Goal: Task Accomplishment & Management: Complete application form

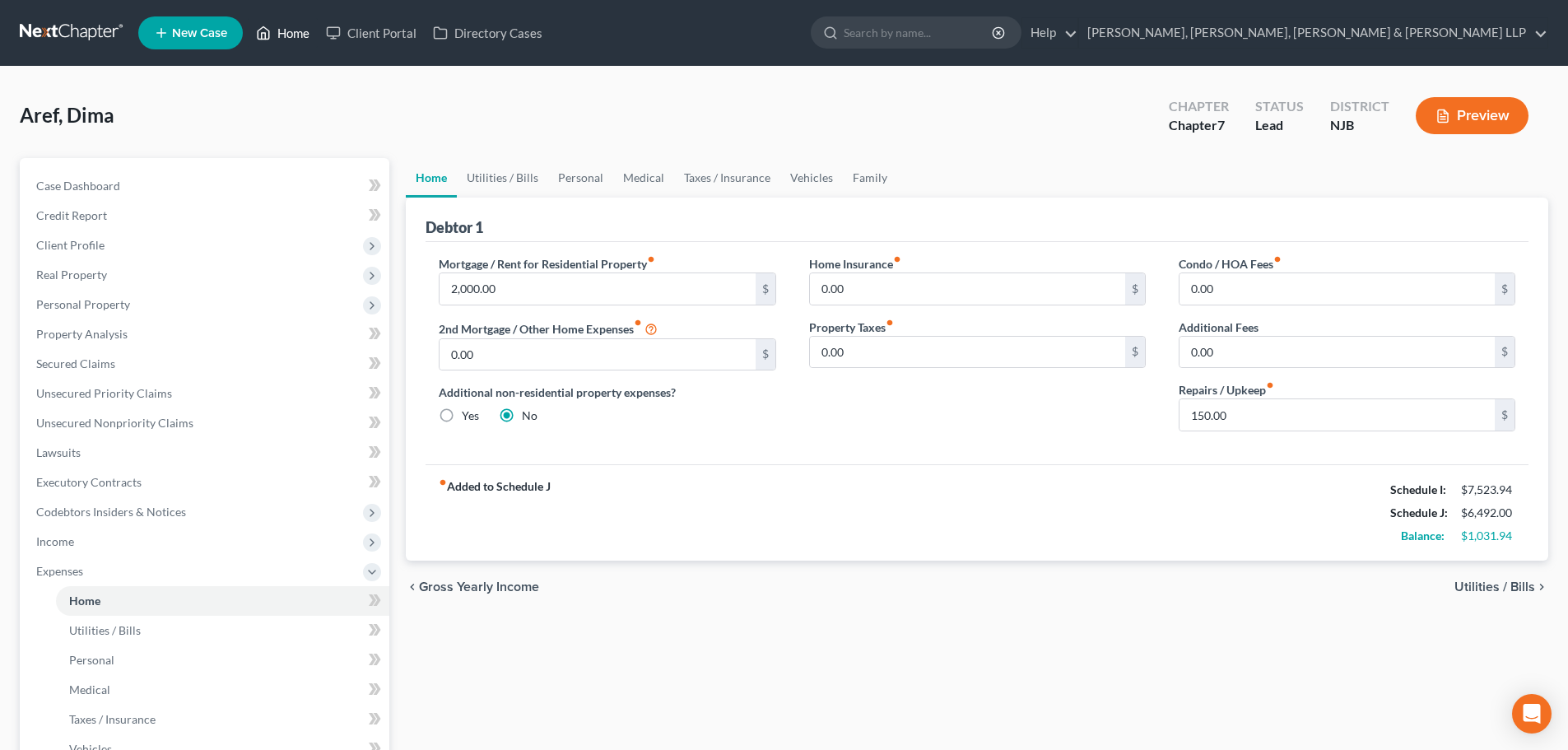
click at [292, 24] on link "Home" at bounding box center [282, 33] width 70 height 30
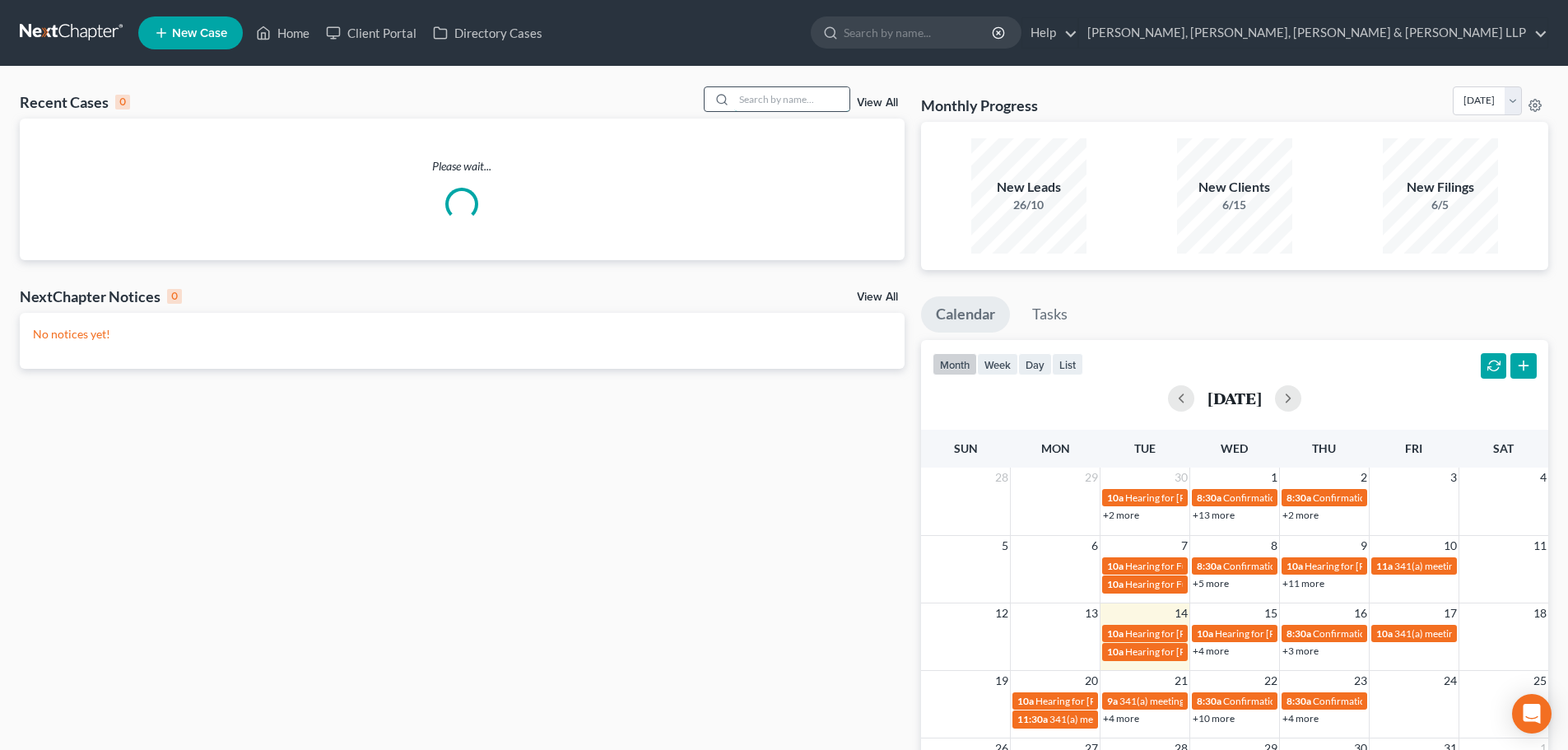
click at [754, 102] on input "search" at bounding box center [792, 99] width 115 height 23
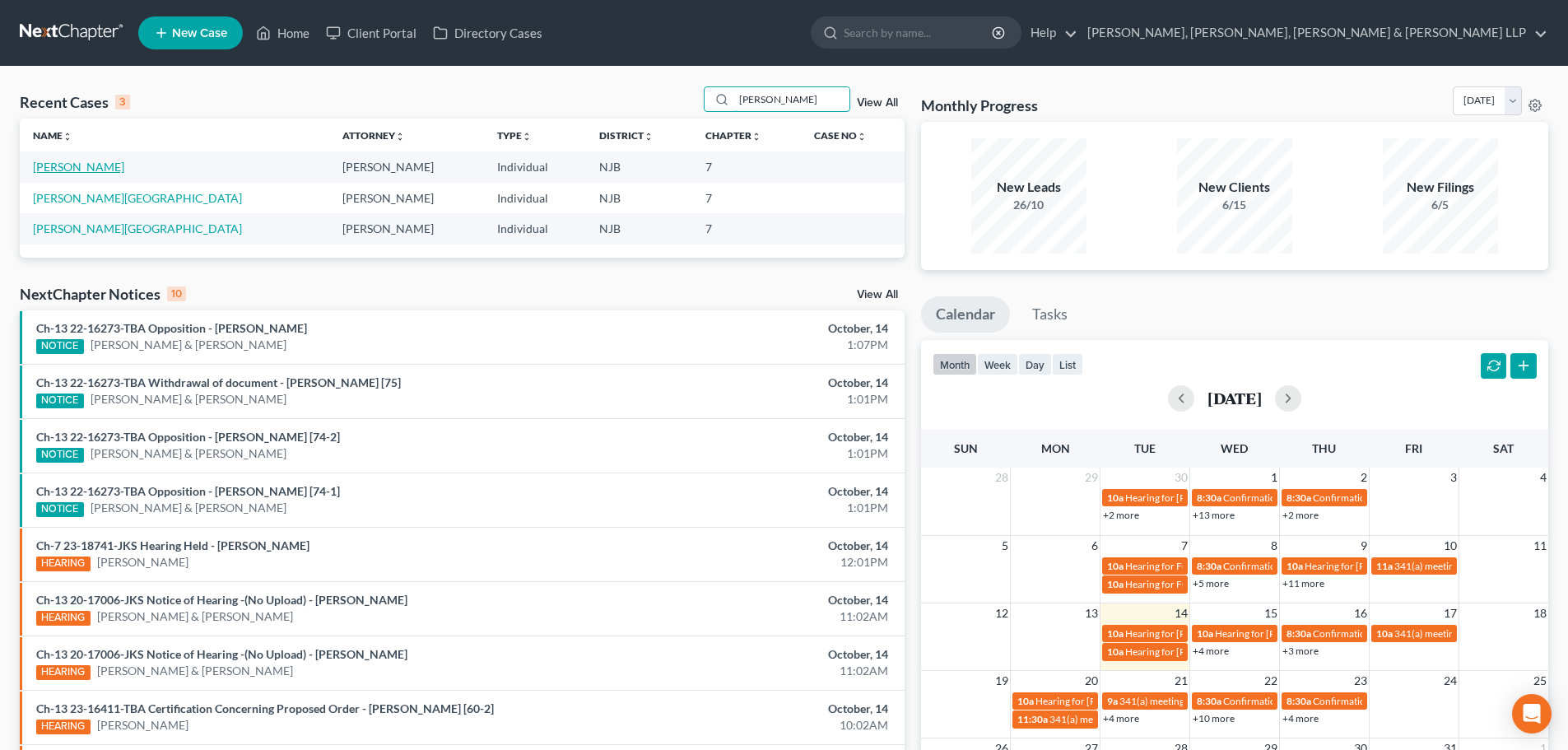
type input "[PERSON_NAME]"
click at [71, 164] on link "[PERSON_NAME]" at bounding box center [78, 166] width 91 height 14
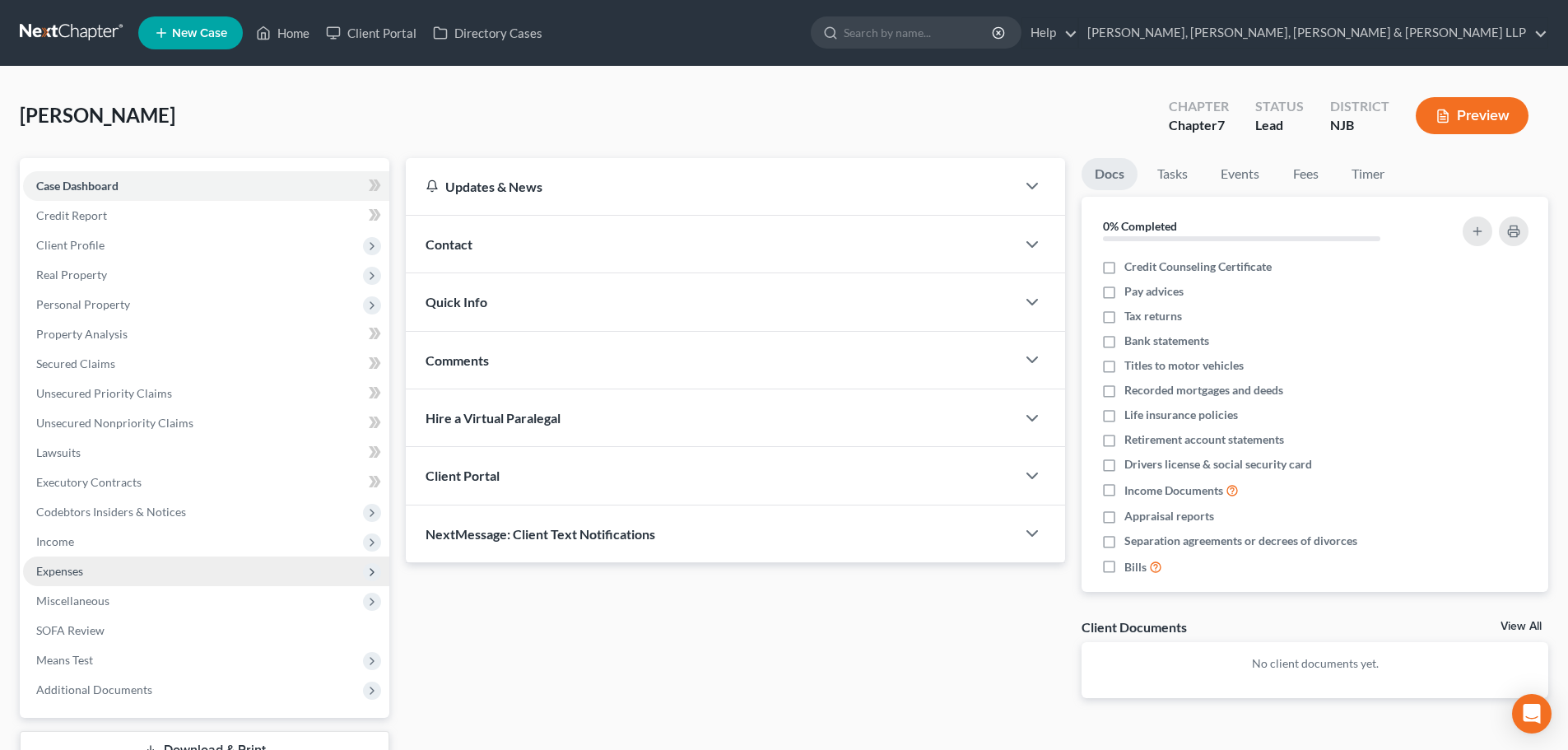
drag, startPoint x: 89, startPoint y: 550, endPoint x: 104, endPoint y: 568, distance: 23.4
click at [89, 550] on span "Income" at bounding box center [206, 542] width 366 height 30
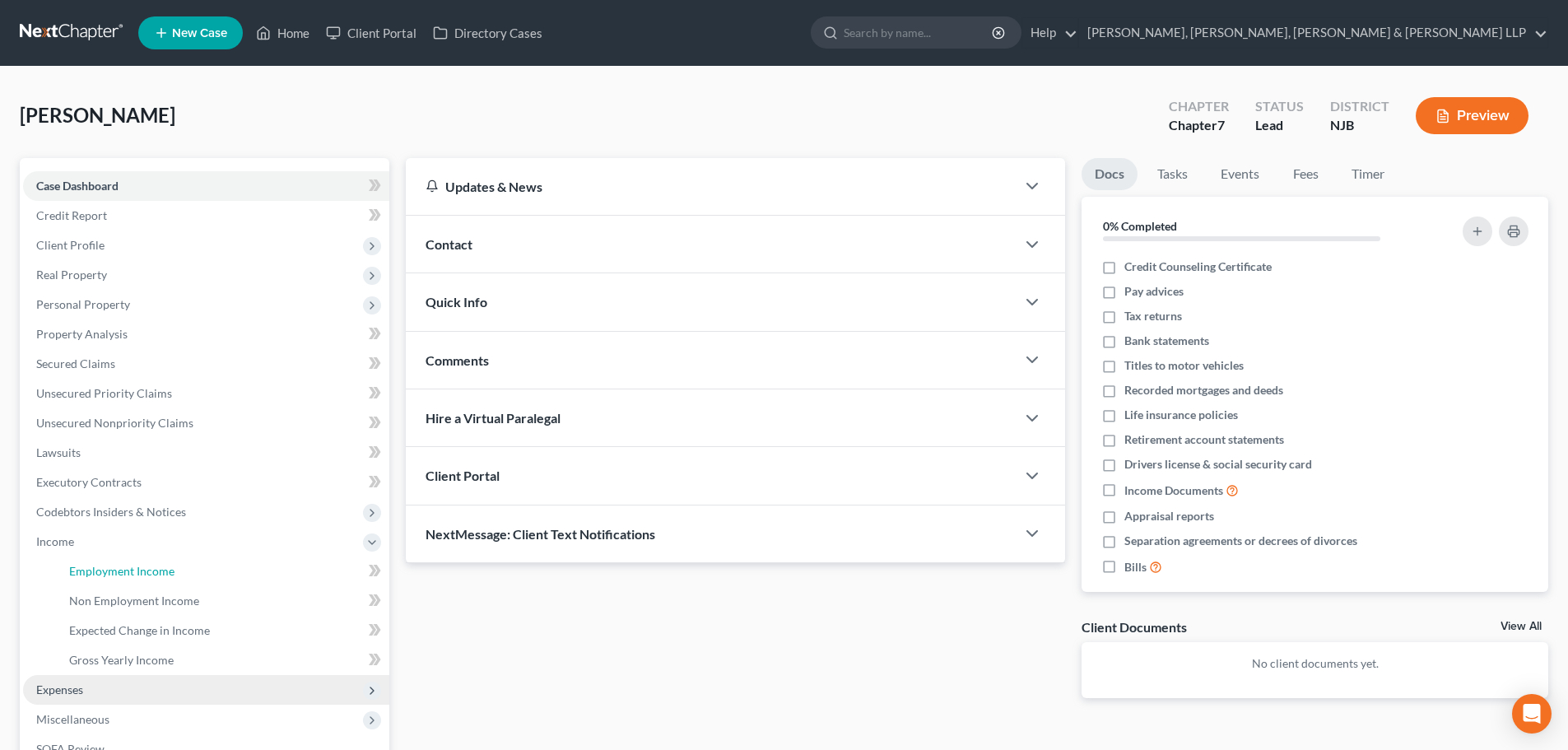
click at [104, 568] on span "Employment Income" at bounding box center [122, 571] width 105 height 14
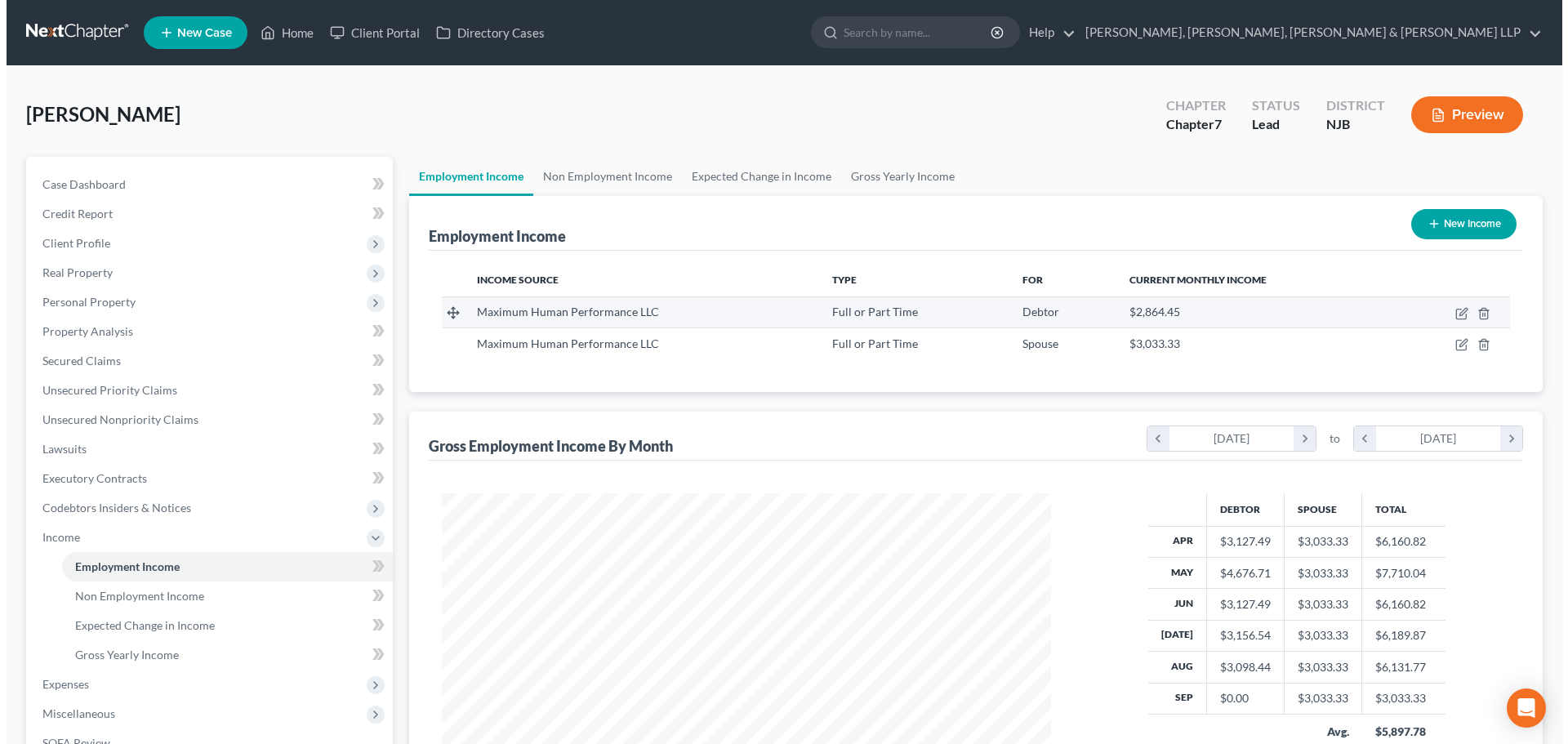
scroll to position [304, 642]
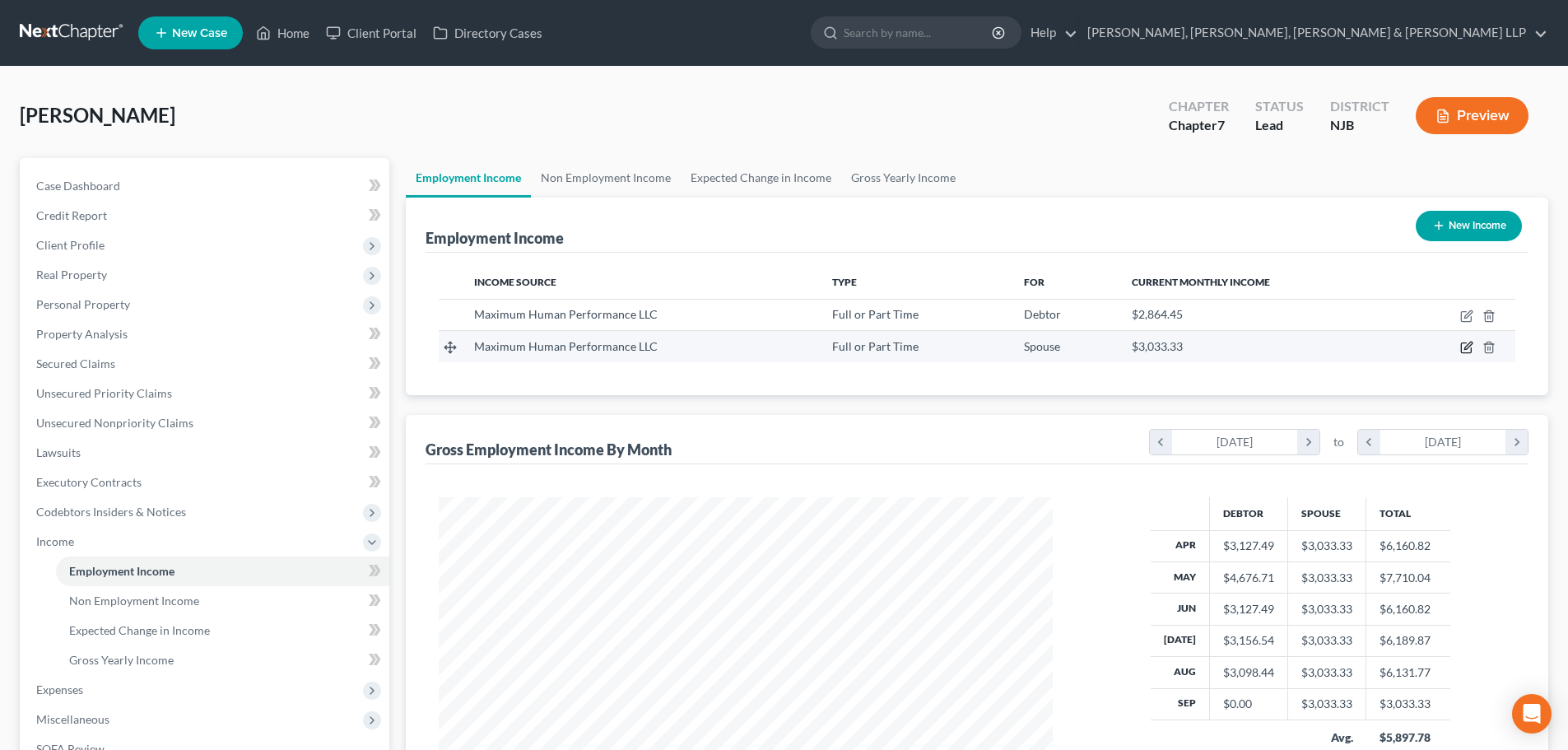
click at [1473, 347] on icon "button" at bounding box center [1467, 347] width 13 height 13
select select "0"
select select "33"
select select "2"
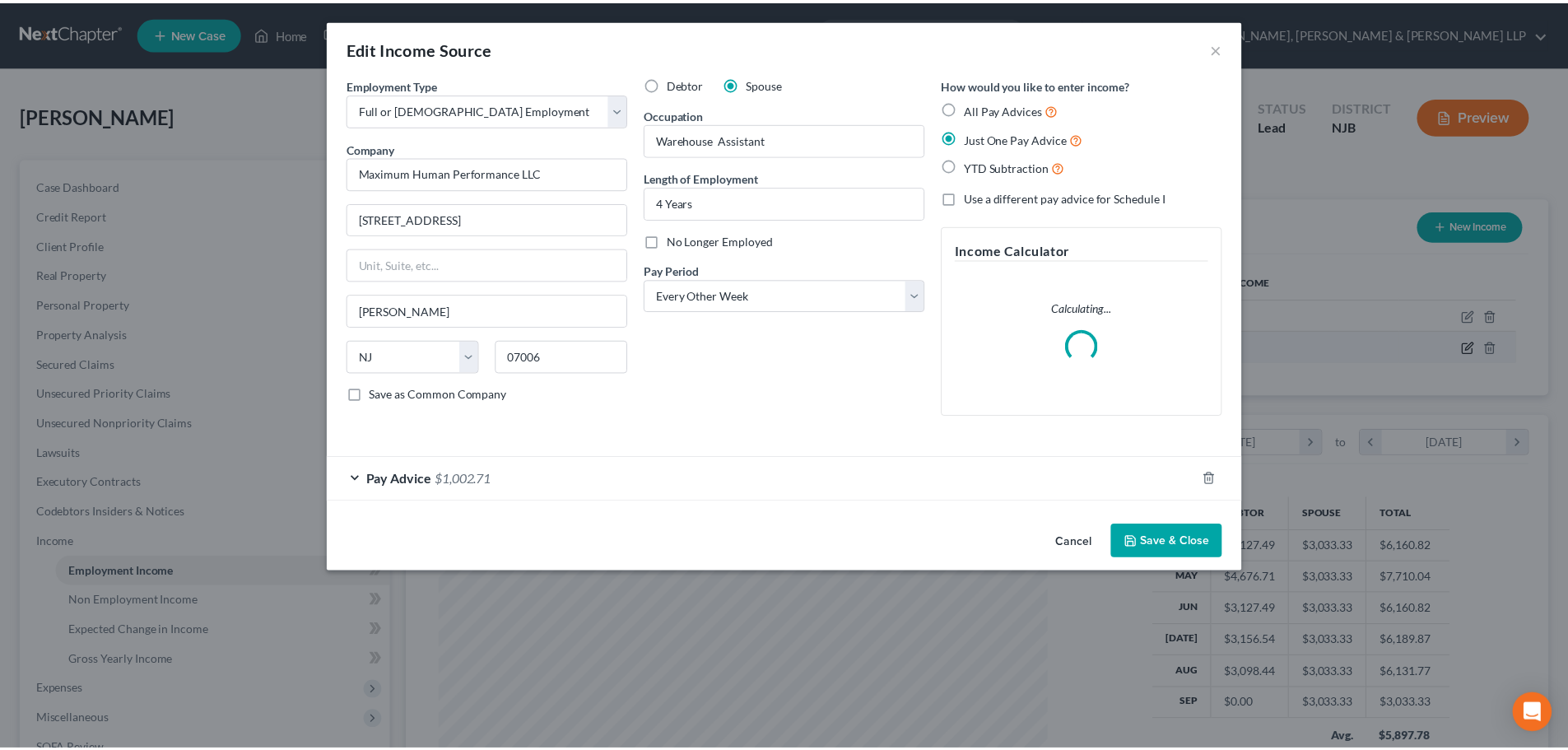
scroll to position [310, 653]
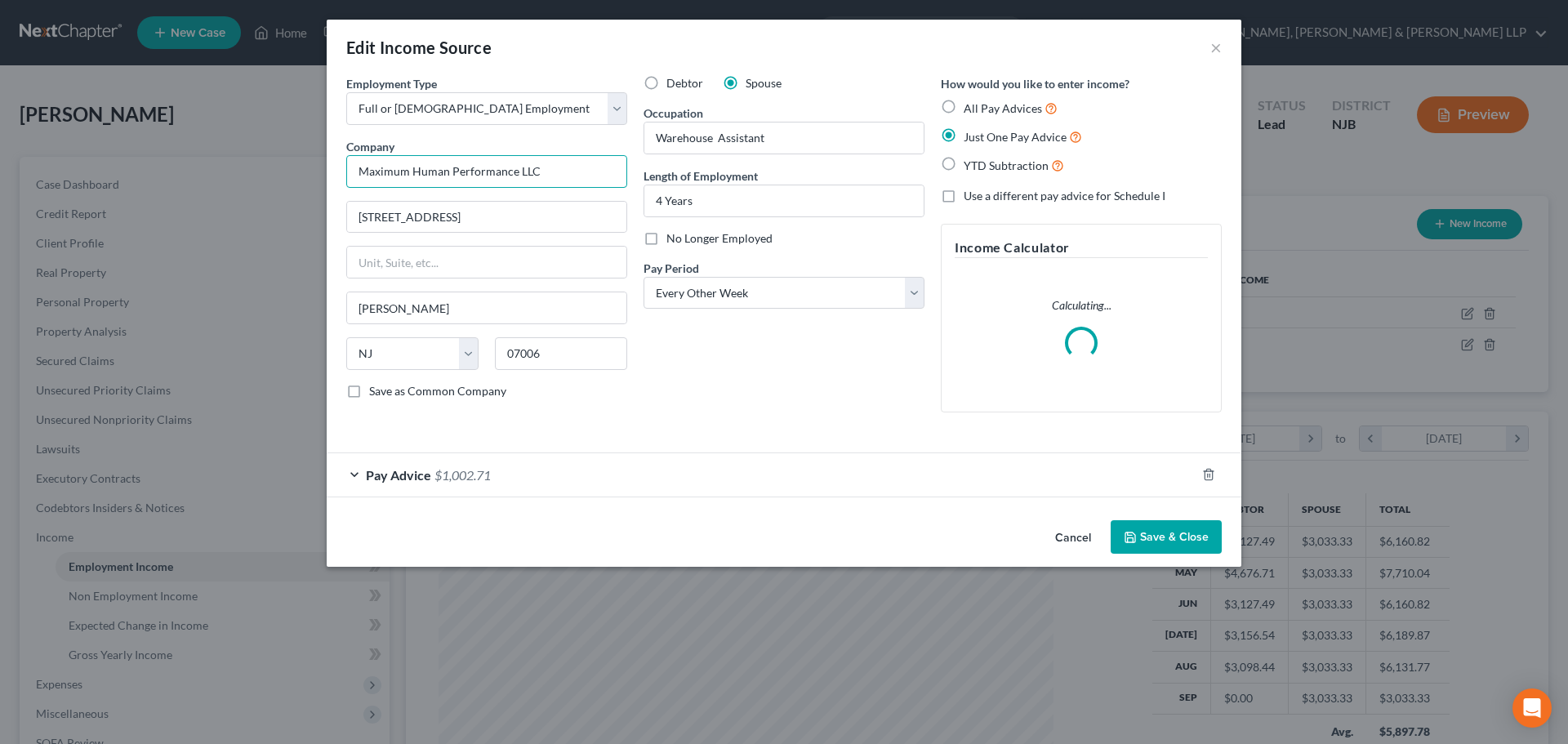
drag, startPoint x: 507, startPoint y: 175, endPoint x: 212, endPoint y: 175, distance: 295.0
click at [212, 175] on div "Edit Income Source × Employment Type * Select Full or [DEMOGRAPHIC_DATA] Employ…" at bounding box center [784, 372] width 1568 height 744
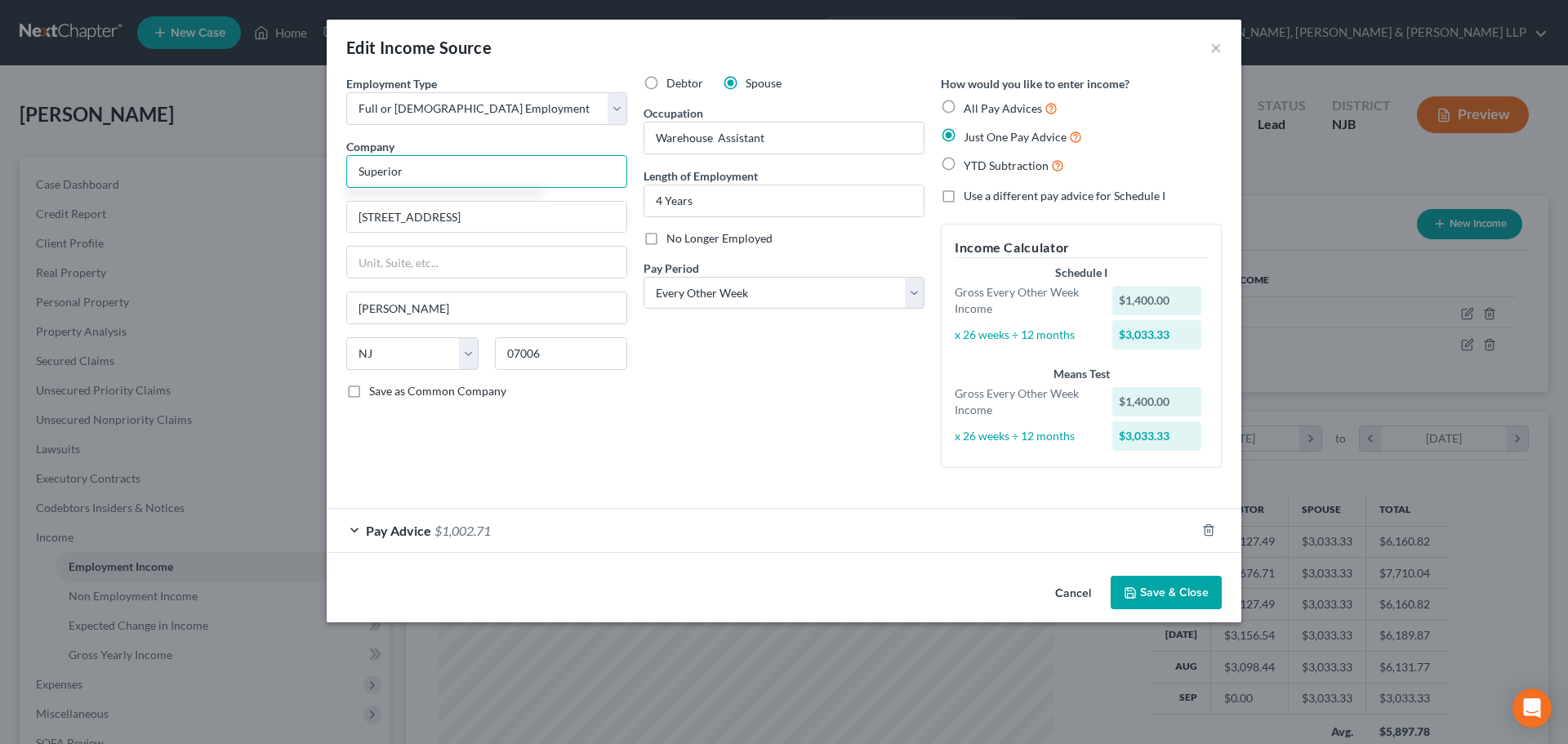
type input "Superior"
click at [1210, 48] on div "Edit Income Source ×" at bounding box center [784, 47] width 915 height 56
click at [1219, 47] on button "×" at bounding box center [1216, 47] width 11 height 20
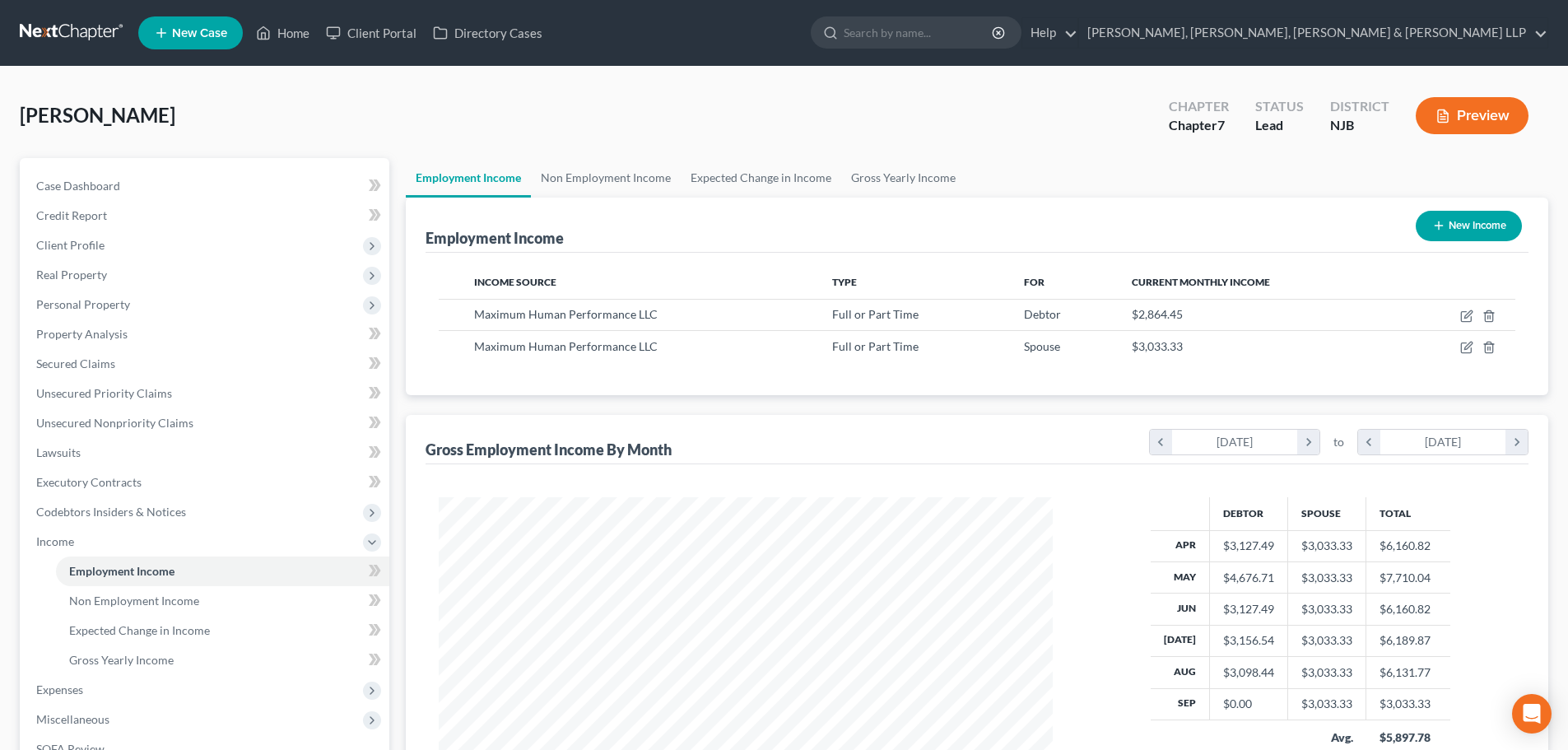
scroll to position [823149, 822535]
drag, startPoint x: 113, startPoint y: 255, endPoint x: 111, endPoint y: 269, distance: 14.1
click at [114, 255] on span "Client Profile" at bounding box center [206, 246] width 366 height 30
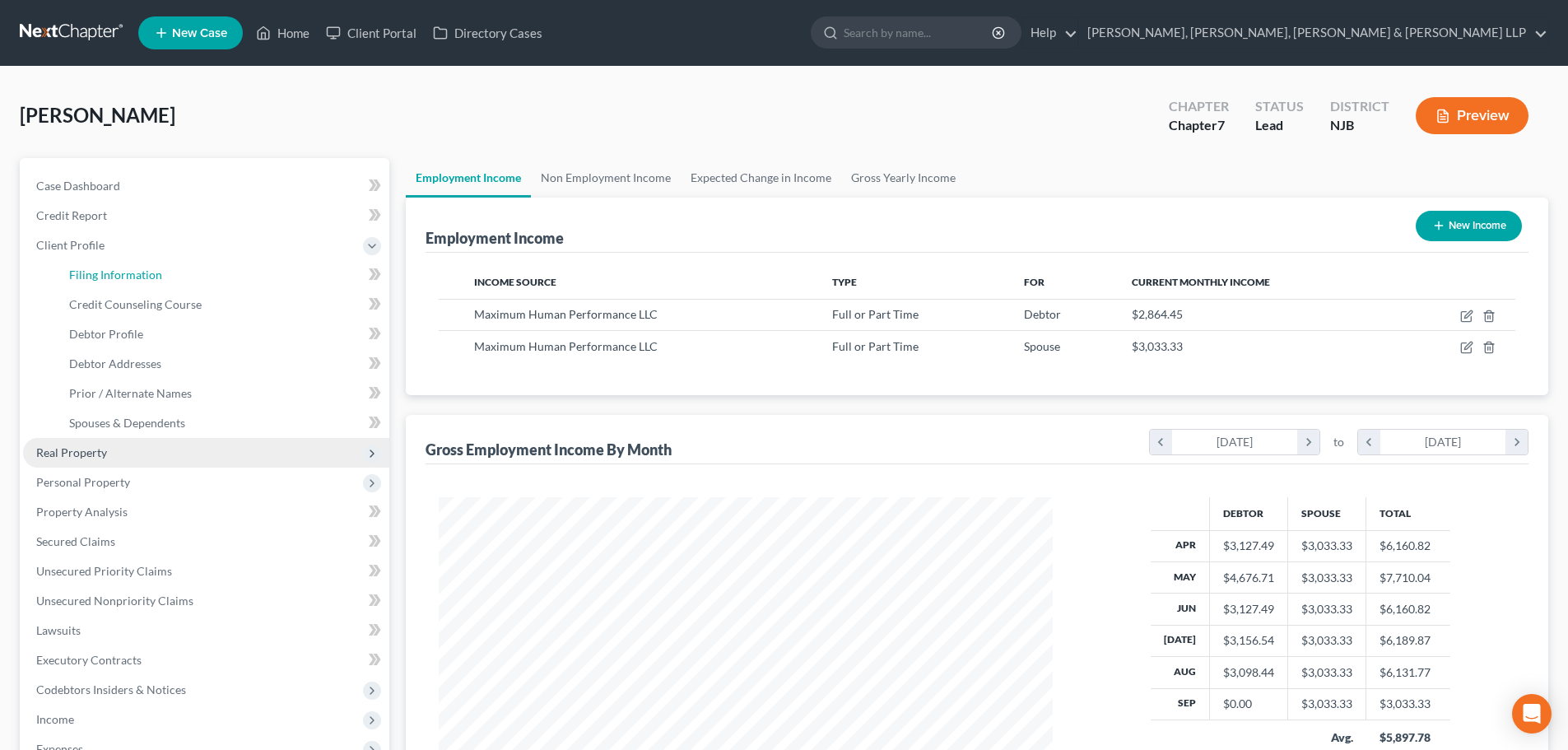
click at [111, 269] on span "Filing Information" at bounding box center [115, 274] width 93 height 14
select select "1"
select select "0"
select select "51"
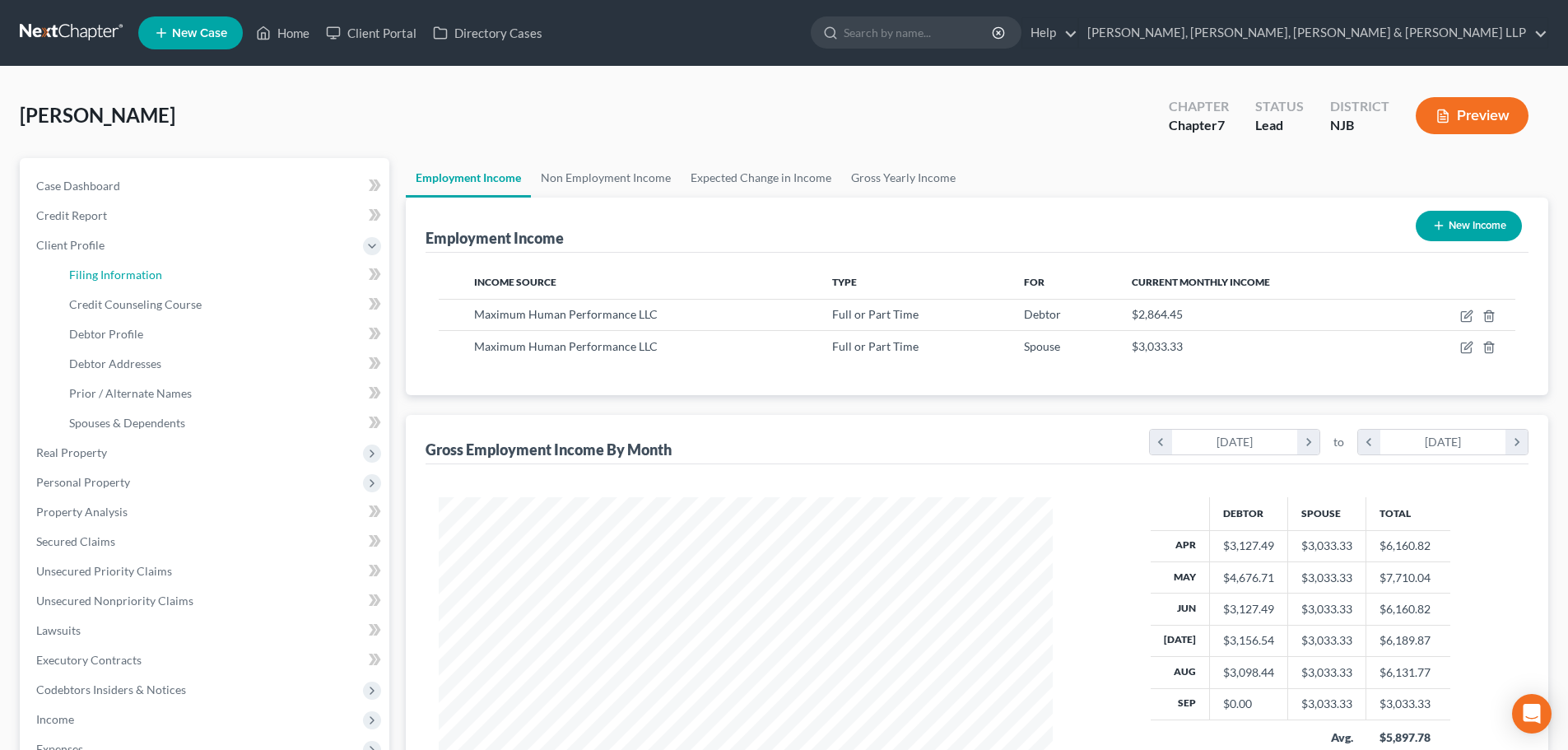
select select "0"
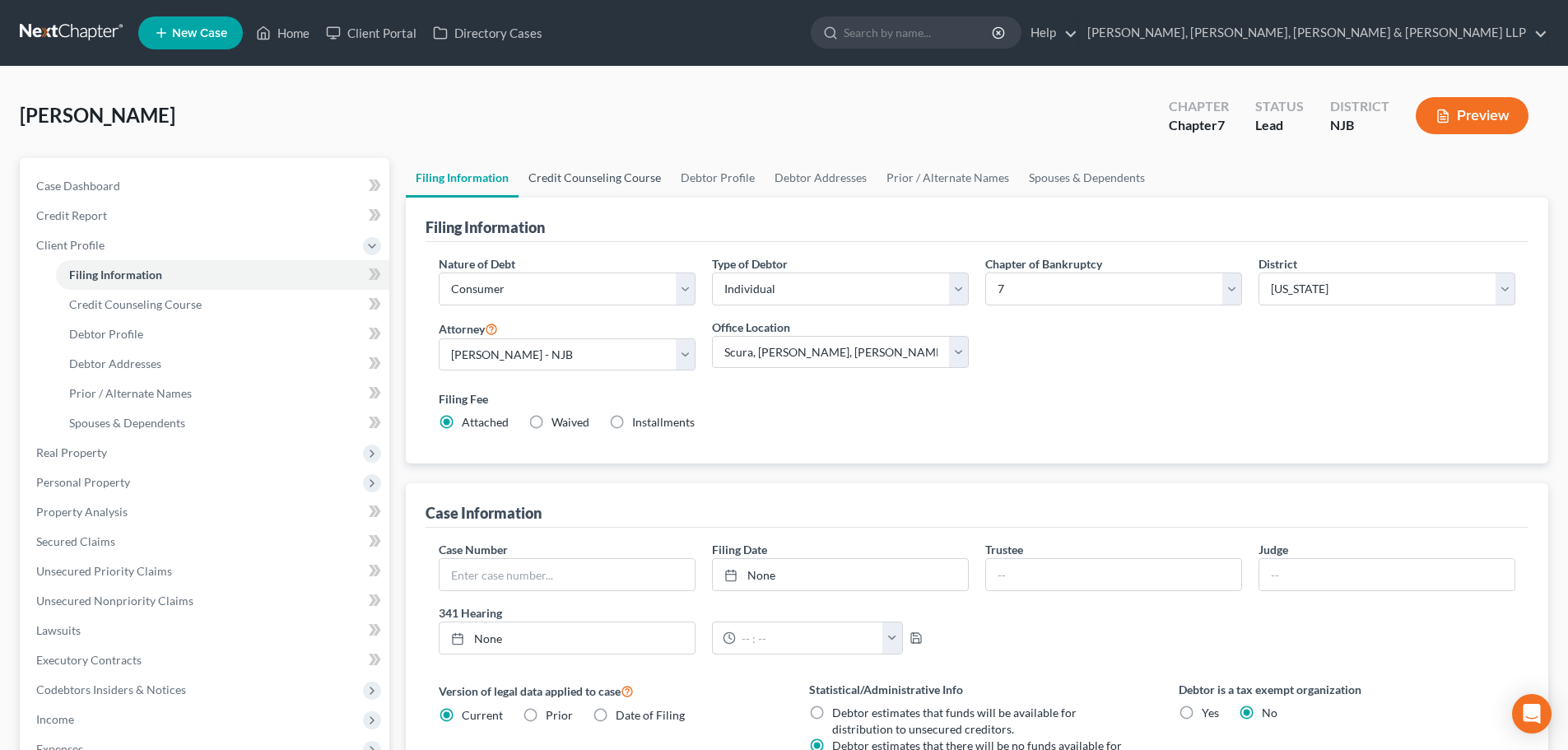
click at [580, 186] on link "Credit Counseling Course" at bounding box center [595, 177] width 152 height 39
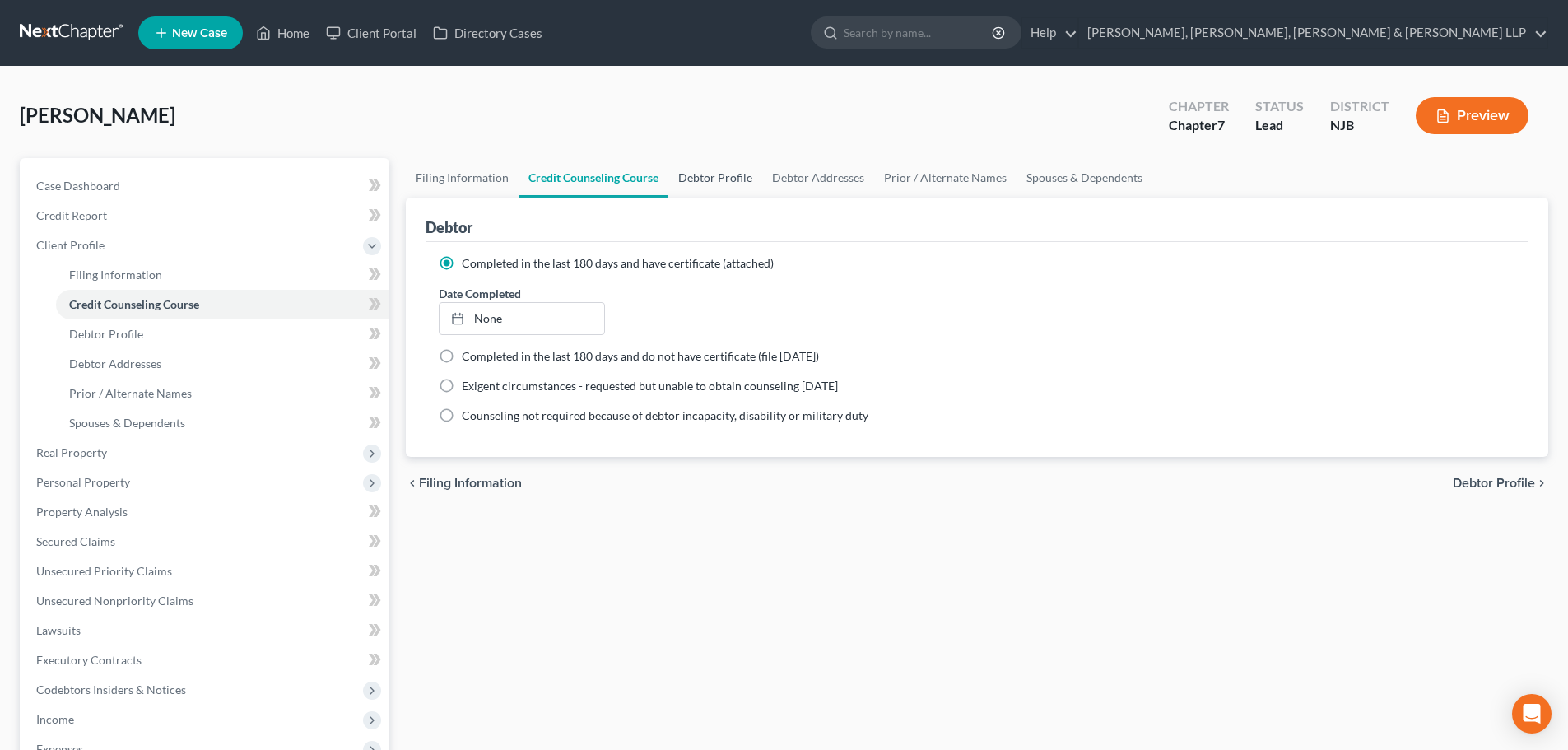
click at [694, 178] on link "Debtor Profile" at bounding box center [715, 177] width 94 height 39
select select "1"
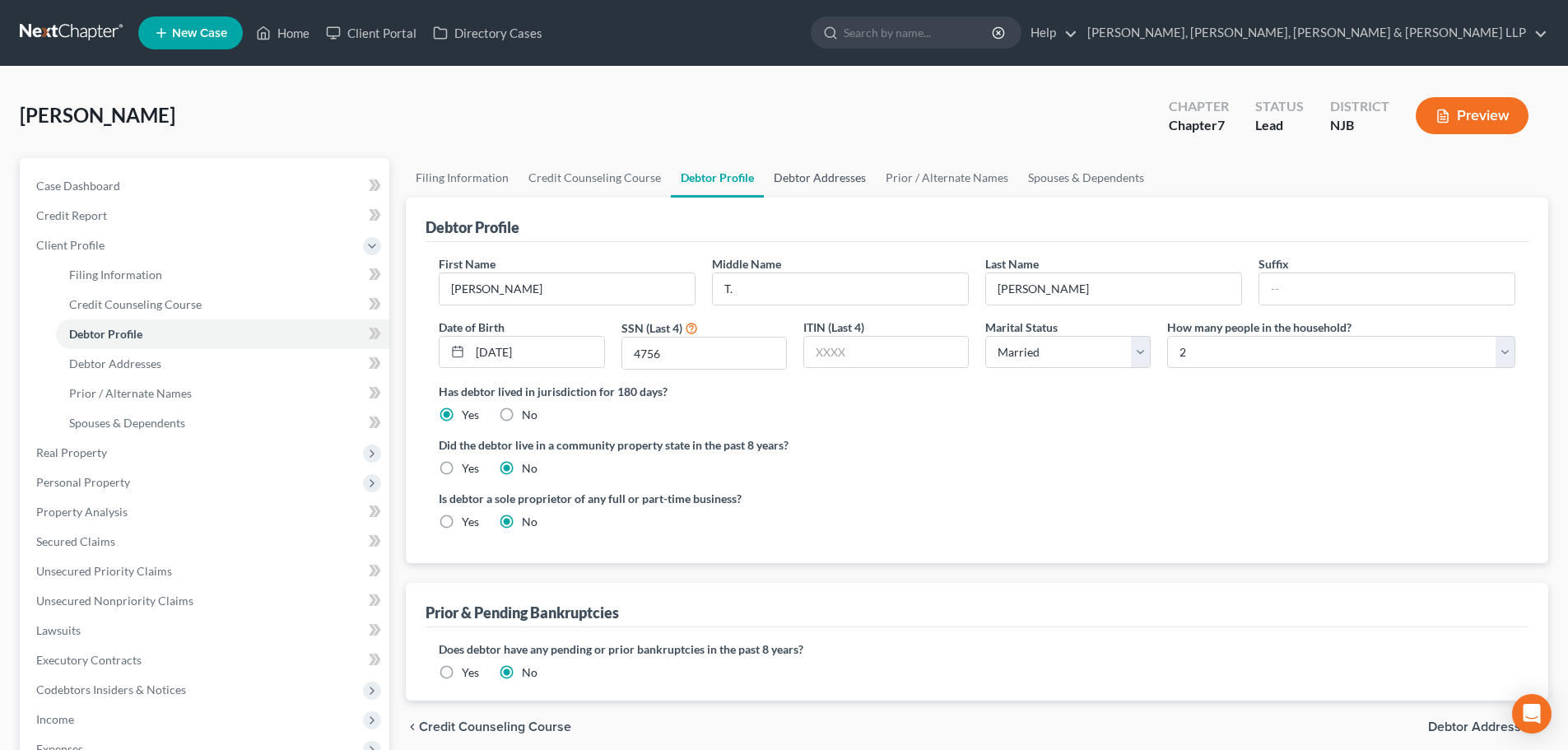
drag, startPoint x: 821, startPoint y: 178, endPoint x: 780, endPoint y: 182, distance: 41.2
click at [821, 177] on link "Debtor Addresses" at bounding box center [819, 177] width 112 height 39
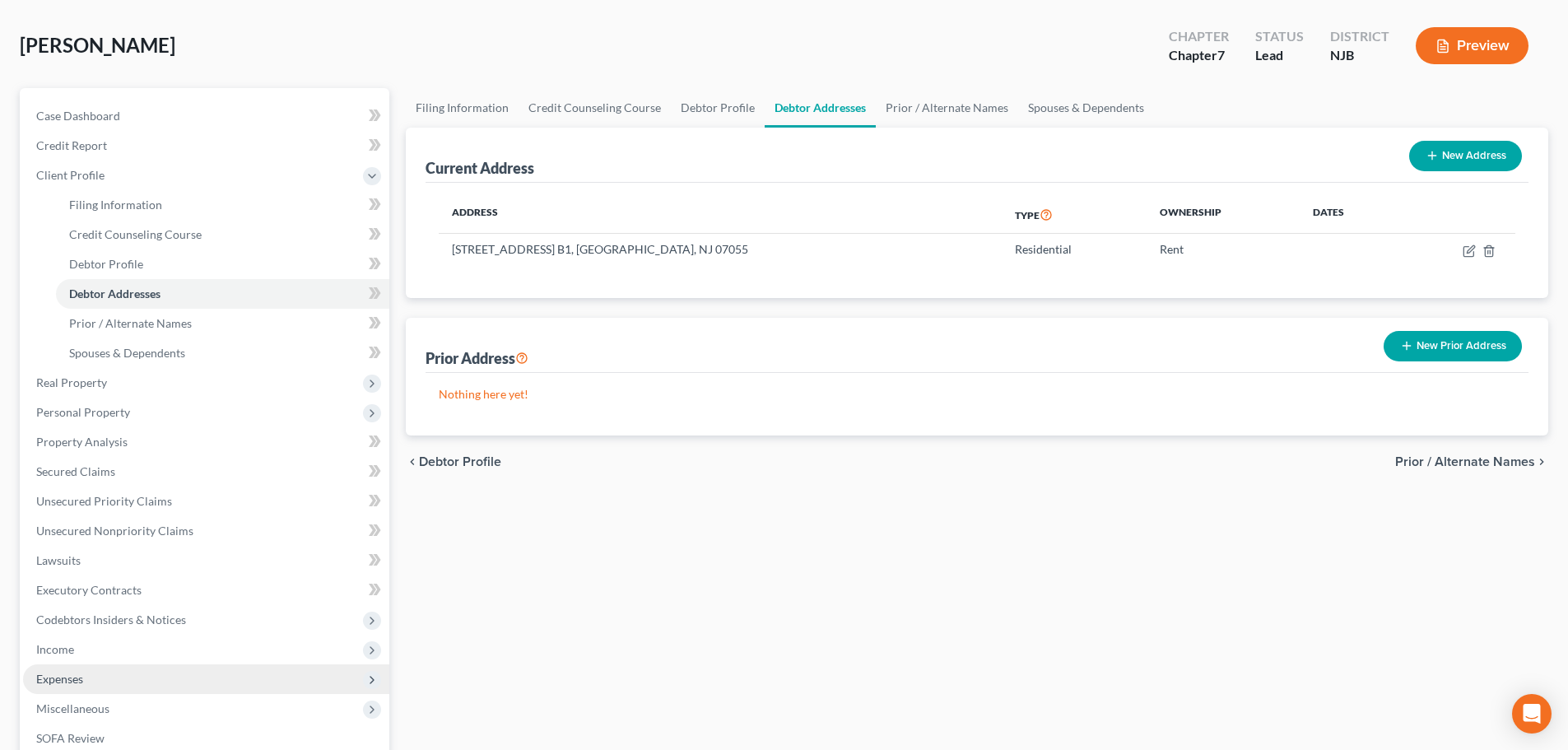
scroll to position [164, 0]
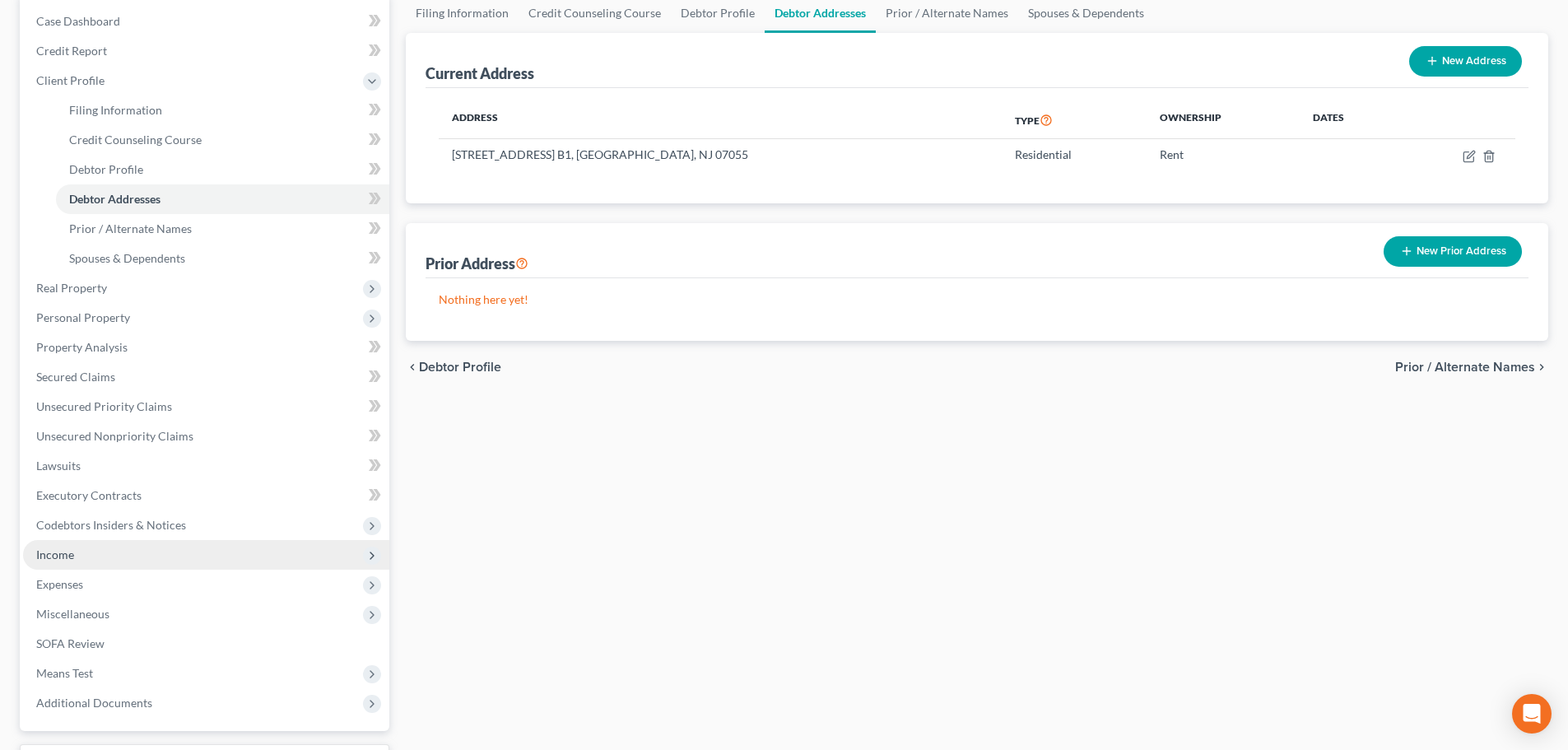
click at [93, 567] on span "Income" at bounding box center [206, 555] width 366 height 30
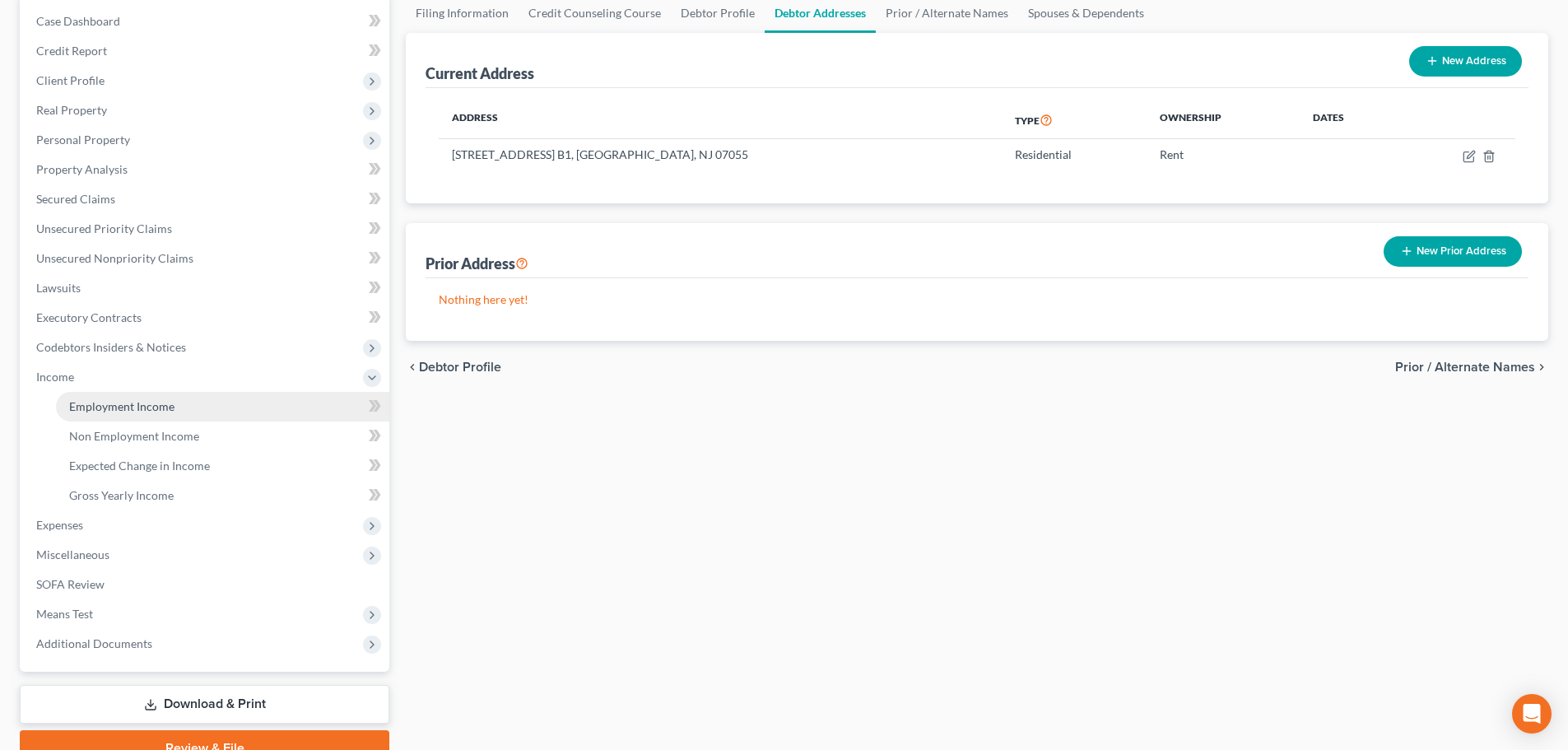
click at [124, 408] on span "Employment Income" at bounding box center [122, 406] width 105 height 14
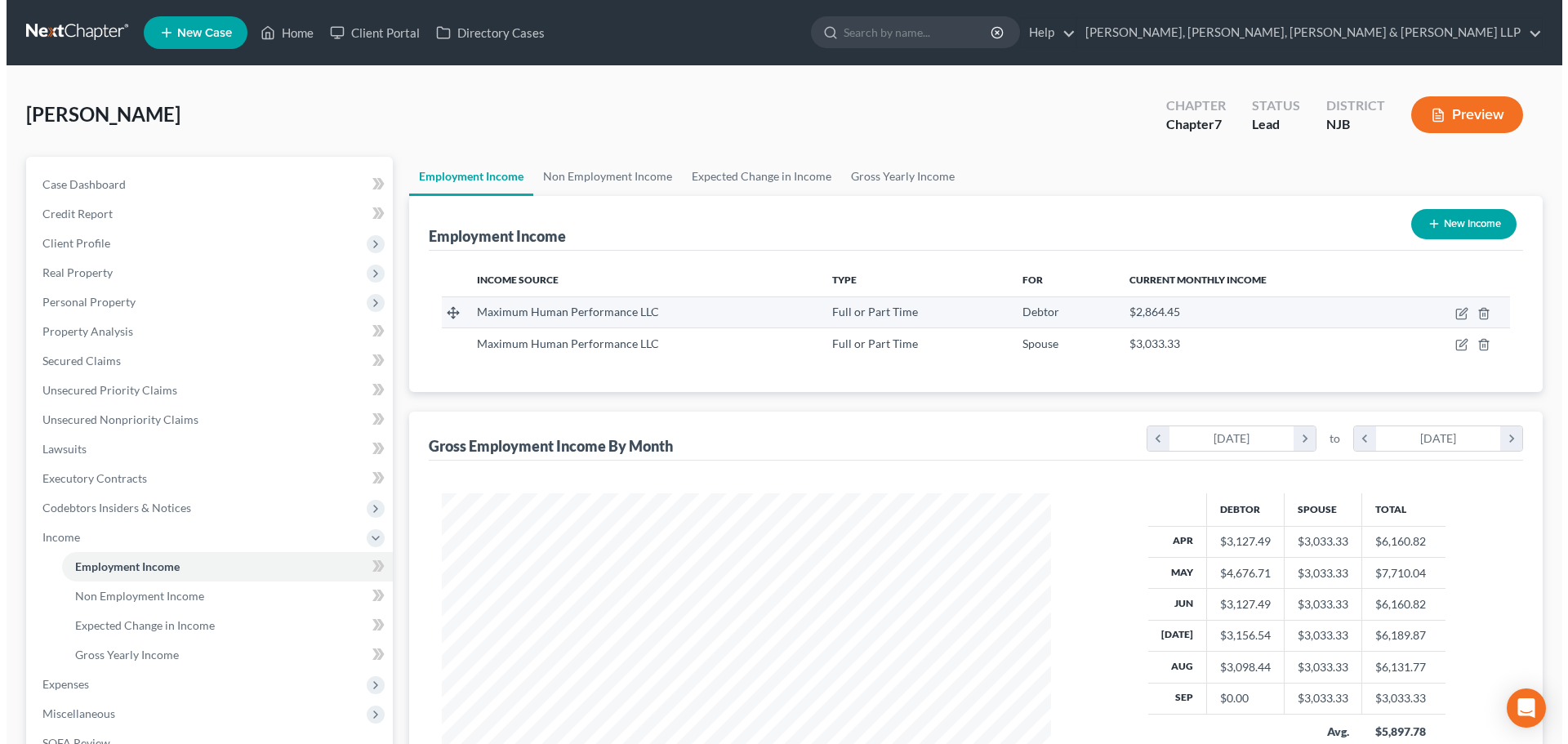
scroll to position [304, 642]
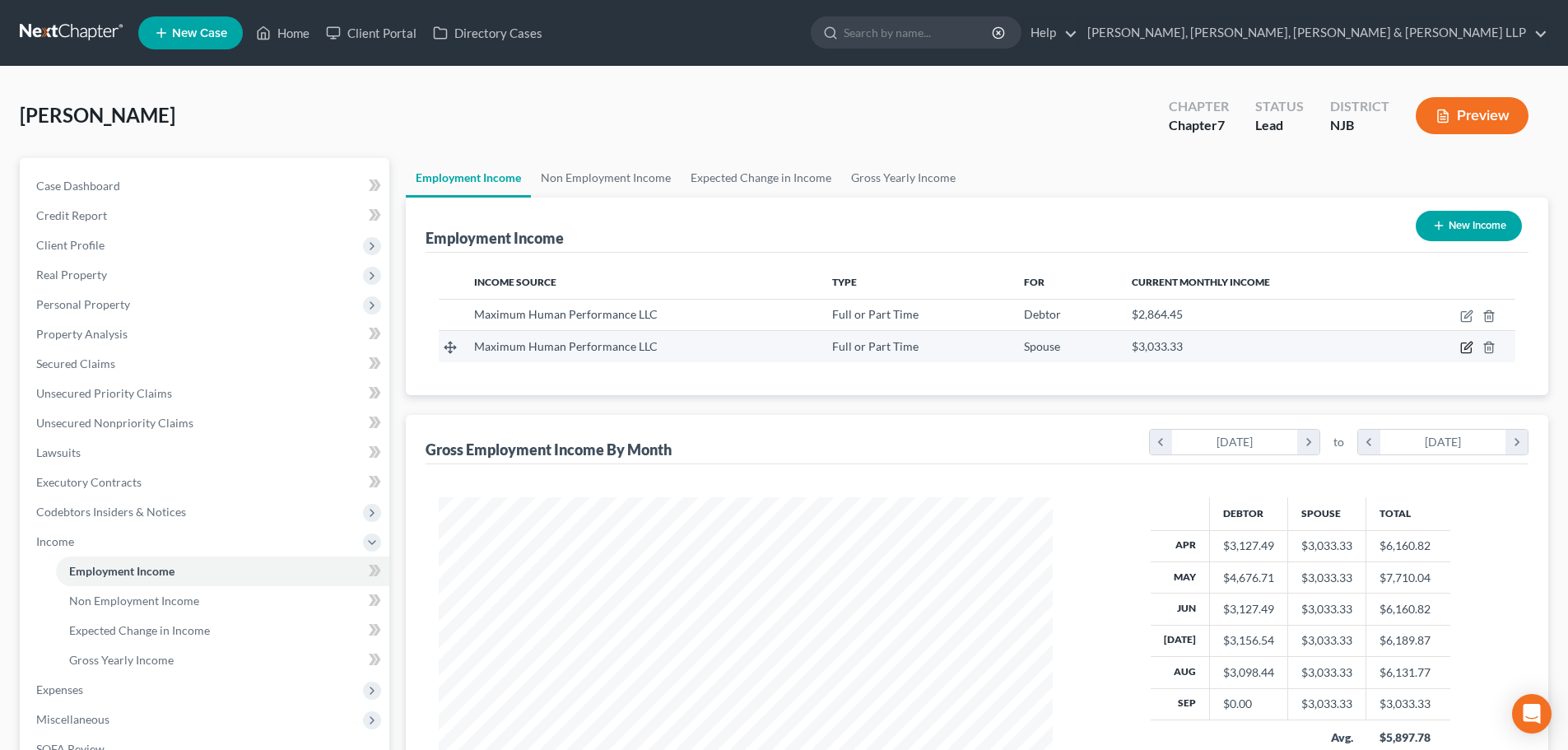
click at [1466, 345] on icon "button" at bounding box center [1467, 347] width 13 height 13
select select "0"
select select "33"
select select "2"
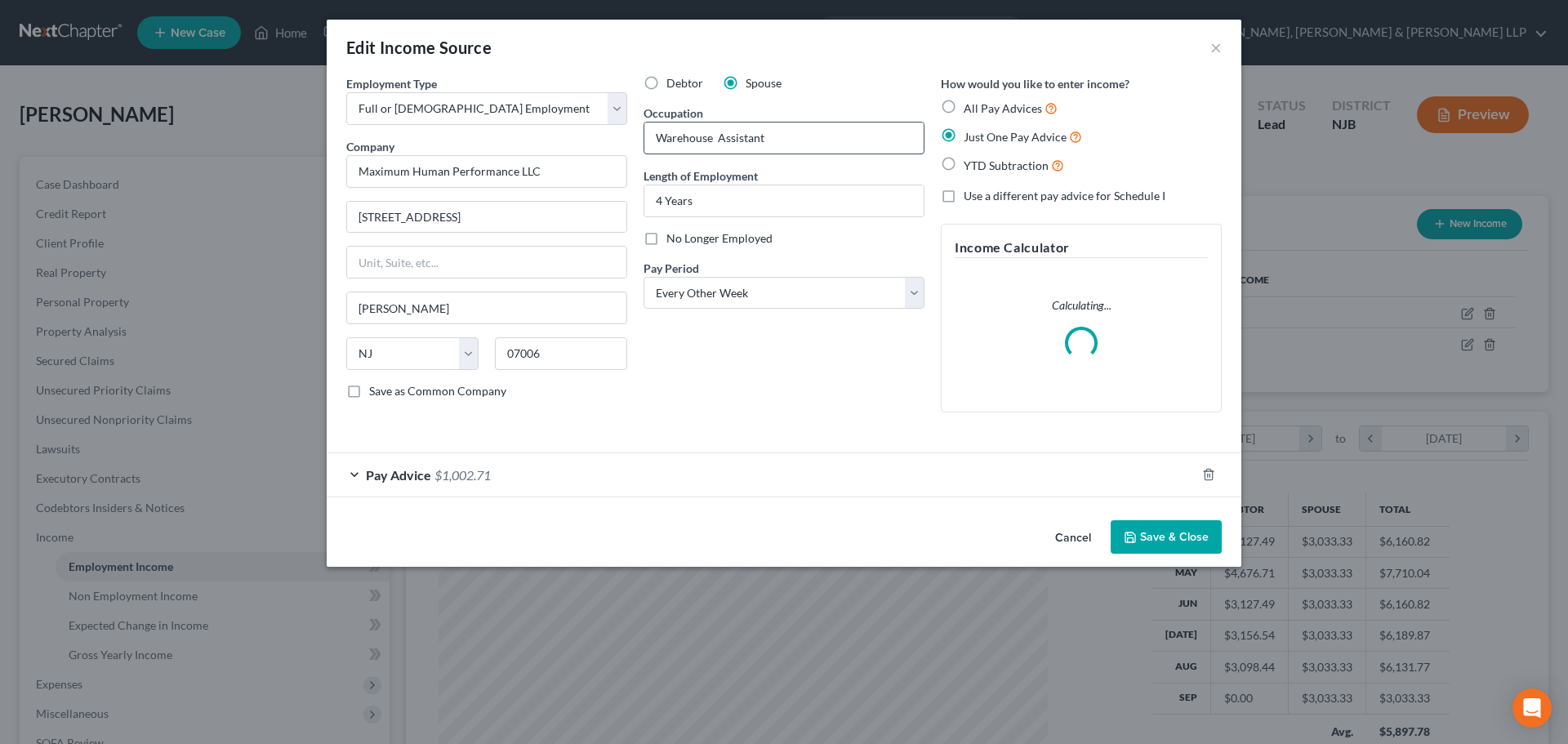
scroll to position [307, 648]
drag, startPoint x: 522, startPoint y: 169, endPoint x: 229, endPoint y: 192, distance: 293.9
click at [229, 192] on div "Edit Income Source × Employment Type * Select Full or [DEMOGRAPHIC_DATA] Employ…" at bounding box center [784, 372] width 1568 height 744
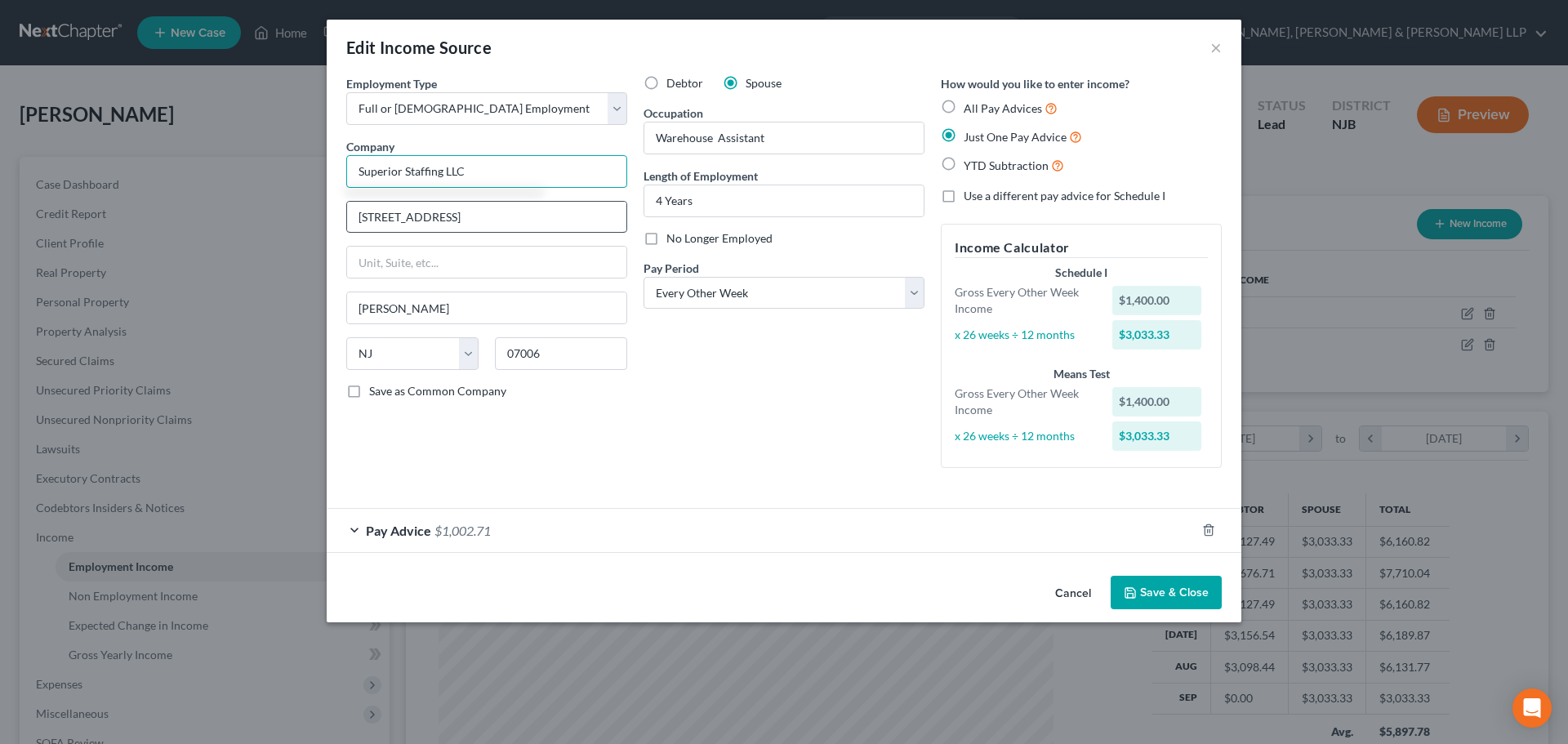
type input "Superior Staffing LLC"
drag, startPoint x: 446, startPoint y: 222, endPoint x: 308, endPoint y: 220, distance: 138.0
click at [308, 220] on div "Edit Income Source × Employment Type * Select Full or [DEMOGRAPHIC_DATA] Employ…" at bounding box center [784, 372] width 1568 height 744
type input "[STREET_ADDRESS]"
drag, startPoint x: 507, startPoint y: 362, endPoint x: 426, endPoint y: 368, distance: 81.2
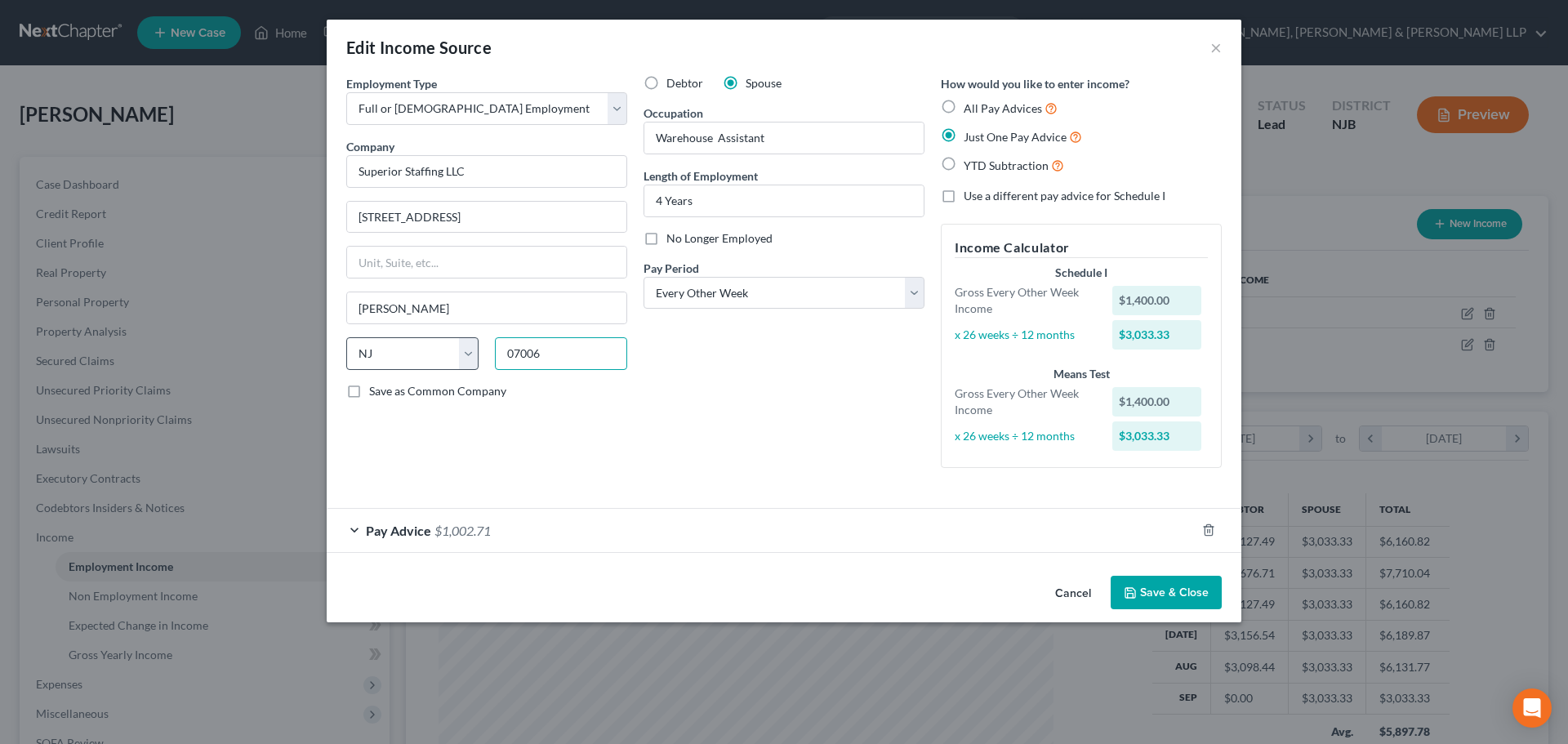
click at [440, 373] on div "State [US_STATE] AK AR AZ CA CO CT DE DC [GEOGRAPHIC_DATA] [GEOGRAPHIC_DATA] GU…" at bounding box center [486, 359] width 297 height 46
type input "07513"
type input "Paterson"
click at [446, 283] on div "Employment Type * Select Full or [DEMOGRAPHIC_DATA] Employment Self Employment …" at bounding box center [486, 278] width 297 height 406
click at [705, 390] on div "Debtor Spouse Occupation Warehouse Assistant Length of Employment 4 Years No Lo…" at bounding box center [784, 278] width 297 height 406
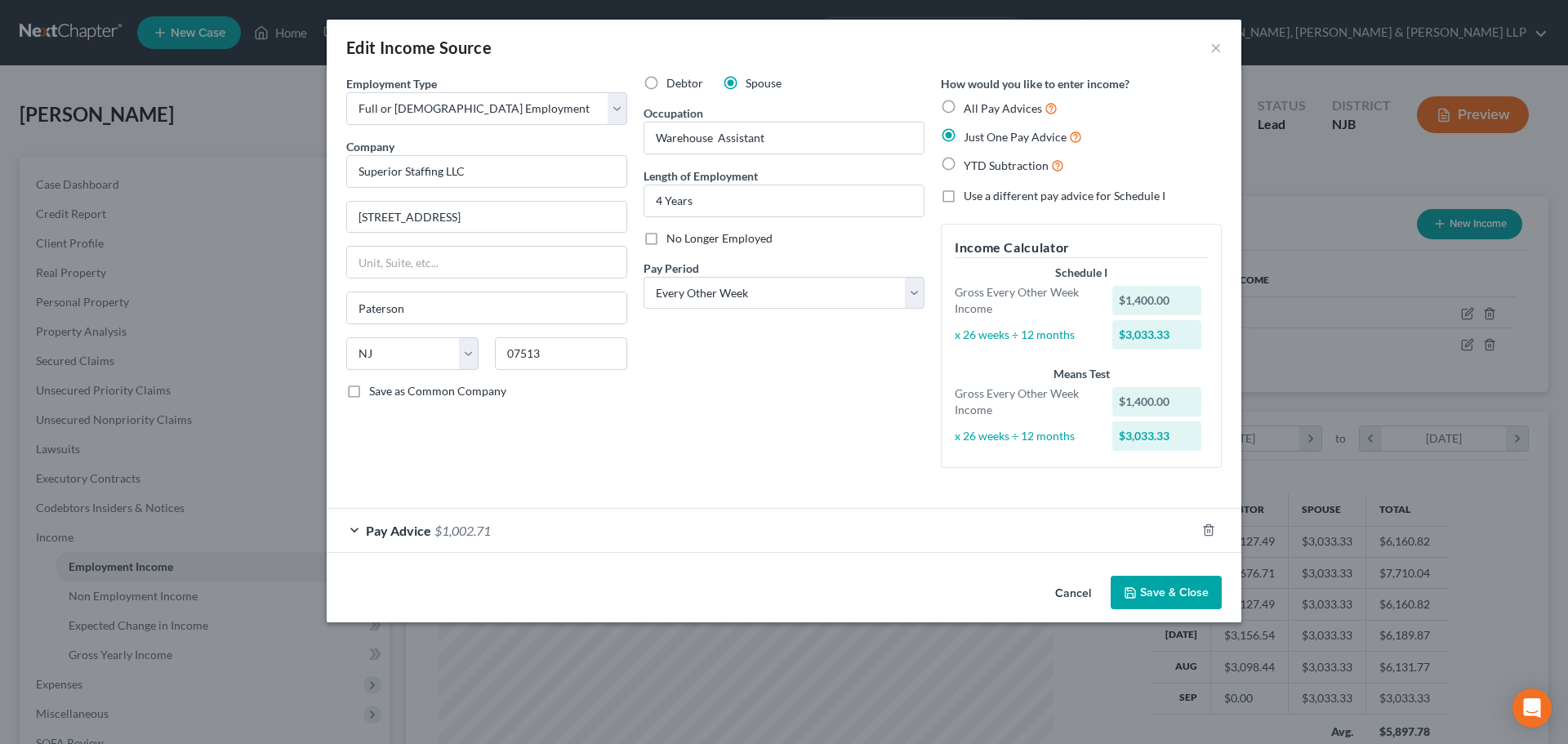
click at [964, 105] on label "All Pay Advices" at bounding box center [1010, 108] width 94 height 19
click at [970, 105] on input "All Pay Advices" at bounding box center [975, 103] width 10 height 10
radio input "true"
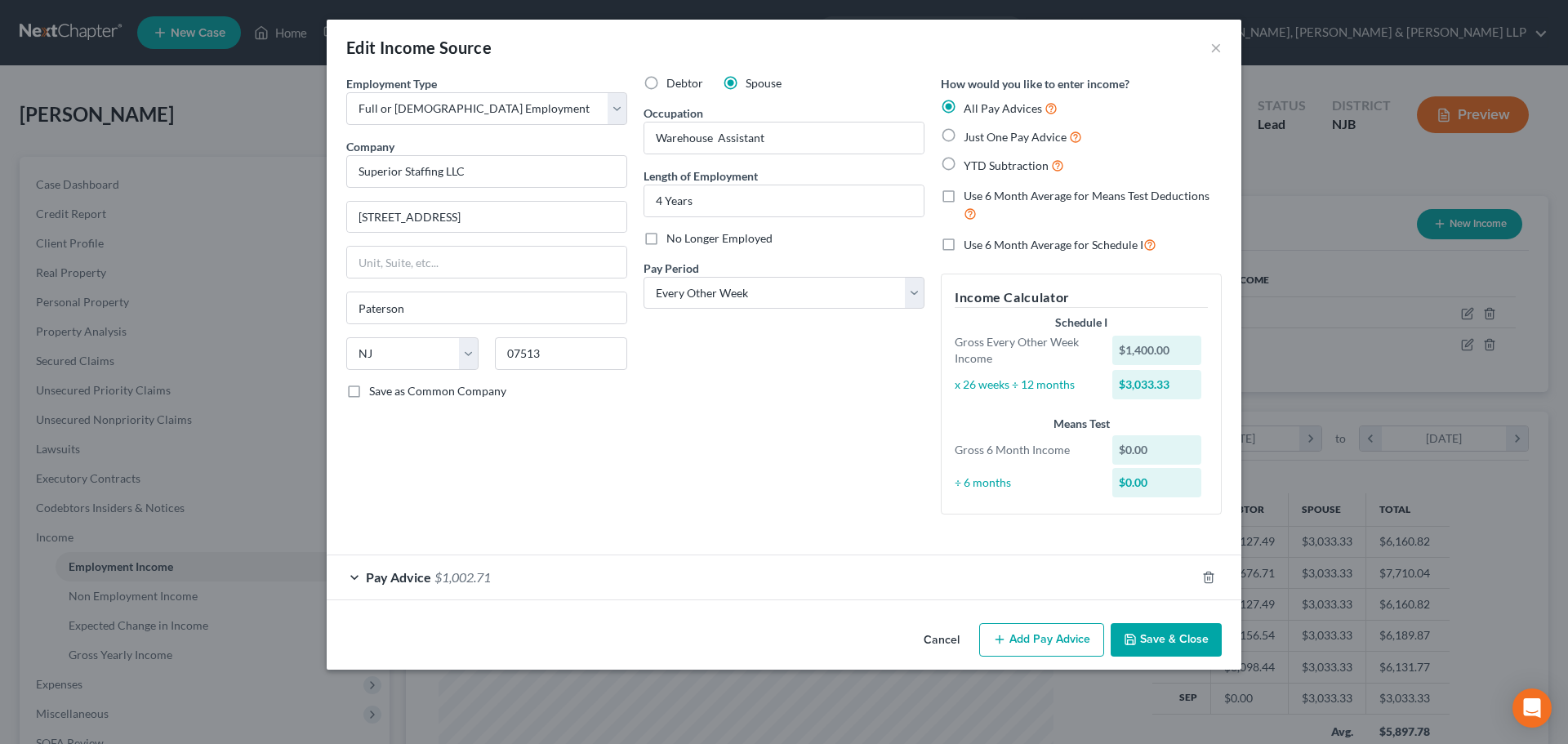
drag, startPoint x: 835, startPoint y: 589, endPoint x: 732, endPoint y: 572, distance: 104.4
click at [835, 589] on div "Pay Advice $1,002.71" at bounding box center [761, 577] width 869 height 43
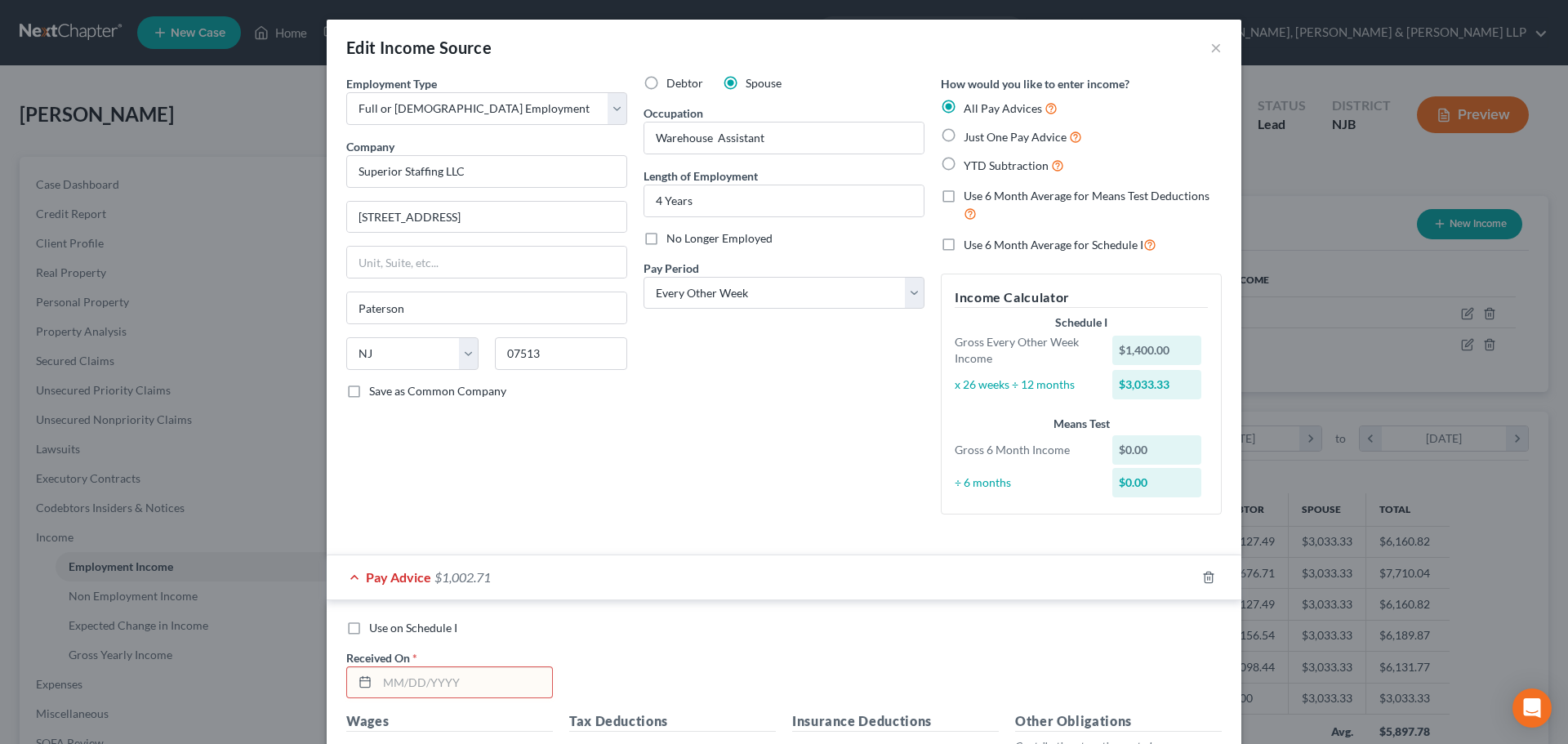
click at [686, 585] on div "Pay Advice $1,002.71" at bounding box center [761, 577] width 869 height 43
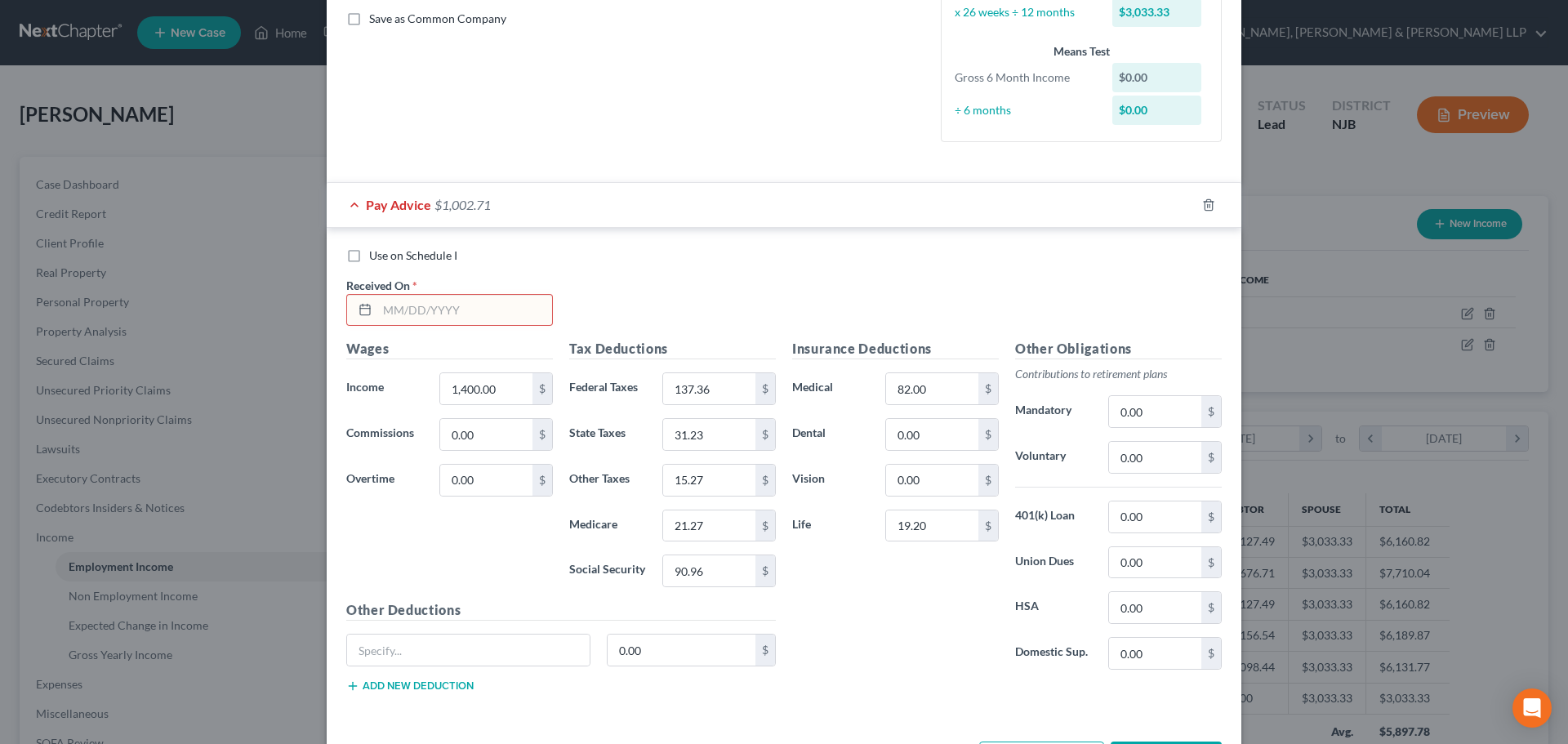
scroll to position [409, 0]
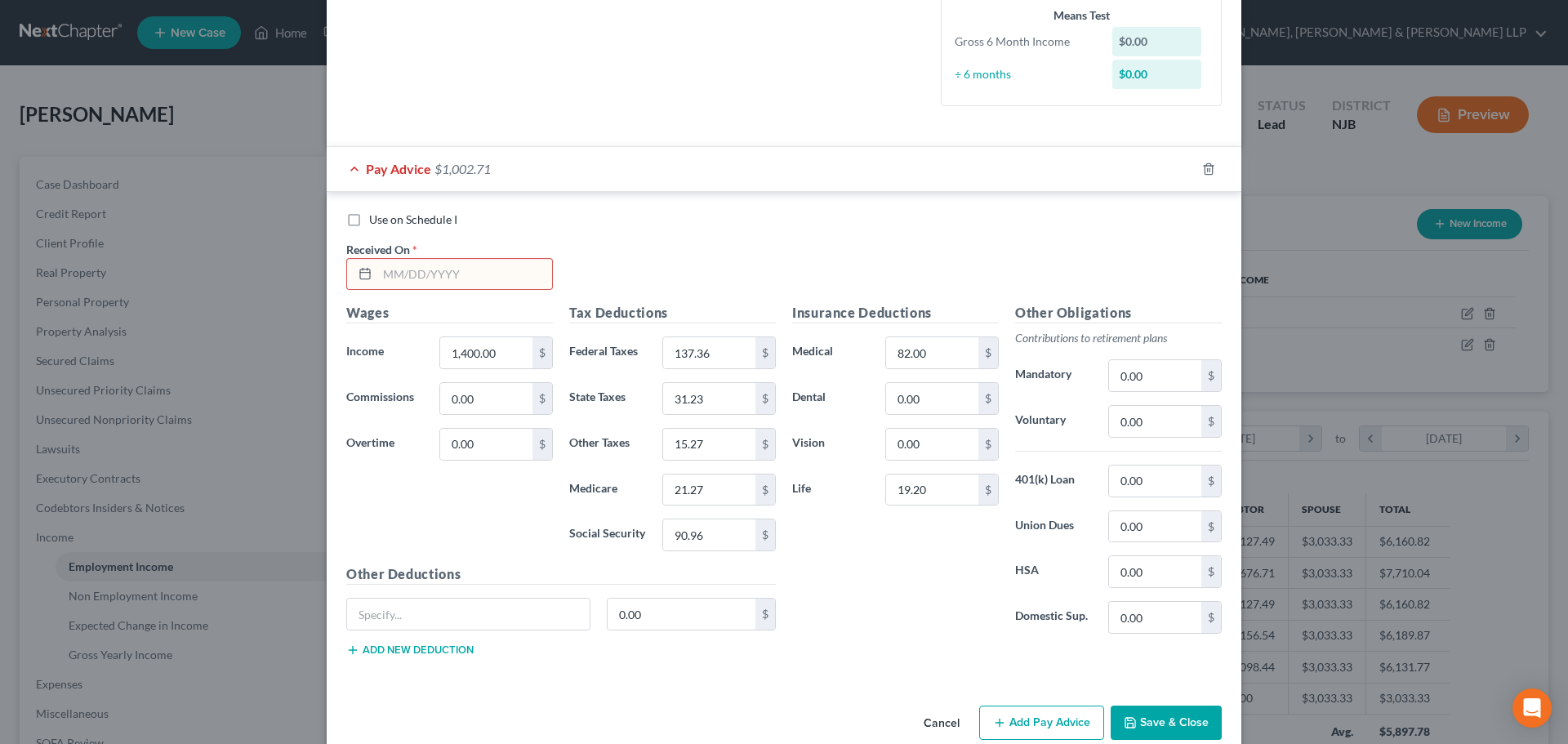
click at [447, 284] on input "text" at bounding box center [465, 274] width 175 height 31
type input "[DATE]"
type input "644.40"
type input "6.75"
type input "10.96"
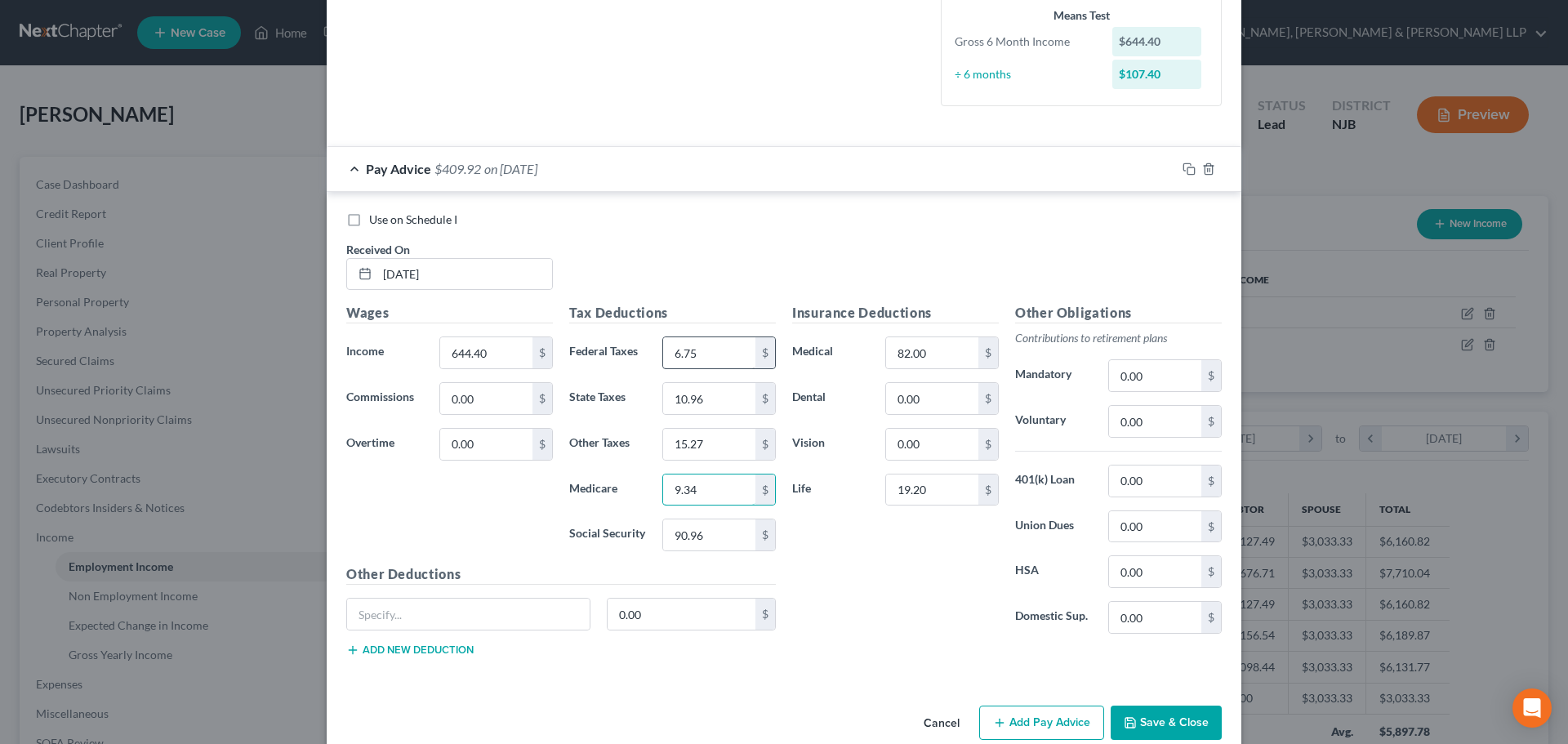
type input "9.34"
type input "39.95"
click at [715, 454] on input "15.27" at bounding box center [709, 444] width 92 height 31
type input "6.34"
click at [931, 358] on input "82.00" at bounding box center [932, 352] width 92 height 31
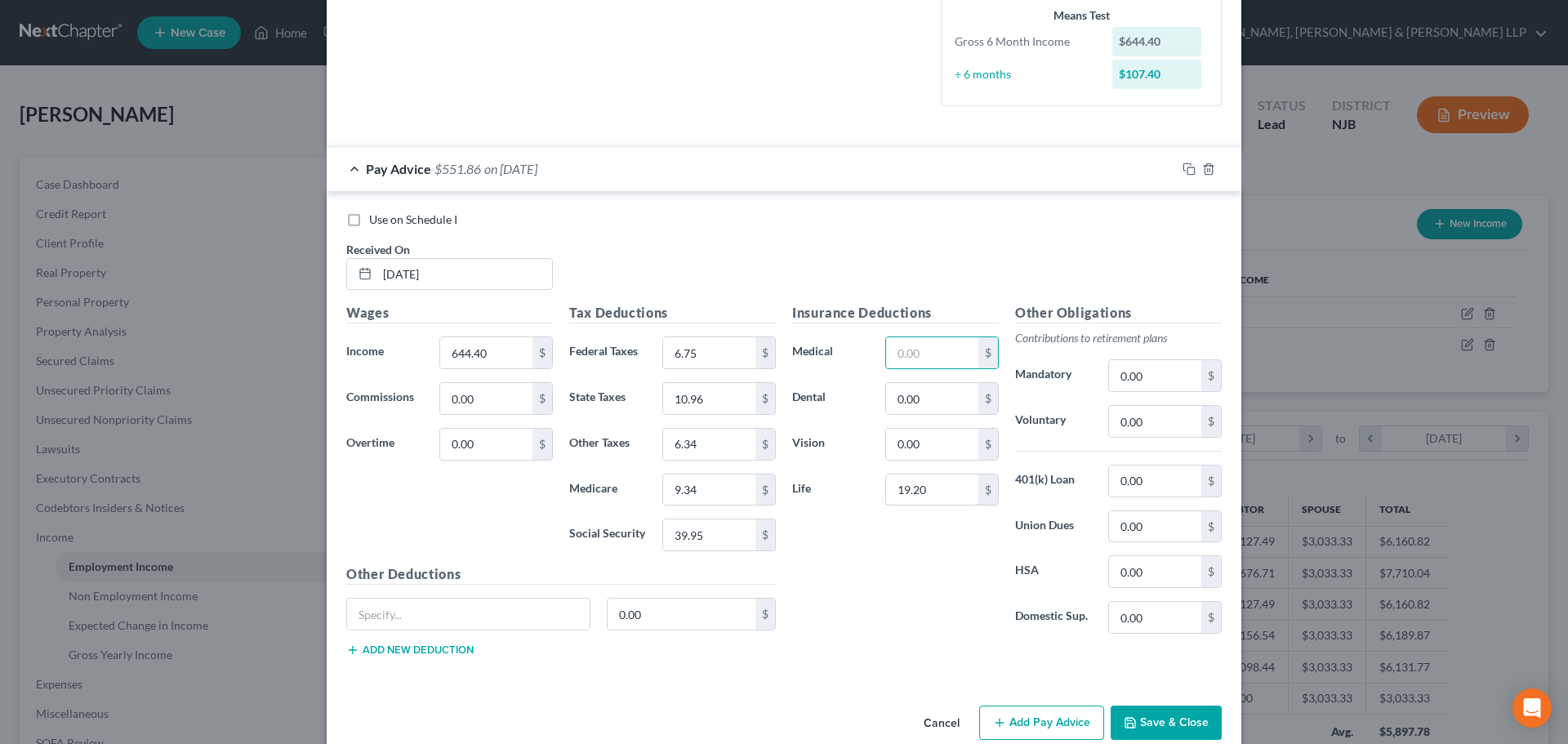
drag, startPoint x: 955, startPoint y: 486, endPoint x: 929, endPoint y: 507, distance: 33.4
click at [954, 486] on input "19.20" at bounding box center [932, 490] width 92 height 31
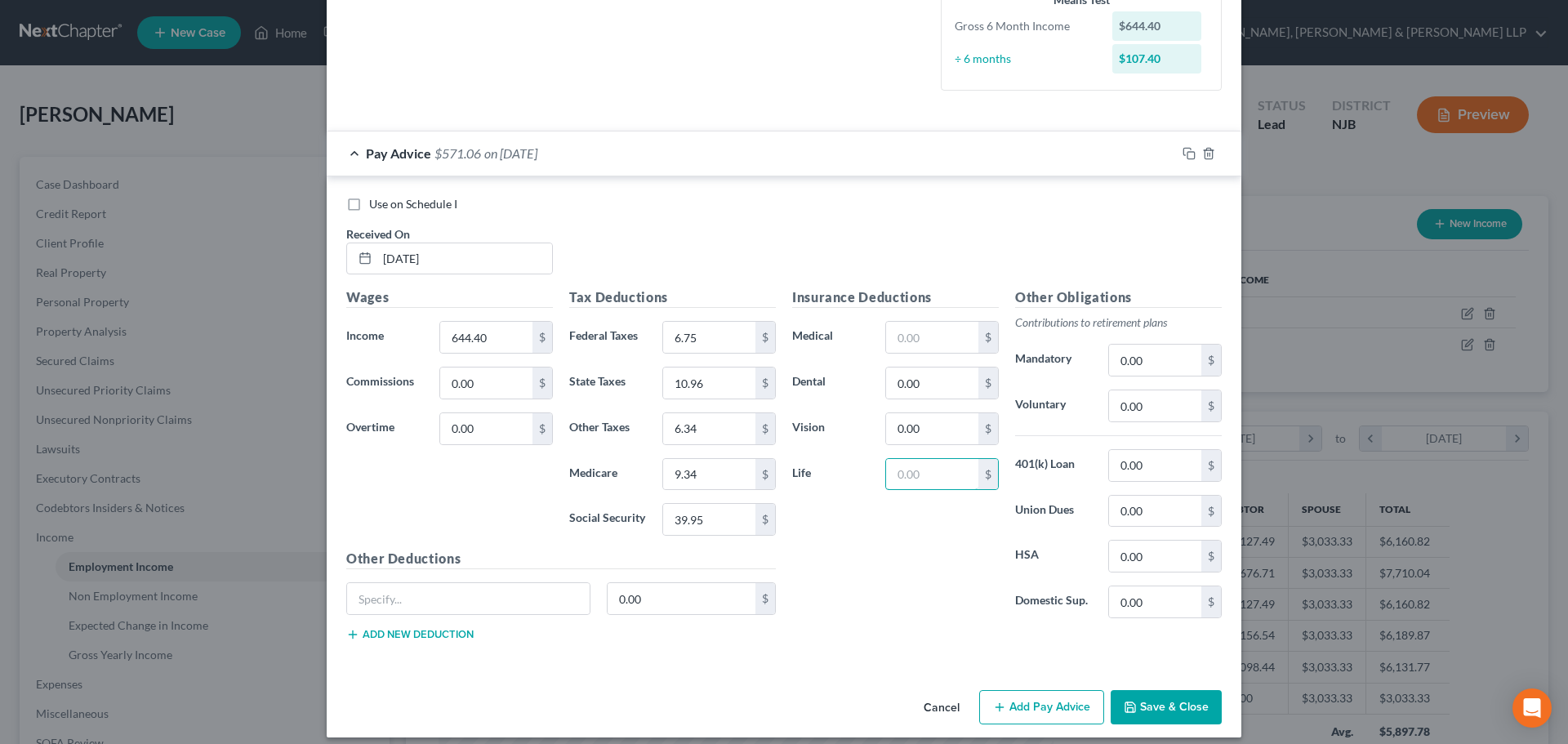
scroll to position [437, 0]
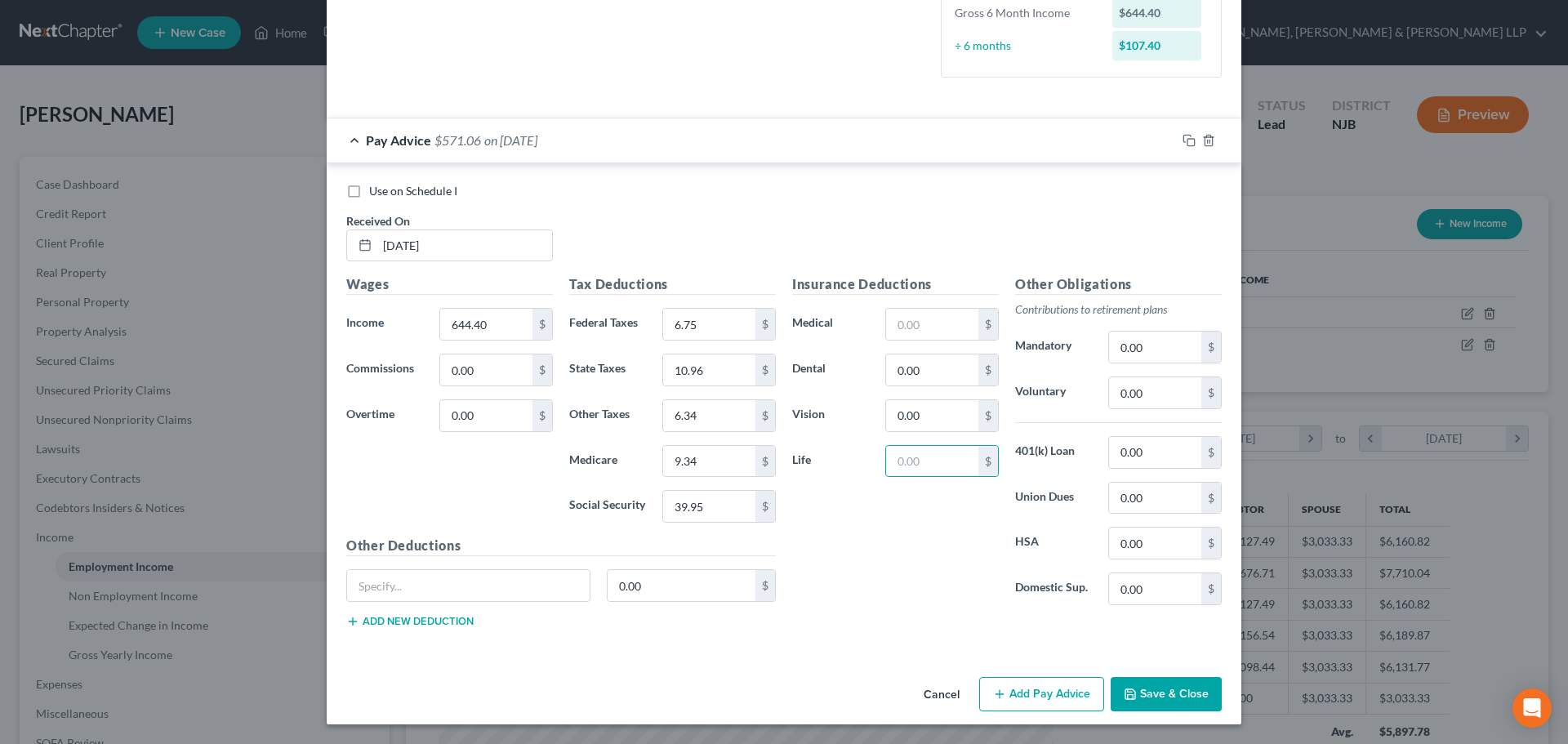
click at [1082, 691] on button "Add Pay Advice" at bounding box center [1042, 694] width 125 height 34
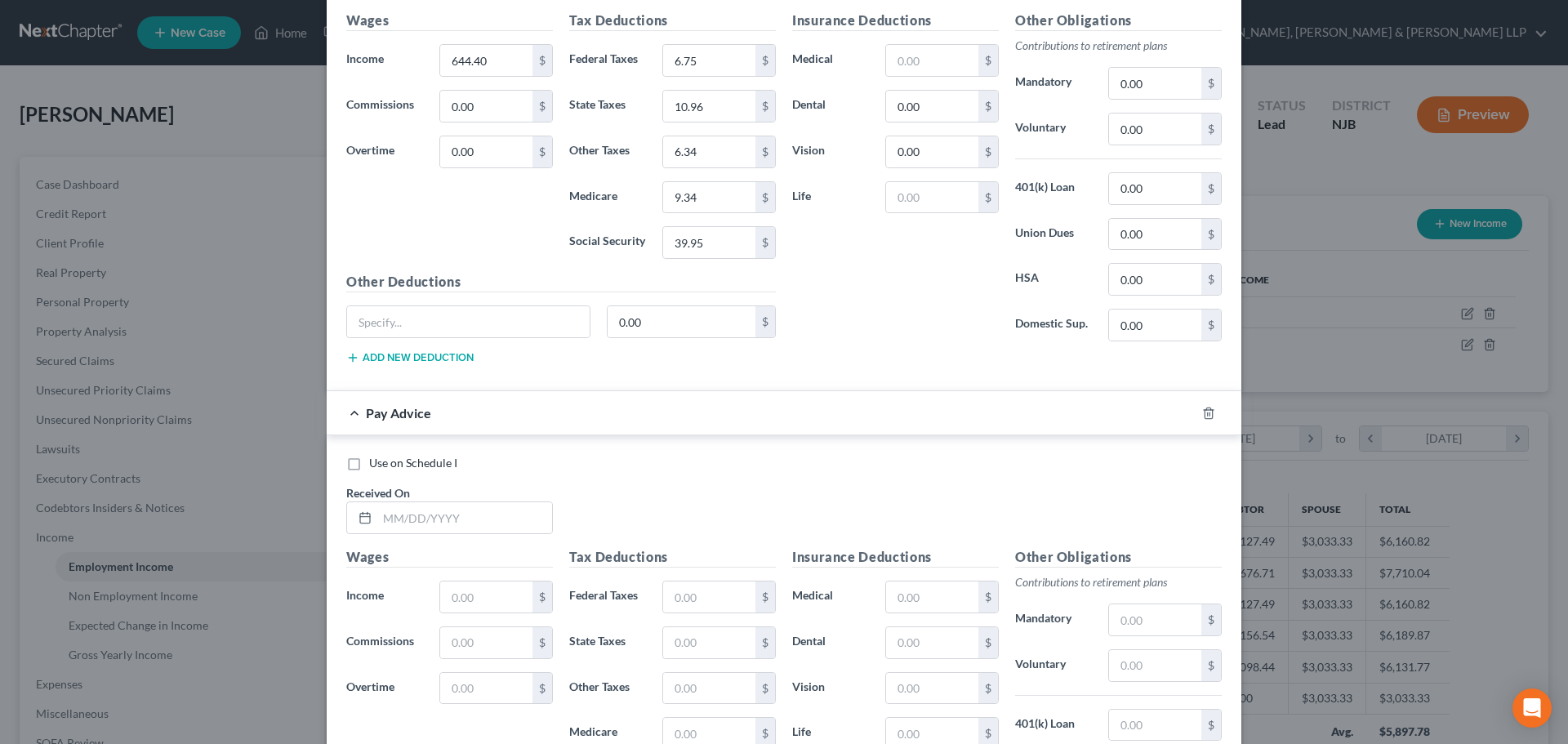
scroll to position [764, 0]
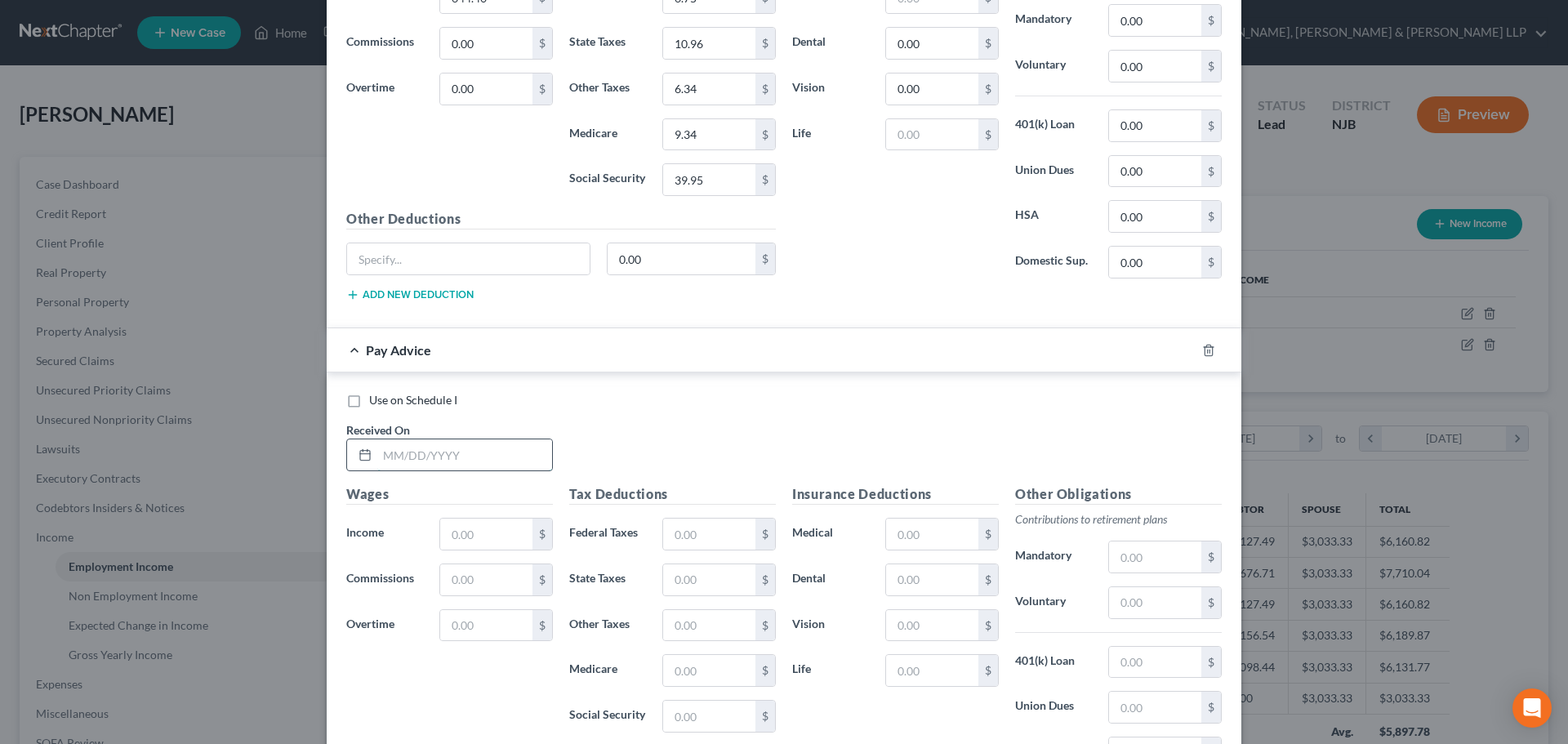
click at [501, 469] on input "text" at bounding box center [465, 454] width 175 height 31
type input "[DATE]"
drag, startPoint x: 493, startPoint y: 551, endPoint x: 479, endPoint y: 541, distance: 17.2
click at [489, 549] on div "Wages Income * $ Commissions $ Overtime $" at bounding box center [449, 615] width 223 height 262
drag, startPoint x: 479, startPoint y: 541, endPoint x: 489, endPoint y: 534, distance: 12.2
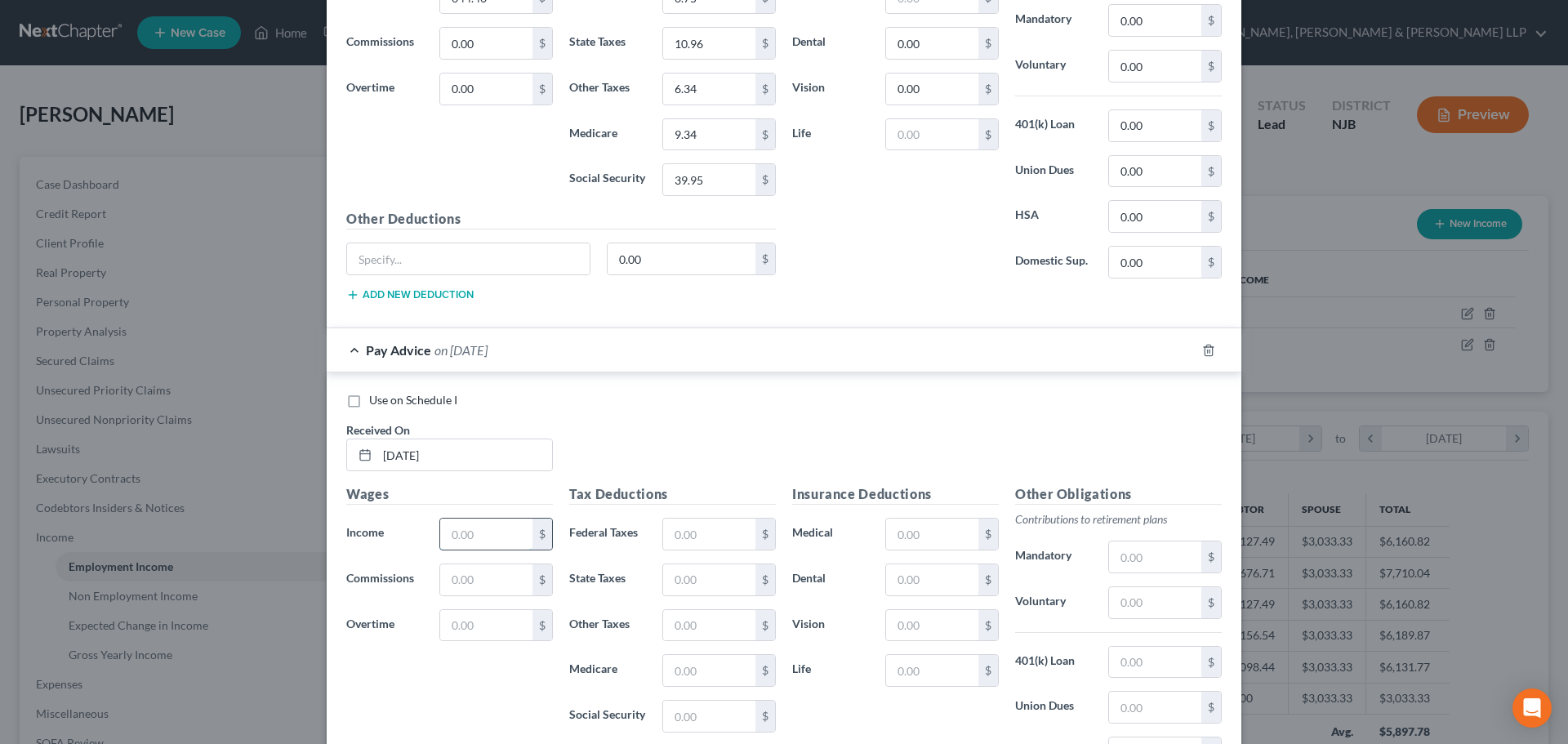
click at [479, 541] on input "text" at bounding box center [486, 534] width 92 height 31
type input "644.40"
click at [1206, 351] on icon "button" at bounding box center [1209, 350] width 13 height 13
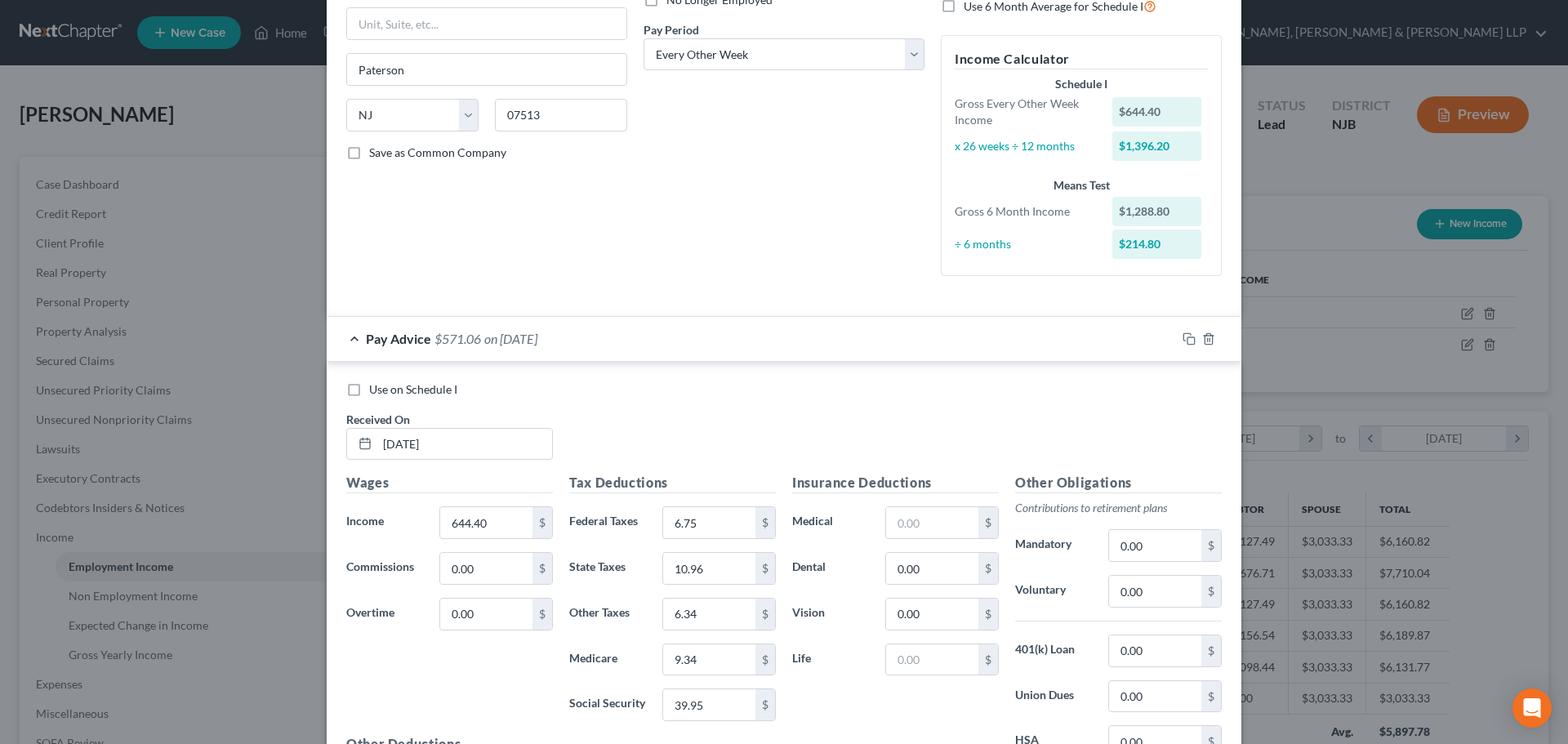
scroll to position [29, 0]
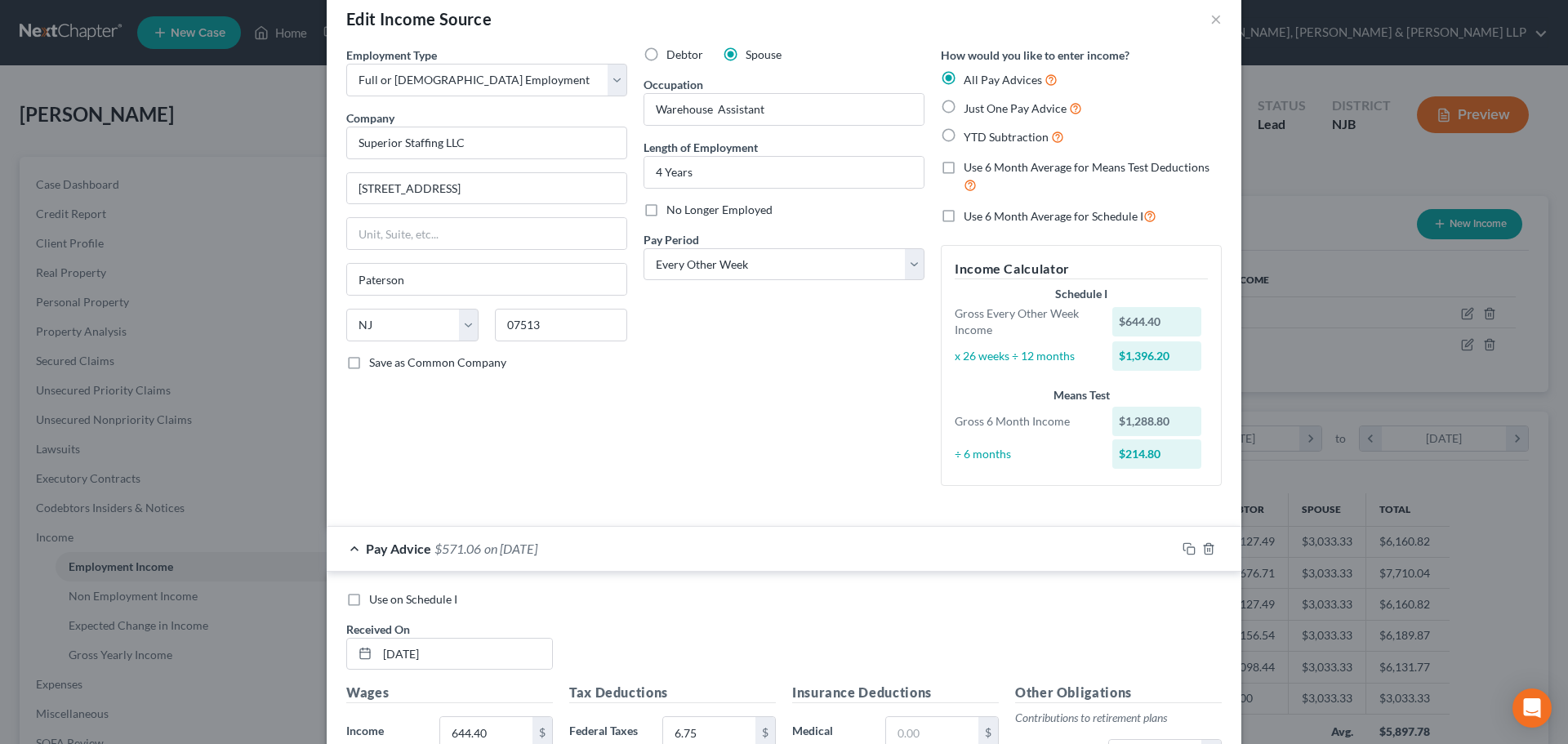
click at [991, 116] on label "Just One Pay Advice" at bounding box center [1022, 108] width 118 height 19
click at [981, 110] on input "Just One Pay Advice" at bounding box center [975, 103] width 10 height 10
radio input "true"
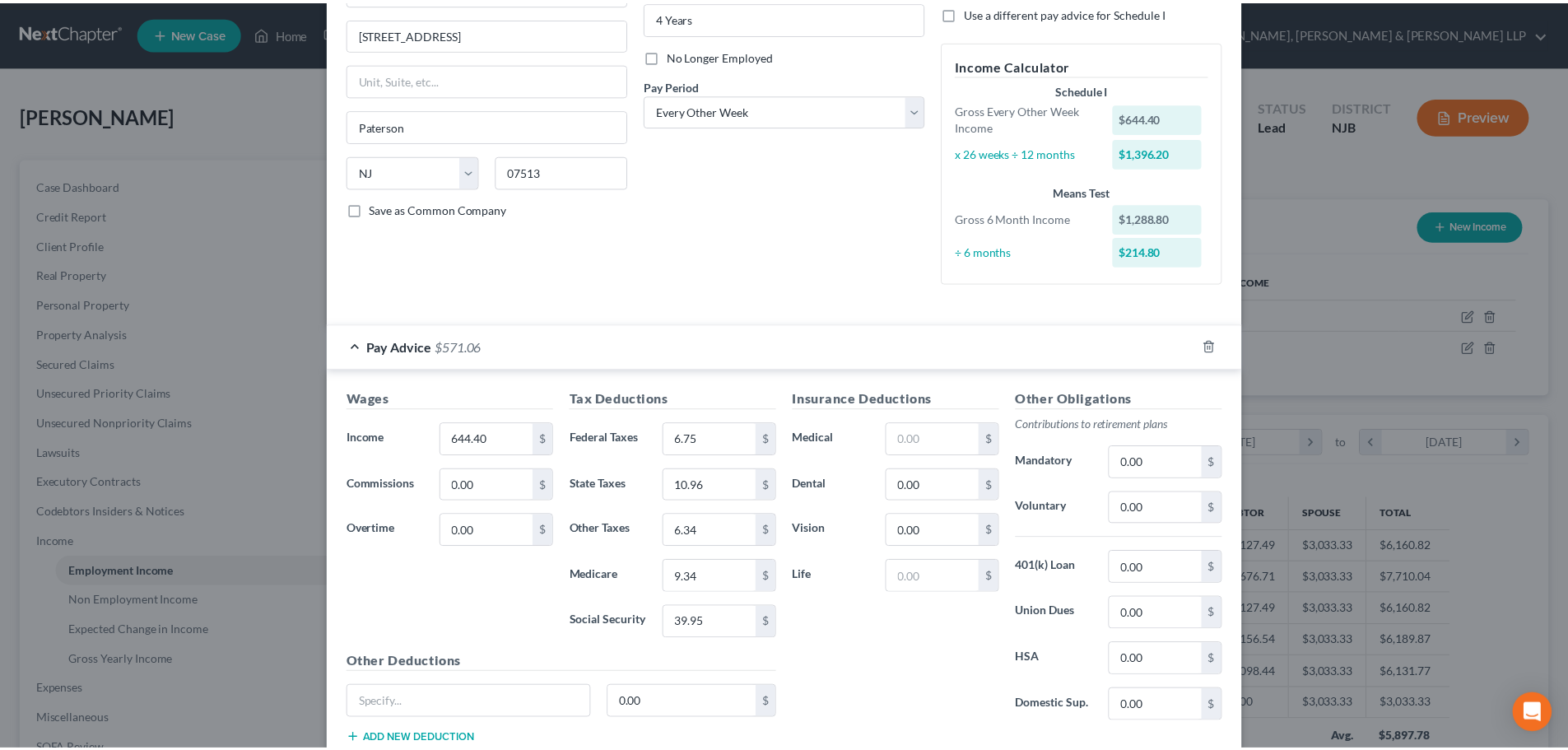
scroll to position [297, 0]
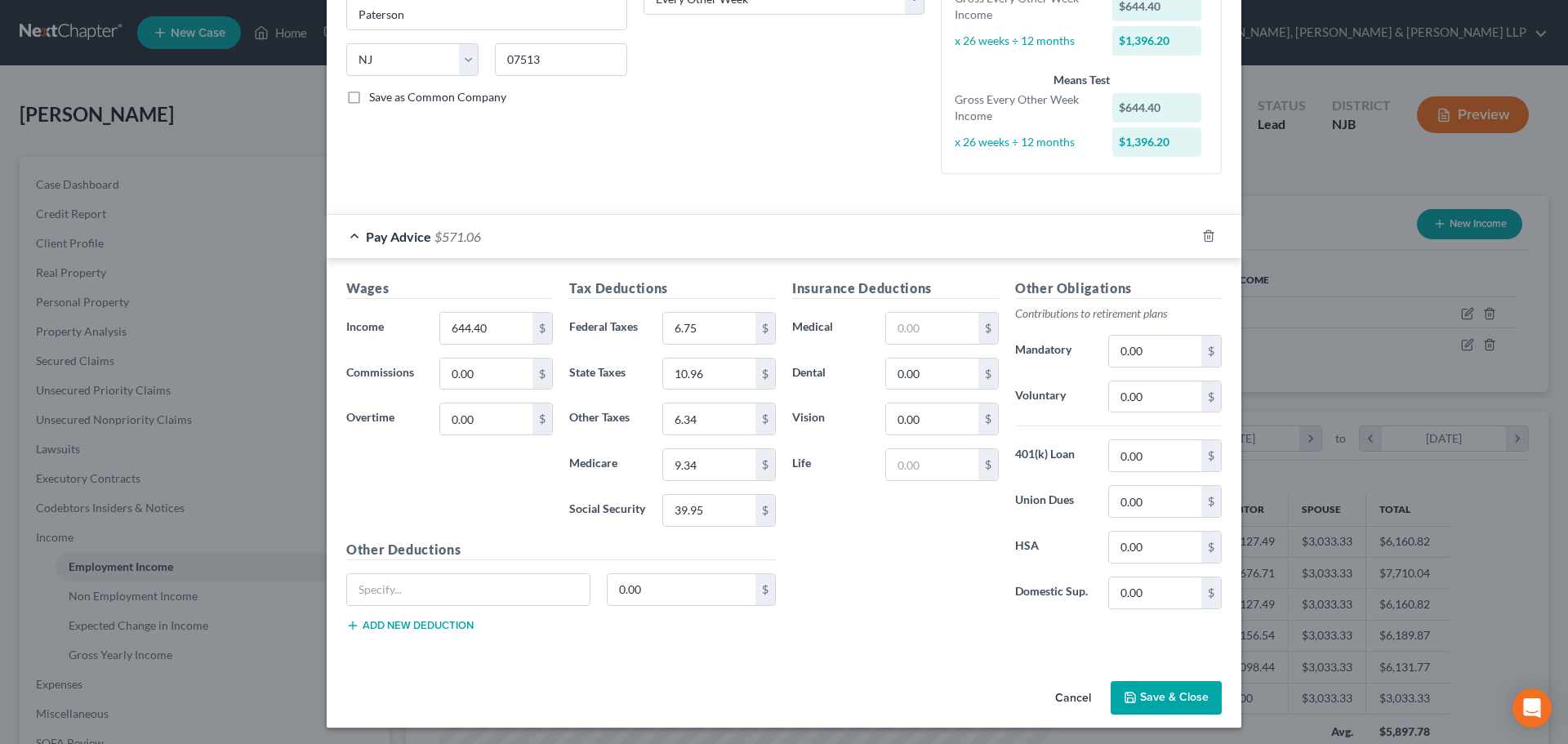
click at [1176, 696] on button "Save & Close" at bounding box center [1166, 698] width 111 height 34
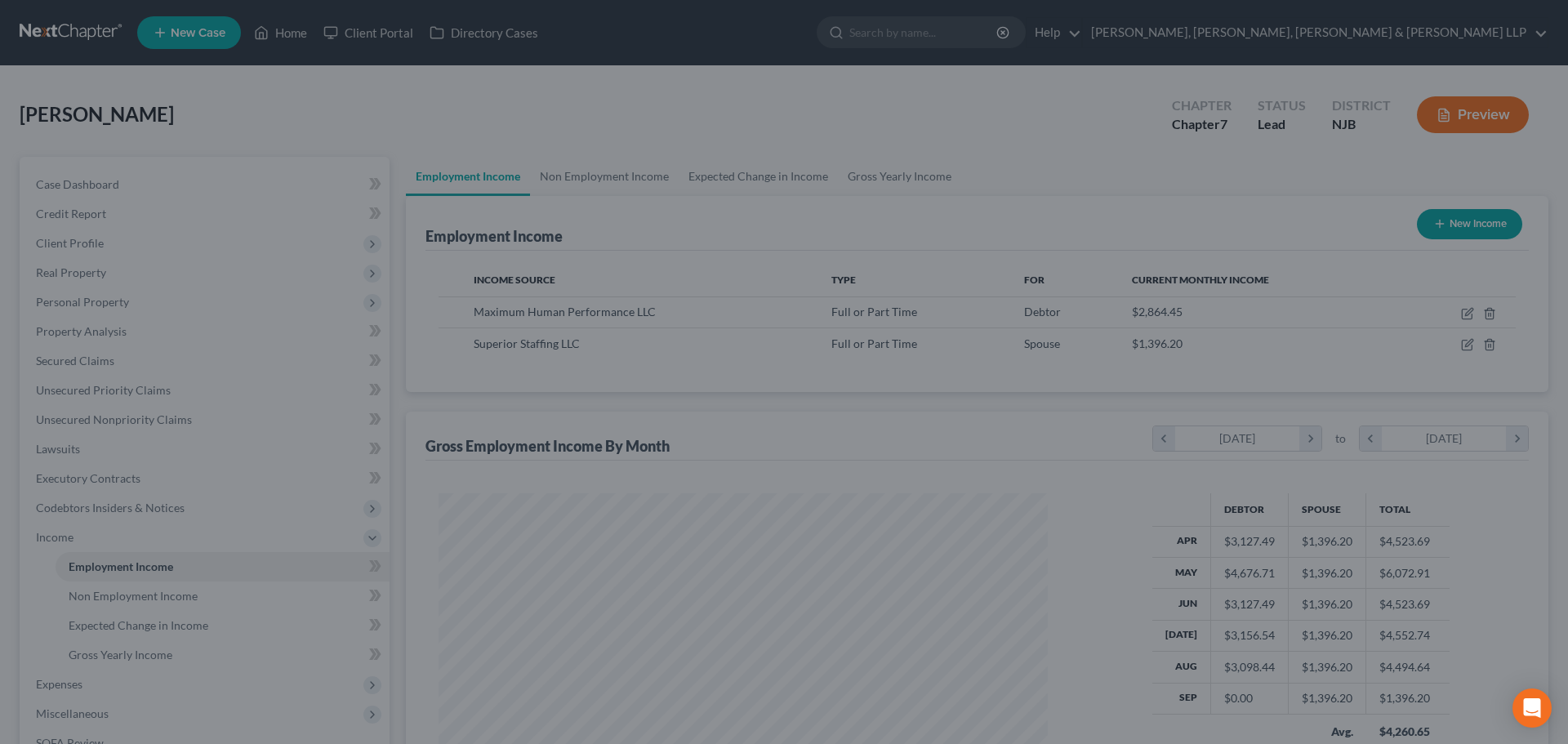
scroll to position [816564, 816185]
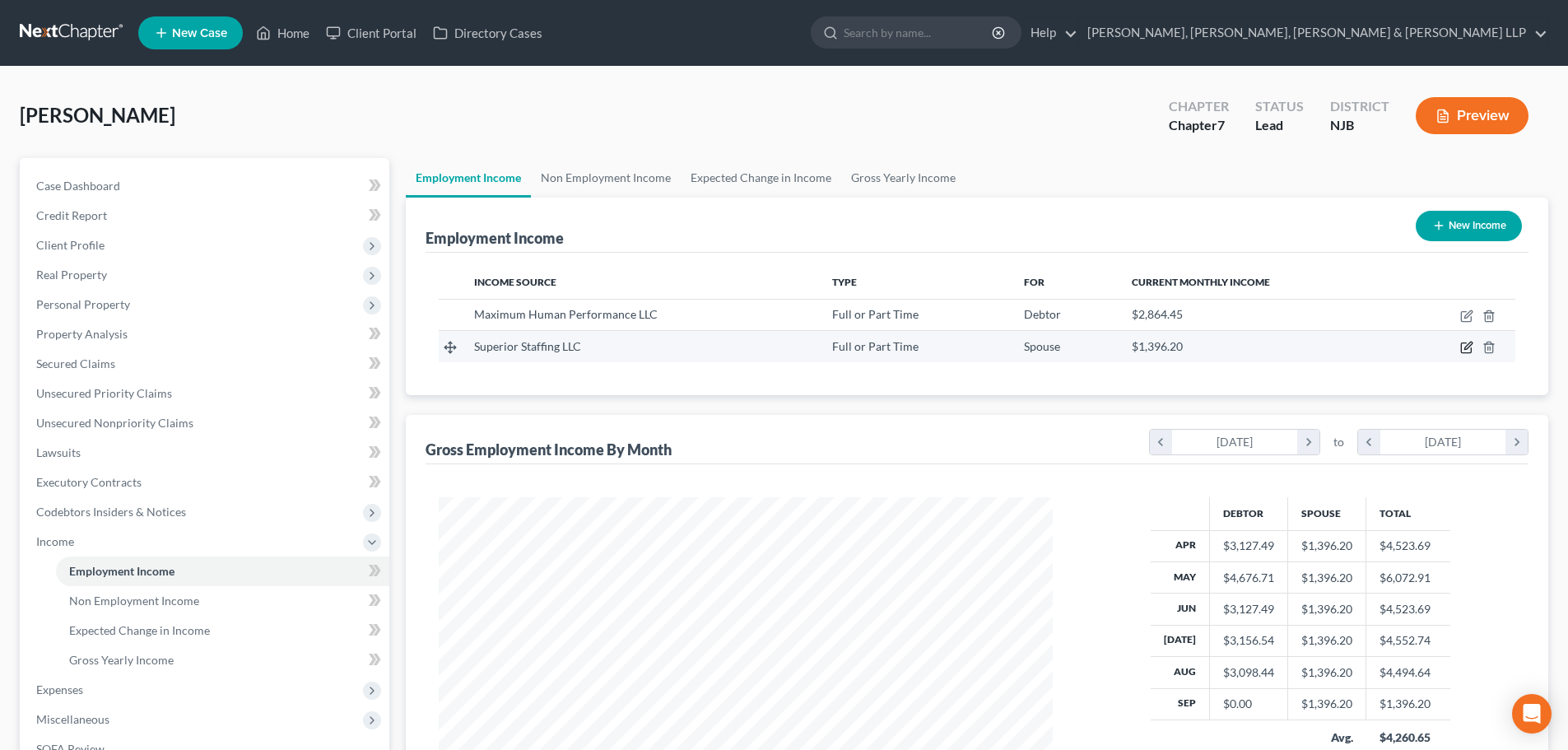
click at [1466, 344] on icon "button" at bounding box center [1467, 347] width 13 height 13
select select "0"
select select "33"
select select "2"
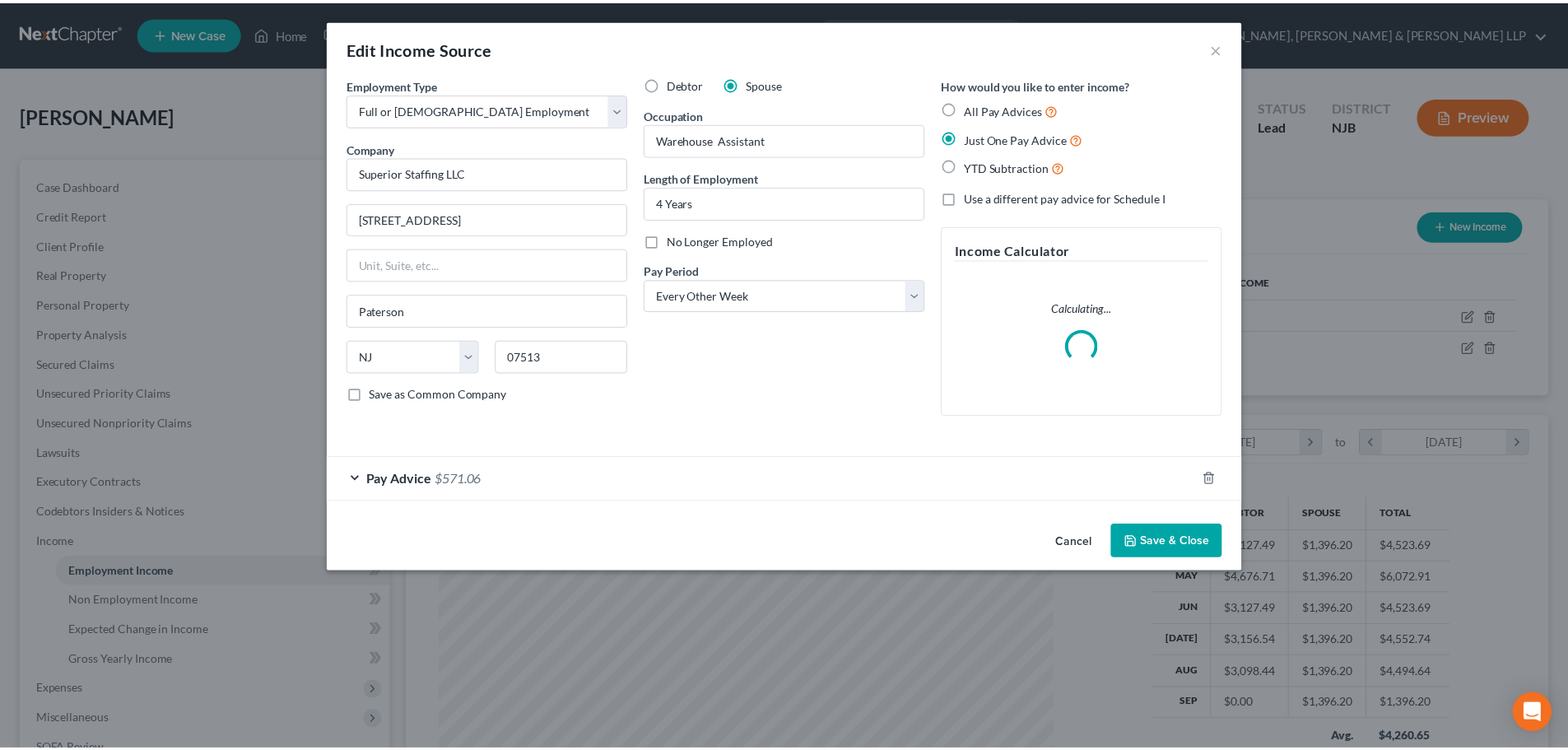
scroll to position [310, 653]
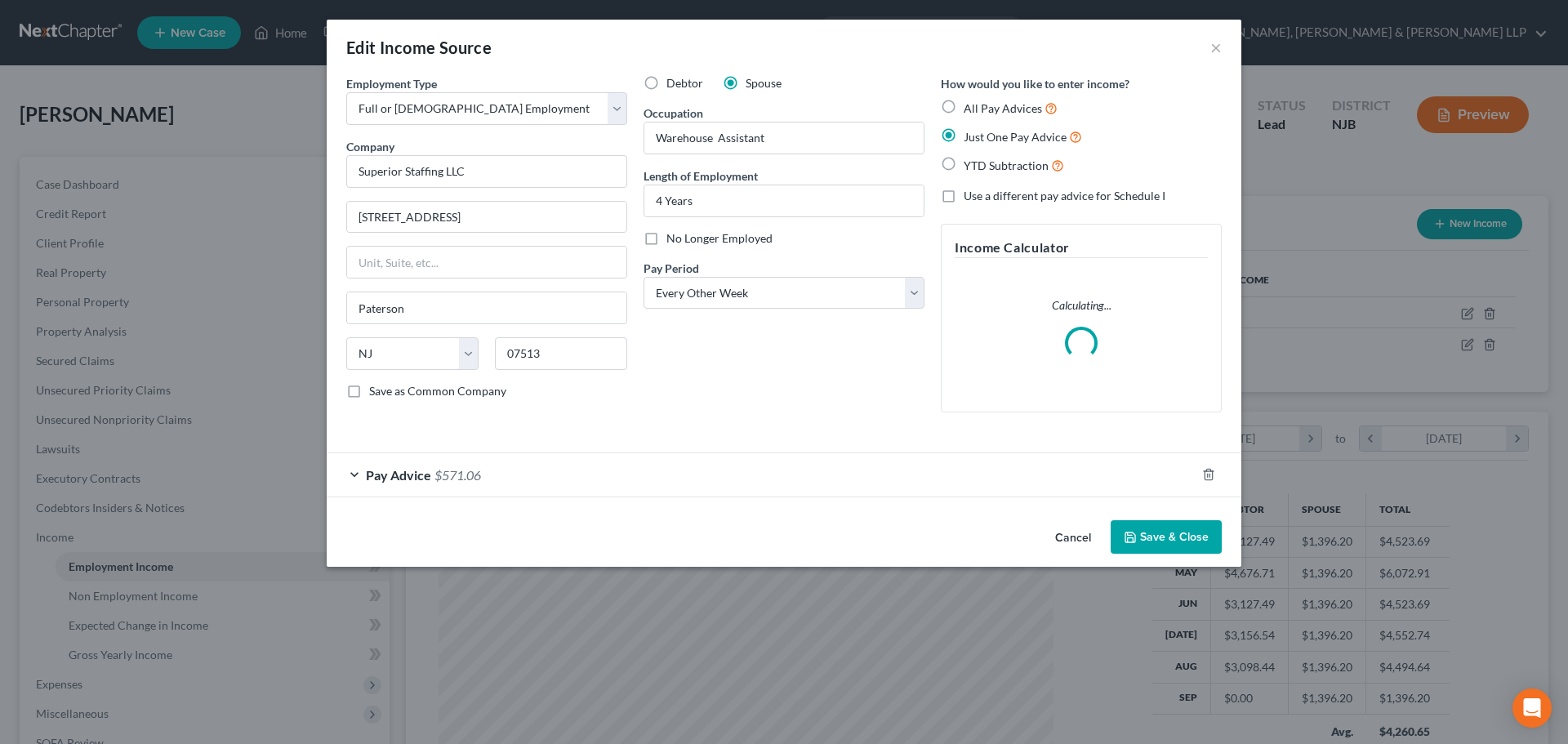
click at [1146, 525] on button "Save & Close" at bounding box center [1166, 537] width 111 height 34
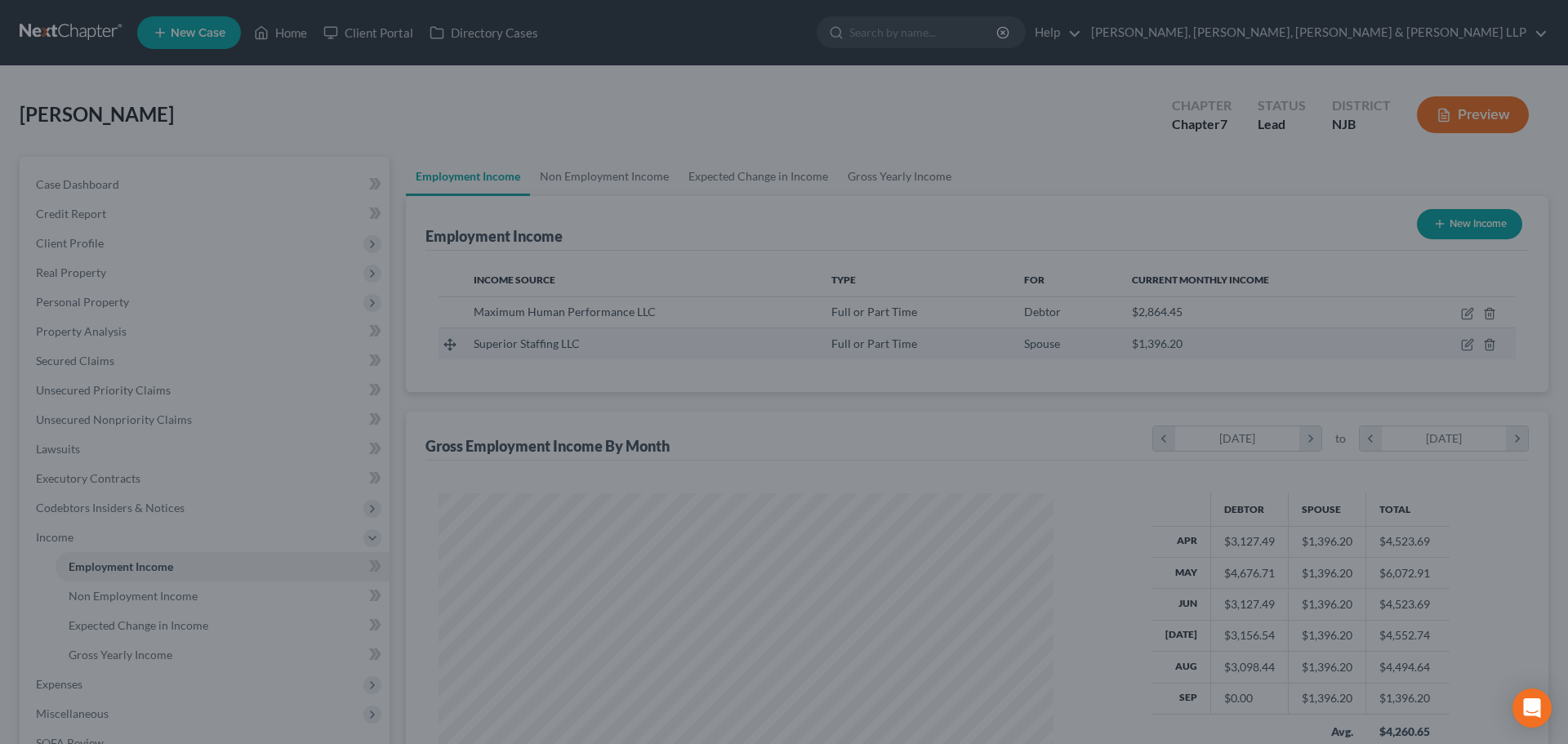
scroll to position [816564, 816185]
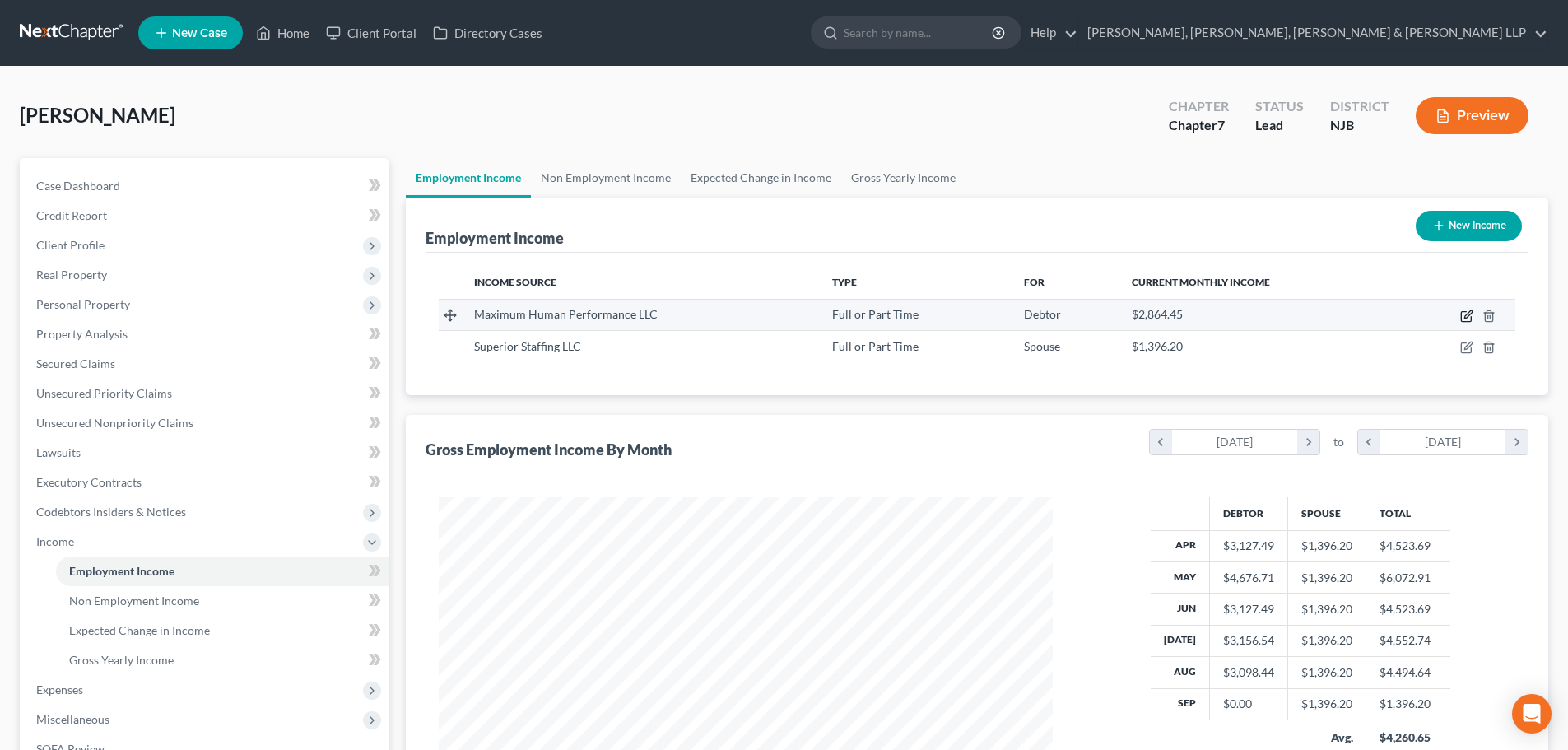
click at [1466, 317] on icon "button" at bounding box center [1467, 316] width 13 height 13
select select "0"
select select "33"
select select "0"
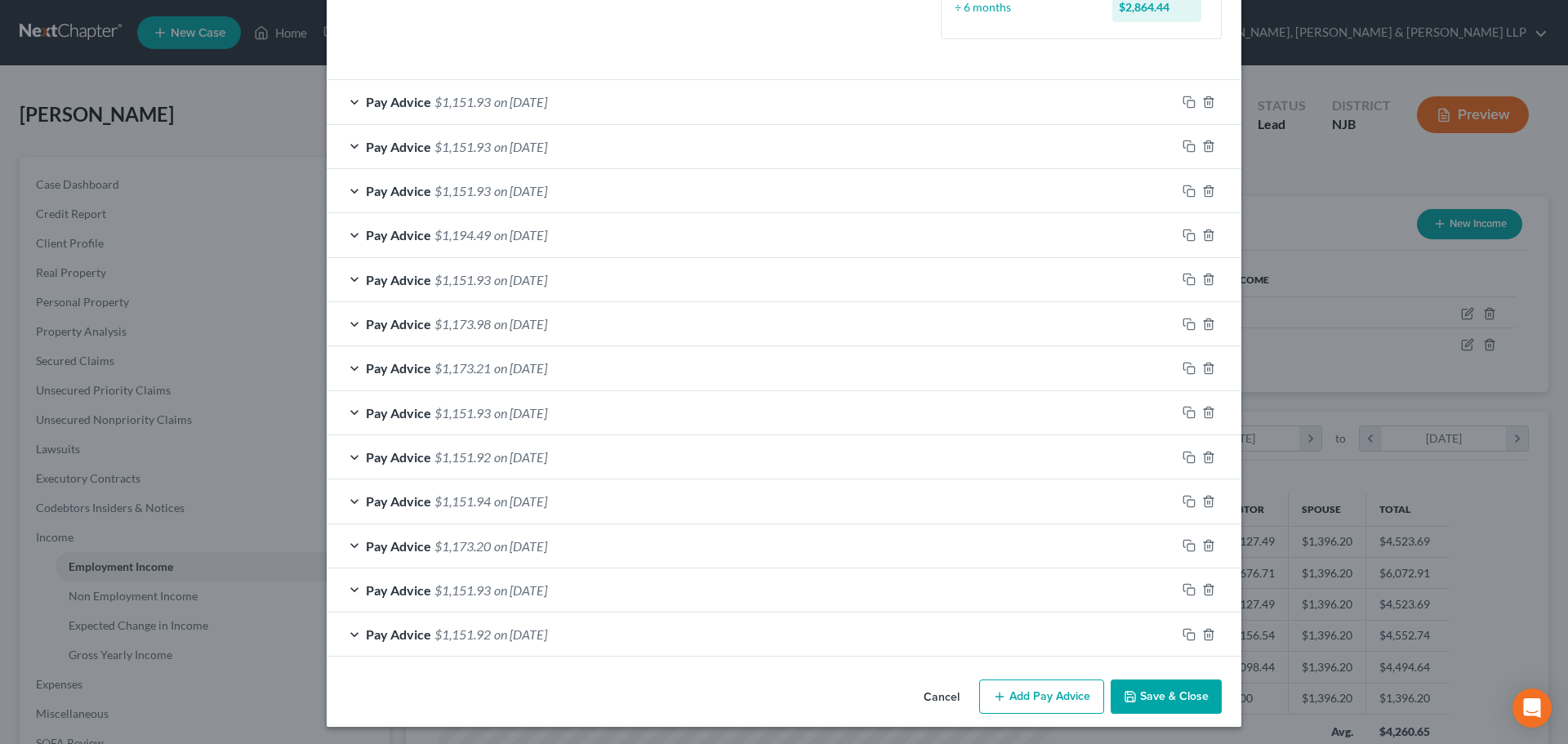
scroll to position [475, 0]
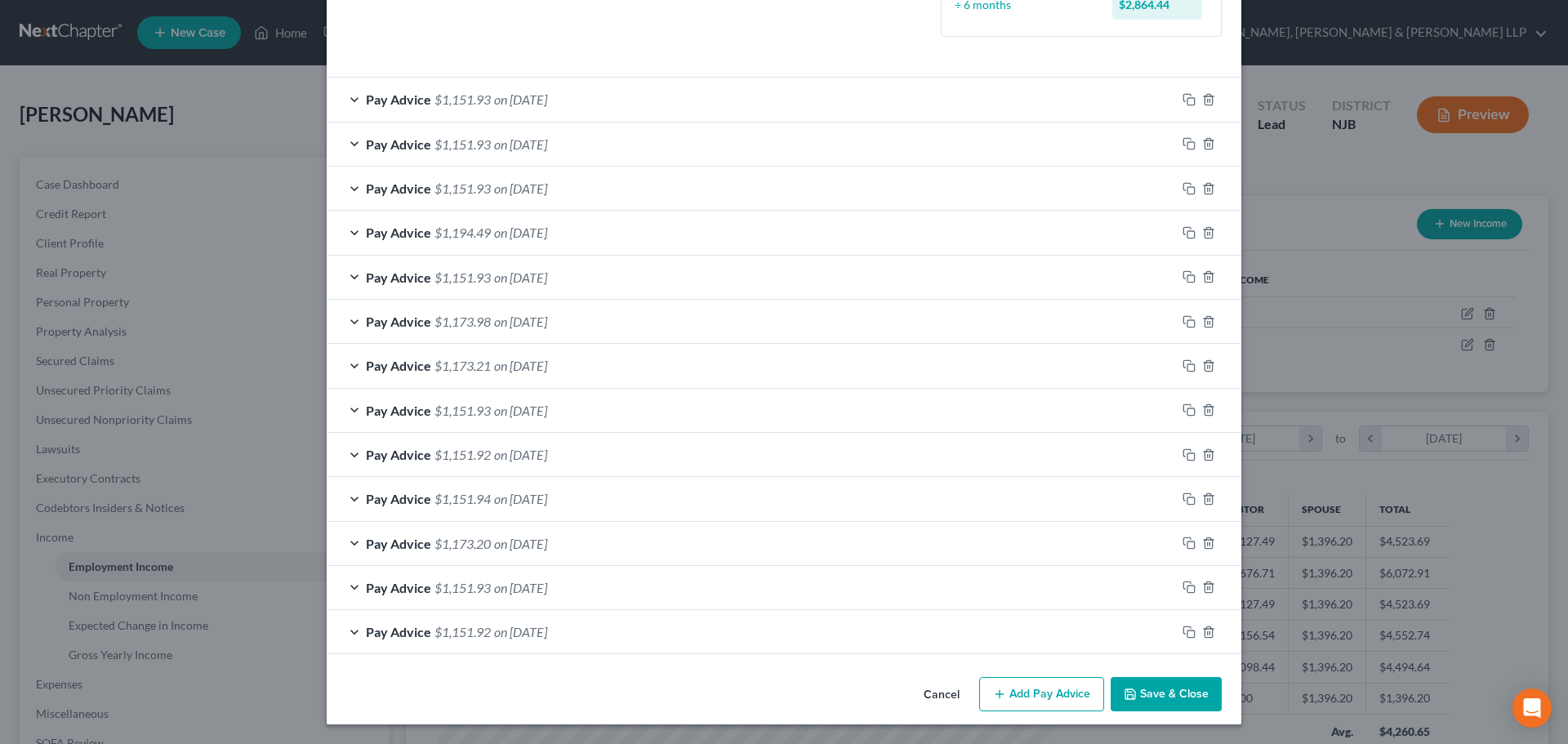
drag, startPoint x: 1009, startPoint y: 696, endPoint x: 722, endPoint y: 636, distance: 293.2
click at [1009, 696] on button "Add Pay Advice" at bounding box center [1042, 694] width 125 height 34
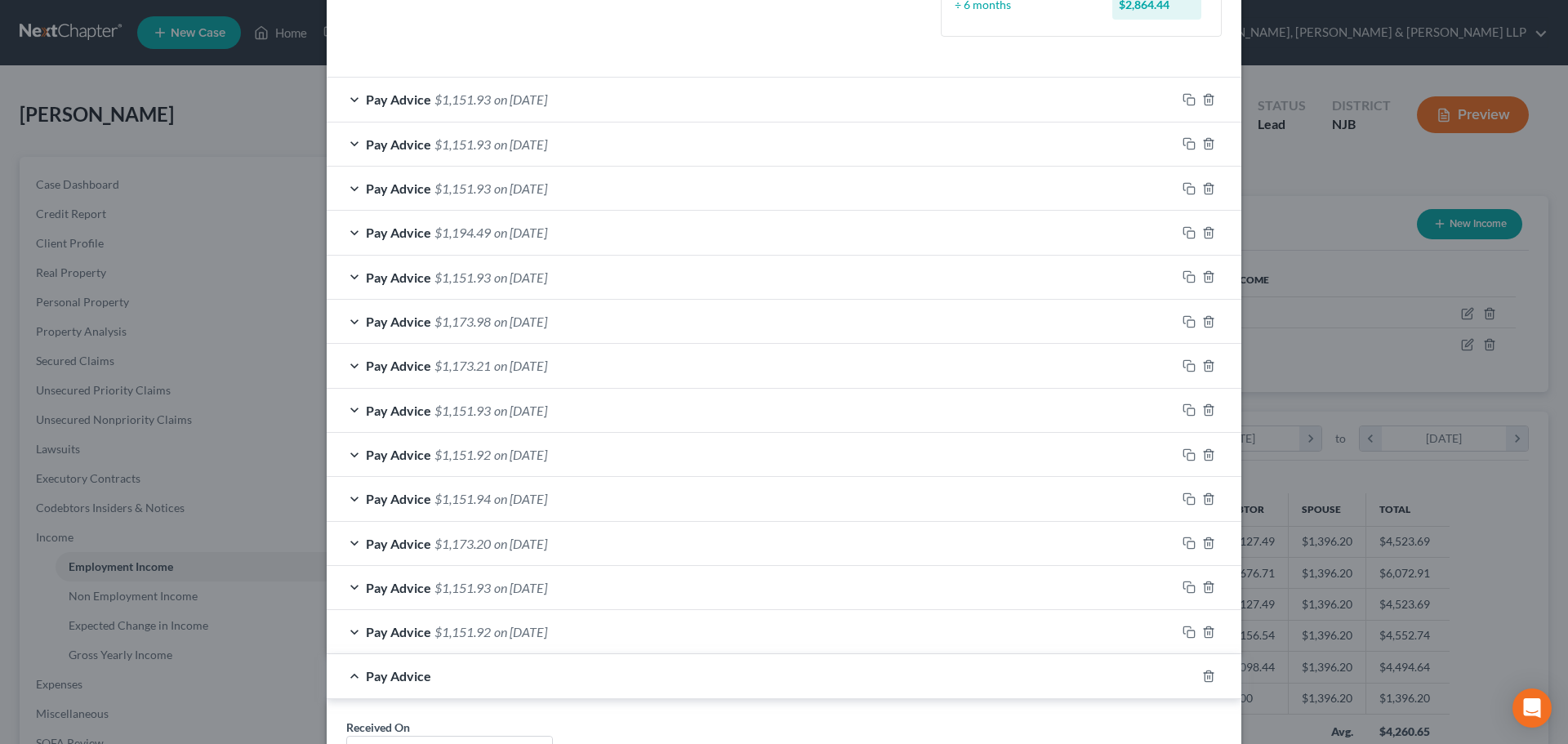
scroll to position [556, 0]
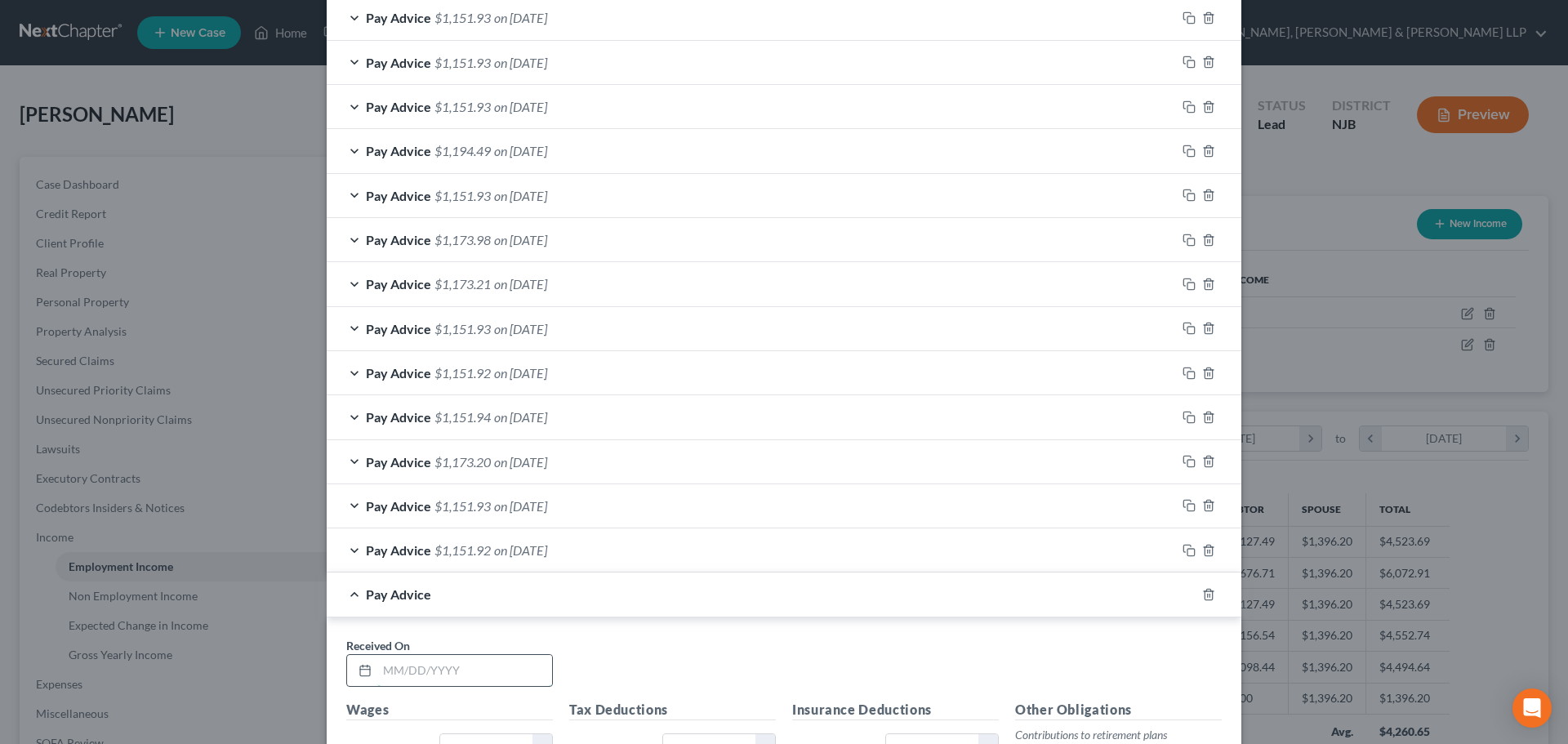
click at [465, 664] on input "text" at bounding box center [465, 670] width 175 height 31
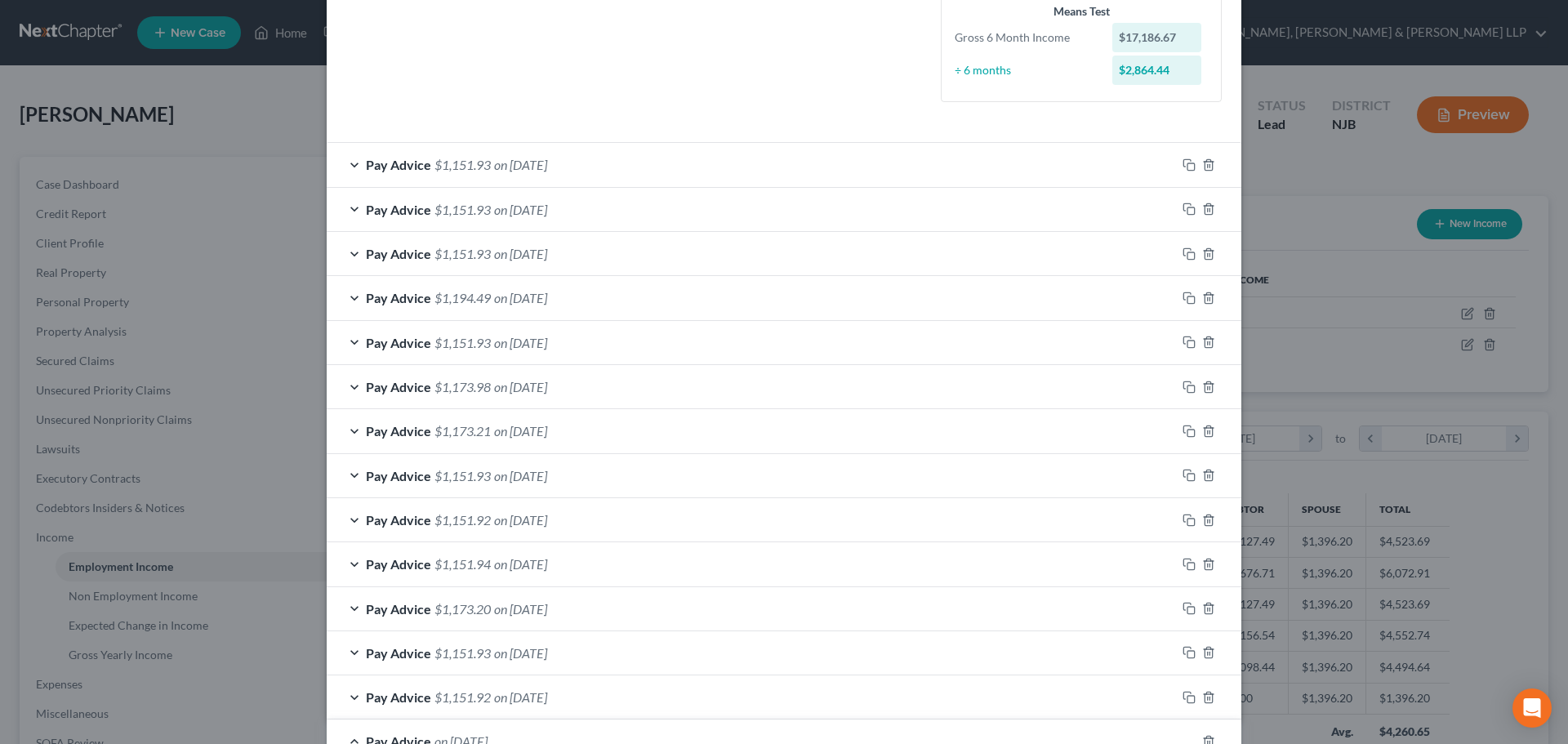
scroll to position [393, 0]
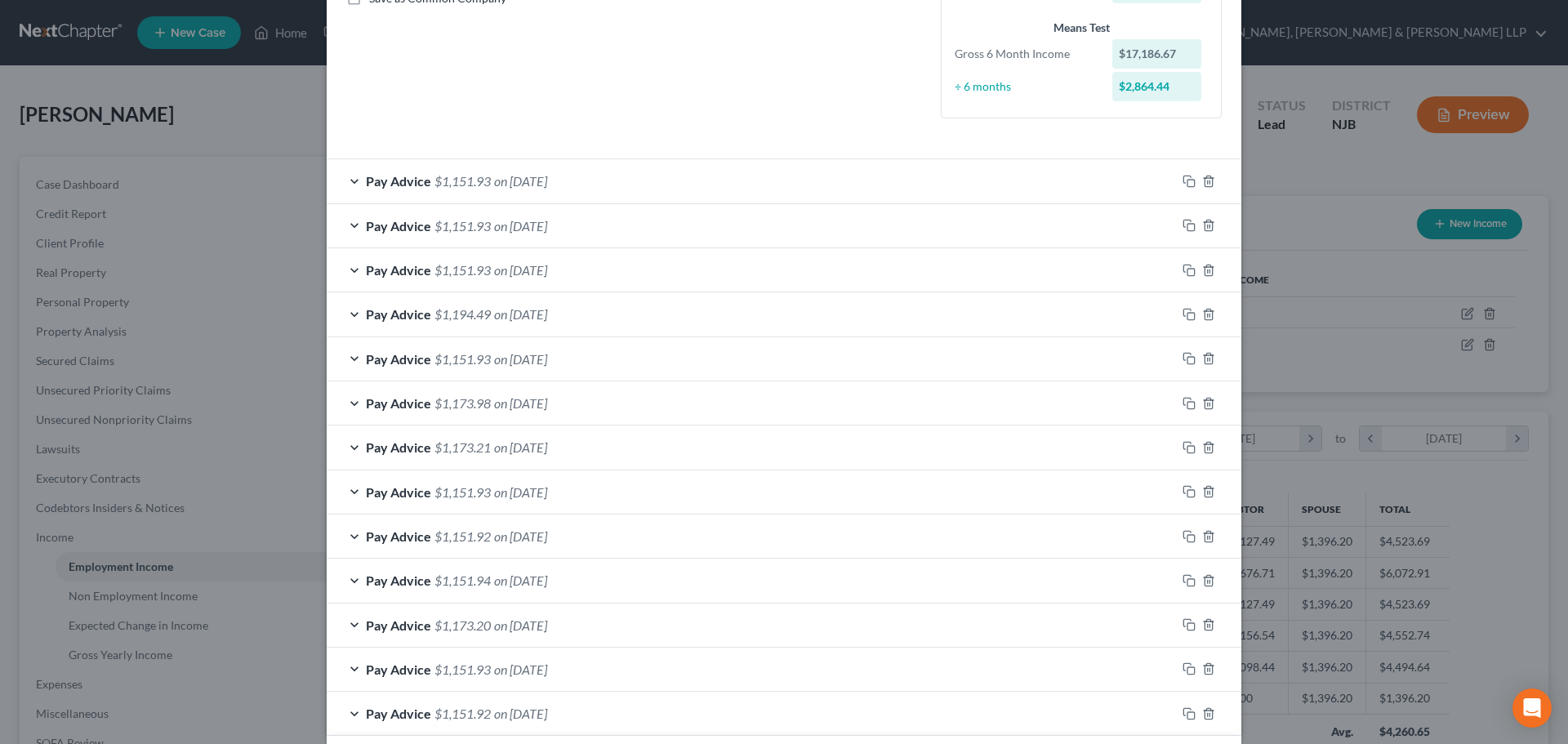
type input "[DATE]"
click at [478, 176] on span "$1,151.93" at bounding box center [463, 181] width 57 height 16
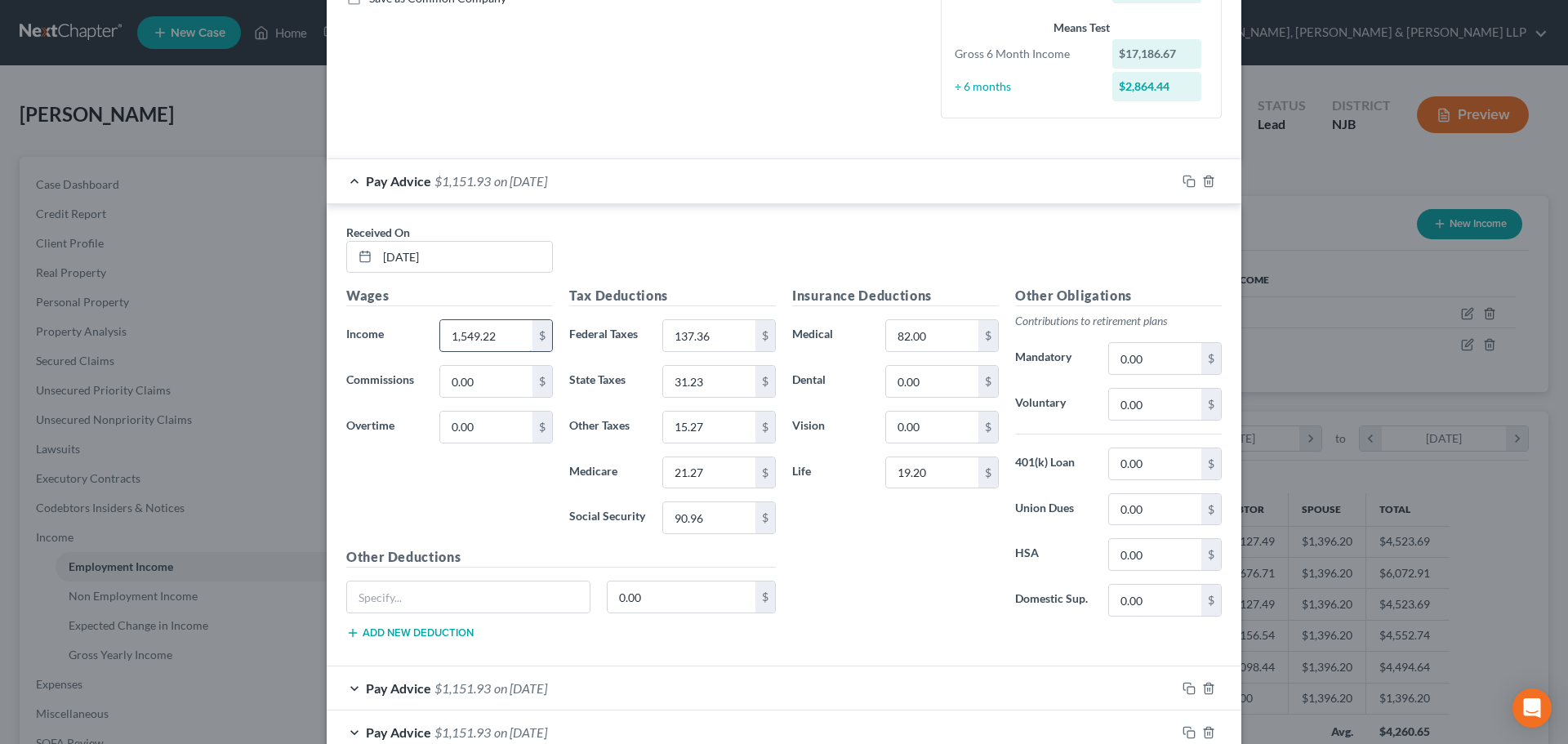
click at [484, 345] on input "1,549.22" at bounding box center [486, 335] width 92 height 31
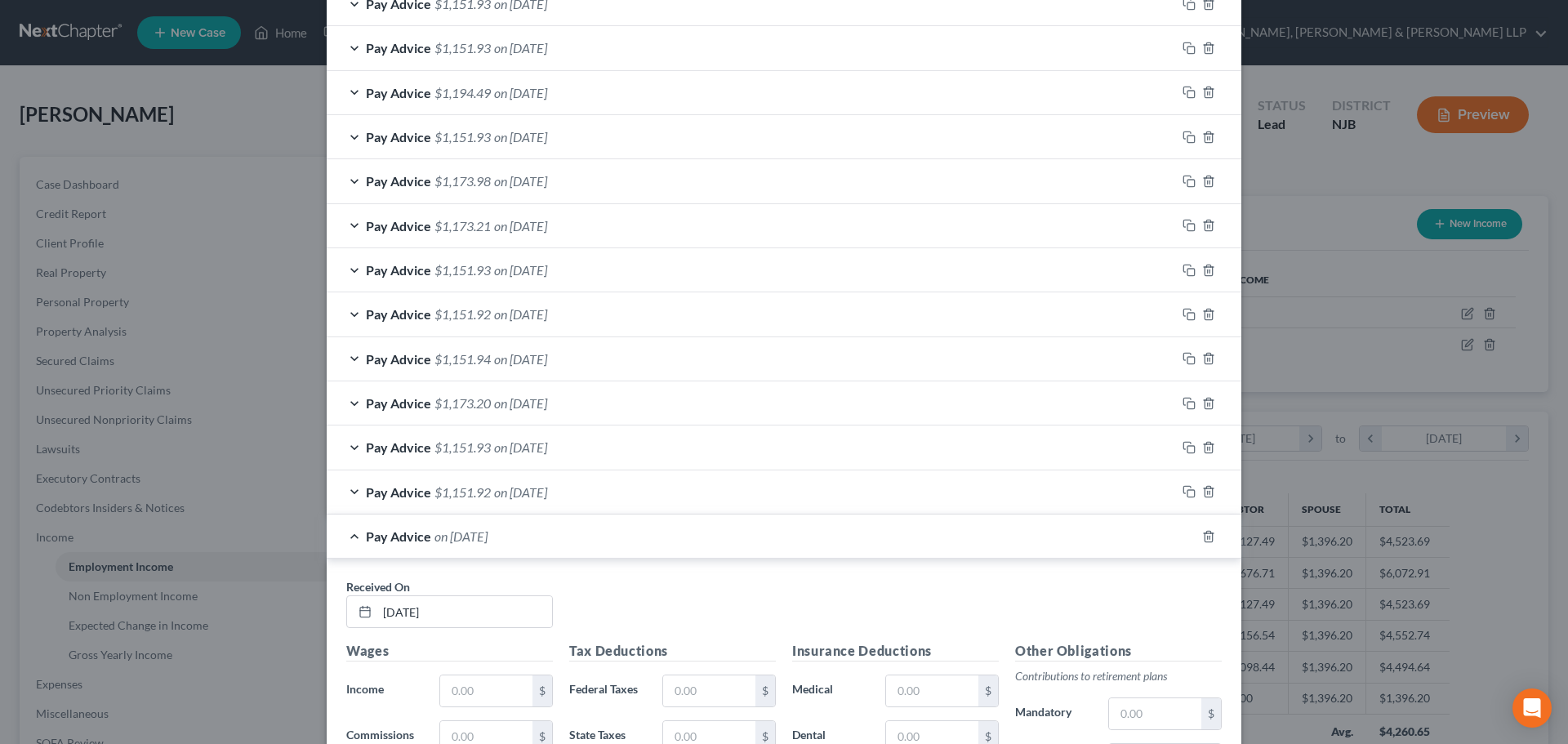
scroll to position [1210, 0]
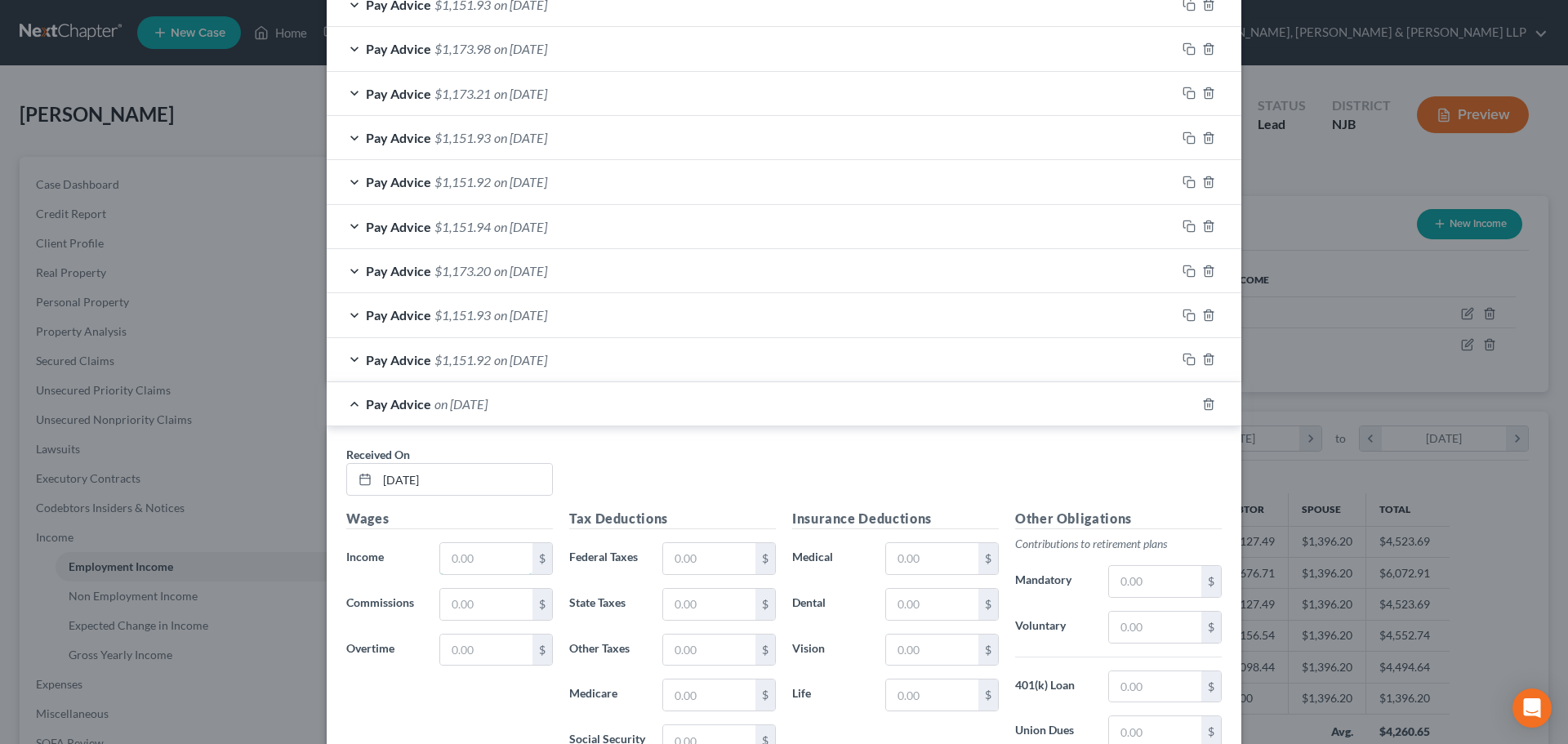
drag, startPoint x: 465, startPoint y: 553, endPoint x: 599, endPoint y: 521, distance: 137.8
click at [465, 553] on input "text" at bounding box center [486, 558] width 92 height 31
paste input "1,549.22"
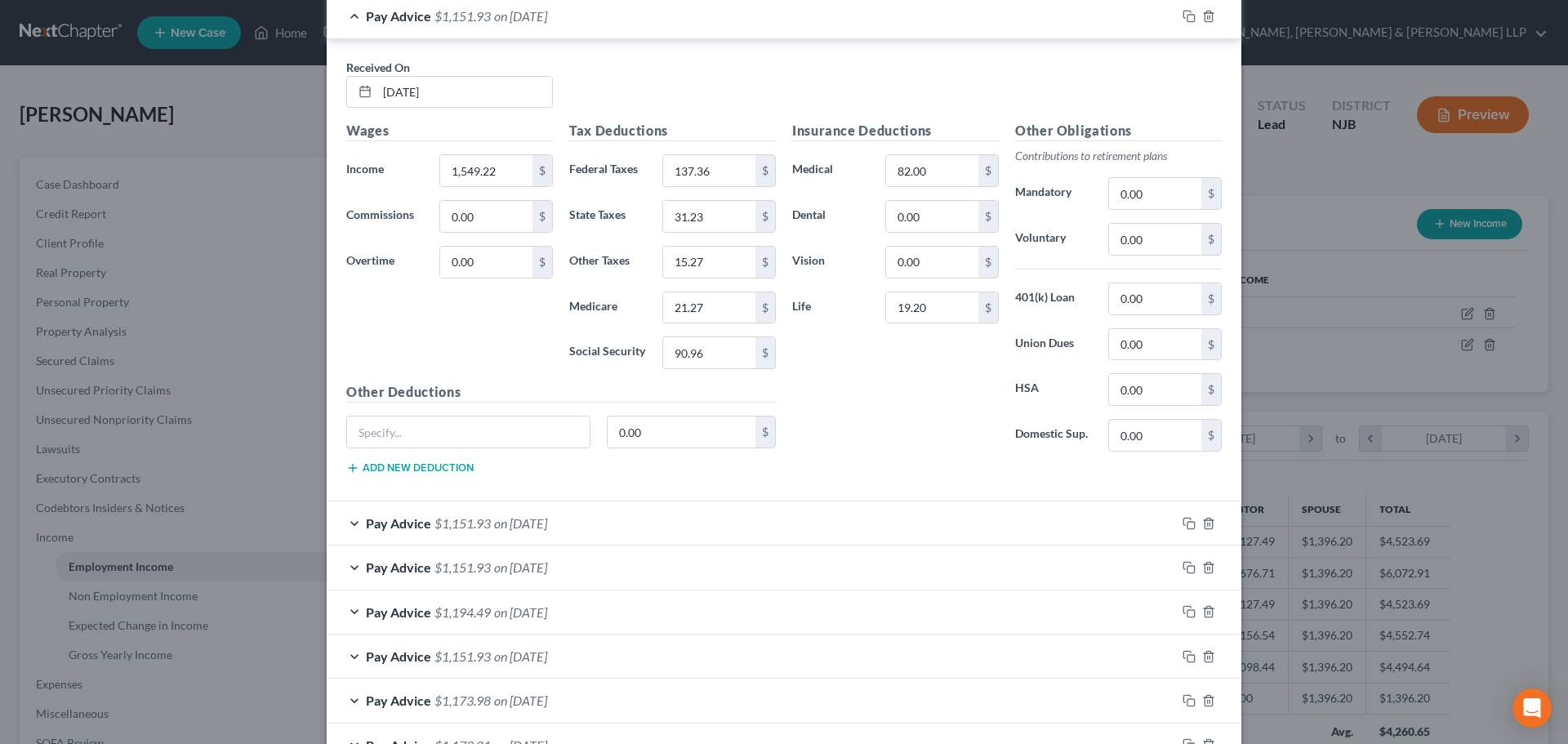
scroll to position [556, 0]
type input "1,549.22"
click at [712, 182] on input "137.36" at bounding box center [709, 171] width 92 height 31
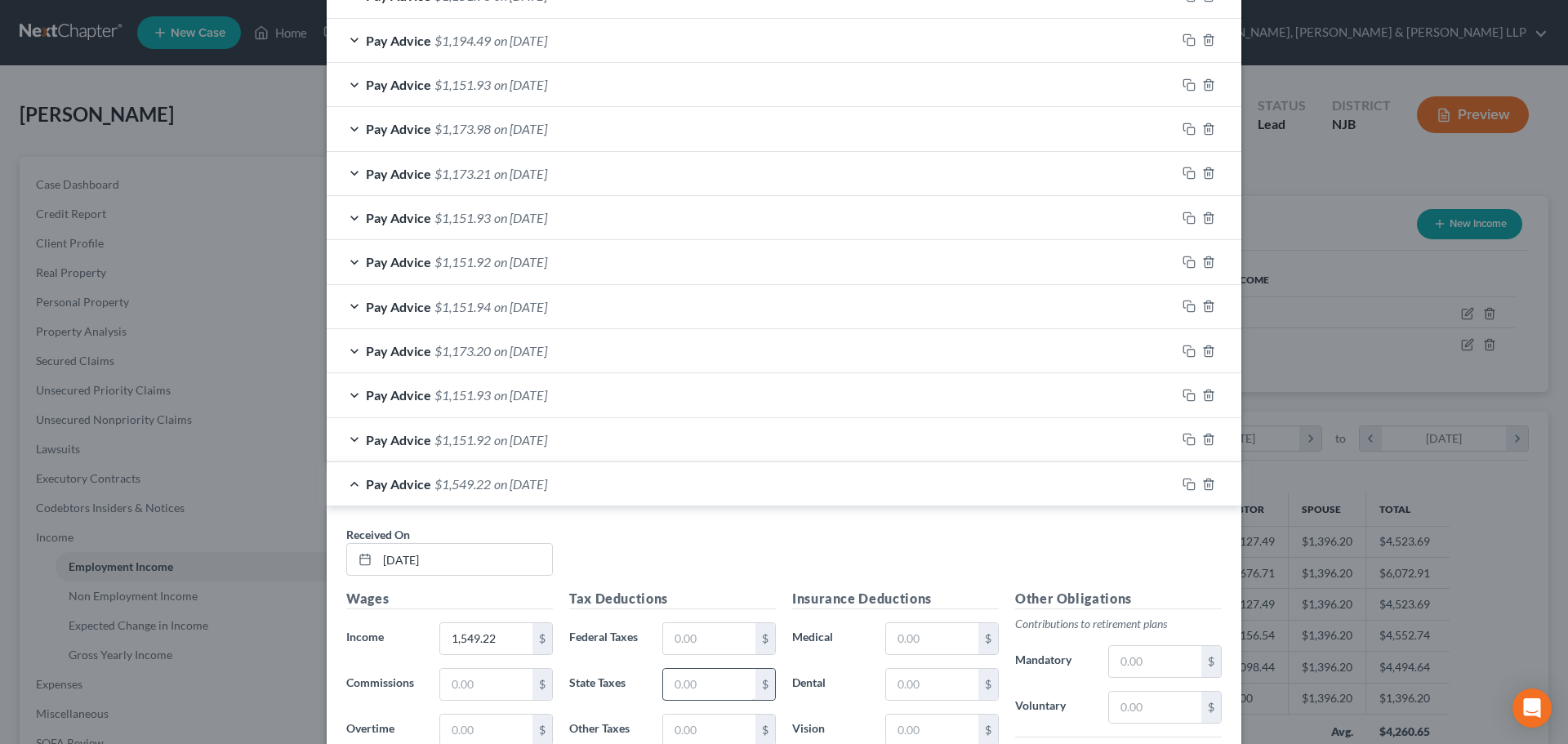
scroll to position [1210, 0]
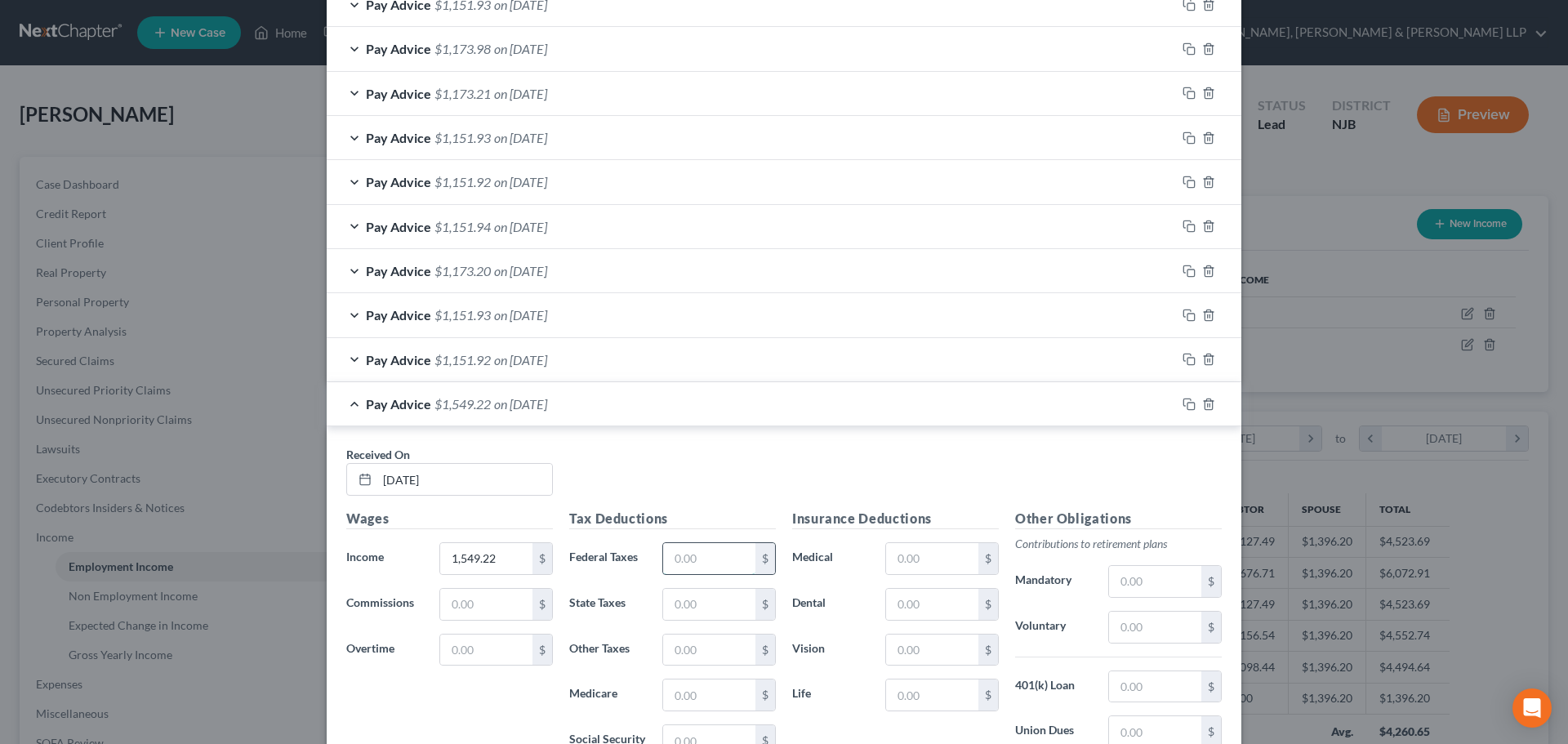
drag, startPoint x: 682, startPoint y: 557, endPoint x: 686, endPoint y: 543, distance: 14.6
click at [682, 557] on input "text" at bounding box center [709, 558] width 92 height 31
paste input "137.36"
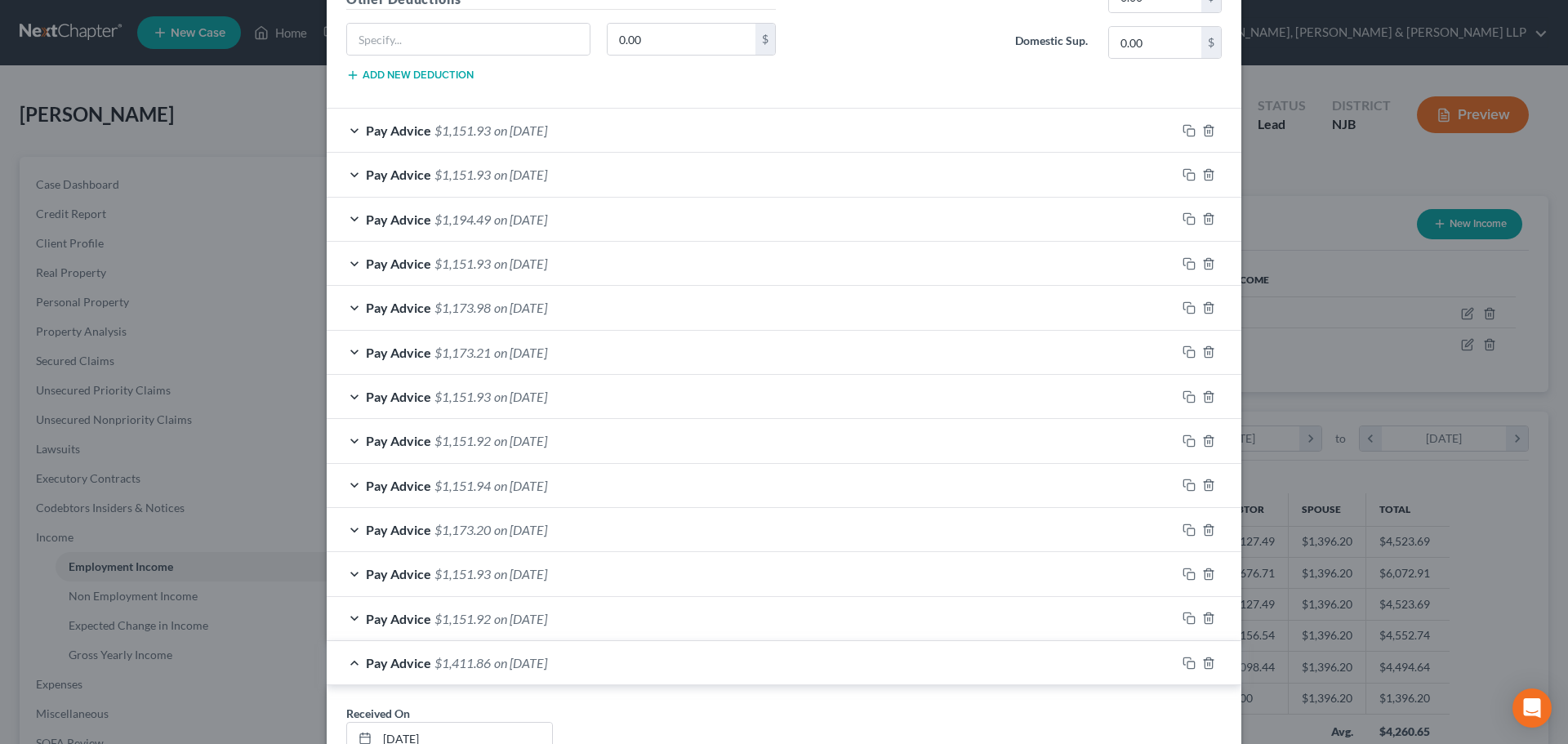
scroll to position [638, 0]
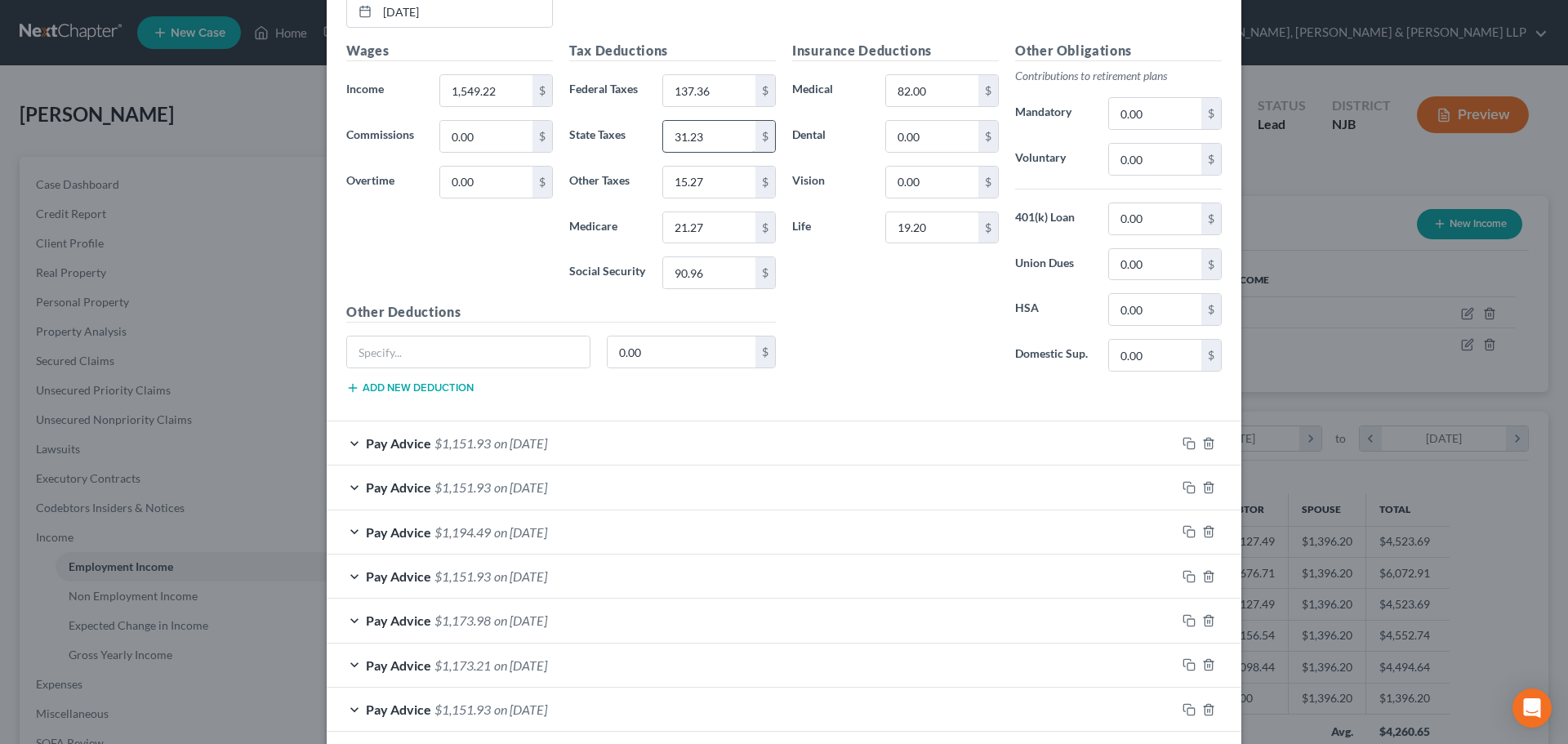
type input "137.36"
click at [696, 133] on input "31.23" at bounding box center [709, 136] width 92 height 31
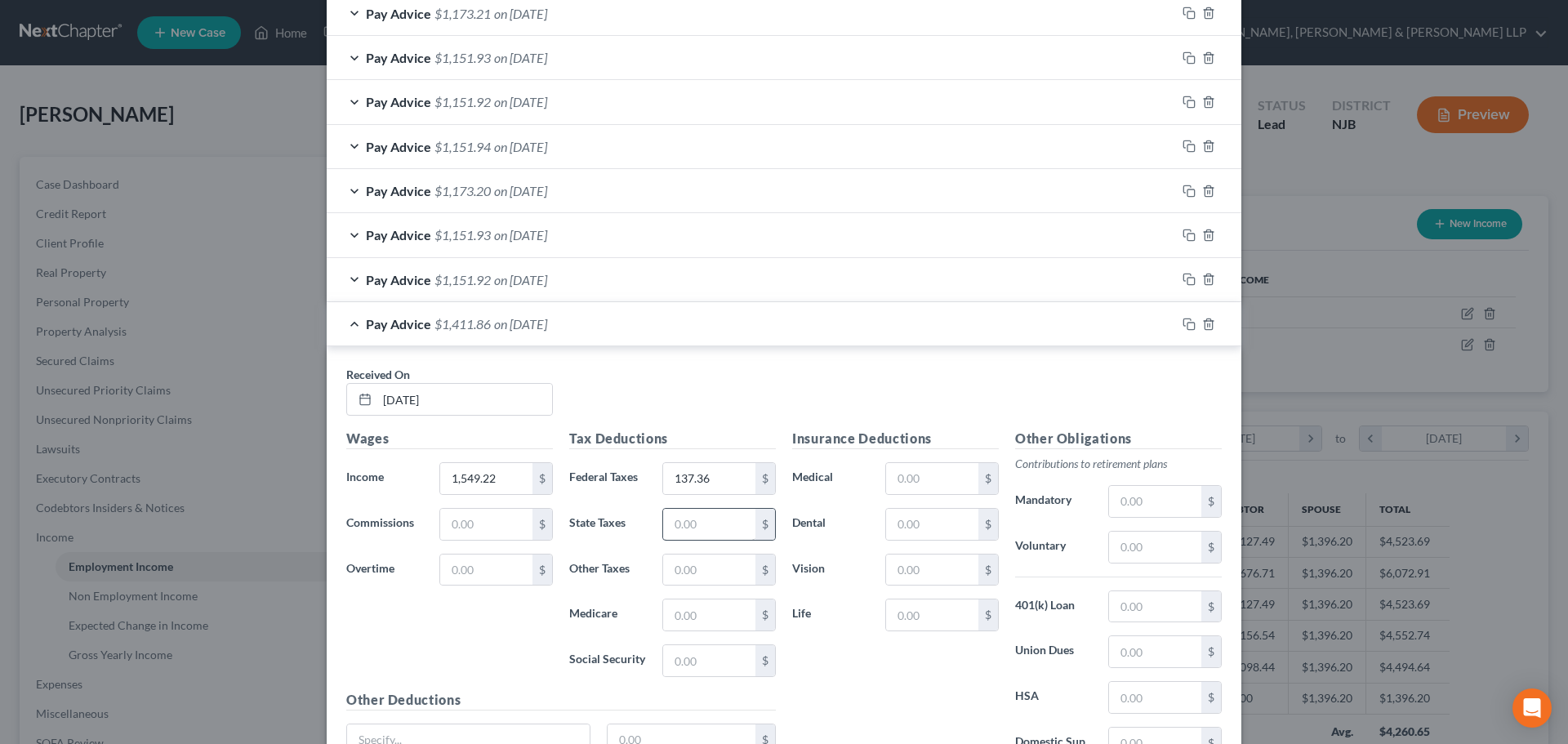
scroll to position [1292, 0]
click at [696, 520] on input "text" at bounding box center [709, 522] width 92 height 31
paste input "31.23"
type input "31.23"
click at [674, 564] on input "text" at bounding box center [709, 568] width 92 height 31
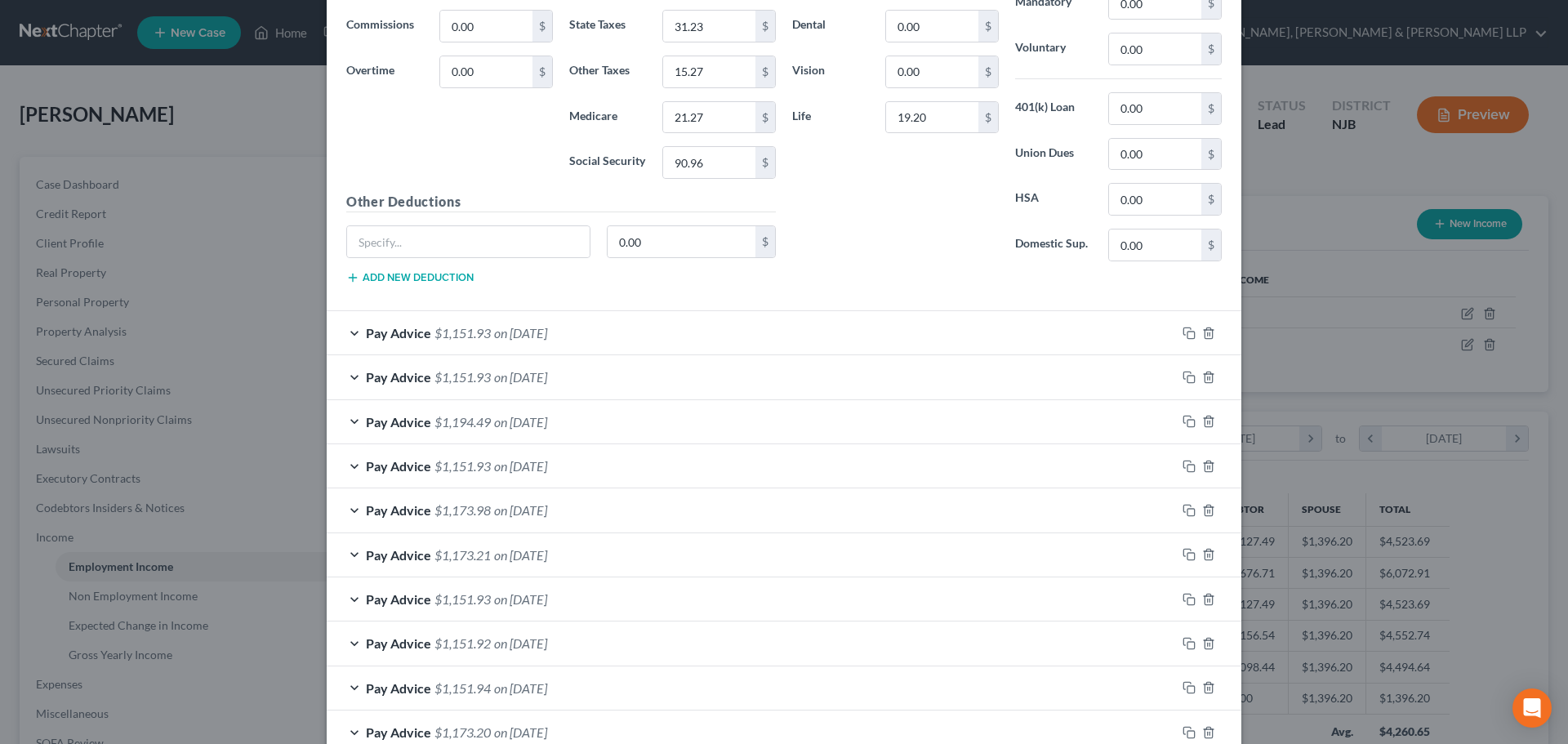
scroll to position [720, 0]
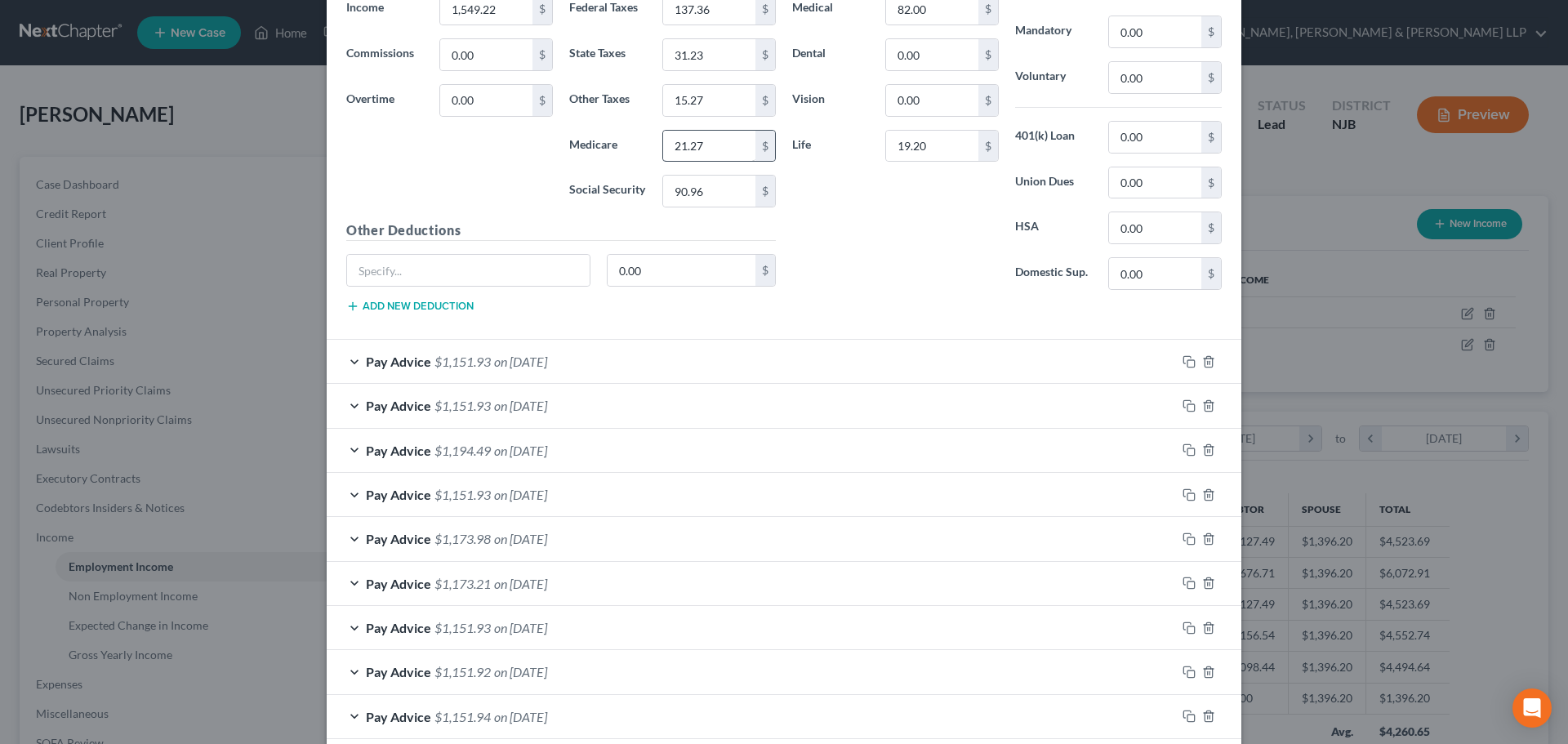
type input "15.27"
click at [718, 156] on input "21.27" at bounding box center [709, 145] width 92 height 31
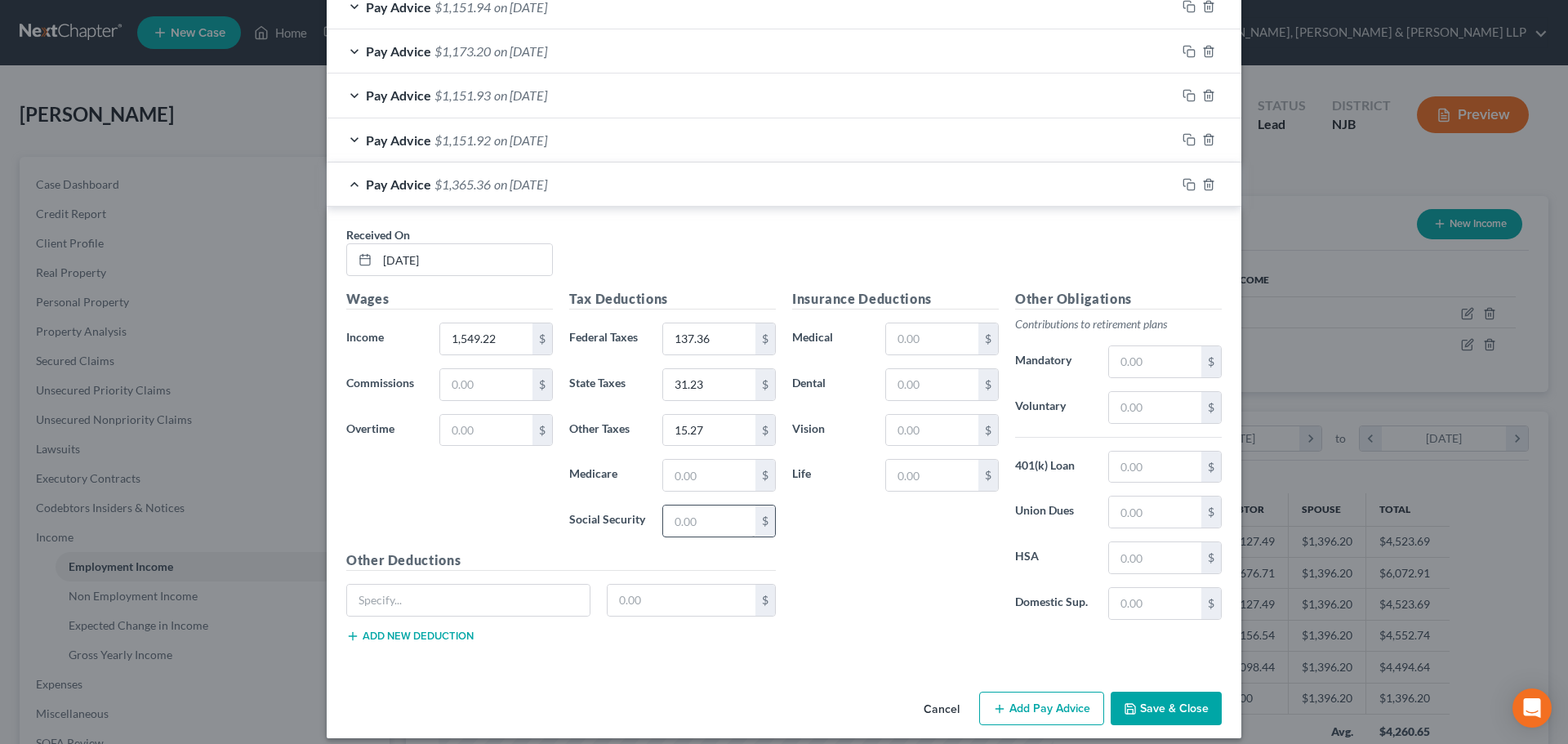
scroll to position [1443, 0]
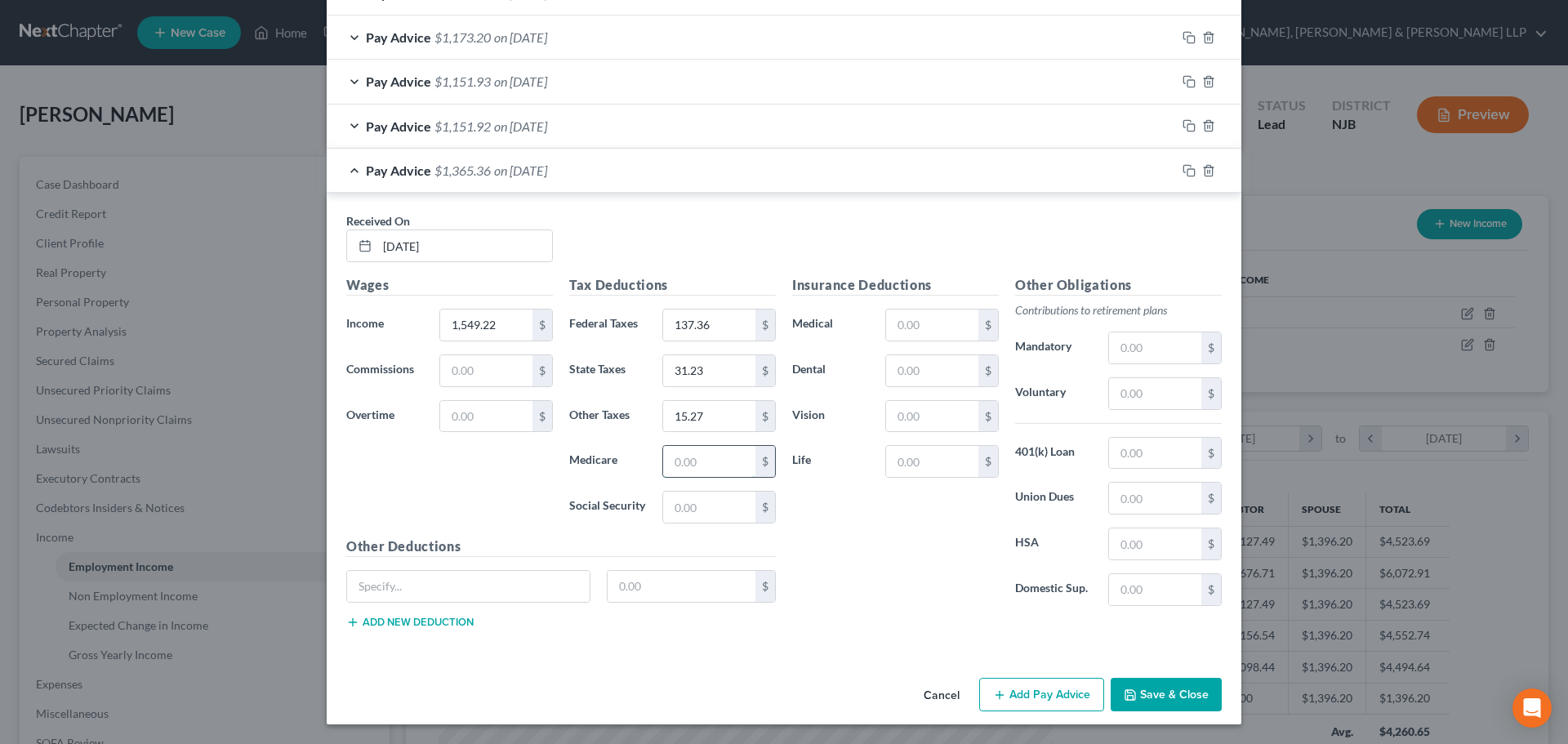
drag, startPoint x: 696, startPoint y: 460, endPoint x: 693, endPoint y: 478, distance: 18.2
click at [696, 460] on input "text" at bounding box center [709, 461] width 92 height 31
paste input "21.27"
type input "21.27"
click at [675, 508] on input "text" at bounding box center [709, 507] width 92 height 31
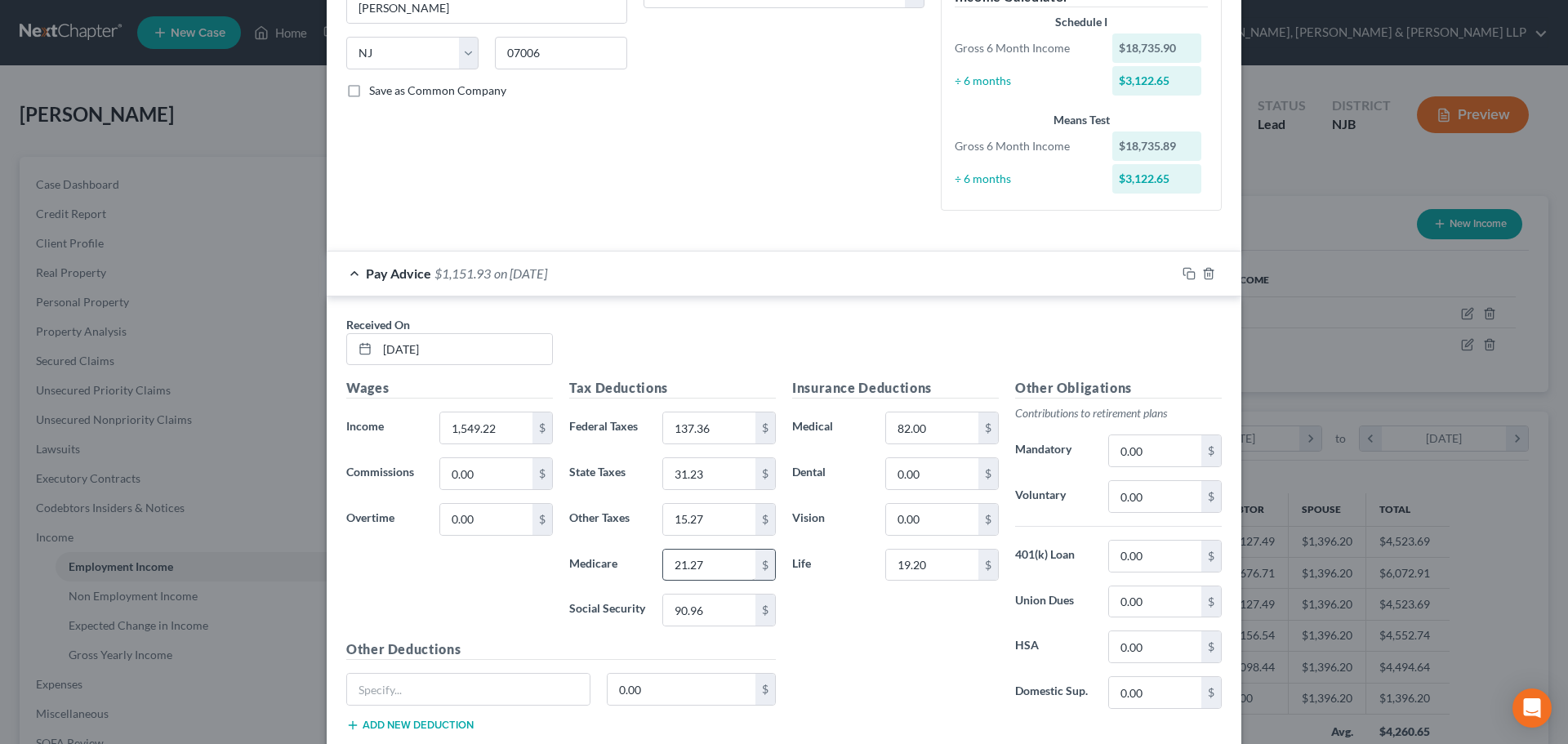
scroll to position [300, 0]
type input "90.96"
click at [942, 429] on input "82.00" at bounding box center [932, 428] width 92 height 31
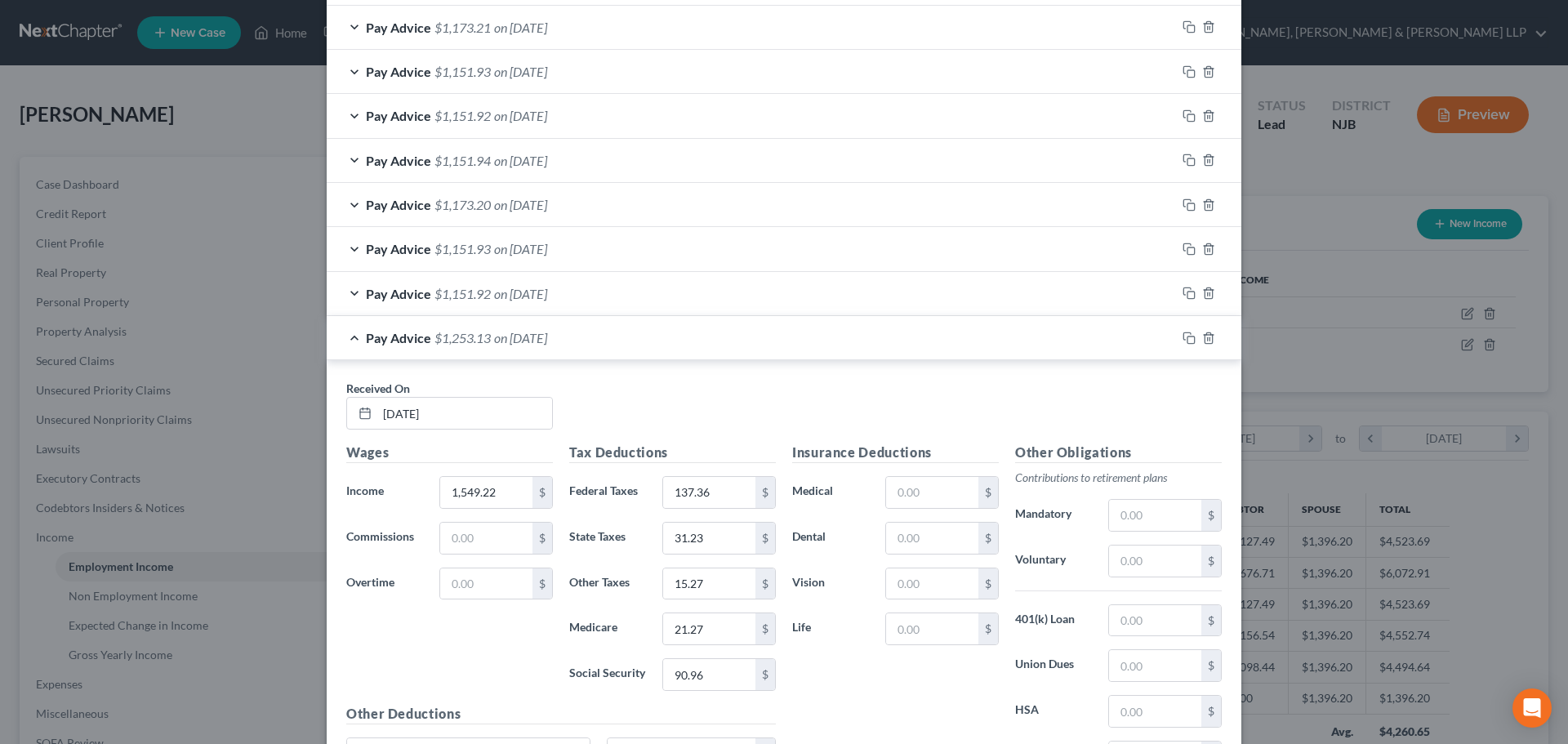
scroll to position [1280, 0]
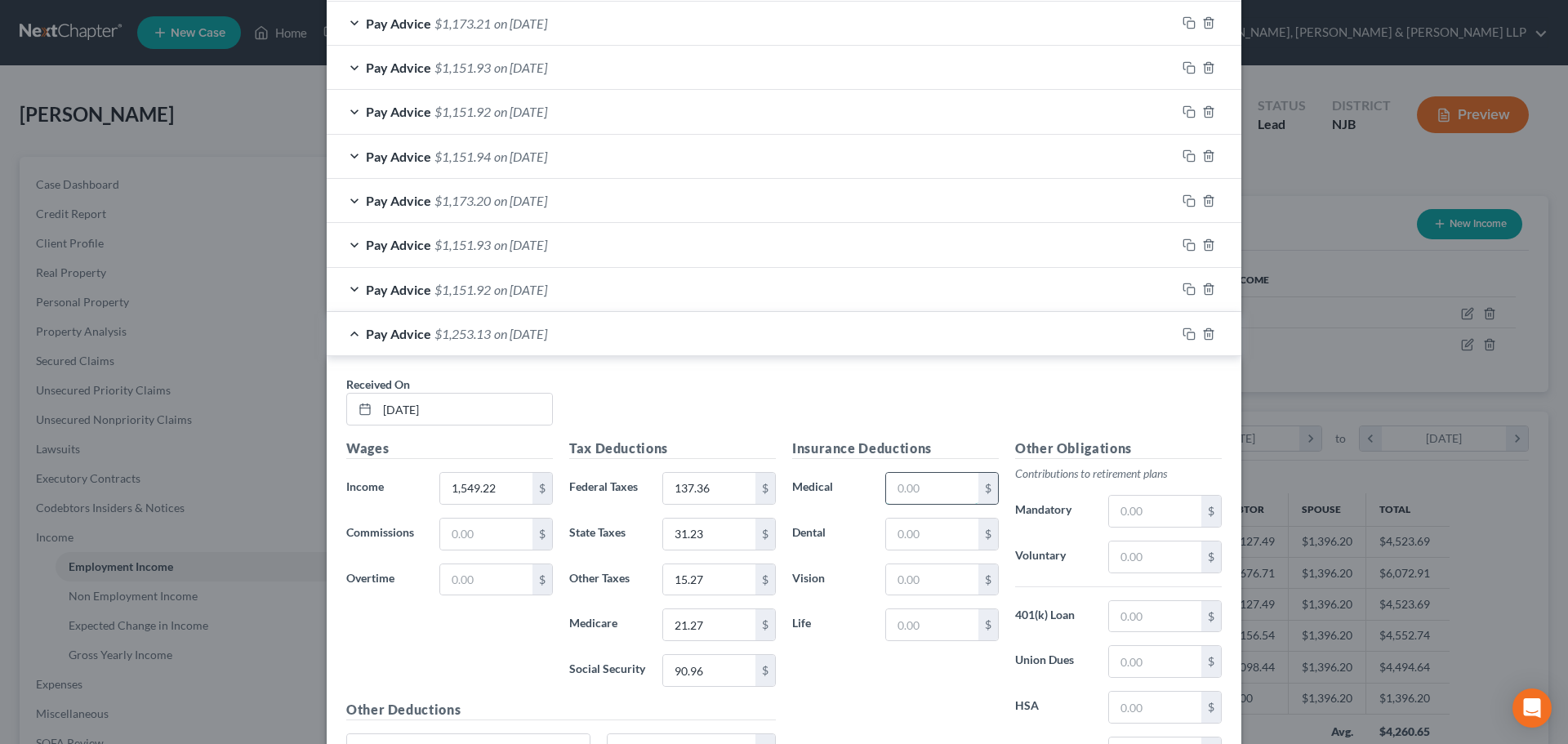
click at [894, 480] on input "text" at bounding box center [932, 488] width 92 height 31
paste input "82.00"
type input "82.00"
click at [906, 646] on div "Insurance Deductions Medical 82.00 $ Dental $ Vision $ Life $" at bounding box center [895, 610] width 223 height 344
click at [907, 629] on input "text" at bounding box center [932, 624] width 92 height 31
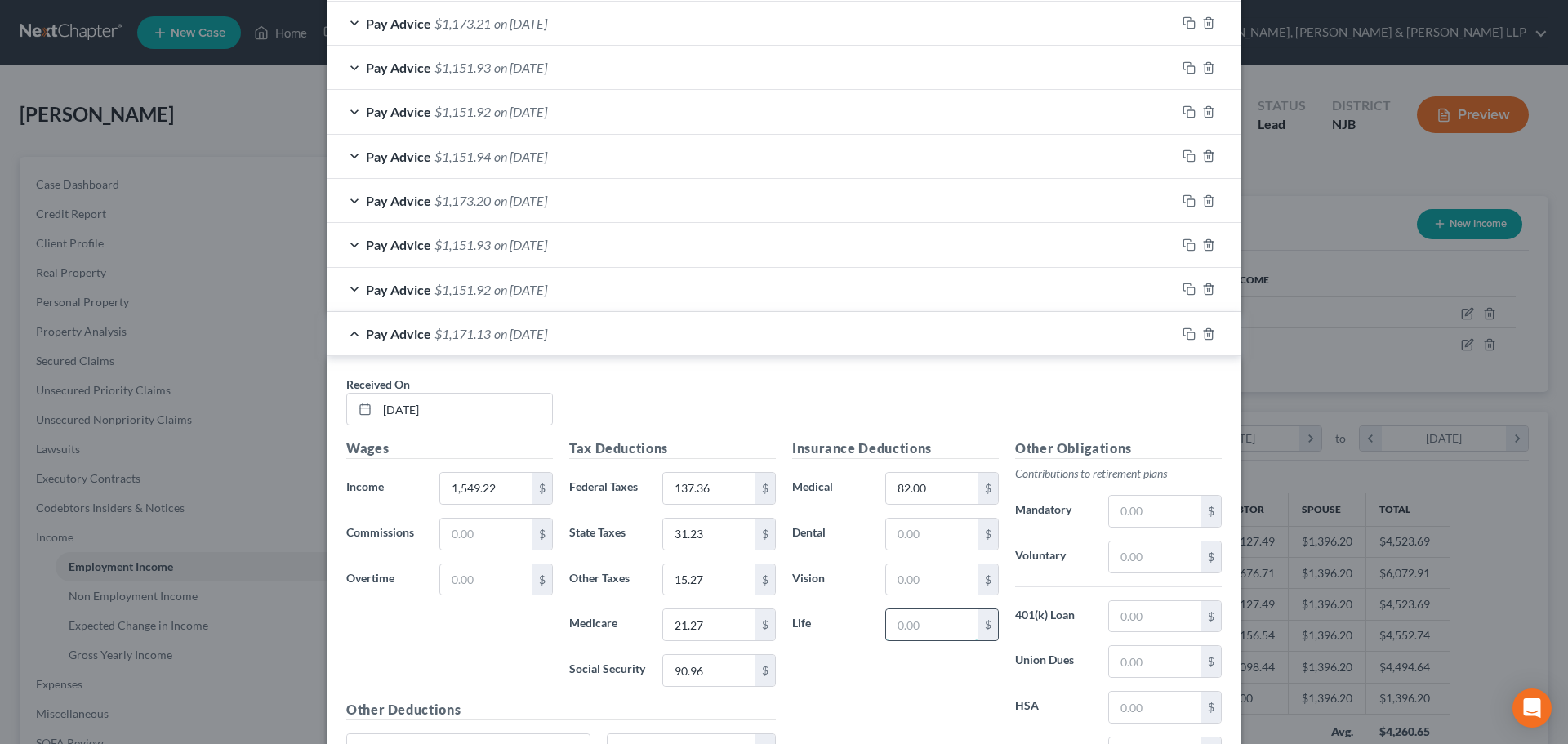
click at [909, 626] on input "text" at bounding box center [932, 624] width 92 height 31
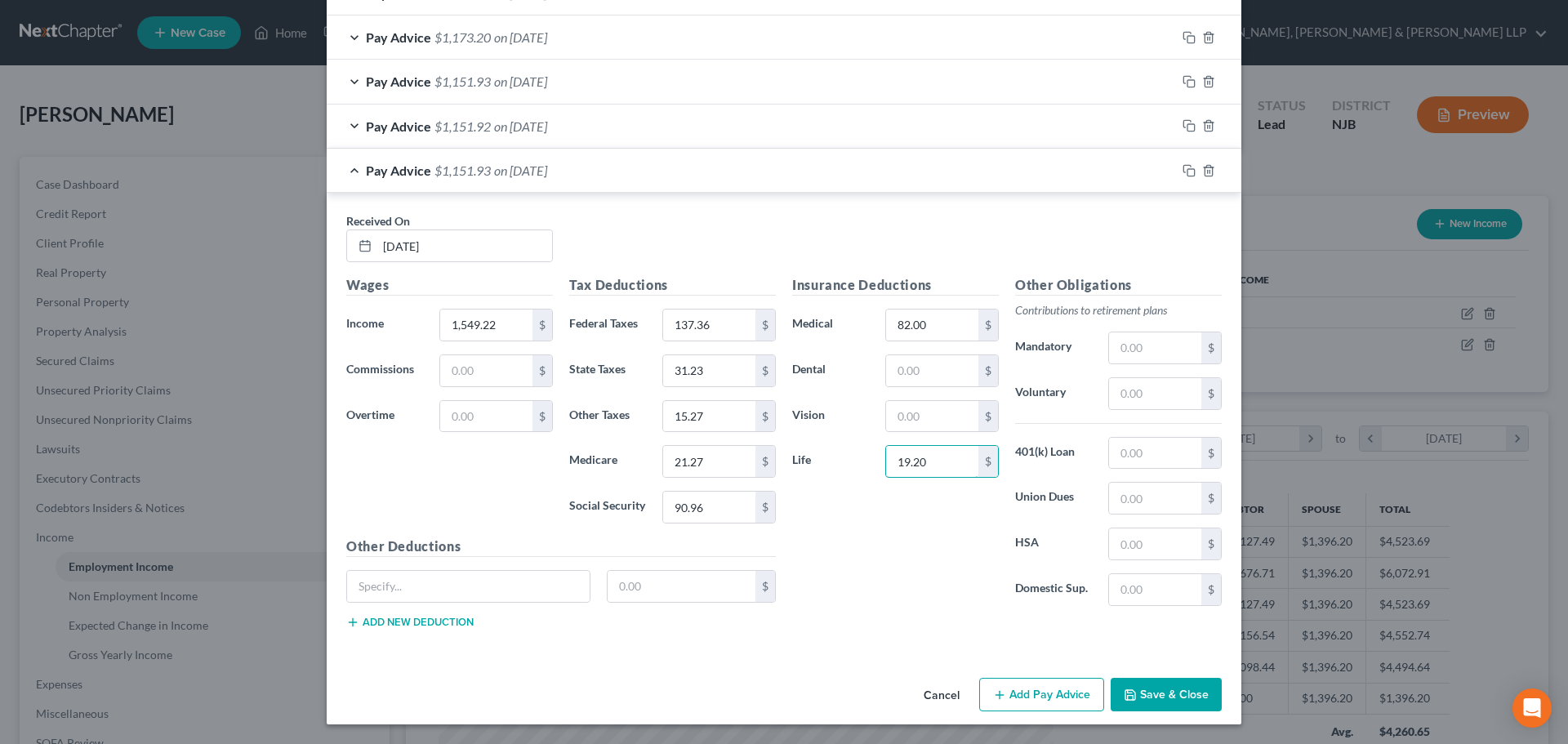
type input "19.20"
click at [1038, 688] on button "Add Pay Advice" at bounding box center [1042, 695] width 125 height 34
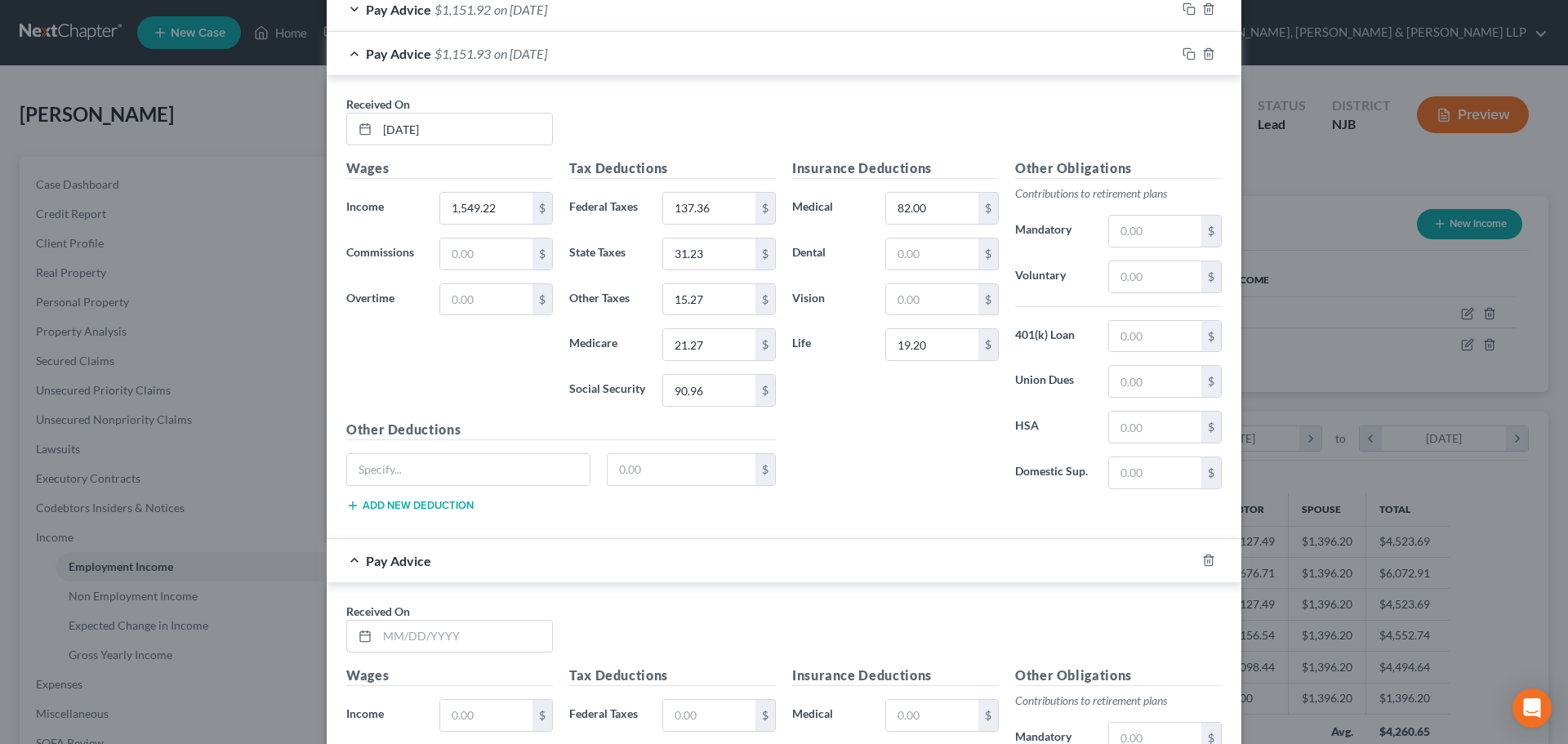
scroll to position [1770, 0]
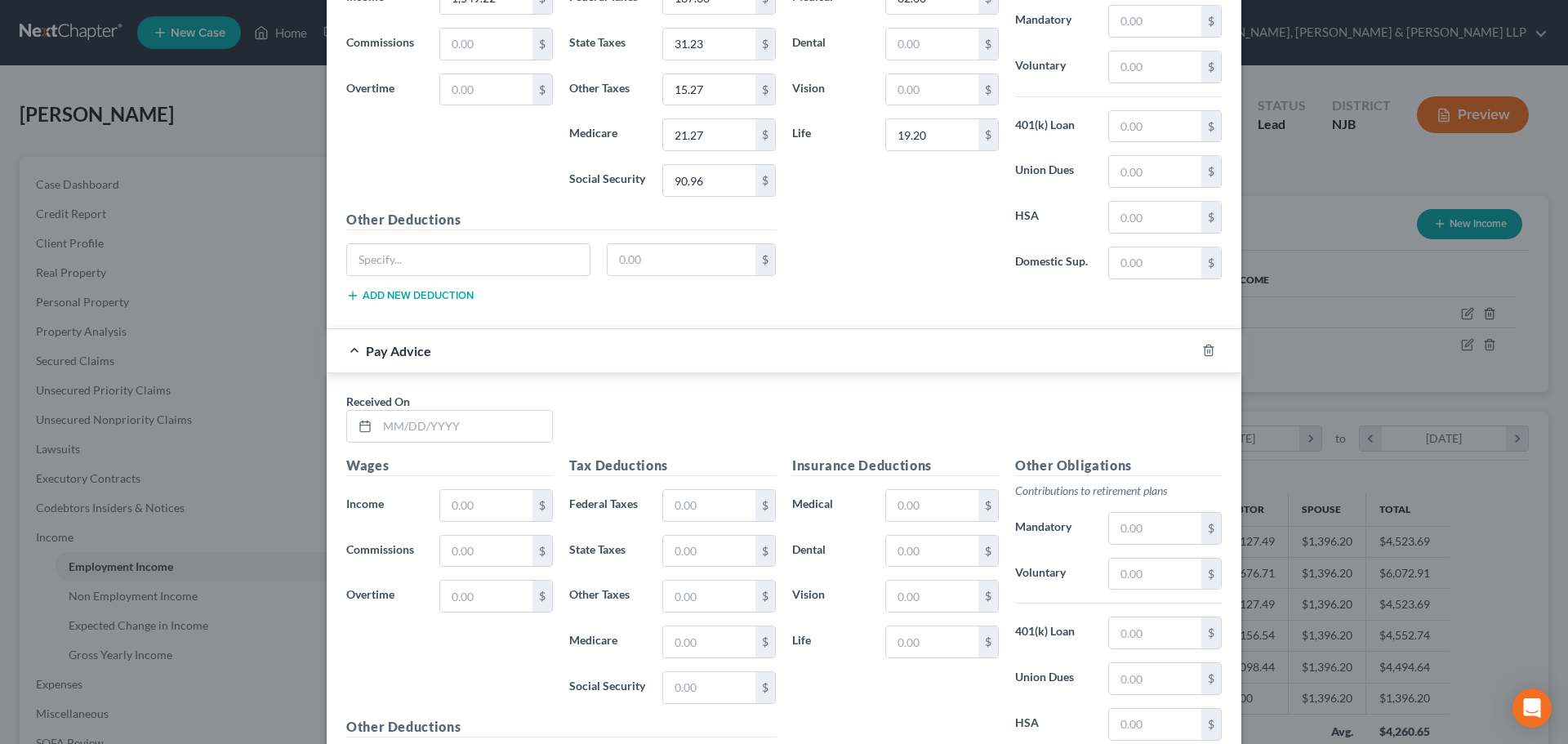
click at [437, 444] on div "Received On *" at bounding box center [784, 425] width 892 height 63
click at [417, 432] on input "text" at bounding box center [465, 426] width 175 height 31
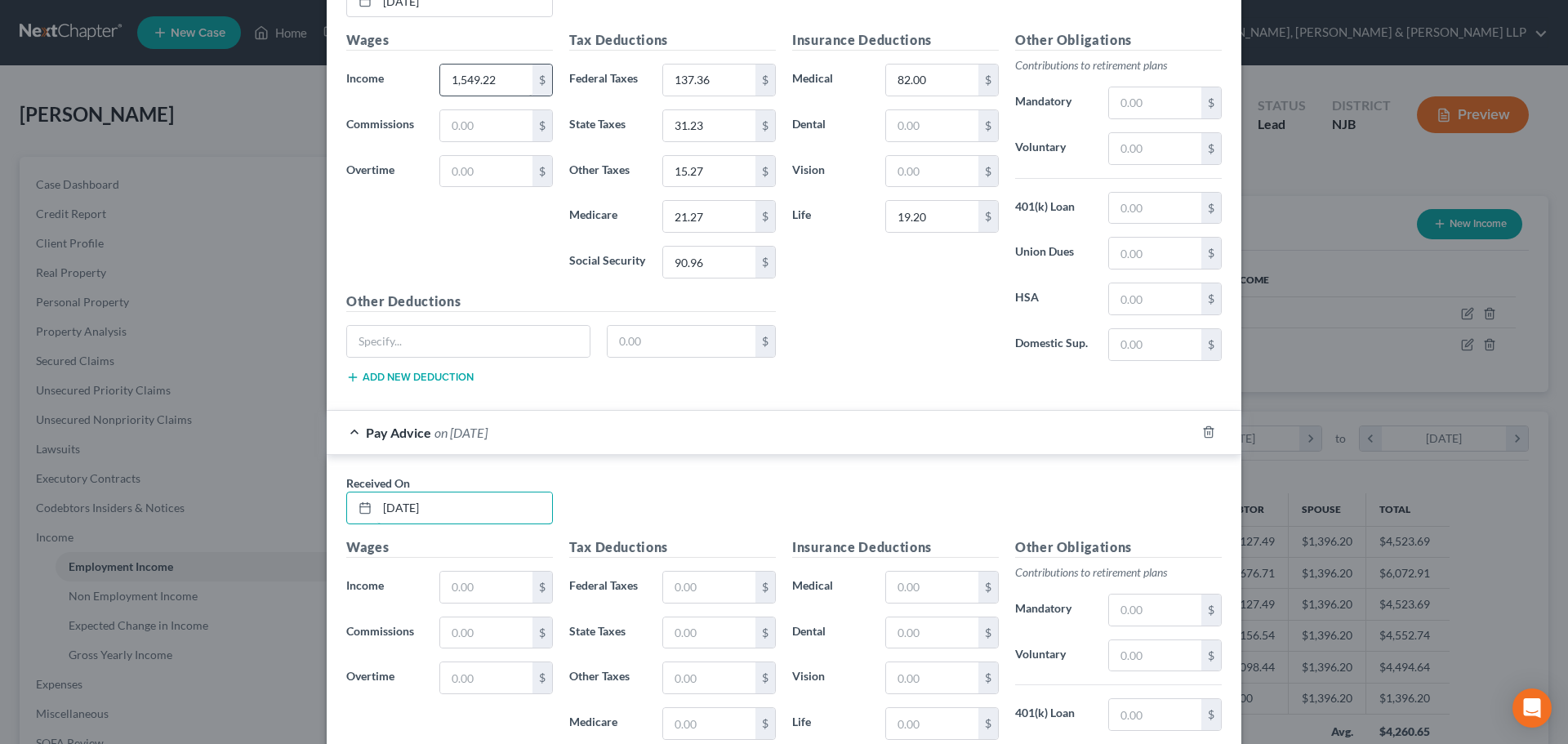
type input "[DATE]"
click at [501, 67] on input "1,549.22" at bounding box center [486, 79] width 92 height 31
drag, startPoint x: 492, startPoint y: 592, endPoint x: 591, endPoint y: 590, distance: 99.0
click at [492, 592] on input "text" at bounding box center [486, 587] width 92 height 31
paste input "1,549.22"
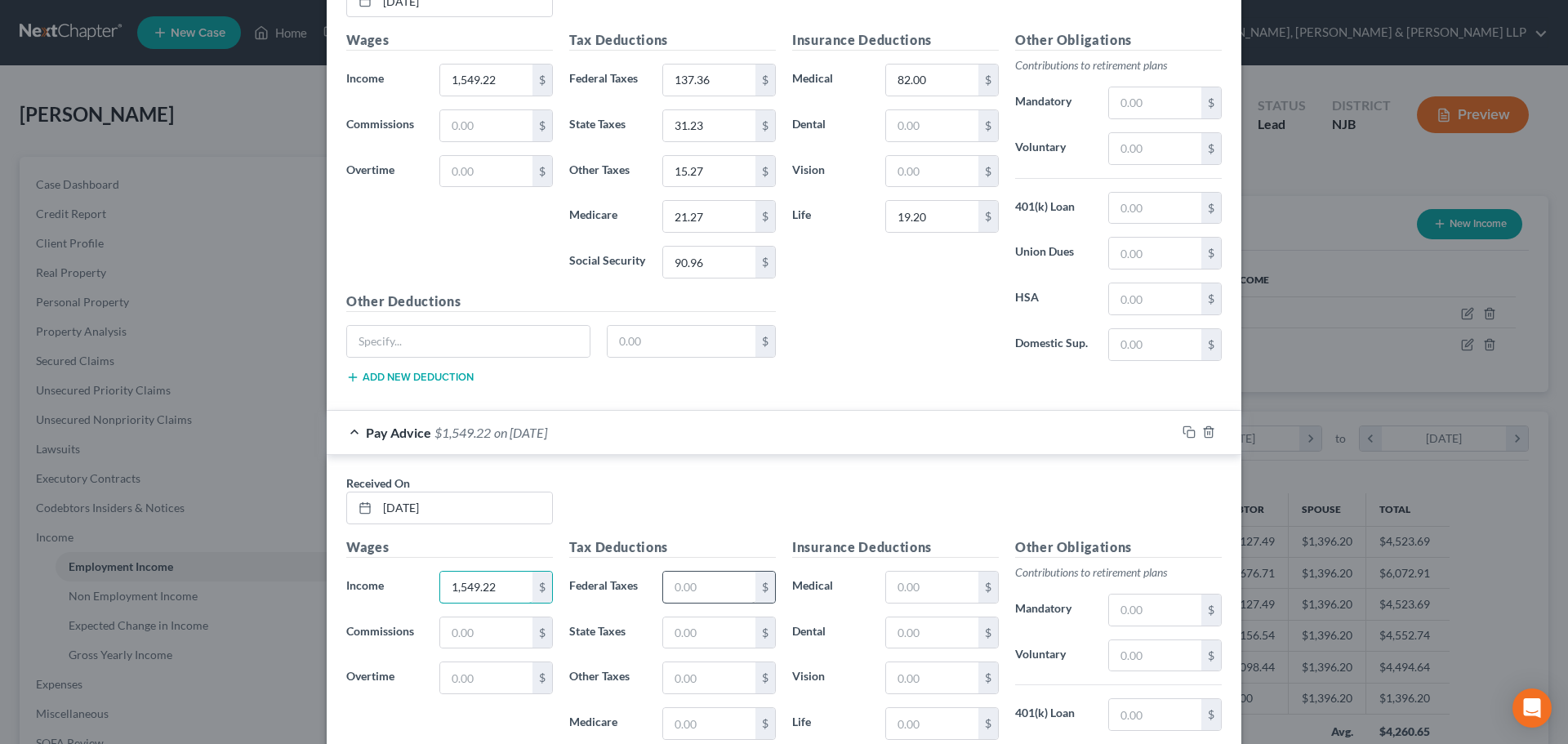
type input "1,549.22"
click at [696, 582] on input "text" at bounding box center [709, 587] width 92 height 31
type input "137.36"
type input "31.23"
type input "15.27"
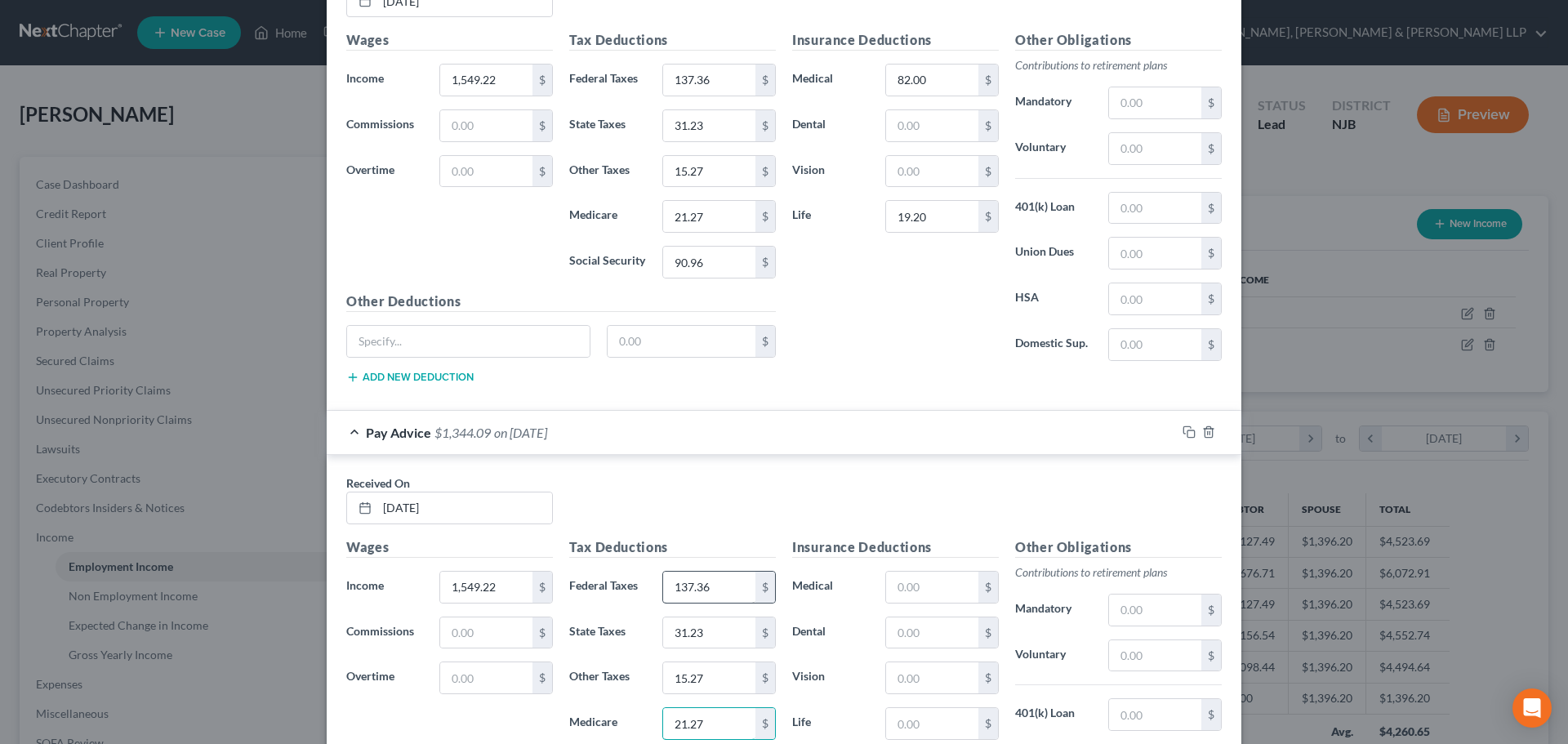
type input "21.27"
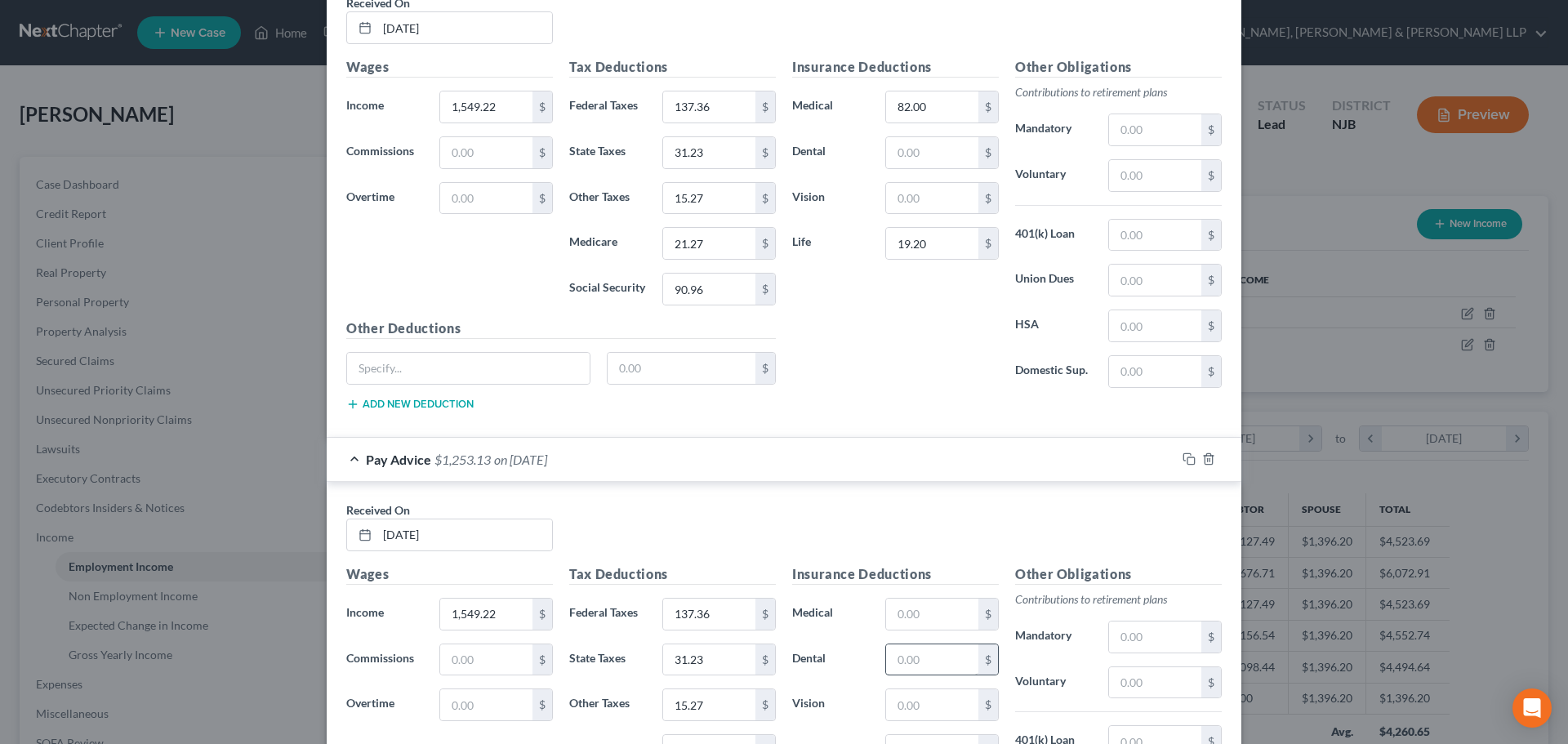
scroll to position [1624, 0]
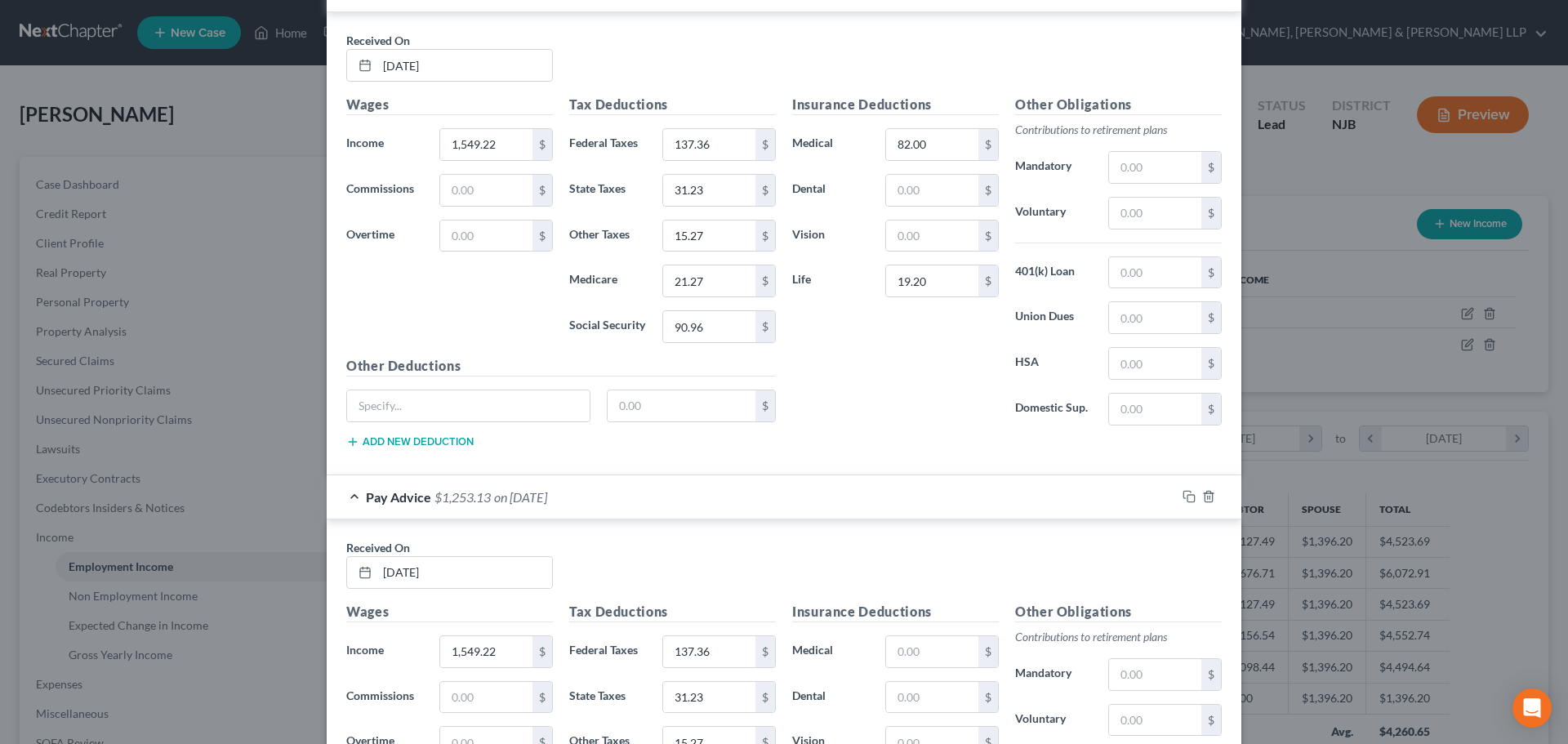
type input "90.96"
click at [911, 644] on input "text" at bounding box center [932, 651] width 92 height 31
type input "82"
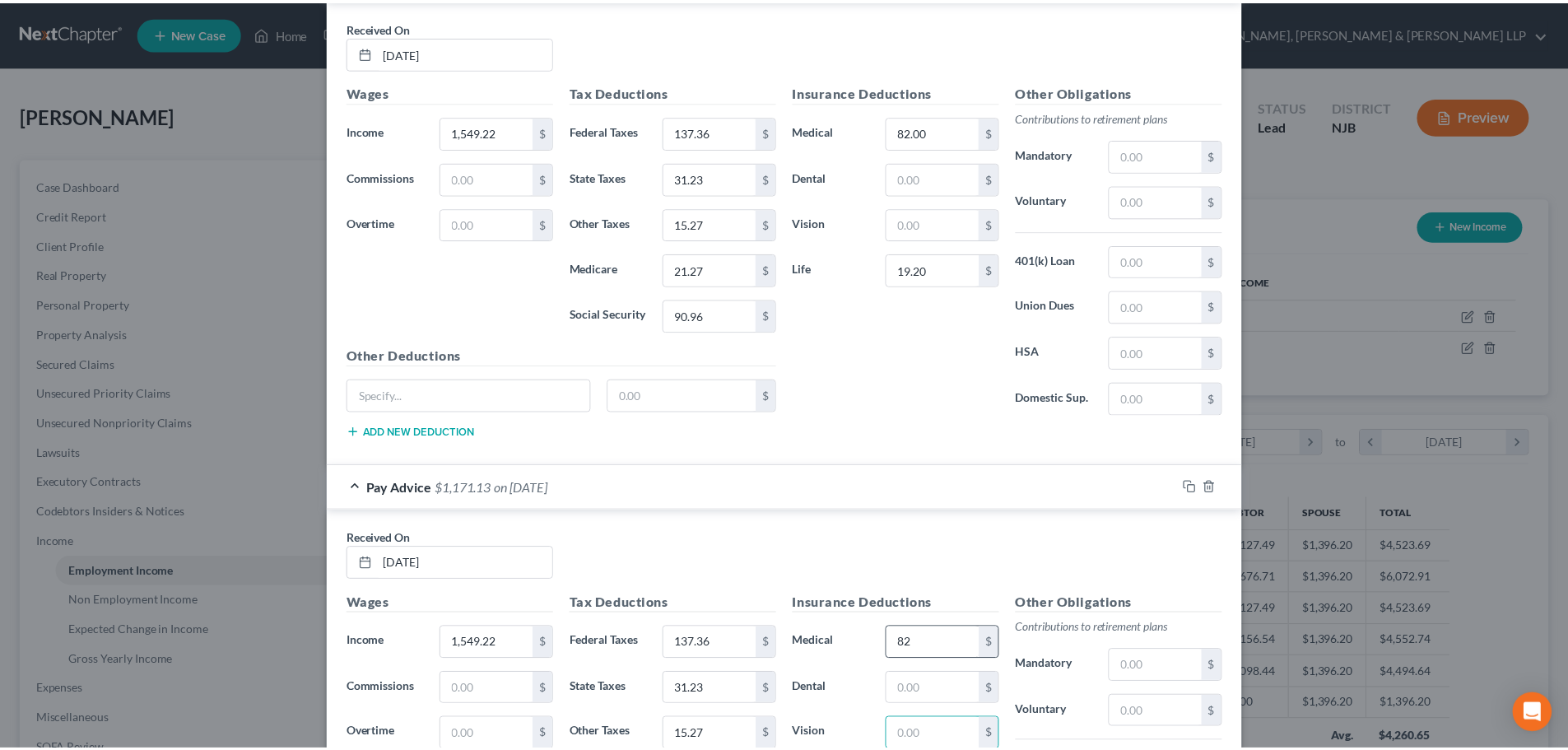
scroll to position [1967, 0]
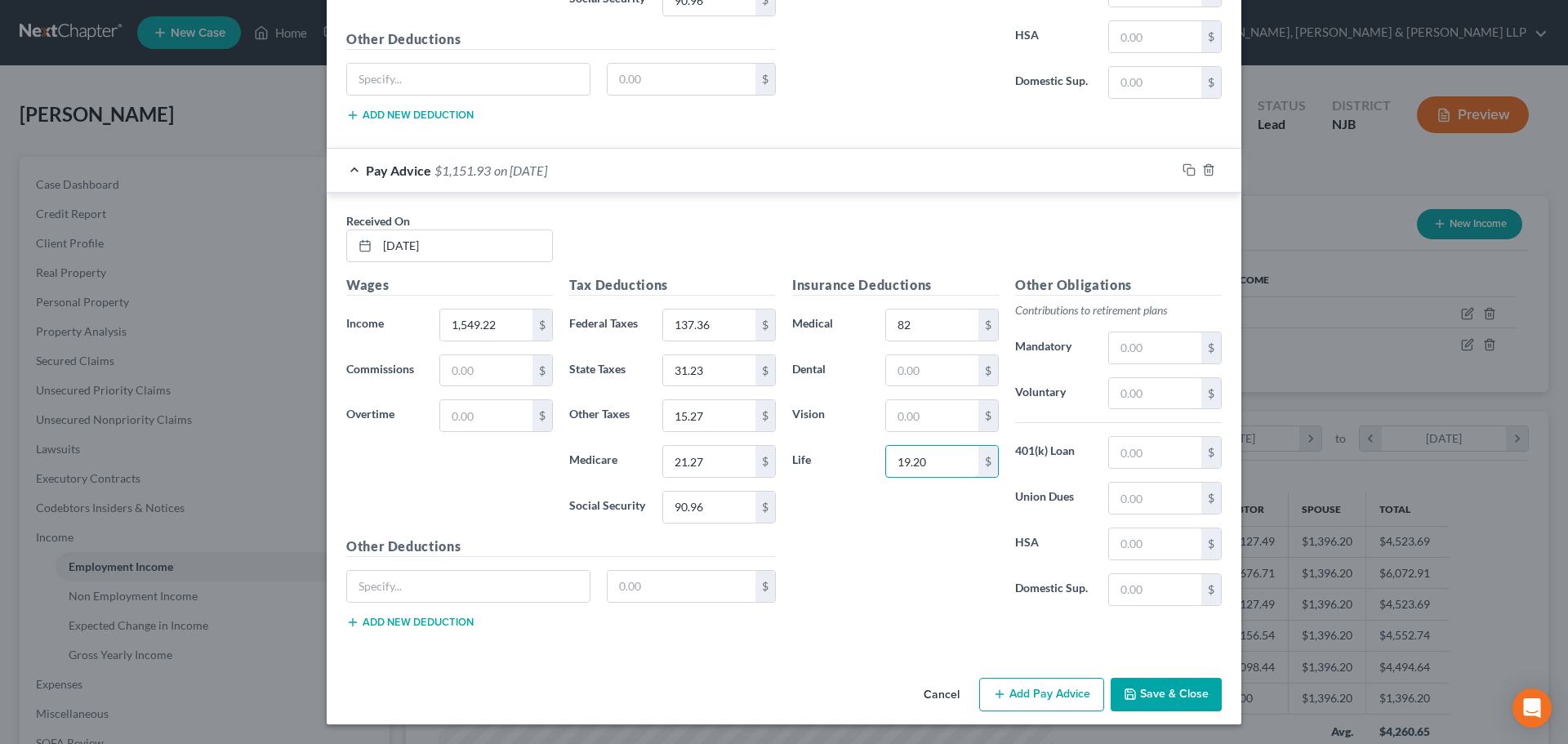
type input "19.20"
click at [1199, 695] on button "Save & Close" at bounding box center [1166, 695] width 111 height 34
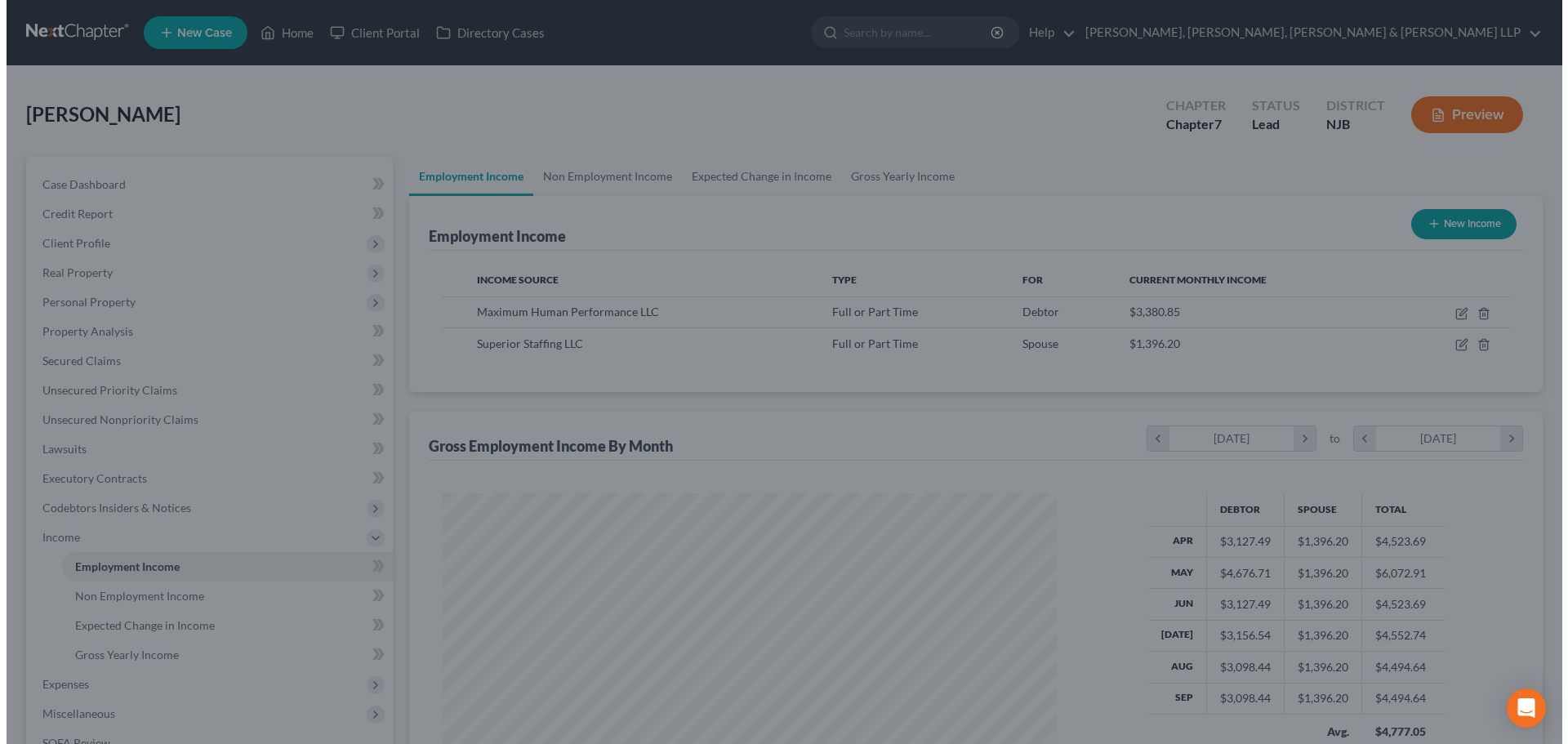
scroll to position [816564, 816185]
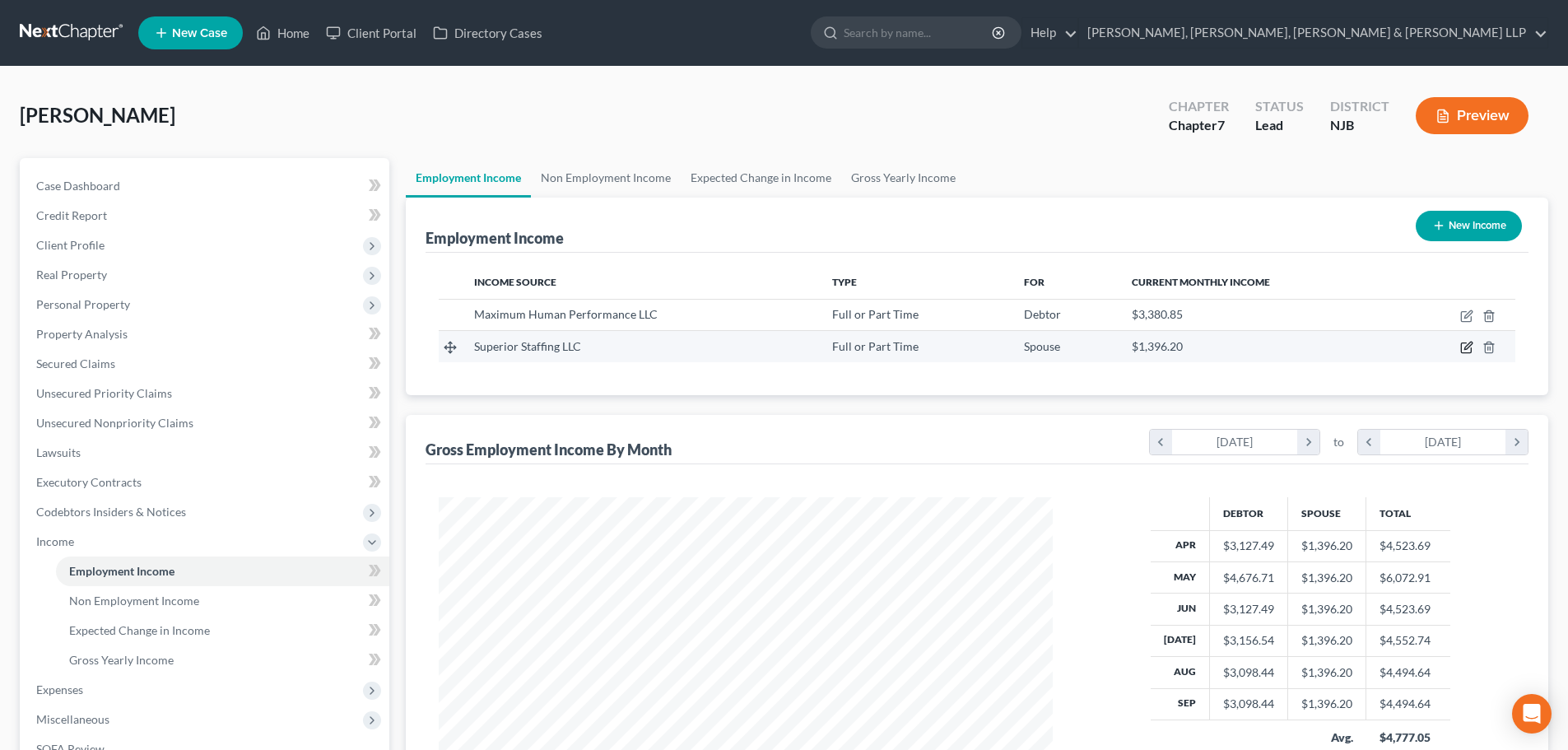
click at [1465, 347] on icon "button" at bounding box center [1467, 347] width 13 height 13
select select "0"
select select "33"
select select "2"
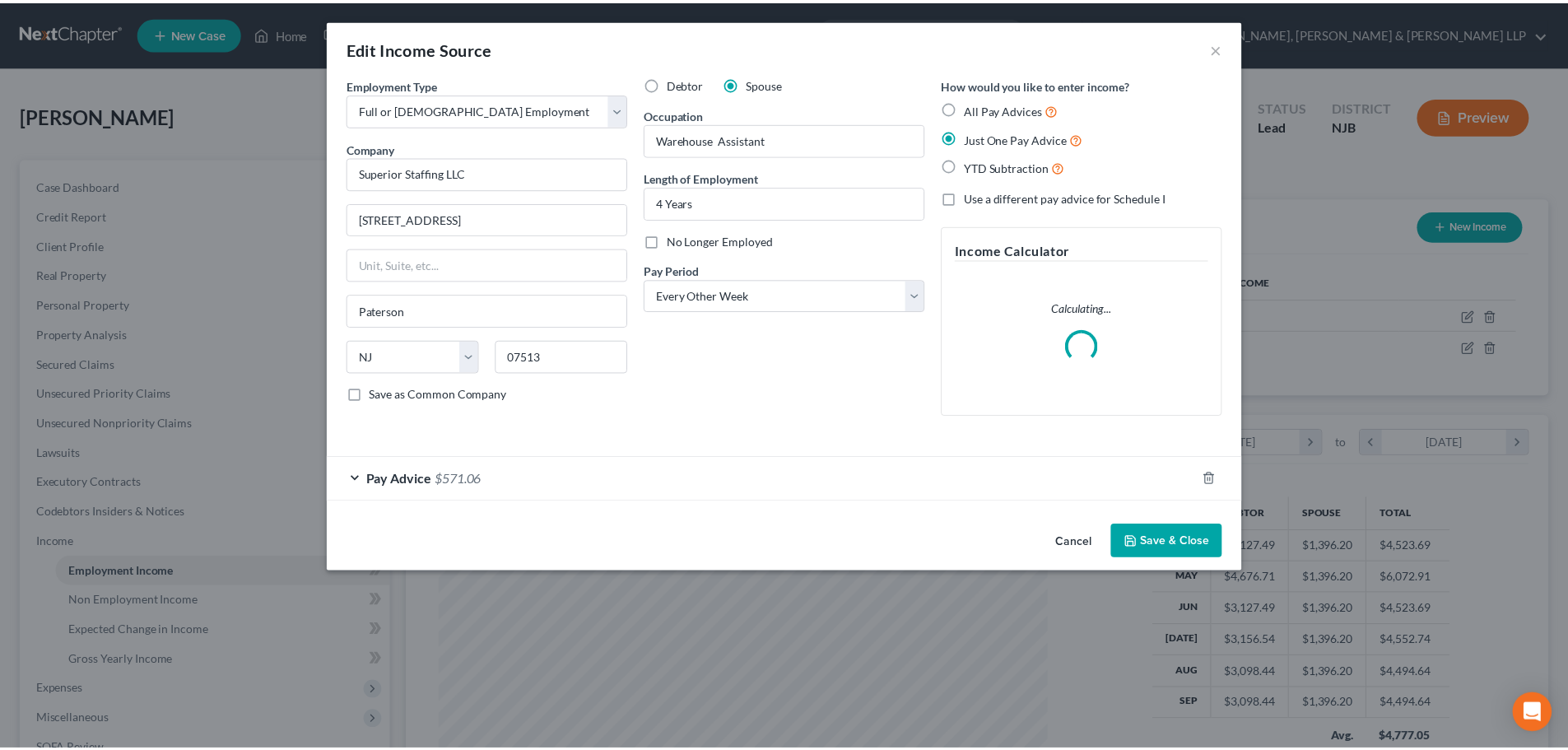
scroll to position [310, 653]
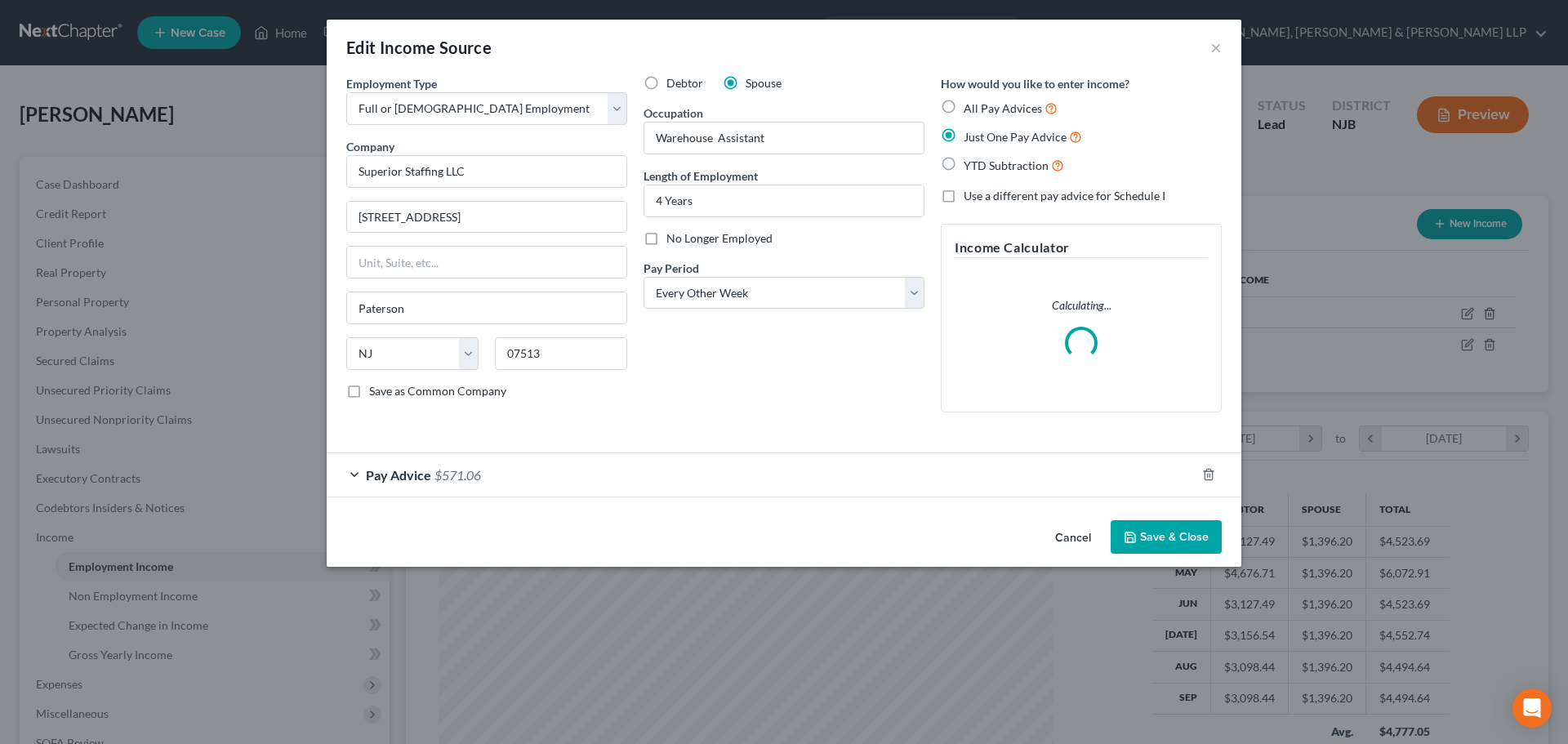
drag, startPoint x: 1188, startPoint y: 534, endPoint x: 1405, endPoint y: 375, distance: 269.0
click at [1187, 534] on button "Save & Close" at bounding box center [1166, 537] width 111 height 34
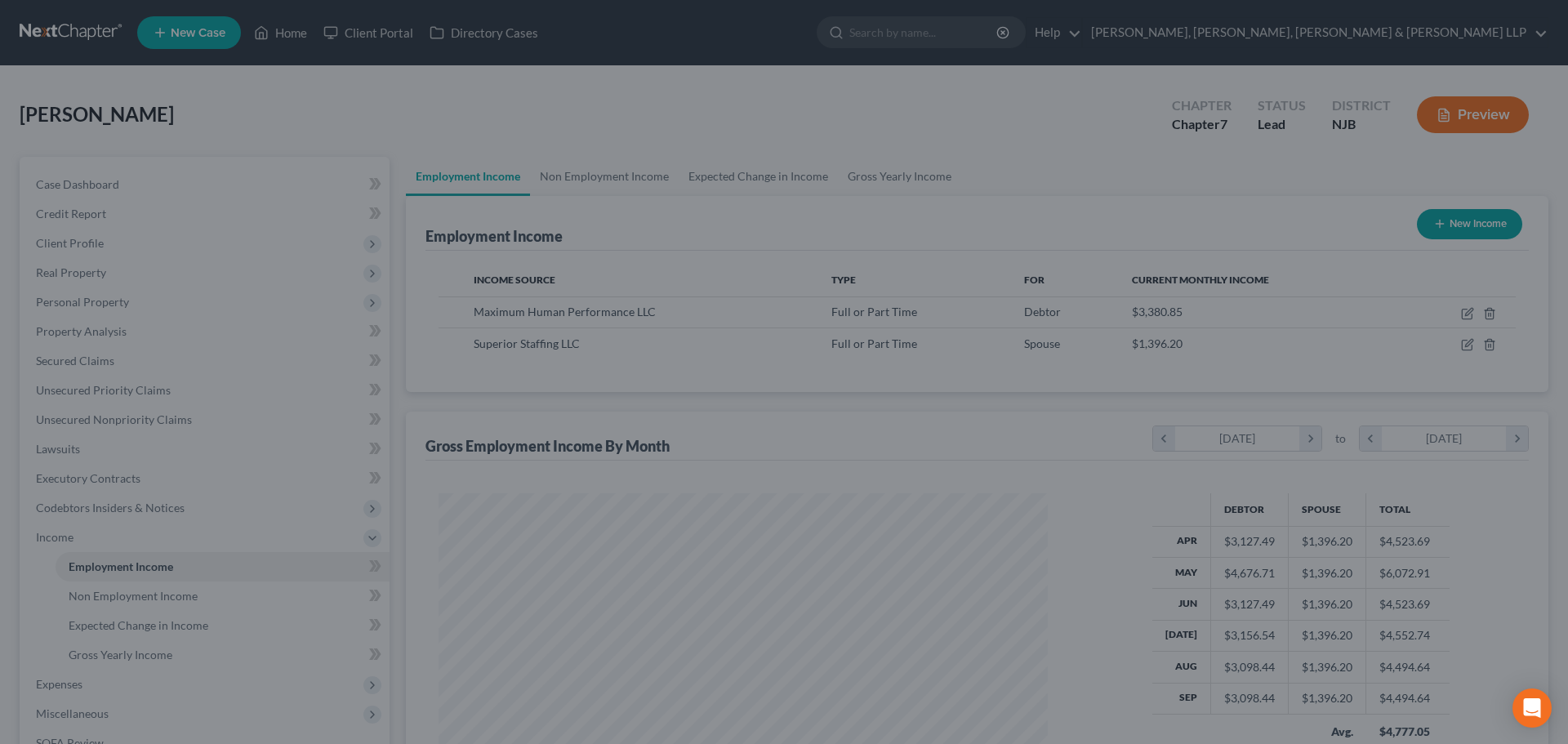
scroll to position [816564, 816185]
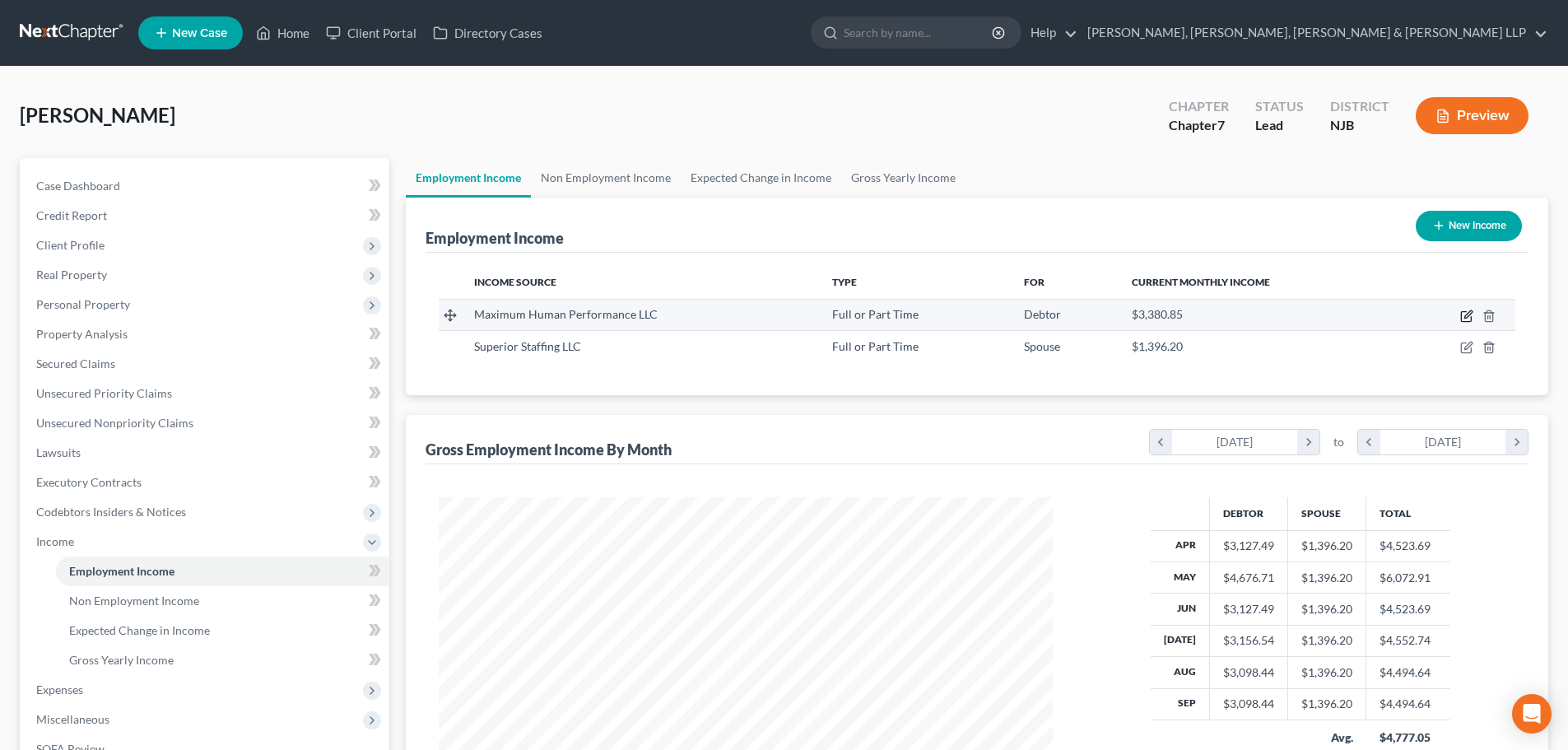
click at [1462, 318] on icon "button" at bounding box center [1466, 316] width 10 height 10
select select "0"
select select "33"
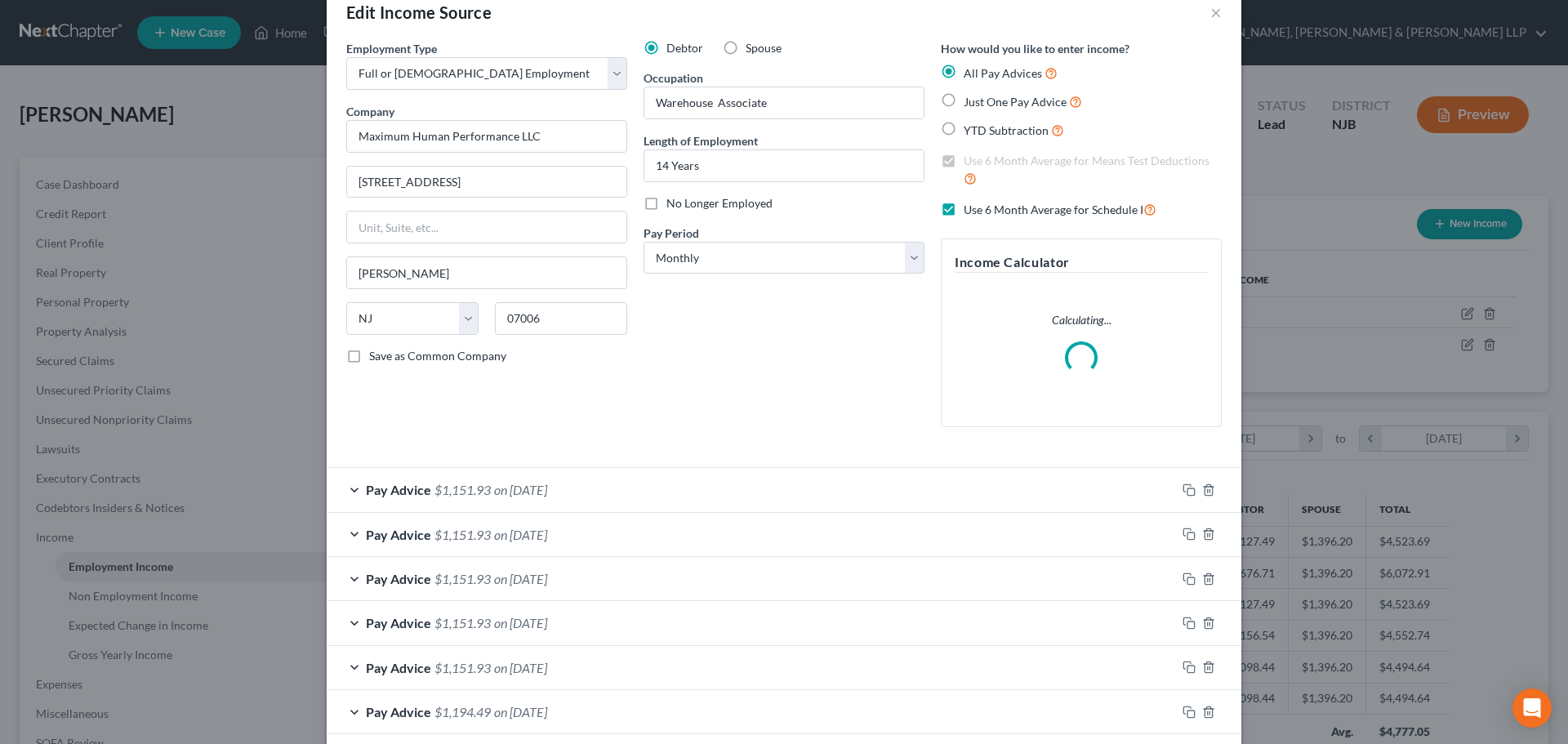
scroll to position [24, 0]
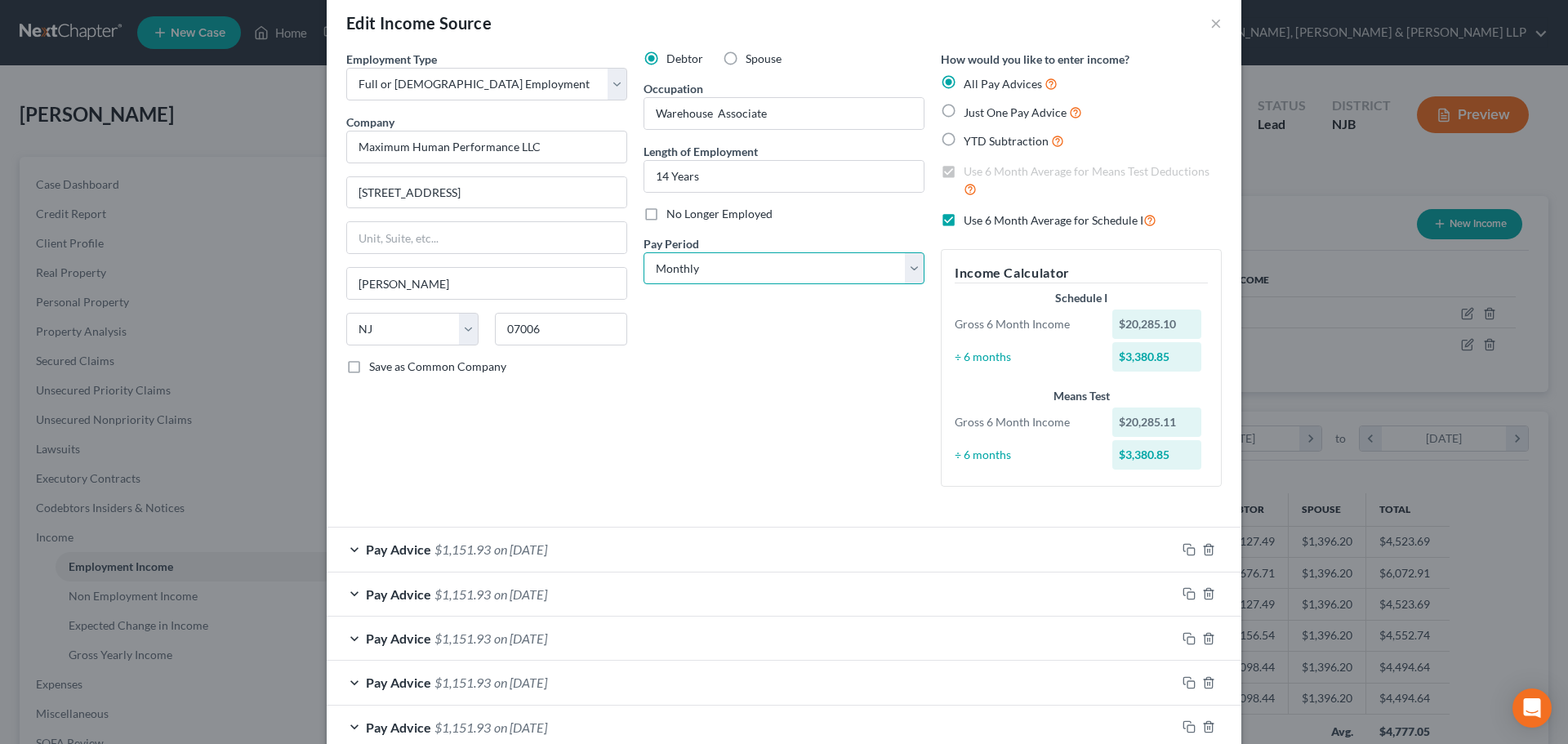
drag, startPoint x: 737, startPoint y: 267, endPoint x: 735, endPoint y: 283, distance: 16.1
click at [737, 267] on select "Select Monthly Twice Monthly Every Other Week Weekly" at bounding box center [784, 268] width 281 height 33
select select "2"
click at [643, 252] on select "Select Monthly Twice Monthly Every Other Week Weekly" at bounding box center [784, 268] width 281 height 33
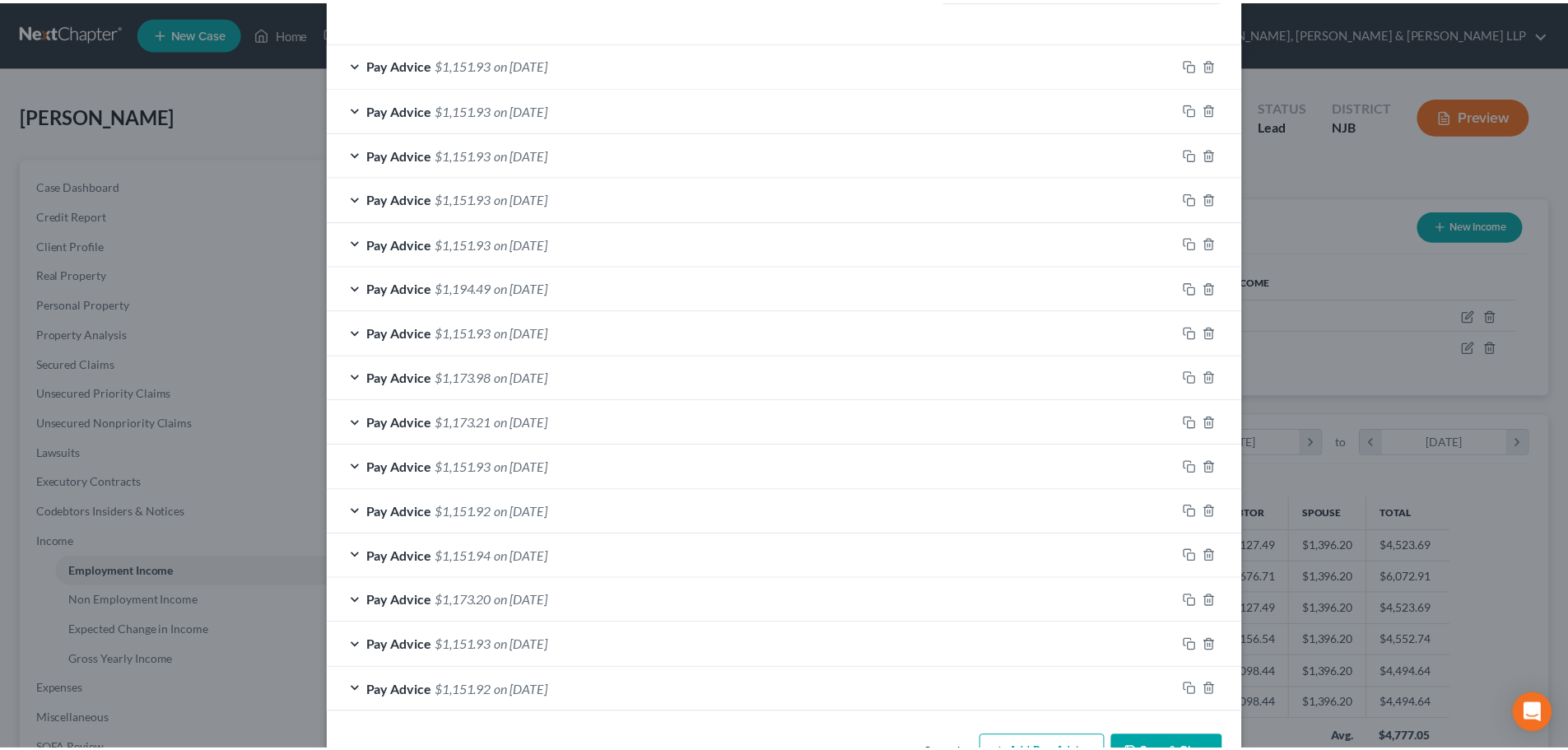
scroll to position [568, 0]
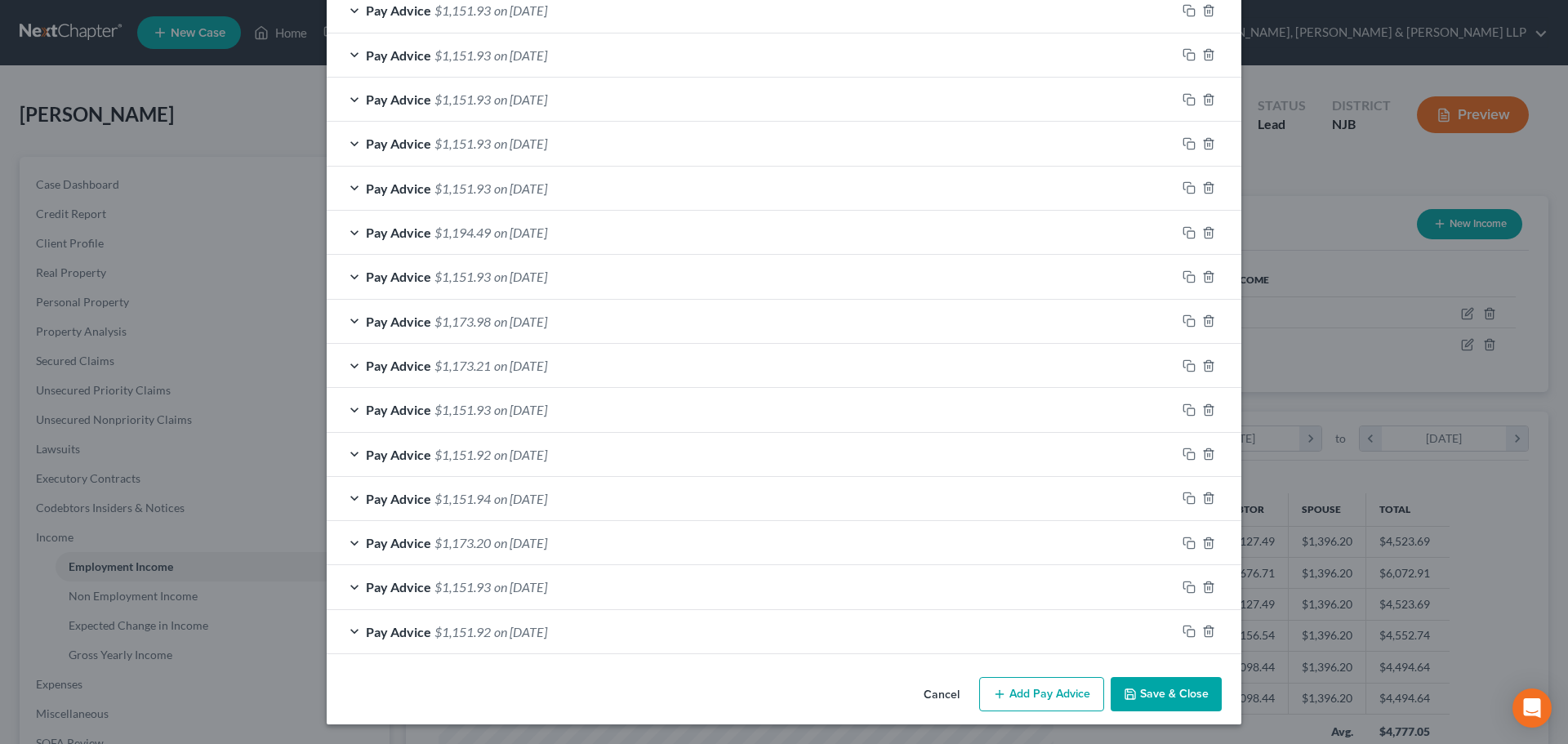
drag, startPoint x: 1163, startPoint y: 687, endPoint x: 1129, endPoint y: 687, distance: 34.0
click at [1164, 687] on button "Save & Close" at bounding box center [1166, 694] width 111 height 34
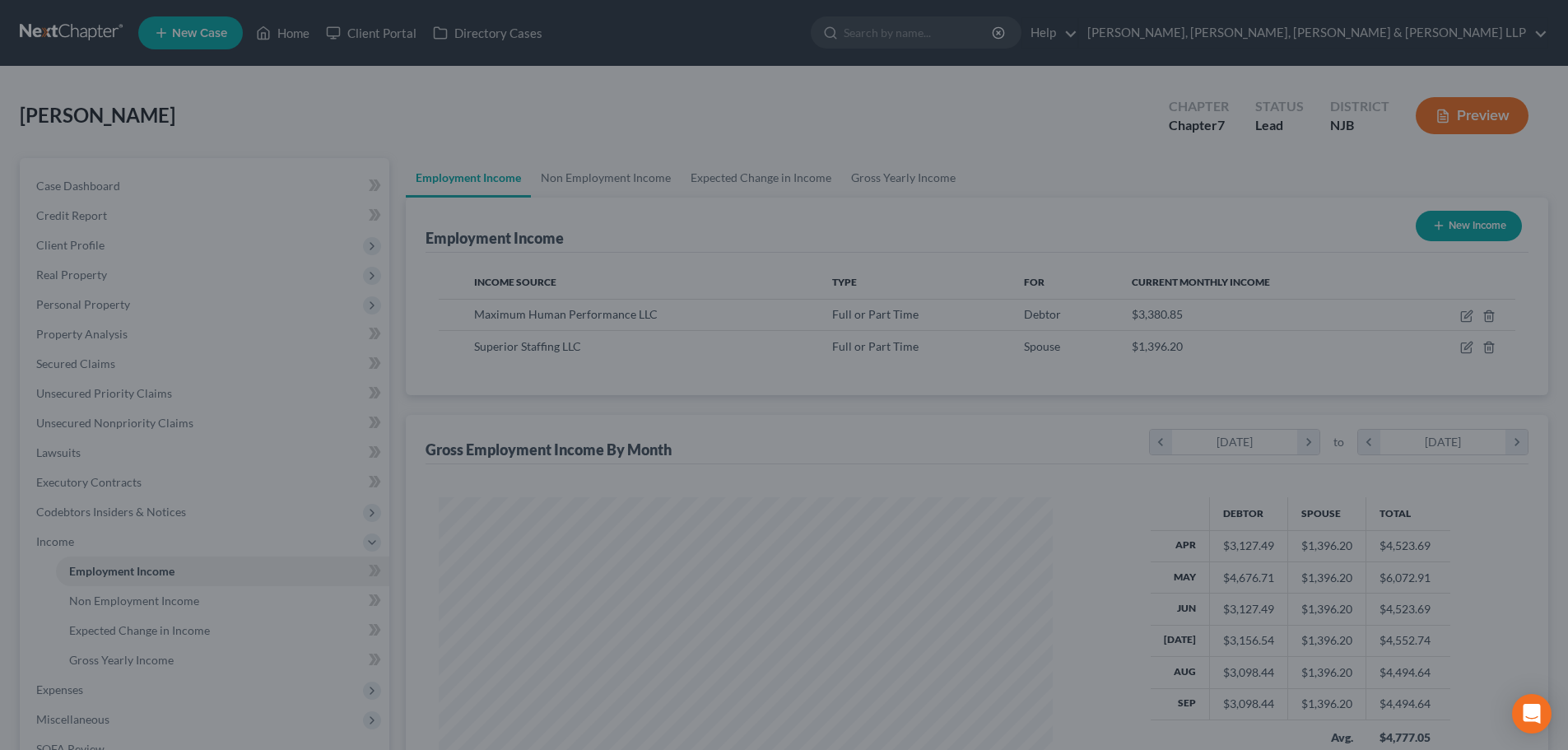
scroll to position [823149, 822535]
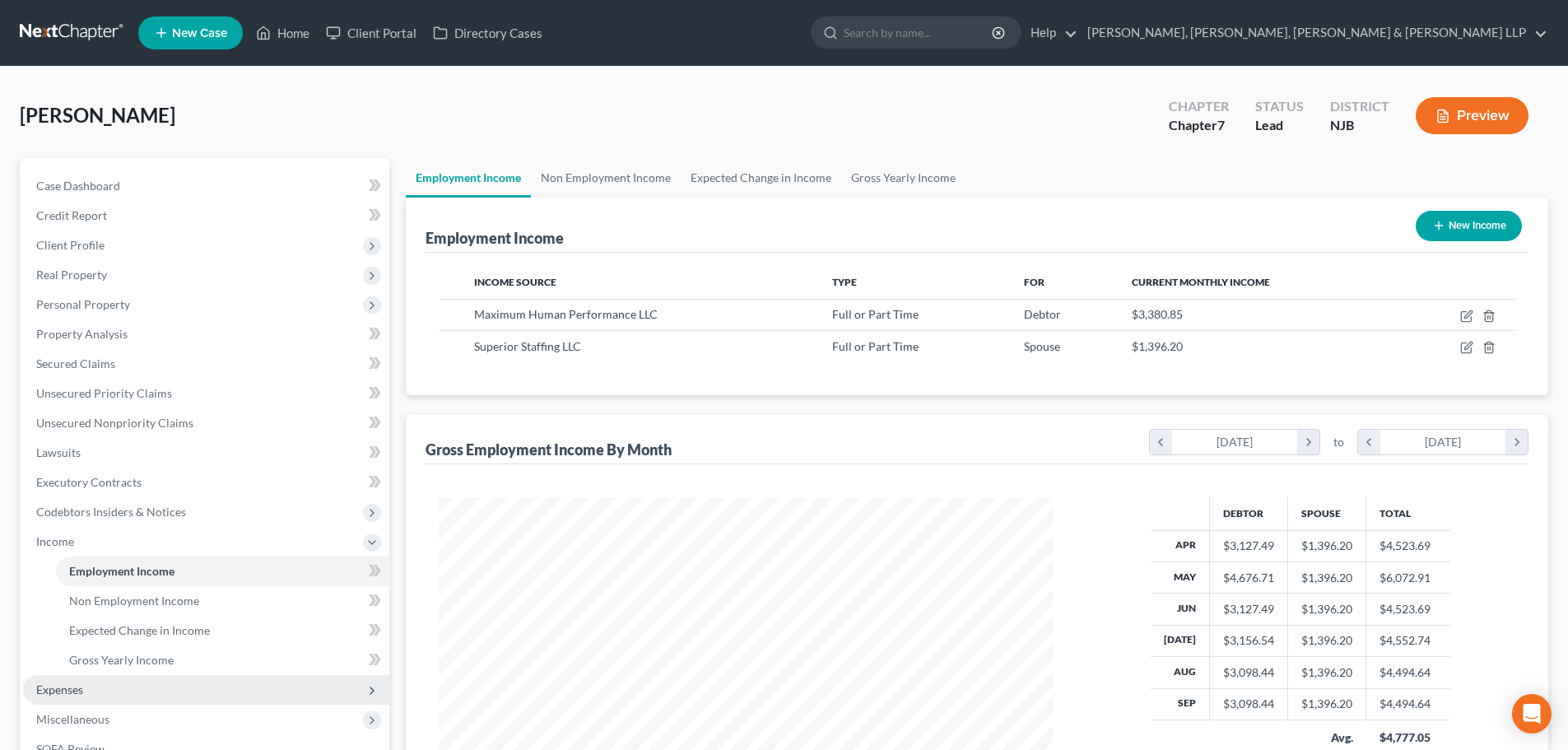
click at [83, 679] on span "Expenses" at bounding box center [206, 690] width 366 height 30
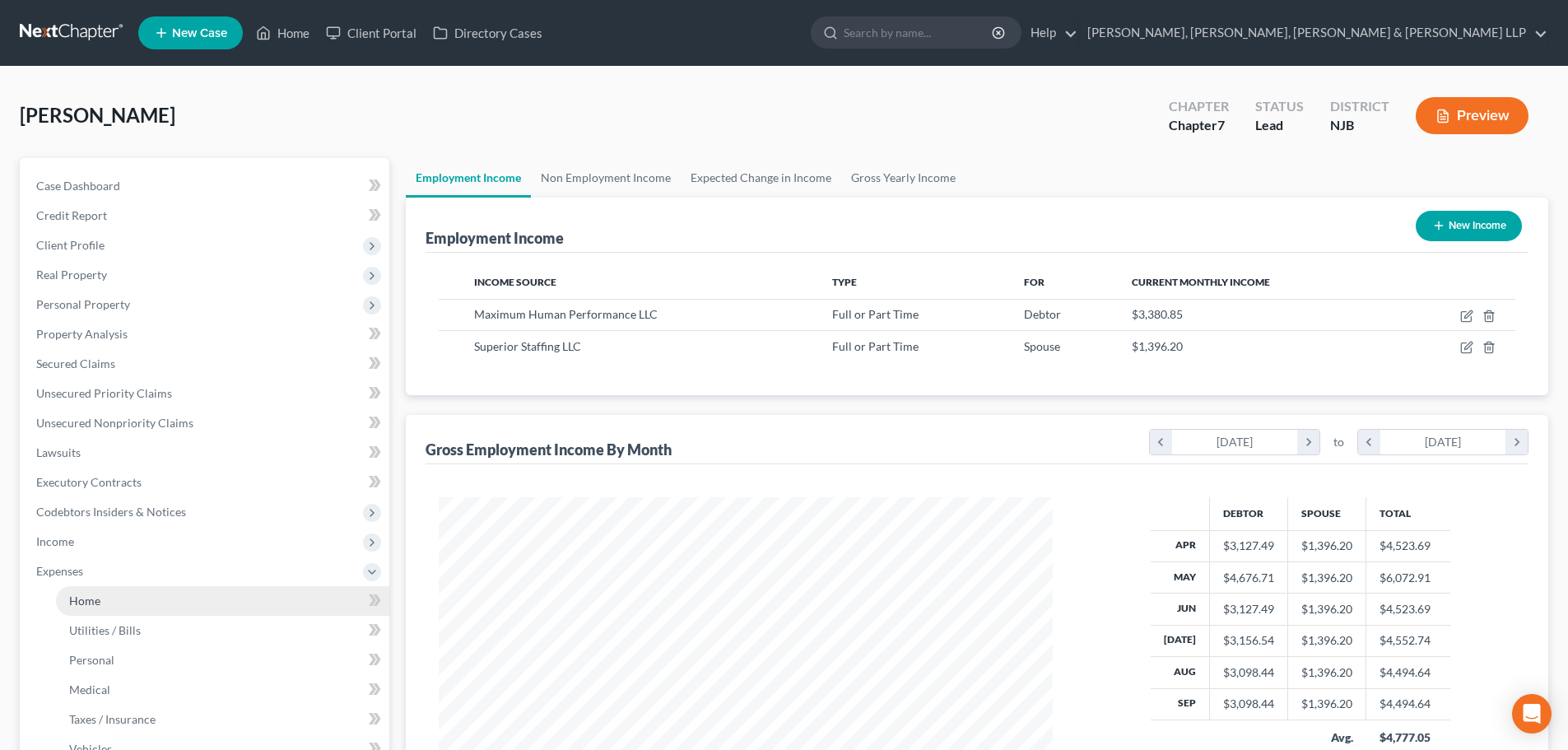
click at [99, 602] on span "Home" at bounding box center [84, 601] width 31 height 14
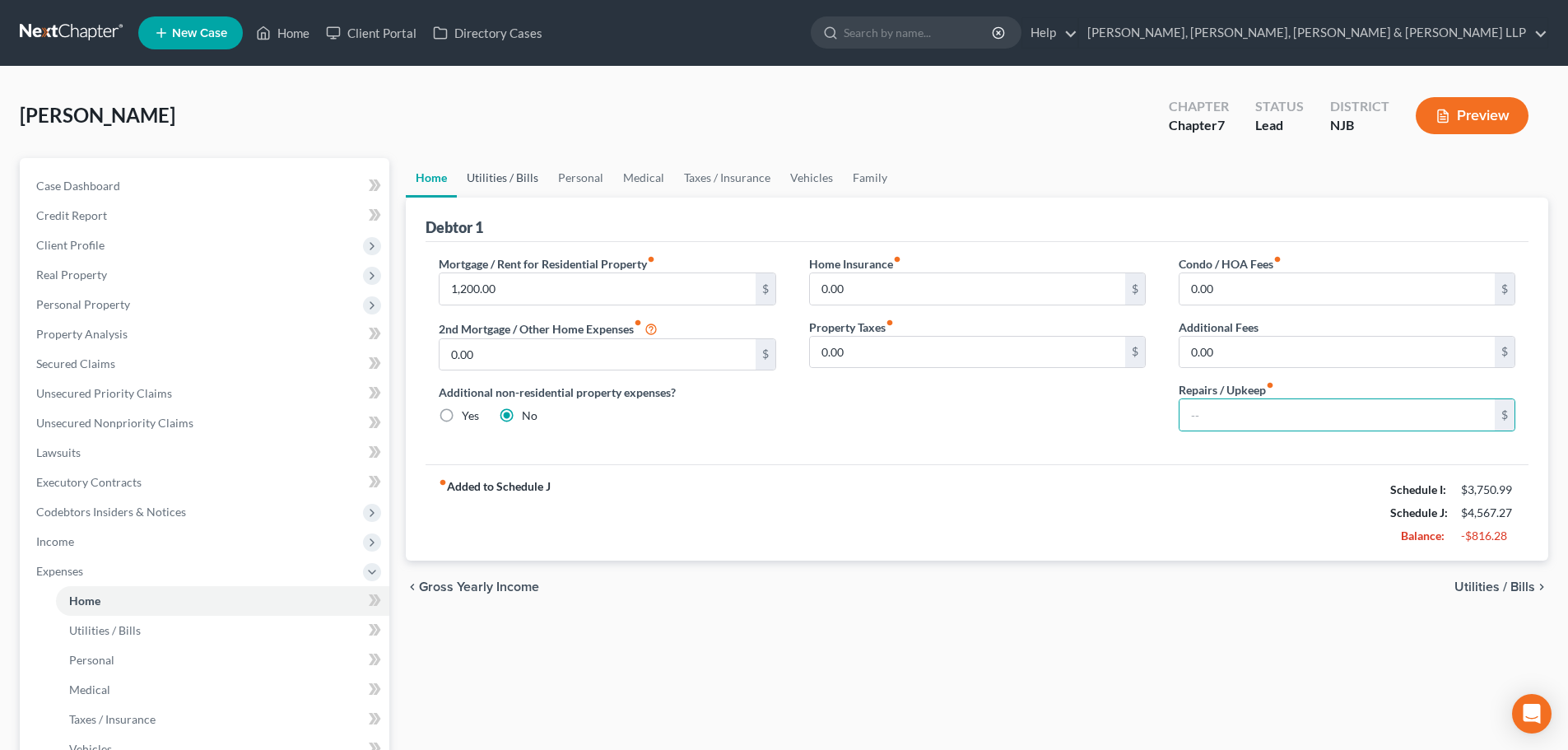
click at [507, 184] on link "Utilities / Bills" at bounding box center [502, 177] width 91 height 39
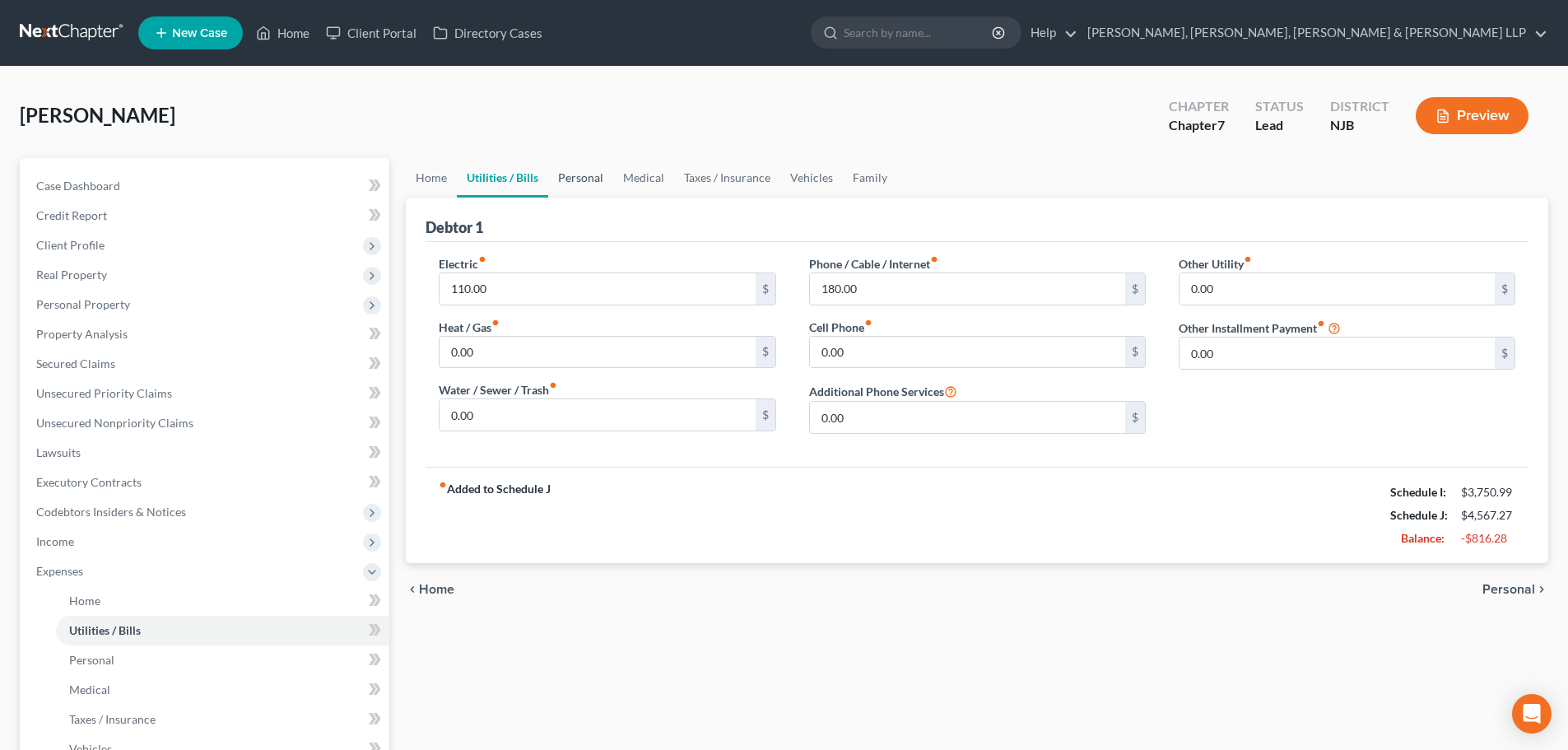
click at [580, 185] on link "Personal" at bounding box center [580, 177] width 65 height 39
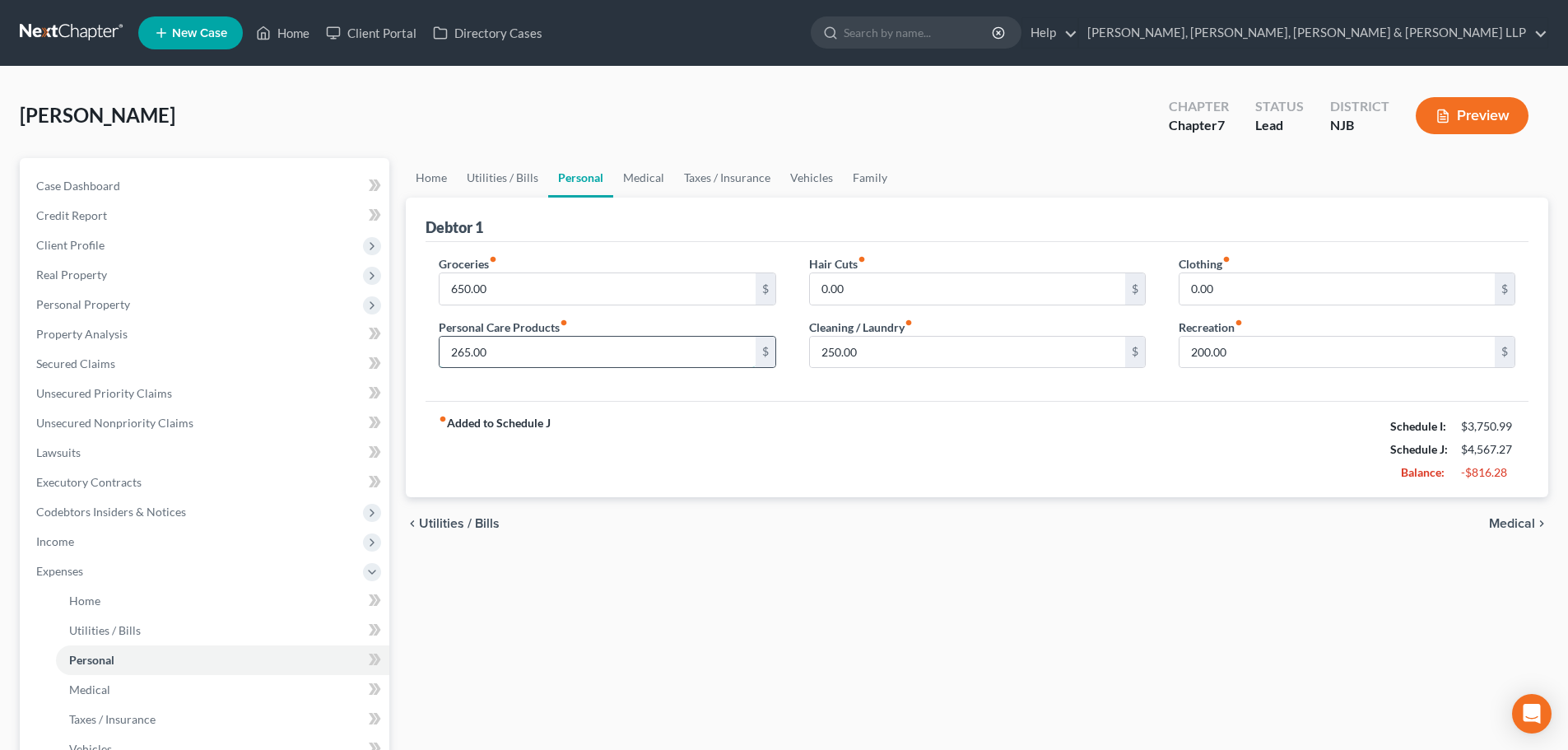
click at [528, 359] on input "265.00" at bounding box center [597, 352] width 315 height 31
type input "10"
click at [500, 295] on input "650.00" at bounding box center [597, 288] width 315 height 31
type input "500"
click at [483, 358] on input "10" at bounding box center [597, 352] width 315 height 31
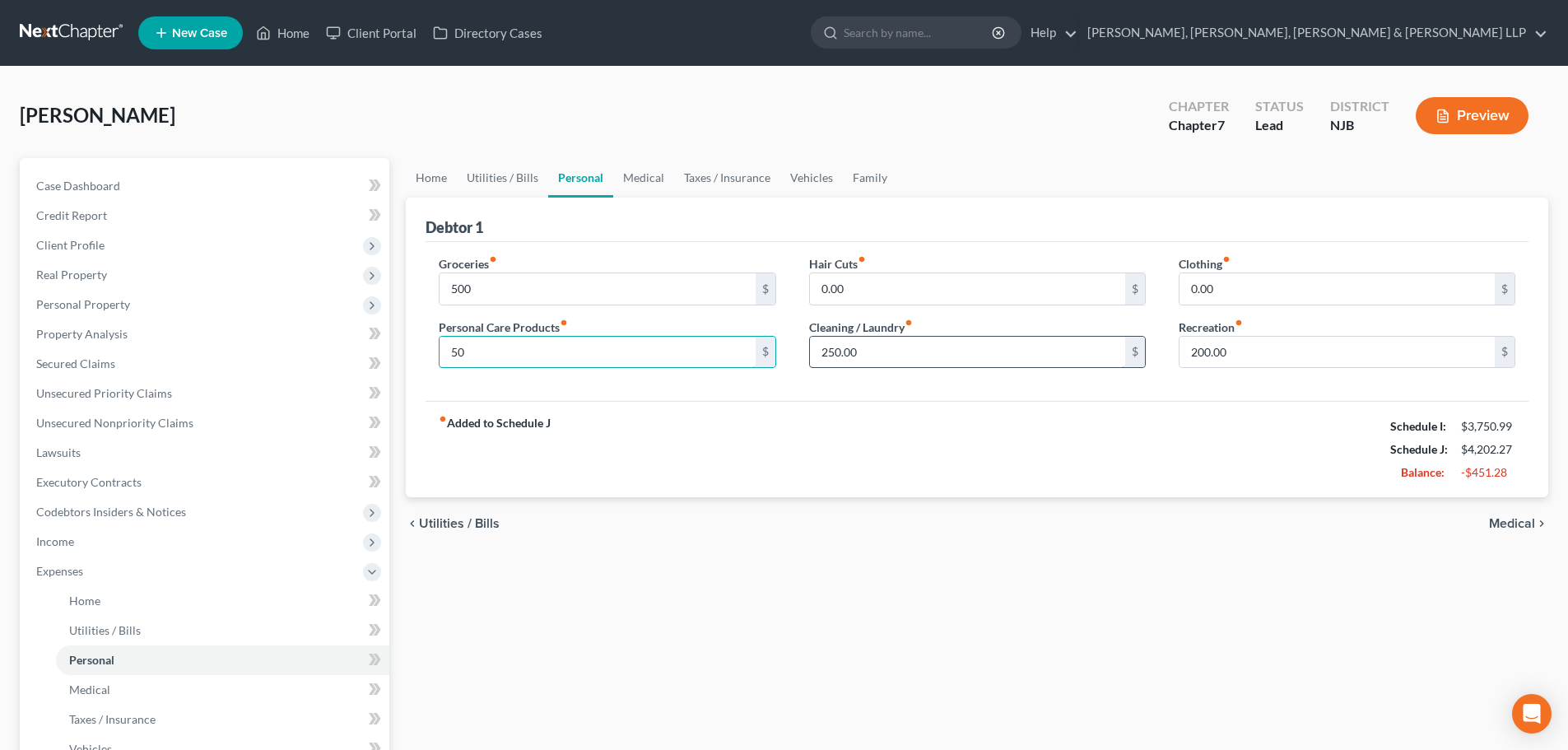
type input "50"
click at [869, 348] on input "250.00" at bounding box center [967, 352] width 315 height 31
type input "50"
click at [1256, 356] on input "200.00" at bounding box center [1337, 352] width 315 height 31
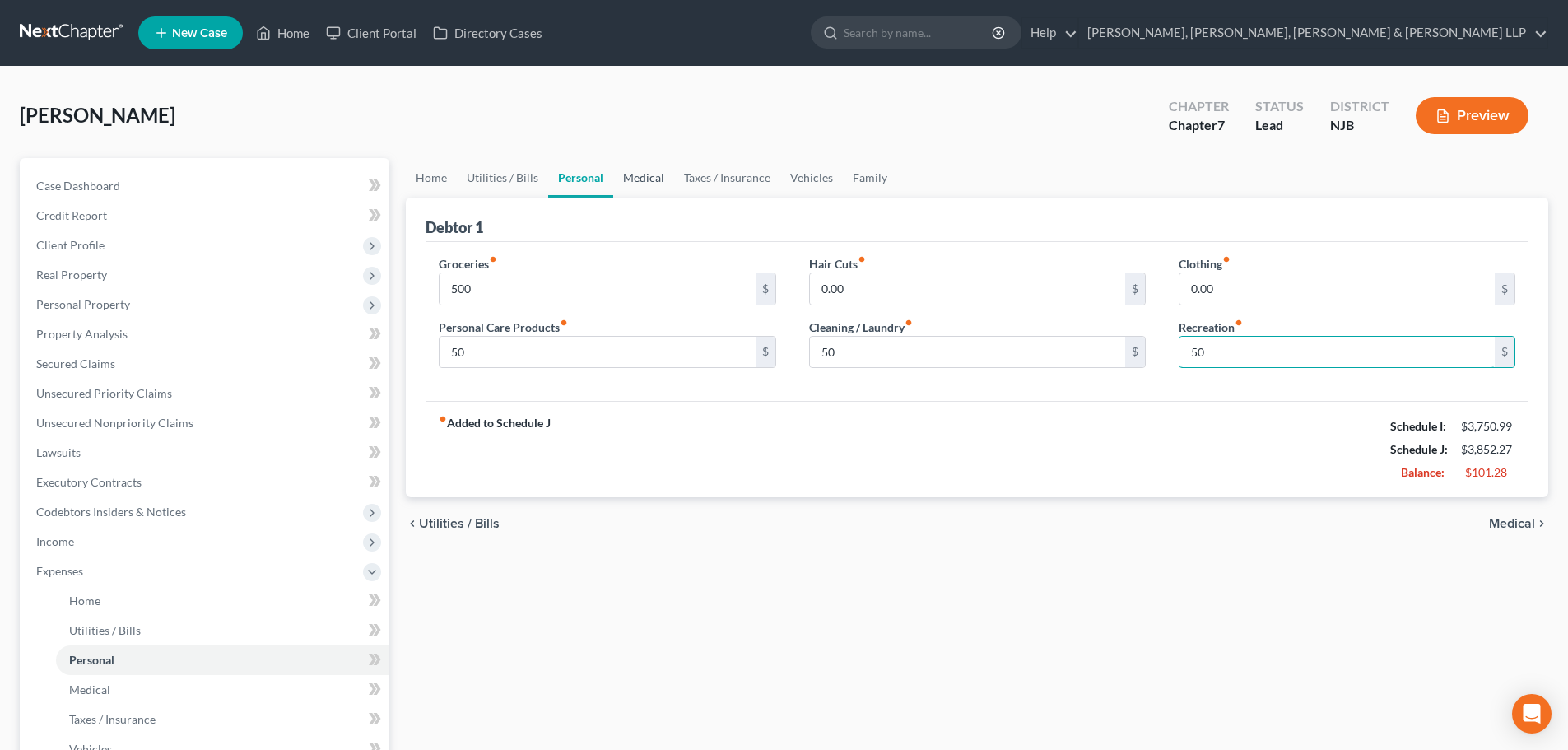
type input "50"
click at [642, 183] on link "Medical" at bounding box center [644, 177] width 61 height 39
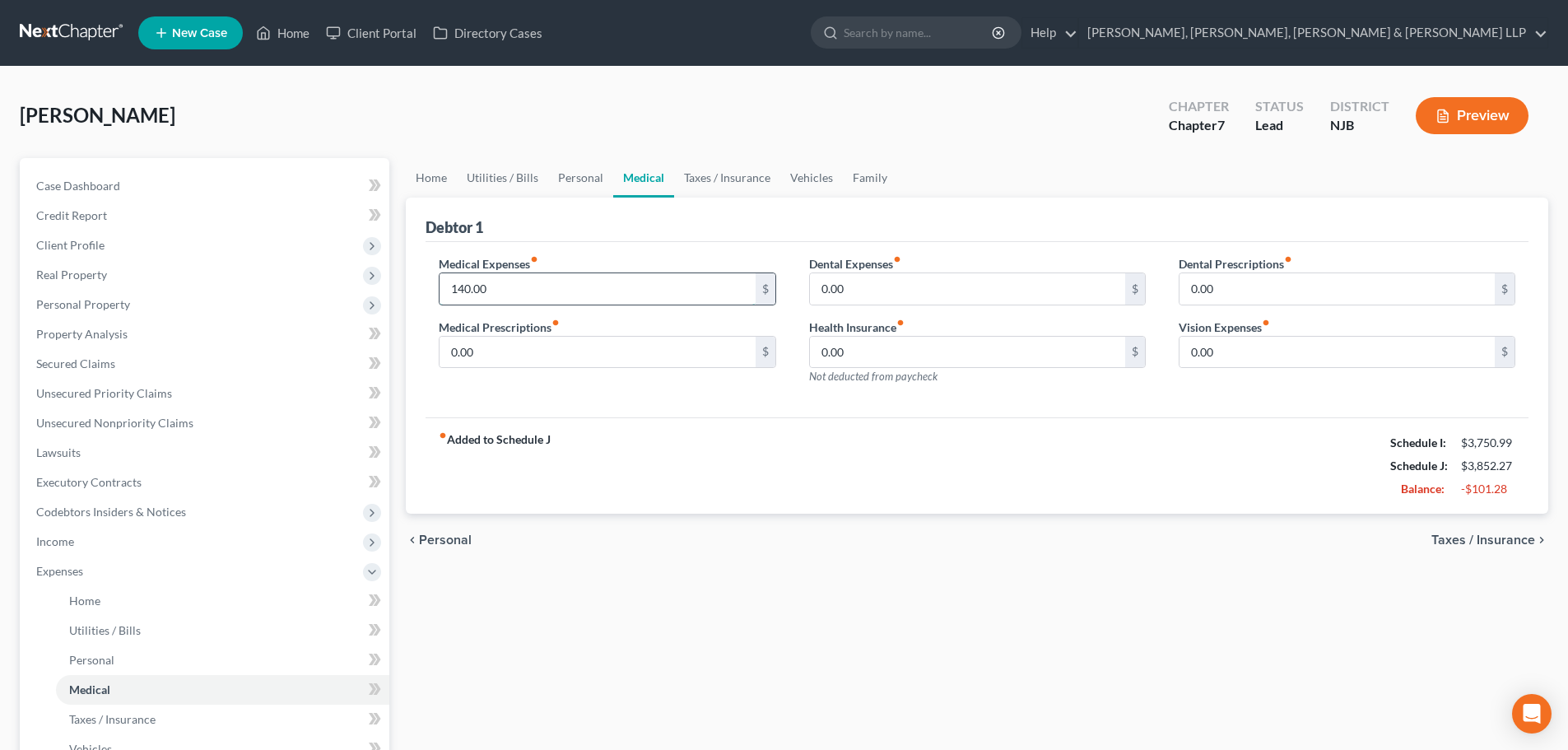
click at [550, 281] on input "140.00" at bounding box center [597, 288] width 315 height 31
type input "100"
click at [806, 169] on link "Vehicles" at bounding box center [812, 177] width 63 height 39
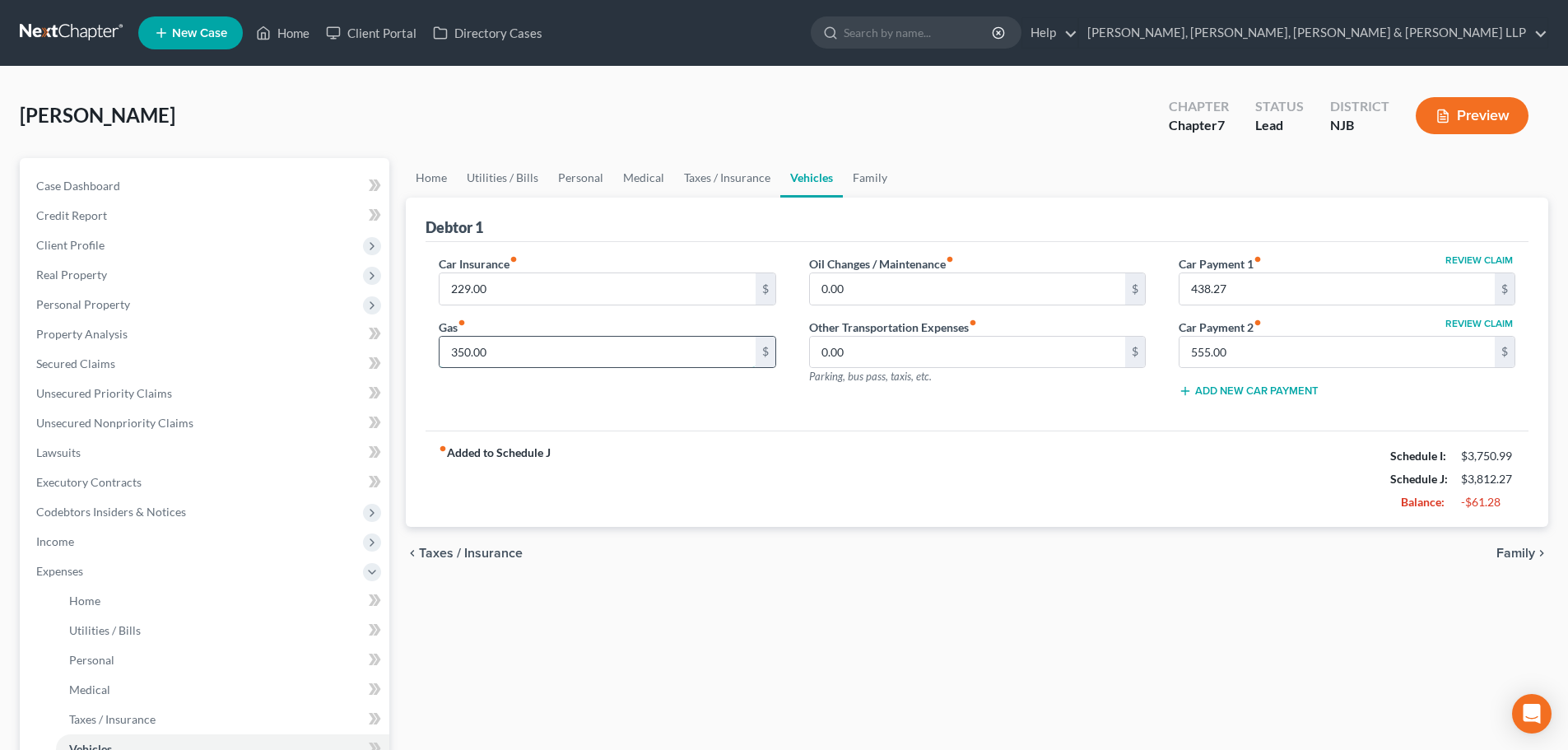
click at [539, 358] on input "350.00" at bounding box center [597, 352] width 315 height 31
type input "250"
click at [495, 181] on link "Utilities / Bills" at bounding box center [502, 177] width 91 height 39
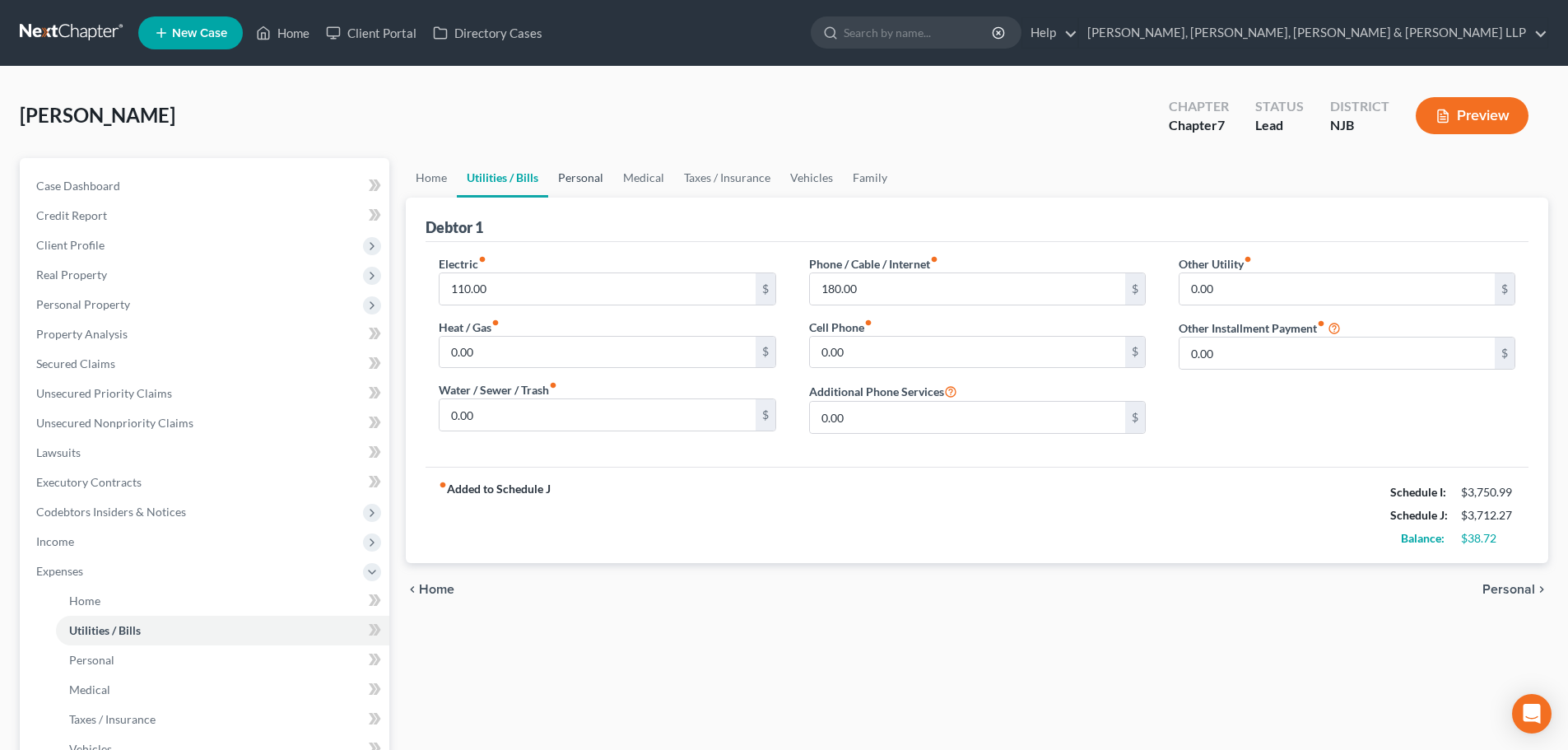
click at [580, 171] on link "Personal" at bounding box center [580, 177] width 65 height 39
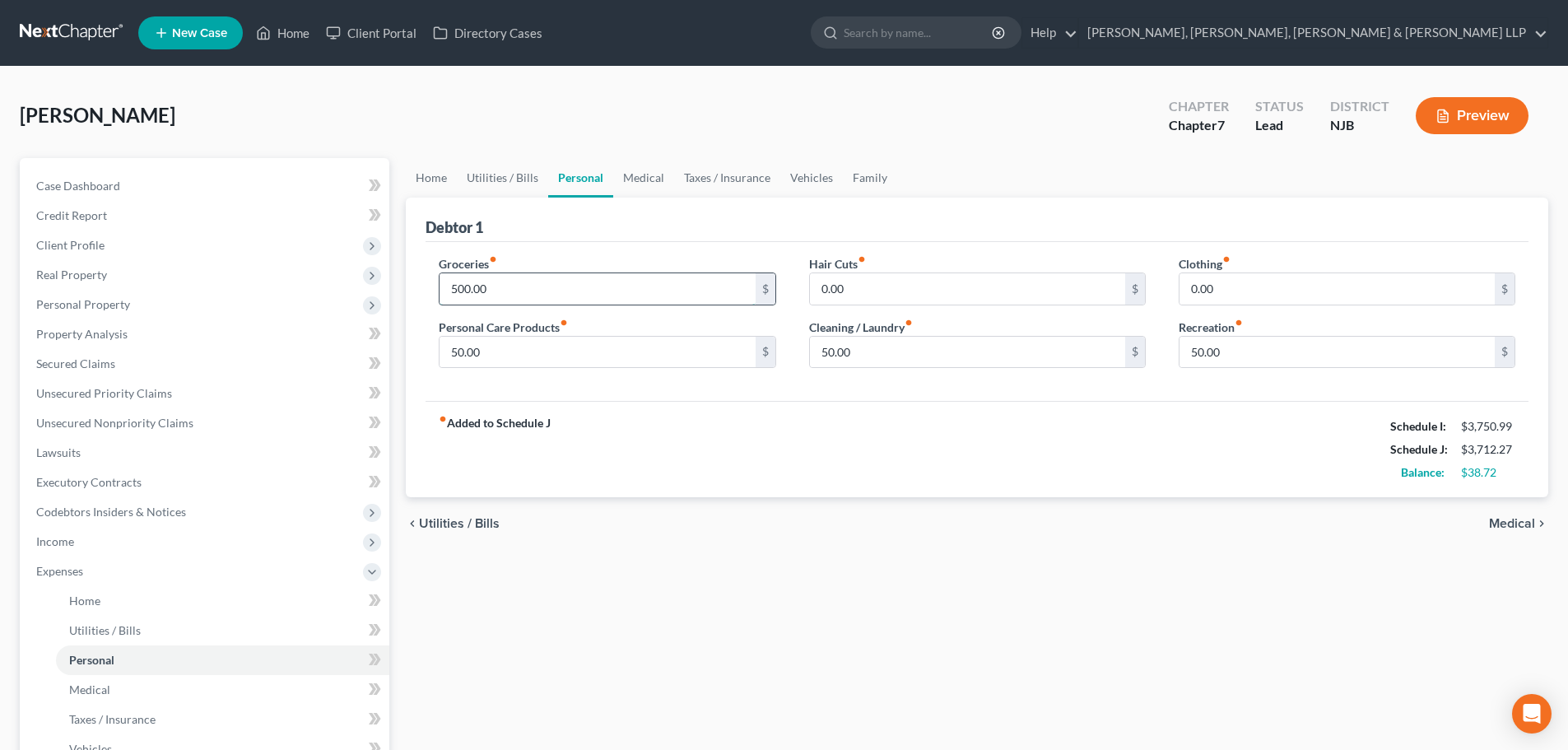
click at [504, 296] on input "500.00" at bounding box center [597, 288] width 315 height 31
type input "550"
click at [441, 185] on link "Home" at bounding box center [431, 177] width 51 height 39
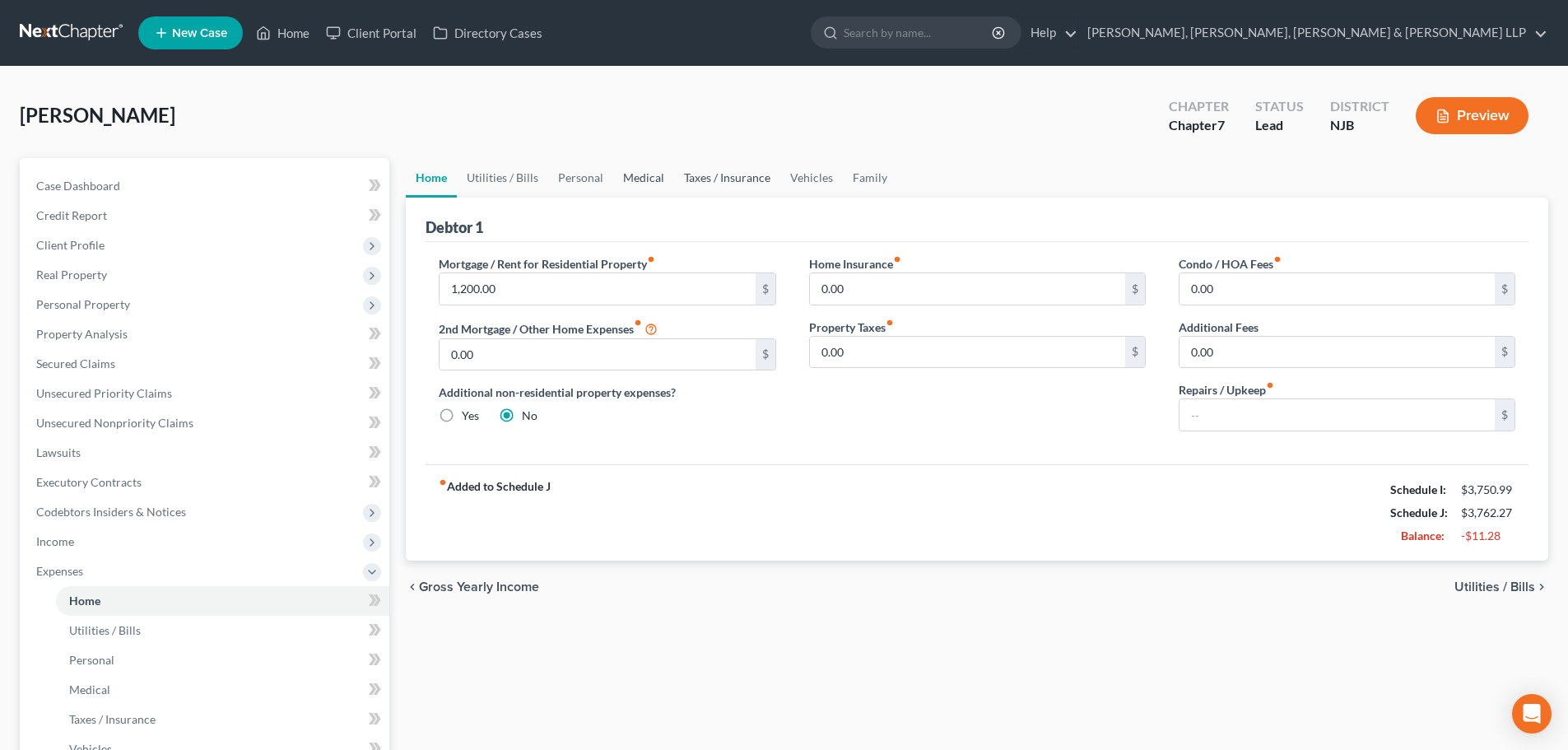
drag, startPoint x: 721, startPoint y: 177, endPoint x: 640, endPoint y: 176, distance: 81.0
click at [722, 177] on link "Taxes / Insurance" at bounding box center [726, 177] width 106 height 39
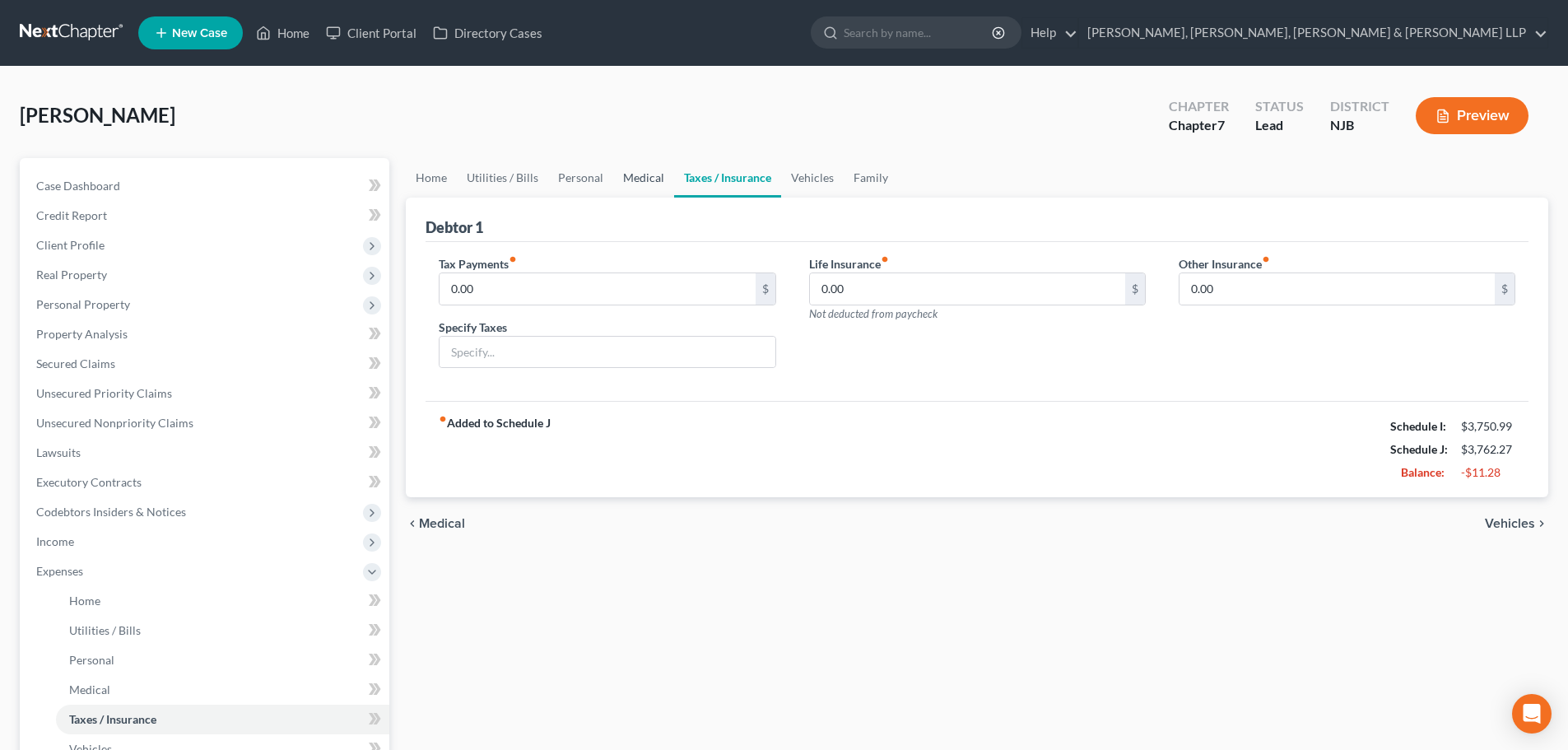
click at [636, 176] on link "Medical" at bounding box center [644, 177] width 61 height 39
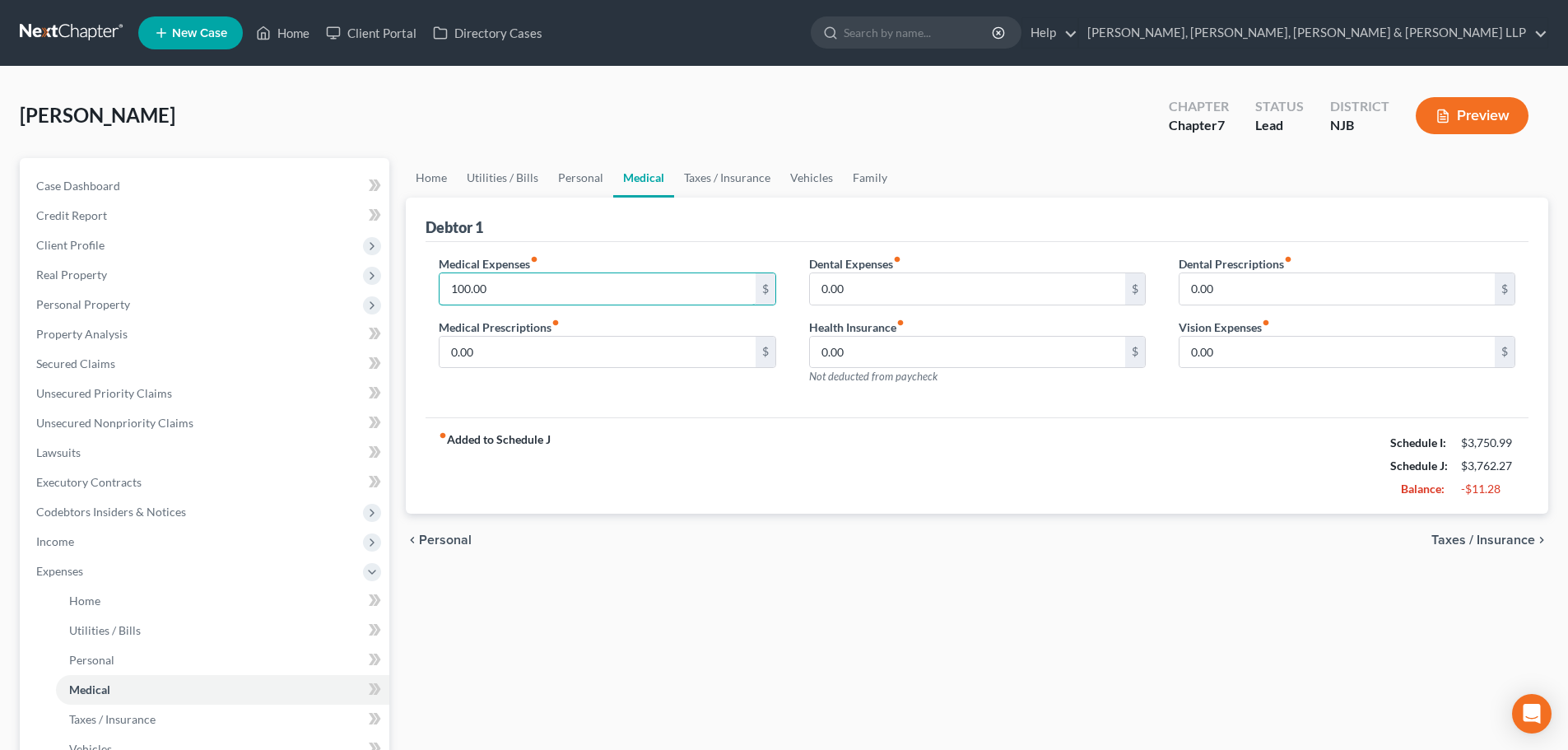
click at [524, 285] on input "100.00" at bounding box center [597, 288] width 315 height 31
type input "8"
type input "50"
click at [571, 174] on link "Personal" at bounding box center [580, 177] width 65 height 39
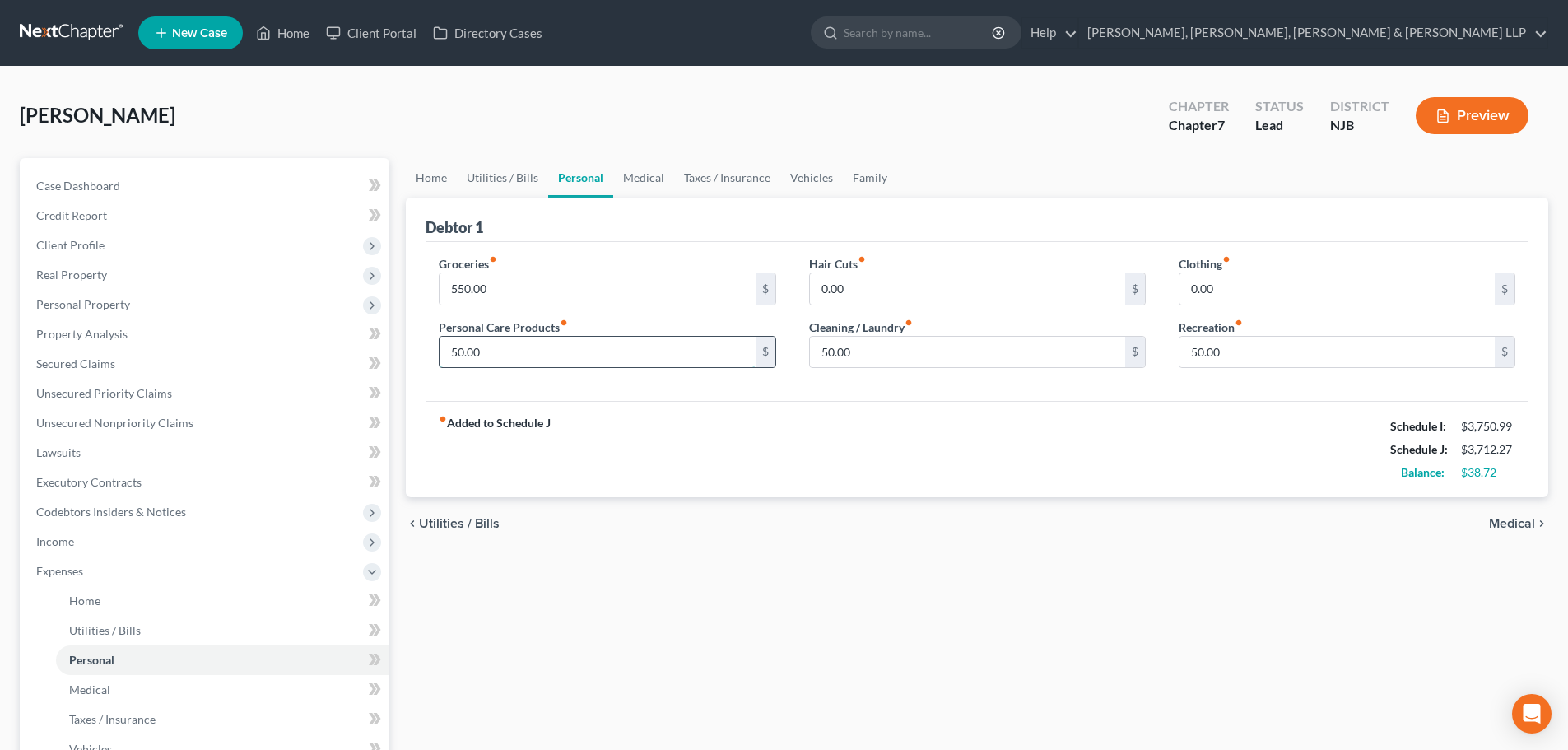
click at [496, 345] on input "50.00" at bounding box center [597, 352] width 315 height 31
type input "80"
click at [662, 286] on input "550.00" at bounding box center [597, 288] width 315 height 31
type input "500"
click at [1312, 345] on input "50.00" at bounding box center [1337, 352] width 315 height 31
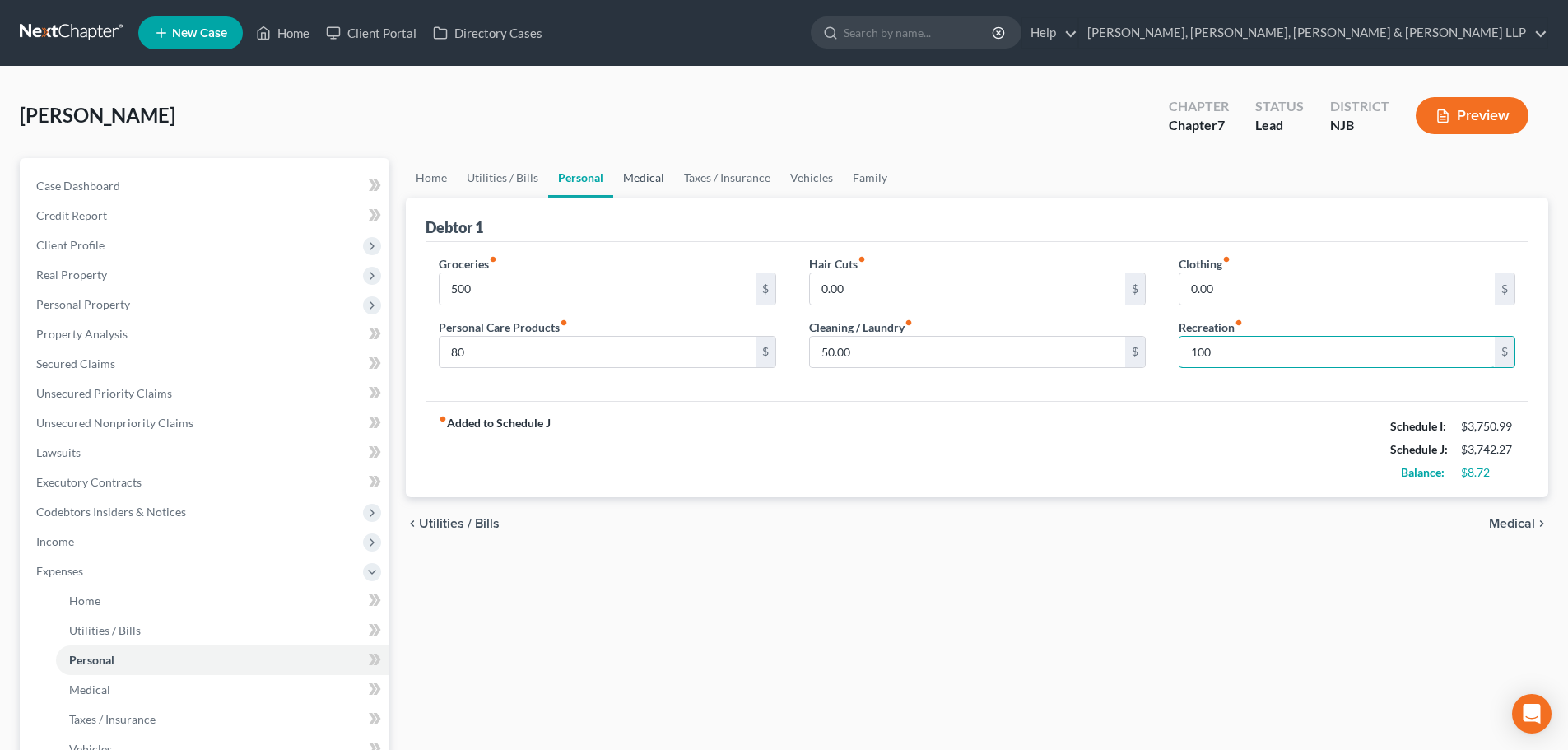
type input "100"
click at [637, 183] on link "Medical" at bounding box center [644, 177] width 61 height 39
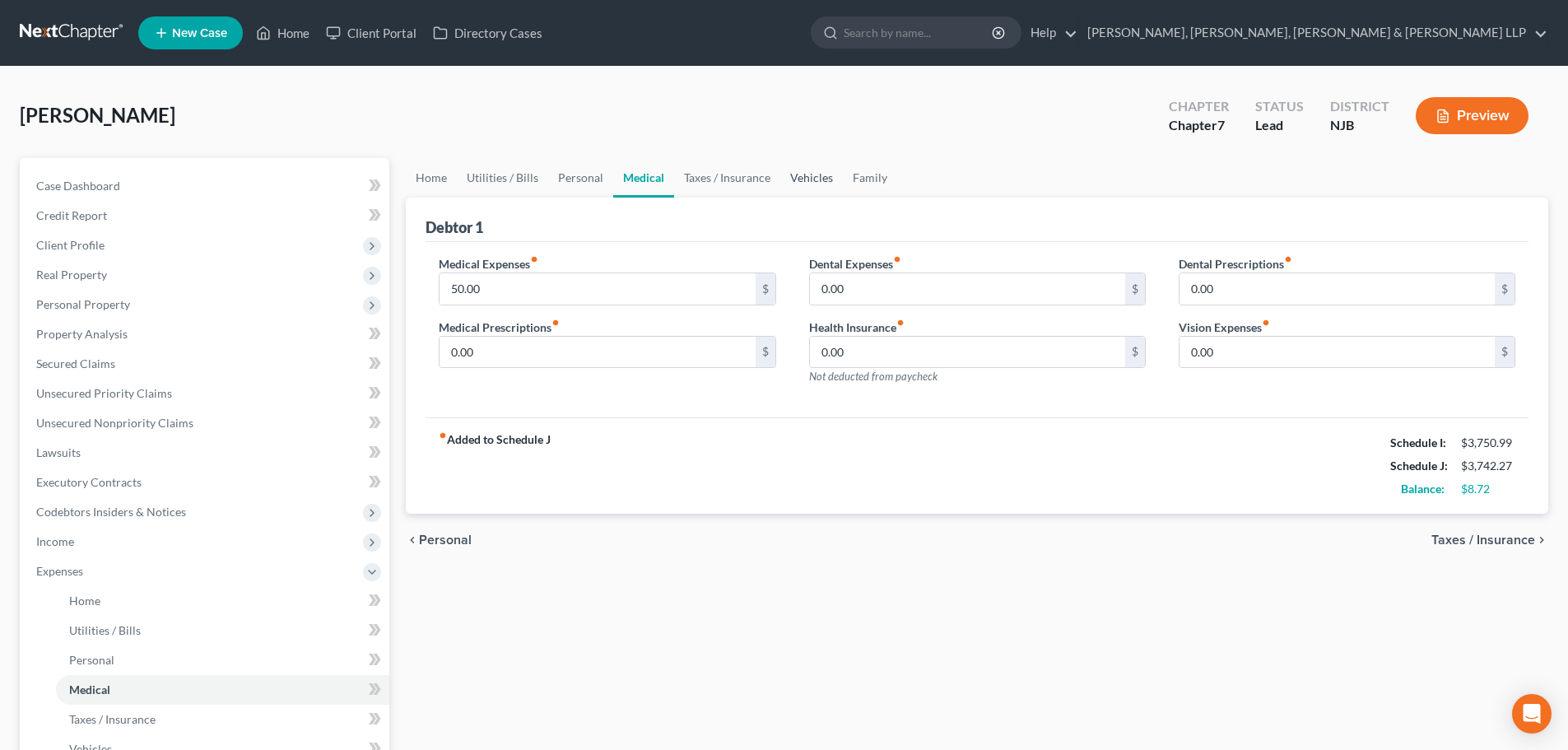
click at [781, 174] on link "Vehicles" at bounding box center [812, 177] width 63 height 39
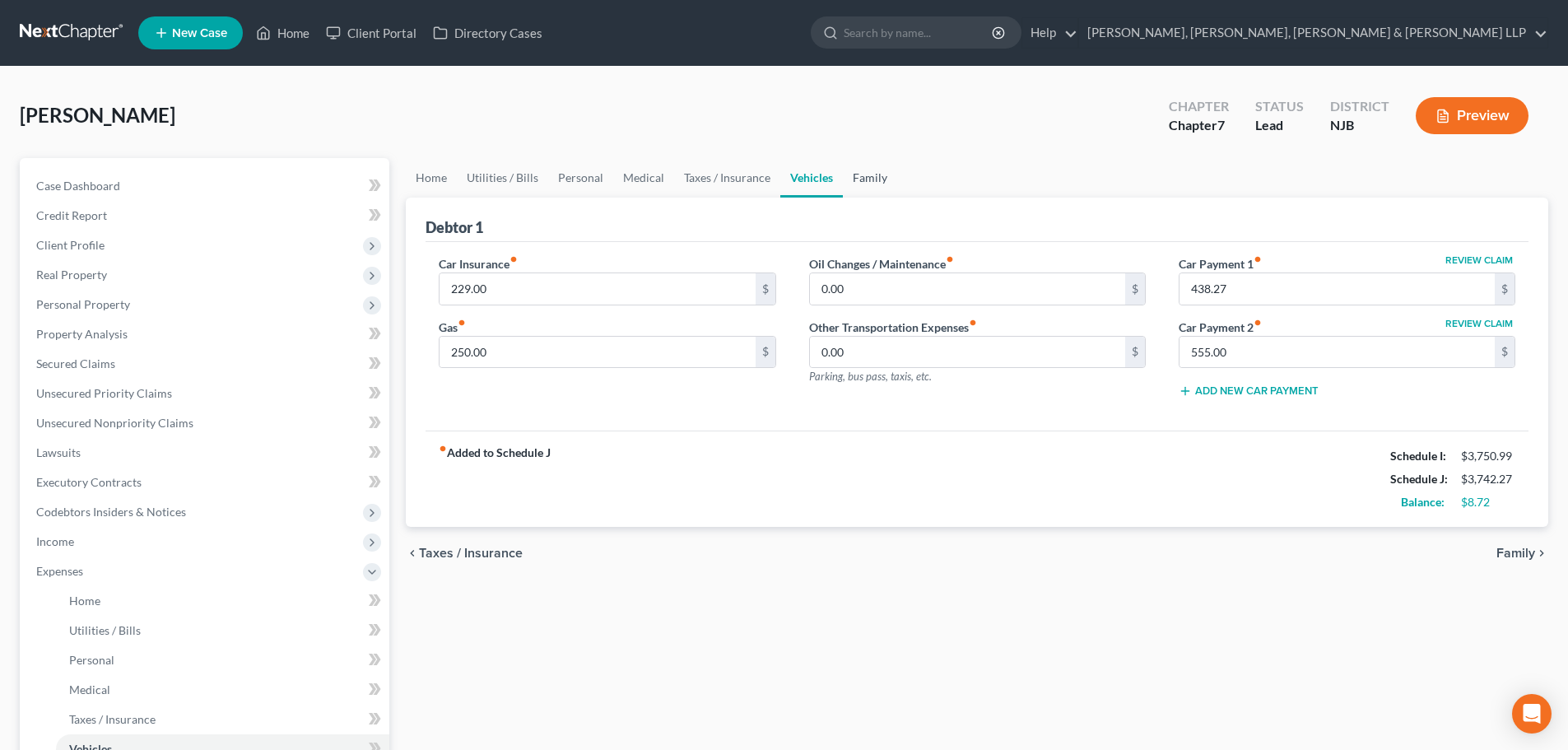
click at [858, 181] on link "Family" at bounding box center [870, 177] width 54 height 39
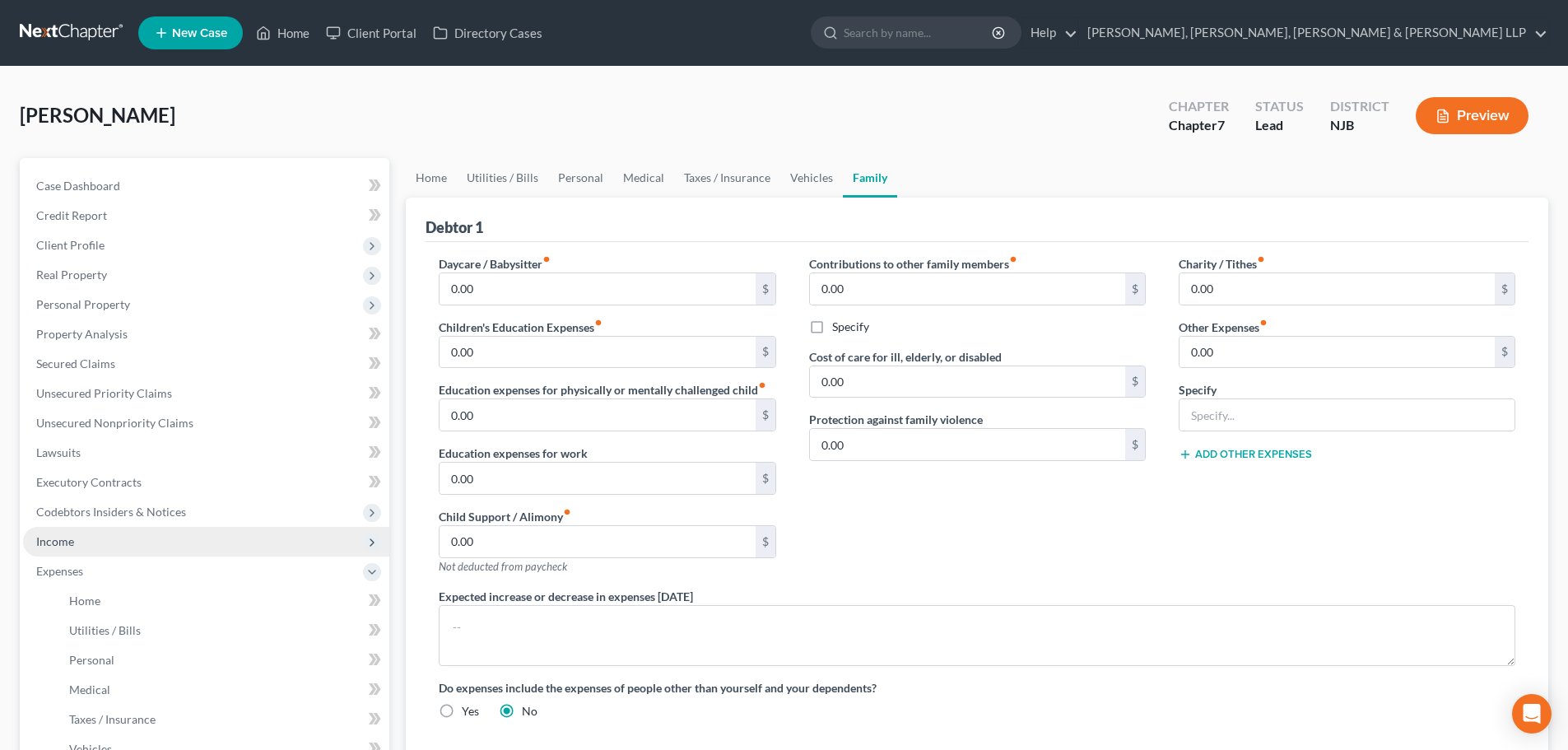
click at [173, 549] on span "Income" at bounding box center [206, 542] width 366 height 30
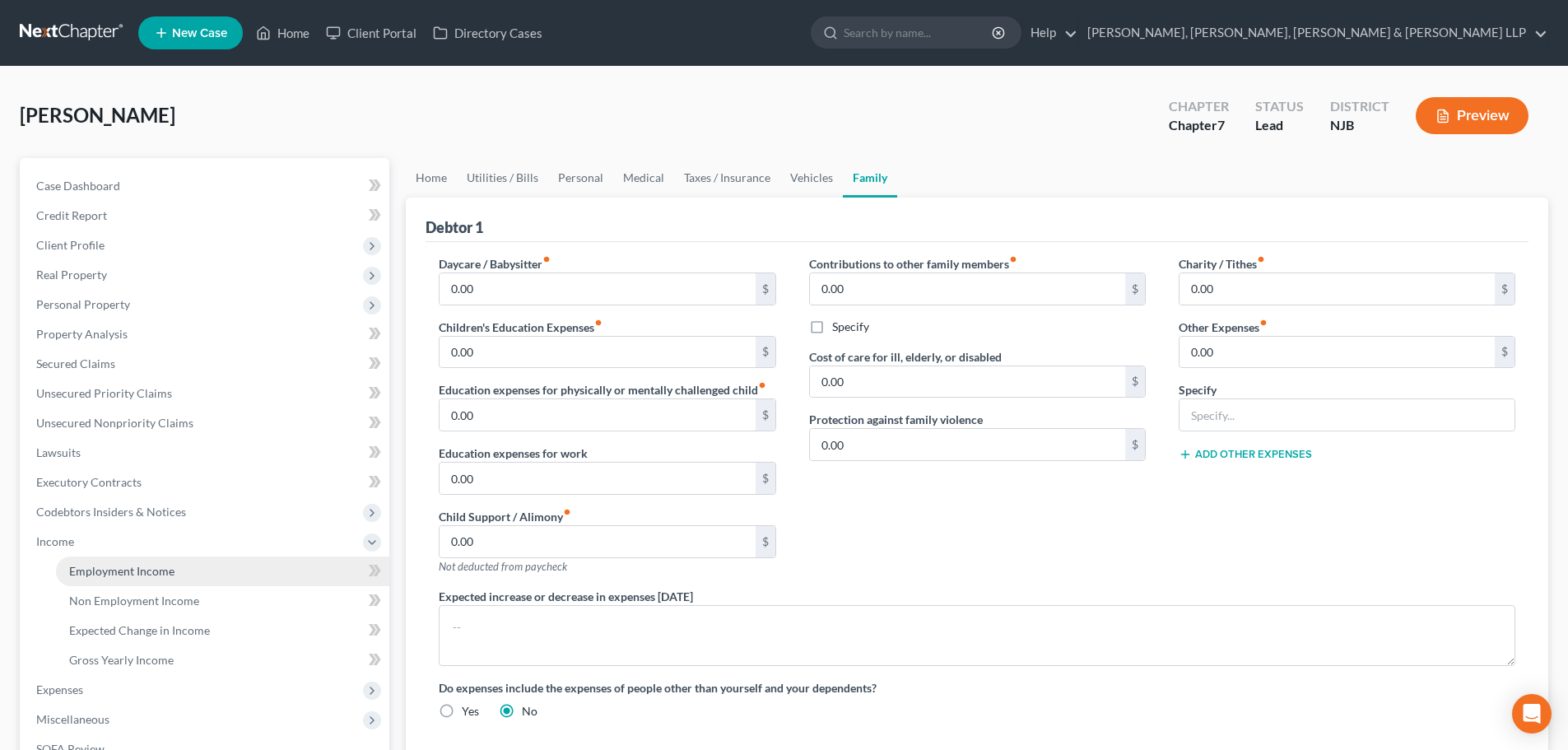
click at [164, 559] on link "Employment Income" at bounding box center [222, 572] width 333 height 30
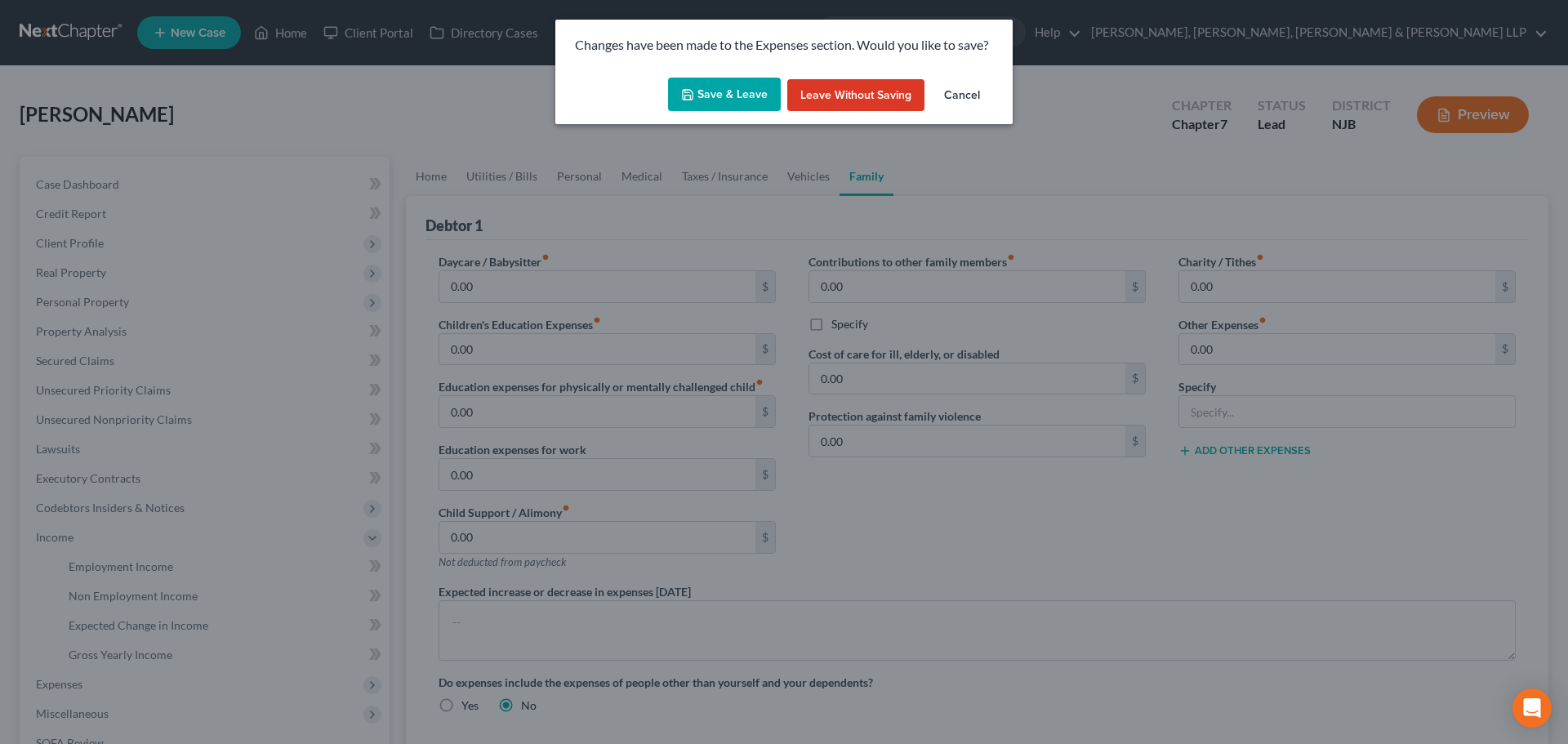
click at [719, 97] on button "Save & Leave" at bounding box center [724, 94] width 113 height 34
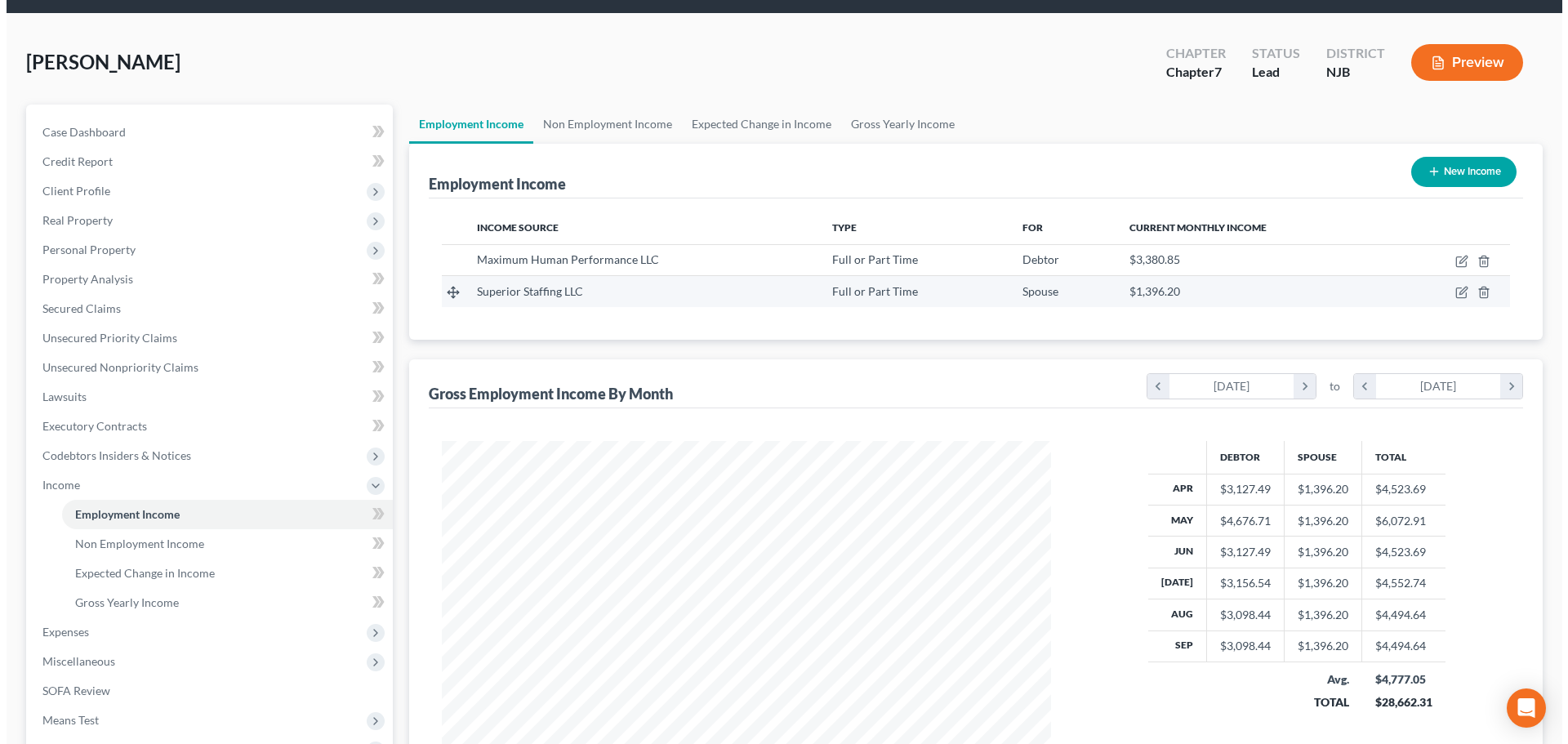
scroll to position [82, 0]
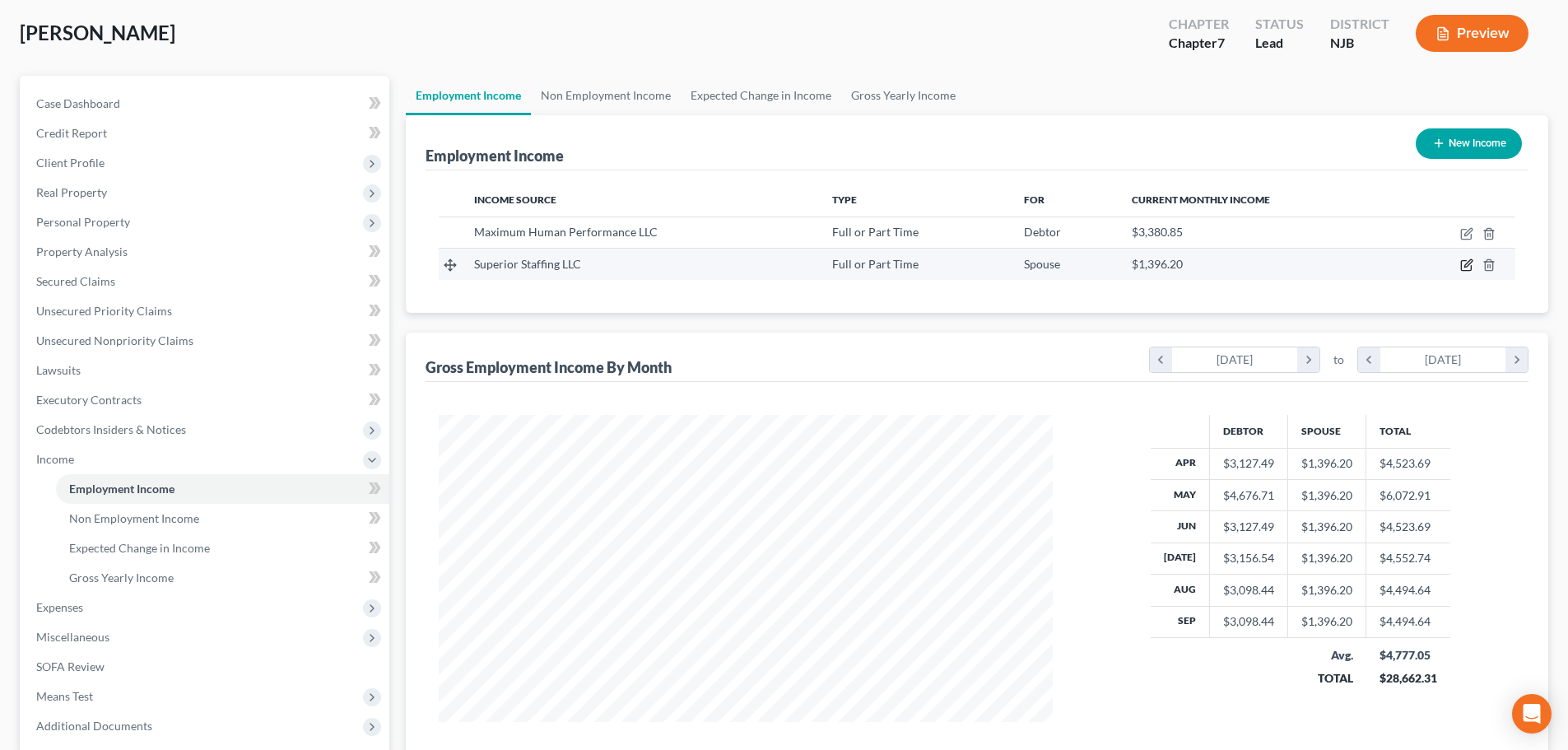
click at [1469, 265] on icon "button" at bounding box center [1469, 264] width 8 height 8
select select "0"
select select "33"
select select "2"
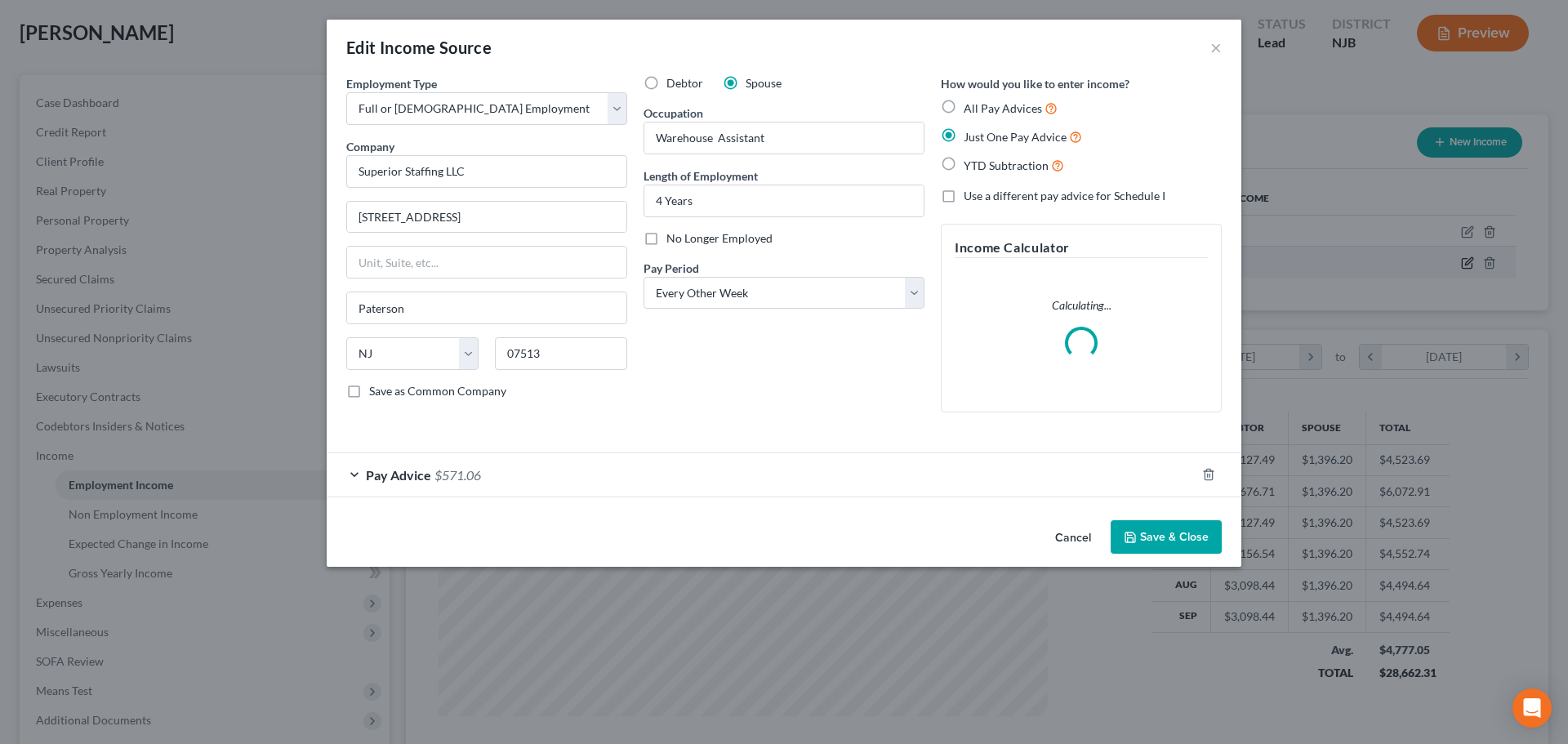
scroll to position [307, 648]
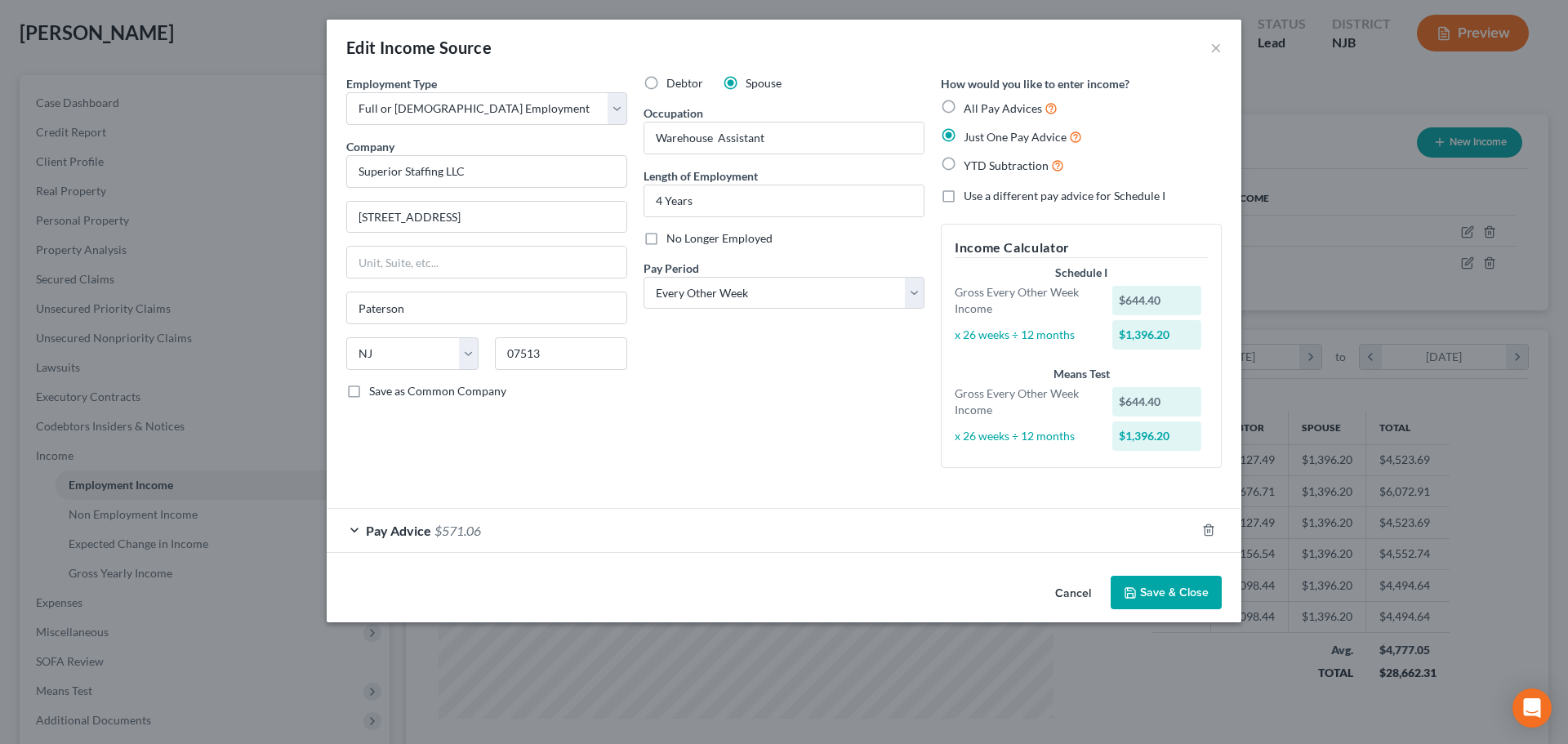
click at [550, 532] on div "Pay Advice $571.06" at bounding box center [761, 531] width 869 height 43
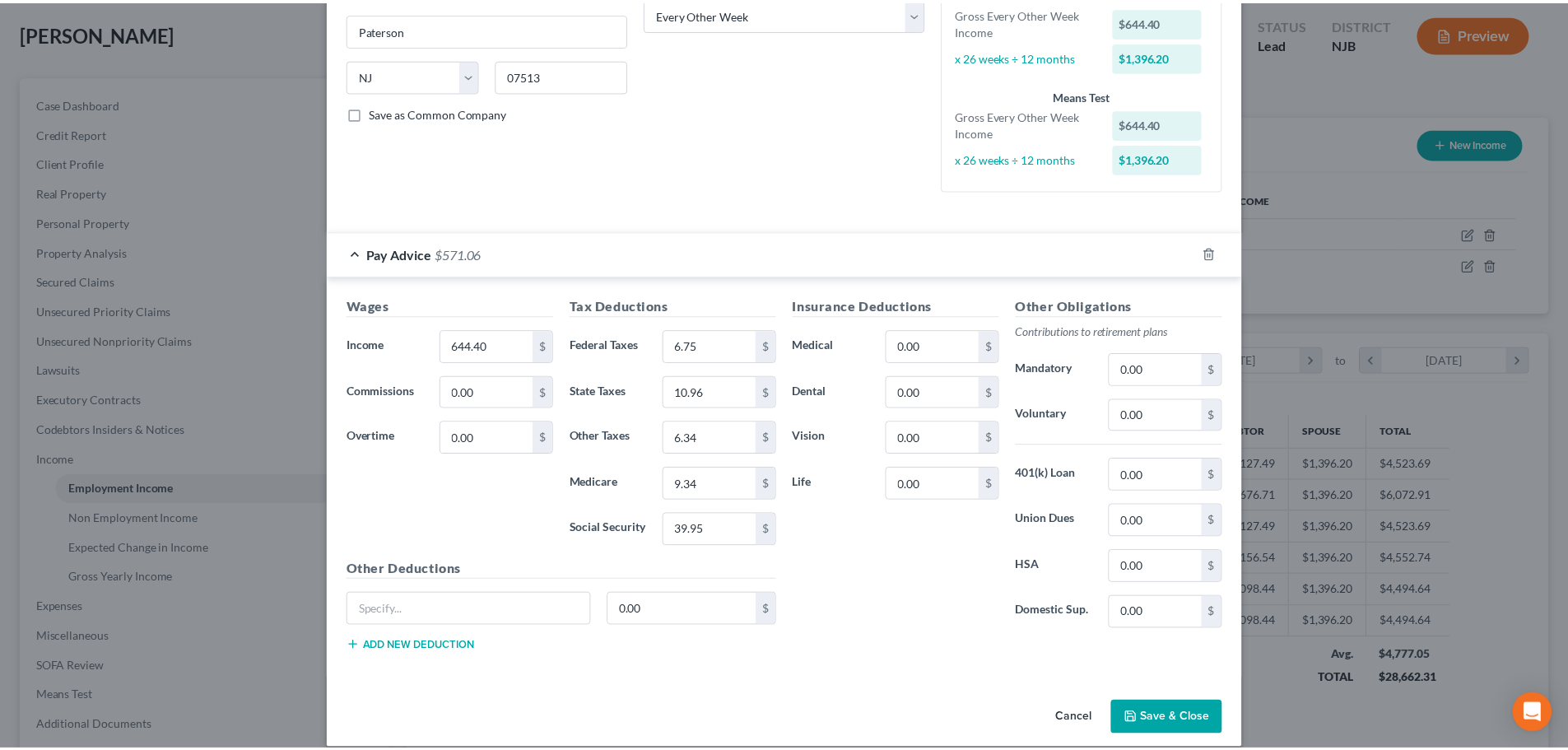
scroll to position [299, 0]
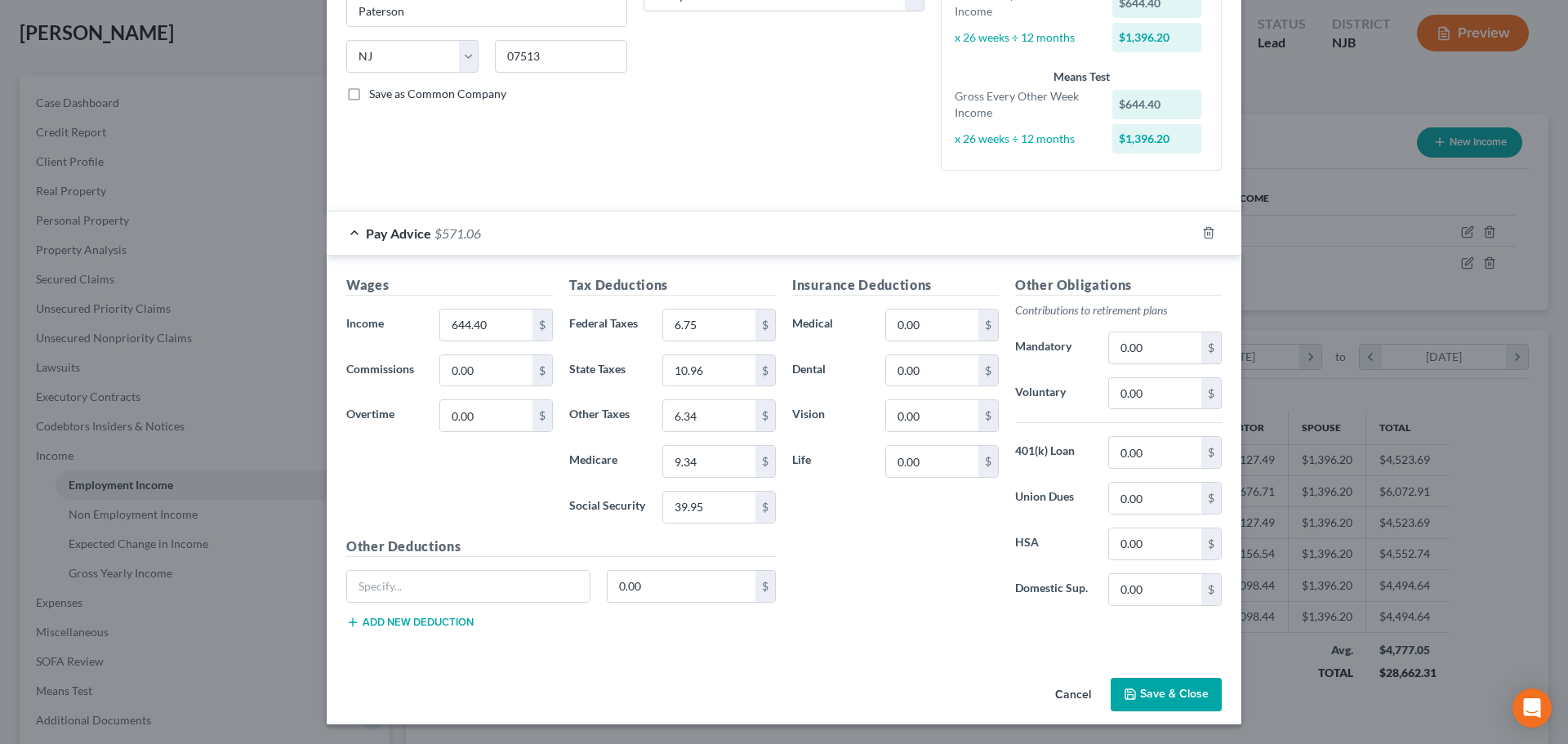
drag, startPoint x: 1177, startPoint y: 692, endPoint x: 1397, endPoint y: 297, distance: 452.1
click at [1177, 692] on button "Save & Close" at bounding box center [1166, 695] width 111 height 34
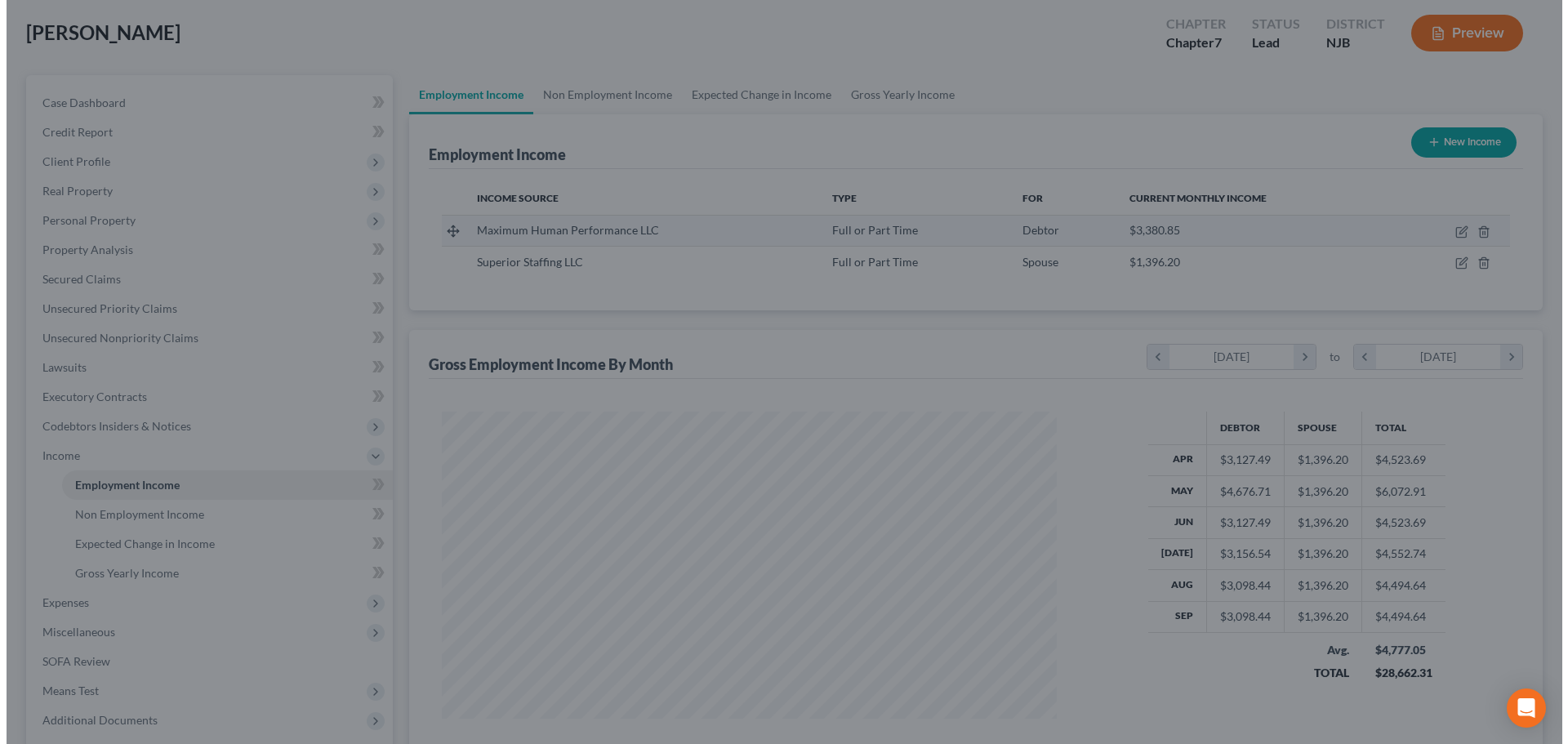
scroll to position [816564, 816185]
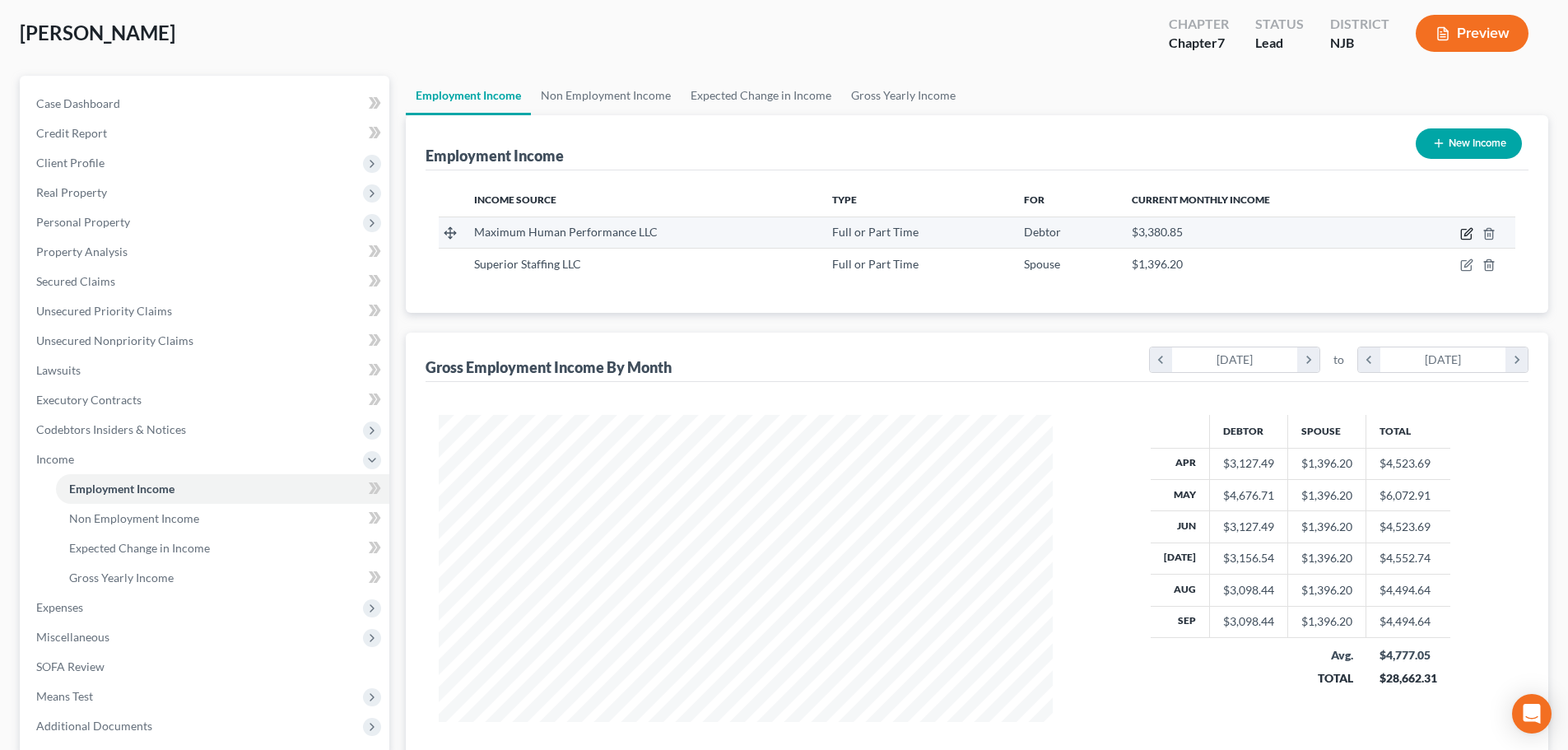
click at [1469, 236] on icon "button" at bounding box center [1467, 234] width 13 height 13
select select "0"
select select "33"
select select "2"
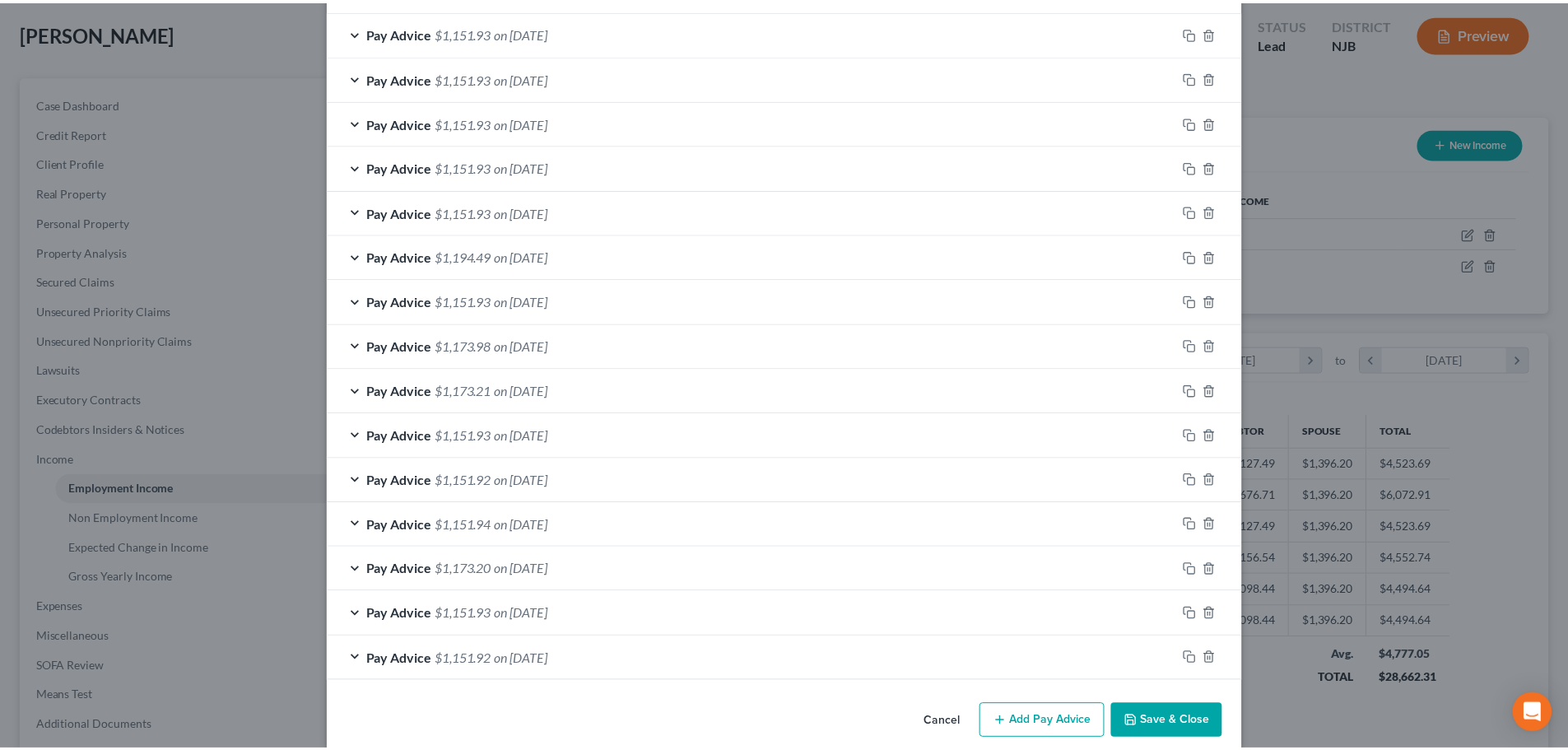
scroll to position [568, 0]
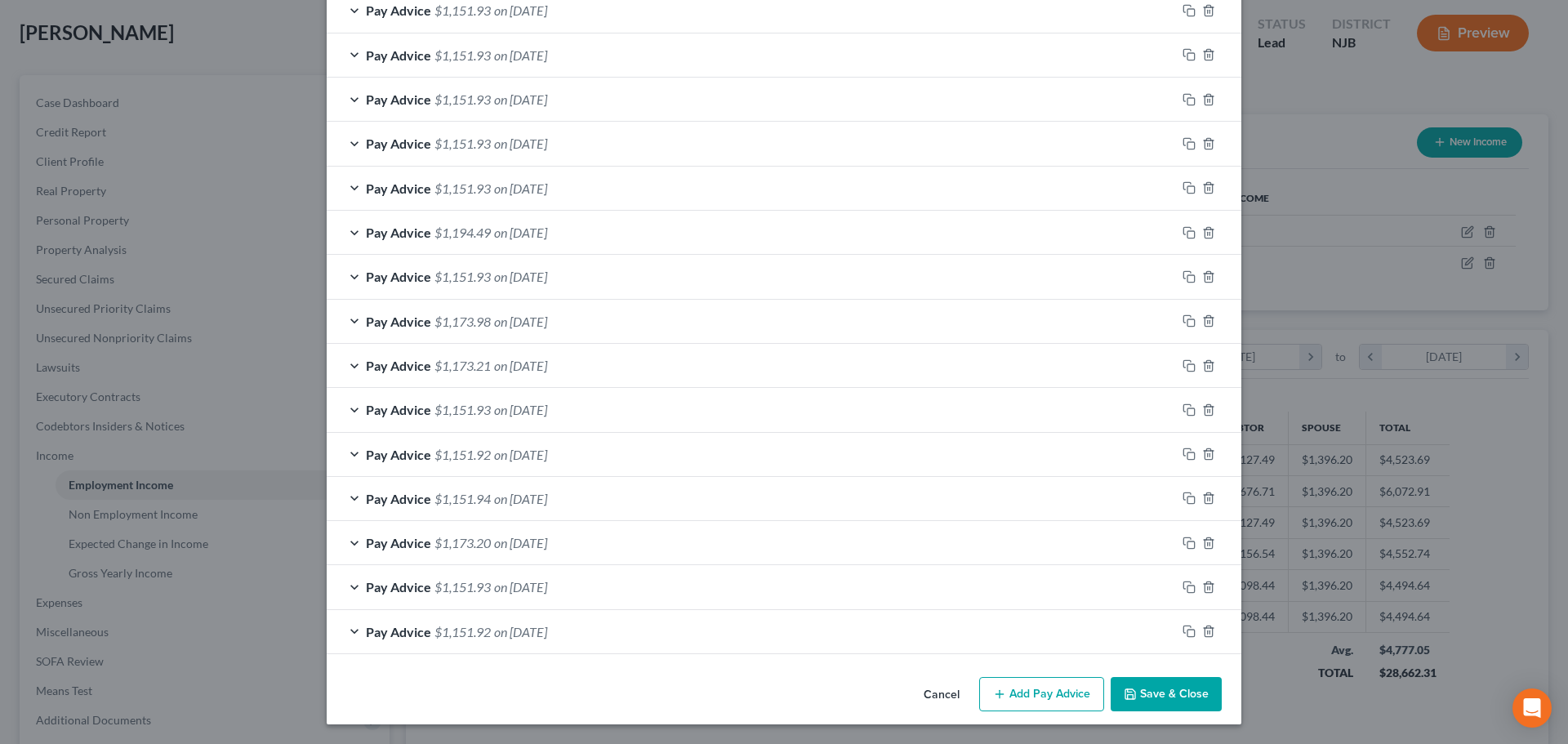
click at [1185, 689] on button "Save & Close" at bounding box center [1166, 694] width 111 height 34
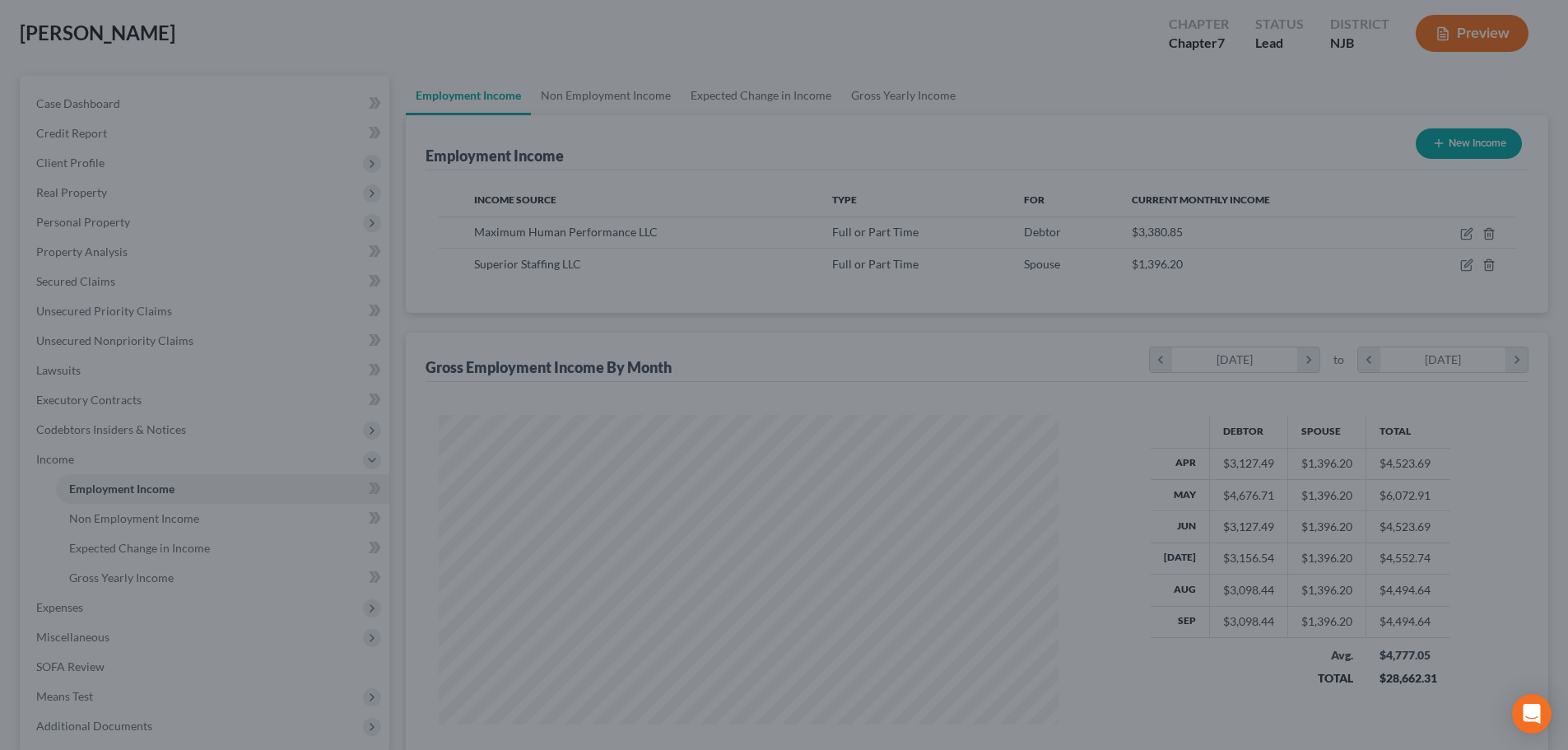
scroll to position [823149, 822535]
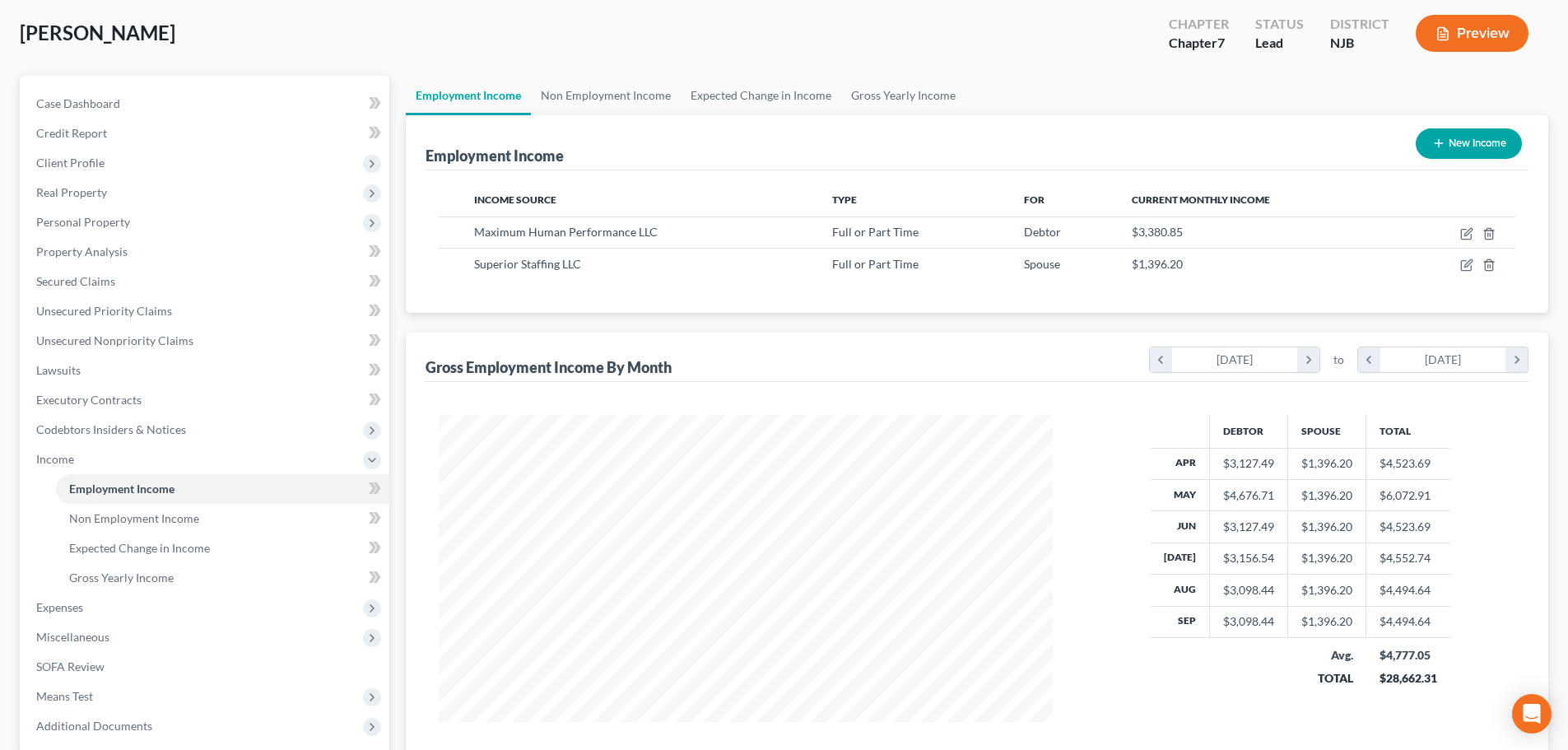
click at [84, 620] on span "Expenses" at bounding box center [206, 608] width 366 height 30
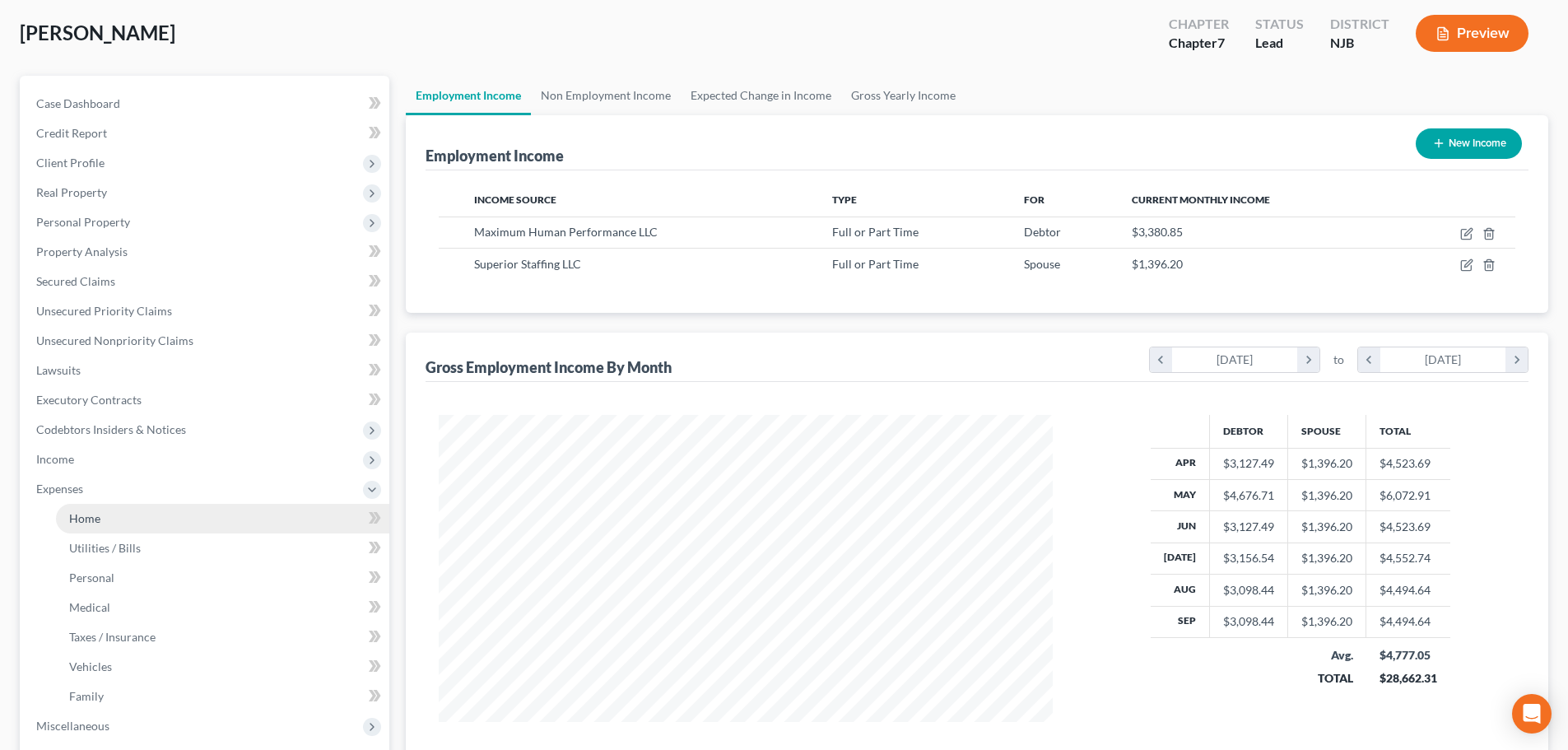
click at [123, 517] on link "Home" at bounding box center [222, 519] width 333 height 30
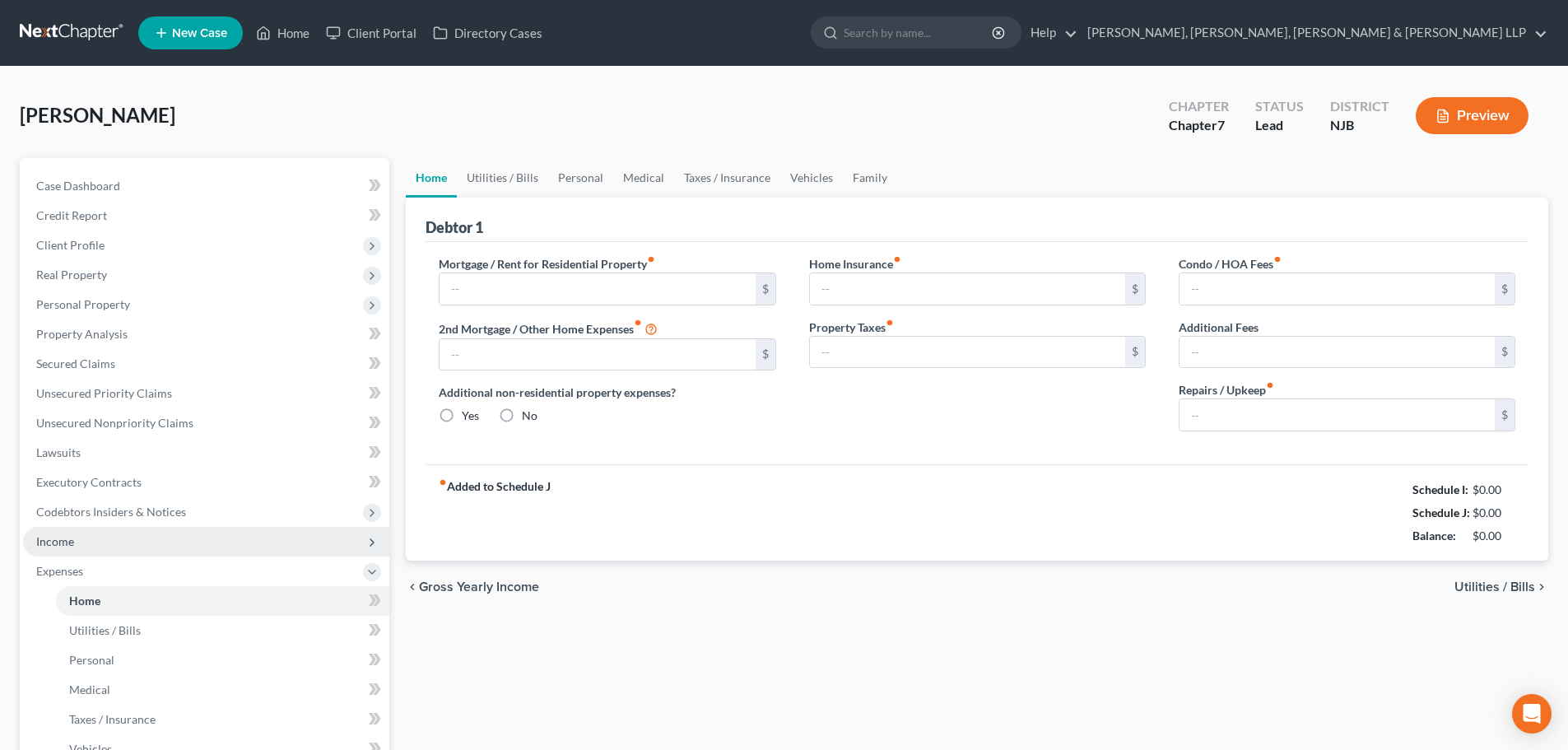
type input "1,200.00"
type input "0.00"
radio input "true"
type input "0.00"
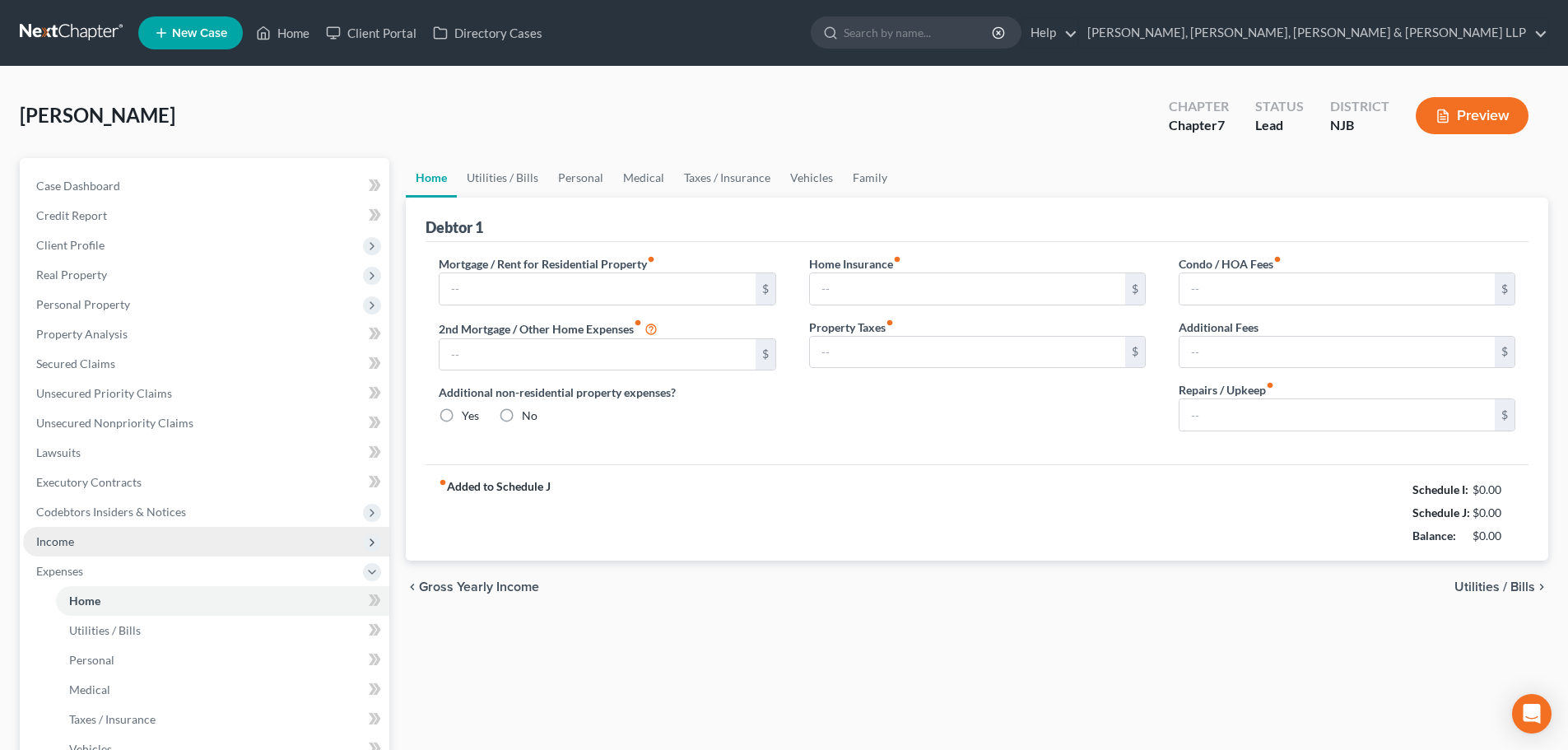
type input "0.00"
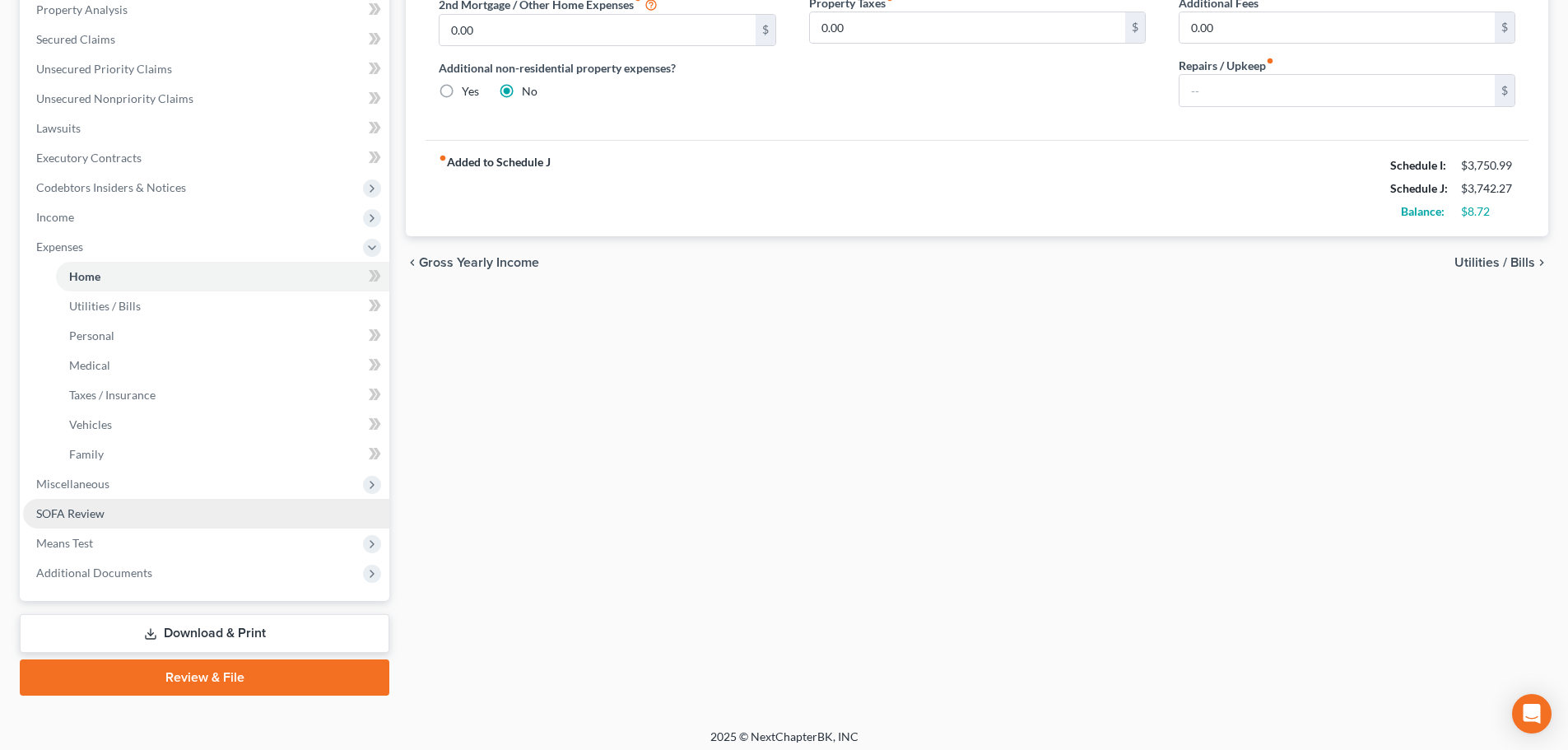
scroll to position [332, 0]
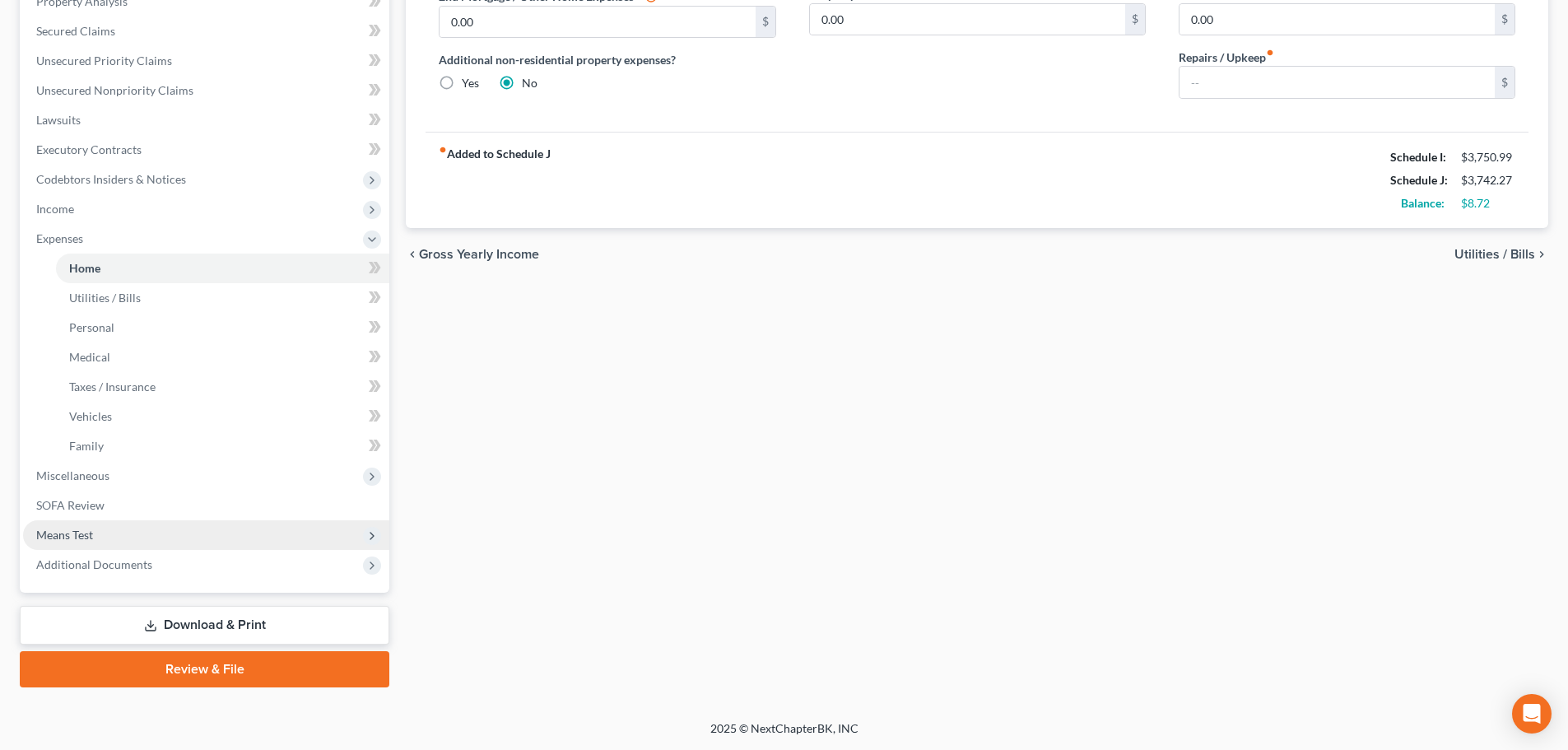
click at [114, 528] on span "Means Test" at bounding box center [206, 535] width 366 height 30
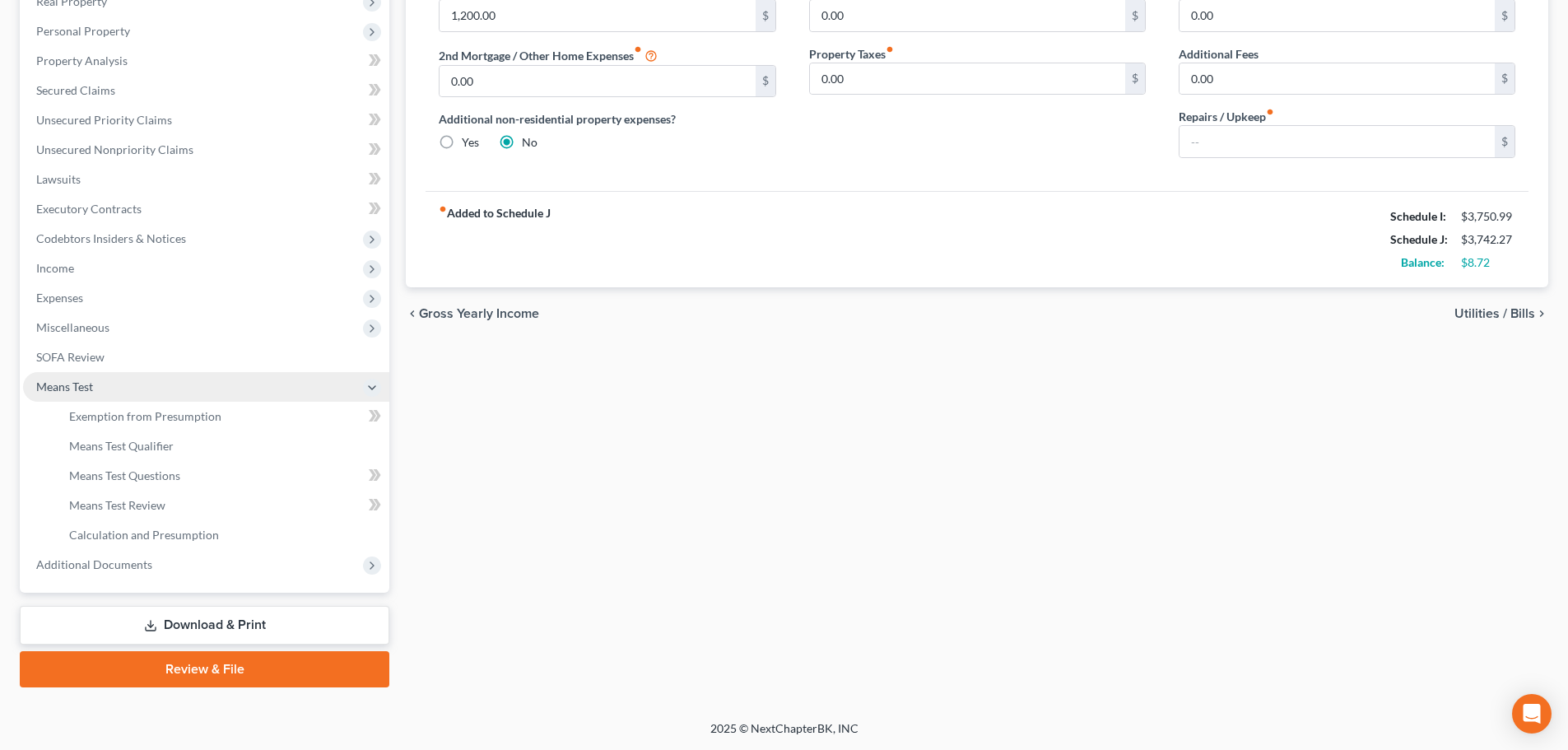
scroll to position [273, 0]
click at [158, 406] on link "Exemption from Presumption" at bounding box center [222, 417] width 333 height 30
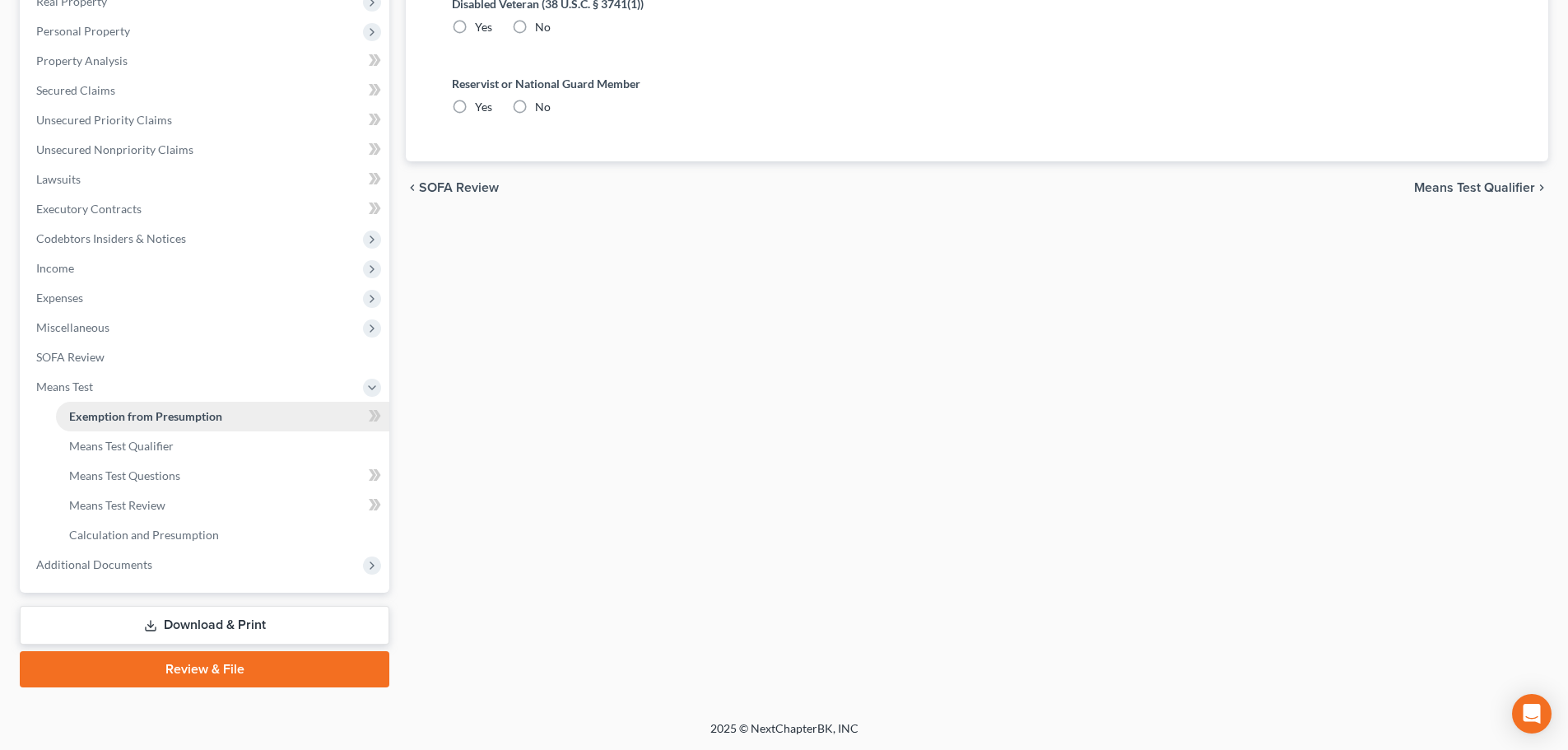
radio input "true"
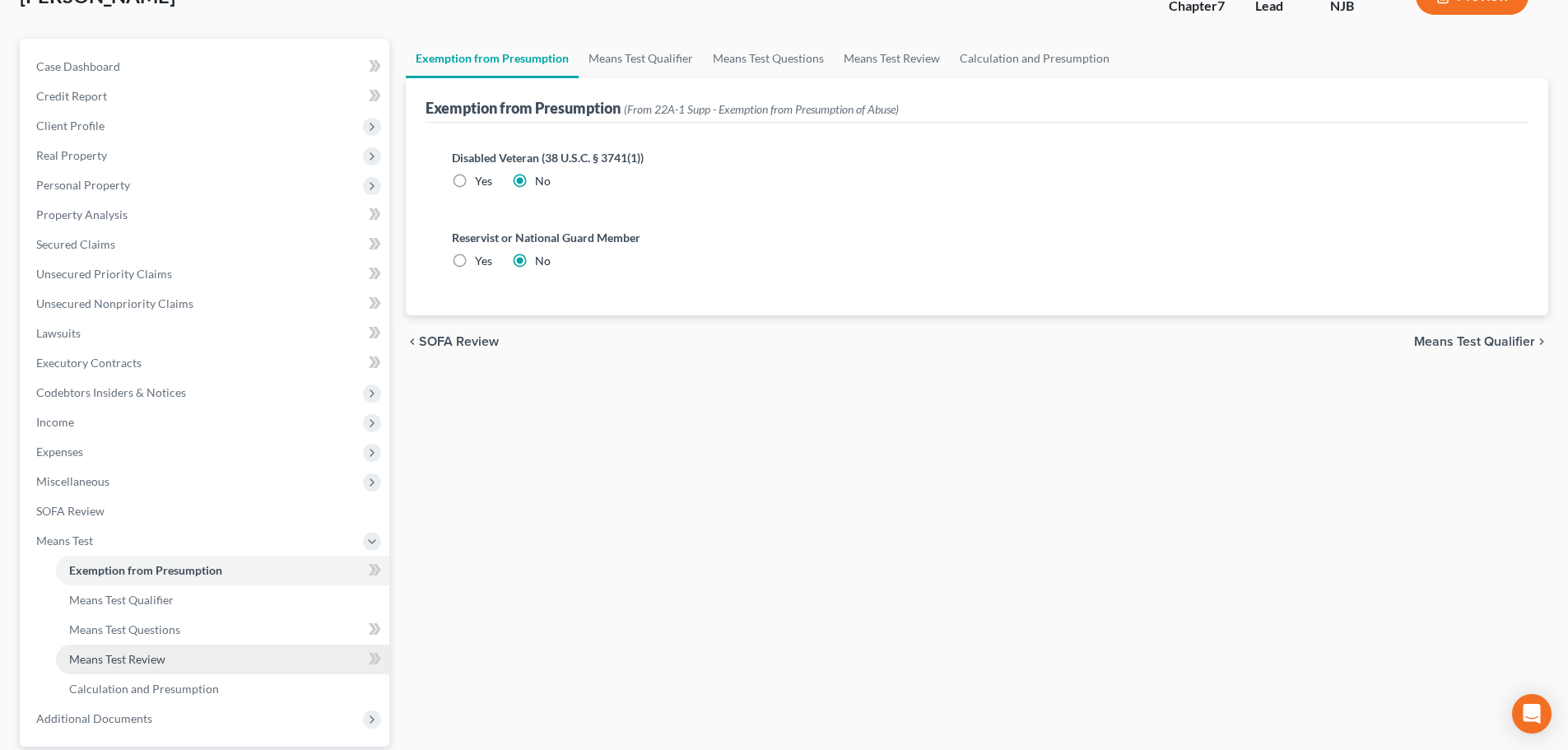
scroll to position [247, 0]
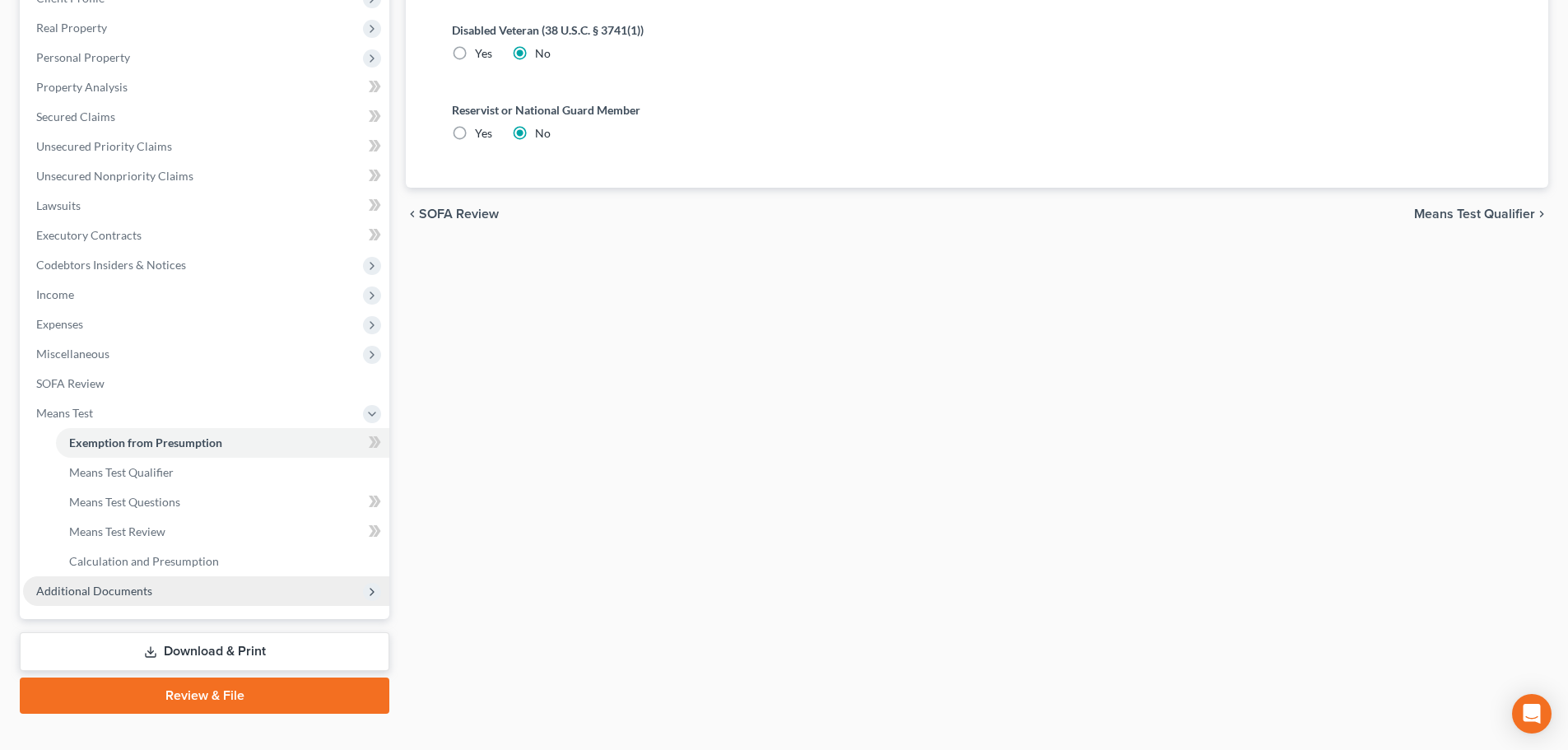
click at [129, 591] on span "Additional Documents" at bounding box center [95, 590] width 116 height 14
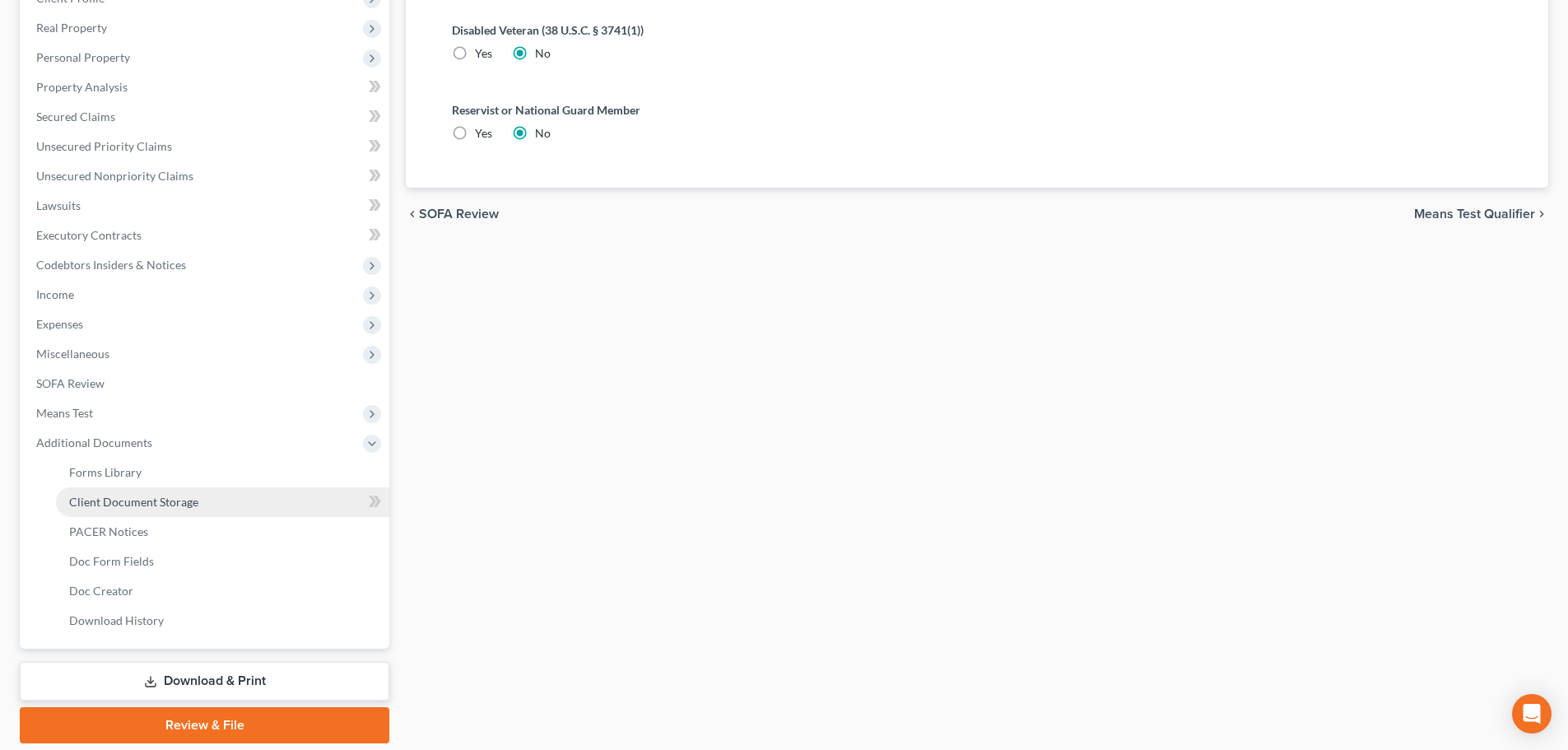
click at [171, 501] on span "Client Document Storage" at bounding box center [134, 501] width 129 height 14
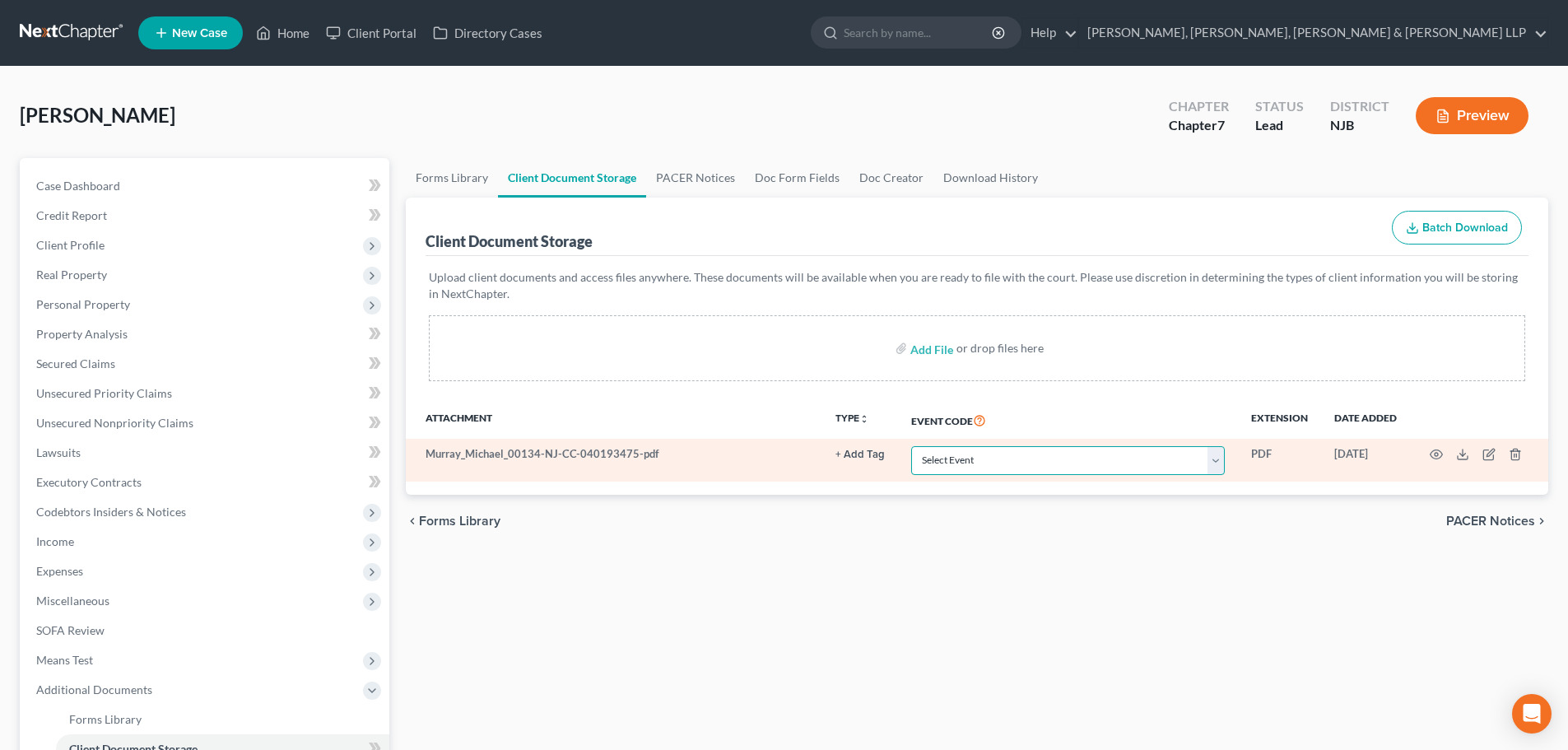
click at [977, 446] on select "Select Event 20 Largest Unsecured Creditors Amended Attorney Compensation State…" at bounding box center [1068, 460] width 313 height 29
select select "9"
click at [911, 446] on select "Select Event 20 Largest Unsecured Creditors Amended Attorney Compensation State…" at bounding box center [1068, 460] width 313 height 29
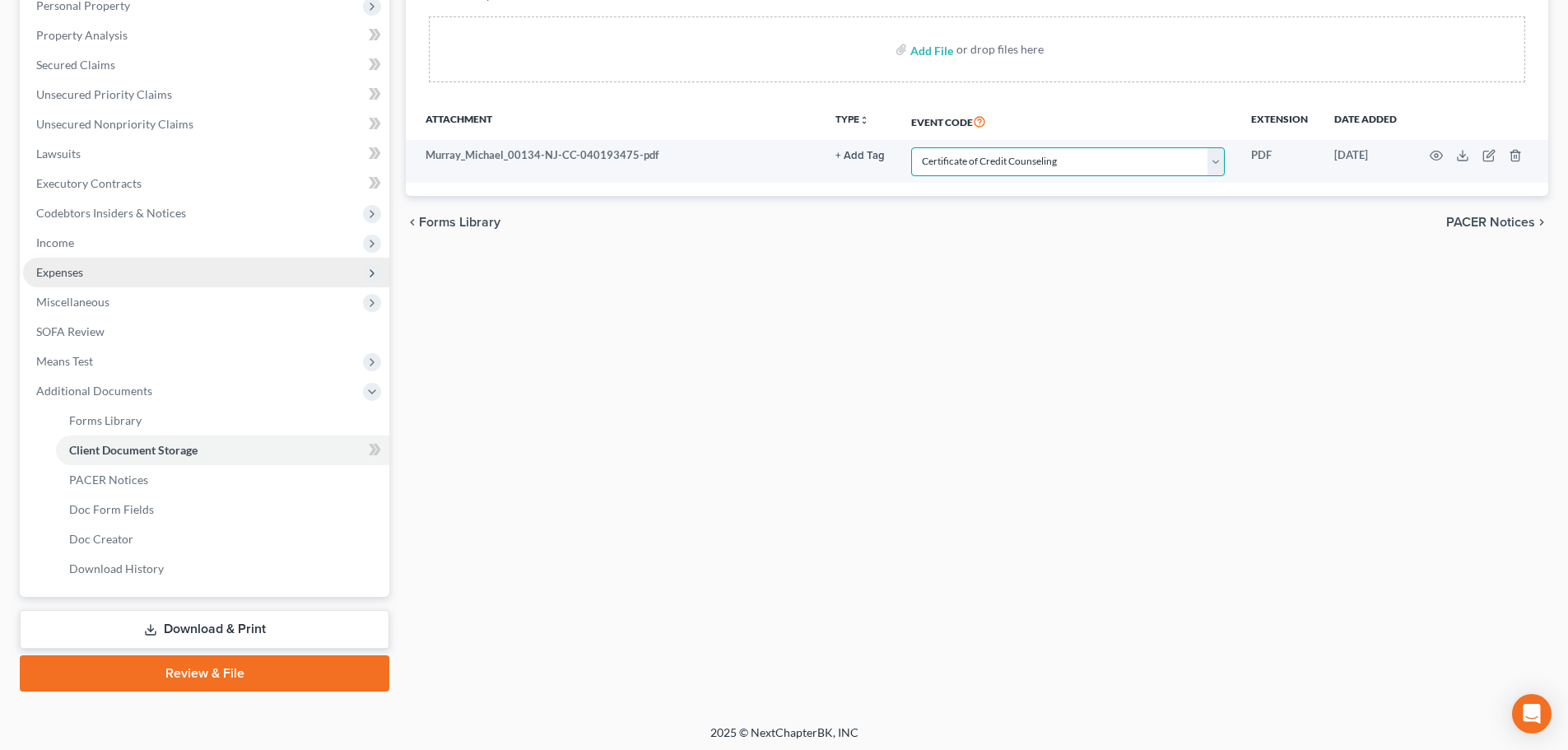
scroll to position [303, 0]
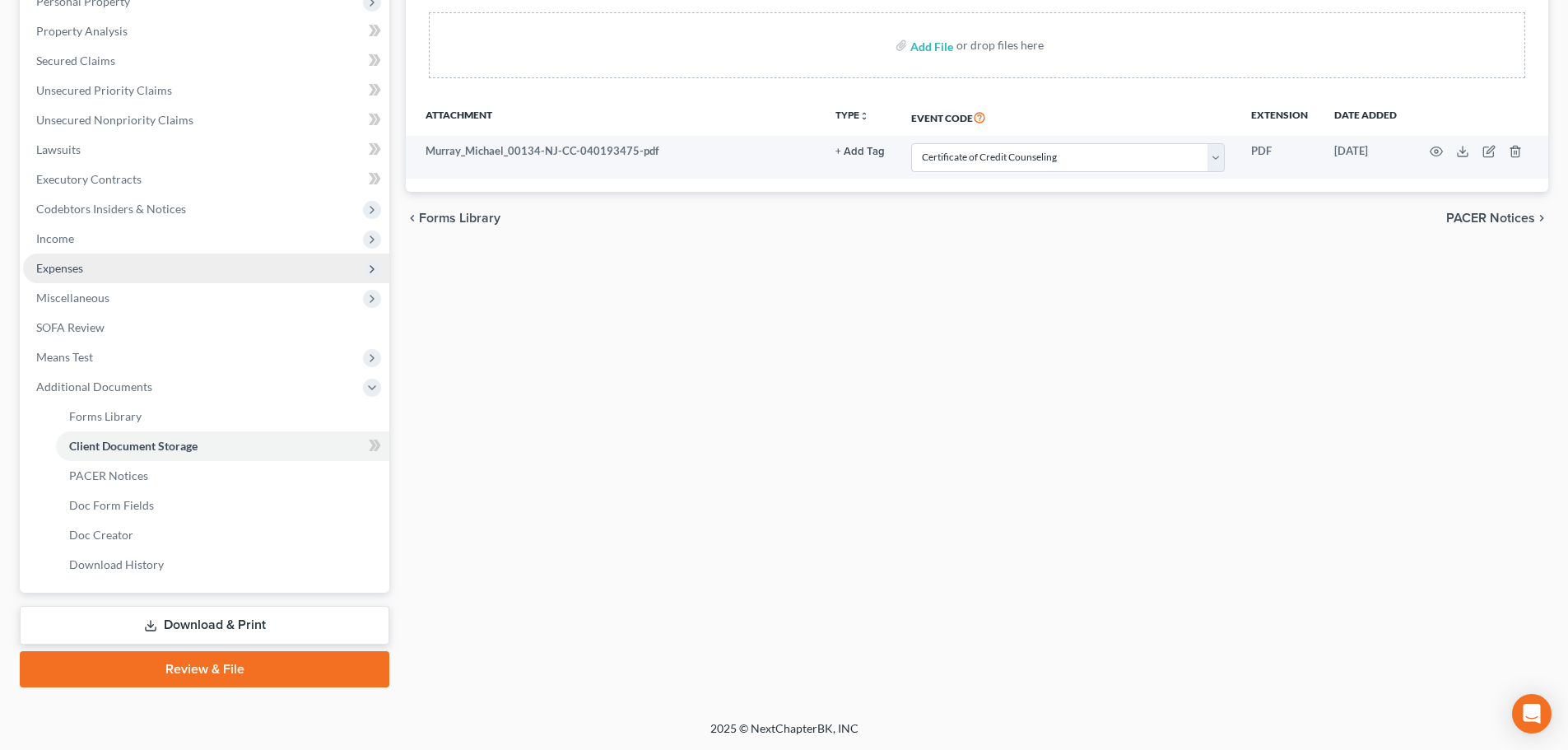
click at [119, 279] on span "Expenses" at bounding box center [206, 268] width 366 height 30
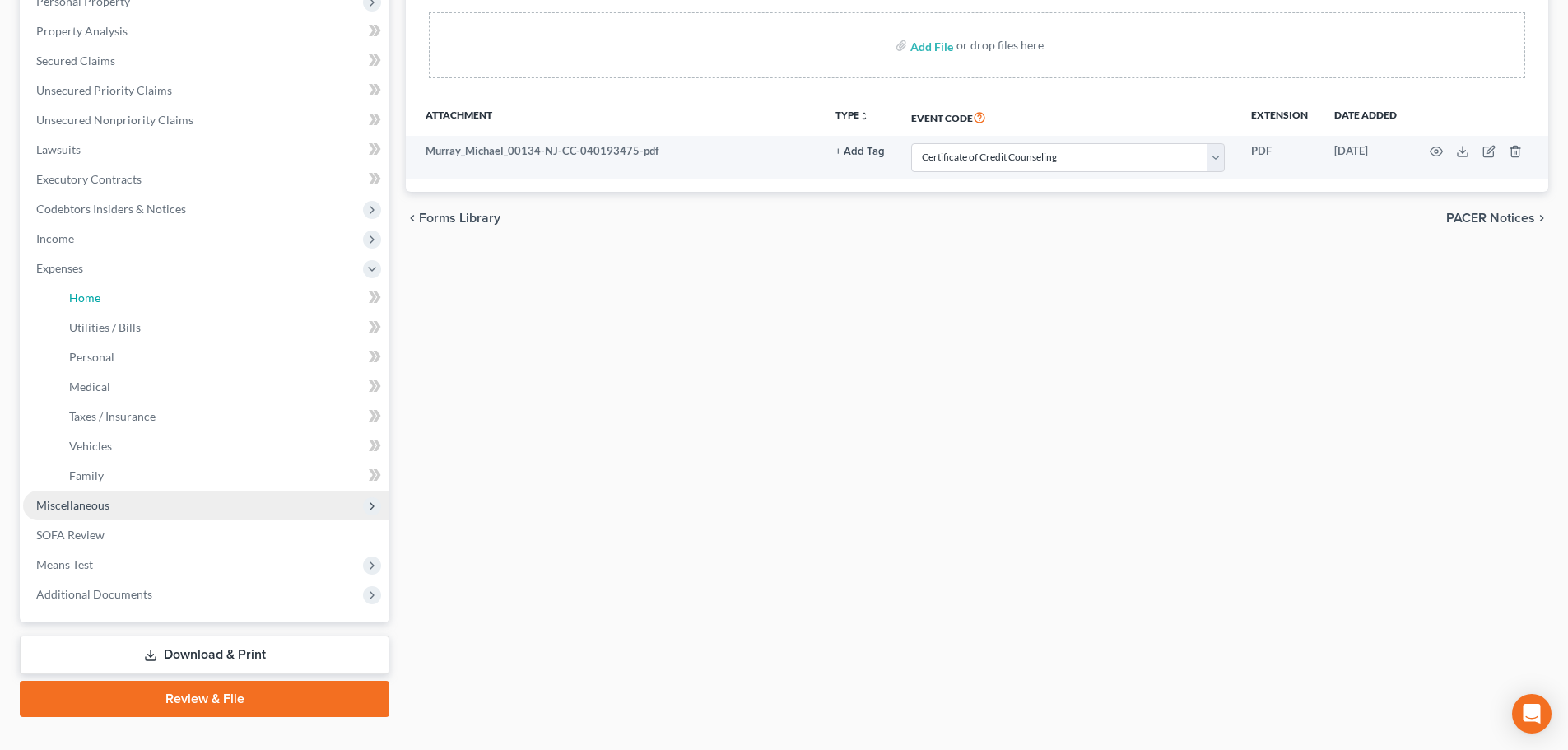
click at [118, 301] on link "Home" at bounding box center [222, 298] width 333 height 30
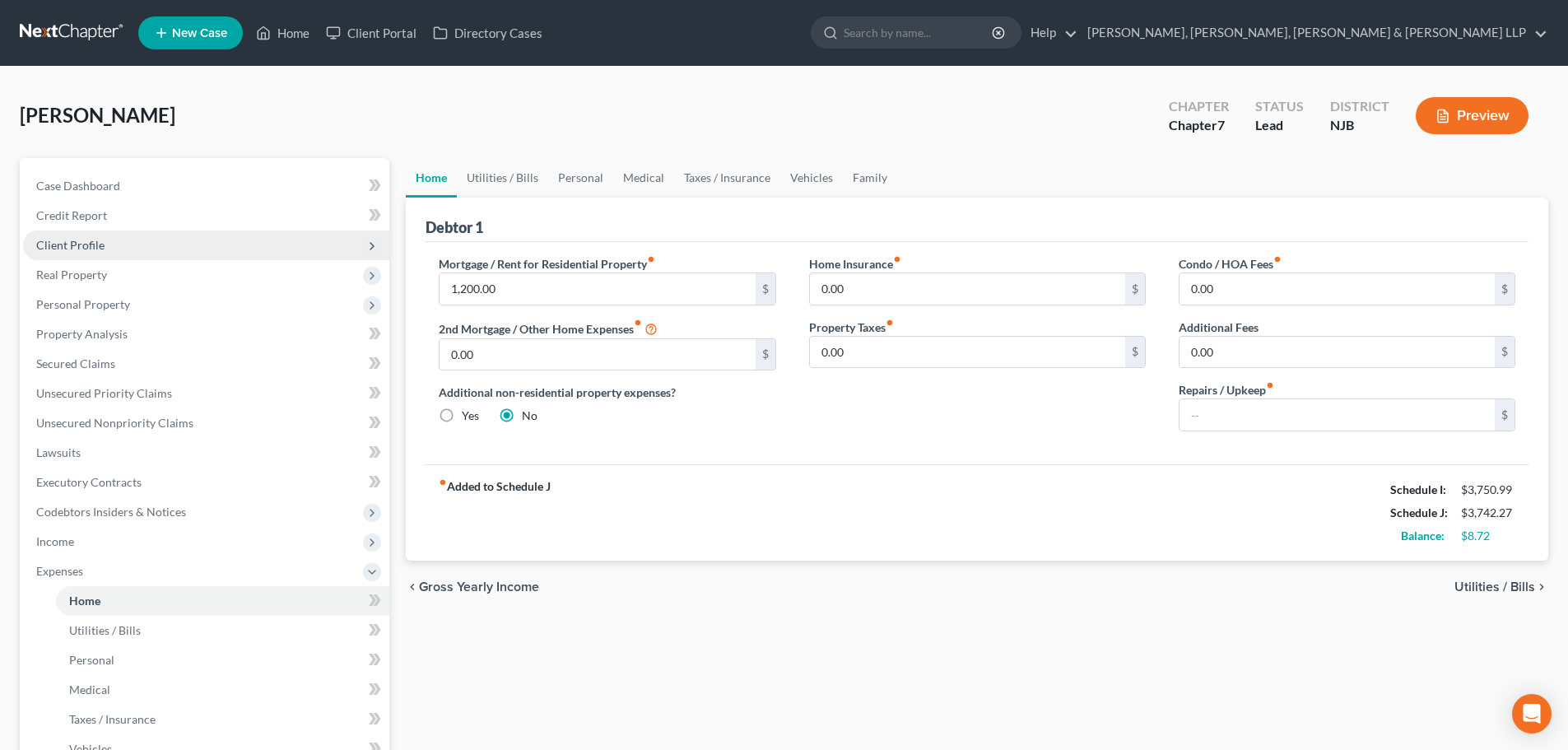
click at [198, 238] on span "Client Profile" at bounding box center [206, 246] width 366 height 30
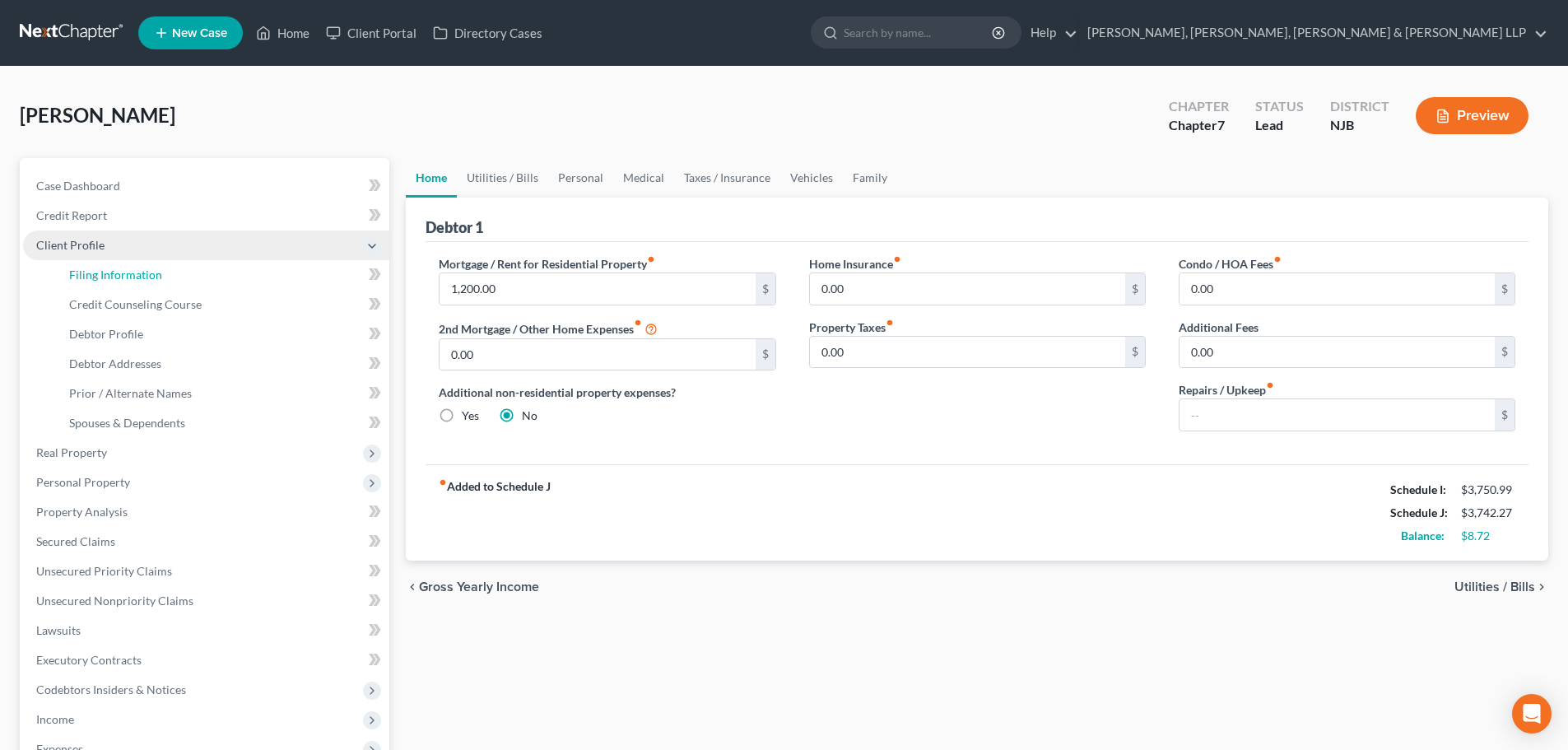
drag, startPoint x: 125, startPoint y: 259, endPoint x: 175, endPoint y: 255, distance: 50.2
click at [125, 260] on link "Filing Information" at bounding box center [222, 275] width 333 height 30
select select "1"
select select "0"
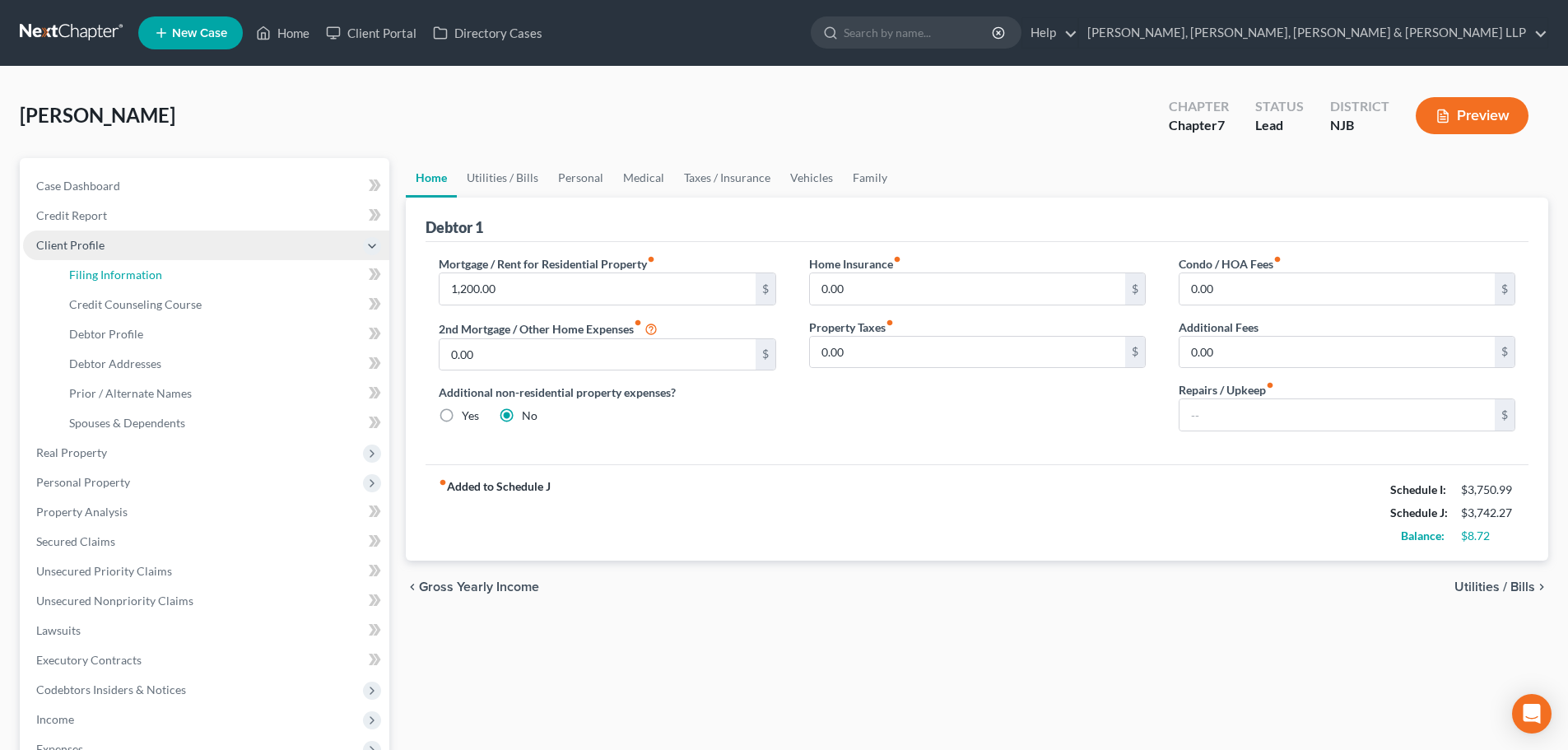
select select "51"
select select "0"
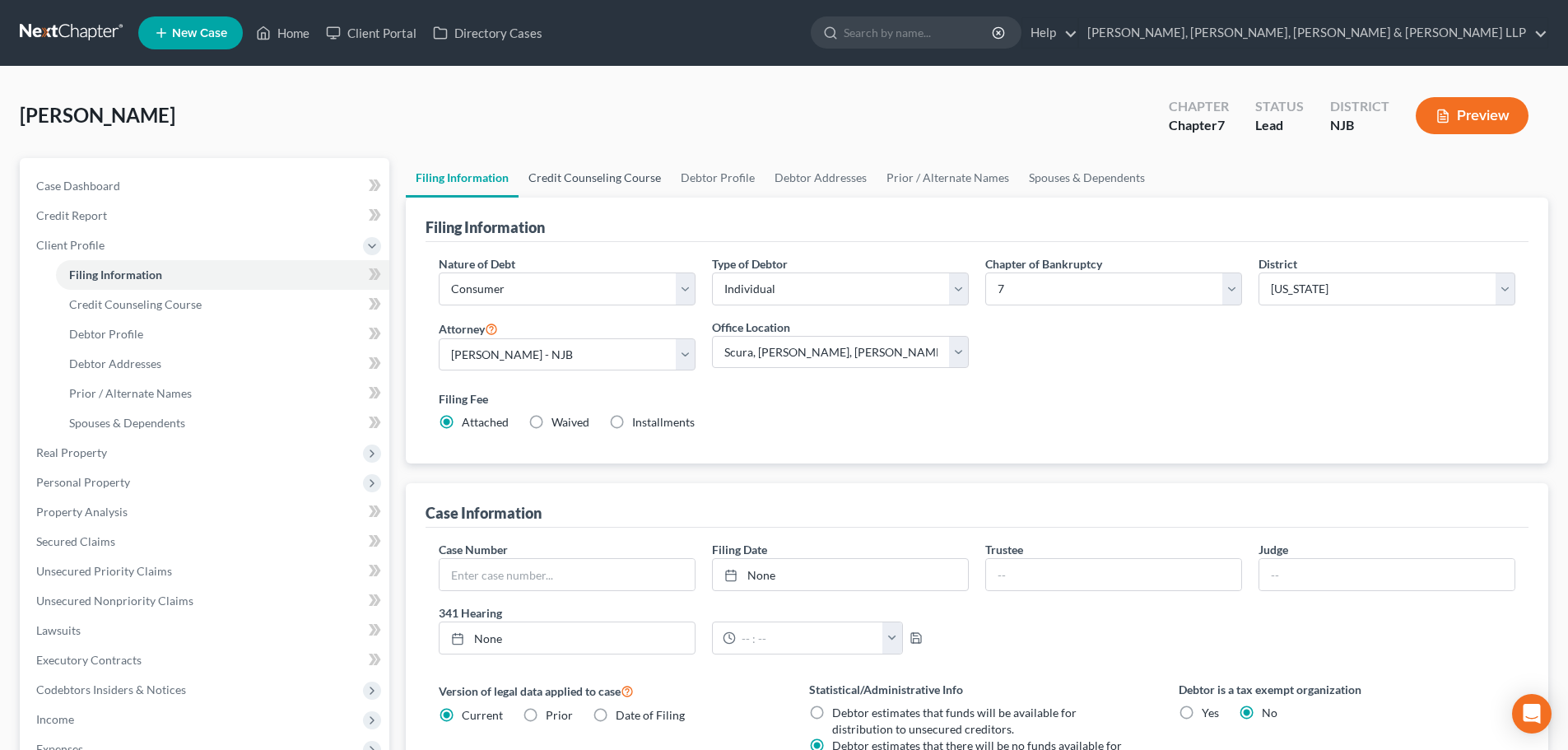
click at [580, 176] on link "Credit Counseling Course" at bounding box center [595, 177] width 152 height 39
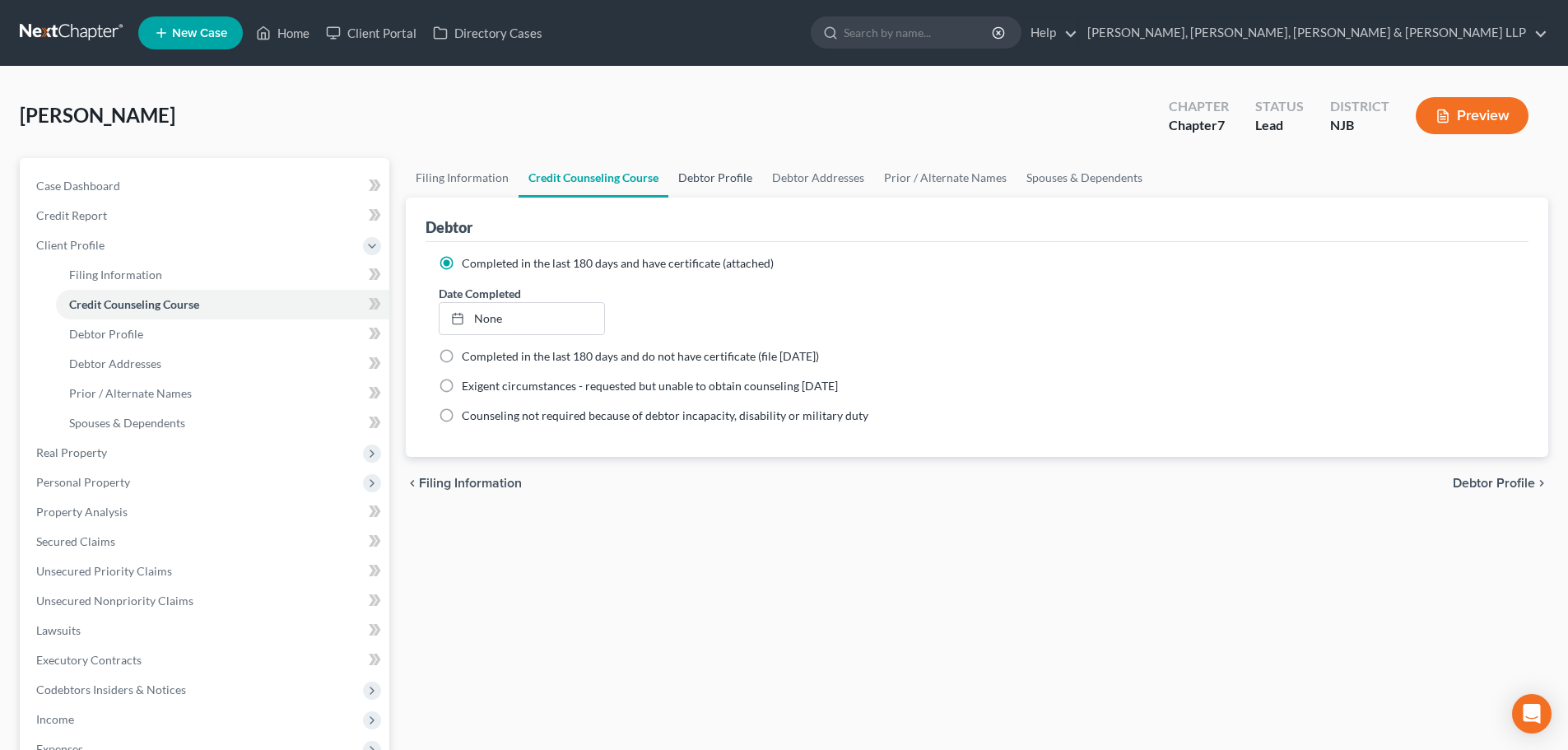
click at [690, 174] on link "Debtor Profile" at bounding box center [715, 177] width 94 height 39
select select "1"
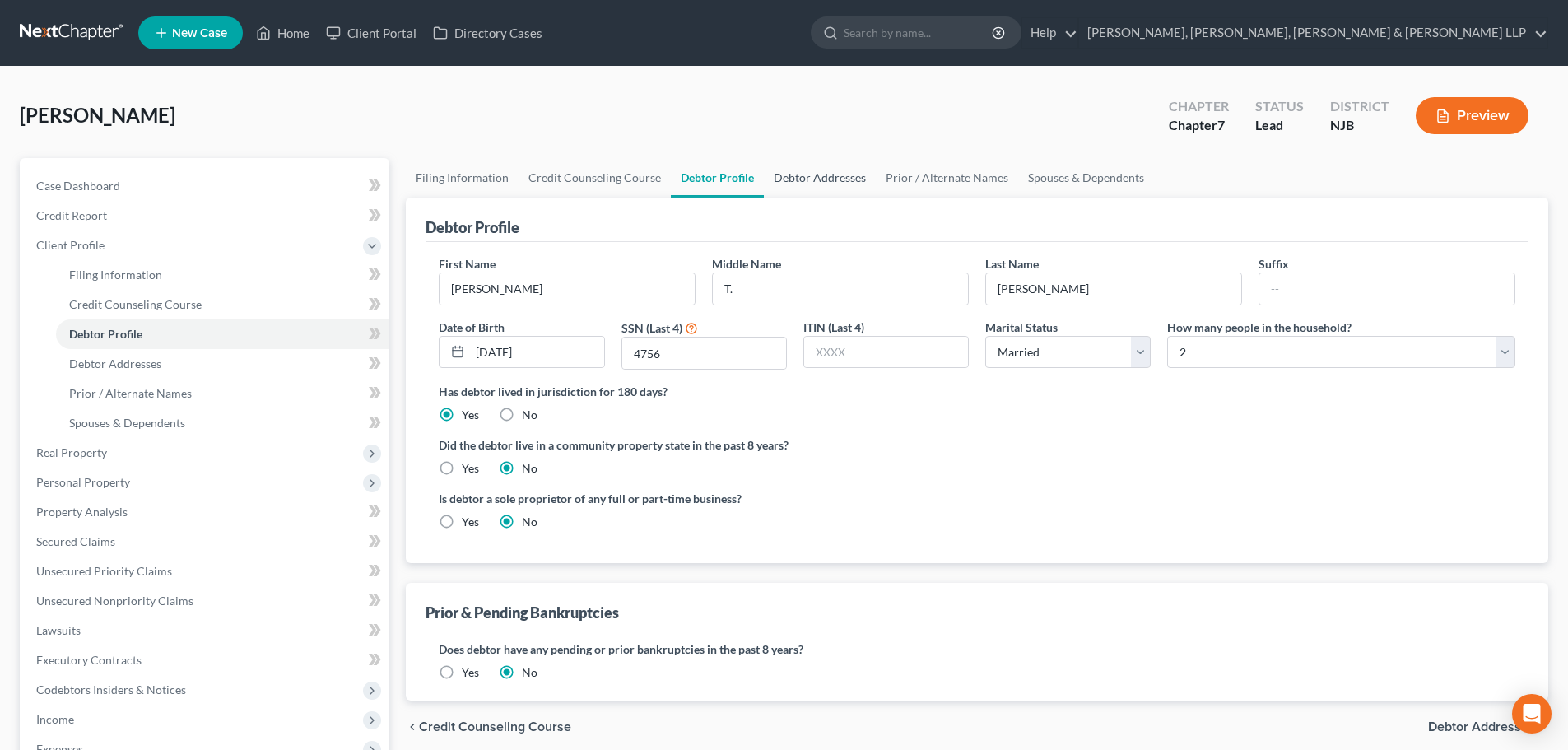
click at [830, 173] on link "Debtor Addresses" at bounding box center [819, 177] width 112 height 39
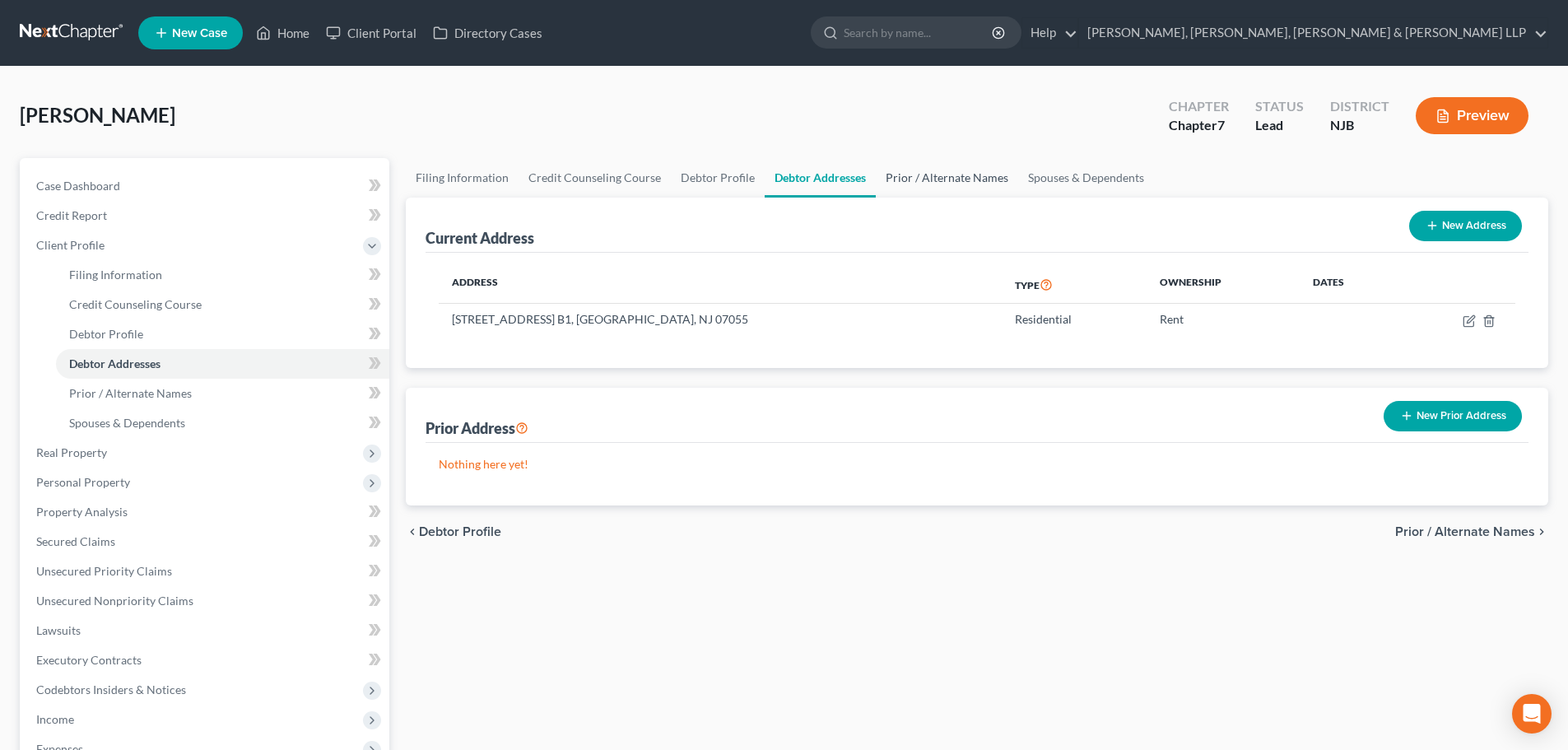
click at [894, 178] on link "Prior / Alternate Names" at bounding box center [947, 177] width 143 height 39
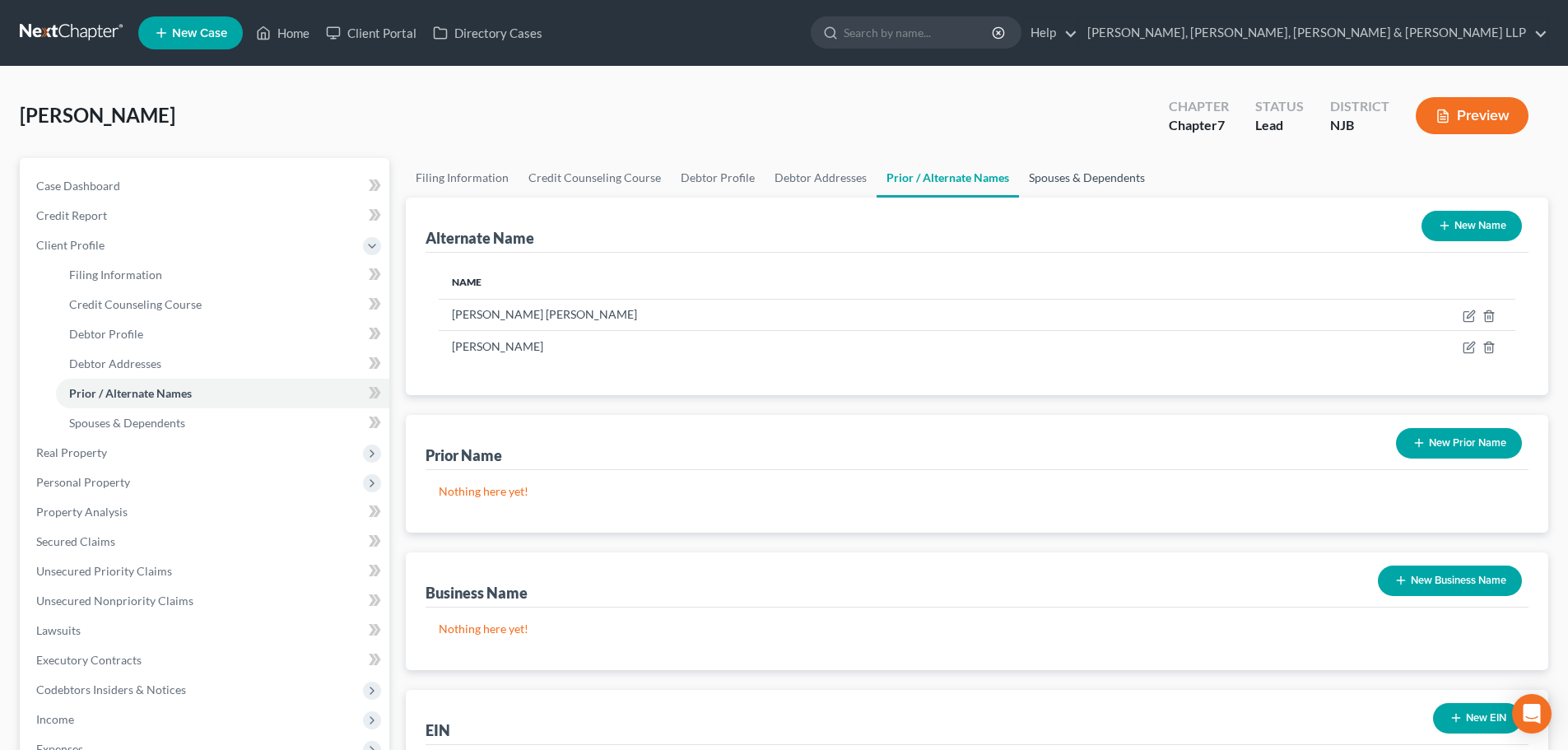
click at [1087, 175] on link "Spouses & Dependents" at bounding box center [1087, 177] width 136 height 39
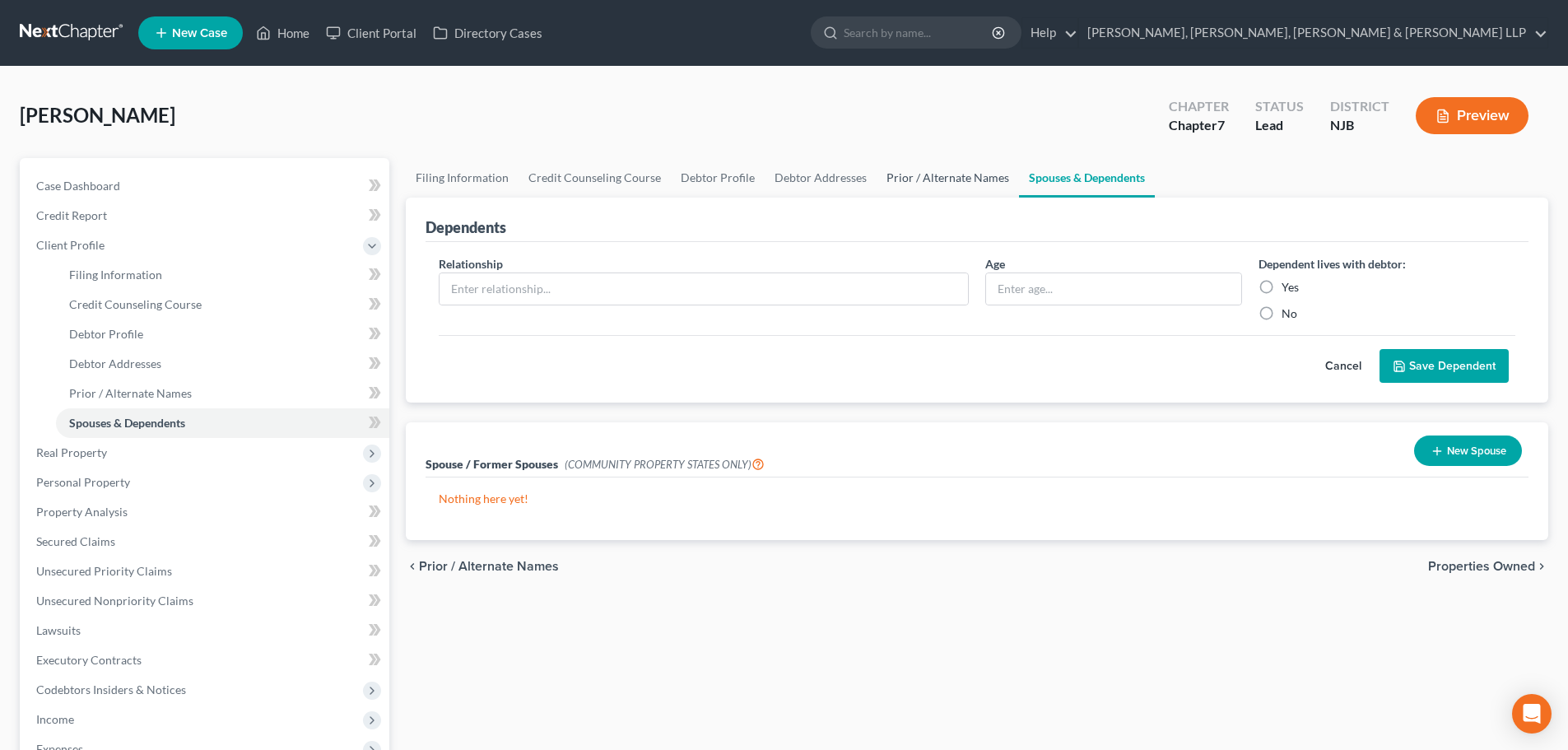
click at [962, 177] on link "Prior / Alternate Names" at bounding box center [948, 177] width 143 height 39
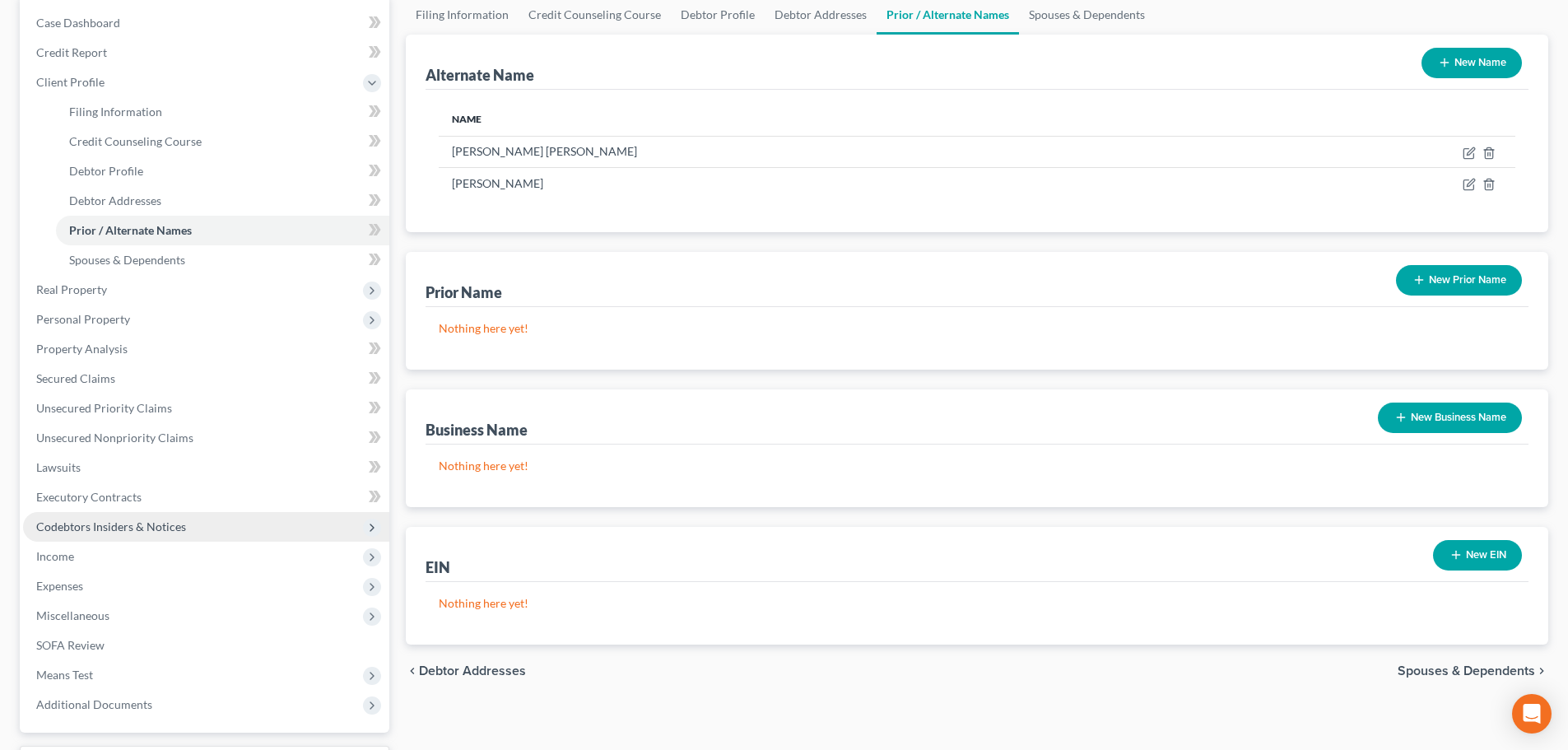
scroll to position [164, 0]
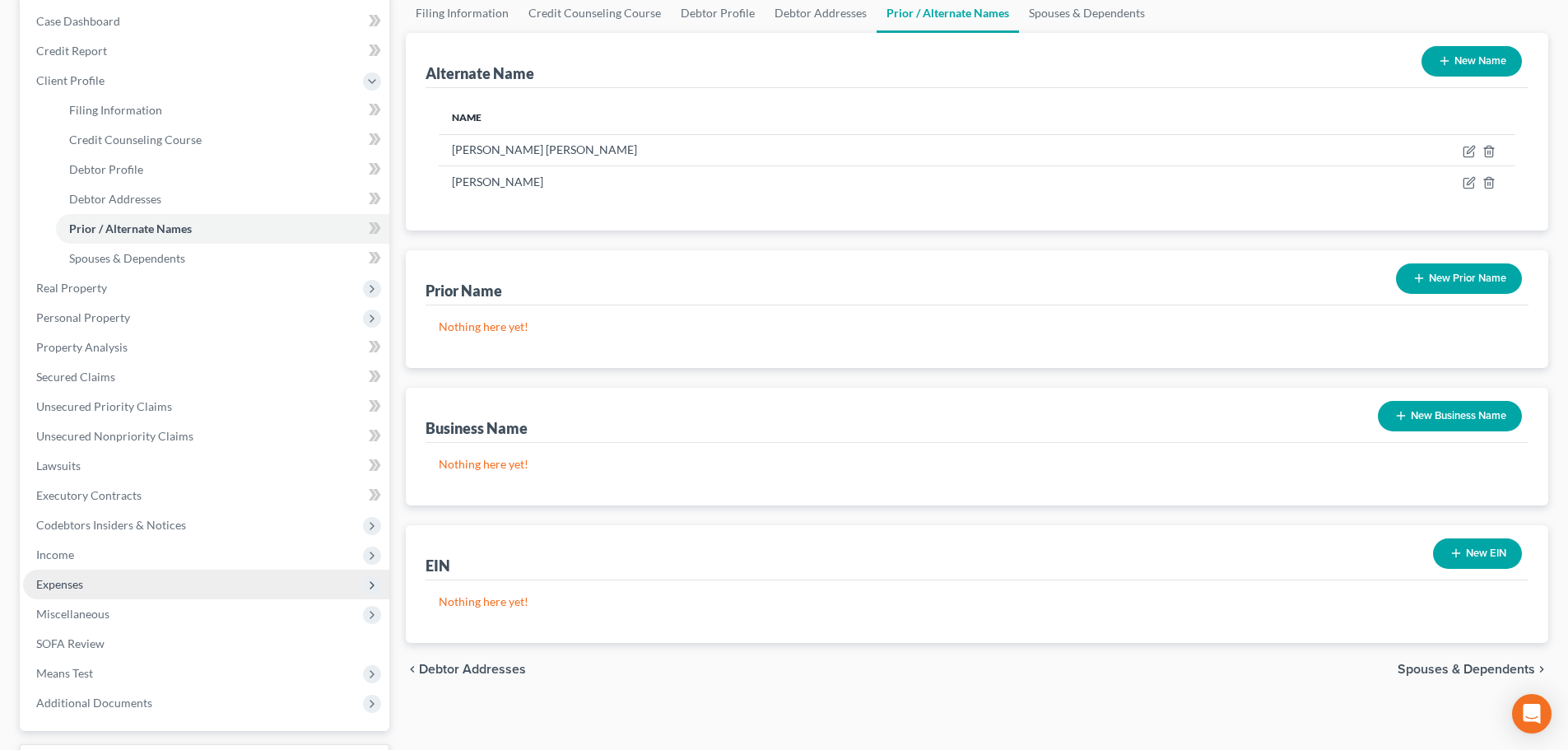
click at [63, 570] on span "Expenses" at bounding box center [206, 585] width 366 height 30
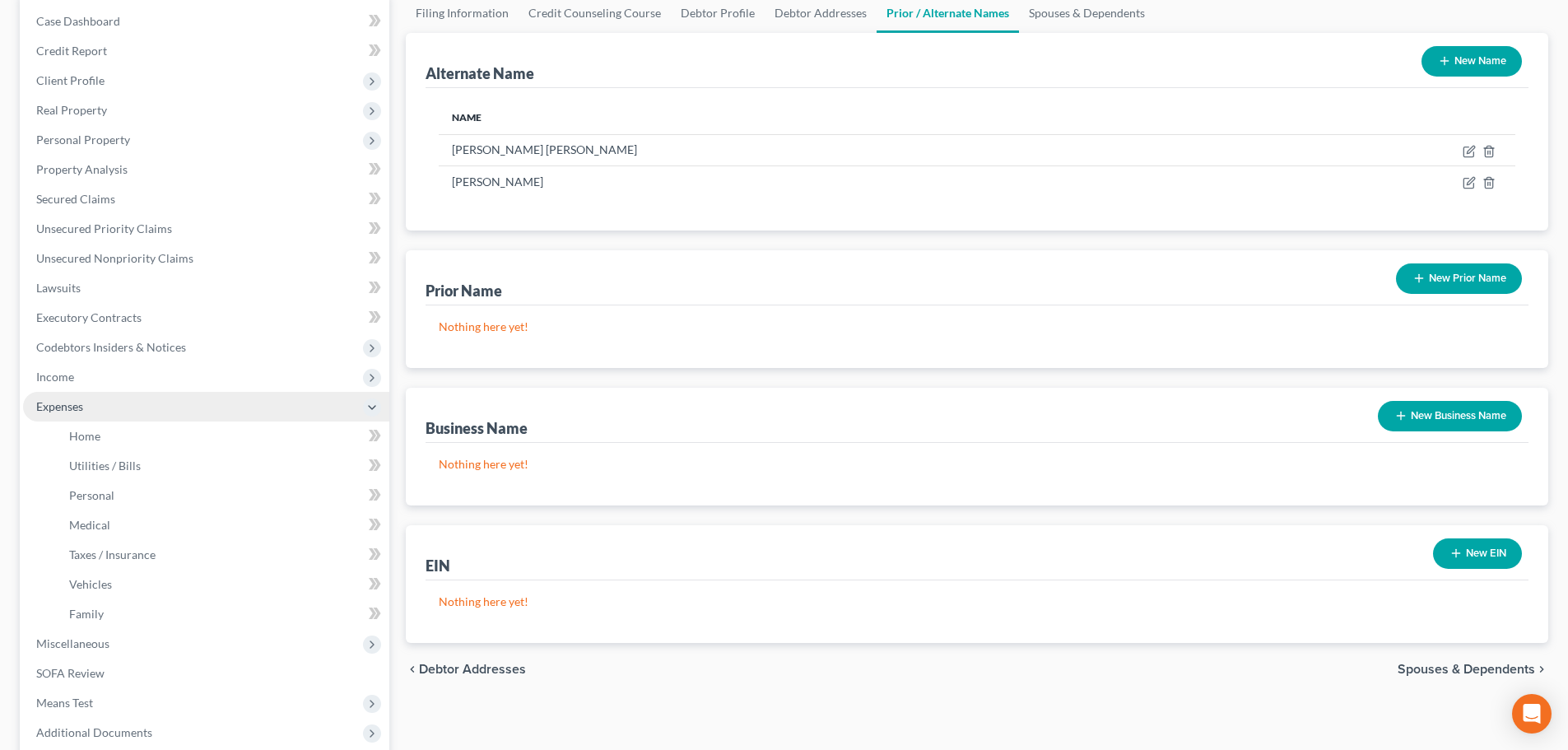
click at [106, 392] on span "Expenses" at bounding box center [206, 407] width 366 height 30
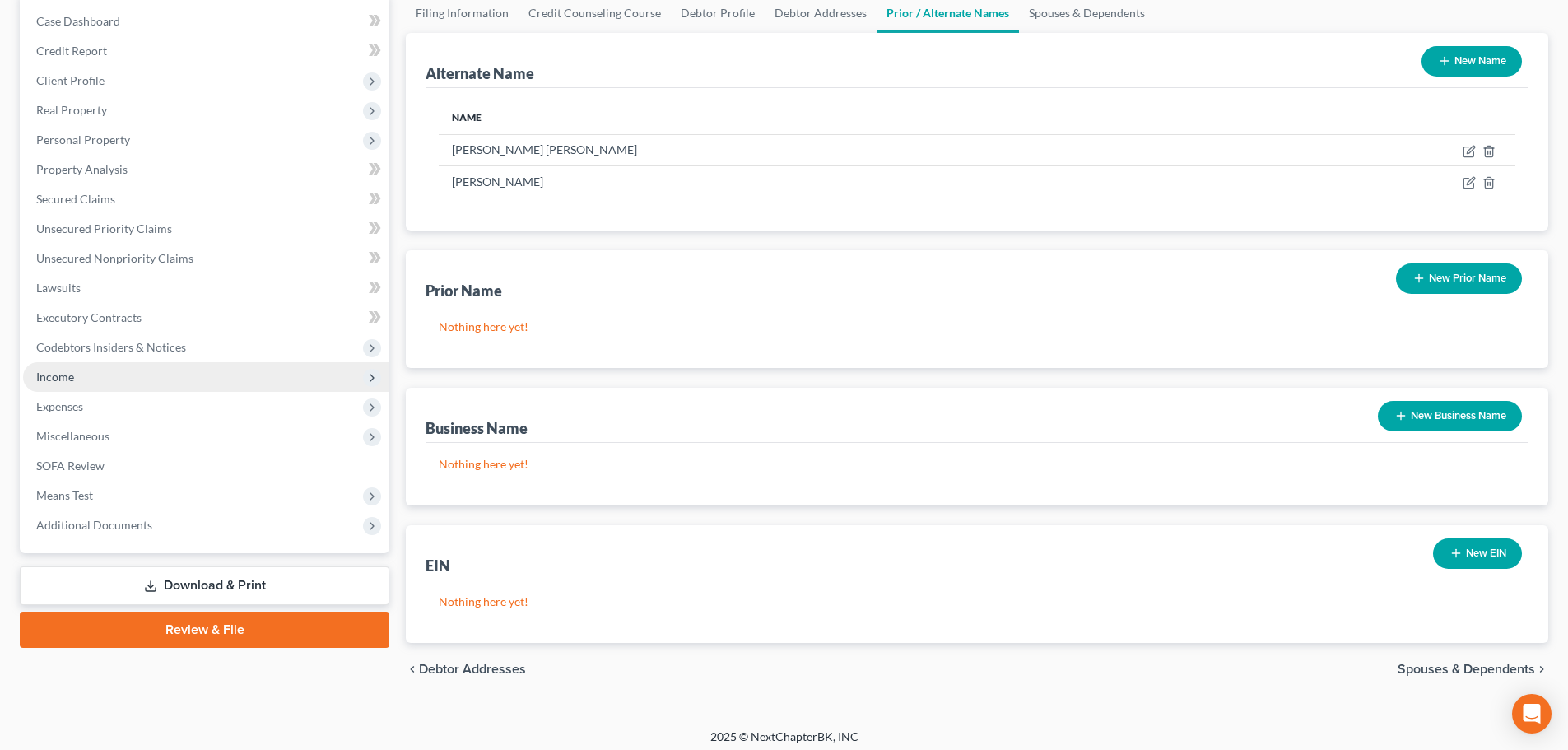
click at [107, 379] on span "Income" at bounding box center [206, 377] width 366 height 30
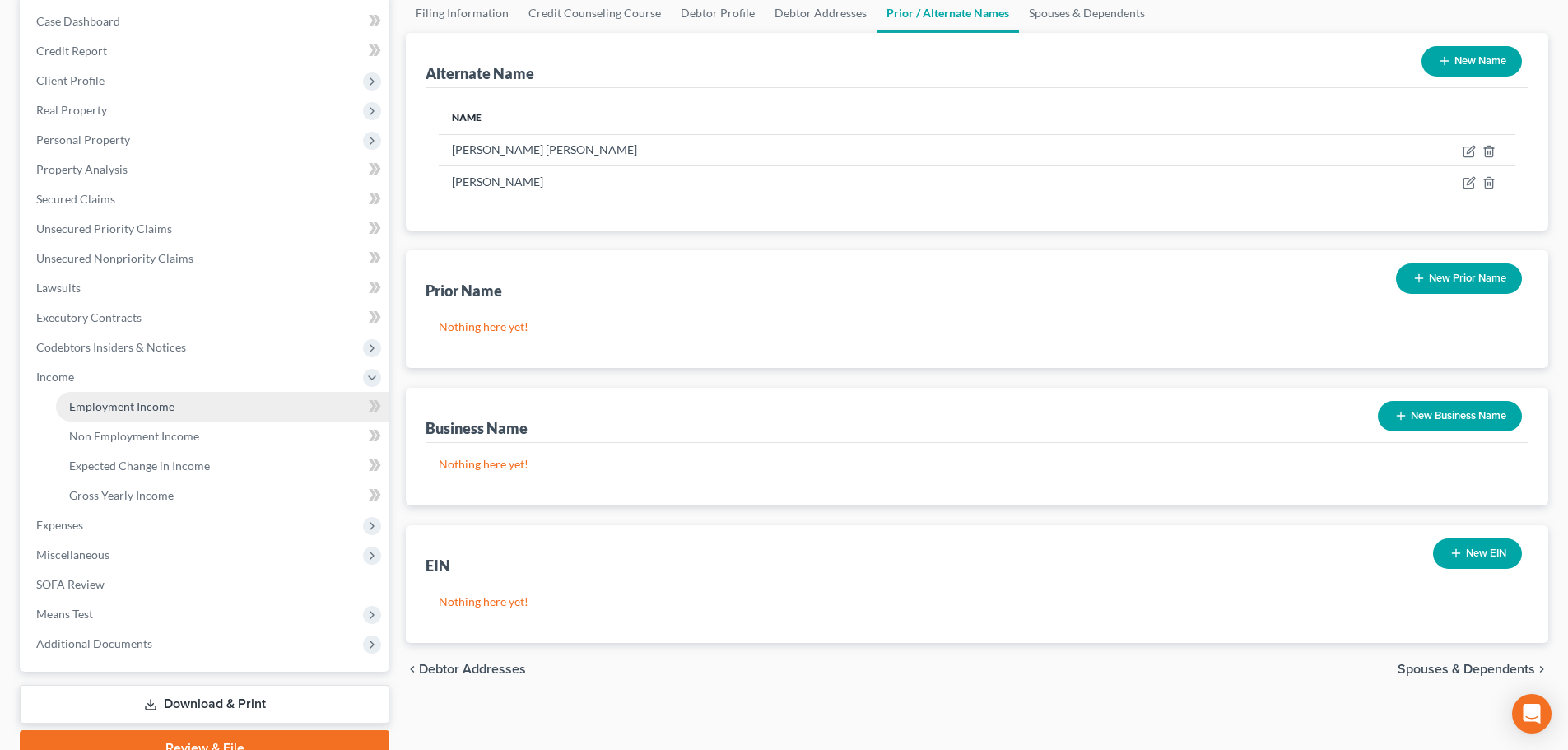
click at [113, 419] on link "Employment Income" at bounding box center [222, 407] width 333 height 30
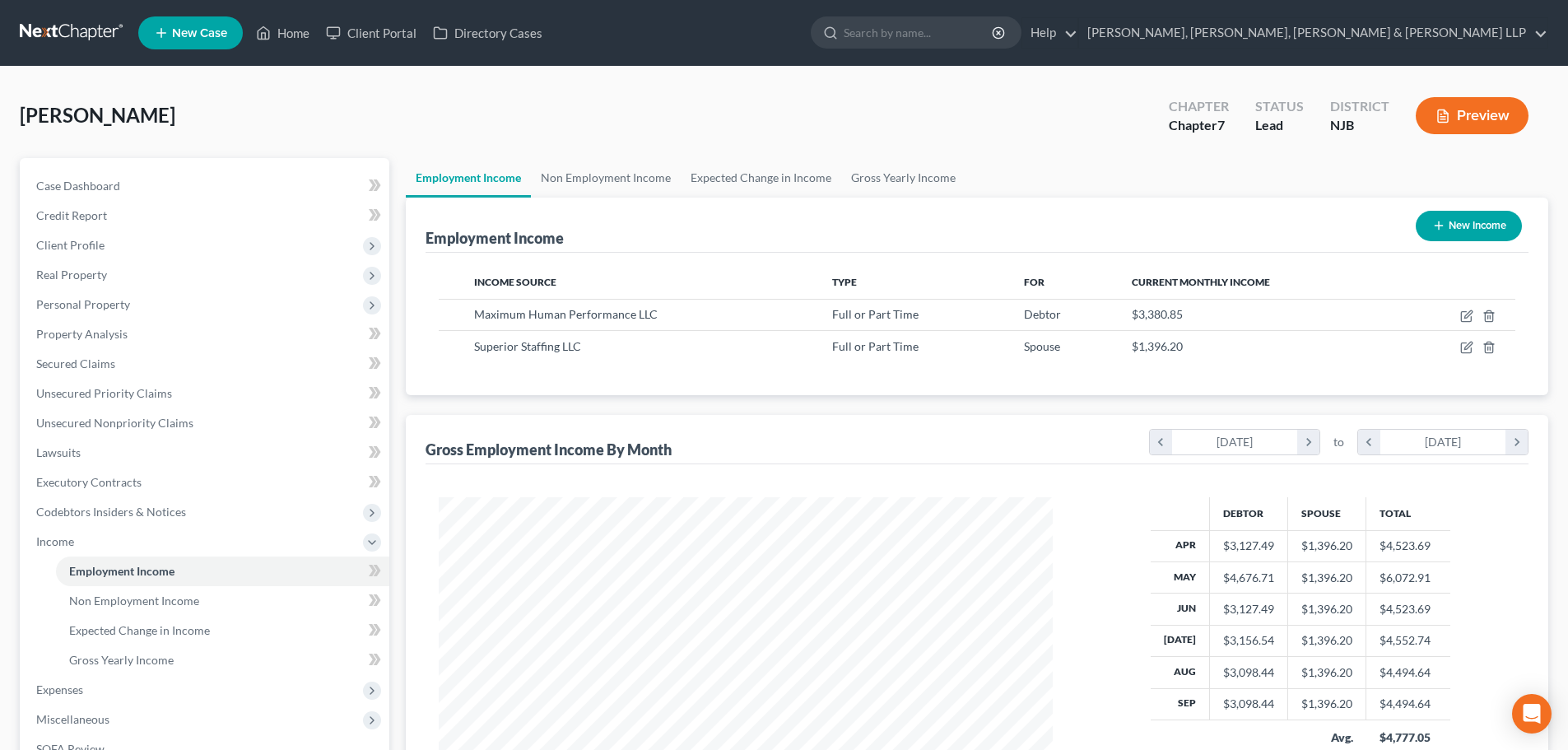
scroll to position [307, 647]
click at [870, 183] on link "Gross Yearly Income" at bounding box center [904, 177] width 124 height 39
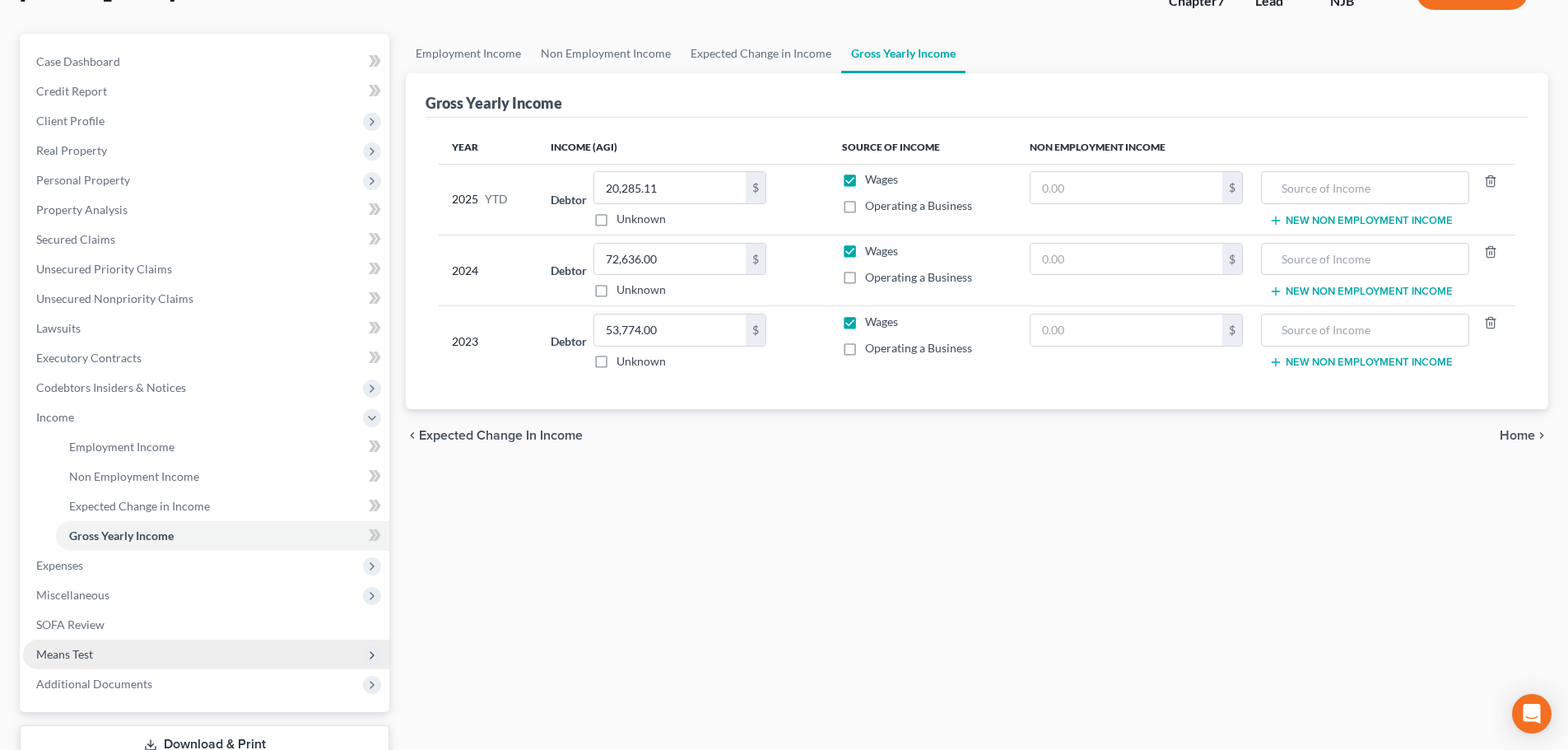
scroll to position [244, 0]
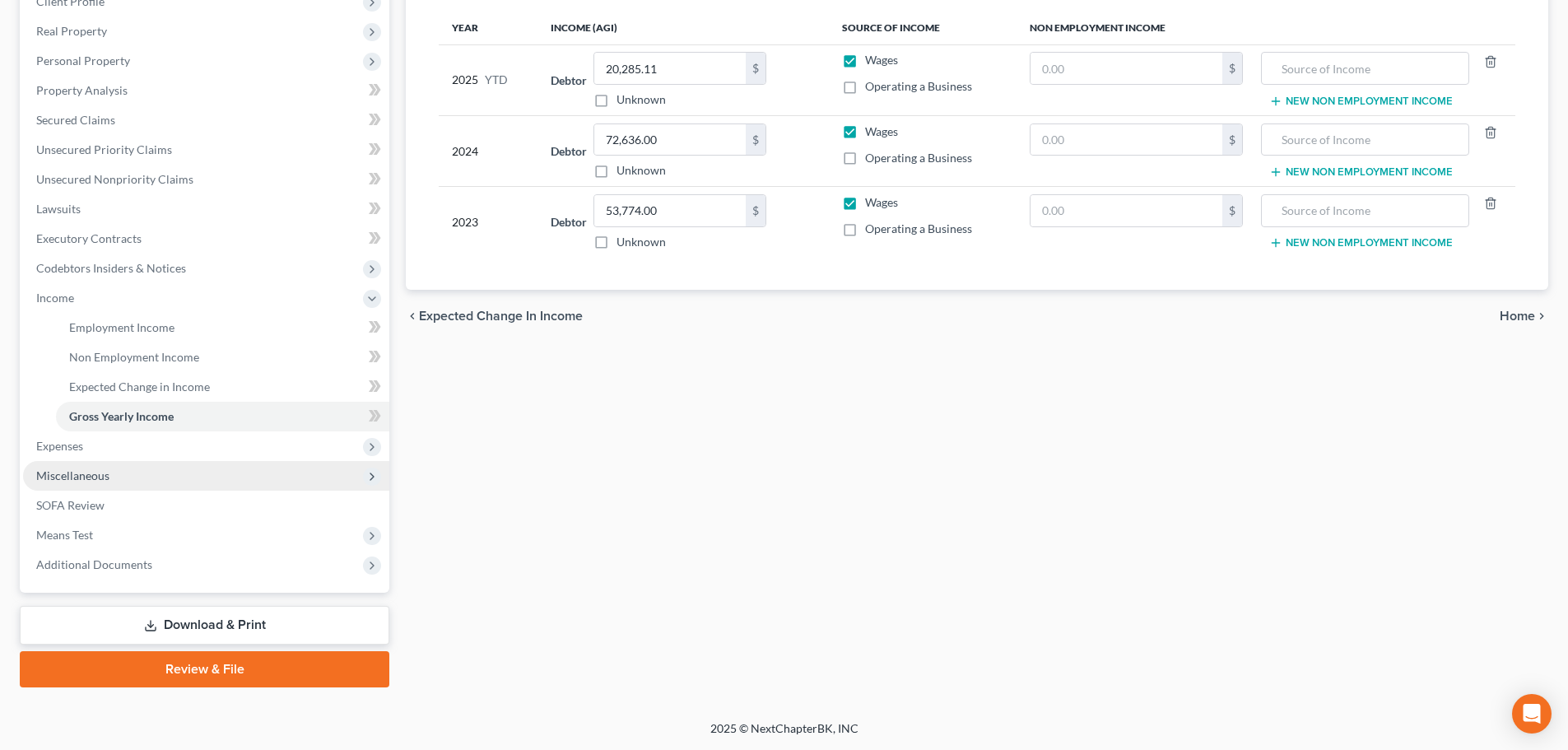
click at [122, 479] on span "Miscellaneous" at bounding box center [206, 476] width 366 height 30
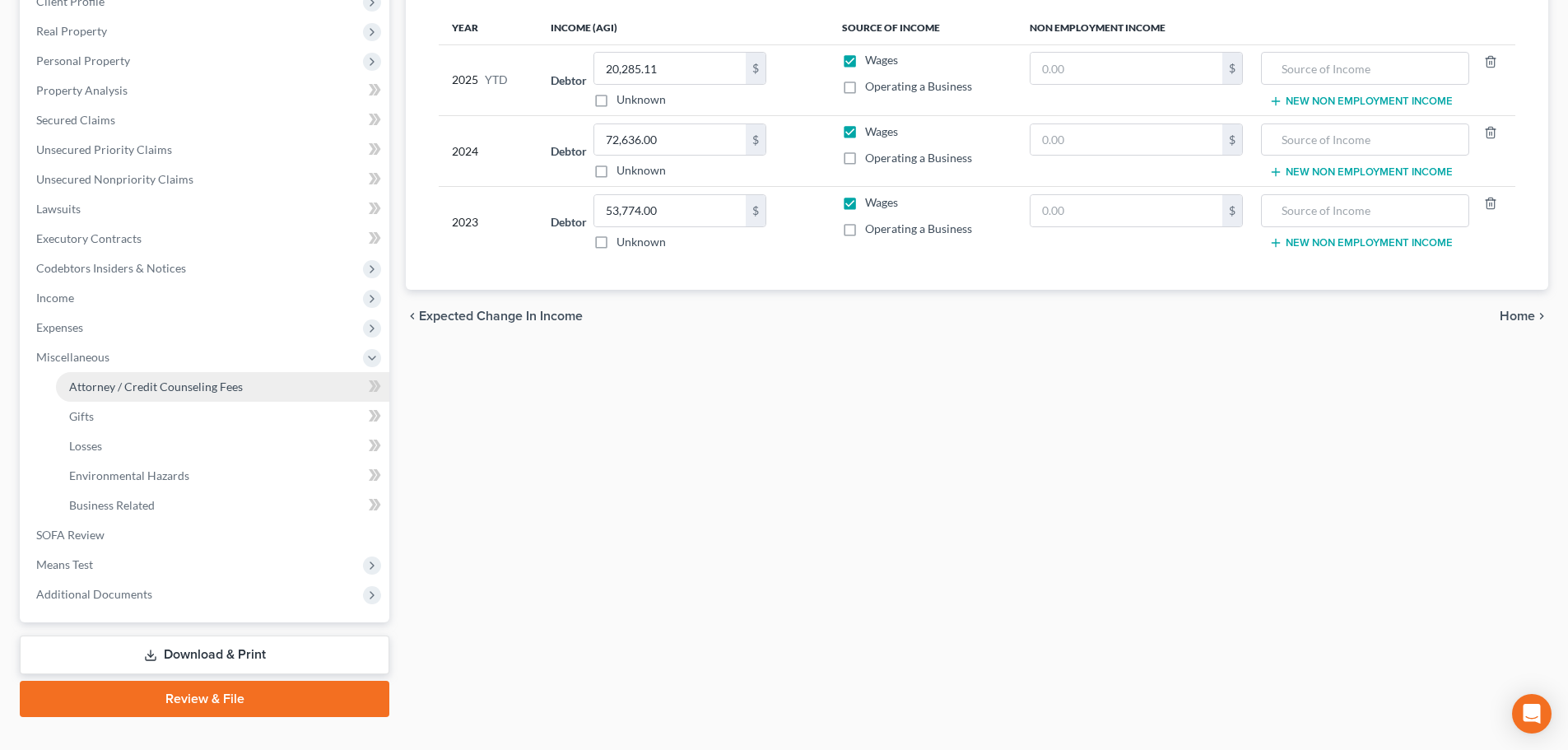
click at [182, 388] on span "Attorney / Credit Counseling Fees" at bounding box center [156, 386] width 174 height 14
select select "1"
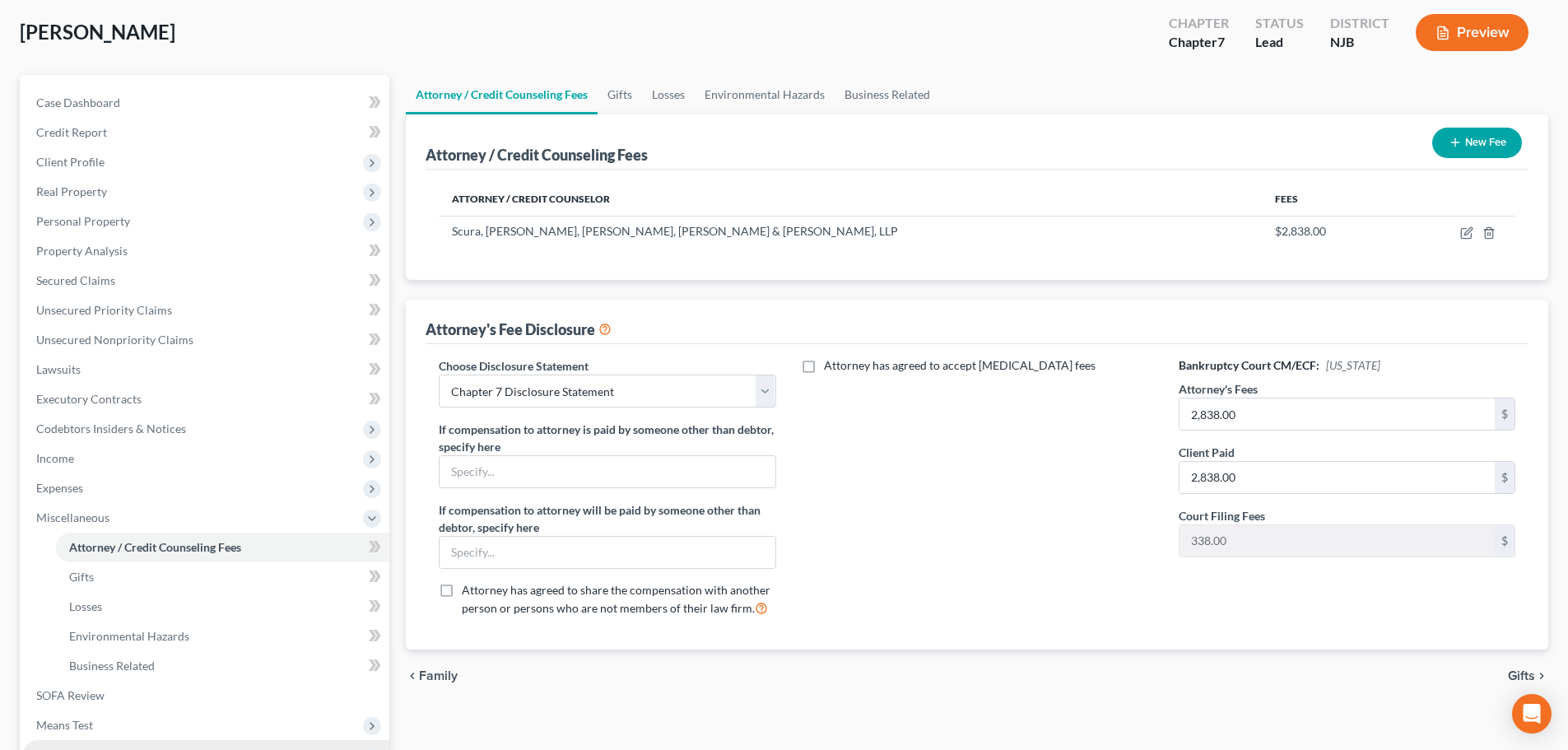
scroll to position [273, 0]
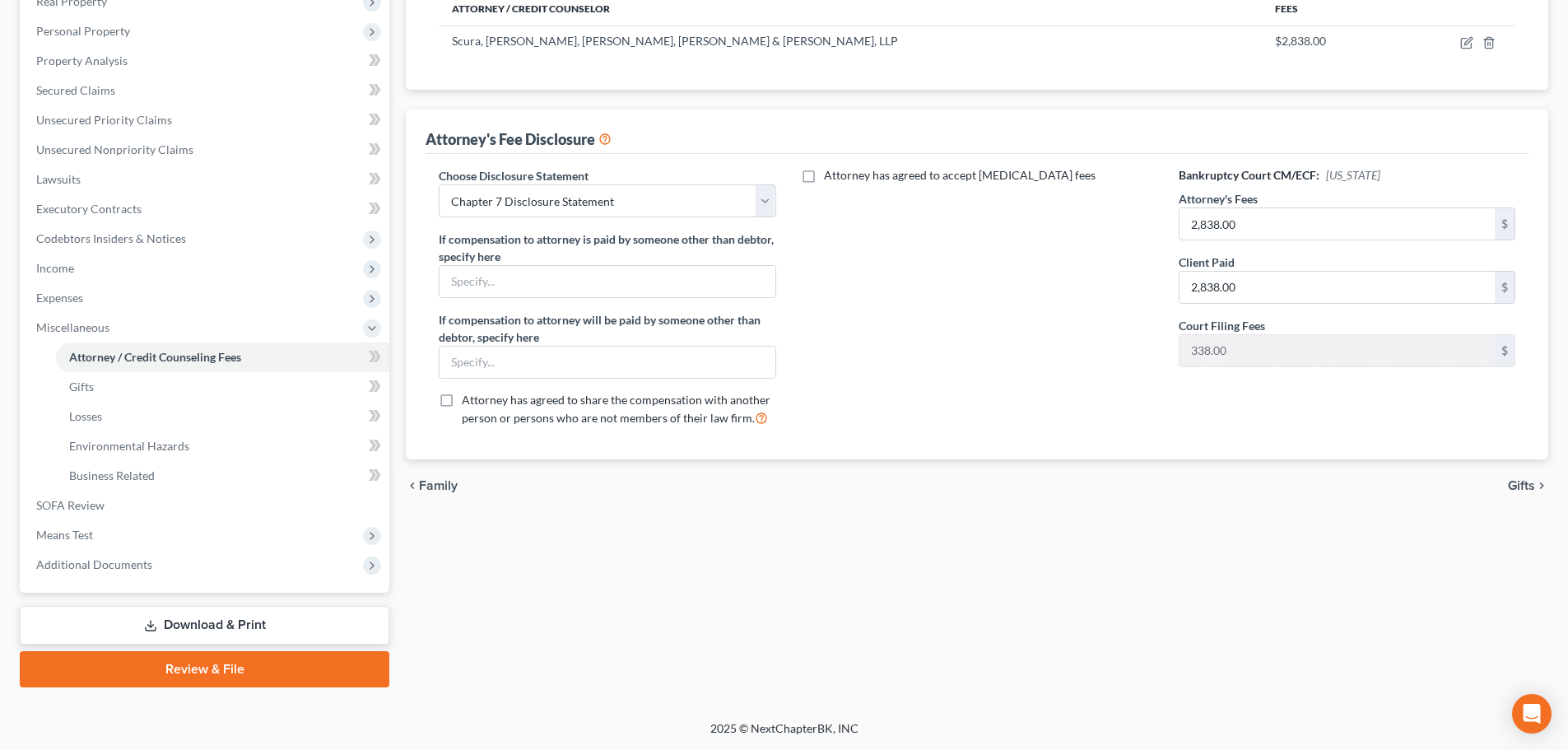
click at [208, 681] on link "Review & File" at bounding box center [205, 669] width 370 height 37
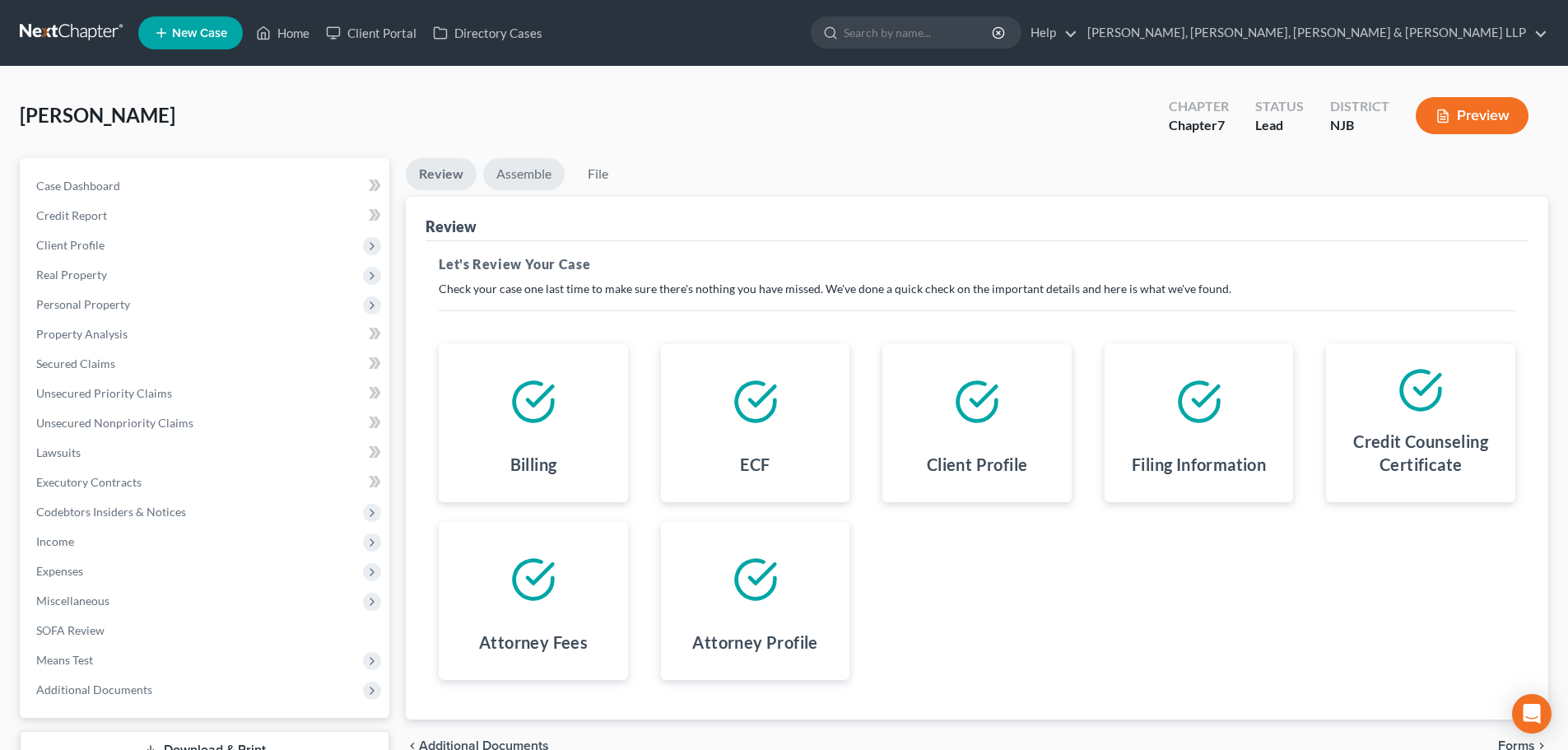
click at [510, 188] on link "Assemble" at bounding box center [524, 174] width 82 height 32
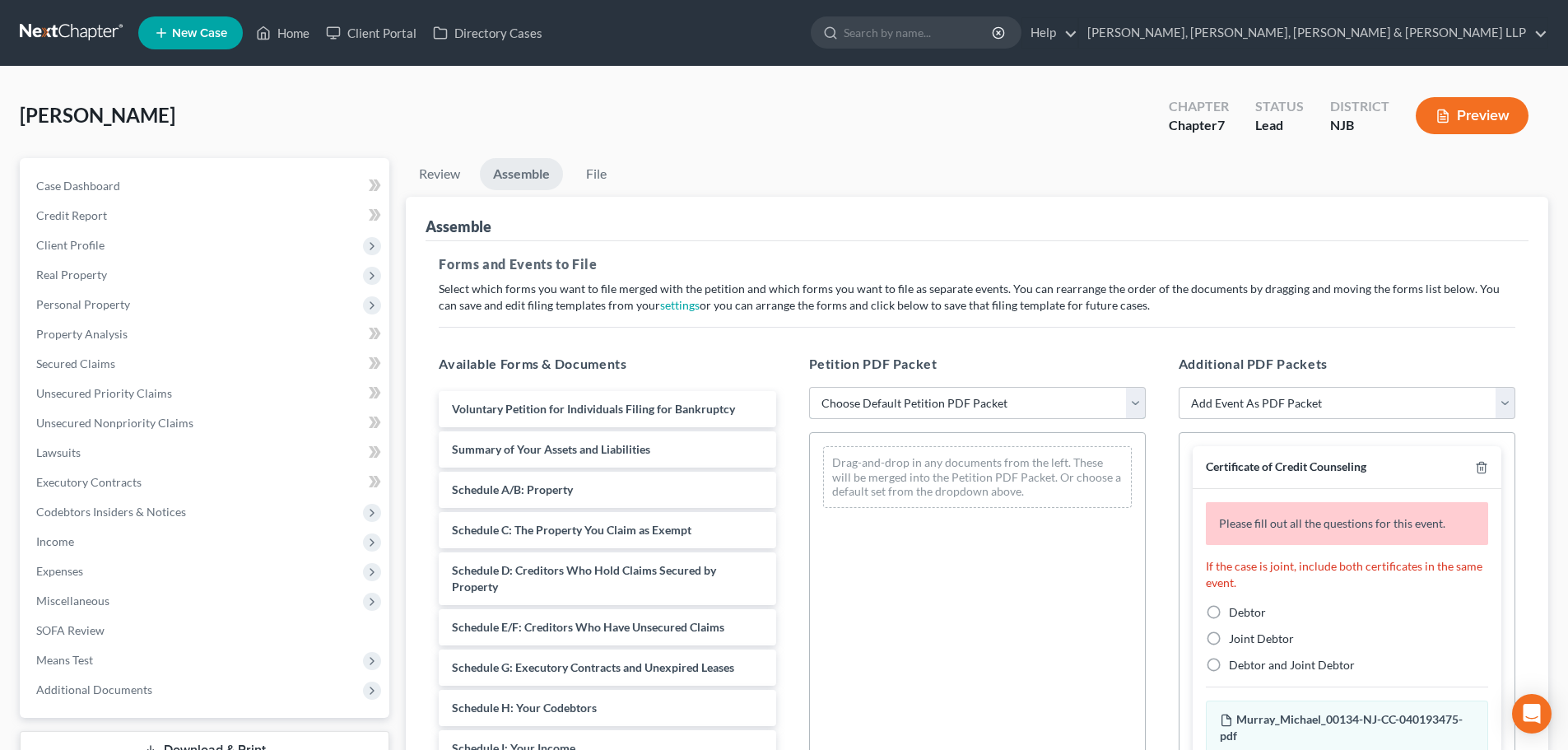
click at [868, 414] on select "Choose Default Petition PDF Packet Complete Bankruptcy Petition (all forms and …" at bounding box center [977, 403] width 337 height 33
select select "0"
click at [809, 387] on select "Choose Default Petition PDF Packet Complete Bankruptcy Petition (all forms and …" at bounding box center [977, 403] width 337 height 33
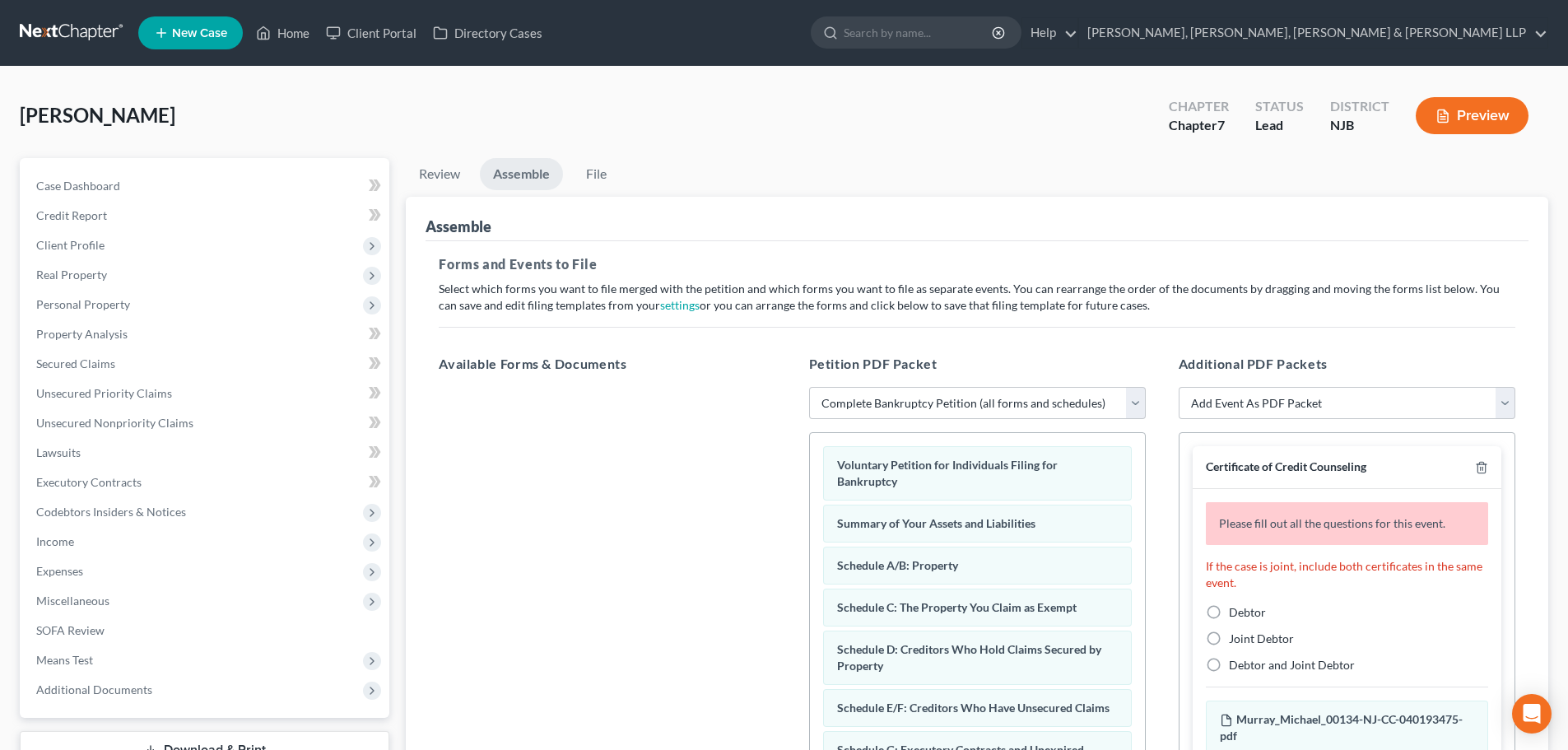
click at [1229, 619] on label "Debtor" at bounding box center [1247, 613] width 37 height 17
click at [1236, 615] on input "Debtor" at bounding box center [1241, 609] width 10 height 10
radio input "true"
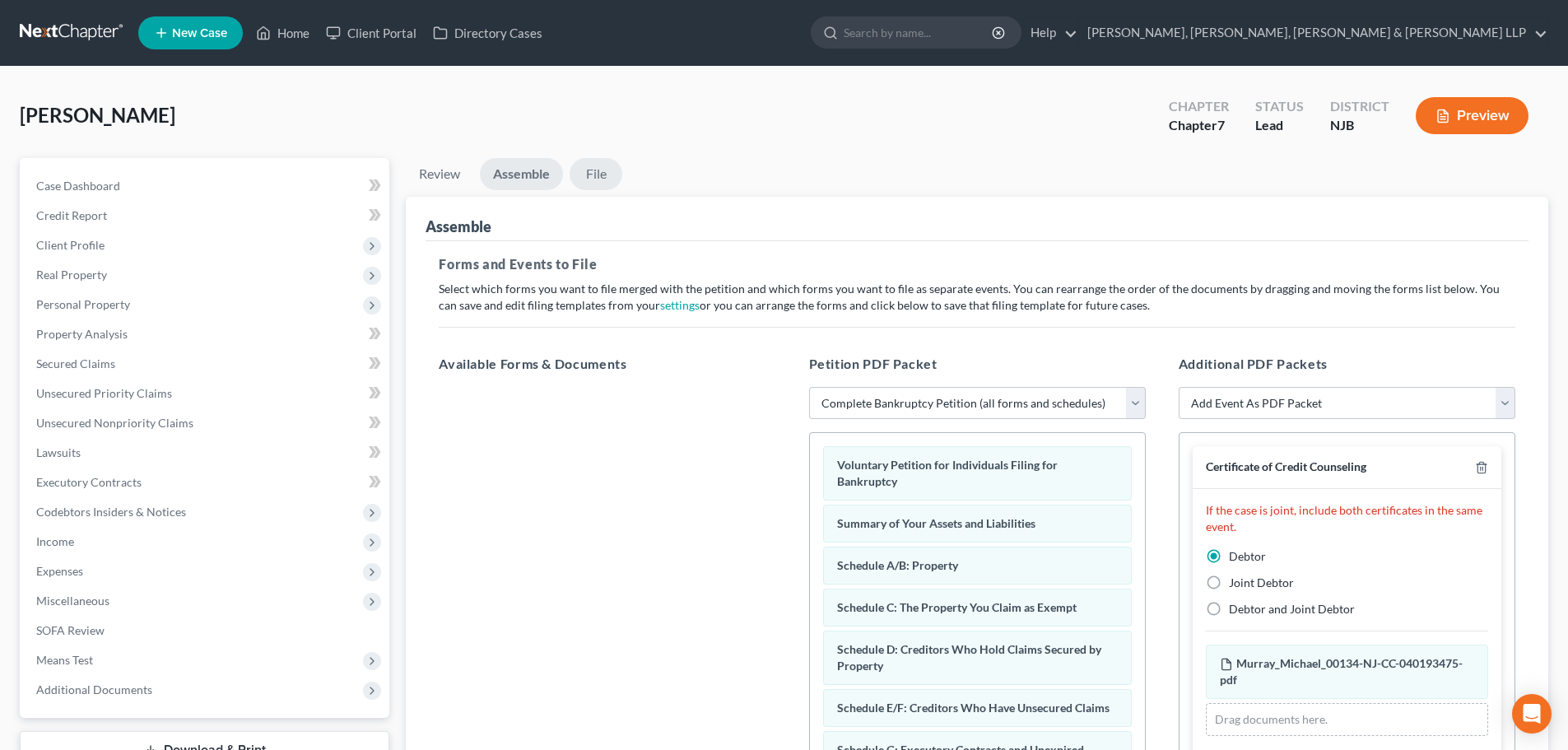
click at [605, 182] on link "File" at bounding box center [596, 174] width 53 height 32
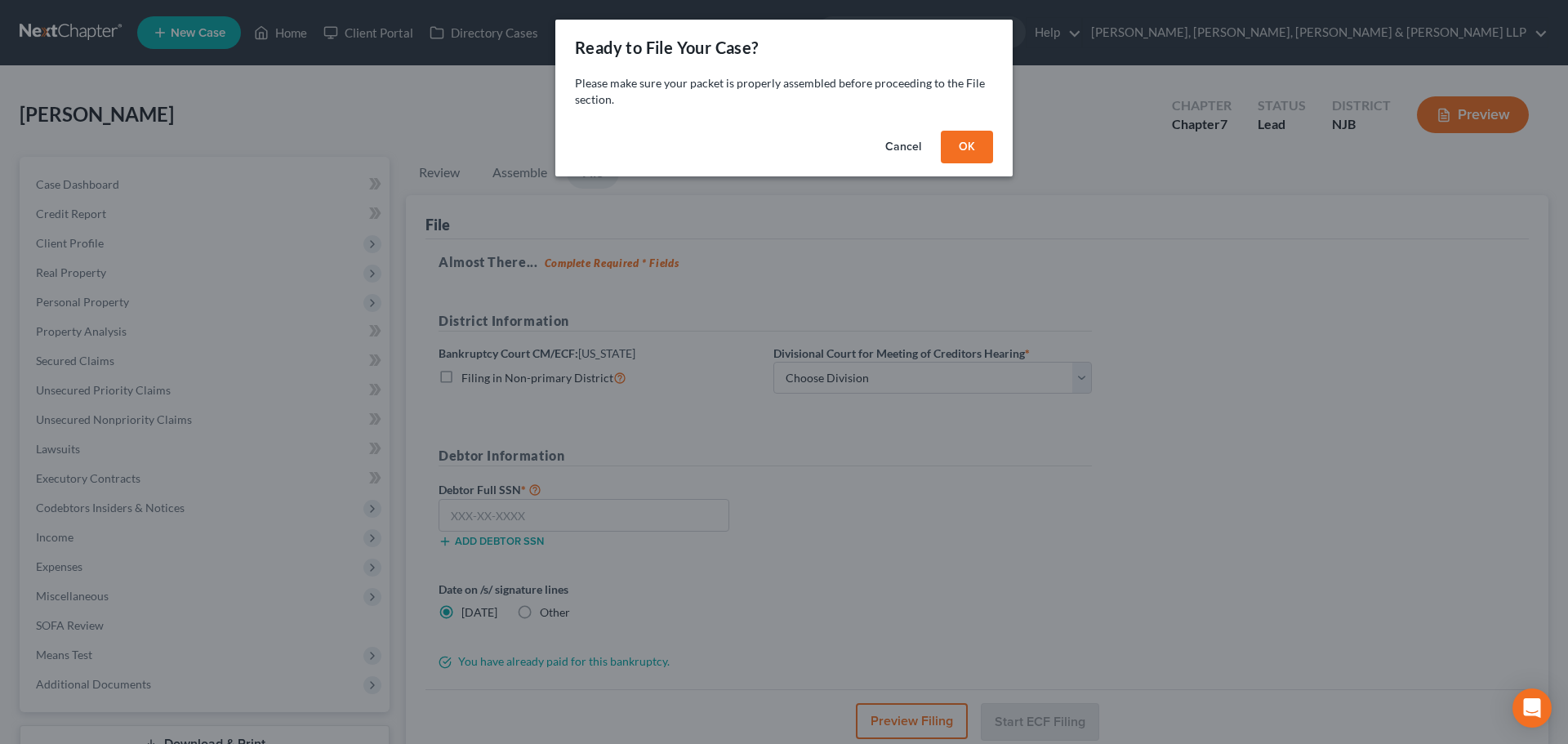
click at [956, 141] on button "OK" at bounding box center [967, 146] width 52 height 33
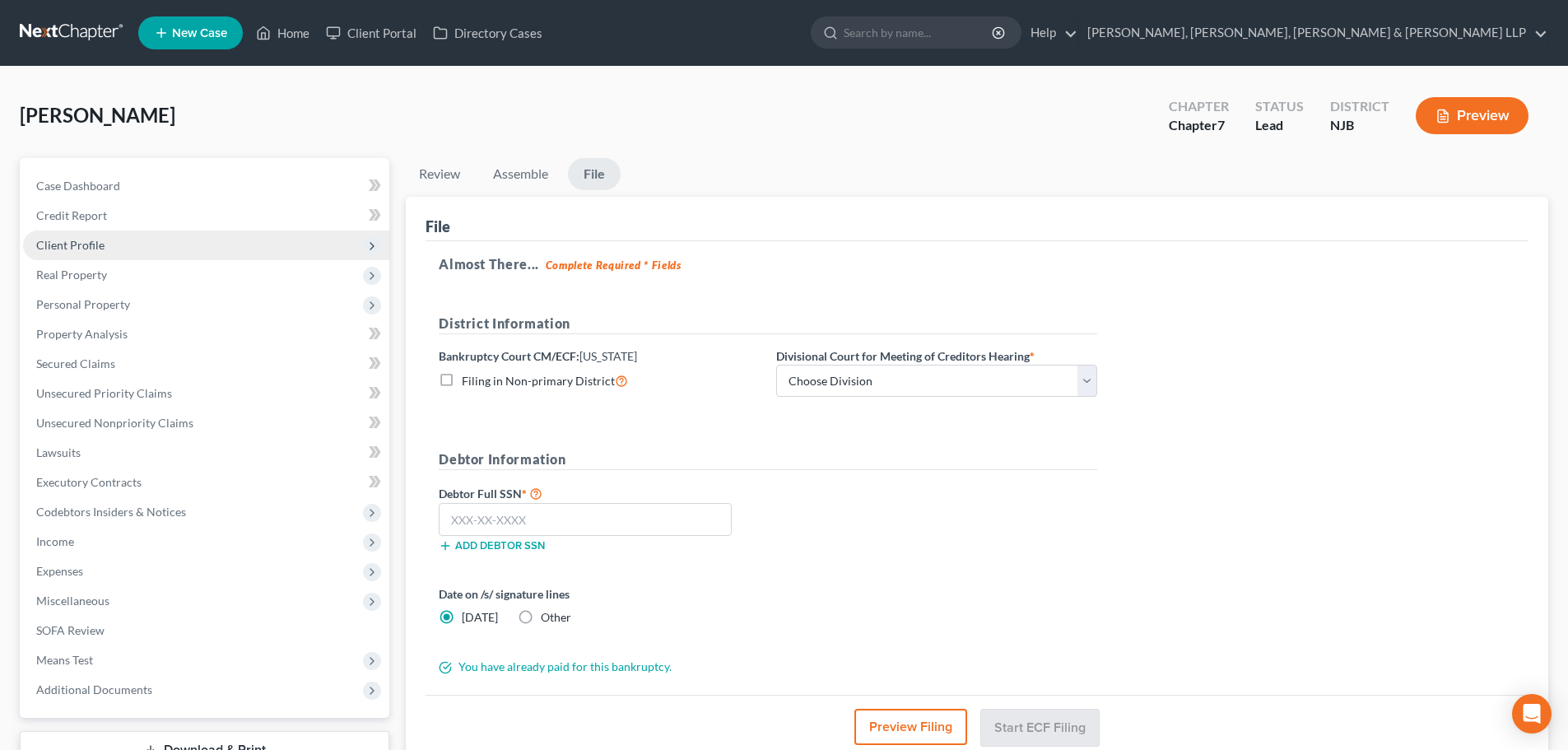
click at [148, 258] on span "Client Profile" at bounding box center [206, 246] width 366 height 30
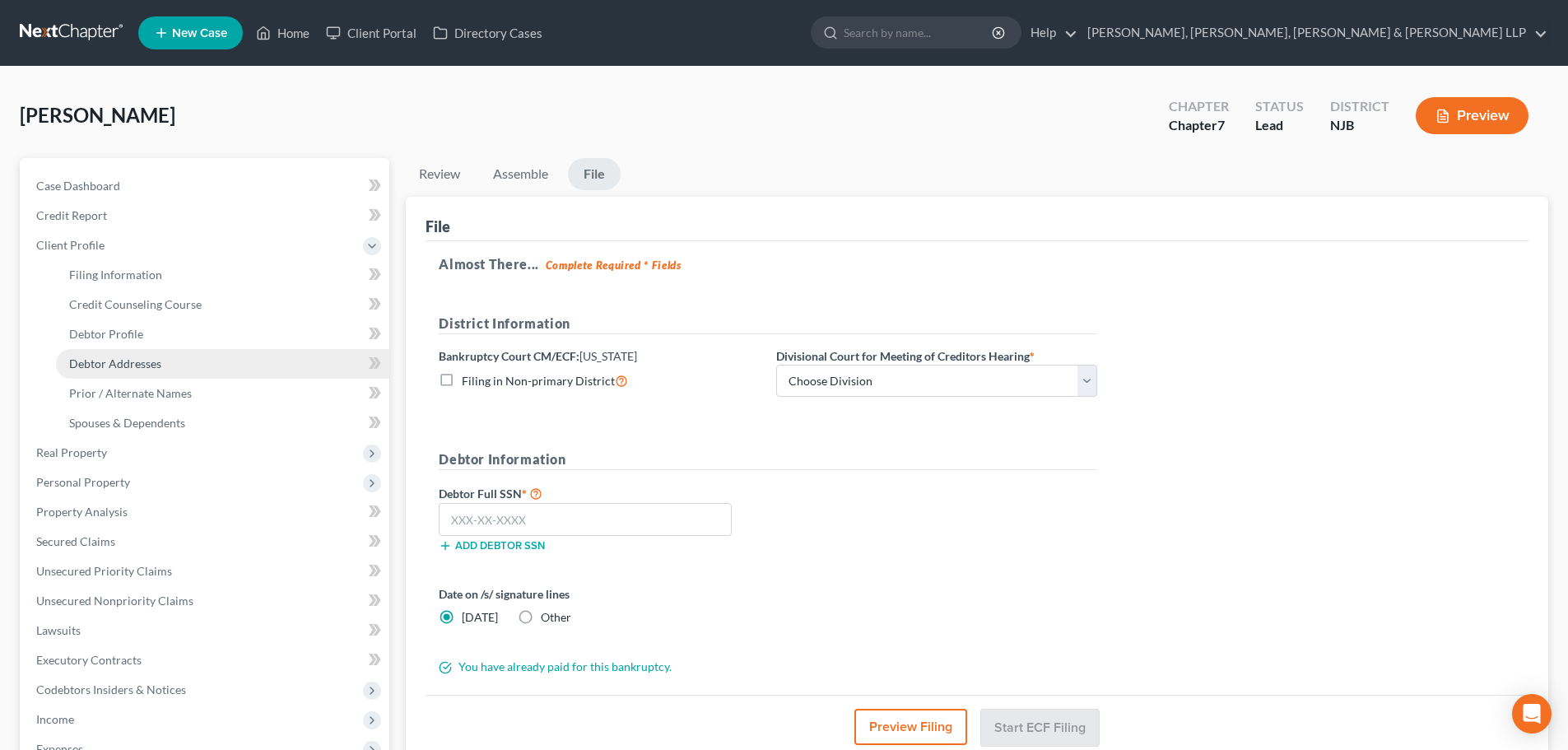
click at [153, 374] on link "Debtor Addresses" at bounding box center [222, 364] width 333 height 30
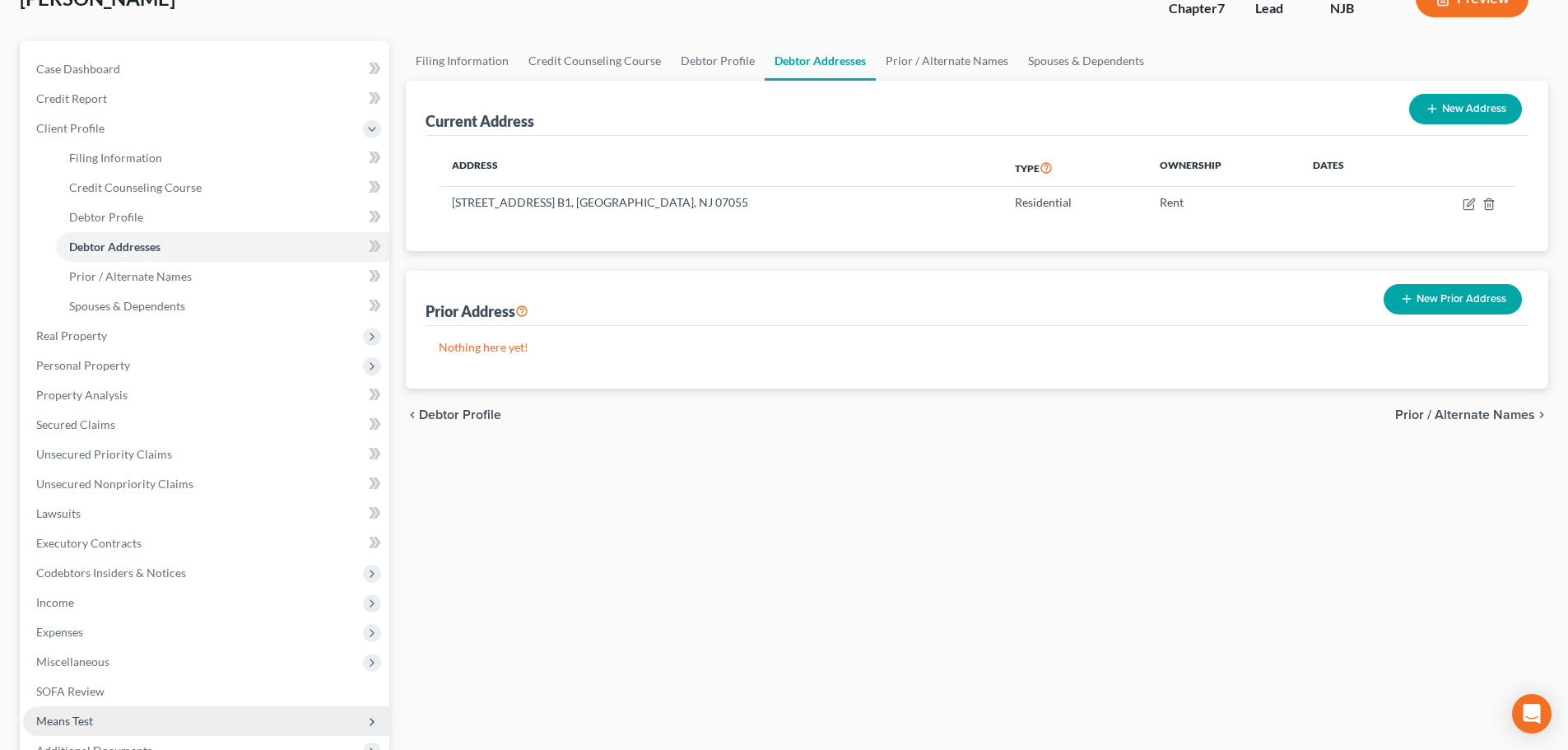
scroll to position [303, 0]
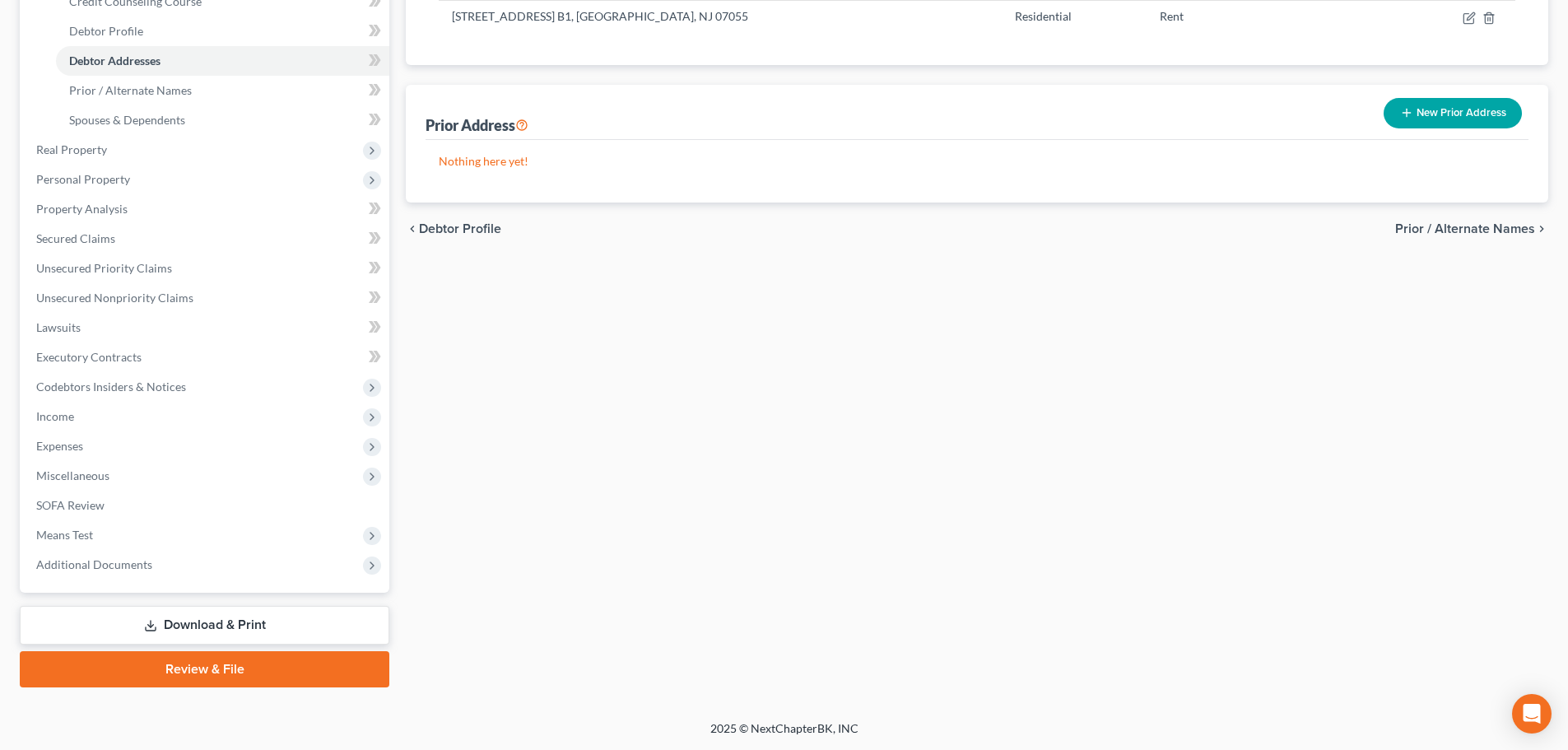
click at [211, 674] on link "Review & File" at bounding box center [205, 669] width 370 height 37
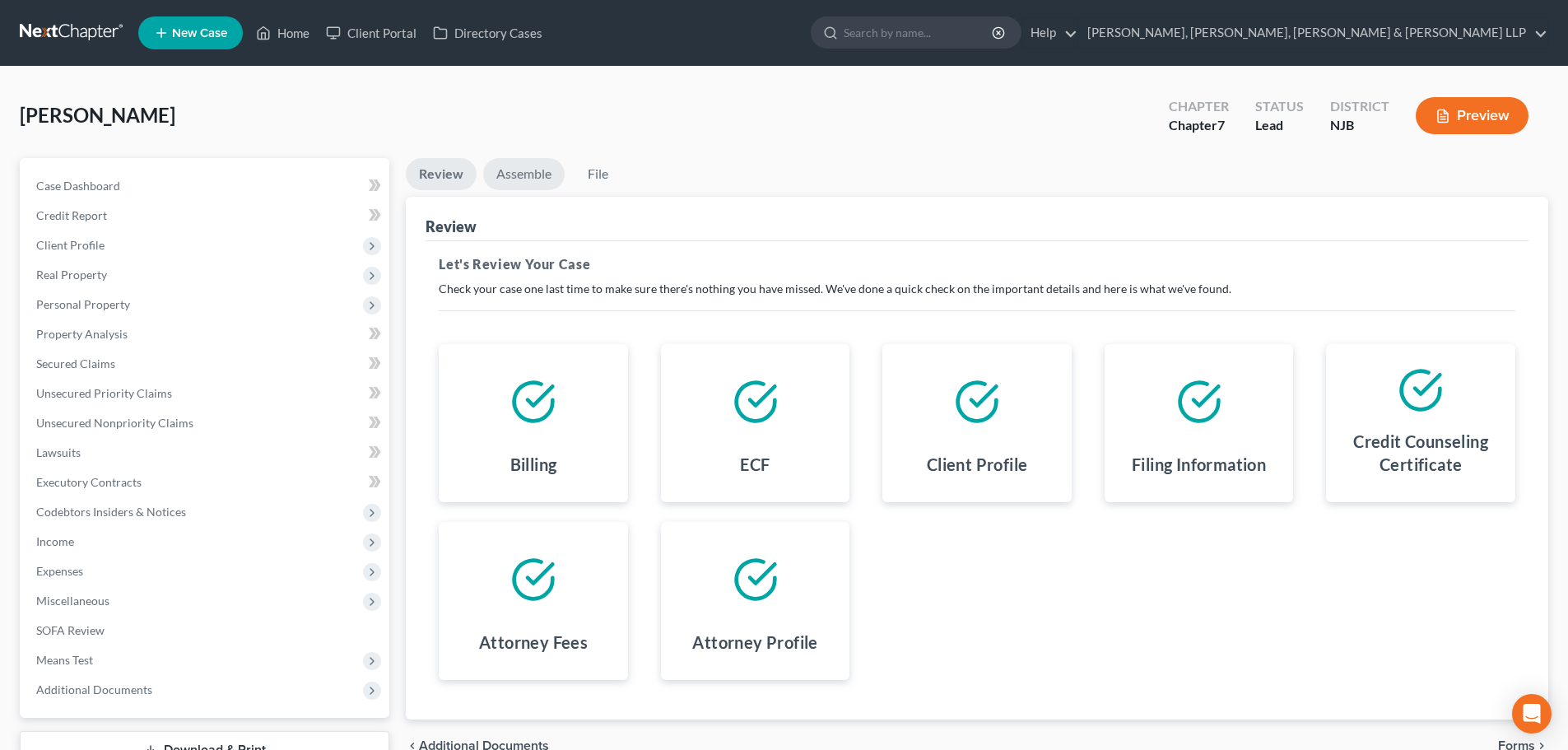
click at [549, 181] on link "Assemble" at bounding box center [524, 174] width 82 height 32
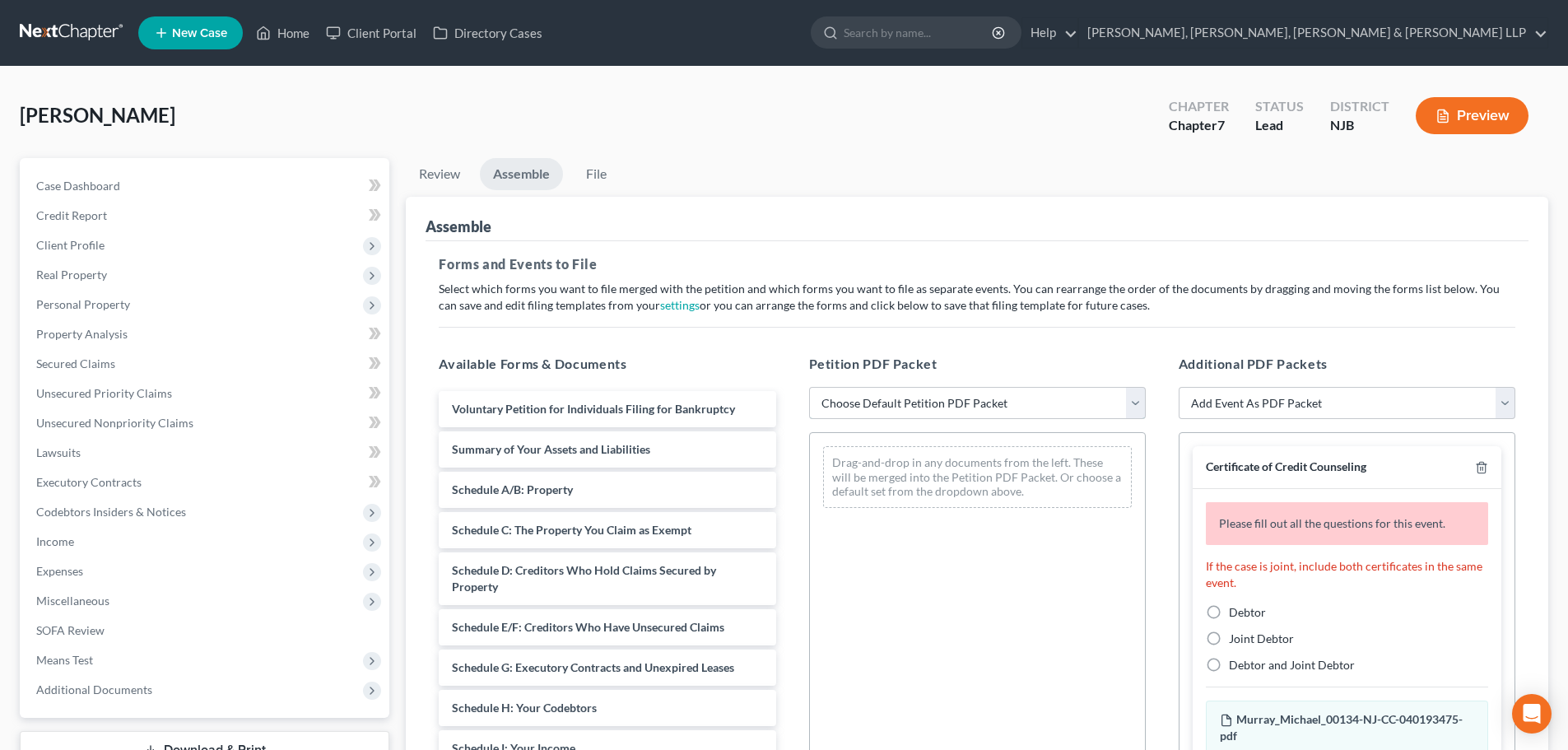
click at [939, 403] on select "Choose Default Petition PDF Packet Complete Bankruptcy Petition (all forms and …" at bounding box center [977, 403] width 337 height 33
select select "0"
click at [809, 387] on select "Choose Default Petition PDF Packet Complete Bankruptcy Petition (all forms and …" at bounding box center [977, 403] width 337 height 33
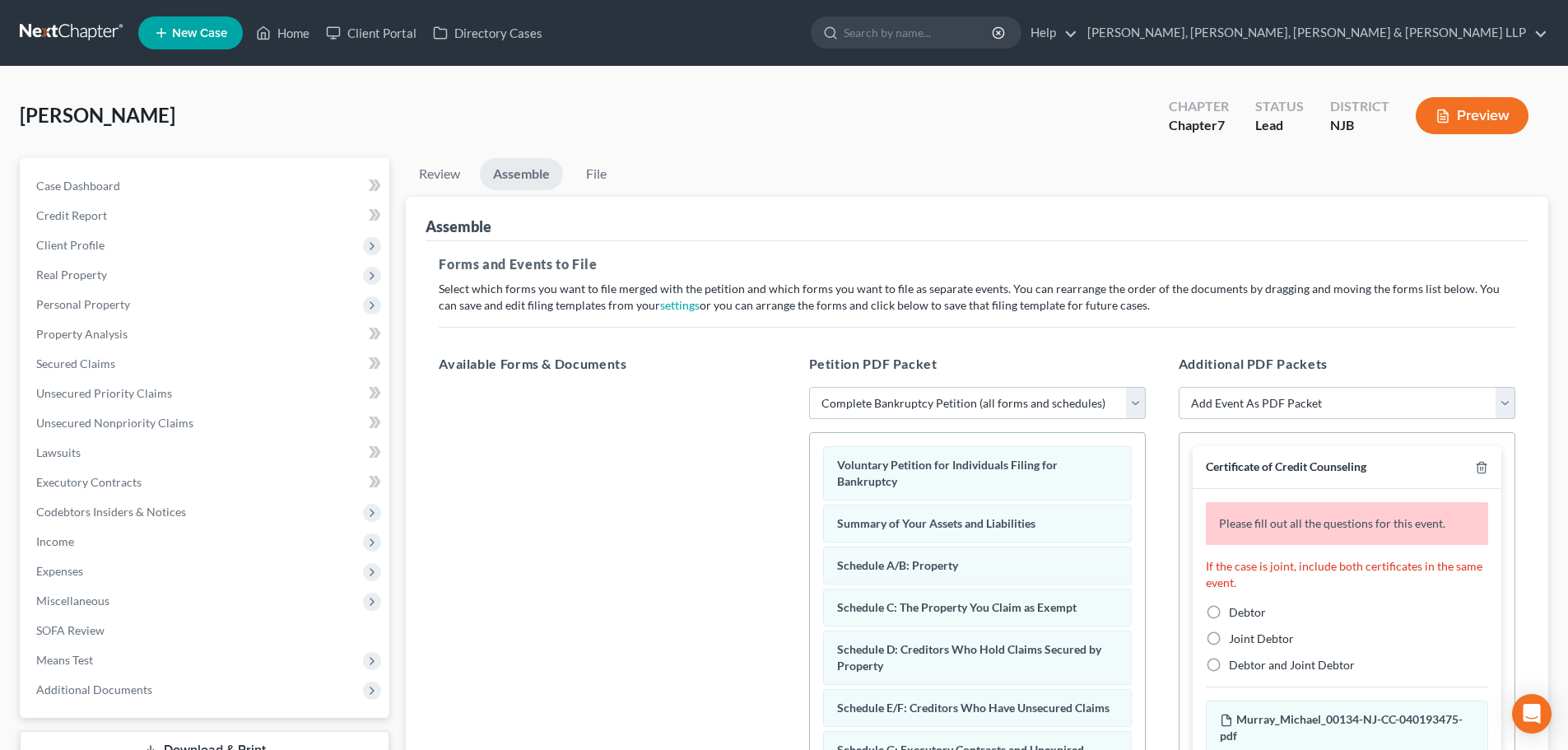
click at [1229, 613] on label "Debtor" at bounding box center [1247, 613] width 37 height 17
click at [1236, 613] on input "Debtor" at bounding box center [1241, 609] width 10 height 10
radio input "true"
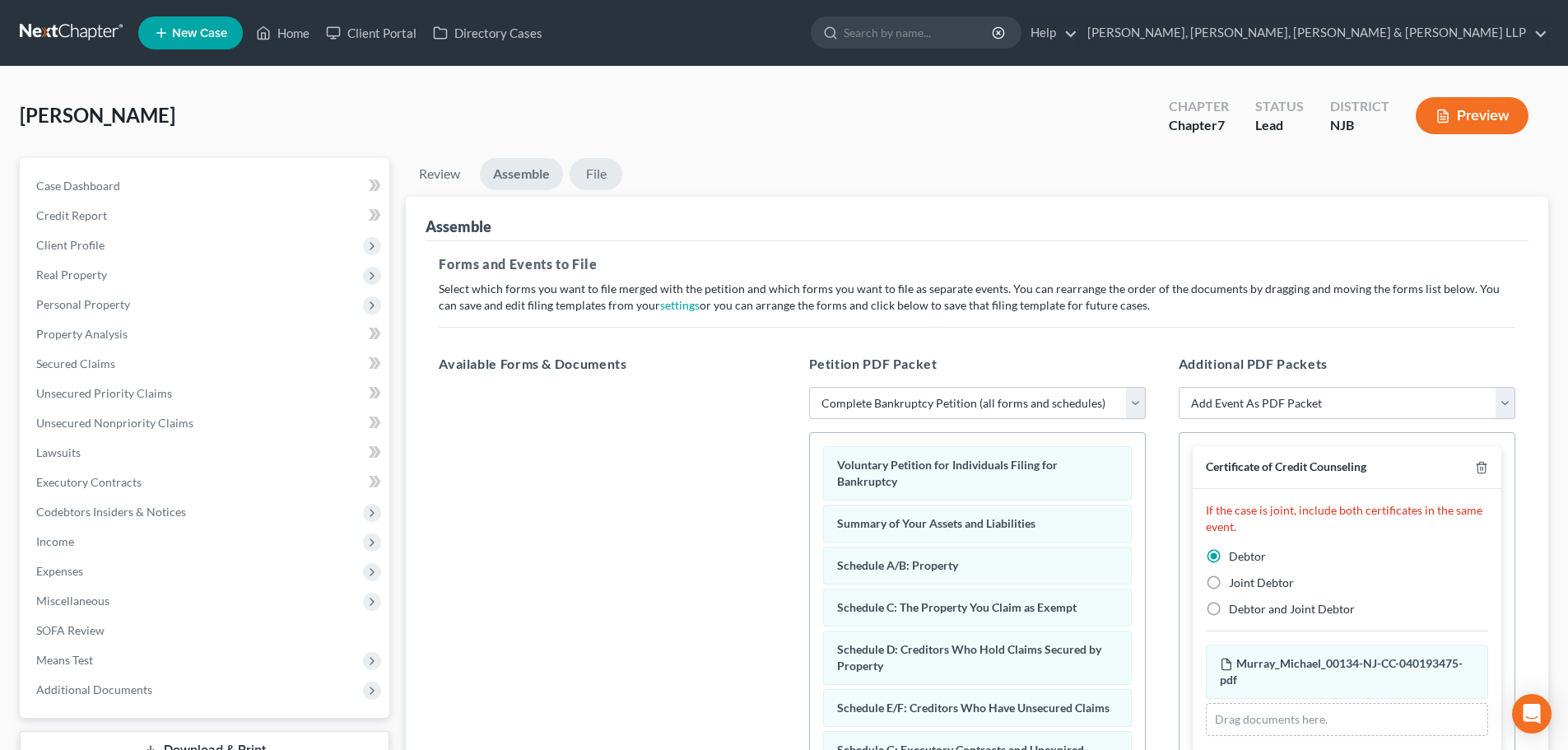
click at [607, 179] on link "File" at bounding box center [596, 174] width 53 height 32
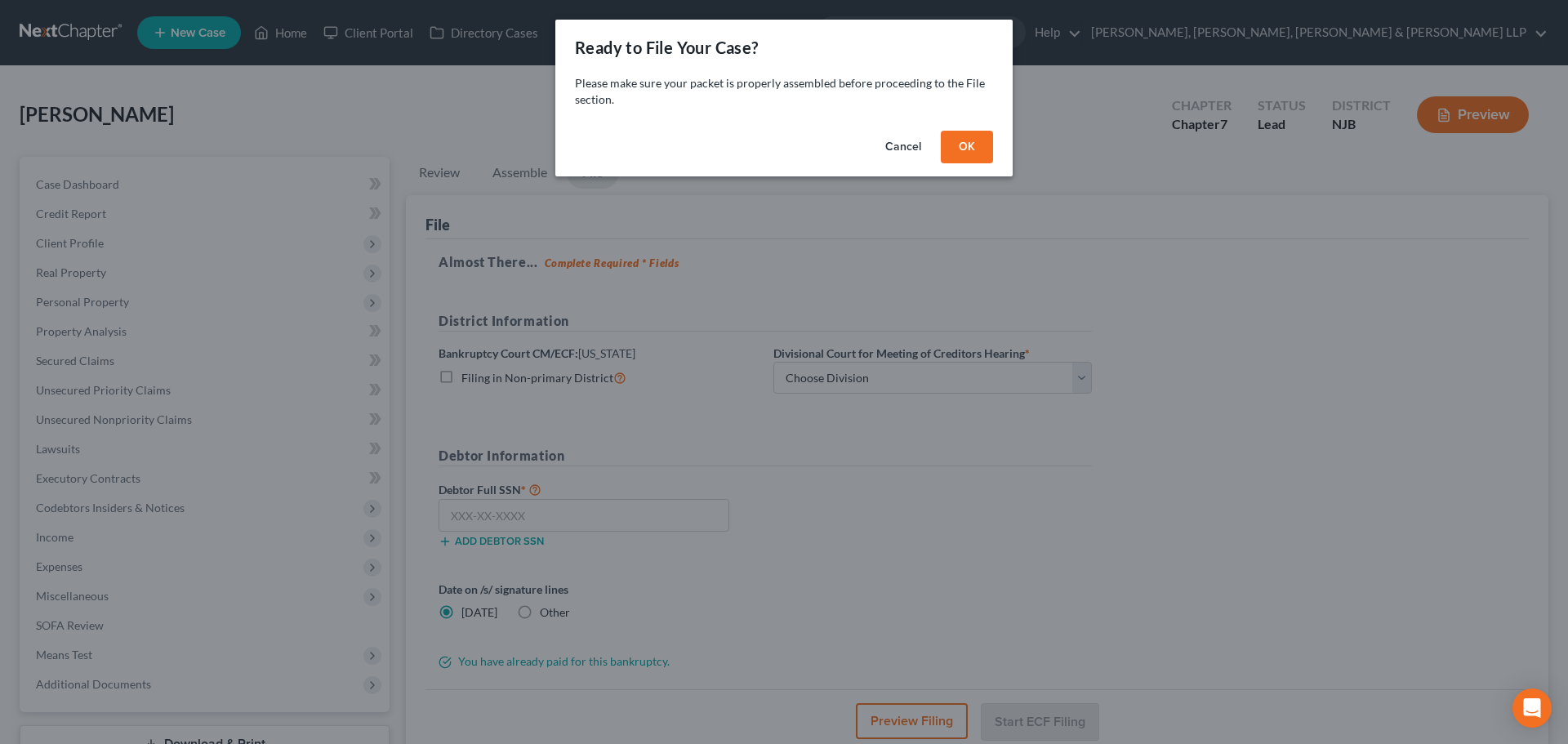
click at [975, 143] on button "OK" at bounding box center [967, 146] width 52 height 33
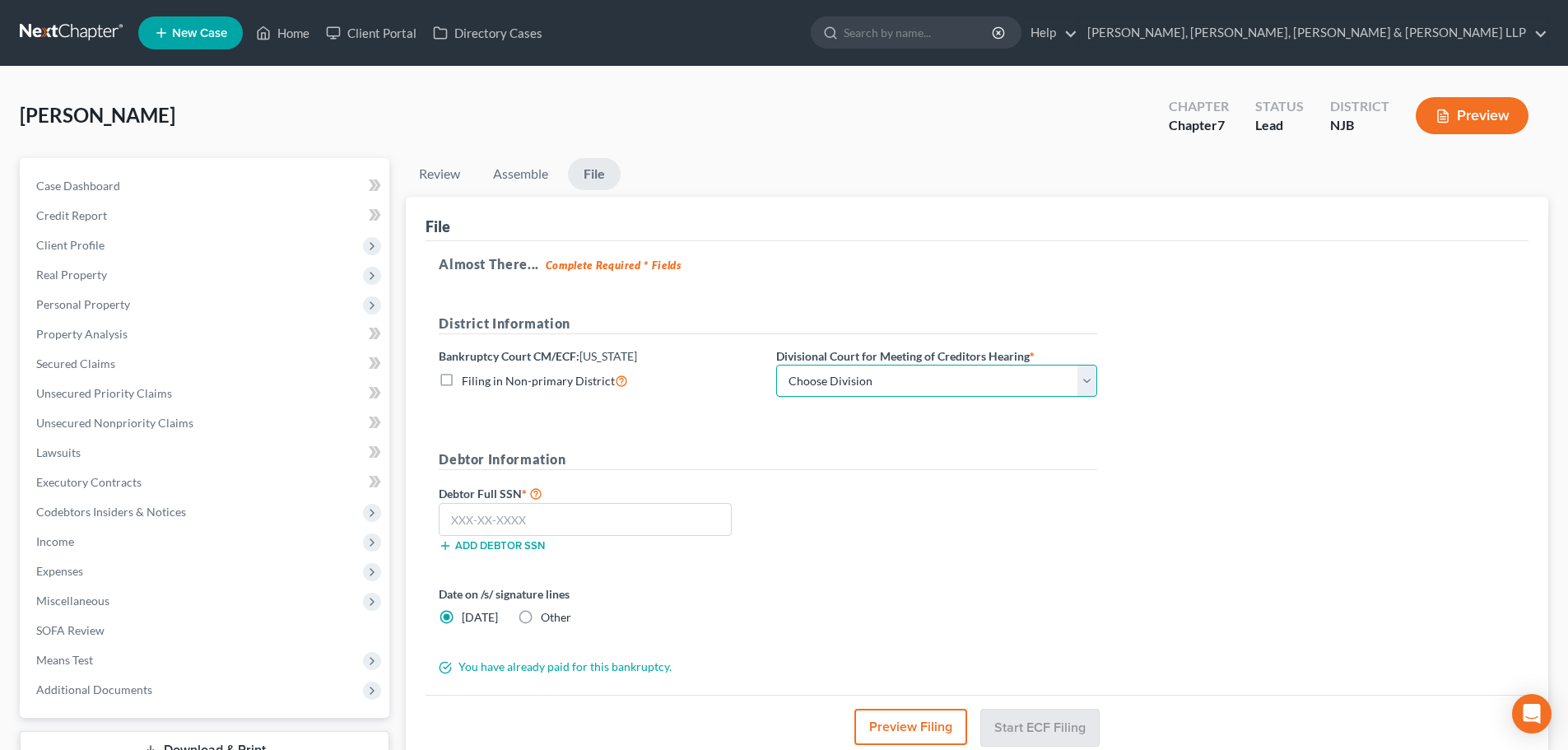
click at [886, 377] on select "Choose Division [GEOGRAPHIC_DATA] [GEOGRAPHIC_DATA]/[GEOGRAPHIC_DATA] [GEOGRAPH…" at bounding box center [936, 381] width 321 height 33
select select "2"
click at [776, 365] on select "Choose Division [GEOGRAPHIC_DATA] [GEOGRAPHIC_DATA]/[GEOGRAPHIC_DATA] [GEOGRAPH…" at bounding box center [936, 381] width 321 height 33
click at [614, 509] on input "text" at bounding box center [586, 519] width 293 height 33
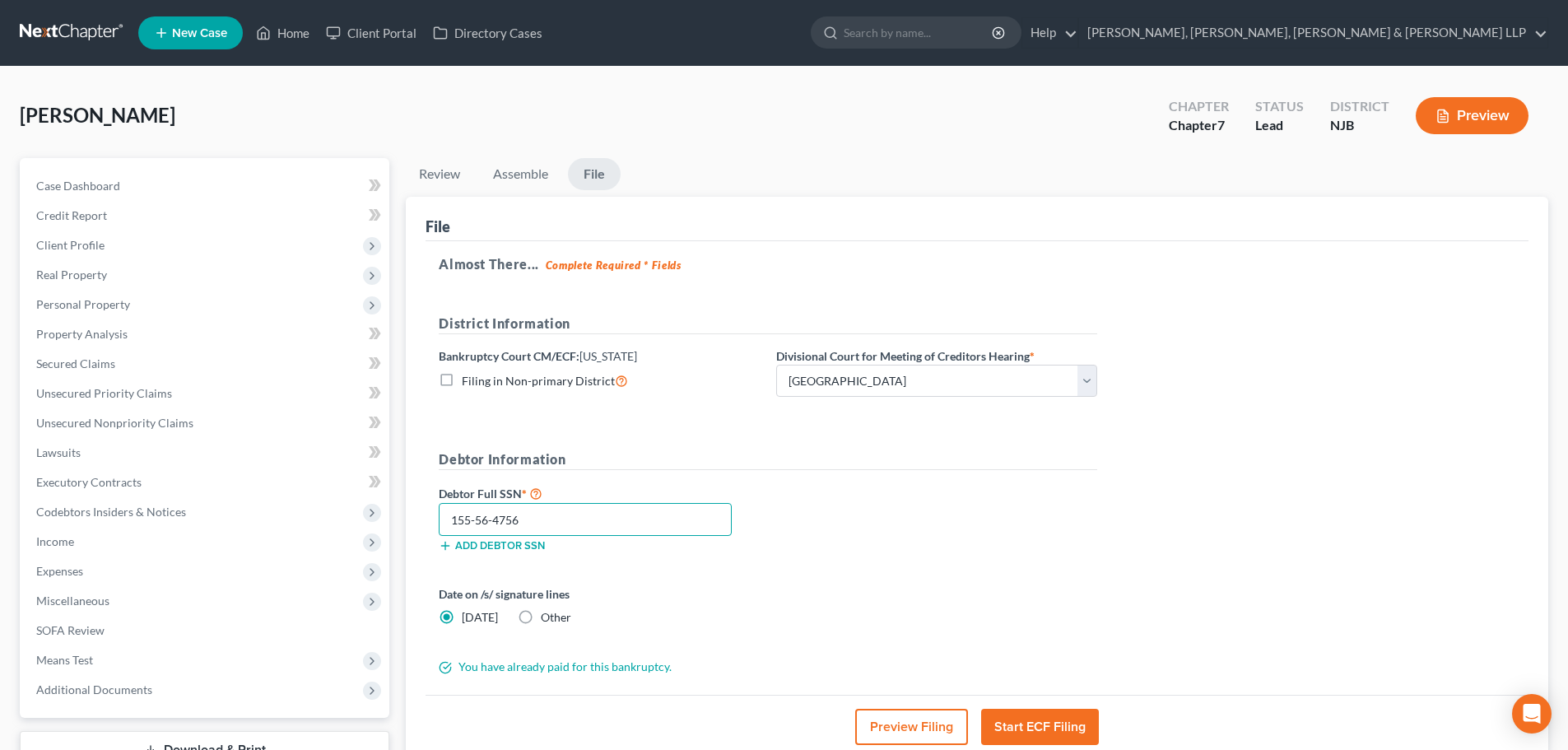
drag, startPoint x: 526, startPoint y: 518, endPoint x: 447, endPoint y: 502, distance: 80.6
click at [447, 502] on div "Debtor Full SSN * 155-56-4756 Add debtor SSN" at bounding box center [600, 518] width 338 height 69
type input "155-56-4756"
click at [99, 238] on span "Client Profile" at bounding box center [70, 245] width 69 height 14
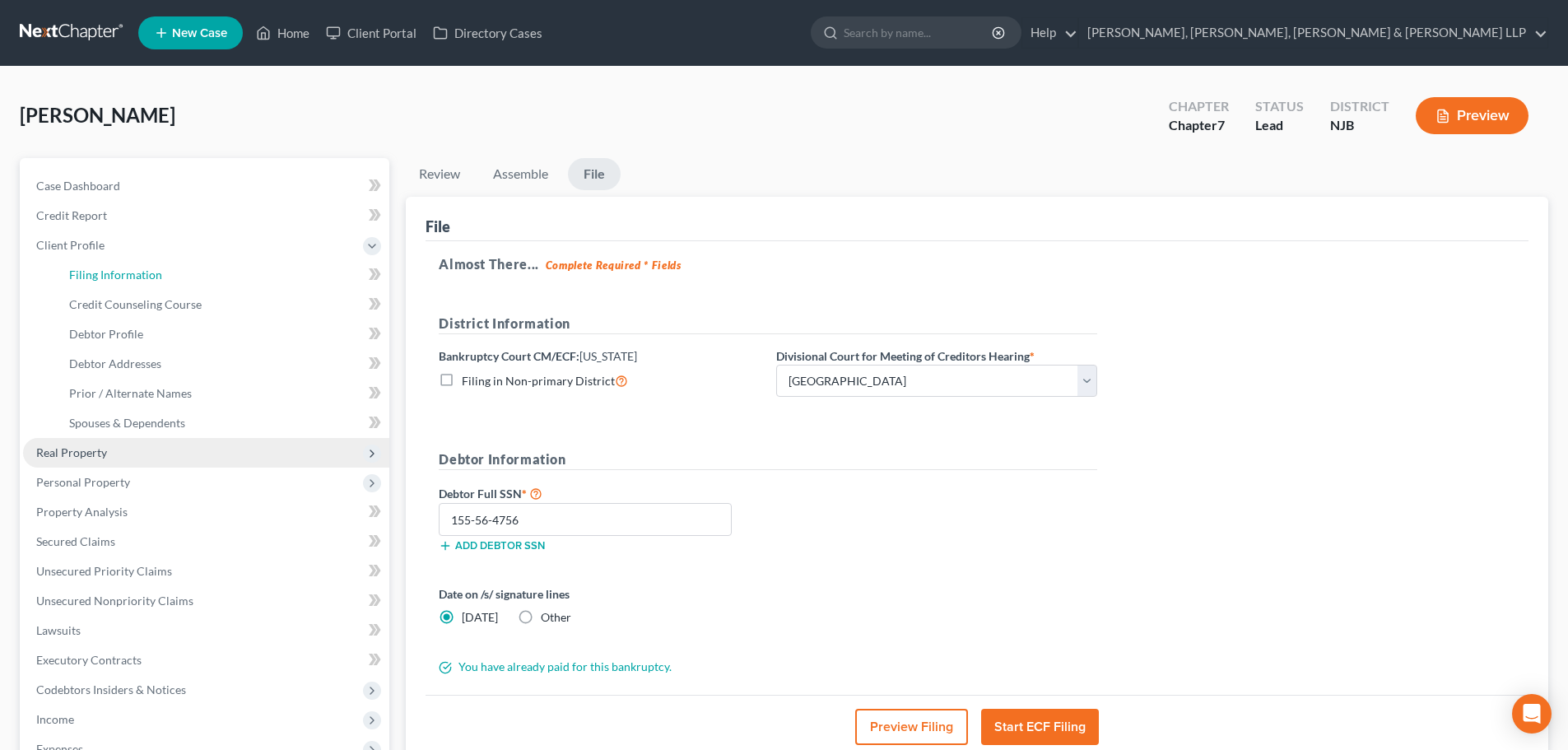
click at [116, 272] on span "Filing Information" at bounding box center [115, 274] width 93 height 14
select select "1"
select select "0"
select select "51"
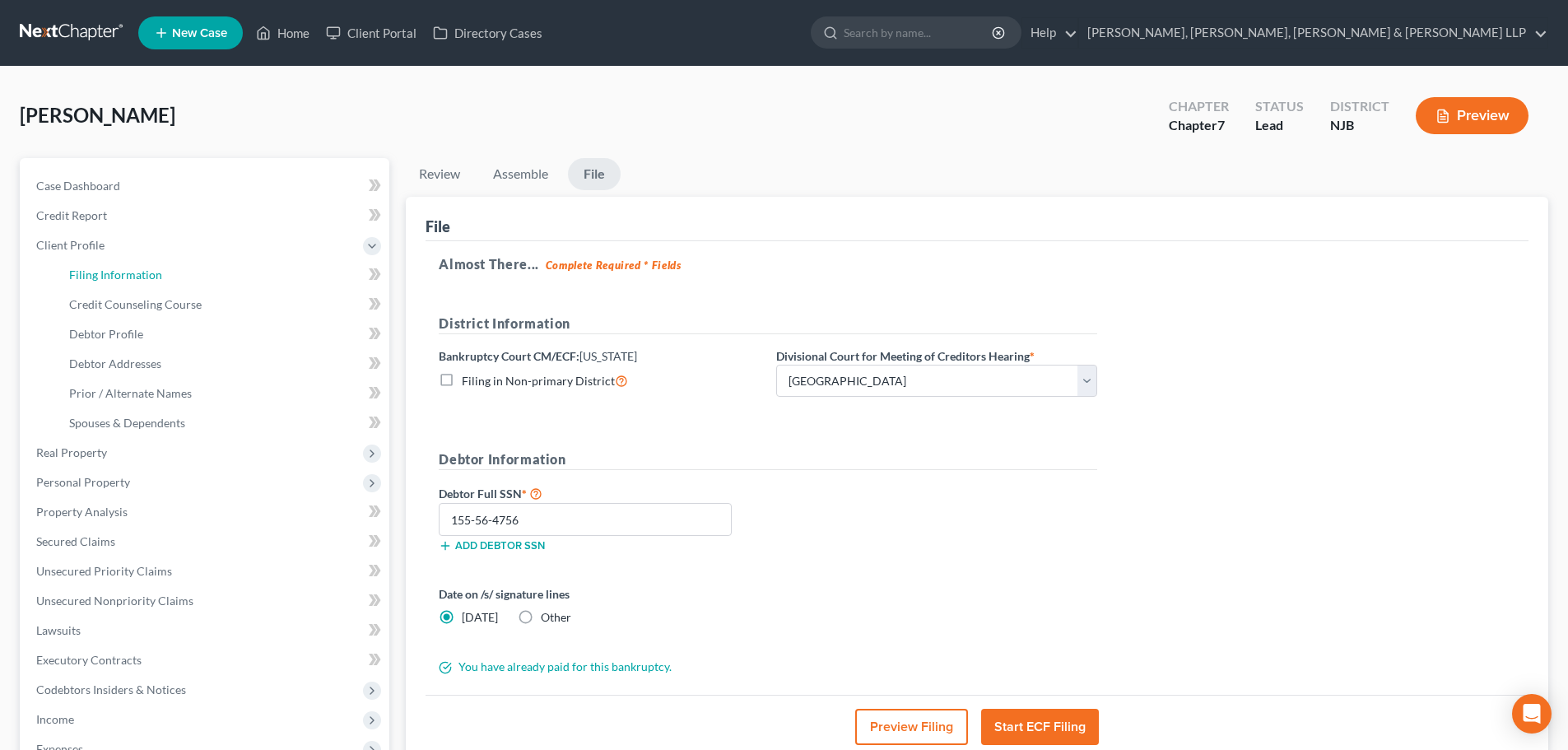
select select "0"
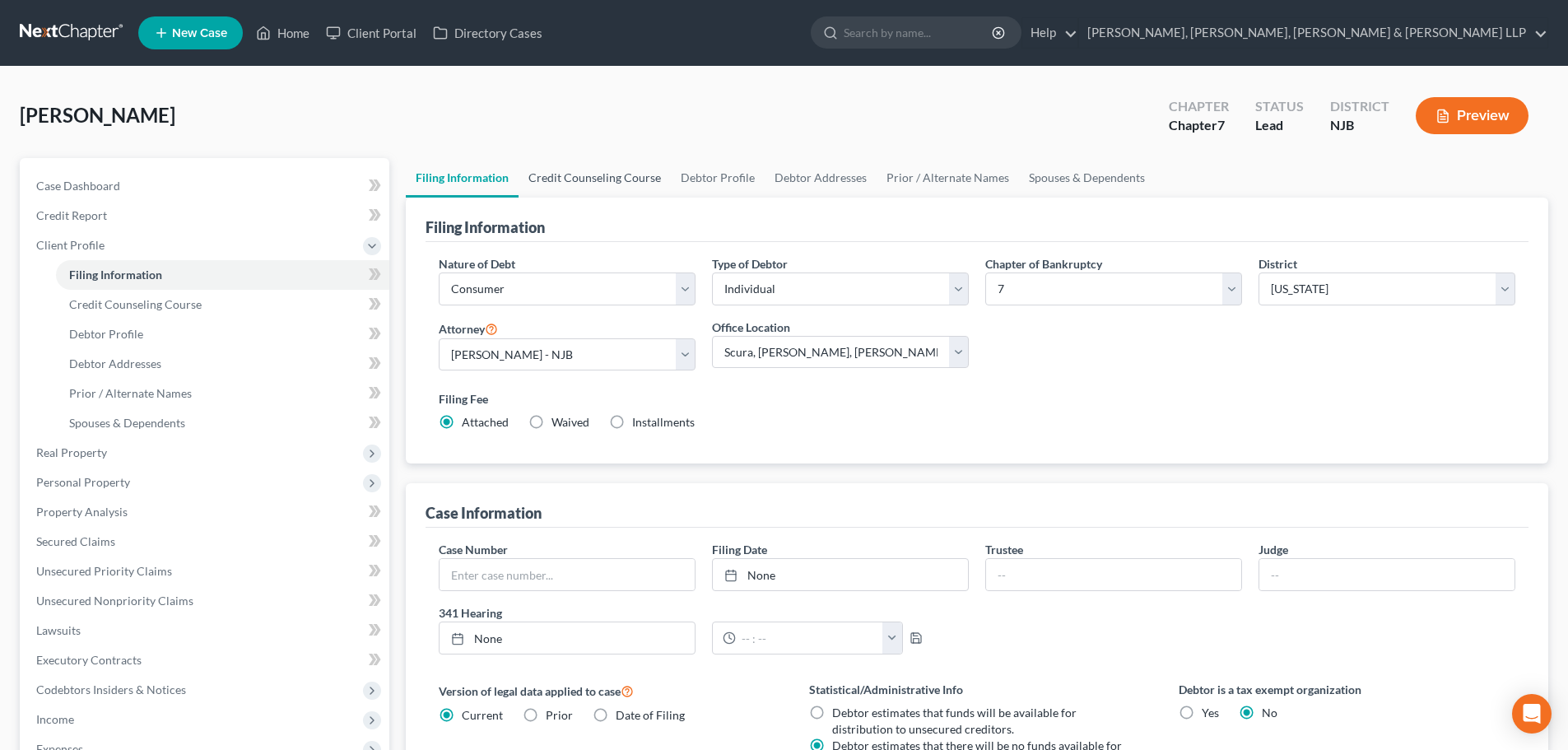
click at [607, 159] on link "Credit Counseling Course" at bounding box center [595, 177] width 152 height 39
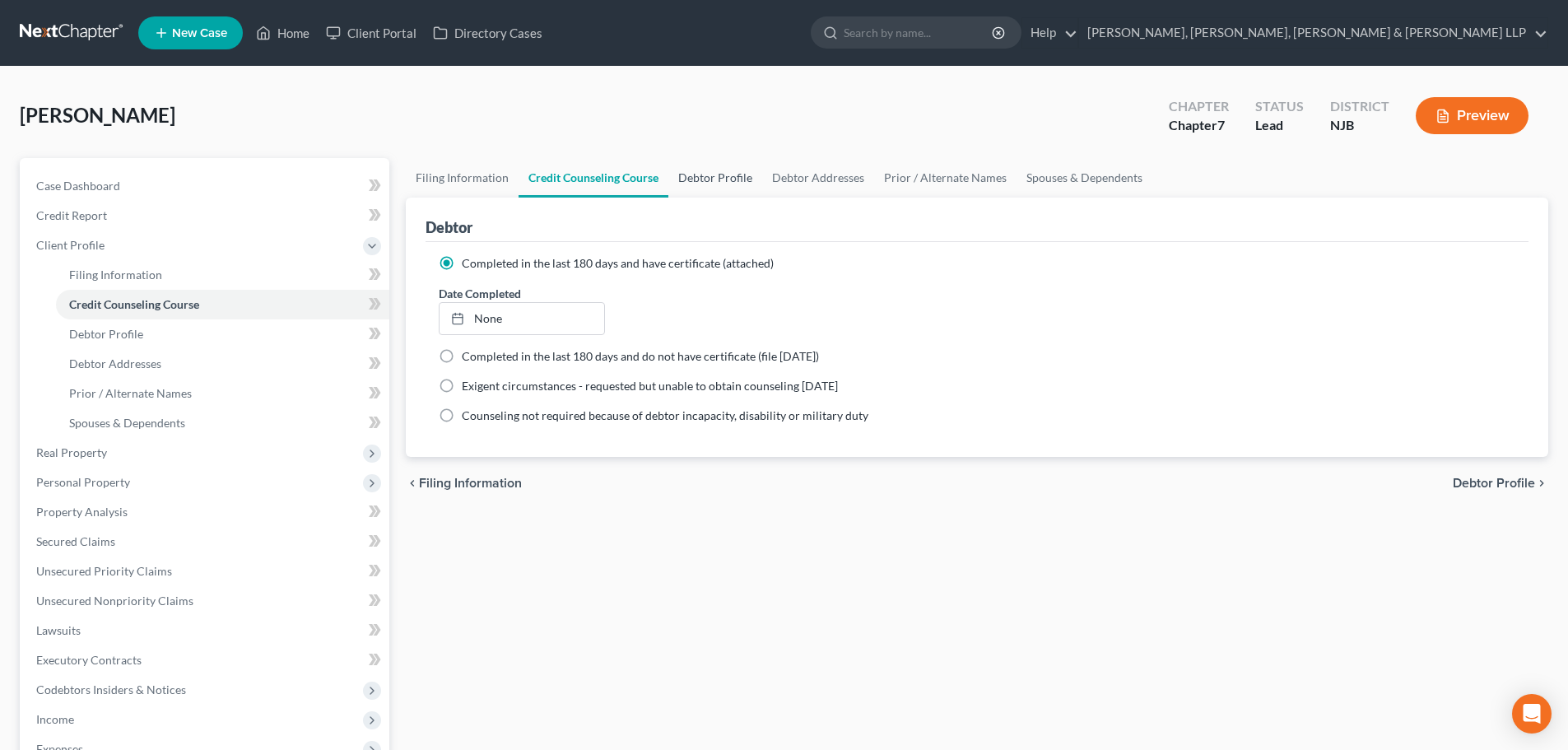
click at [724, 184] on link "Debtor Profile" at bounding box center [715, 177] width 94 height 39
select select "1"
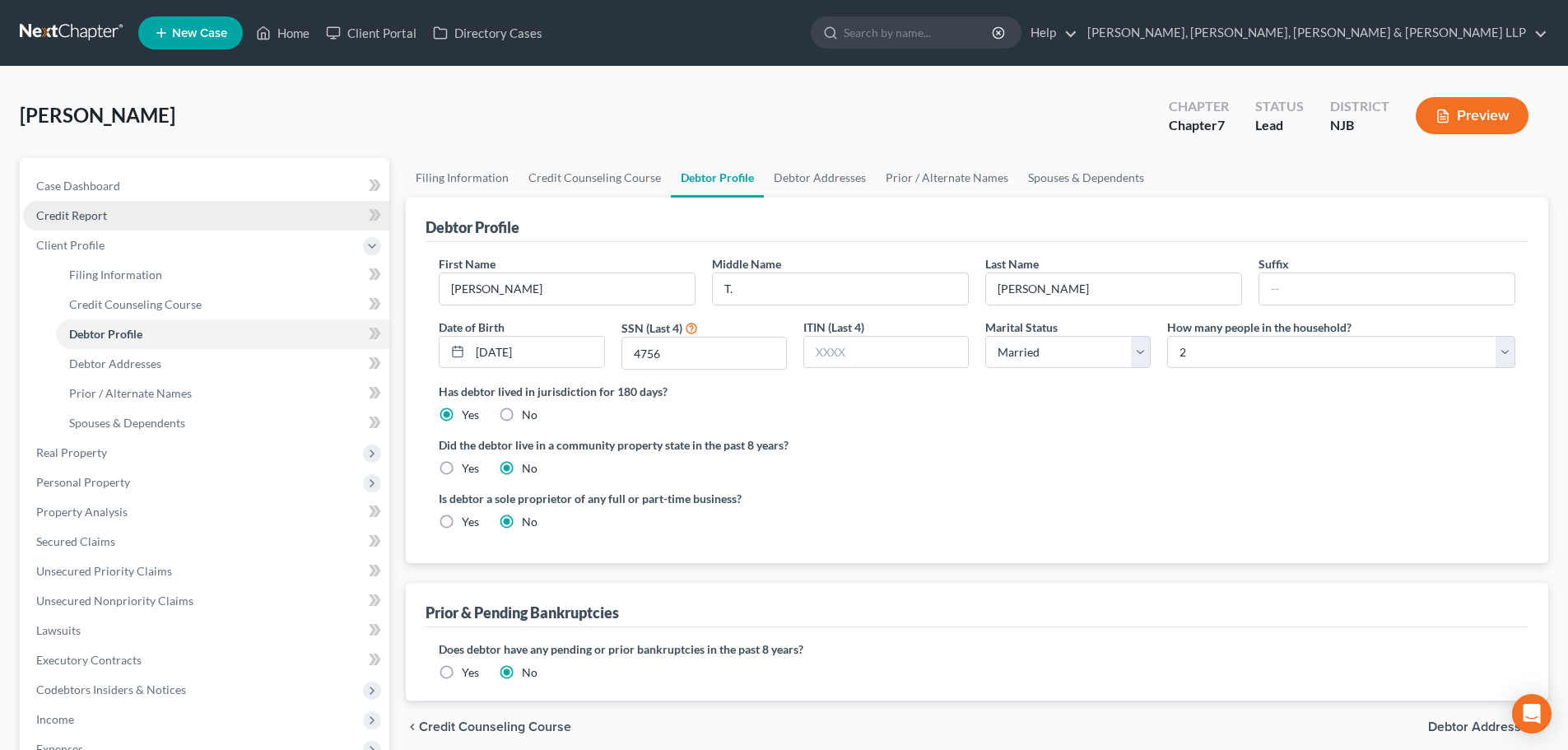
click at [121, 223] on link "Credit Report" at bounding box center [206, 216] width 366 height 30
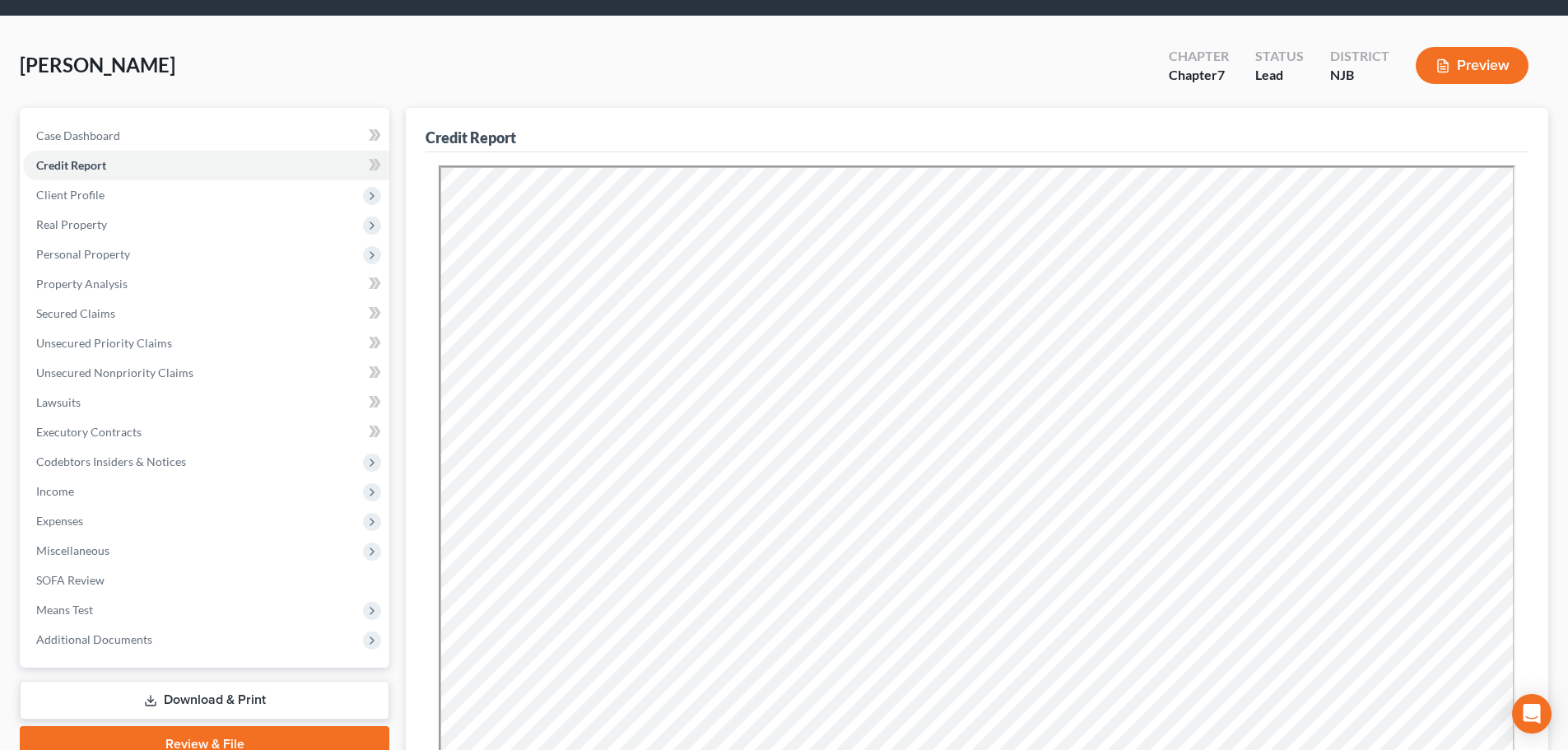
scroll to position [331, 0]
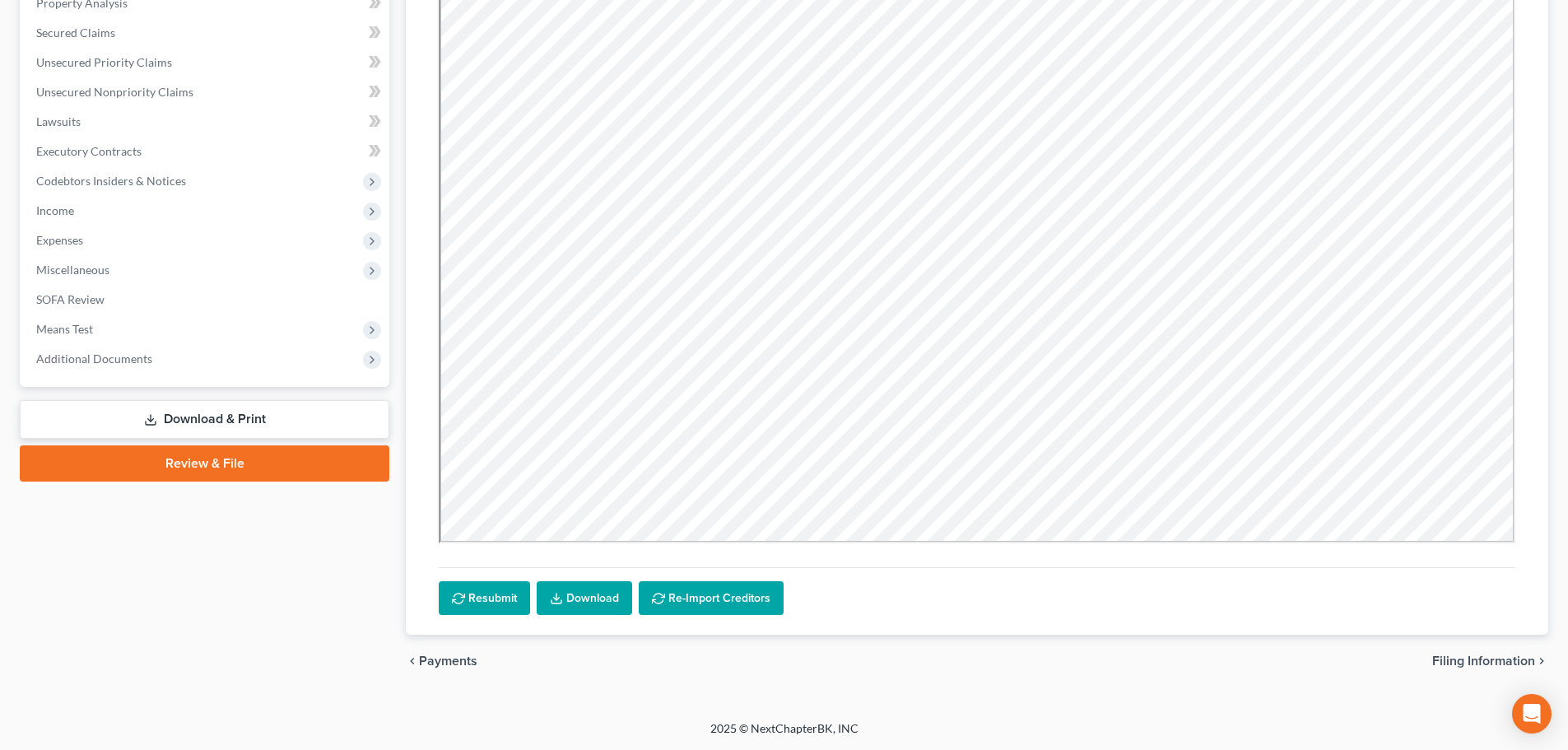
drag, startPoint x: 237, startPoint y: 473, endPoint x: 654, endPoint y: 389, distance: 425.4
click at [237, 472] on link "Review & File" at bounding box center [205, 464] width 370 height 37
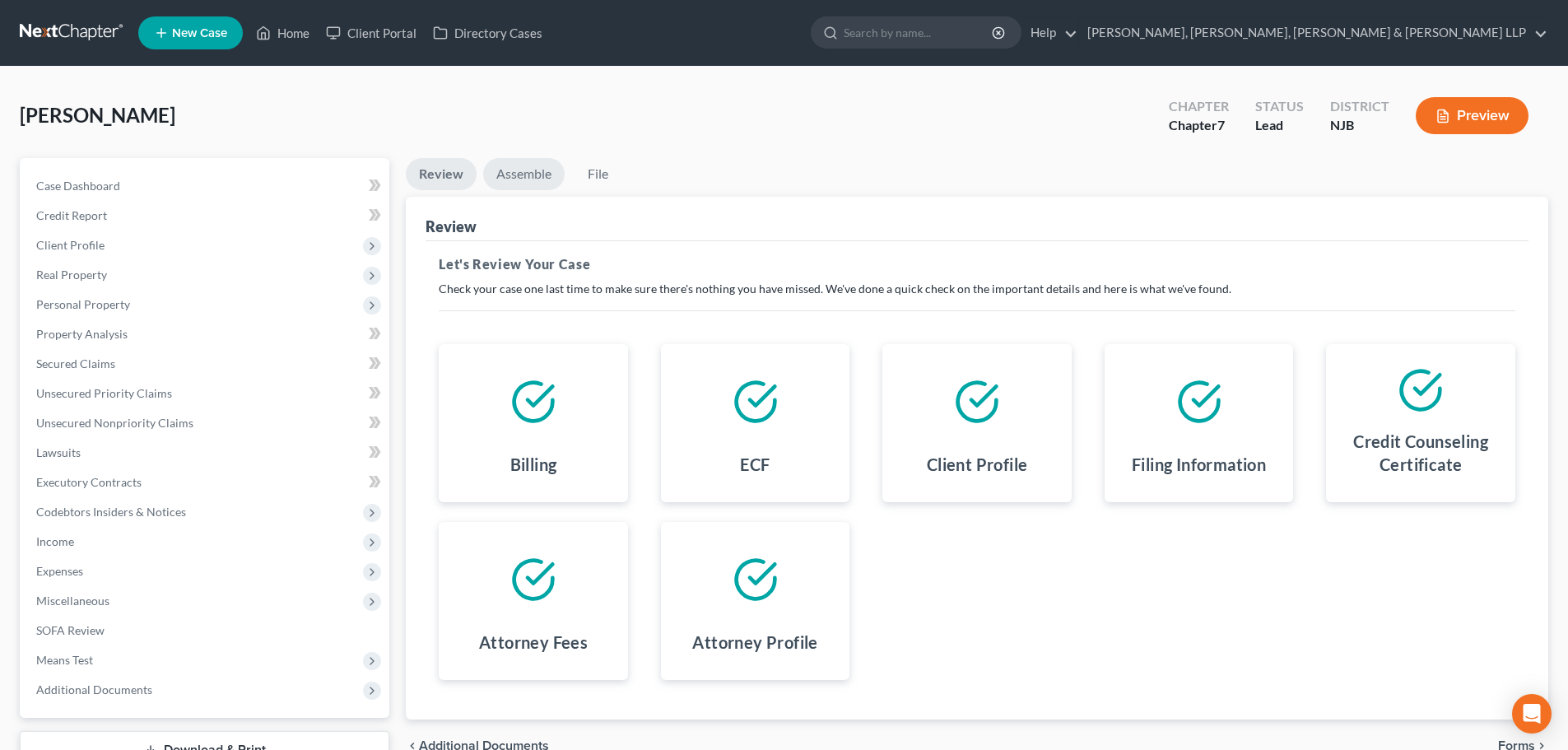
drag, startPoint x: 544, startPoint y: 178, endPoint x: 901, endPoint y: 393, distance: 416.7
click at [546, 177] on link "Assemble" at bounding box center [524, 174] width 82 height 32
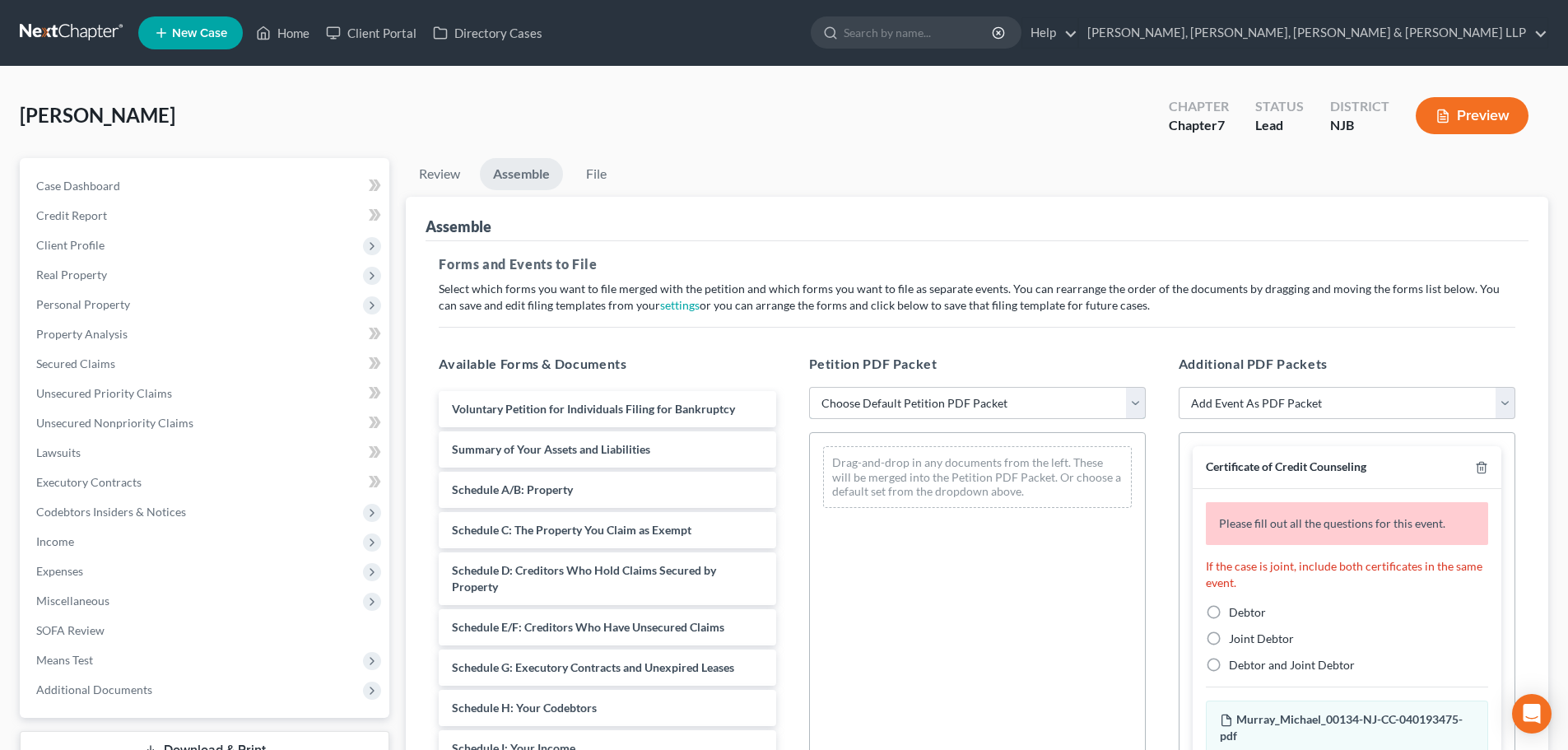
drag, startPoint x: 906, startPoint y: 397, endPoint x: 903, endPoint y: 419, distance: 22.2
click at [907, 397] on select "Choose Default Petition PDF Packet Complete Bankruptcy Petition (all forms and …" at bounding box center [977, 403] width 337 height 33
select select "0"
click at [809, 387] on select "Choose Default Petition PDF Packet Complete Bankruptcy Petition (all forms and …" at bounding box center [977, 403] width 337 height 33
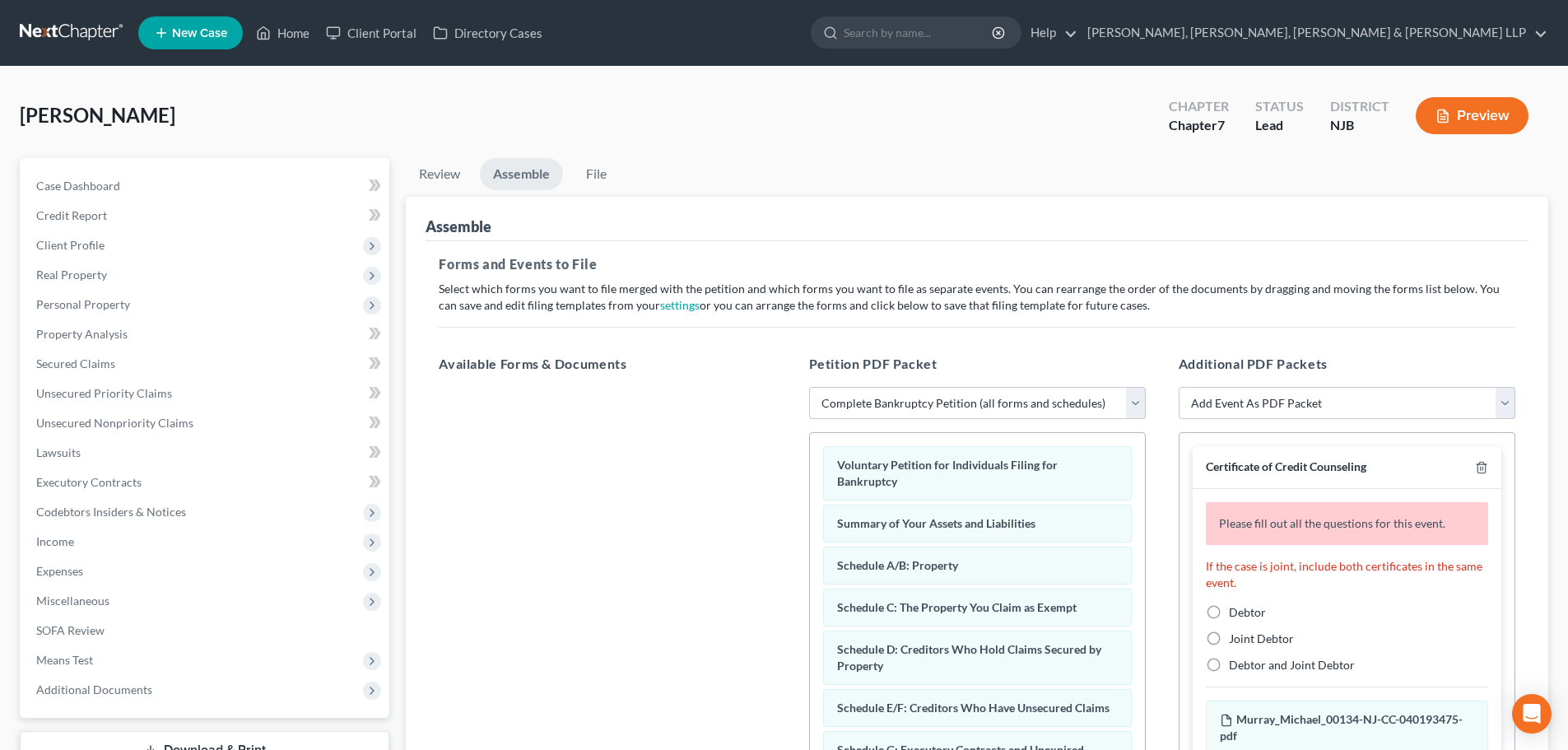
drag, startPoint x: 1212, startPoint y: 612, endPoint x: 679, endPoint y: 207, distance: 669.4
click at [1229, 612] on label "Debtor" at bounding box center [1247, 613] width 37 height 17
click at [1236, 612] on input "Debtor" at bounding box center [1241, 609] width 10 height 10
radio input "true"
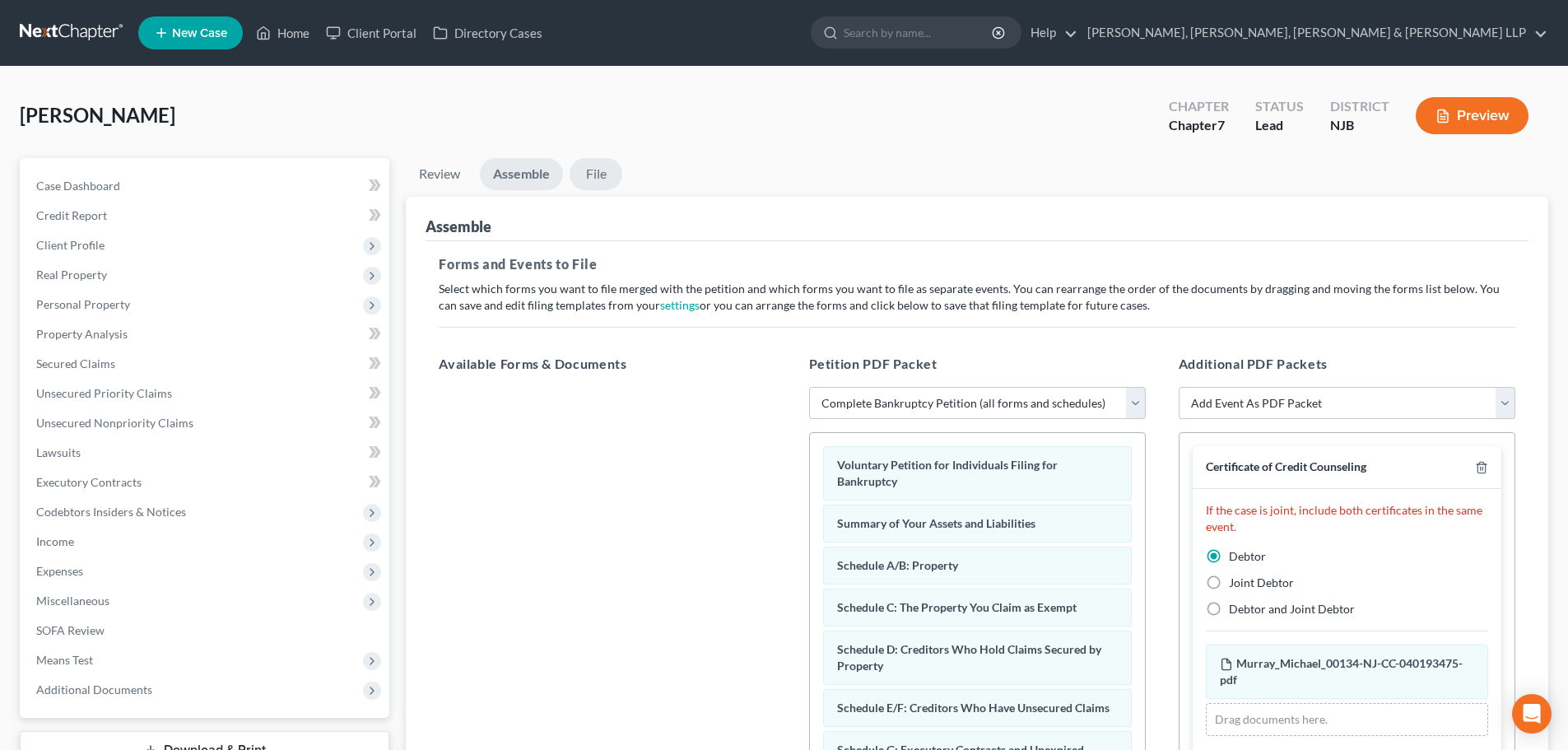
click at [589, 172] on link "File" at bounding box center [596, 174] width 53 height 32
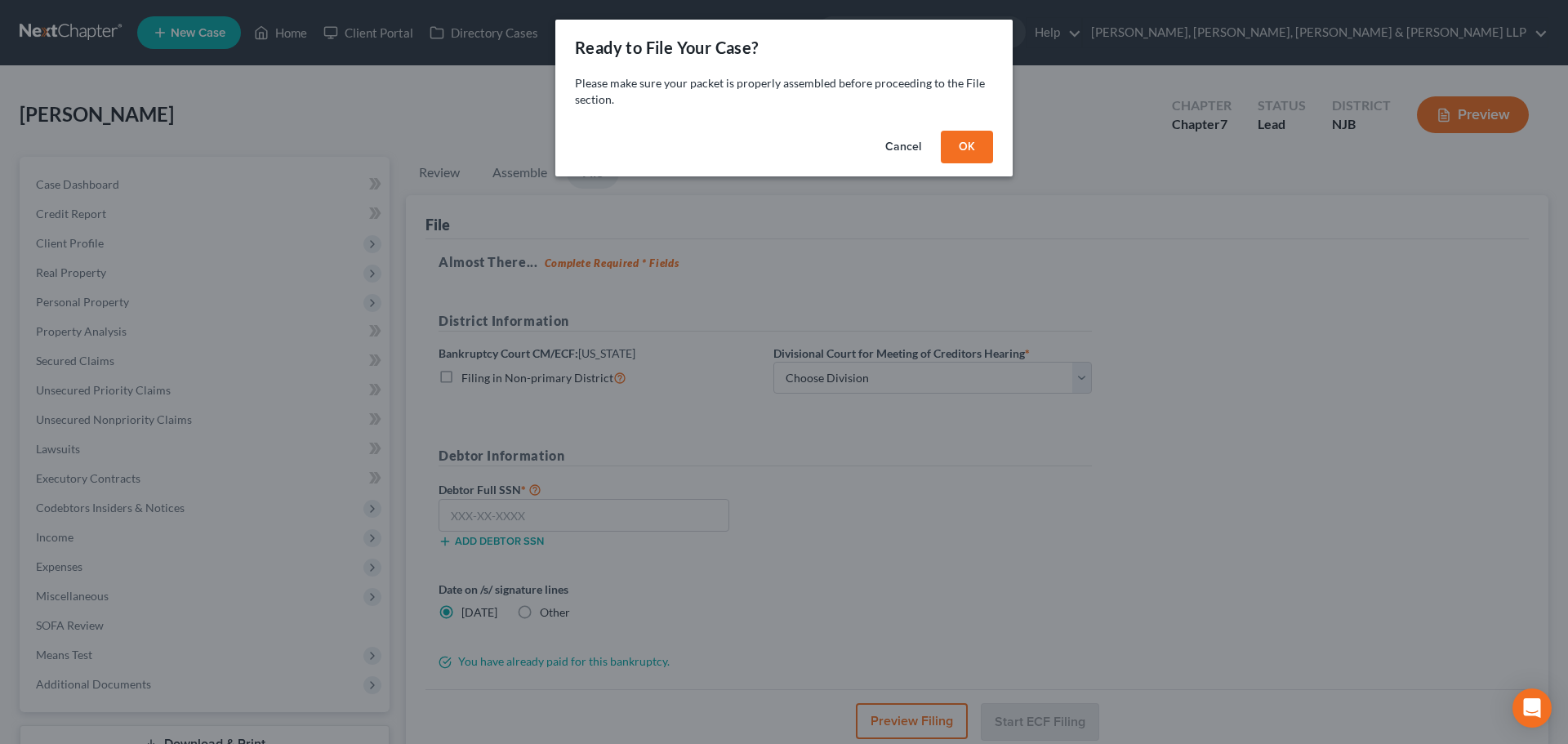
drag, startPoint x: 962, startPoint y: 140, endPoint x: 877, endPoint y: 360, distance: 235.8
click at [962, 140] on button "OK" at bounding box center [967, 146] width 52 height 33
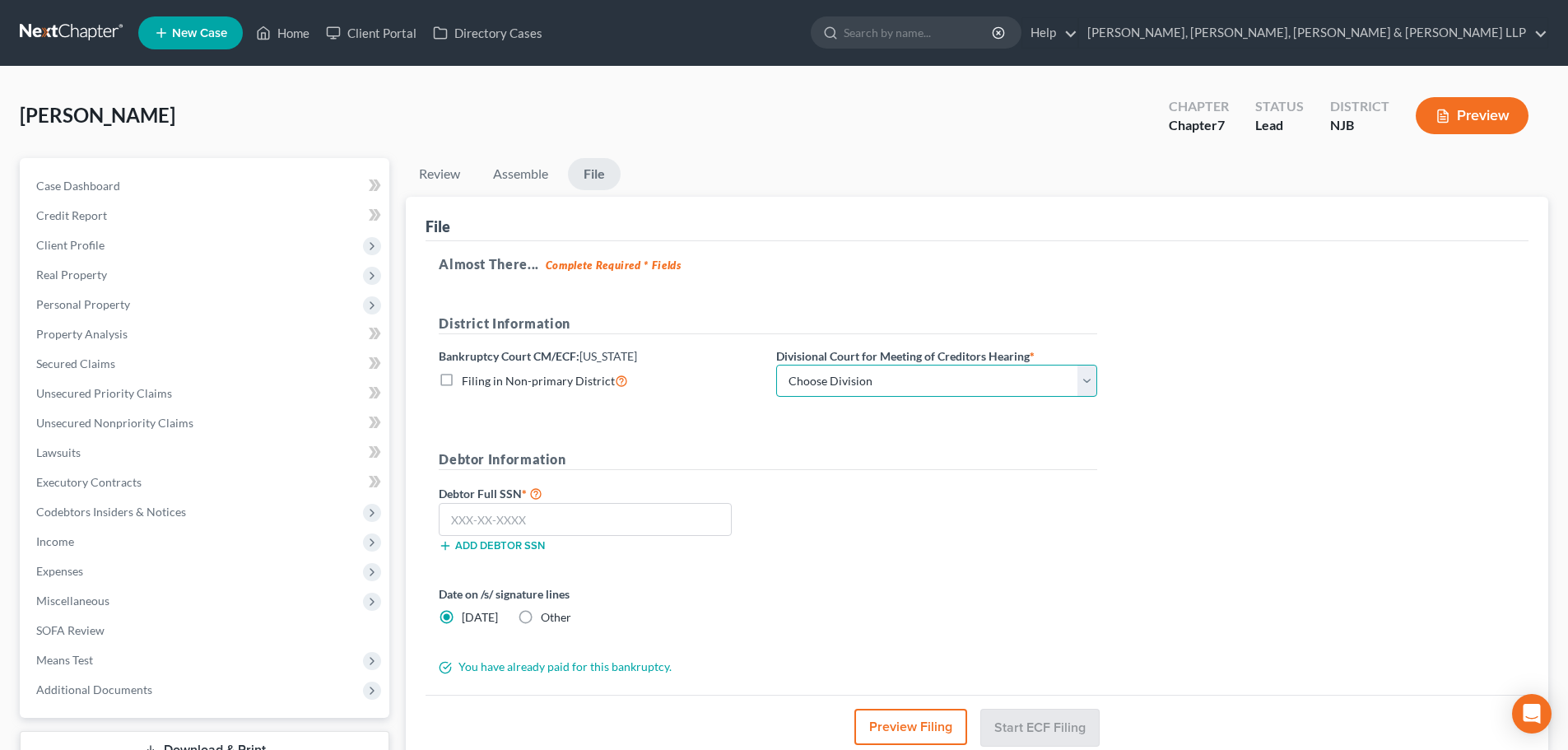
click at [864, 373] on select "Choose Division [GEOGRAPHIC_DATA] [GEOGRAPHIC_DATA]/[GEOGRAPHIC_DATA] [GEOGRAPH…" at bounding box center [936, 381] width 321 height 33
select select "2"
click at [776, 365] on select "Choose Division [GEOGRAPHIC_DATA] [GEOGRAPHIC_DATA]/[GEOGRAPHIC_DATA] [GEOGRAPH…" at bounding box center [936, 381] width 321 height 33
click at [546, 522] on input "text" at bounding box center [586, 519] width 293 height 33
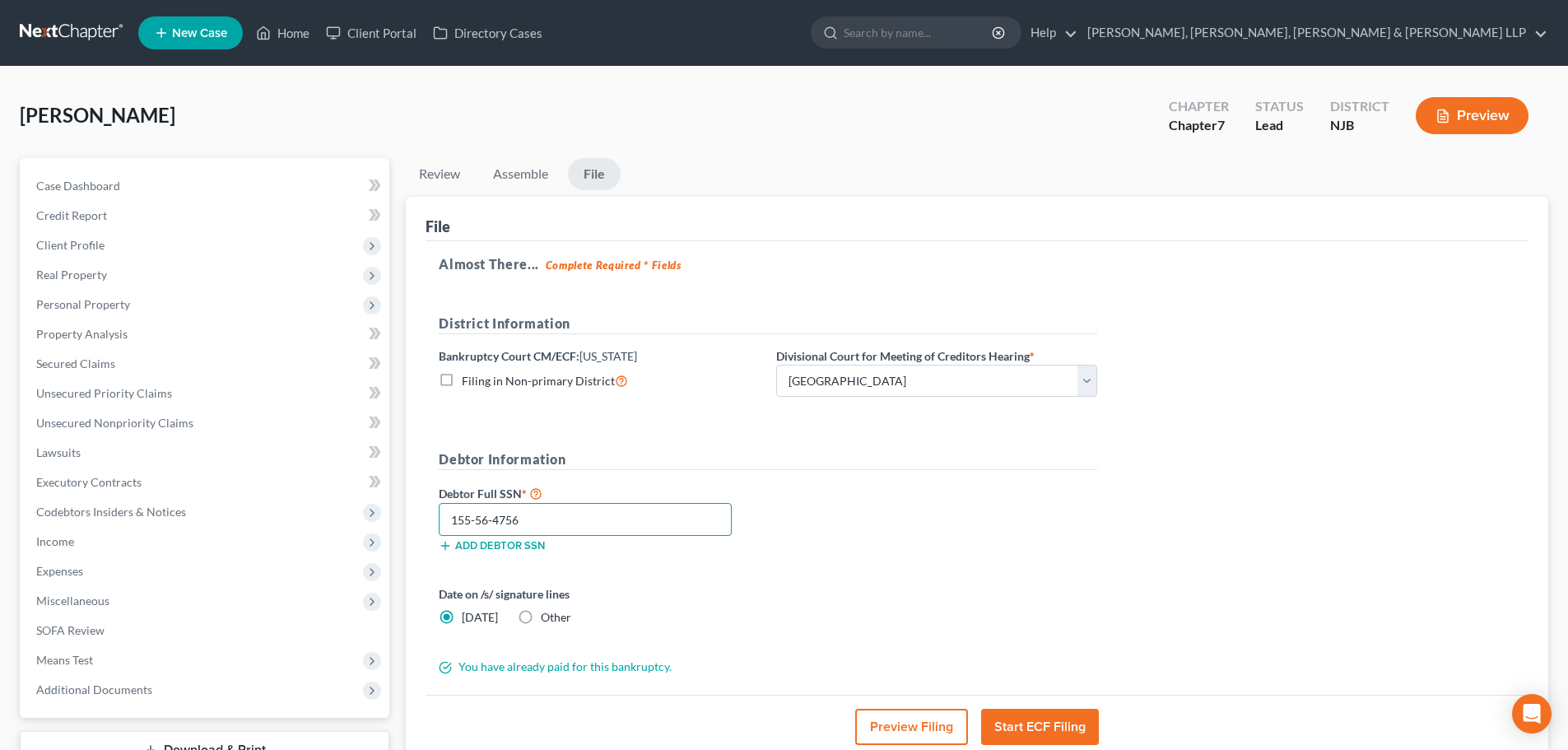
type input "155-56-4756"
click at [1054, 732] on button "Start ECF Filing" at bounding box center [1040, 727] width 117 height 37
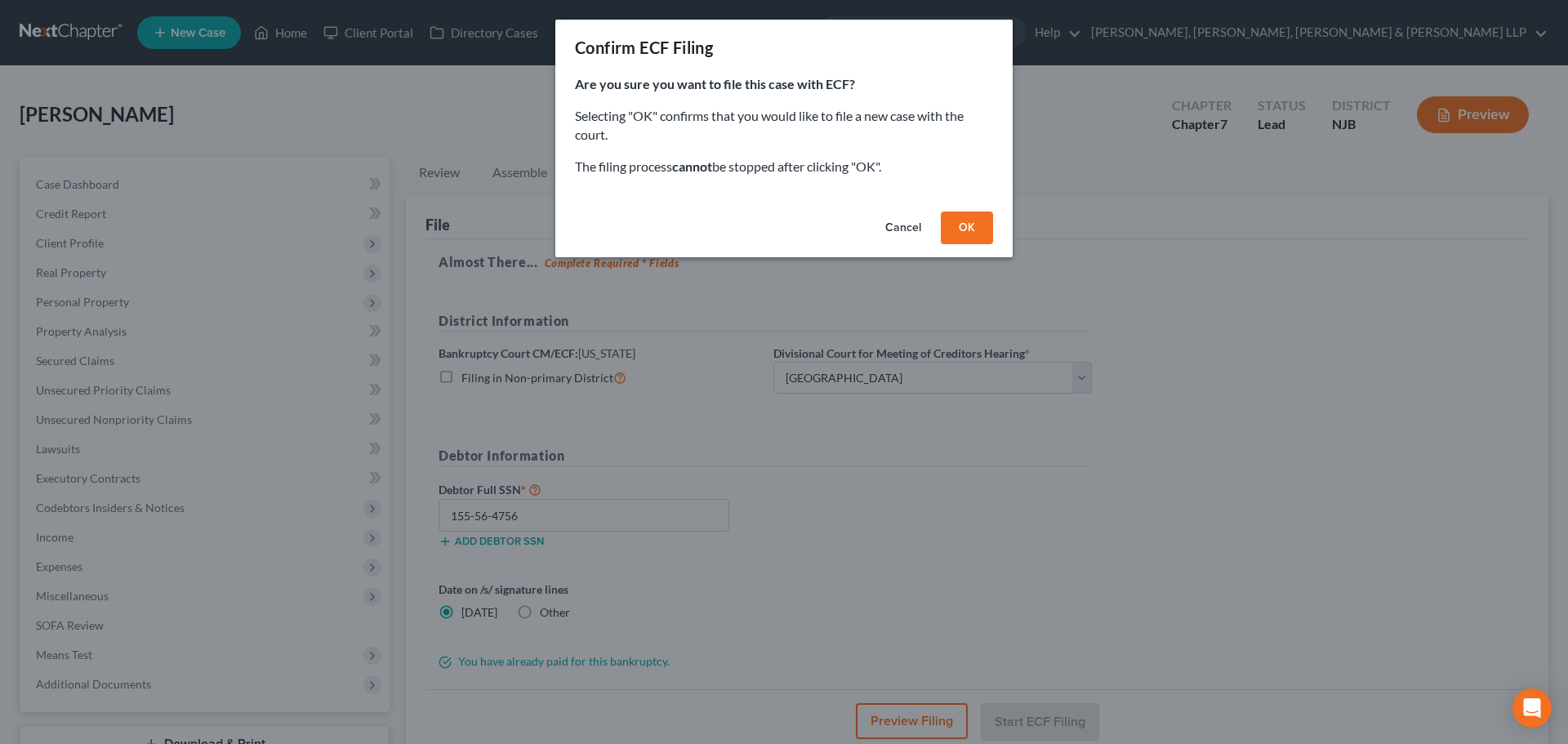
click at [960, 236] on button "OK" at bounding box center [967, 227] width 52 height 33
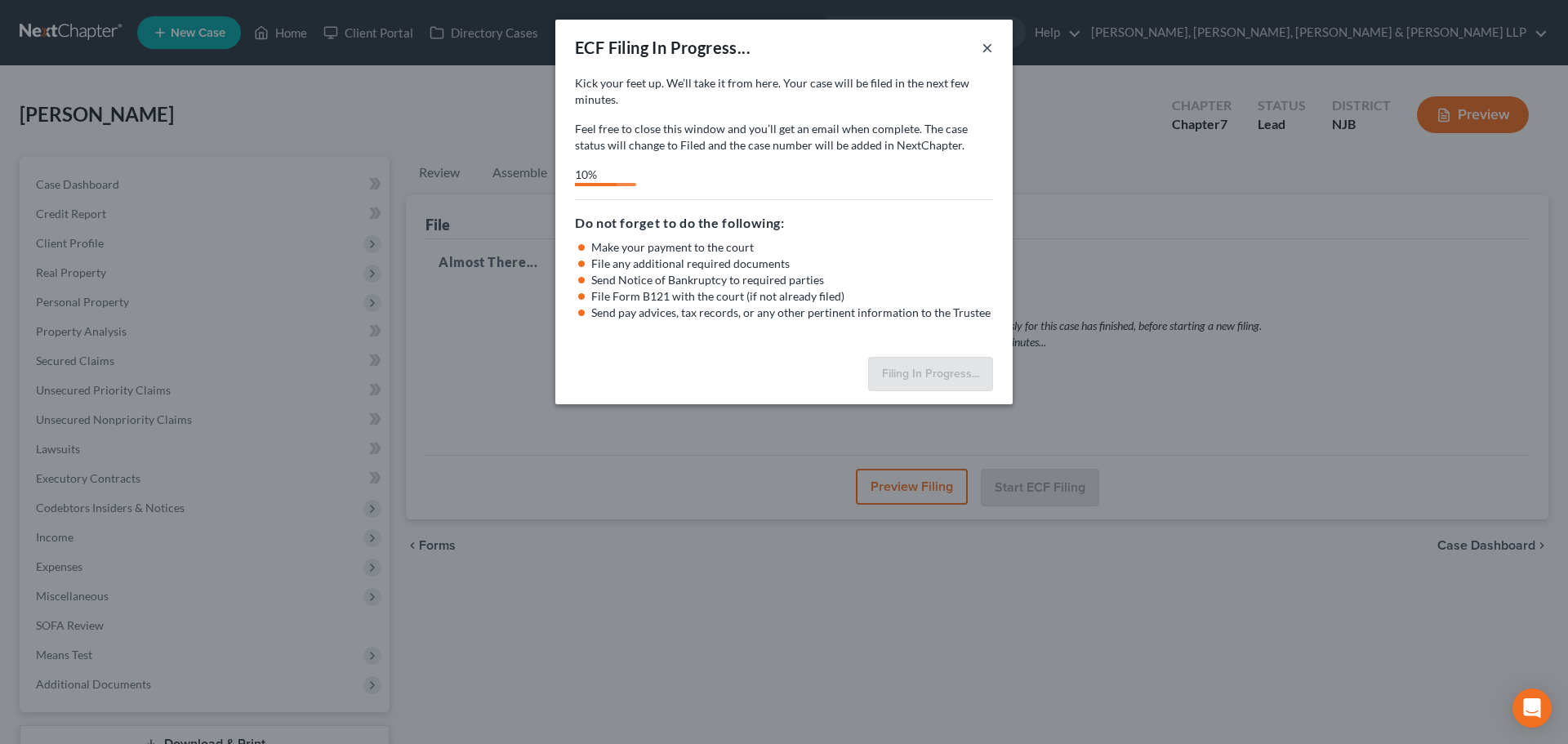
drag, startPoint x: 993, startPoint y: 47, endPoint x: 282, endPoint y: 43, distance: 711.0
click at [993, 47] on button "×" at bounding box center [987, 47] width 11 height 20
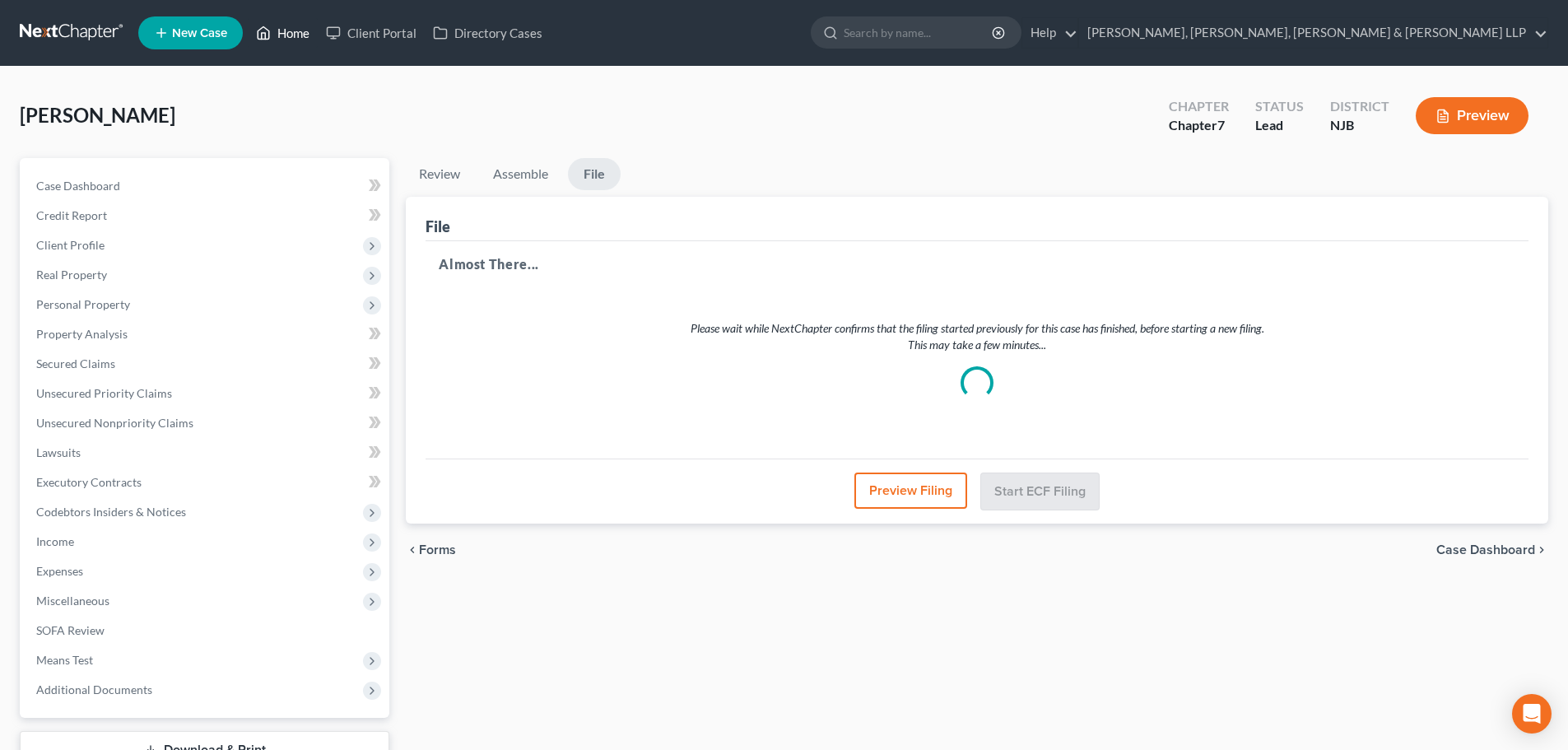
click at [298, 33] on link "Home" at bounding box center [282, 33] width 70 height 30
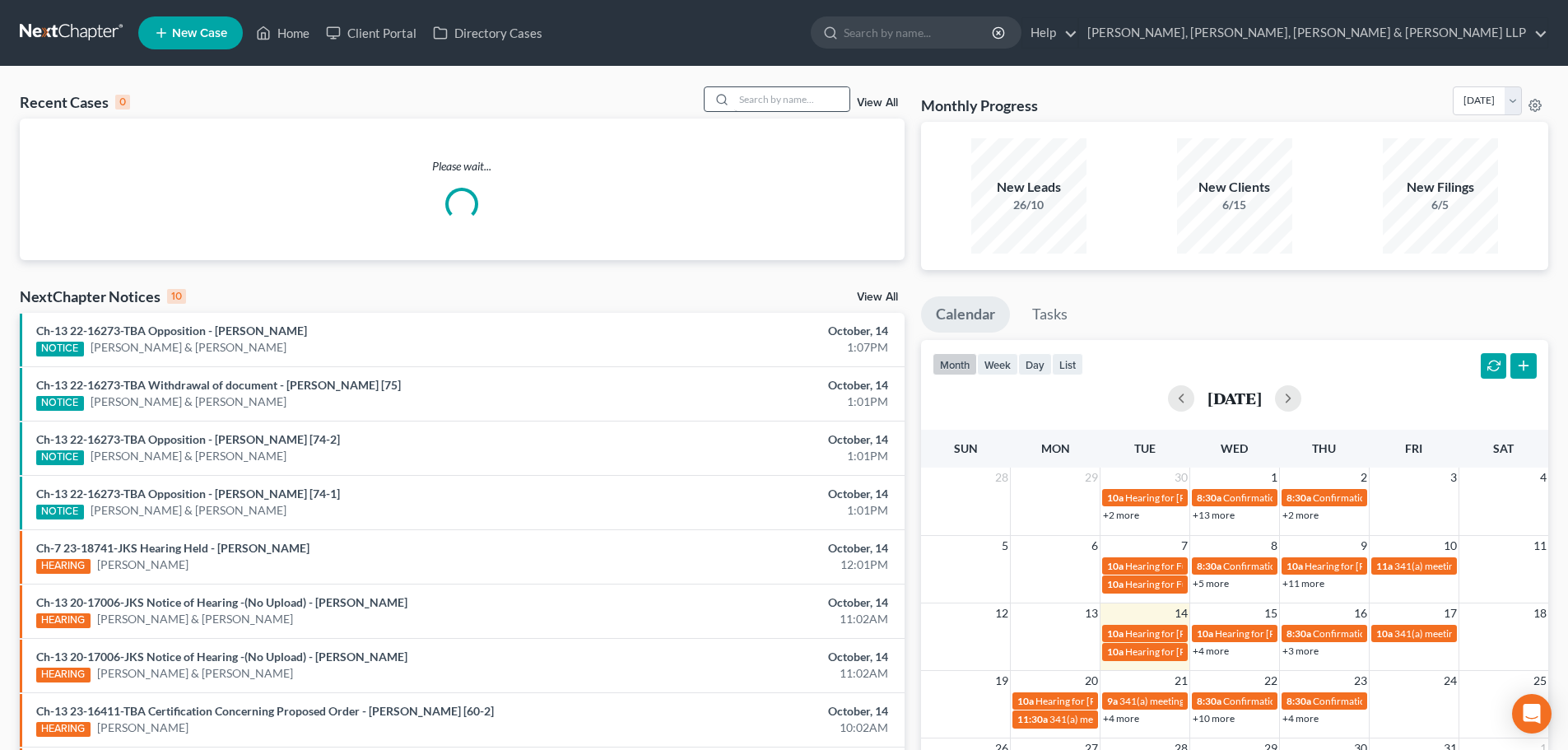
drag, startPoint x: 729, startPoint y: 105, endPoint x: 759, endPoint y: 104, distance: 30.0
click at [732, 105] on div at bounding box center [720, 99] width 30 height 23
click at [771, 101] on input "search" at bounding box center [792, 99] width 115 height 23
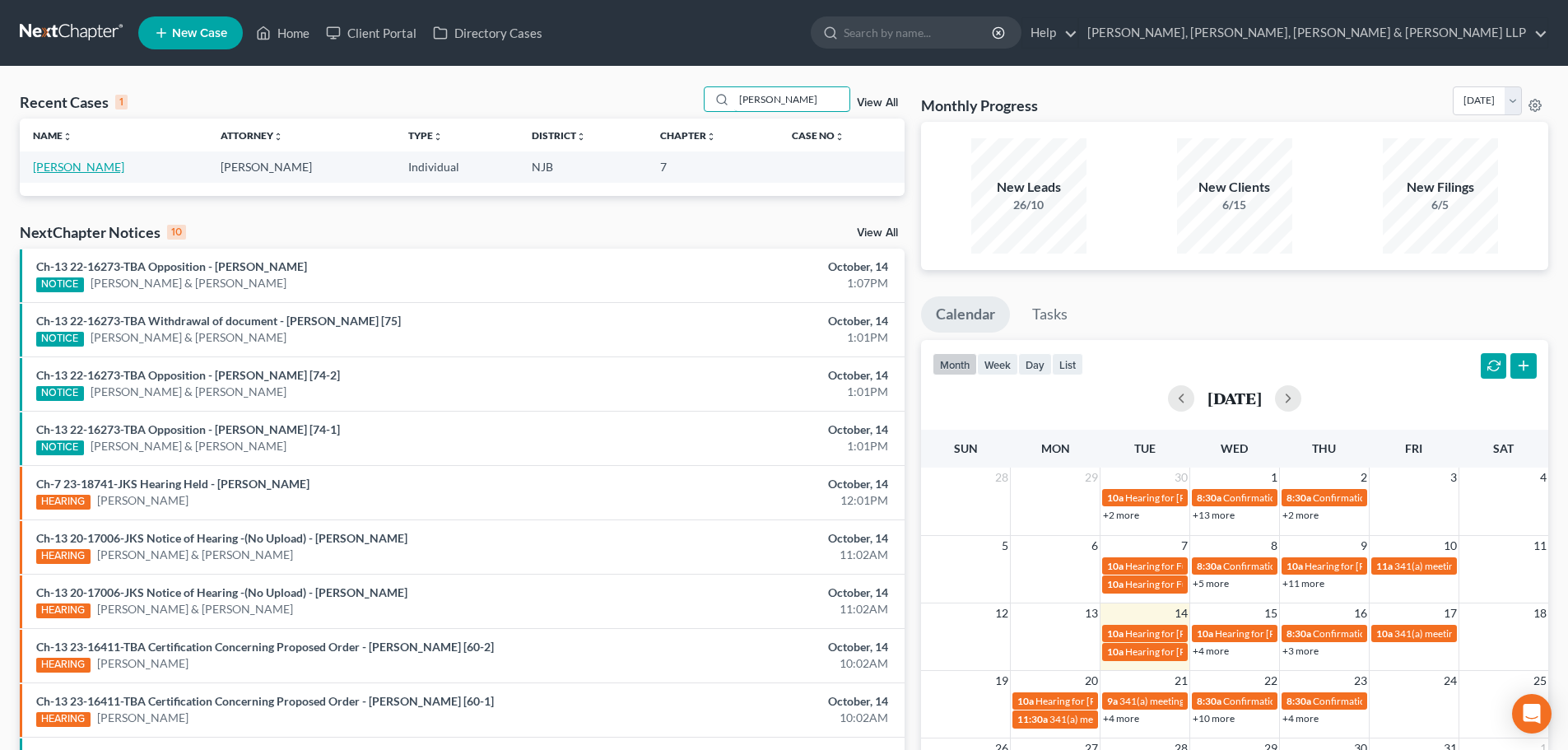
type input "[PERSON_NAME]"
click at [114, 164] on link "[PERSON_NAME]" at bounding box center [78, 166] width 91 height 14
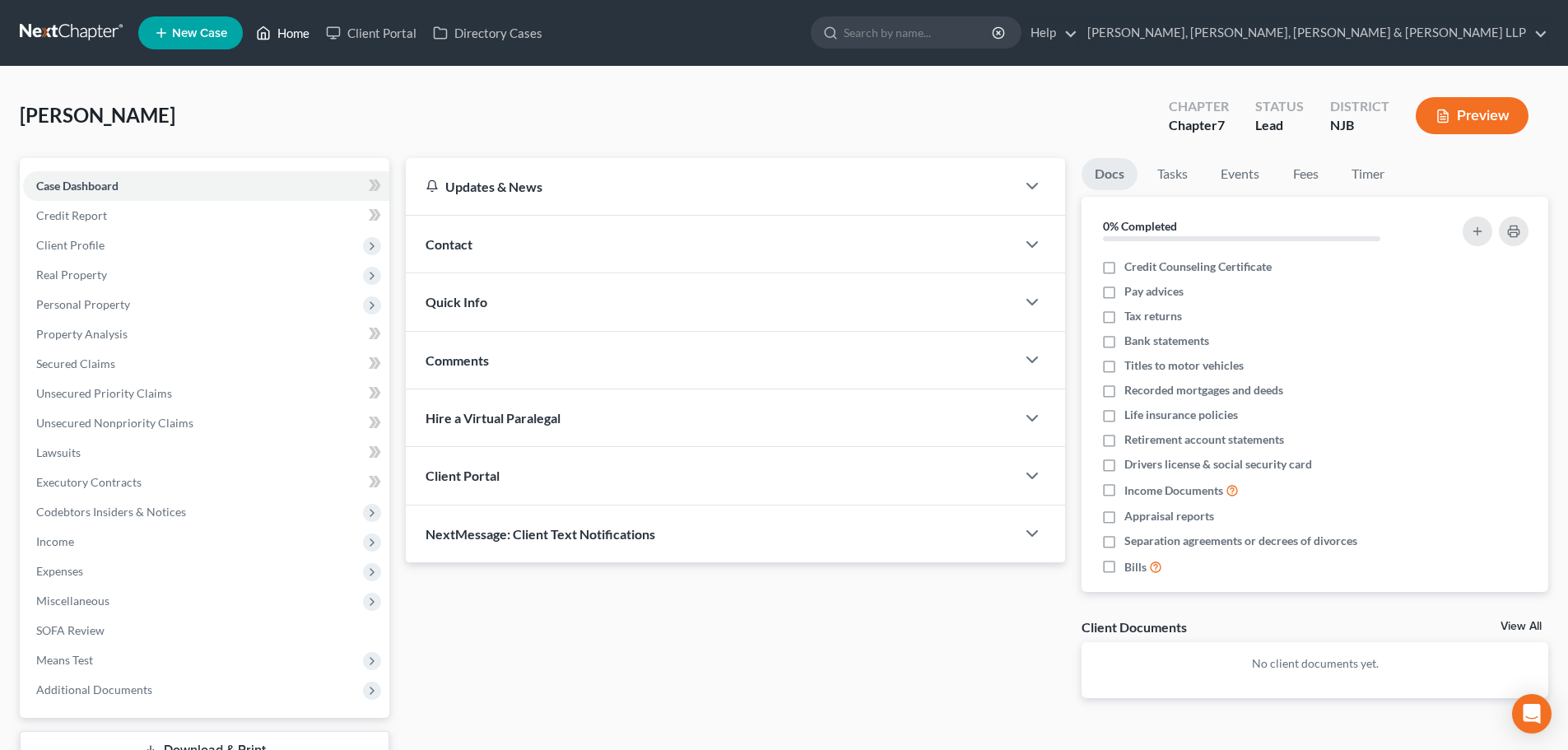
drag, startPoint x: 305, startPoint y: 30, endPoint x: 464, endPoint y: 0, distance: 161.8
click at [305, 30] on link "Home" at bounding box center [282, 33] width 70 height 30
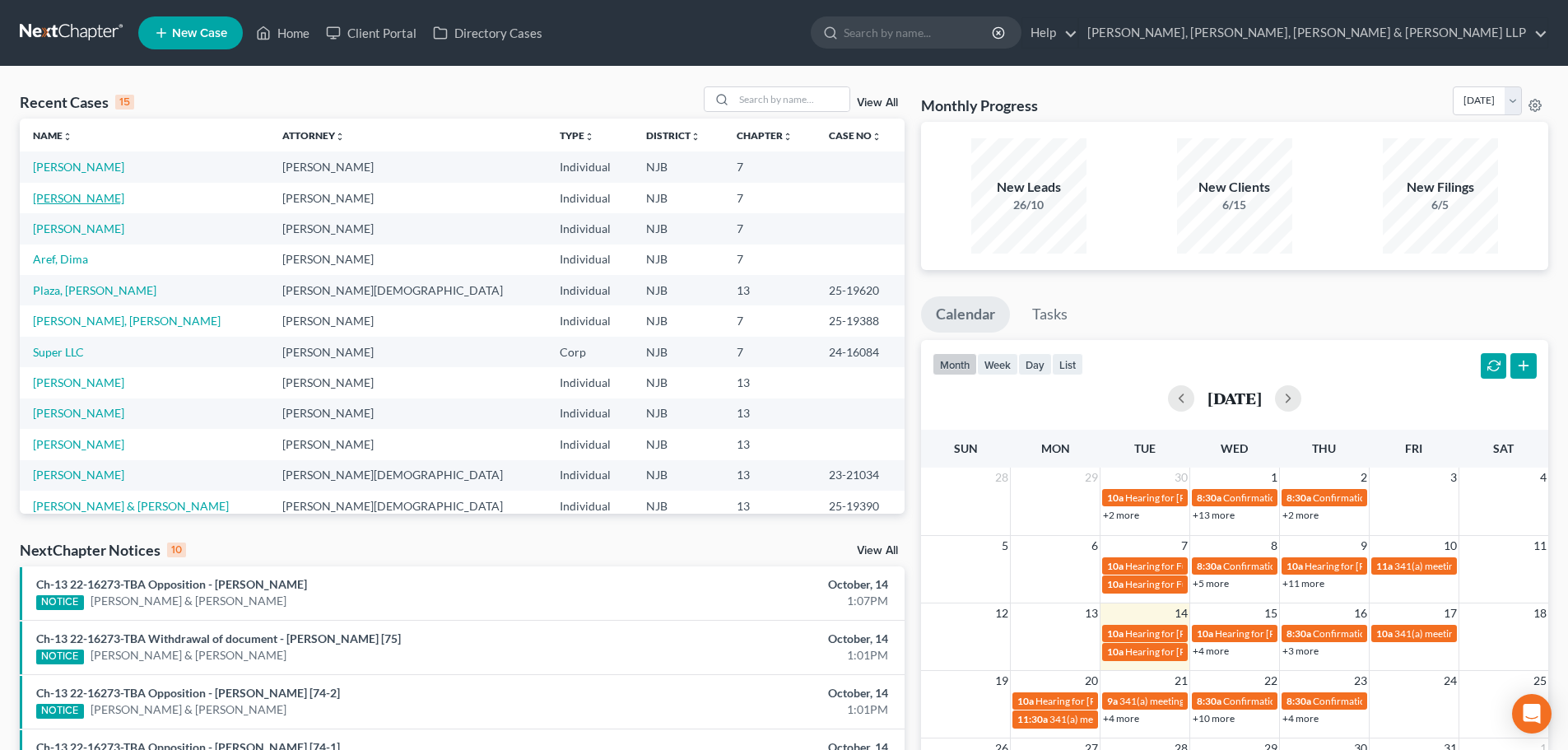
click at [92, 191] on link "[PERSON_NAME]" at bounding box center [78, 198] width 91 height 14
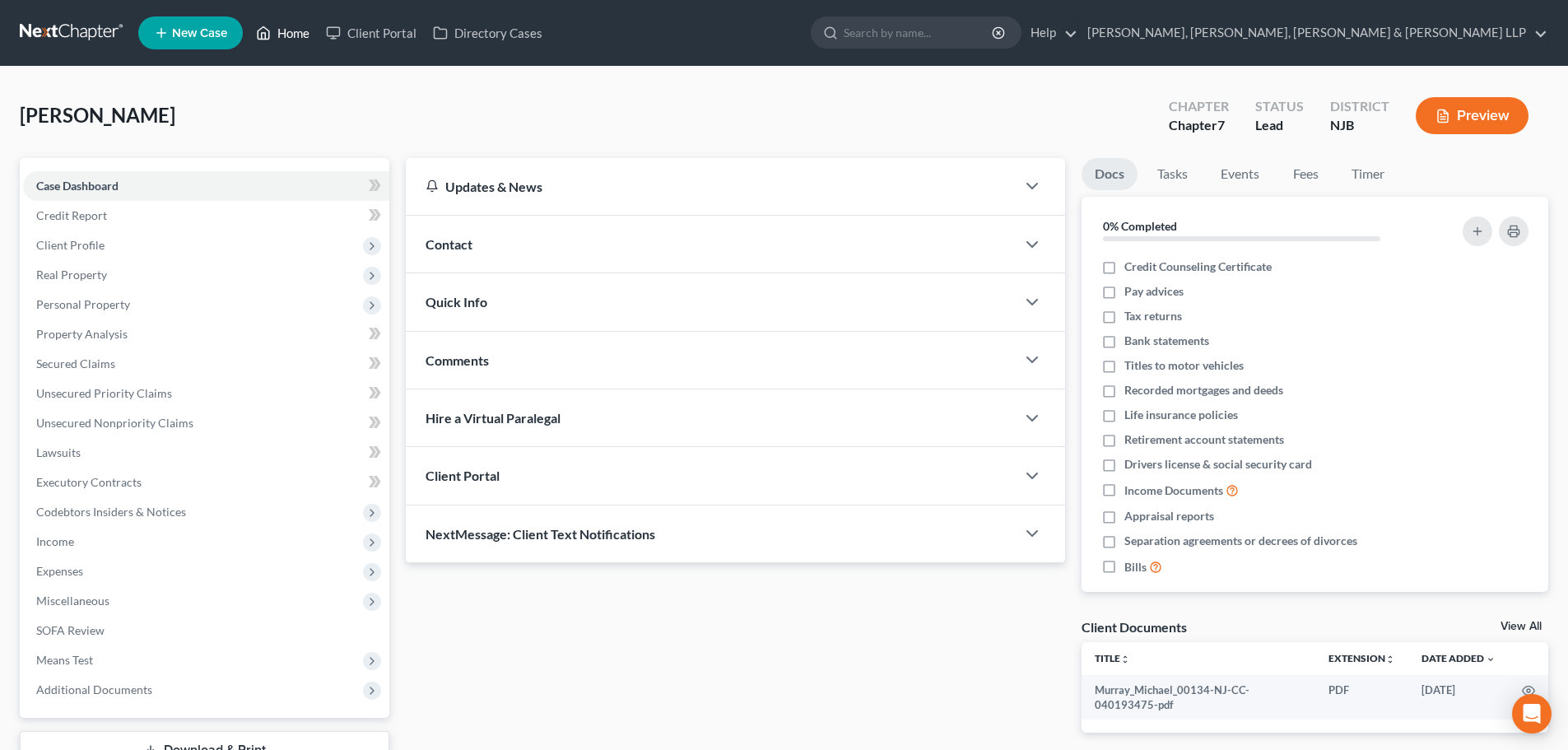
click at [298, 35] on link "Home" at bounding box center [282, 33] width 70 height 30
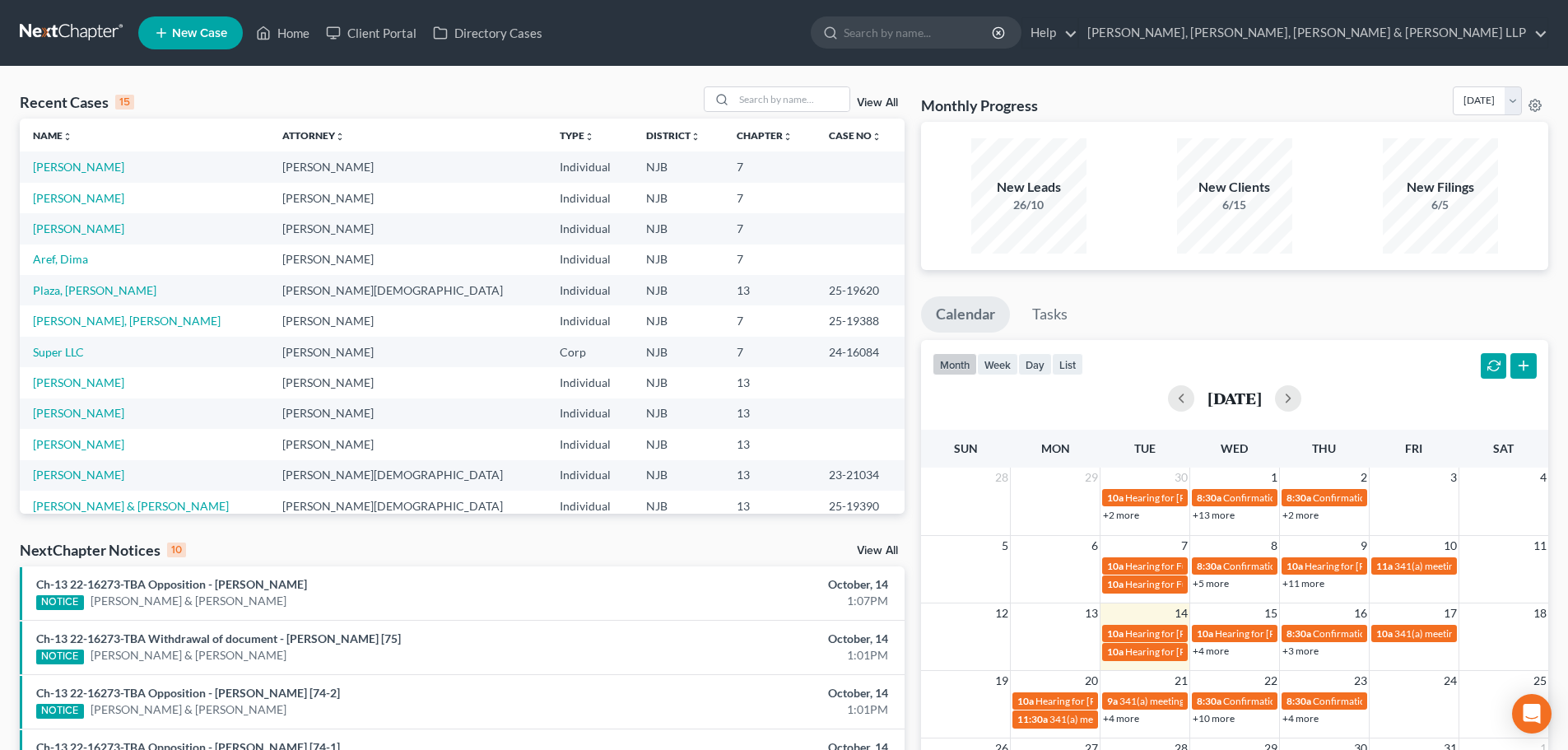
click at [119, 205] on td "[PERSON_NAME]" at bounding box center [145, 198] width 250 height 30
click at [116, 200] on link "[PERSON_NAME]" at bounding box center [78, 198] width 91 height 14
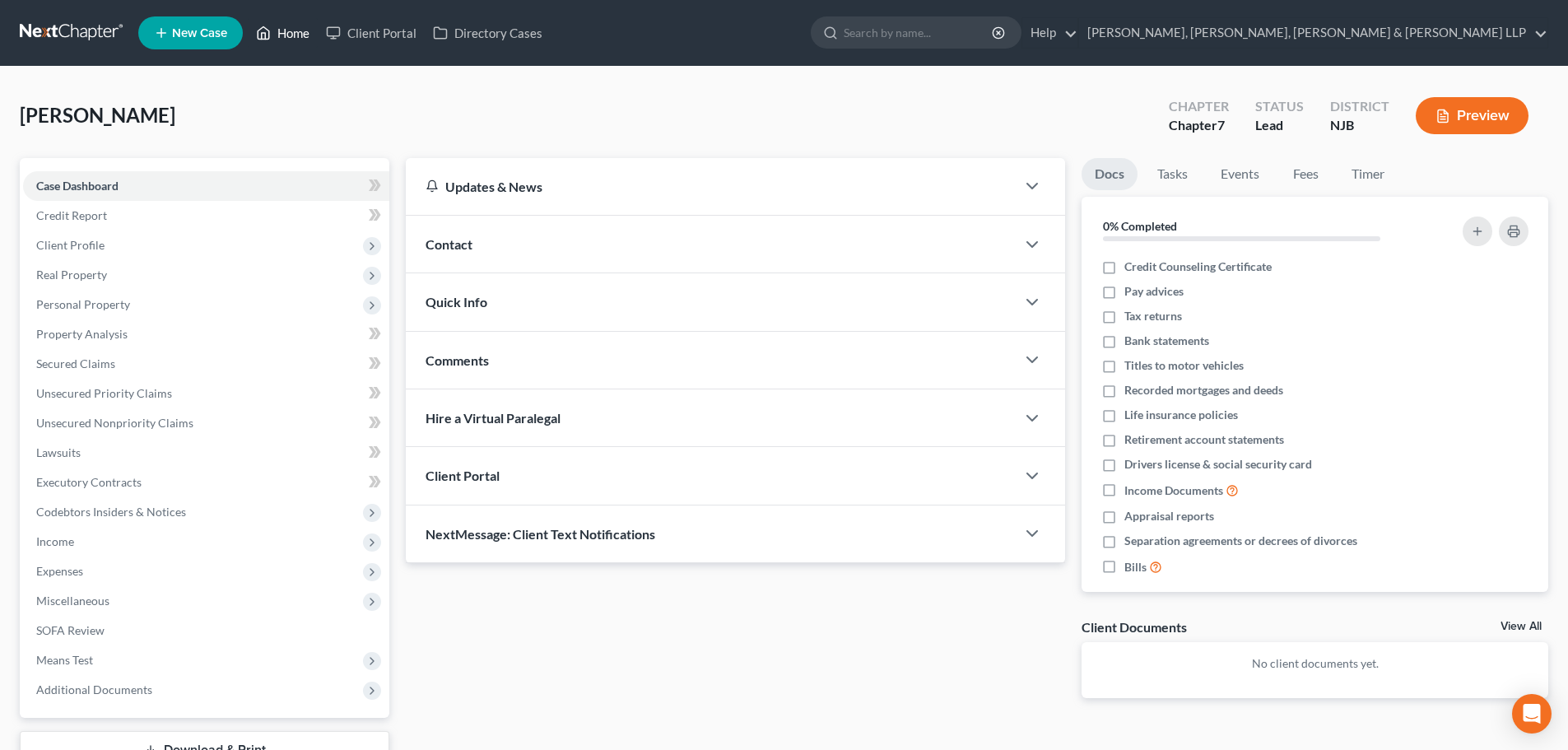
drag, startPoint x: 296, startPoint y: 38, endPoint x: 304, endPoint y: 59, distance: 22.5
click at [296, 38] on link "Home" at bounding box center [282, 33] width 70 height 30
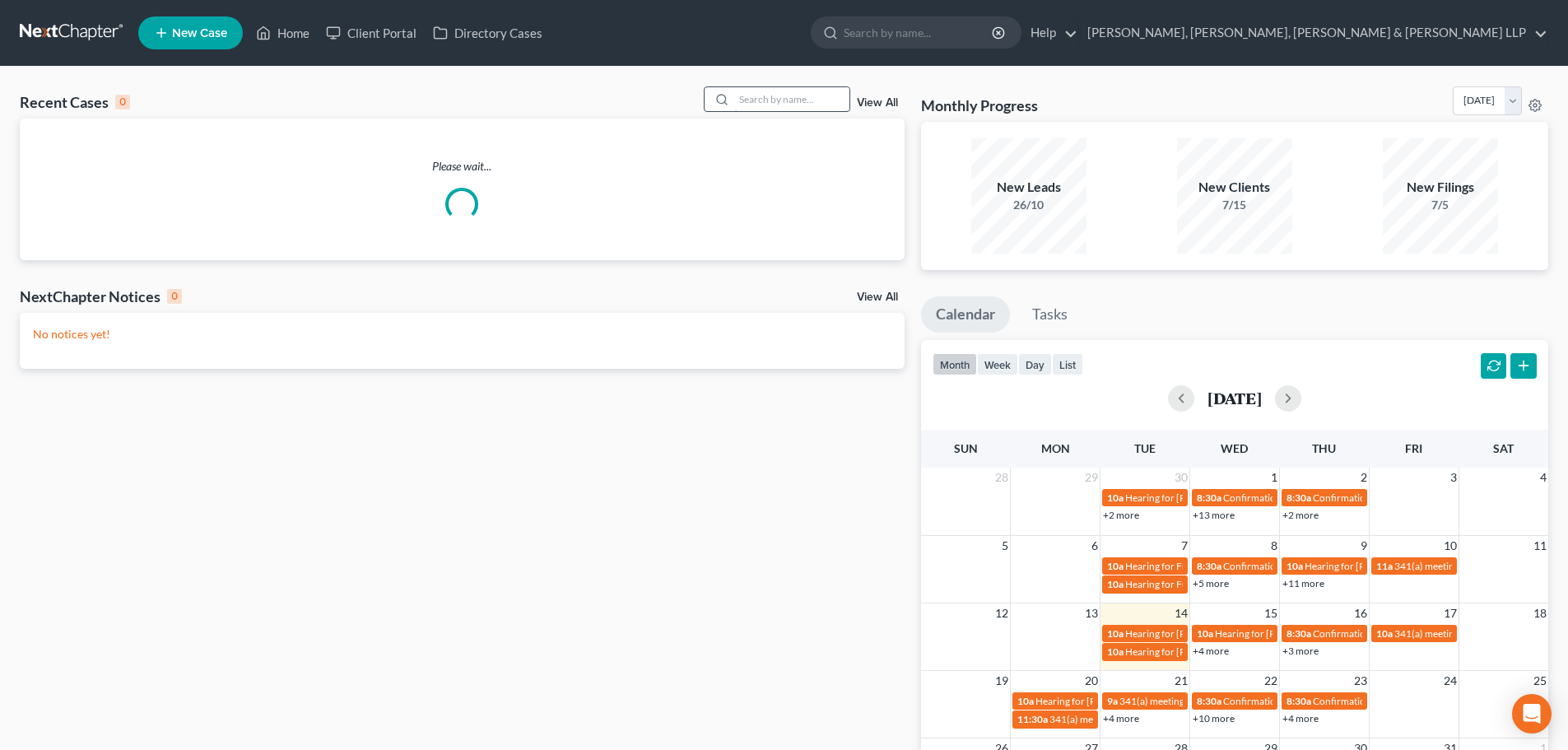
click at [794, 99] on input "search" at bounding box center [792, 99] width 115 height 23
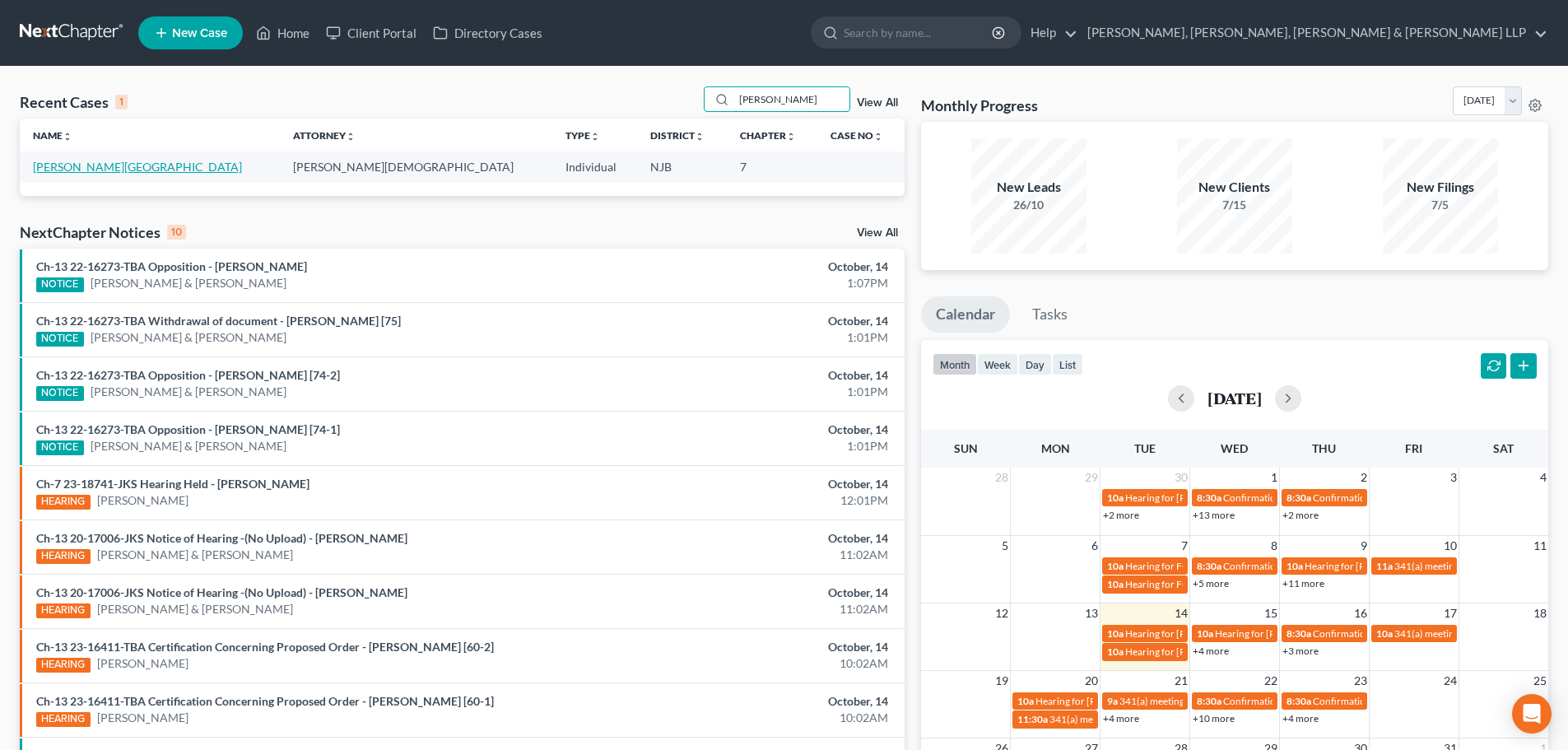
type input "[PERSON_NAME]"
click at [114, 167] on link "[PERSON_NAME][GEOGRAPHIC_DATA]" at bounding box center [137, 166] width 209 height 14
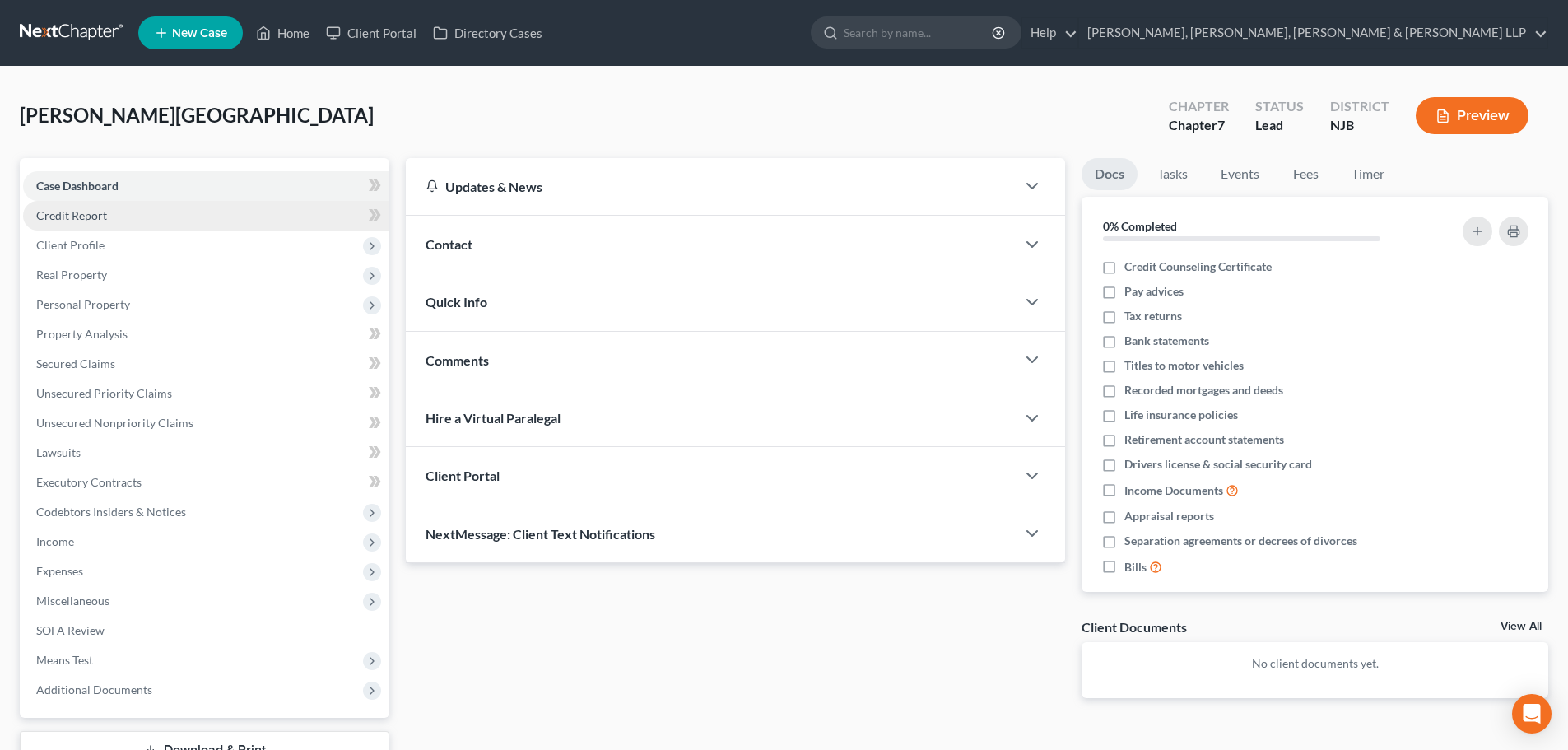
click at [99, 220] on span "Credit Report" at bounding box center [71, 215] width 70 height 14
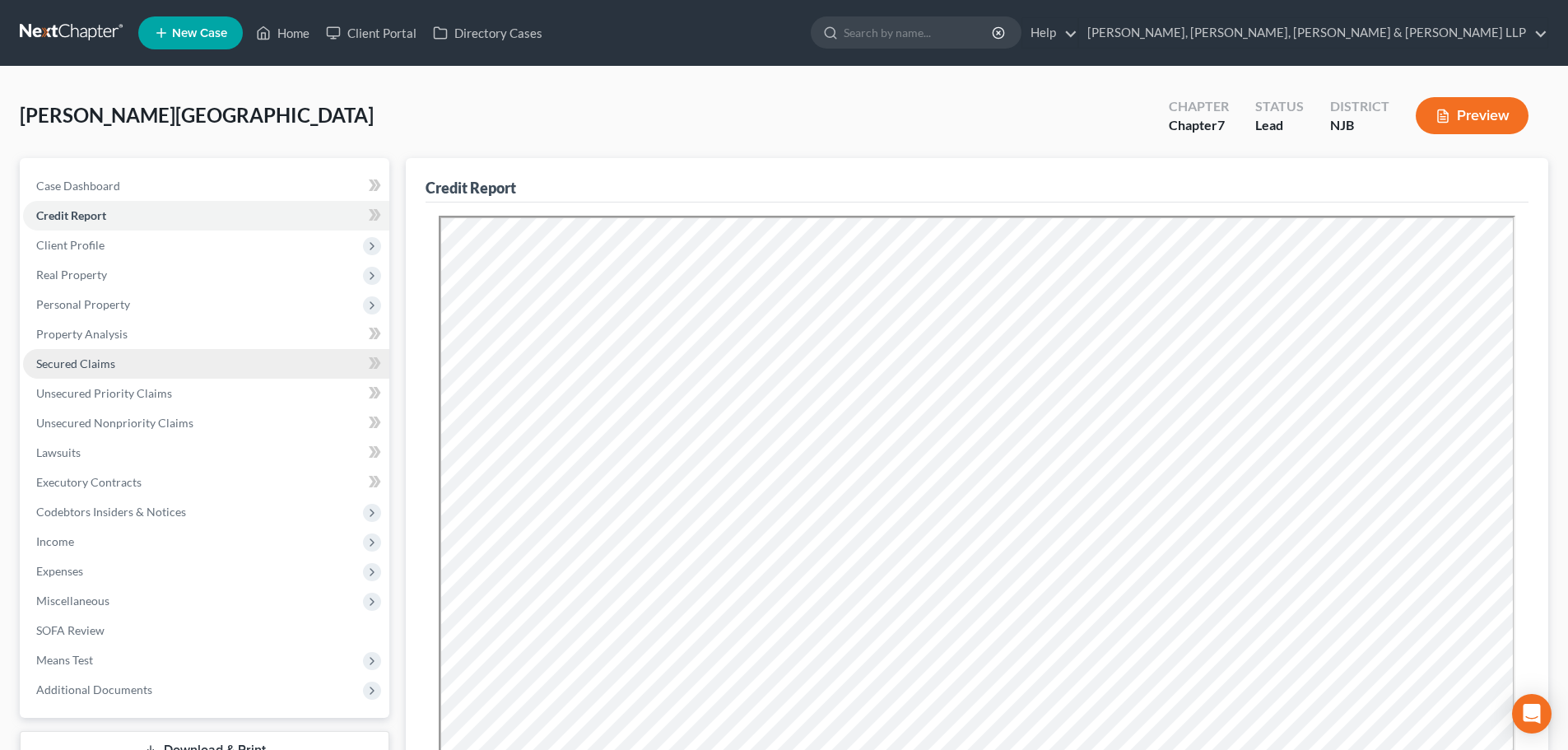
click at [213, 366] on link "Secured Claims" at bounding box center [206, 364] width 366 height 30
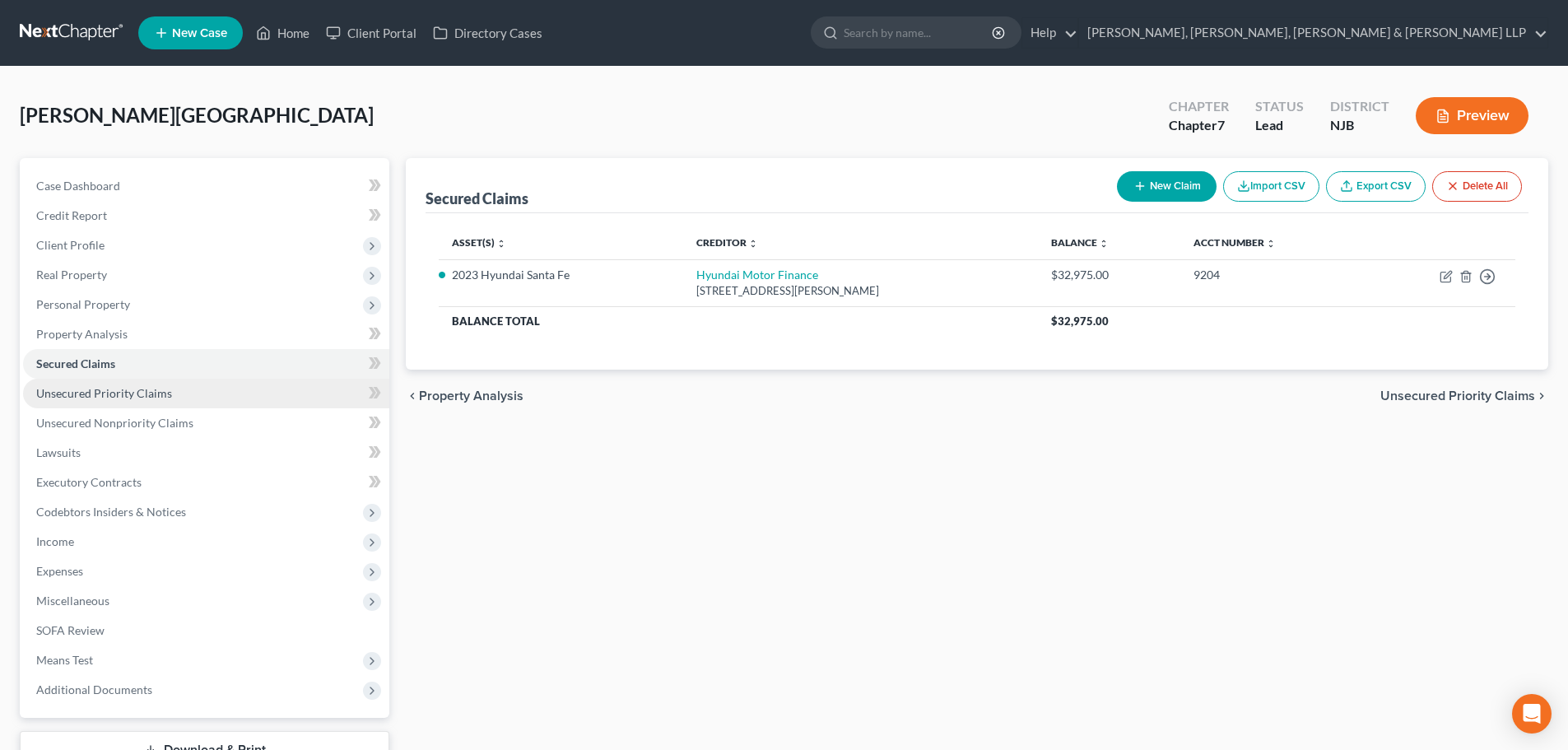
click at [177, 396] on link "Unsecured Priority Claims" at bounding box center [206, 394] width 366 height 30
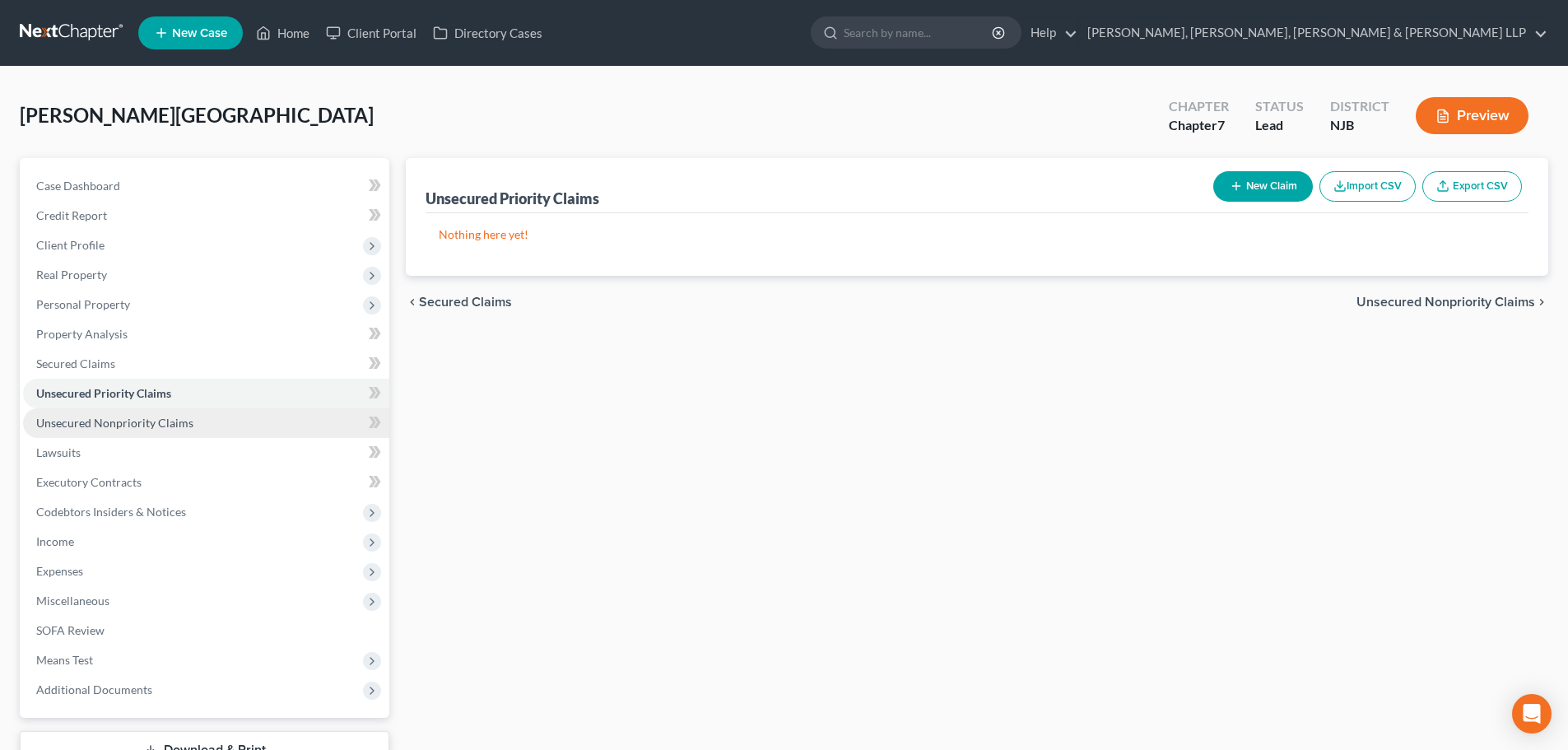
click at [177, 427] on span "Unsecured Nonpriority Claims" at bounding box center [115, 422] width 158 height 14
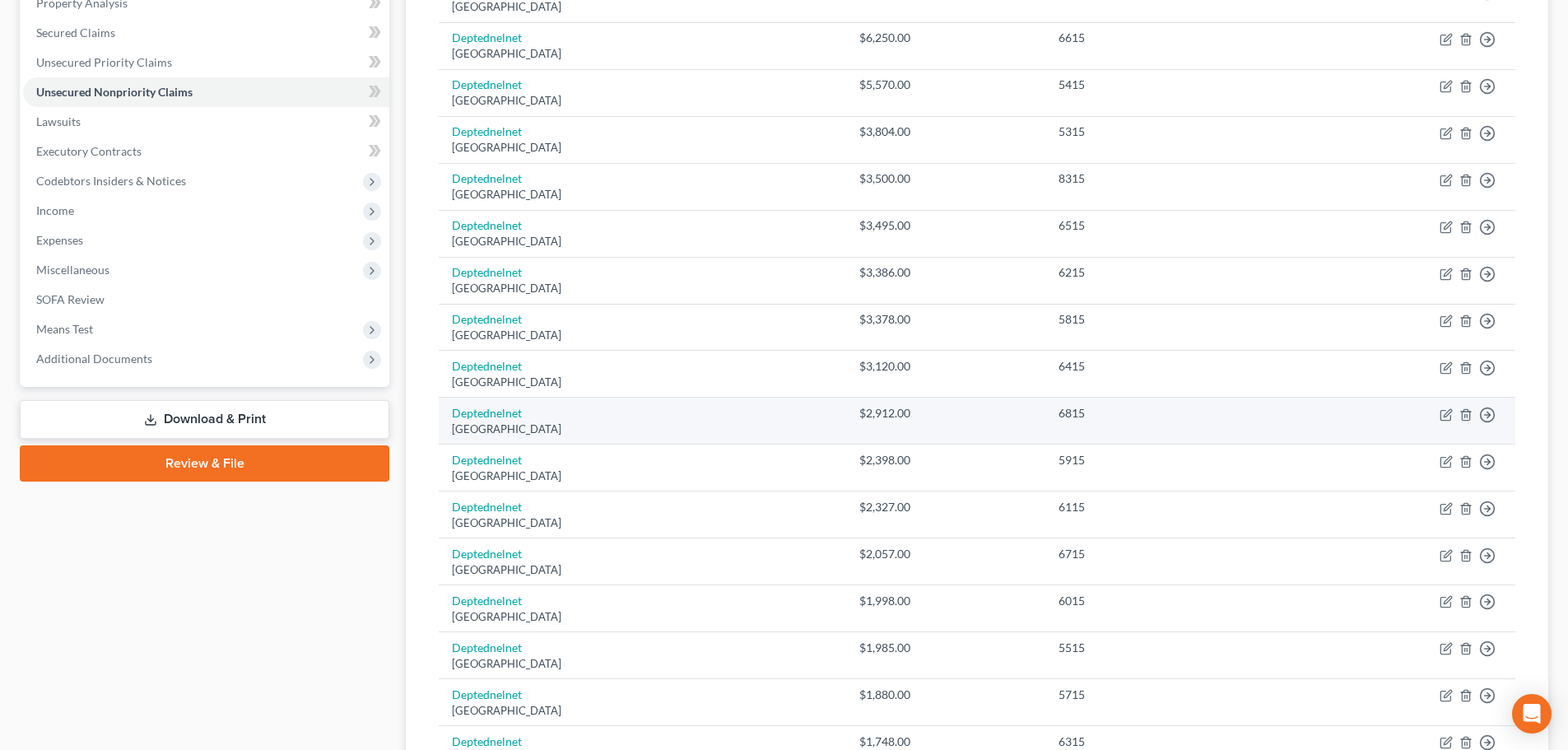
scroll to position [72, 0]
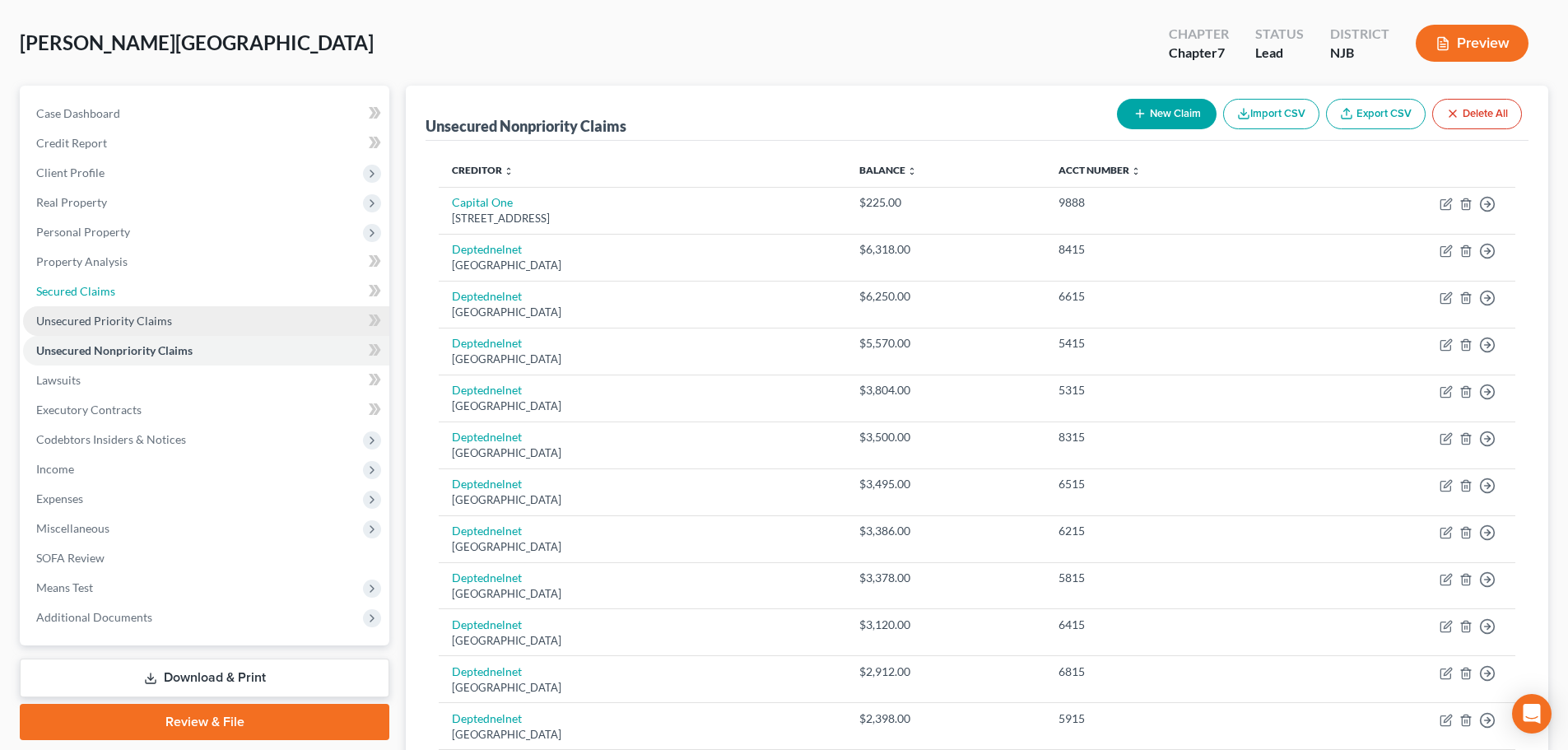
click at [175, 298] on link "Secured Claims" at bounding box center [206, 292] width 366 height 30
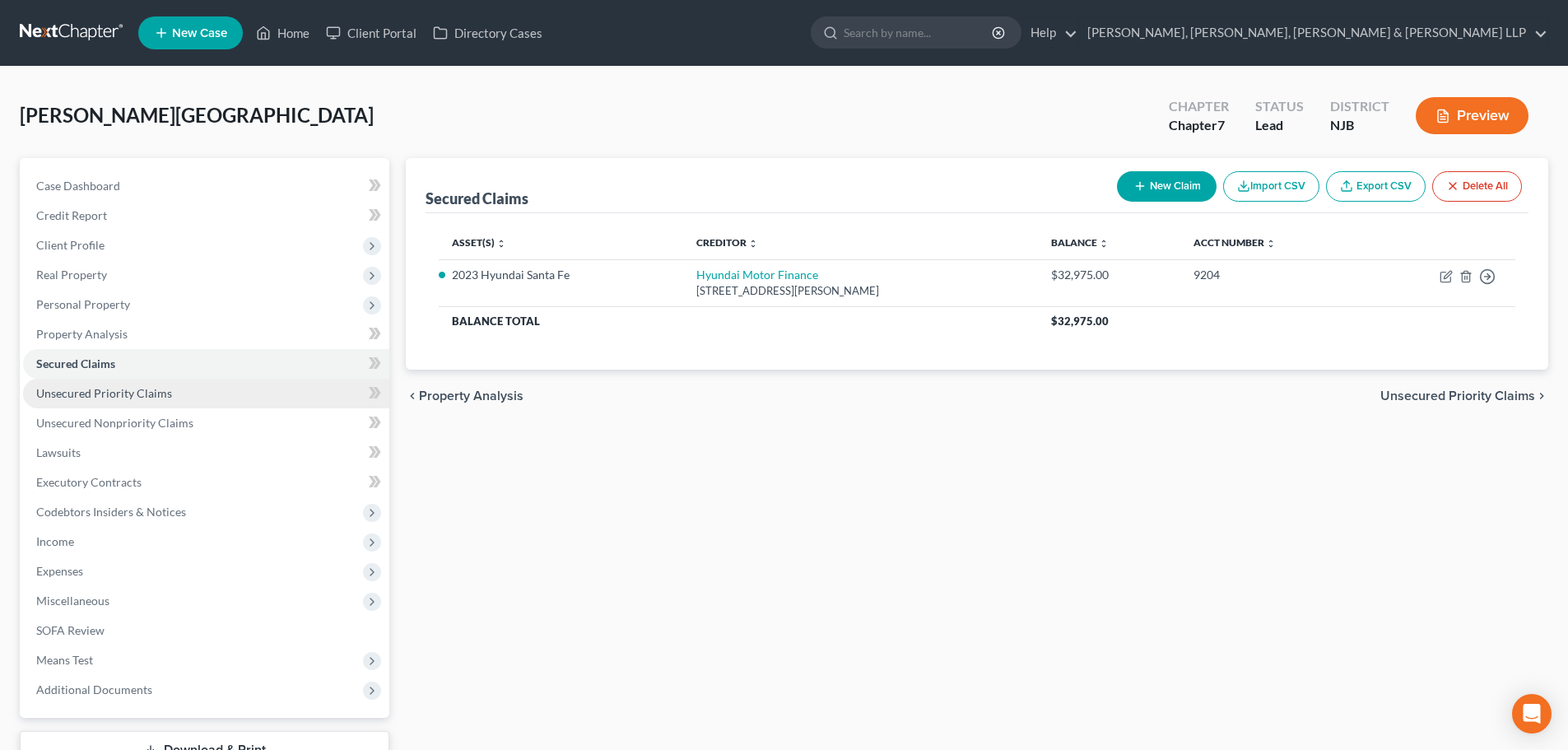
click at [198, 406] on link "Unsecured Priority Claims" at bounding box center [206, 394] width 366 height 30
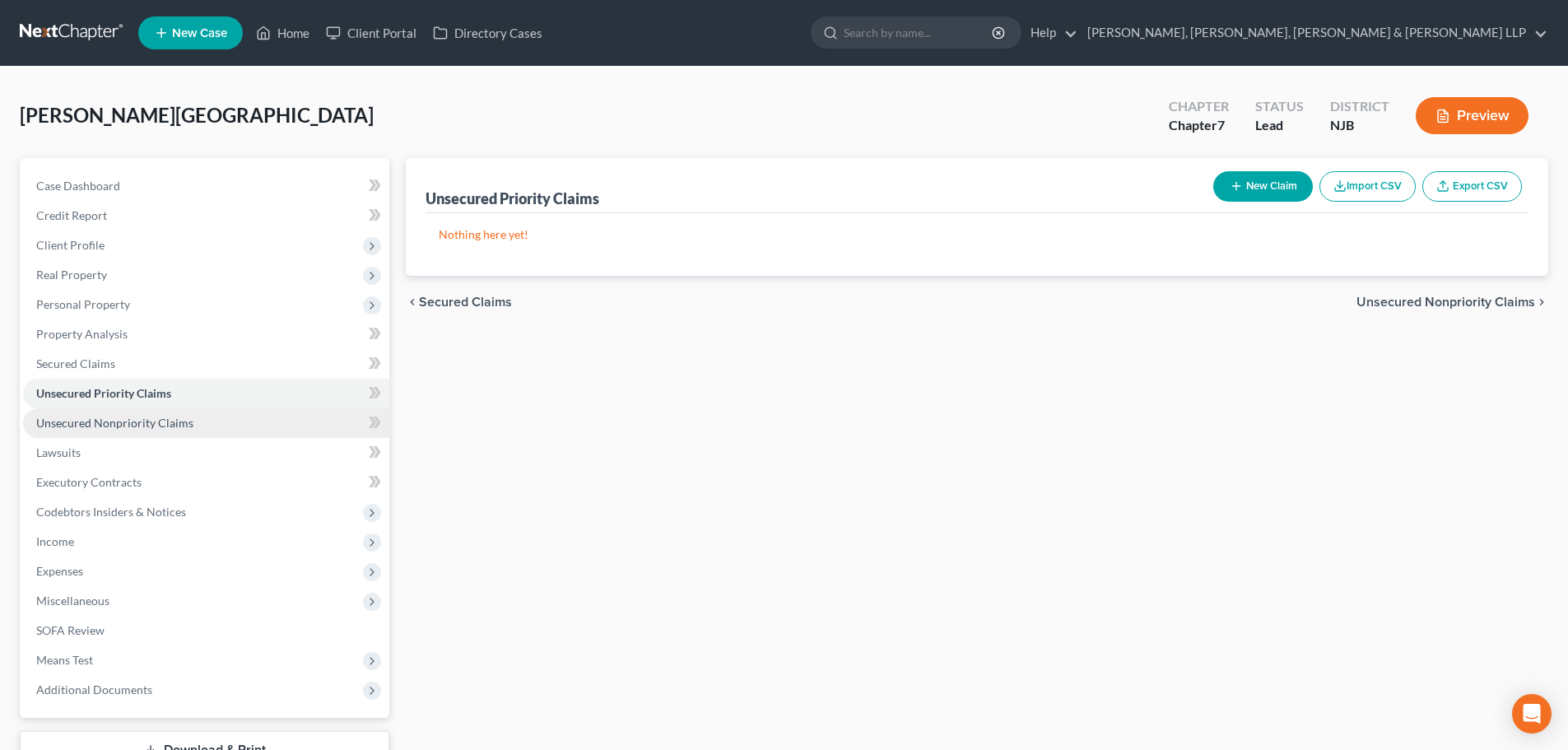
click at [193, 431] on link "Unsecured Nonpriority Claims" at bounding box center [206, 423] width 366 height 30
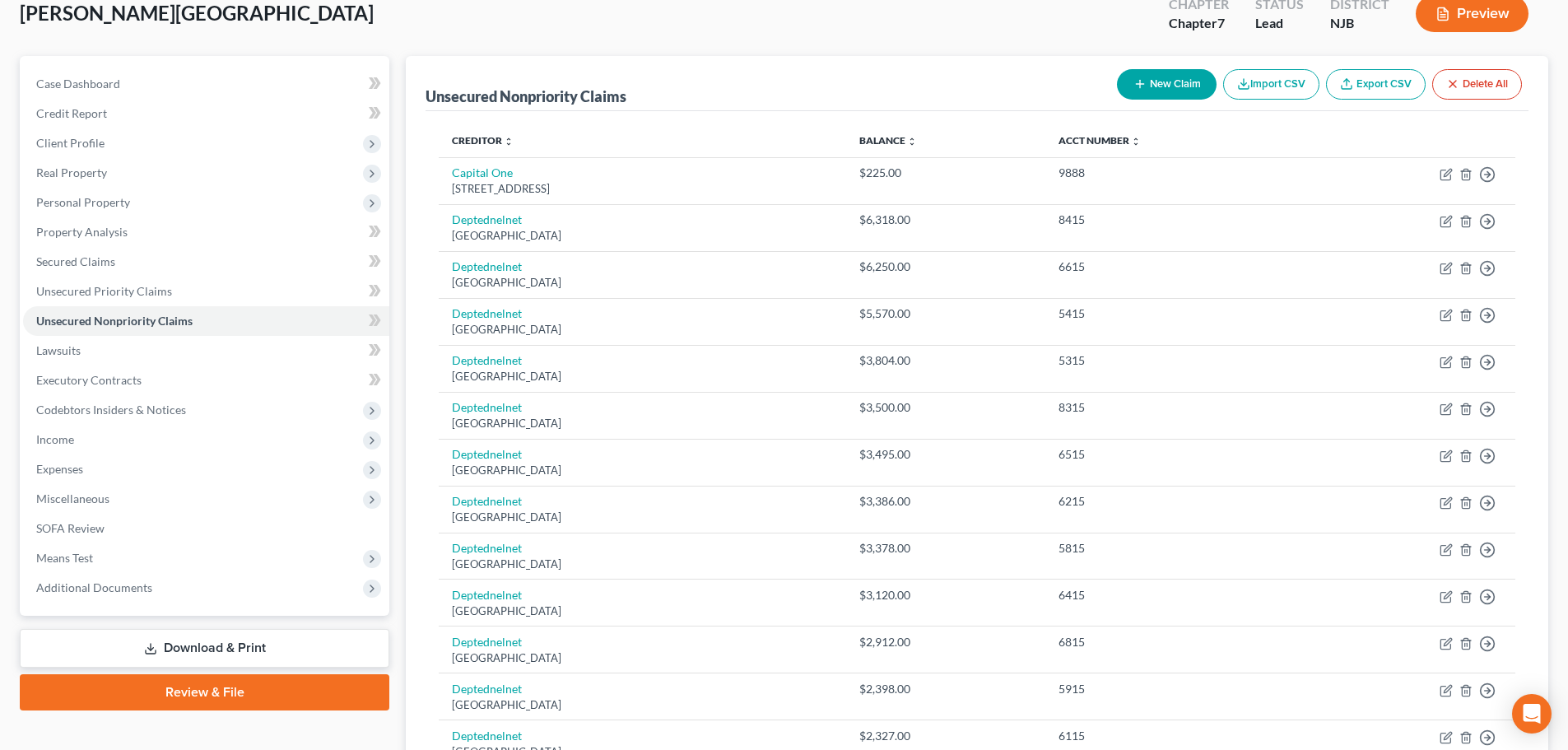
scroll to position [72, 0]
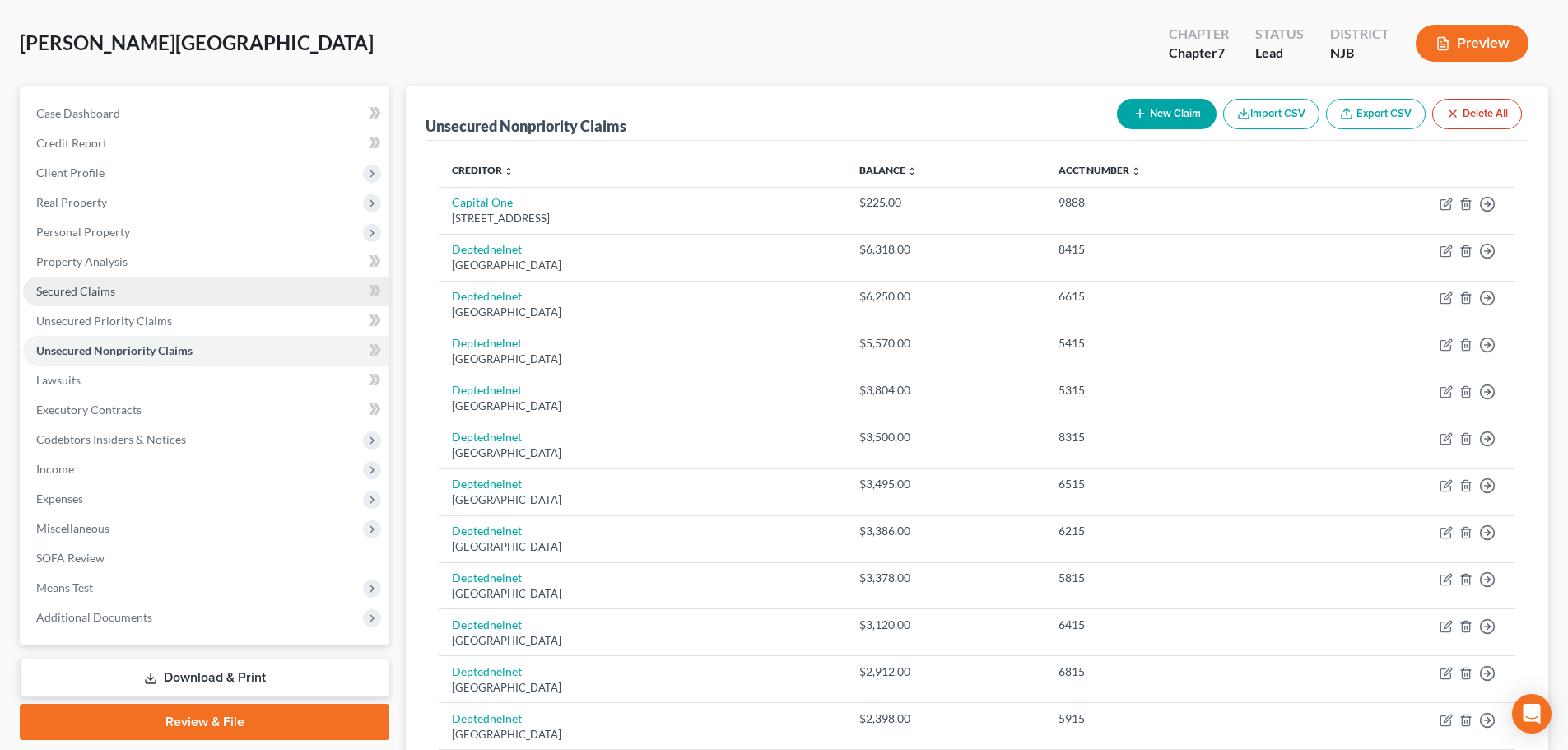
click at [140, 298] on link "Secured Claims" at bounding box center [206, 292] width 366 height 30
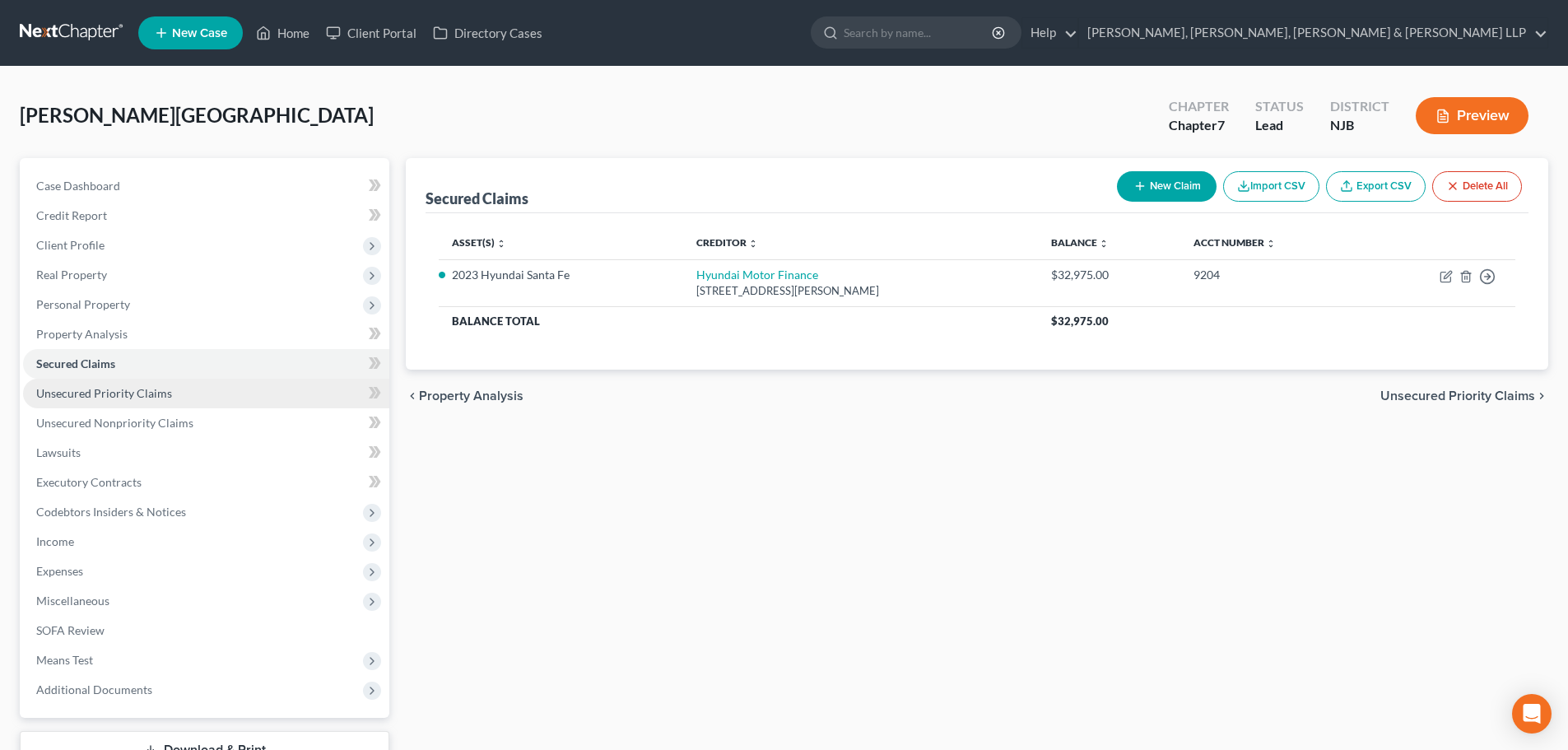
click at [151, 392] on span "Unsecured Priority Claims" at bounding box center [104, 392] width 136 height 14
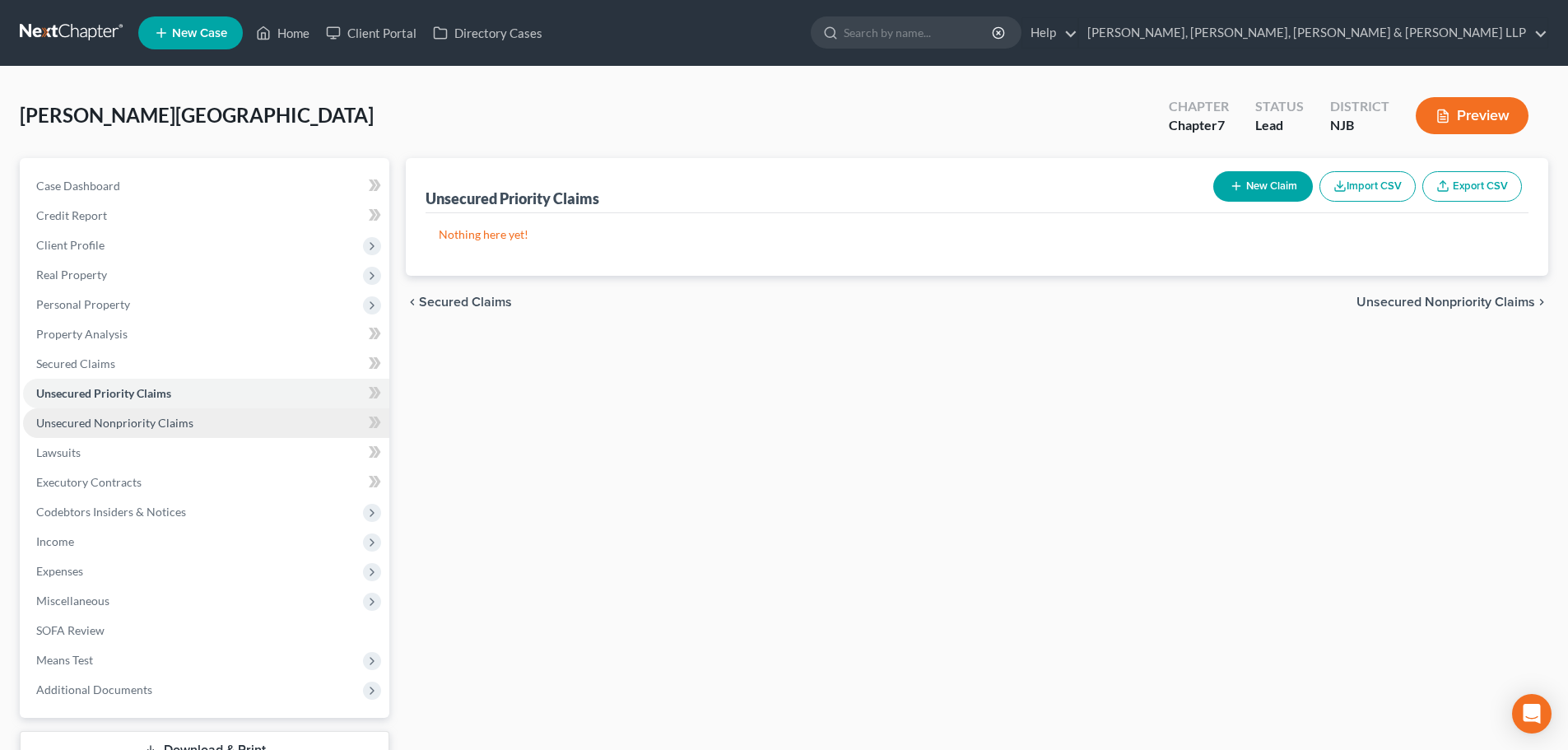
click at [156, 432] on link "Unsecured Nonpriority Claims" at bounding box center [206, 423] width 366 height 30
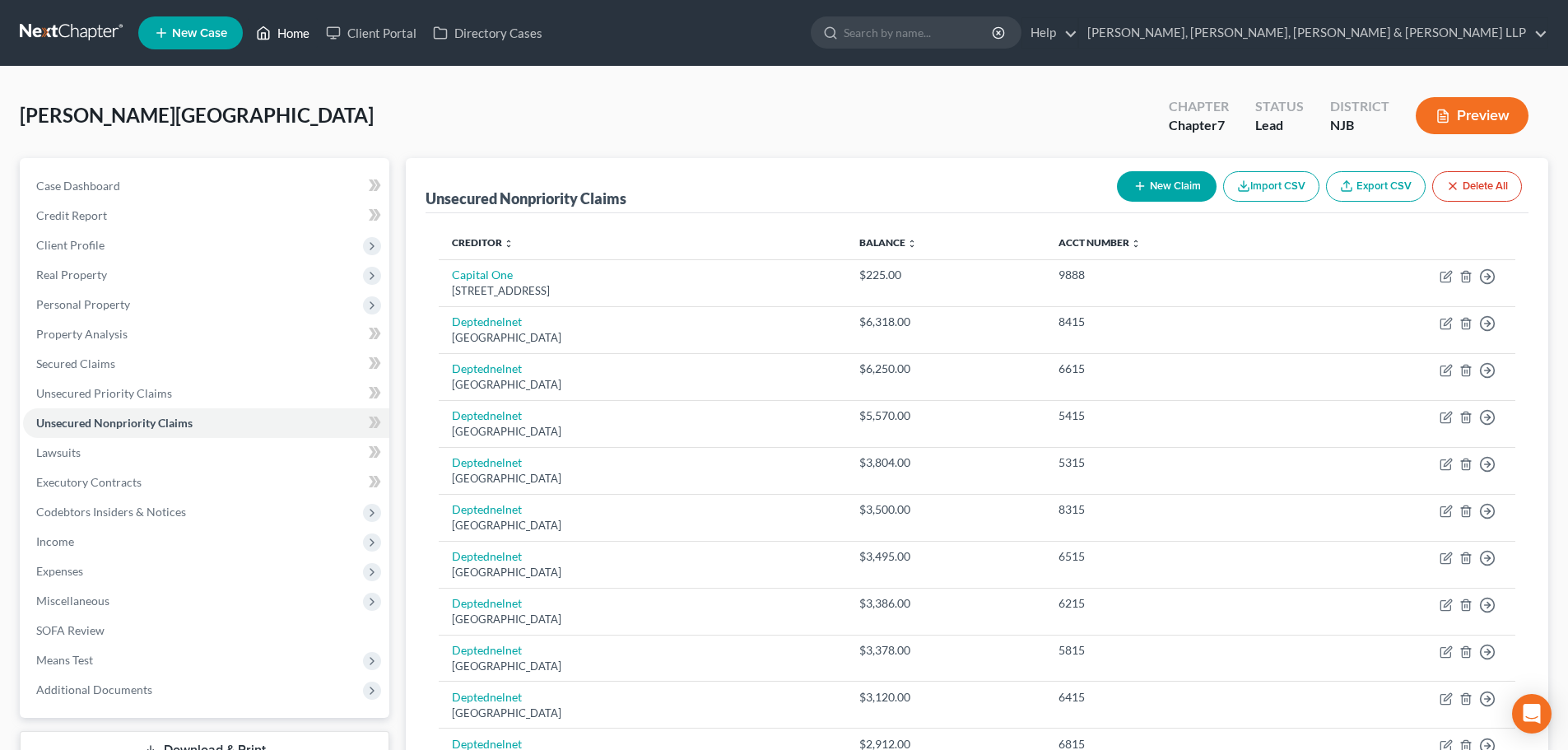
drag, startPoint x: 292, startPoint y: 29, endPoint x: 340, endPoint y: 79, distance: 69.3
click at [292, 29] on link "Home" at bounding box center [282, 33] width 70 height 30
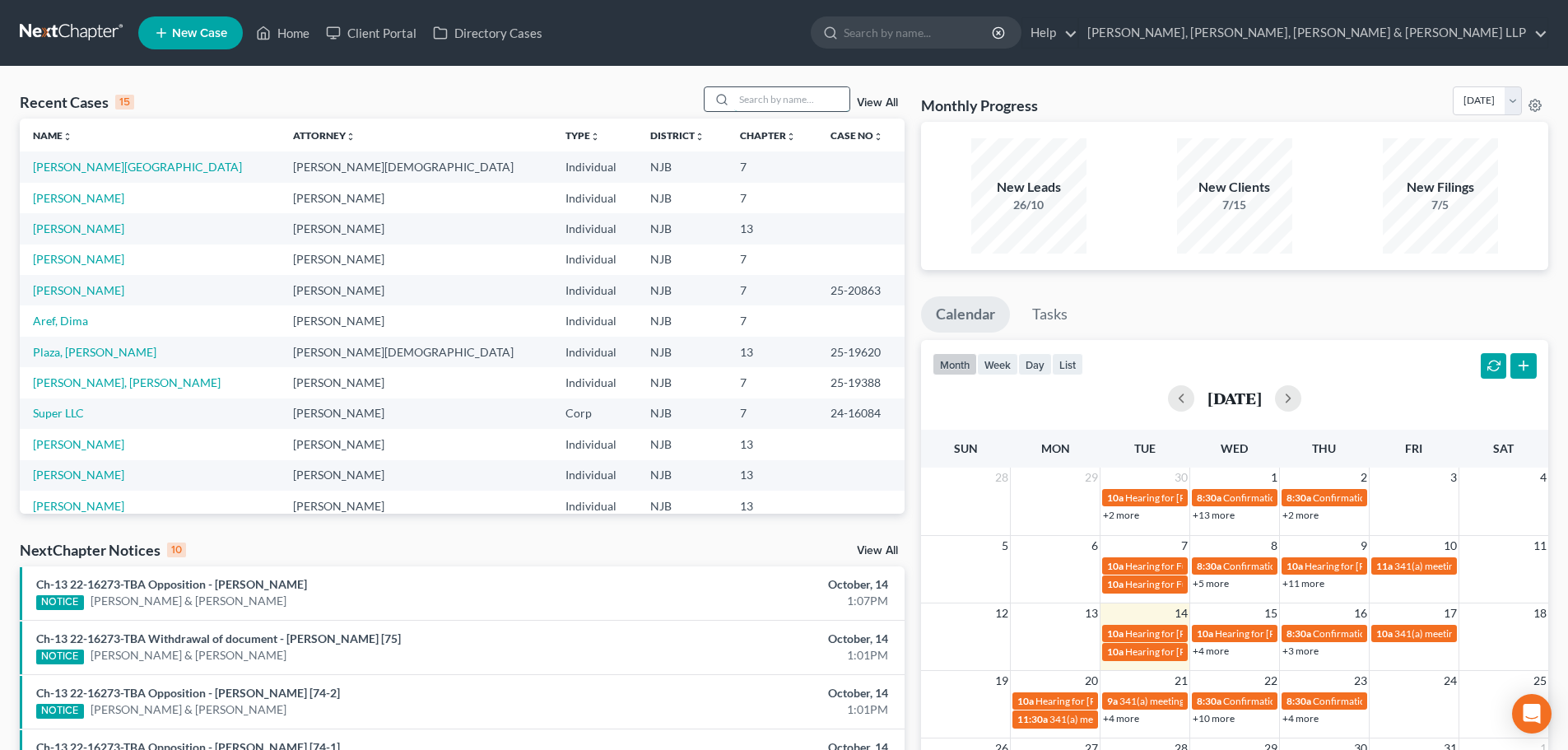
click at [782, 99] on input "search" at bounding box center [792, 99] width 115 height 23
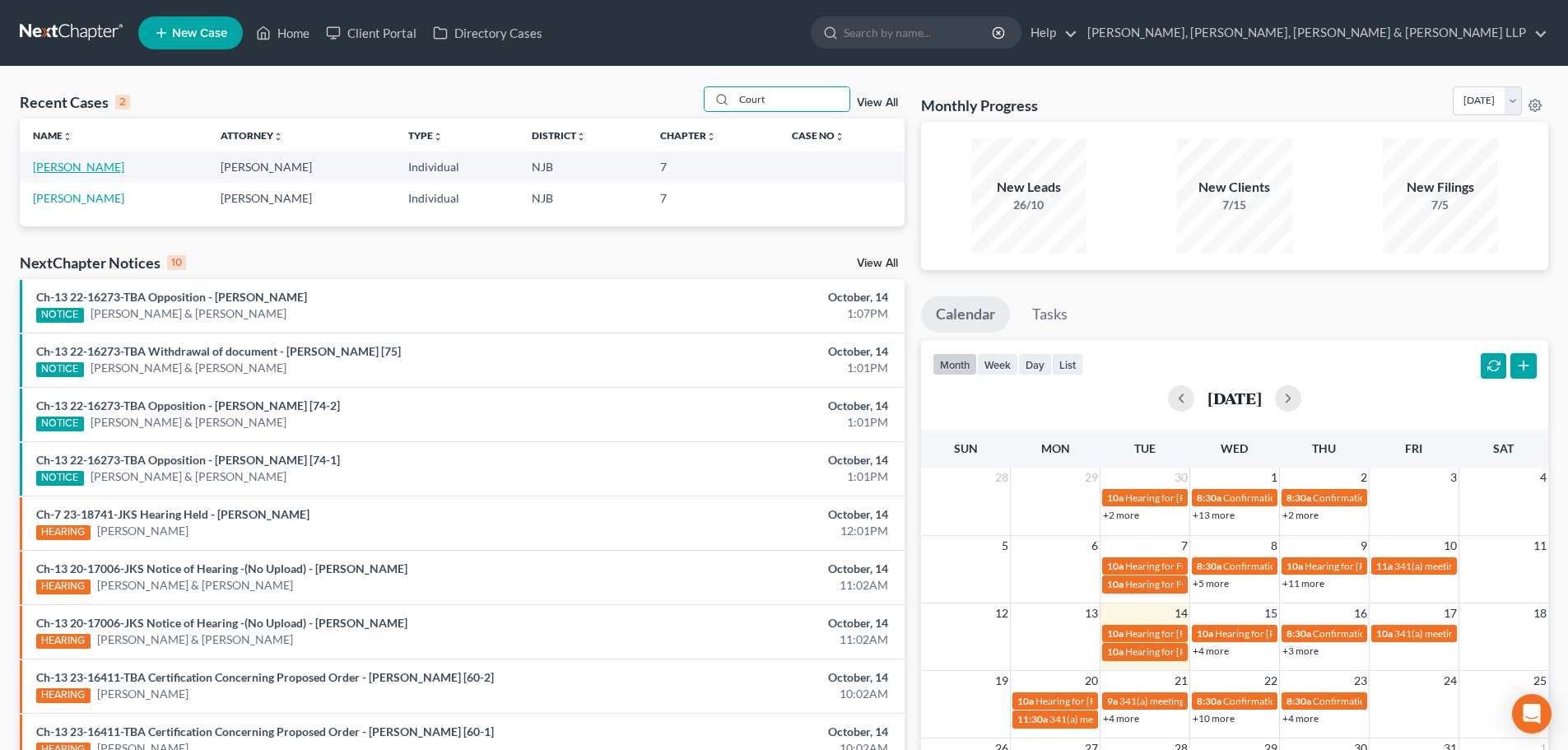
type input "Court"
click at [49, 166] on link "[PERSON_NAME]" at bounding box center [78, 166] width 91 height 14
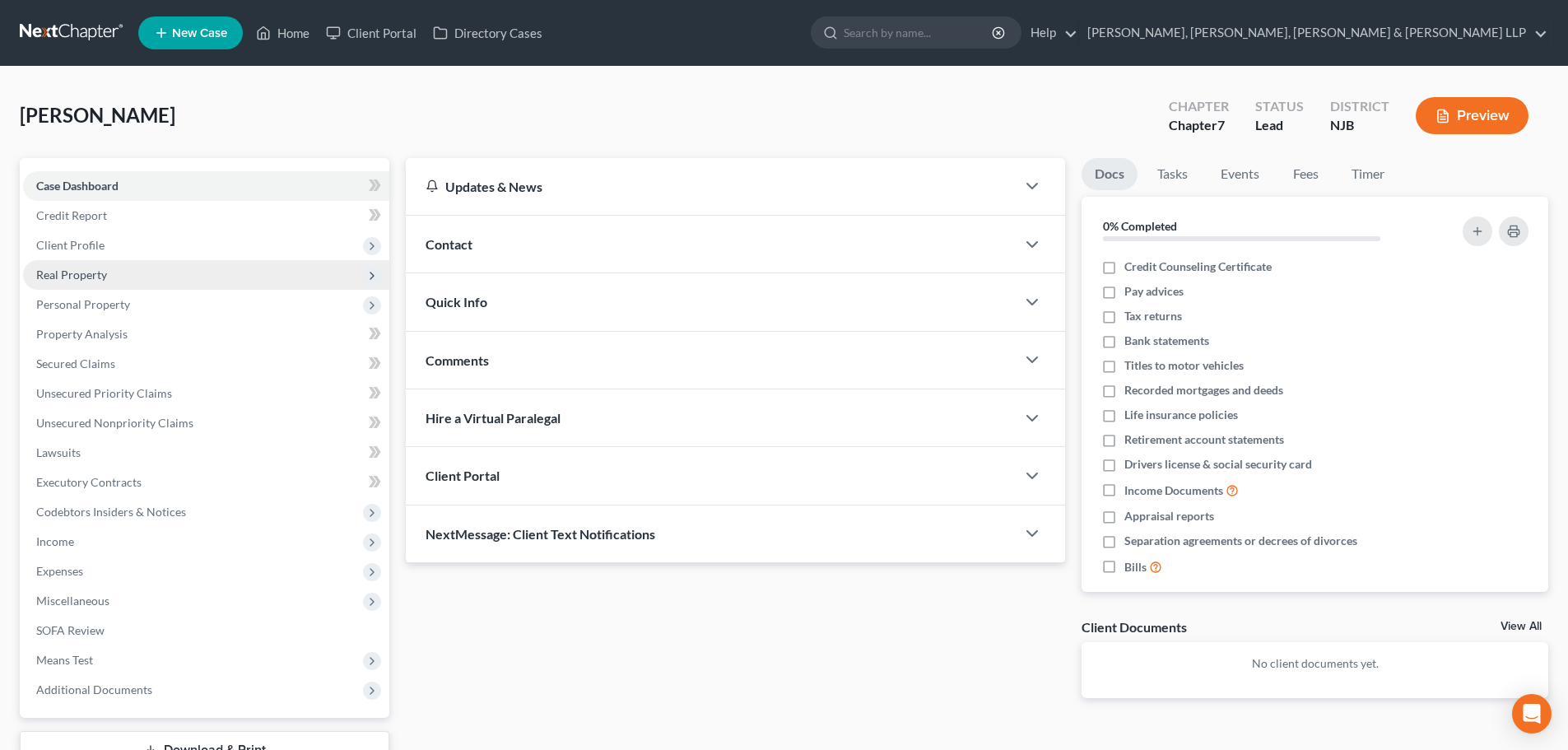
drag, startPoint x: 163, startPoint y: 240, endPoint x: 150, endPoint y: 280, distance: 42.1
click at [159, 240] on span "Client Profile" at bounding box center [206, 246] width 366 height 30
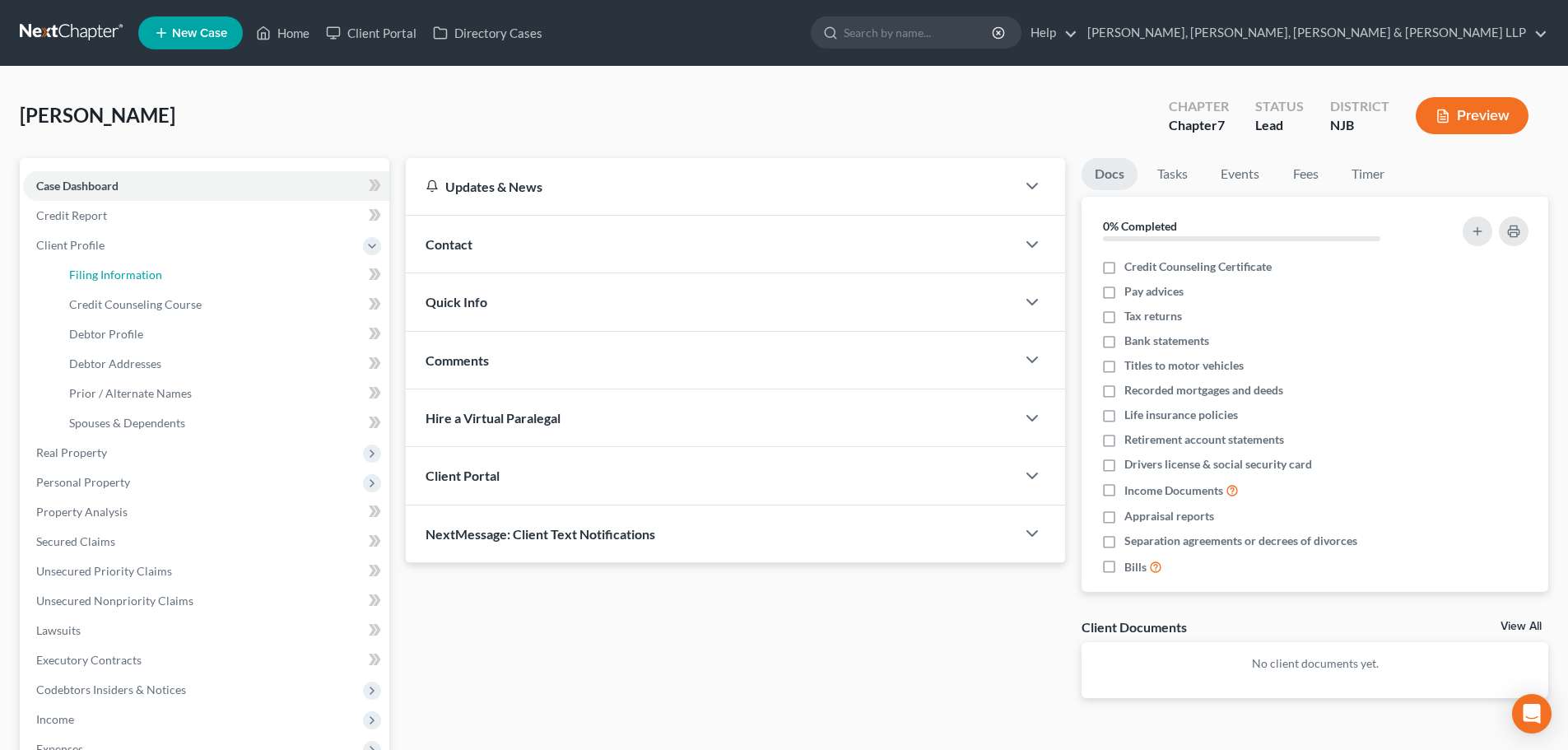
drag, startPoint x: 150, startPoint y: 272, endPoint x: 484, endPoint y: 228, distance: 336.9
click at [151, 271] on span "Filing Information" at bounding box center [115, 274] width 93 height 14
select select "1"
select select "0"
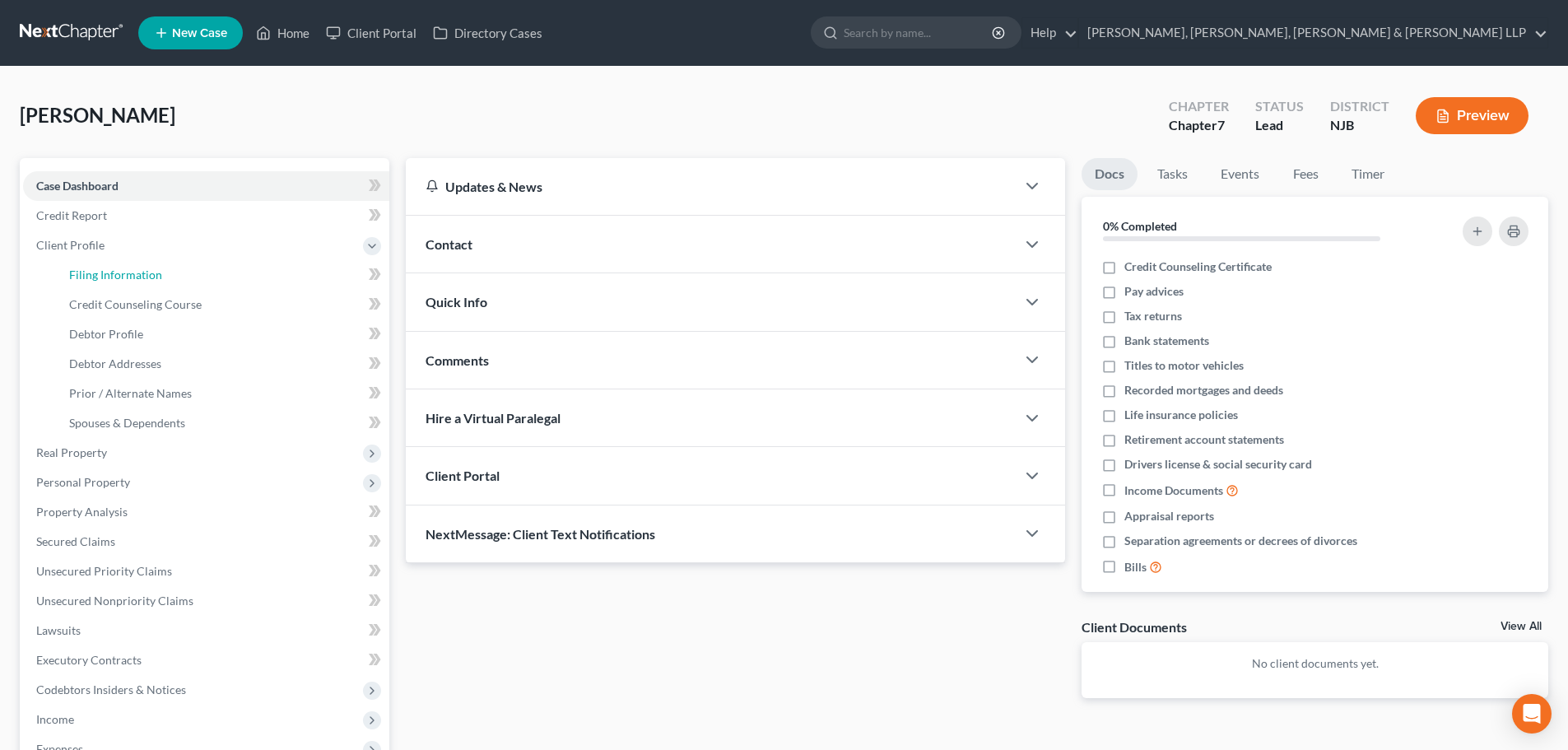
select select "51"
select select "0"
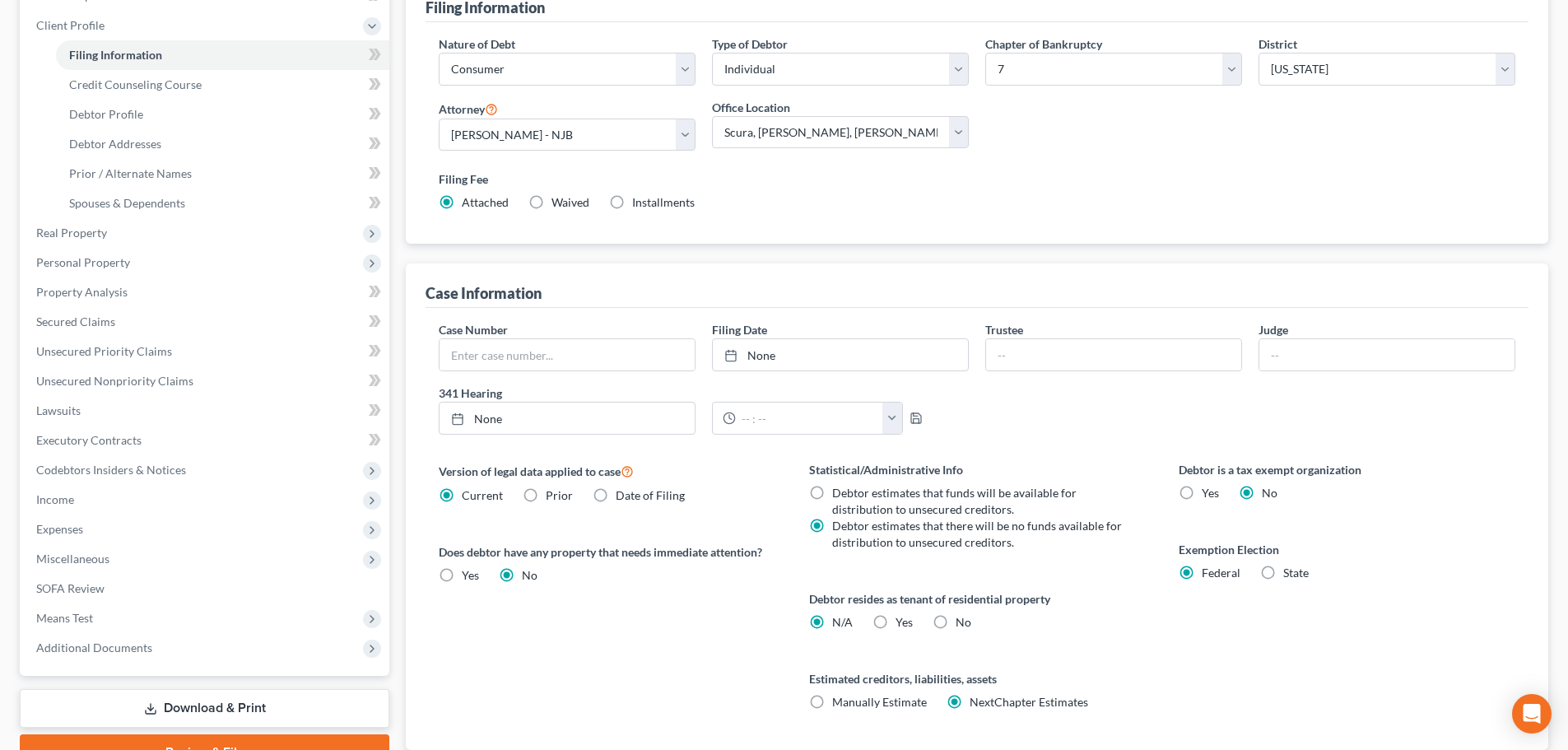
scroll to position [247, 0]
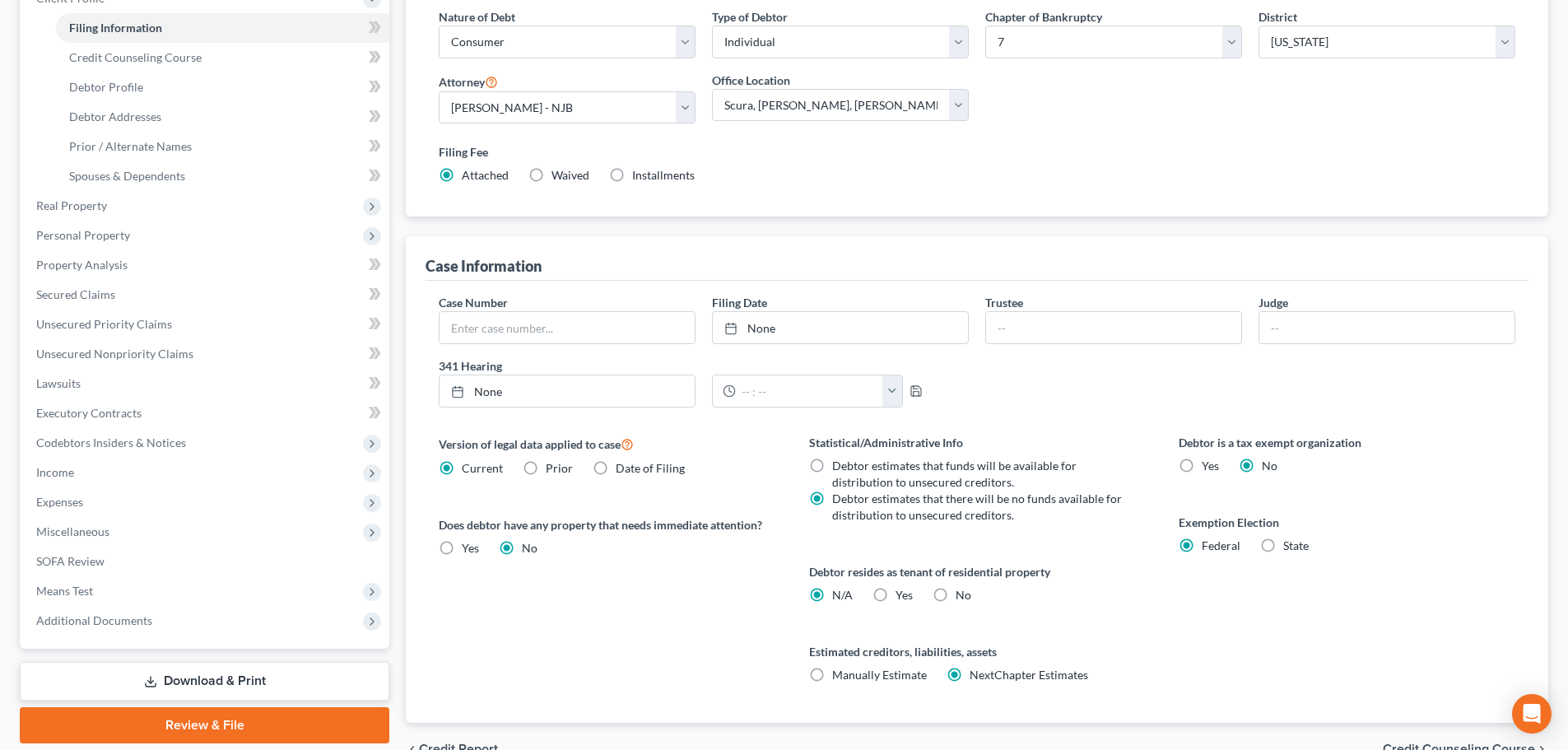
click at [895, 593] on label "Yes Yes" at bounding box center [904, 595] width 17 height 17
click at [902, 593] on input "Yes Yes" at bounding box center [906, 591] width 10 height 10
radio input "true"
radio input "false"
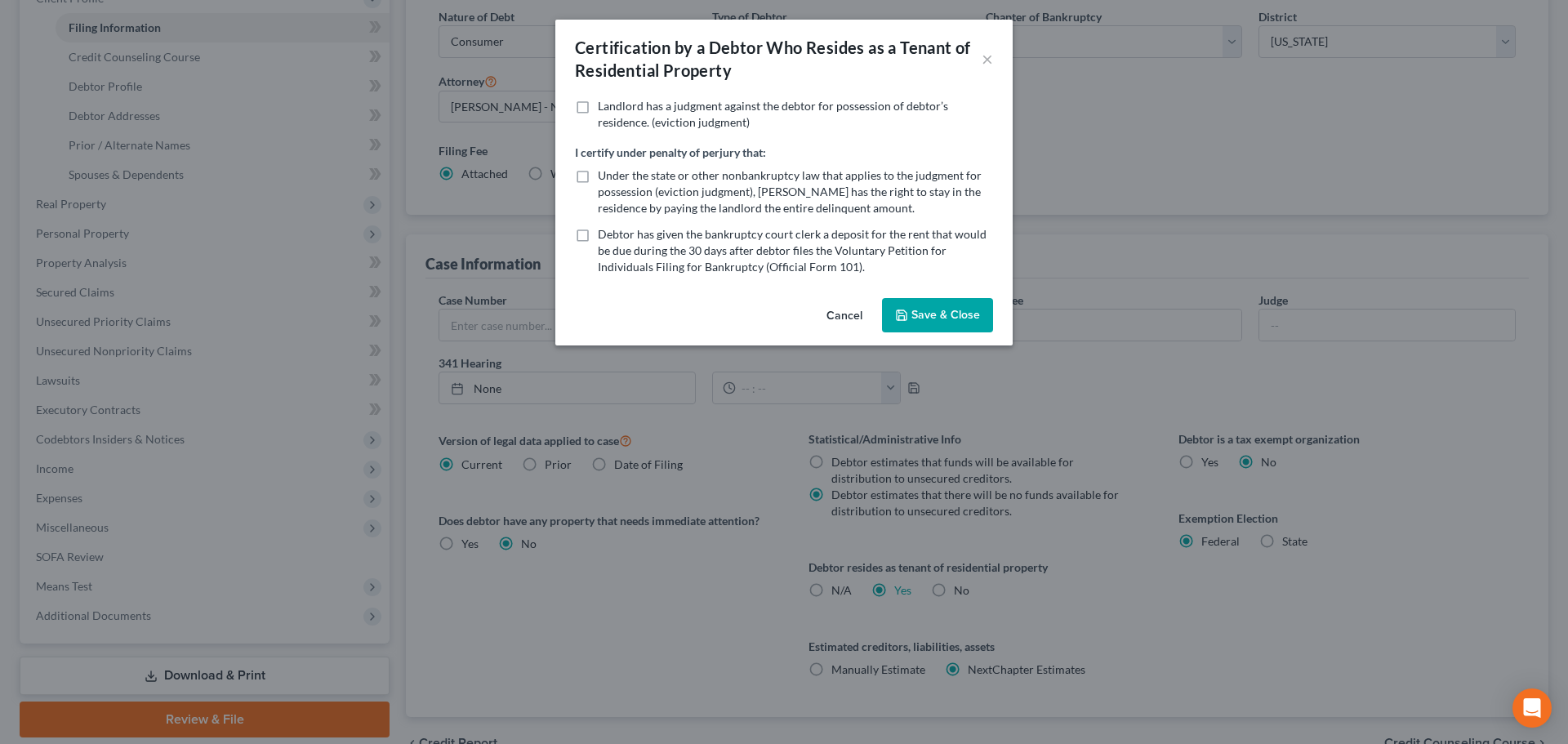
click at [962, 311] on button "Save & Close" at bounding box center [937, 315] width 111 height 34
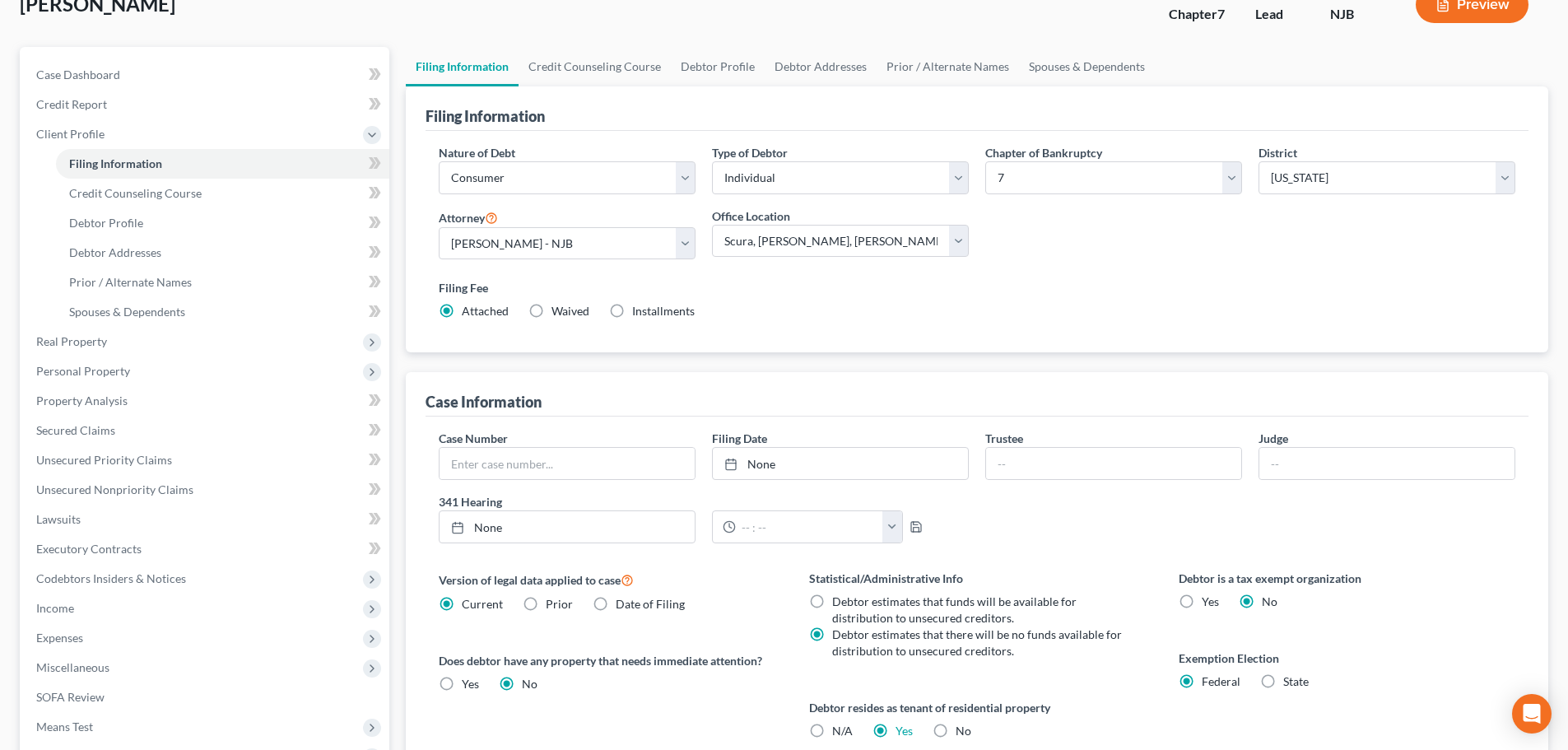
scroll to position [0, 0]
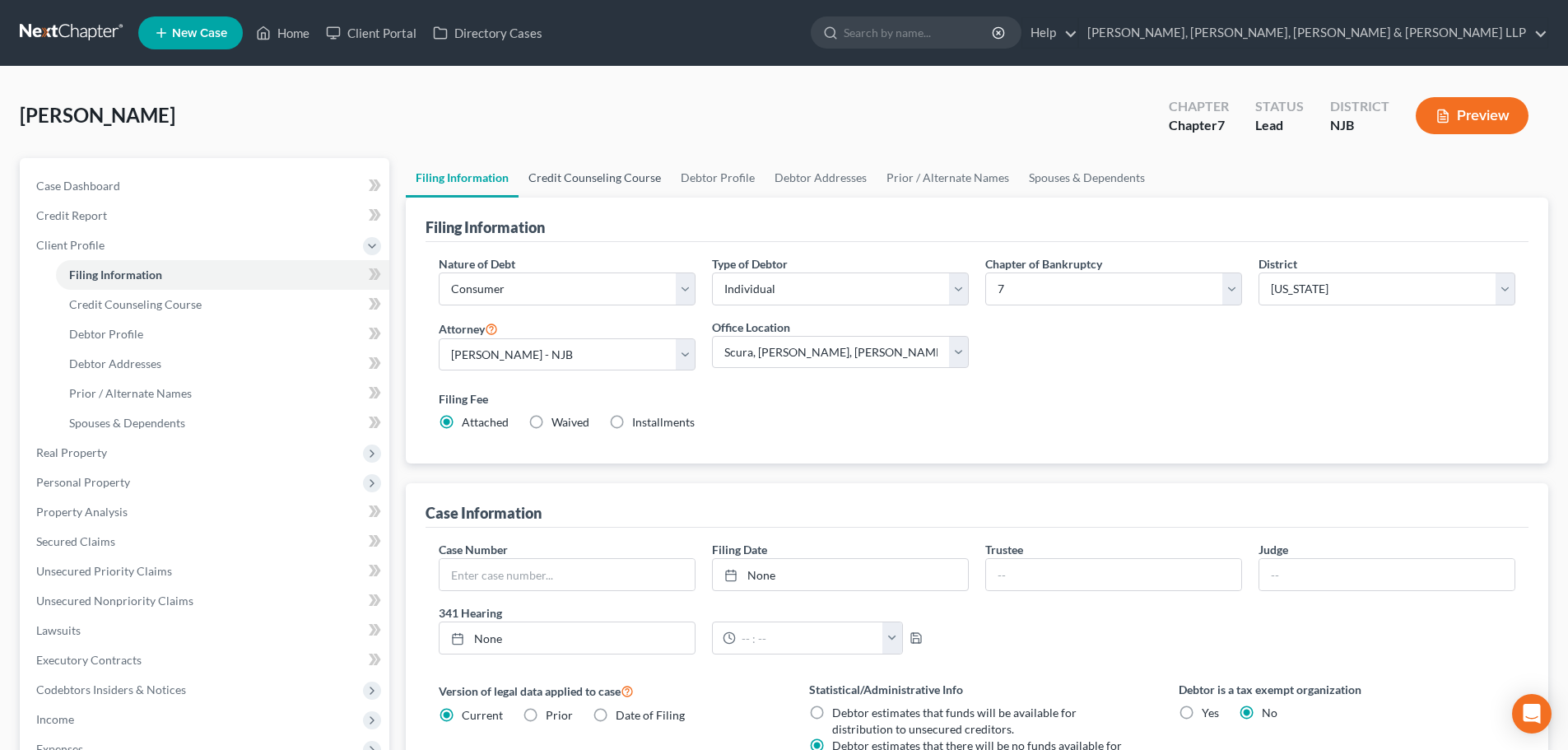
click at [576, 174] on link "Credit Counseling Course" at bounding box center [595, 177] width 152 height 39
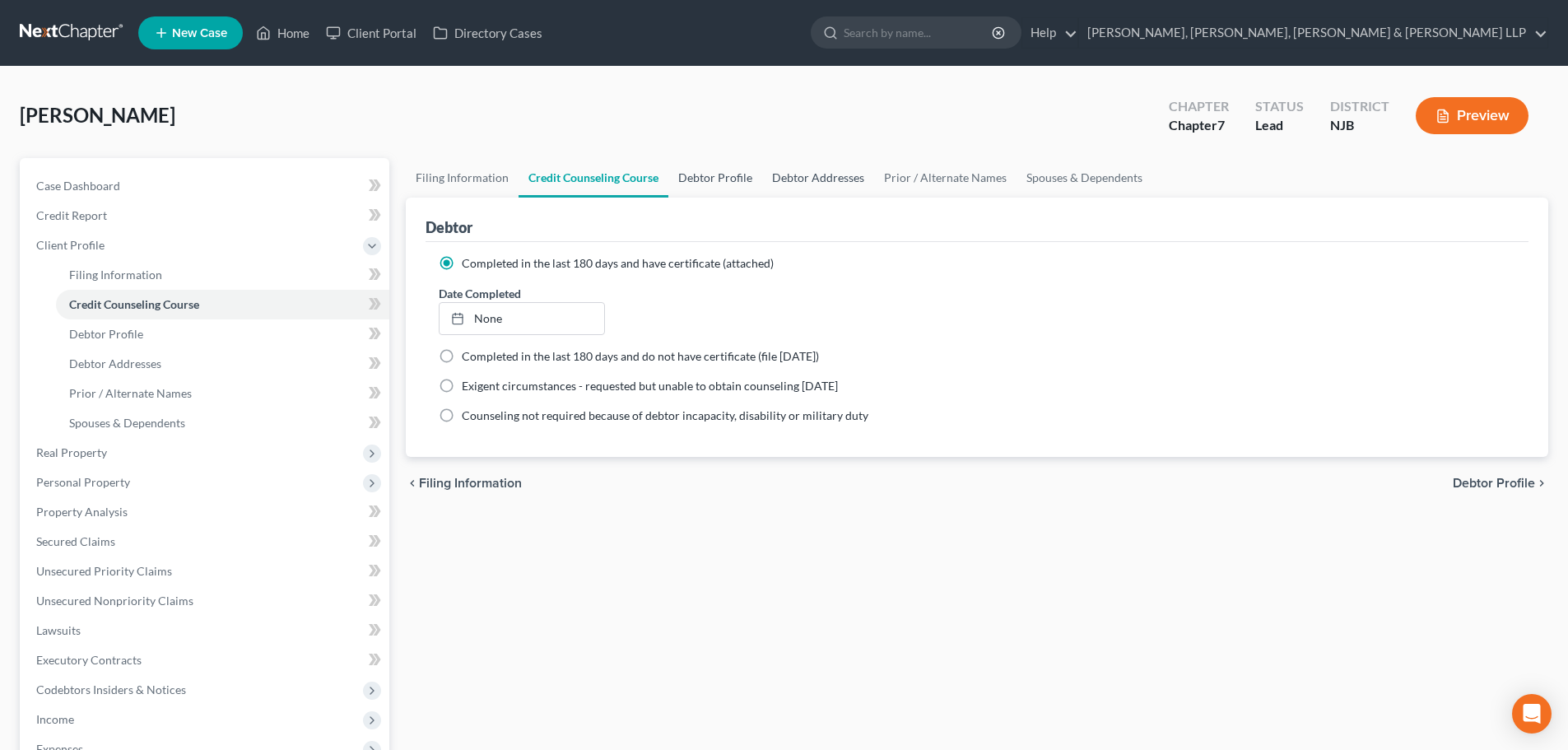
drag, startPoint x: 717, startPoint y: 175, endPoint x: 807, endPoint y: 176, distance: 90.0
click at [718, 175] on link "Debtor Profile" at bounding box center [715, 177] width 94 height 39
select select "0"
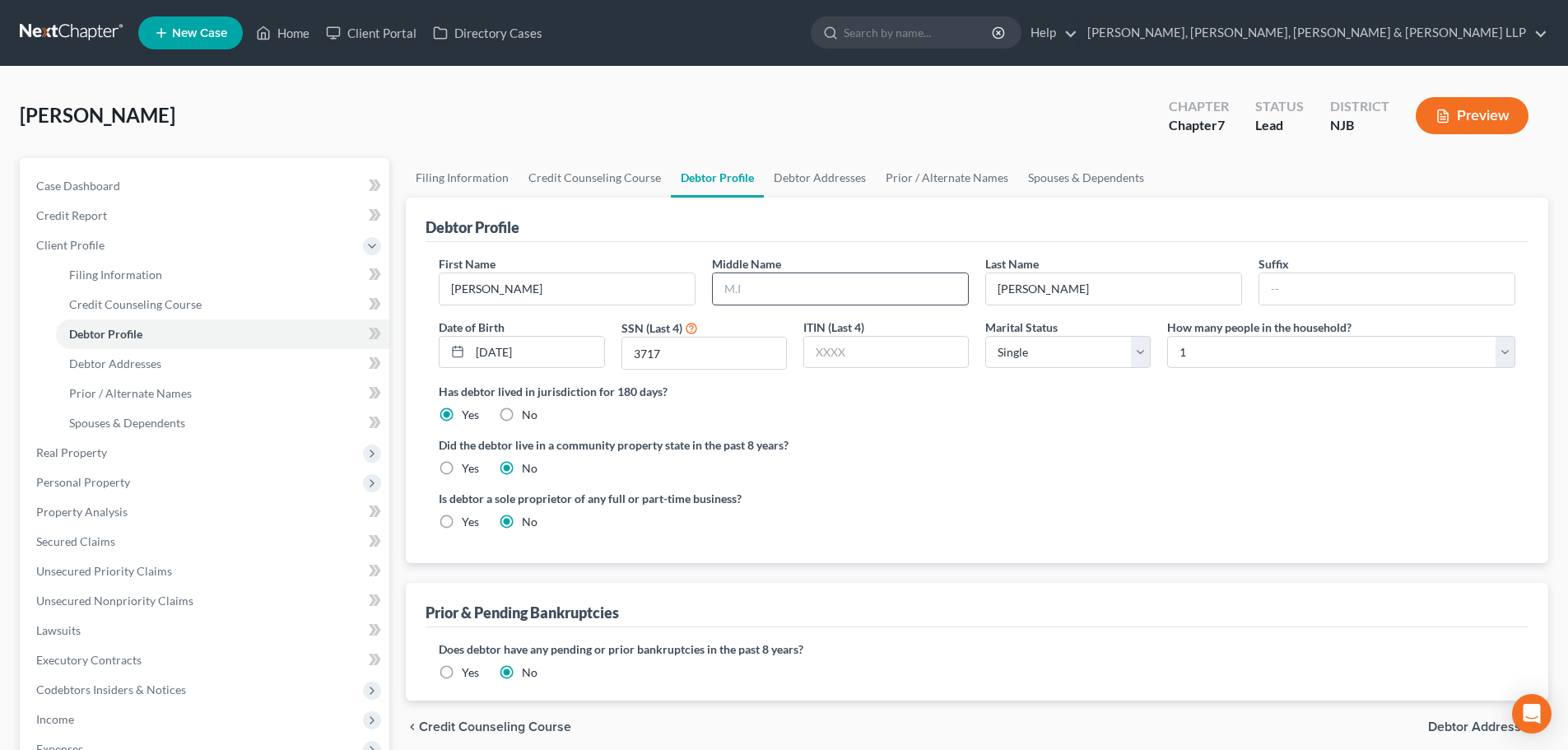
click at [732, 292] on input "text" at bounding box center [841, 288] width 255 height 31
type input "L."
click at [790, 176] on link "Debtor Addresses" at bounding box center [819, 177] width 112 height 39
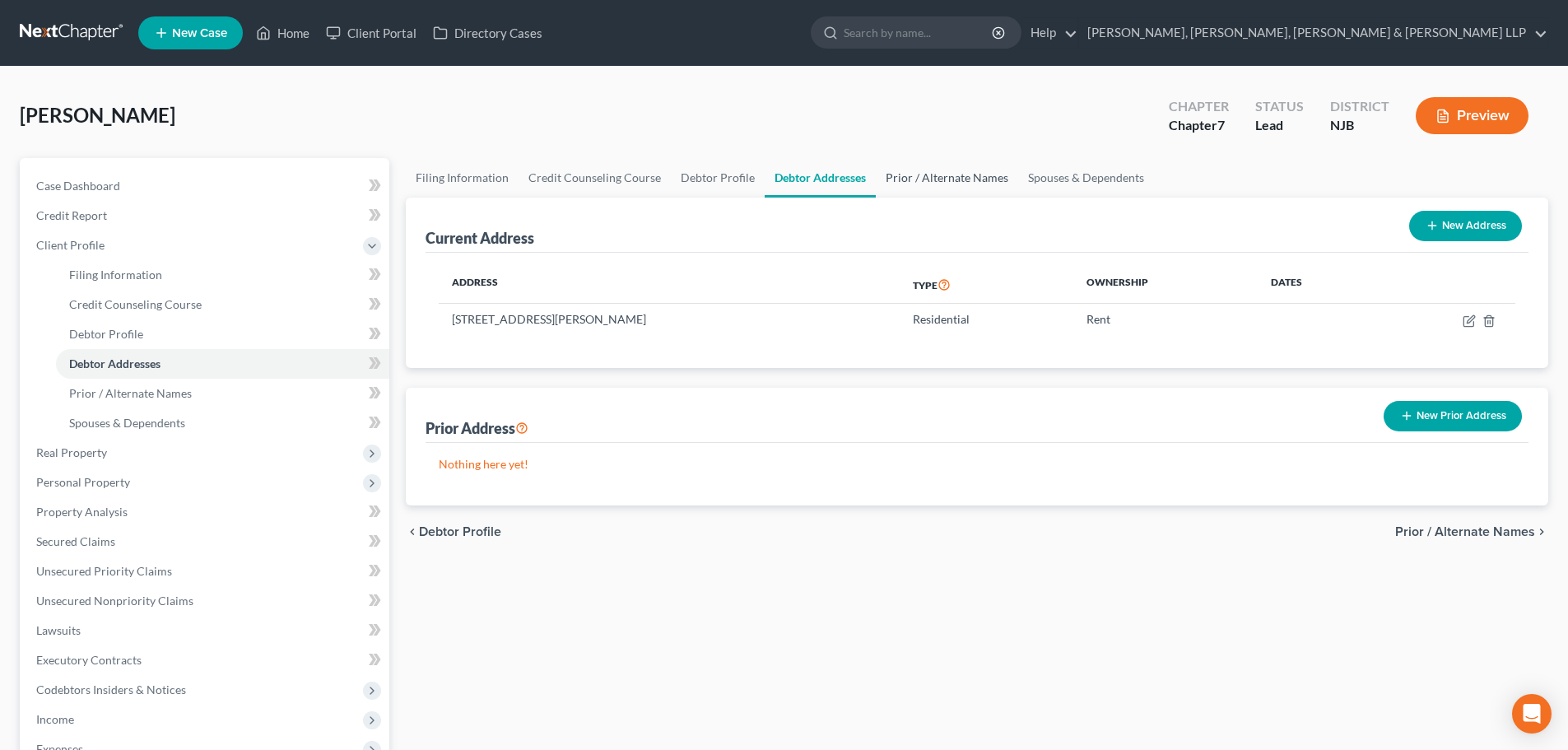
click at [929, 166] on link "Prior / Alternate Names" at bounding box center [947, 177] width 143 height 39
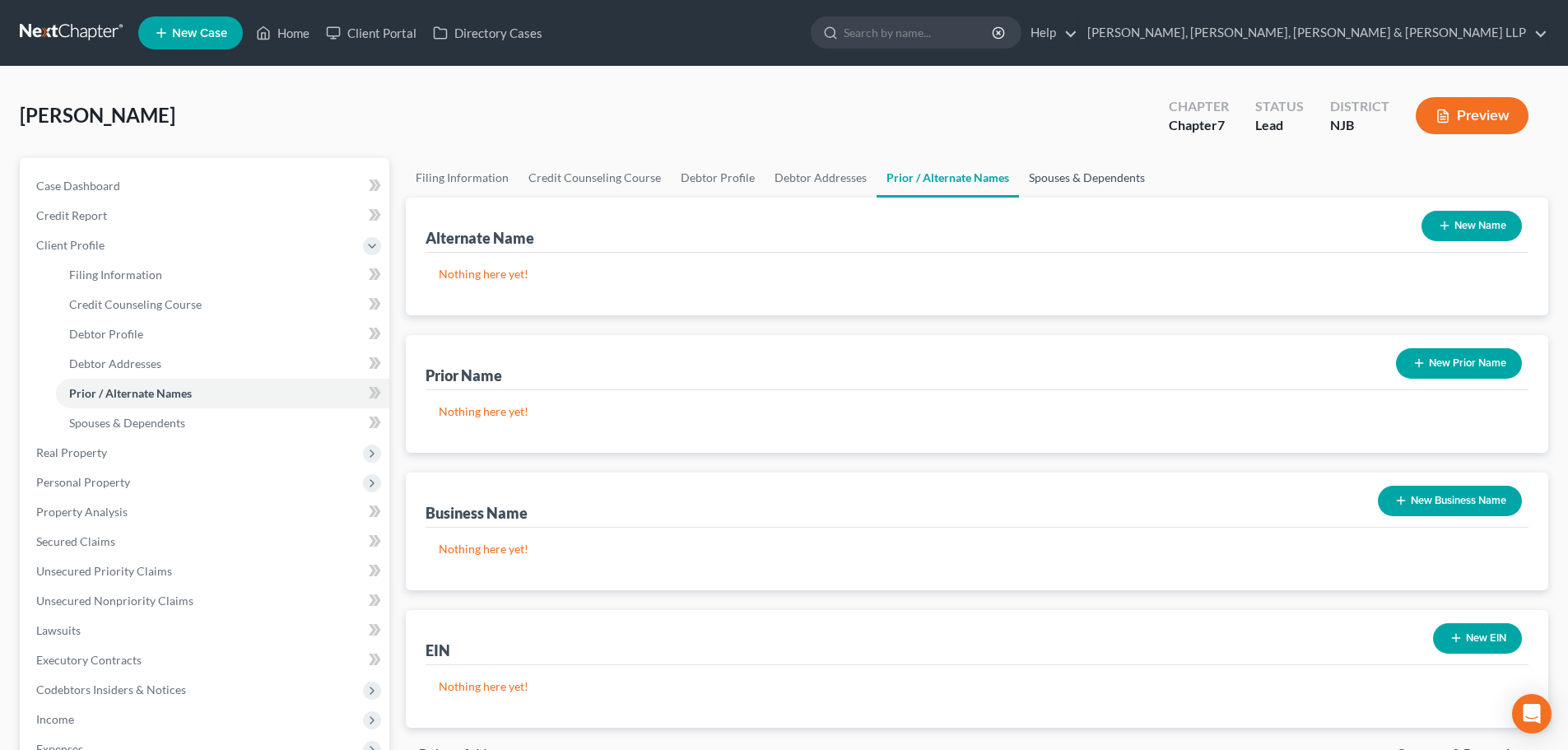
click at [1073, 172] on link "Spouses & Dependents" at bounding box center [1087, 177] width 136 height 39
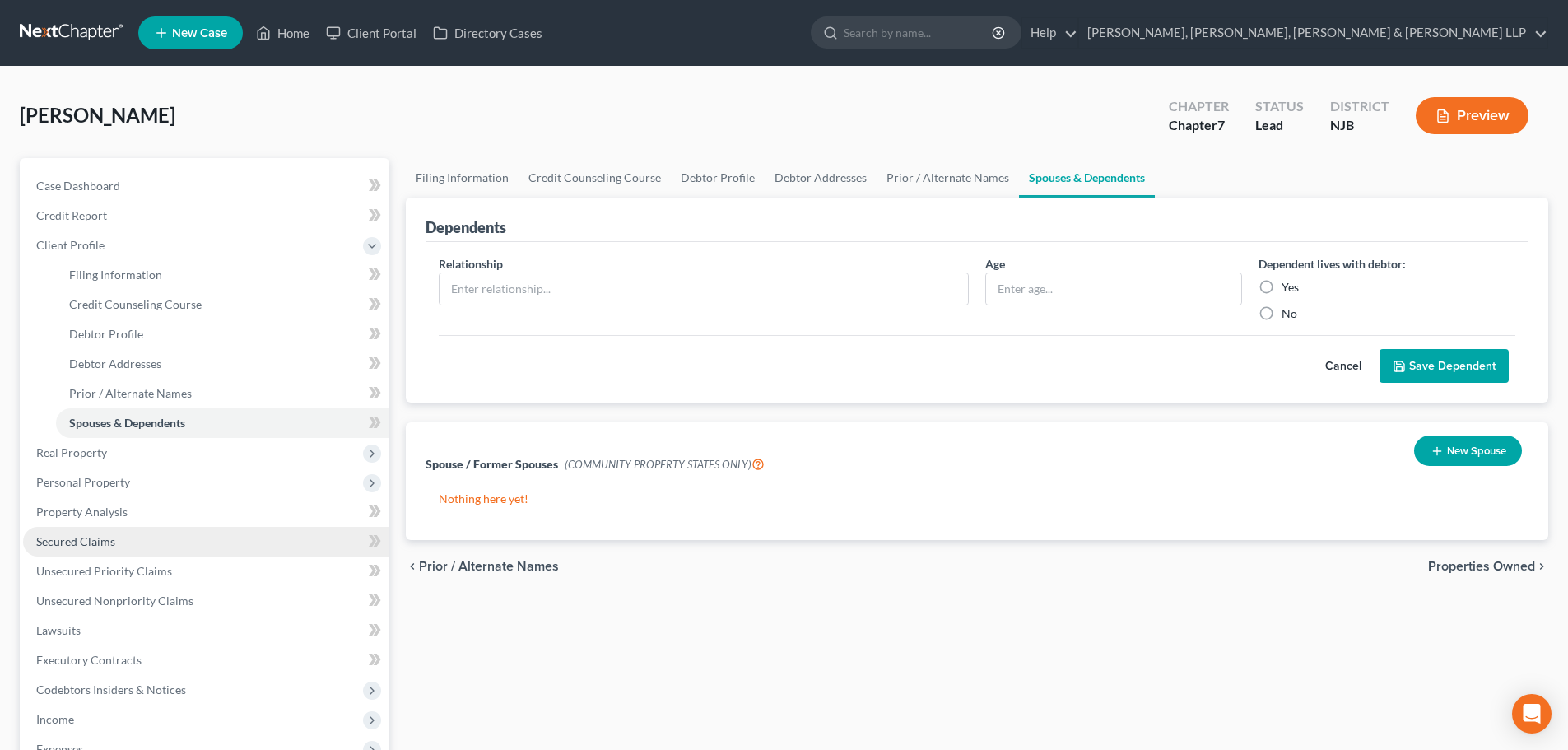
click at [112, 546] on span "Secured Claims" at bounding box center [76, 541] width 79 height 14
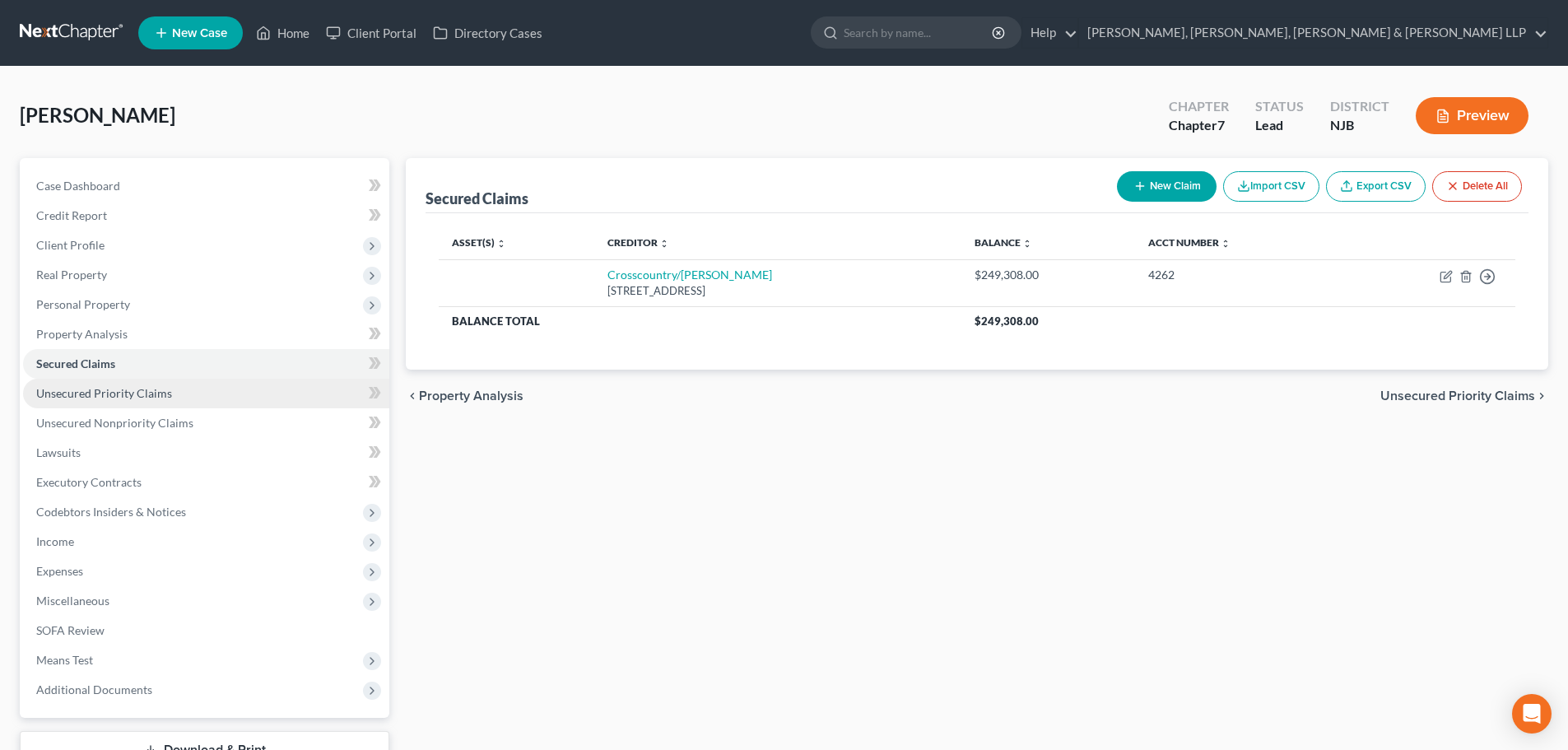
click at [164, 389] on span "Unsecured Priority Claims" at bounding box center [104, 392] width 136 height 14
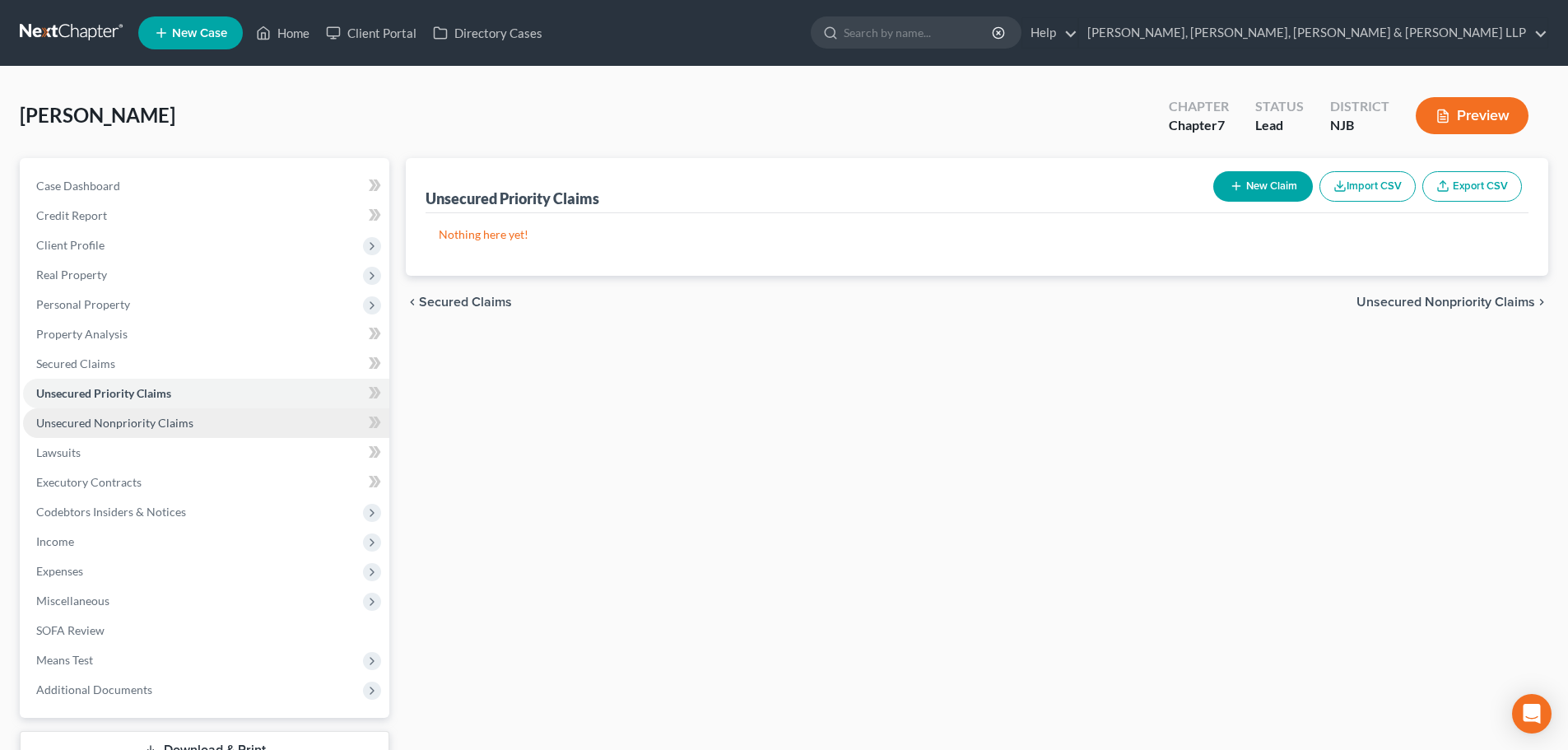
click at [157, 420] on span "Unsecured Nonpriority Claims" at bounding box center [115, 422] width 158 height 14
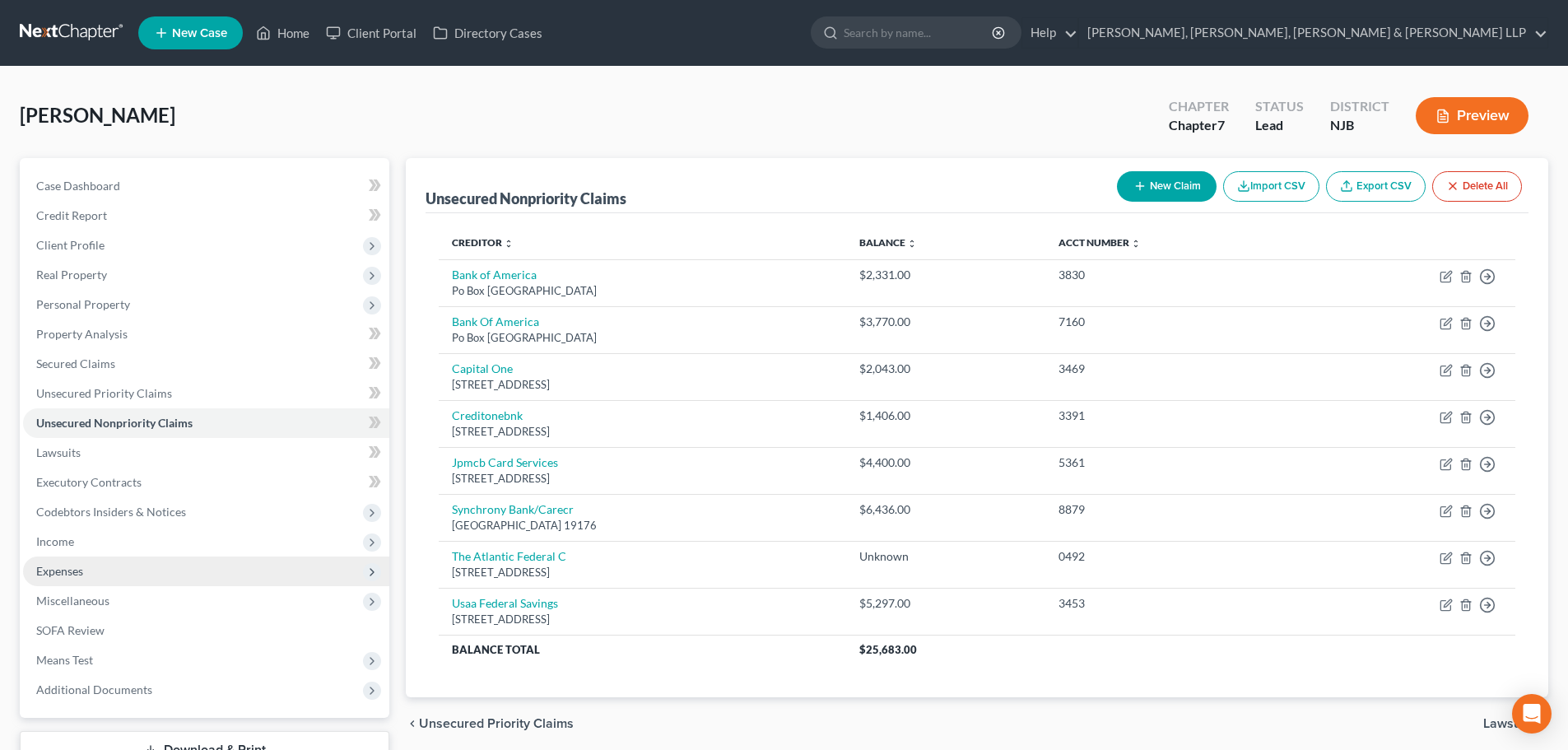
drag, startPoint x: 102, startPoint y: 543, endPoint x: 98, endPoint y: 556, distance: 13.6
click at [102, 543] on span "Income" at bounding box center [206, 542] width 366 height 30
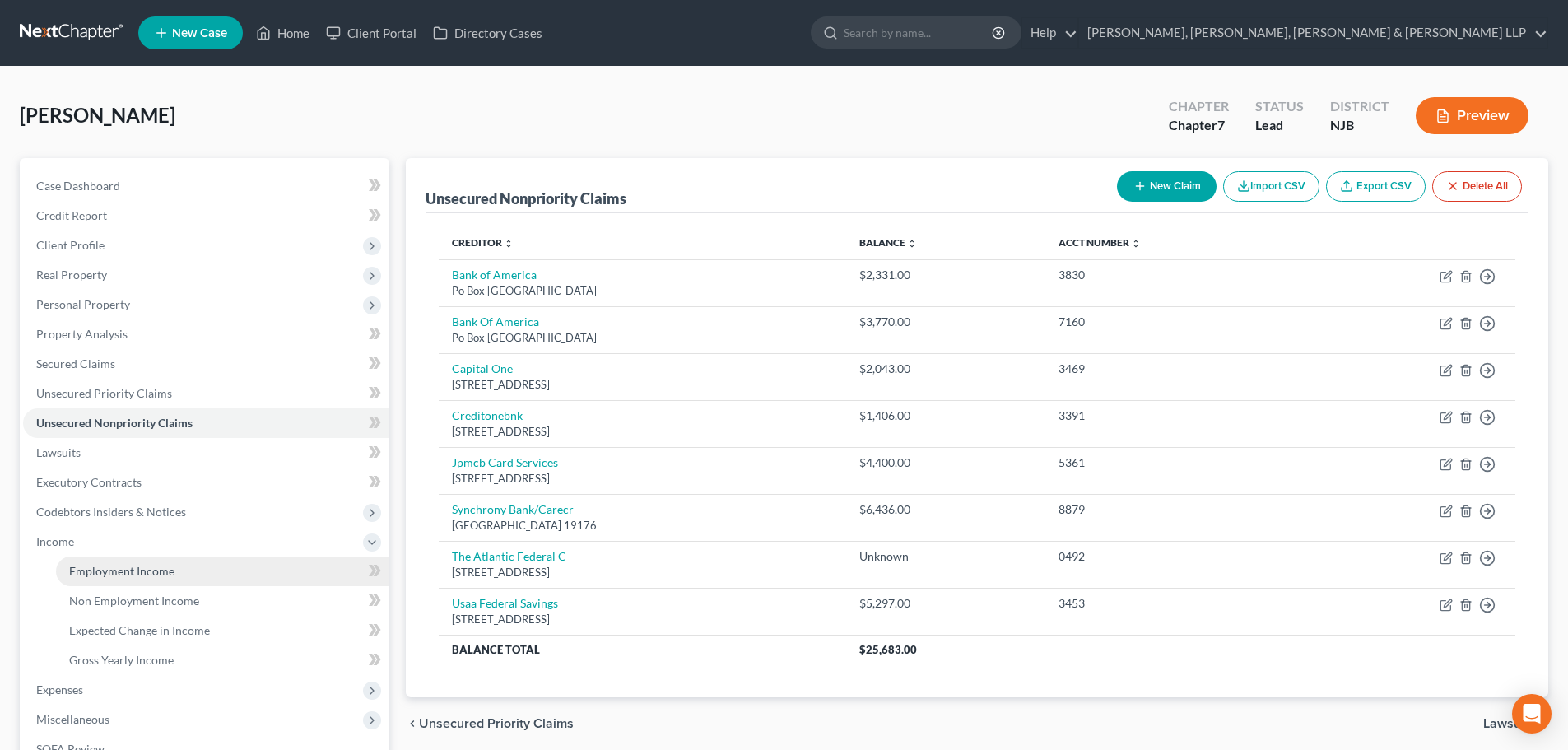
click at [97, 567] on span "Employment Income" at bounding box center [122, 571] width 105 height 14
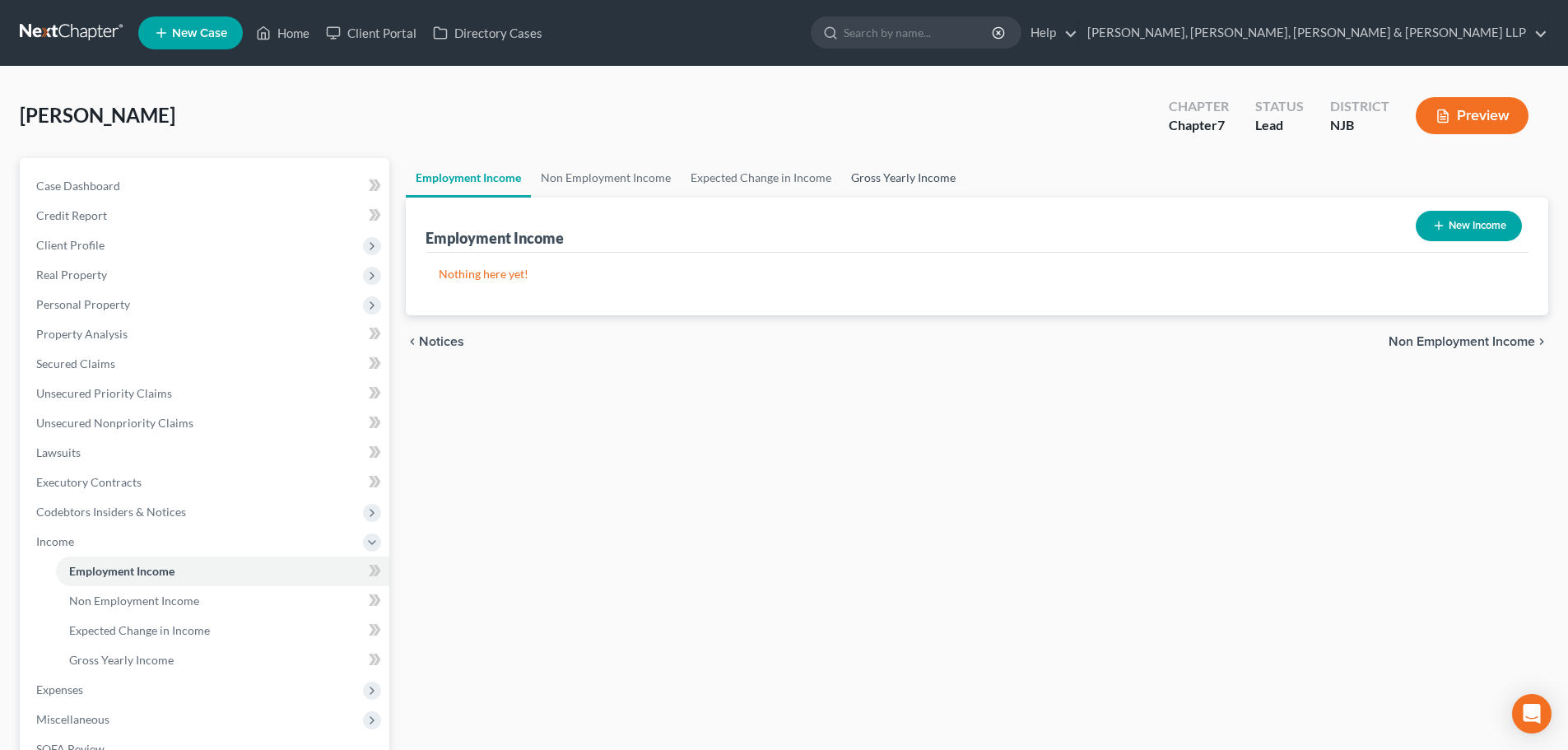
drag, startPoint x: 894, startPoint y: 167, endPoint x: 889, endPoint y: 179, distance: 13.0
click at [894, 167] on link "Gross Yearly Income" at bounding box center [904, 177] width 124 height 39
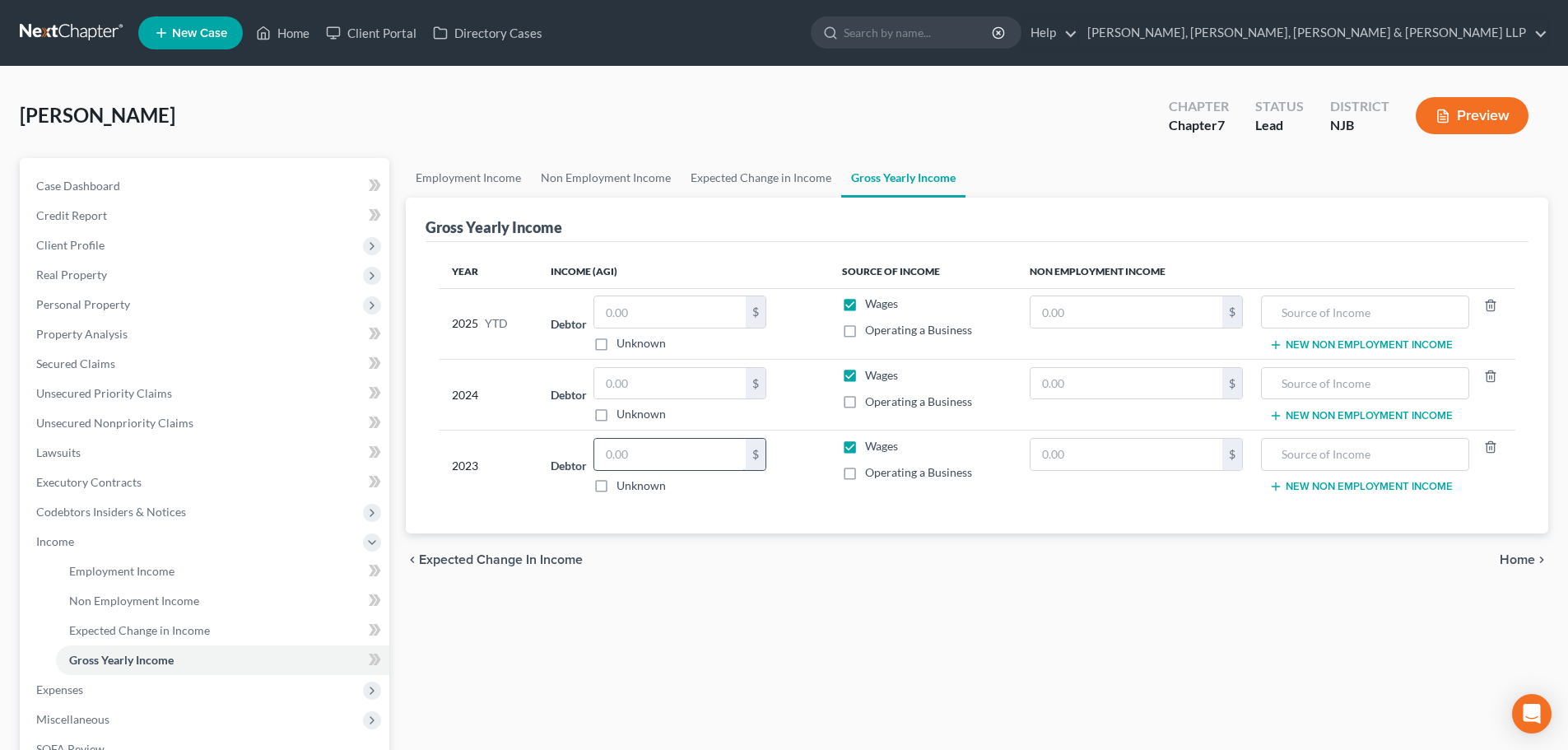
click at [646, 446] on input "text" at bounding box center [669, 454] width 151 height 31
type input "26,824.00"
click at [806, 179] on link "Expected Change in Income" at bounding box center [760, 177] width 160 height 39
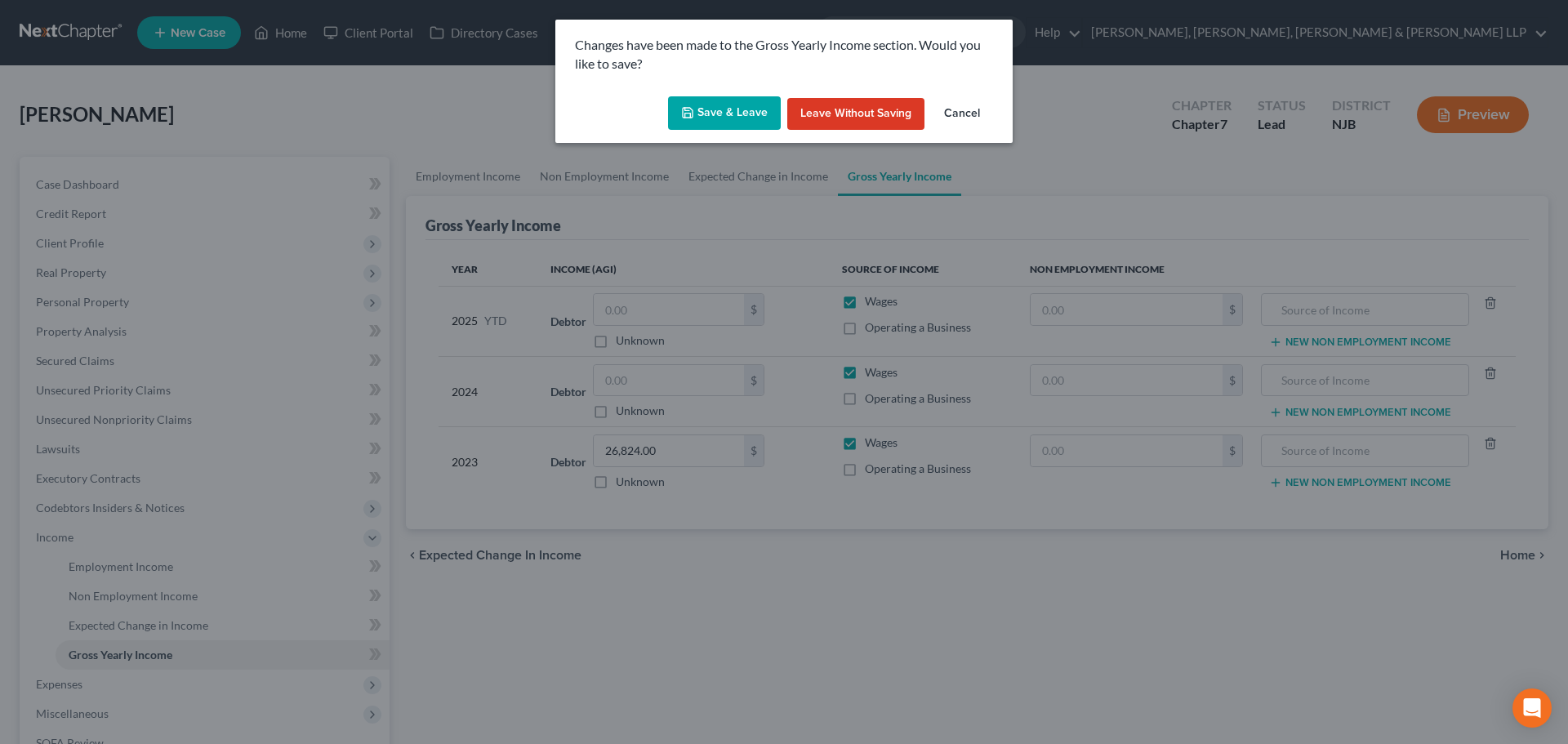
drag, startPoint x: 696, startPoint y: 118, endPoint x: 859, endPoint y: 741, distance: 644.0
click at [695, 118] on icon "button" at bounding box center [688, 113] width 13 height 13
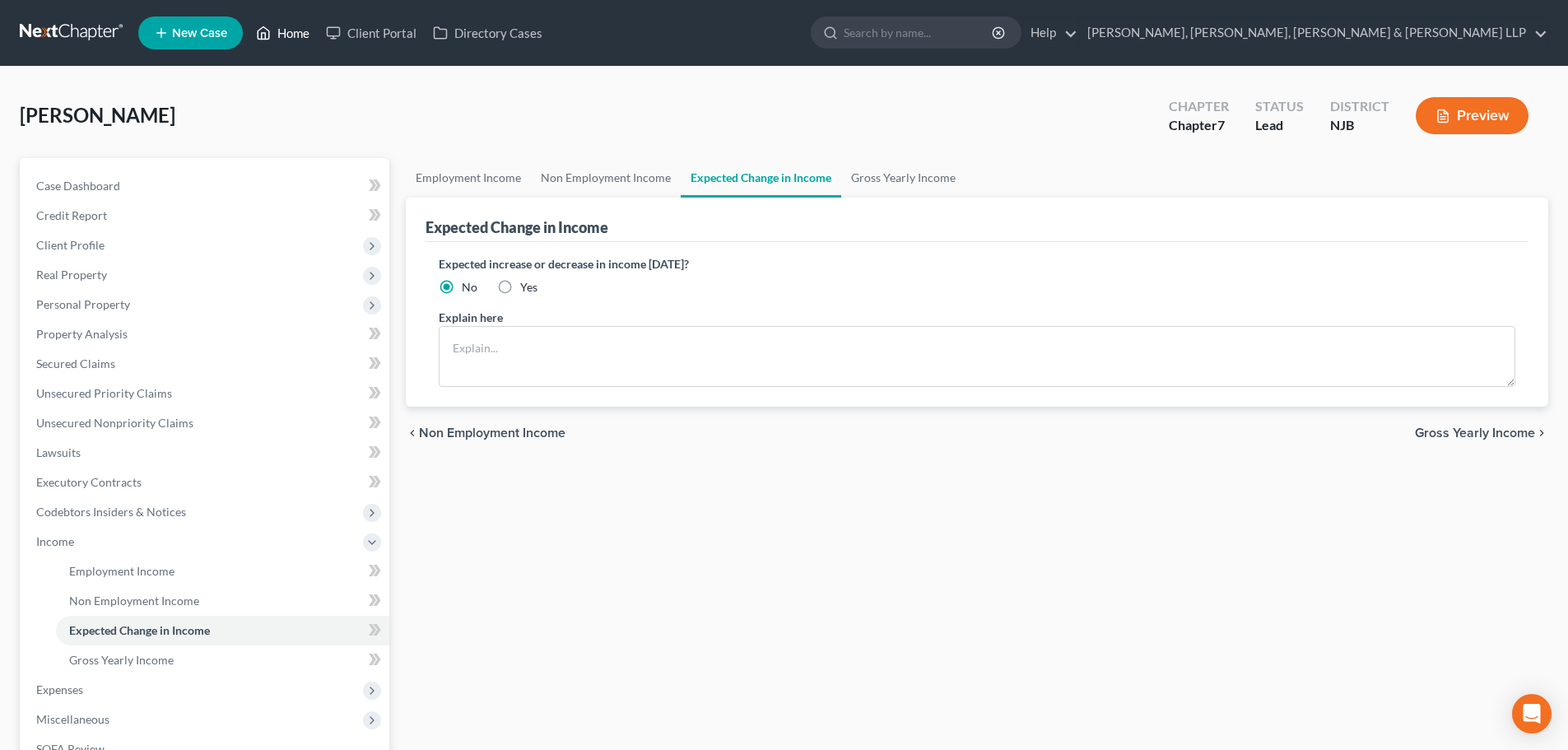
click at [299, 31] on link "Home" at bounding box center [282, 33] width 70 height 30
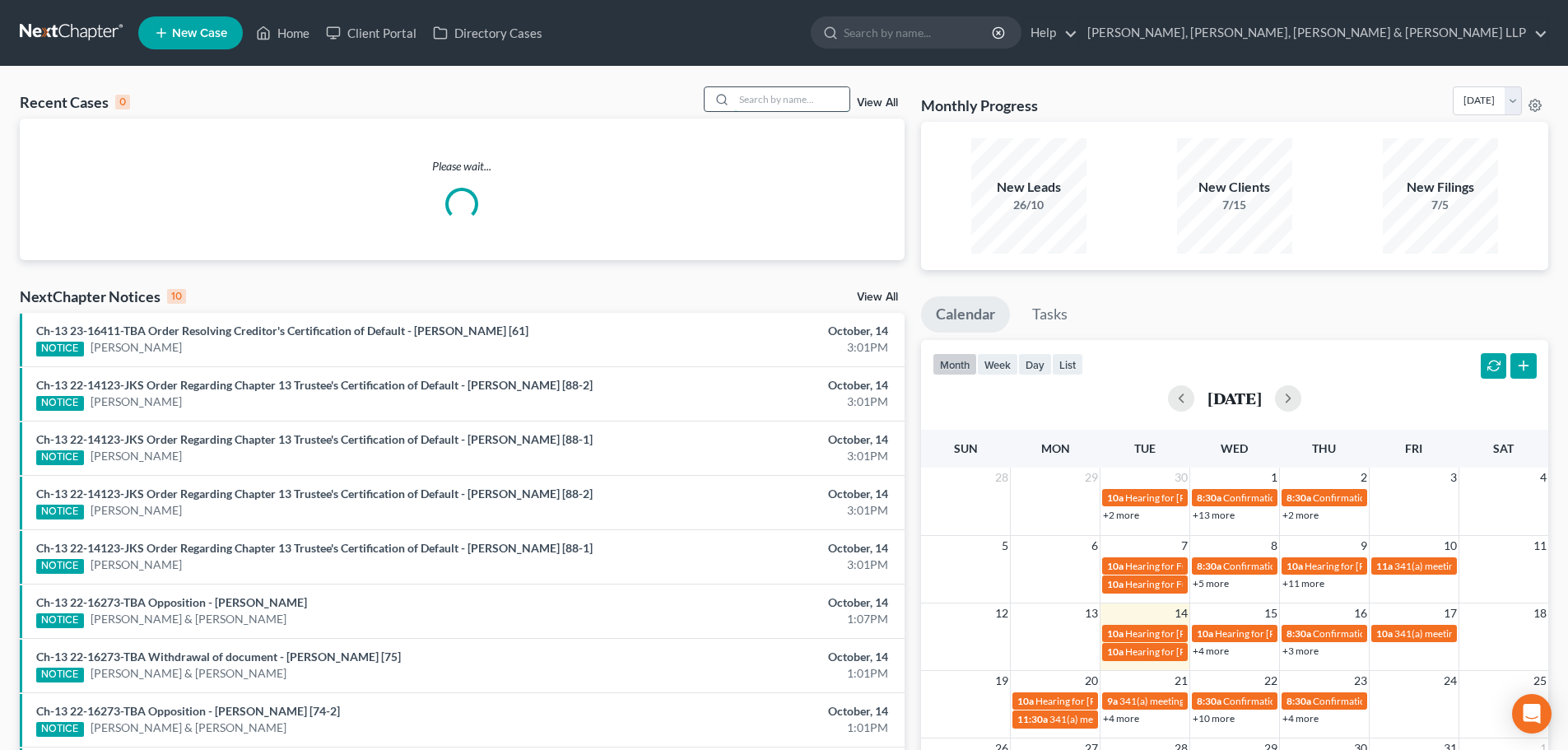
click at [770, 101] on input "search" at bounding box center [792, 99] width 115 height 23
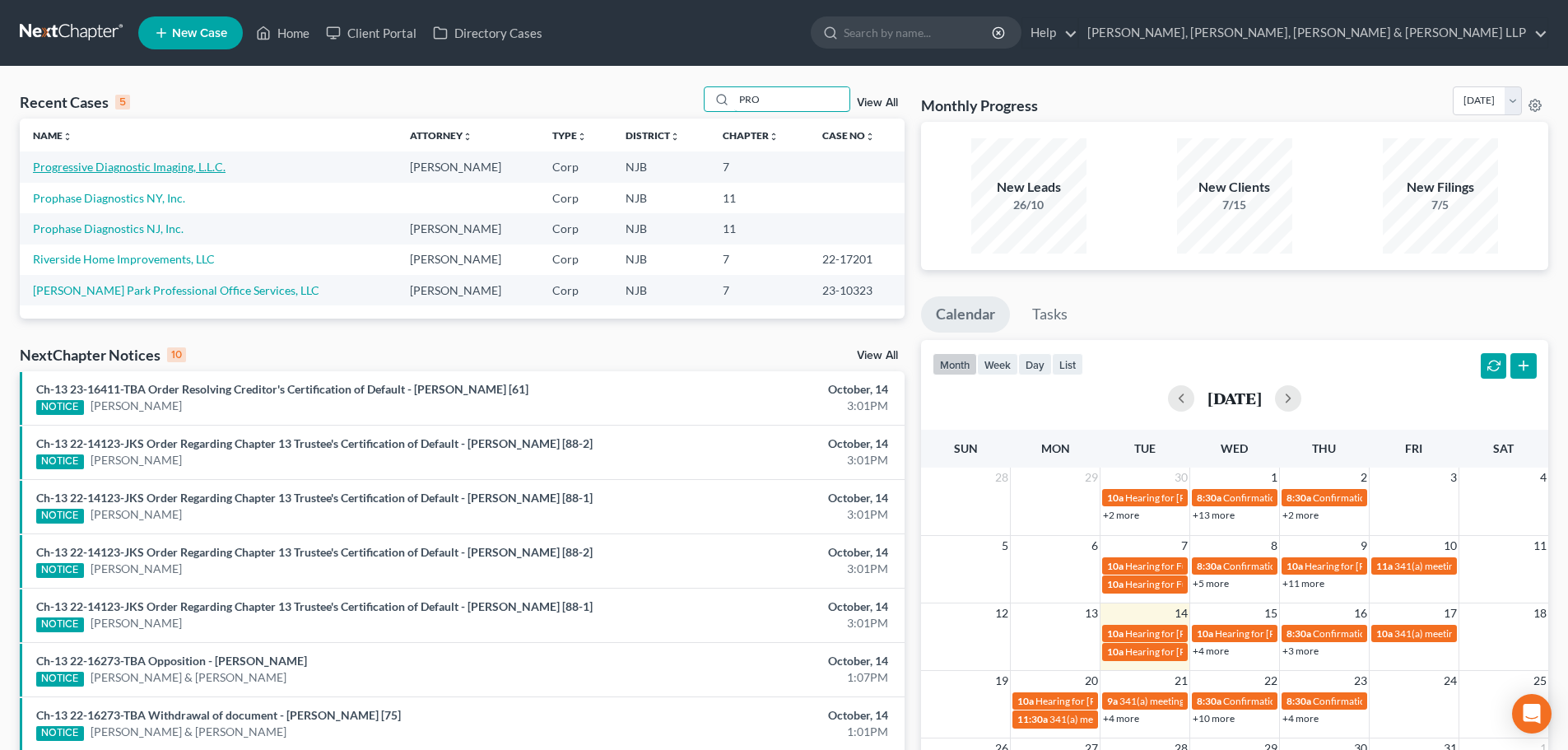
type input "PRO"
click at [115, 173] on link "Progressive Diagnostic Imaging, L.L.C." at bounding box center [129, 166] width 192 height 14
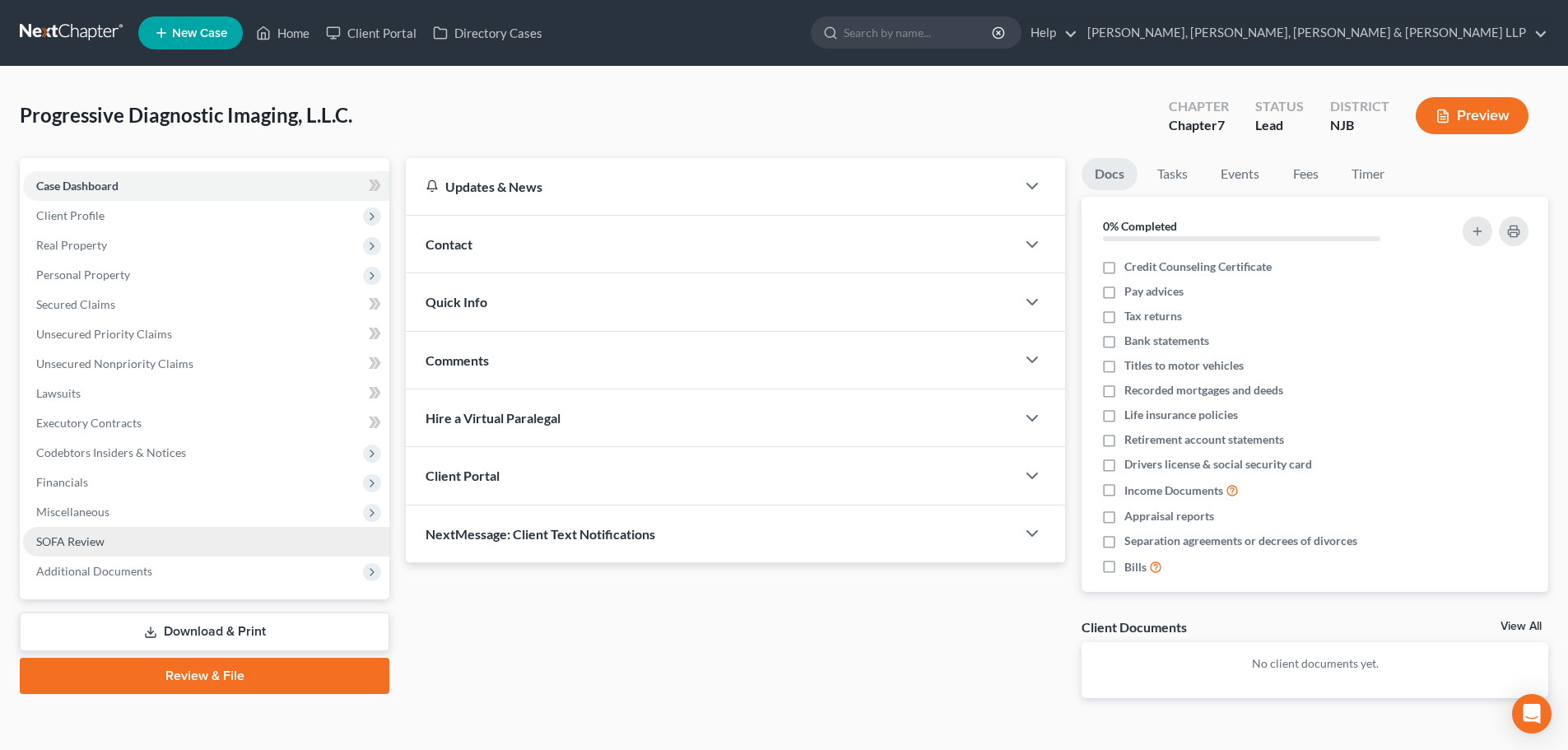
drag, startPoint x: 99, startPoint y: 550, endPoint x: 359, endPoint y: 528, distance: 260.9
click at [99, 550] on link "SOFA Review" at bounding box center [206, 542] width 366 height 30
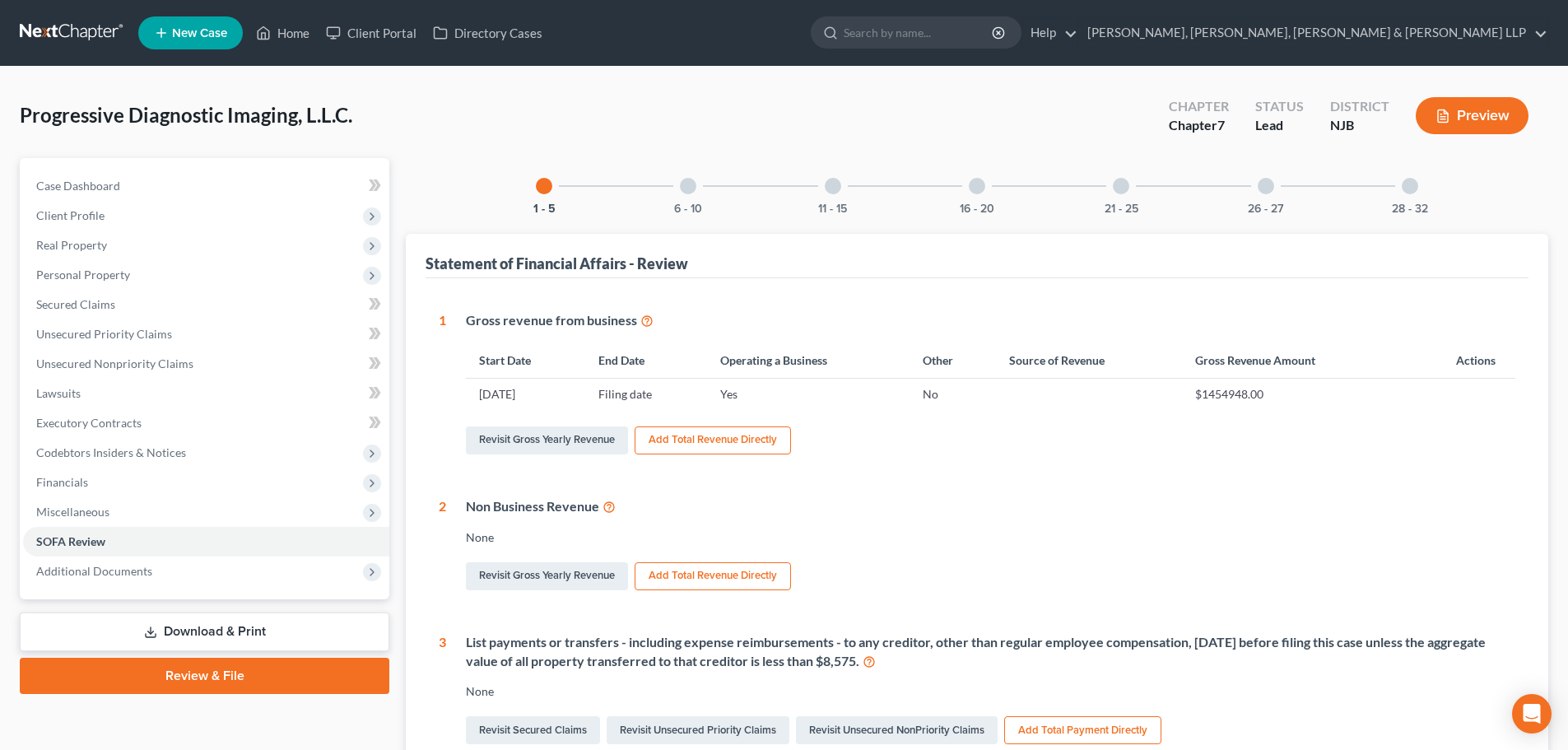
click at [1412, 177] on div "28 - 32" at bounding box center [1410, 186] width 56 height 56
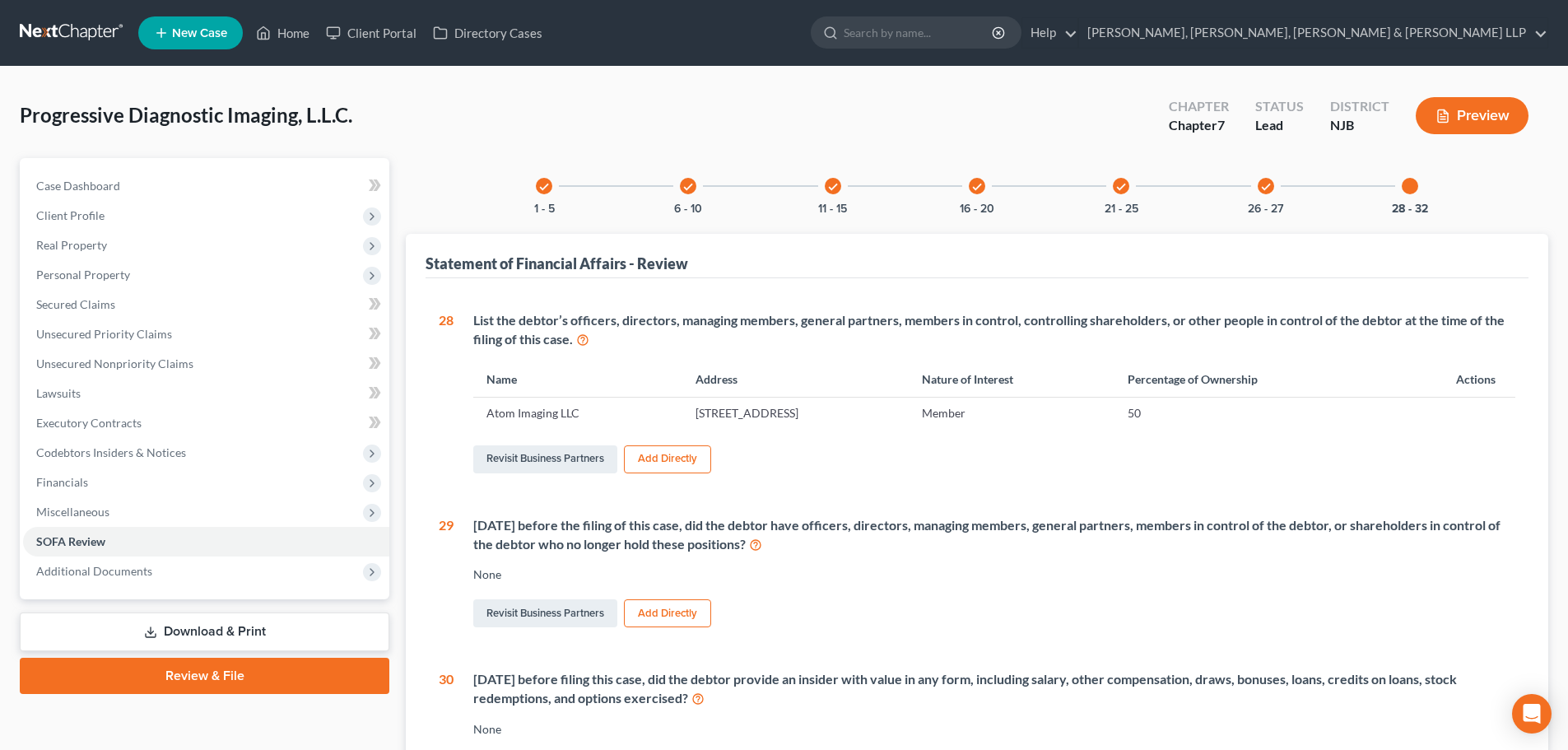
click at [1270, 187] on icon "check" at bounding box center [1266, 187] width 11 height 11
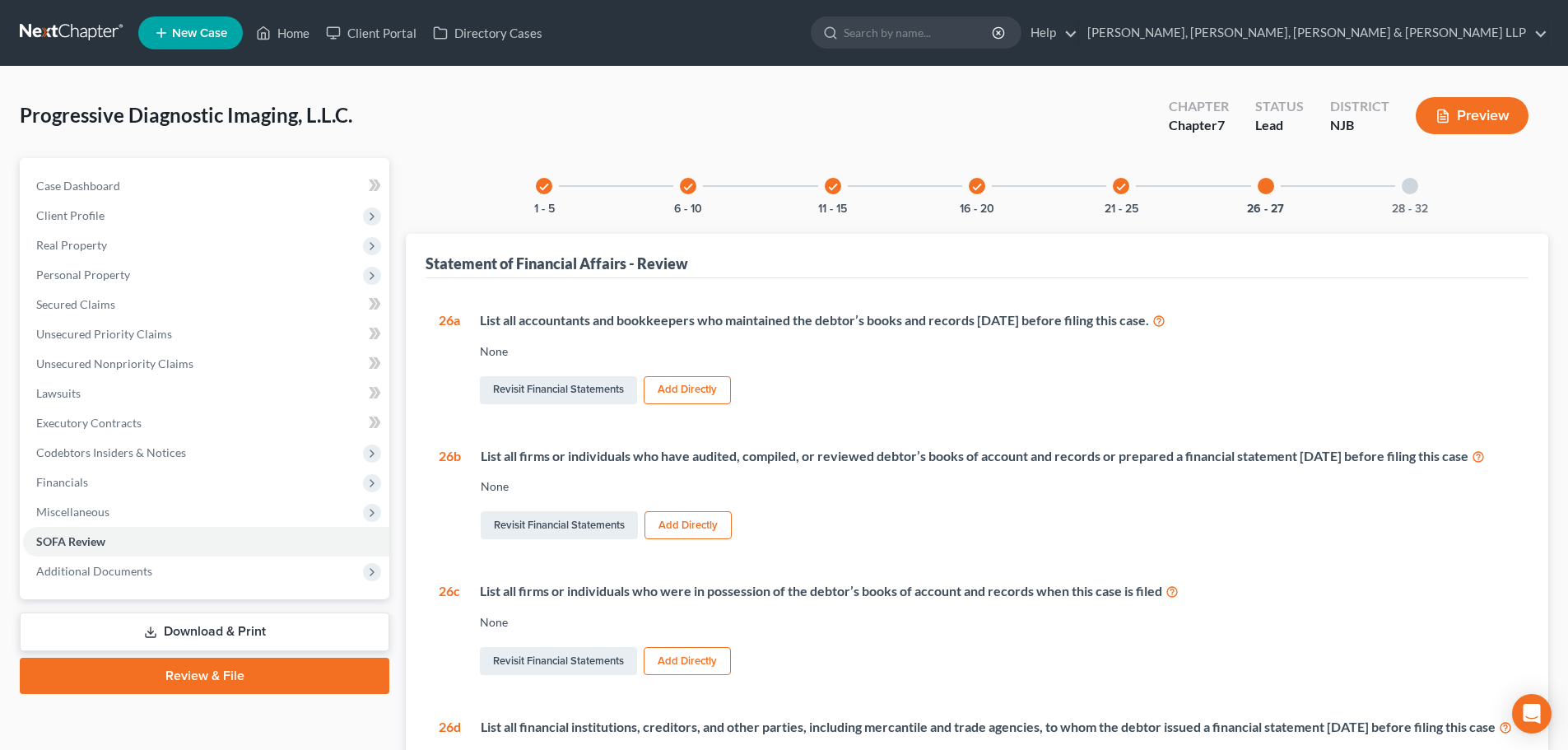
click at [1130, 191] on div "check 21 - 25" at bounding box center [1121, 186] width 56 height 56
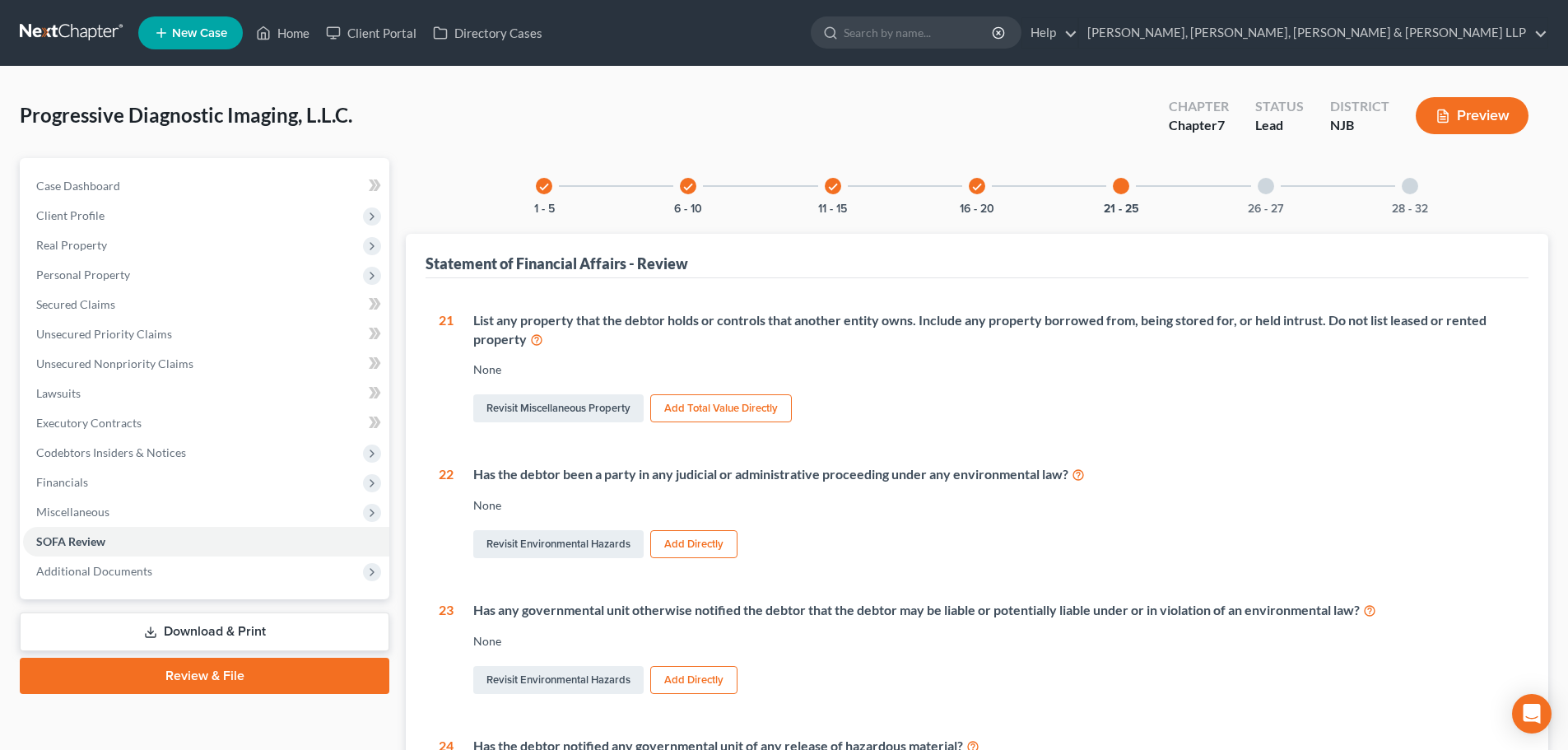
click at [984, 189] on div "check" at bounding box center [978, 186] width 17 height 17
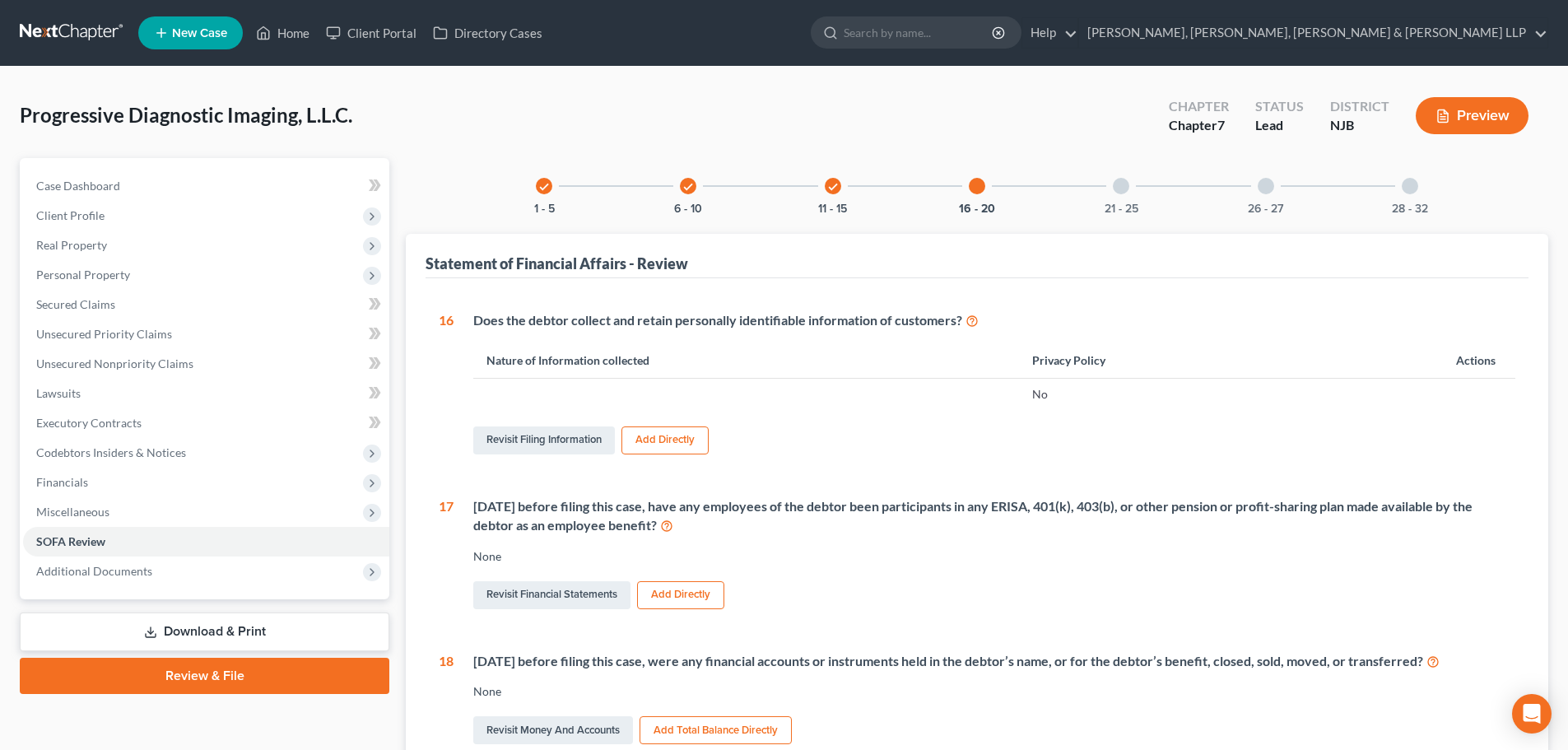
click at [833, 190] on icon "check" at bounding box center [833, 187] width 11 height 11
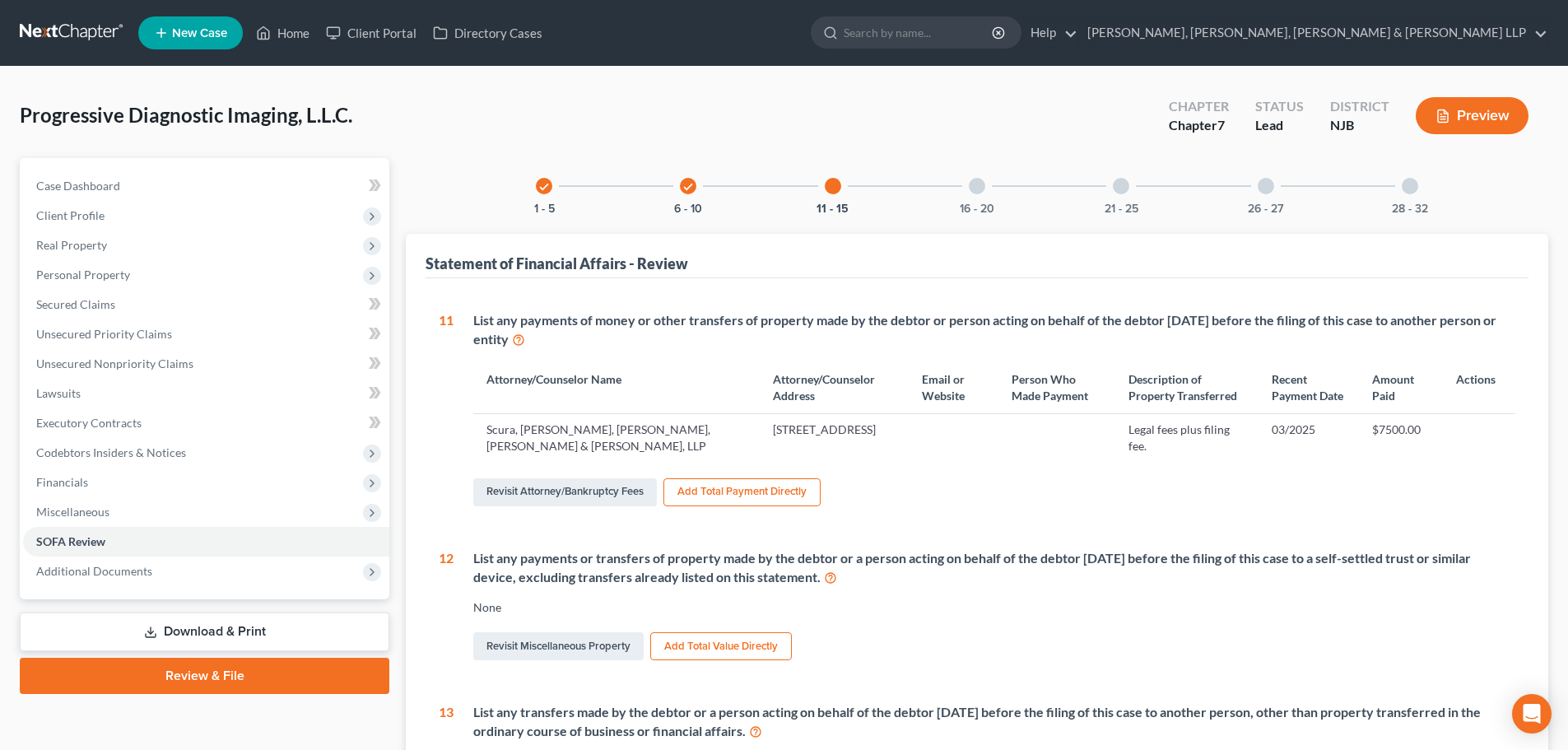
click at [1274, 176] on div "26 - 27" at bounding box center [1266, 186] width 56 height 56
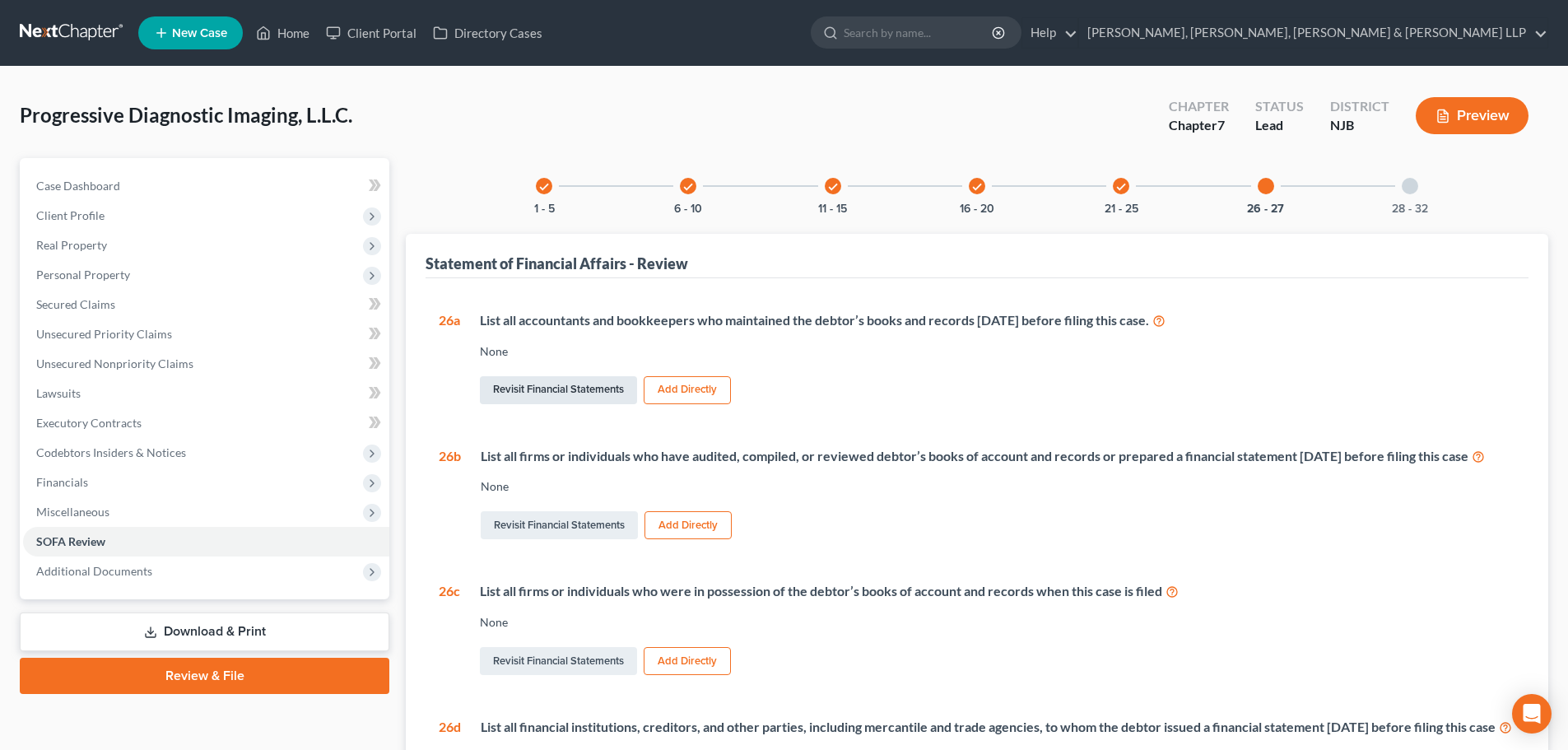
click at [557, 381] on link "Revisit Financial Statements" at bounding box center [558, 390] width 158 height 28
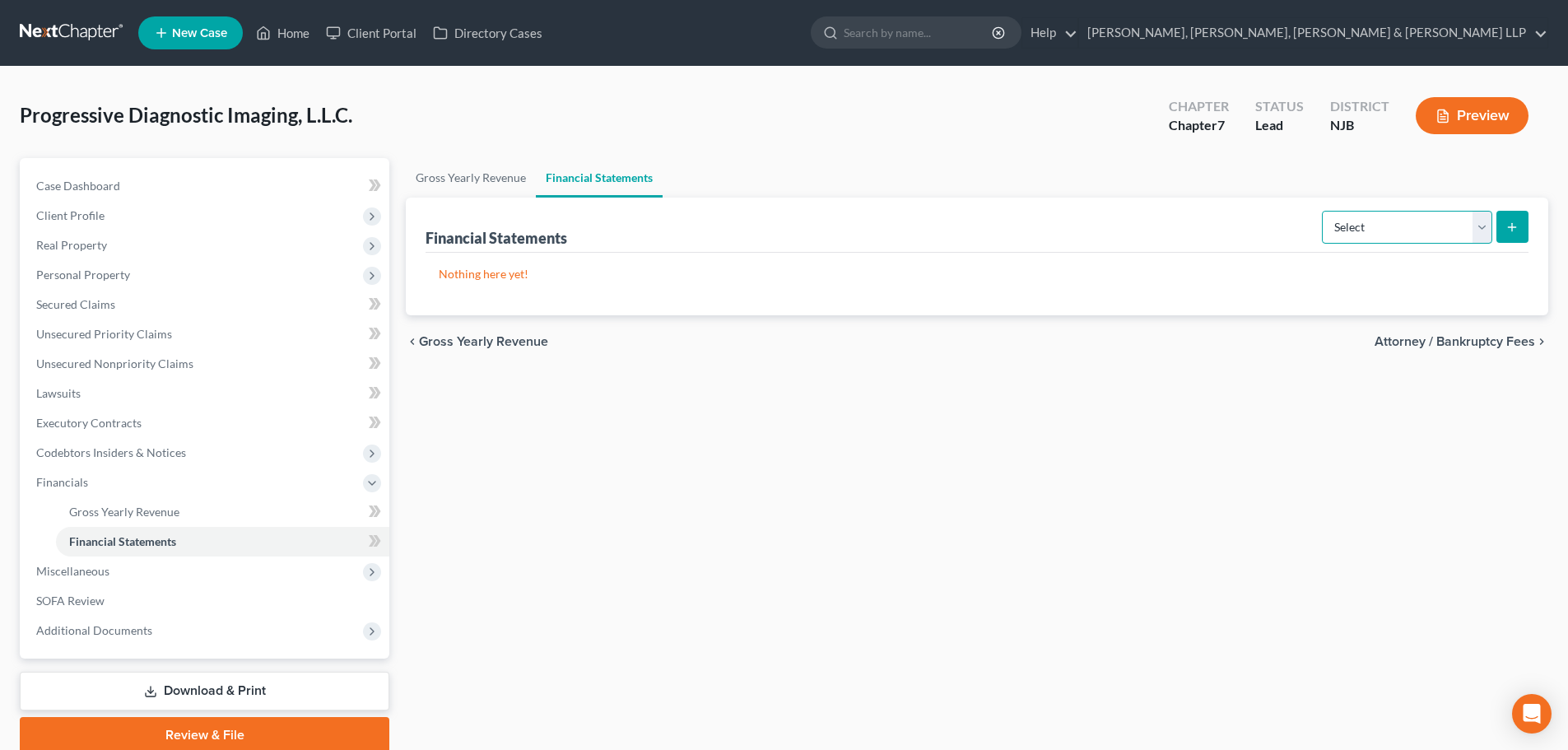
drag, startPoint x: 1426, startPoint y: 221, endPoint x: 1395, endPoint y: 238, distance: 35.4
click at [1425, 221] on select "Select Auditor Bookkeeper Creditor Pension Contribution Records Keeper Tax Cons…" at bounding box center [1408, 227] width 171 height 33
select select "bookkeeper"
click at [1324, 211] on select "Select Auditor Bookkeeper Creditor Pension Contribution Records Keeper Tax Cons…" at bounding box center [1408, 227] width 171 height 33
click at [1502, 236] on button "submit" at bounding box center [1513, 227] width 32 height 32
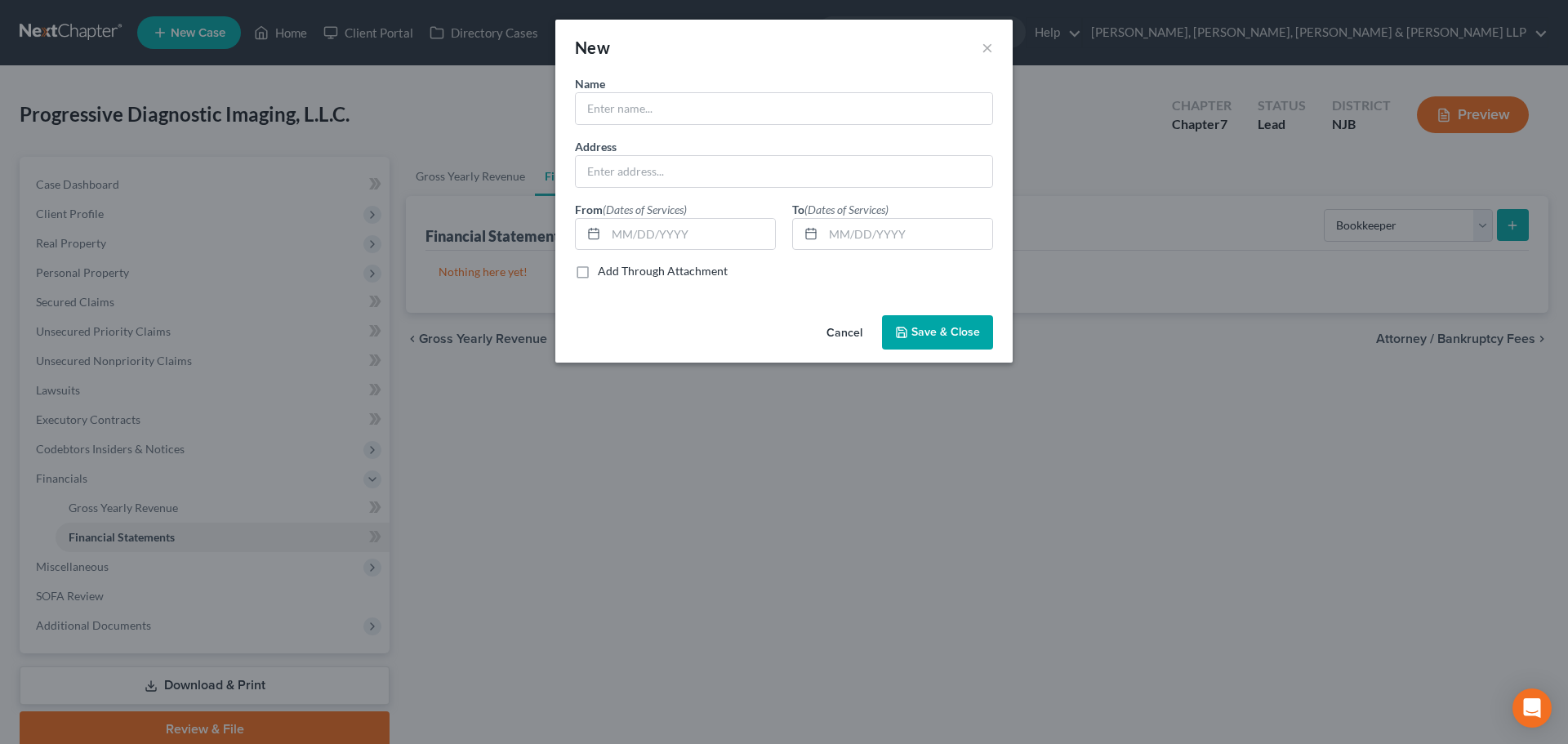
click at [1414, 231] on div "New × Name * Address From (Dates of Services) To (Dates of Services) Add Throug…" at bounding box center [784, 372] width 1568 height 744
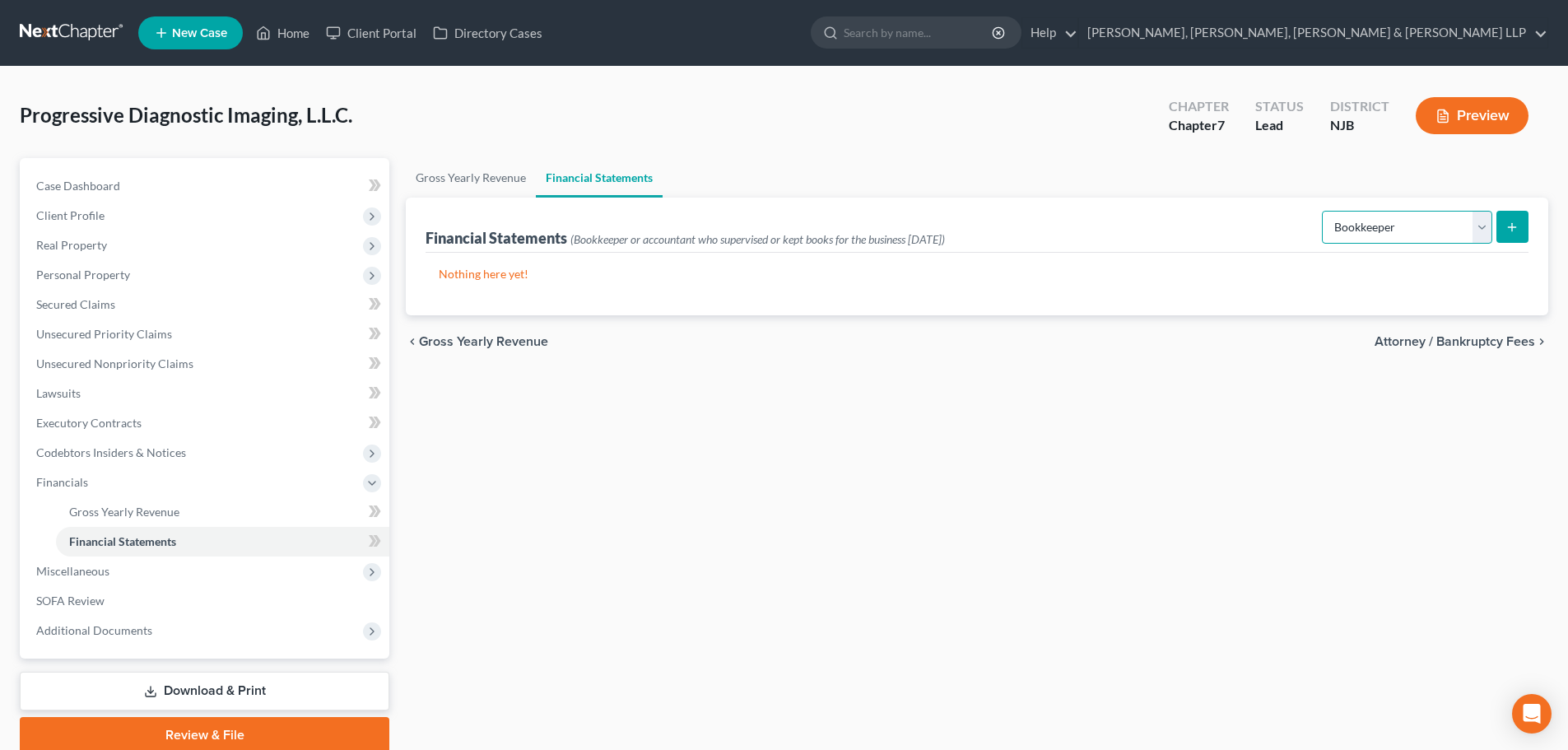
click at [1394, 236] on select "Select Auditor Bookkeeper Creditor Pension Contribution Records Keeper Tax Cons…" at bounding box center [1408, 227] width 171 height 33
click at [1324, 211] on select "Select Auditor Bookkeeper Creditor Pension Contribution Records Keeper Tax Cons…" at bounding box center [1408, 227] width 171 height 33
click at [1522, 231] on button "submit" at bounding box center [1513, 227] width 32 height 32
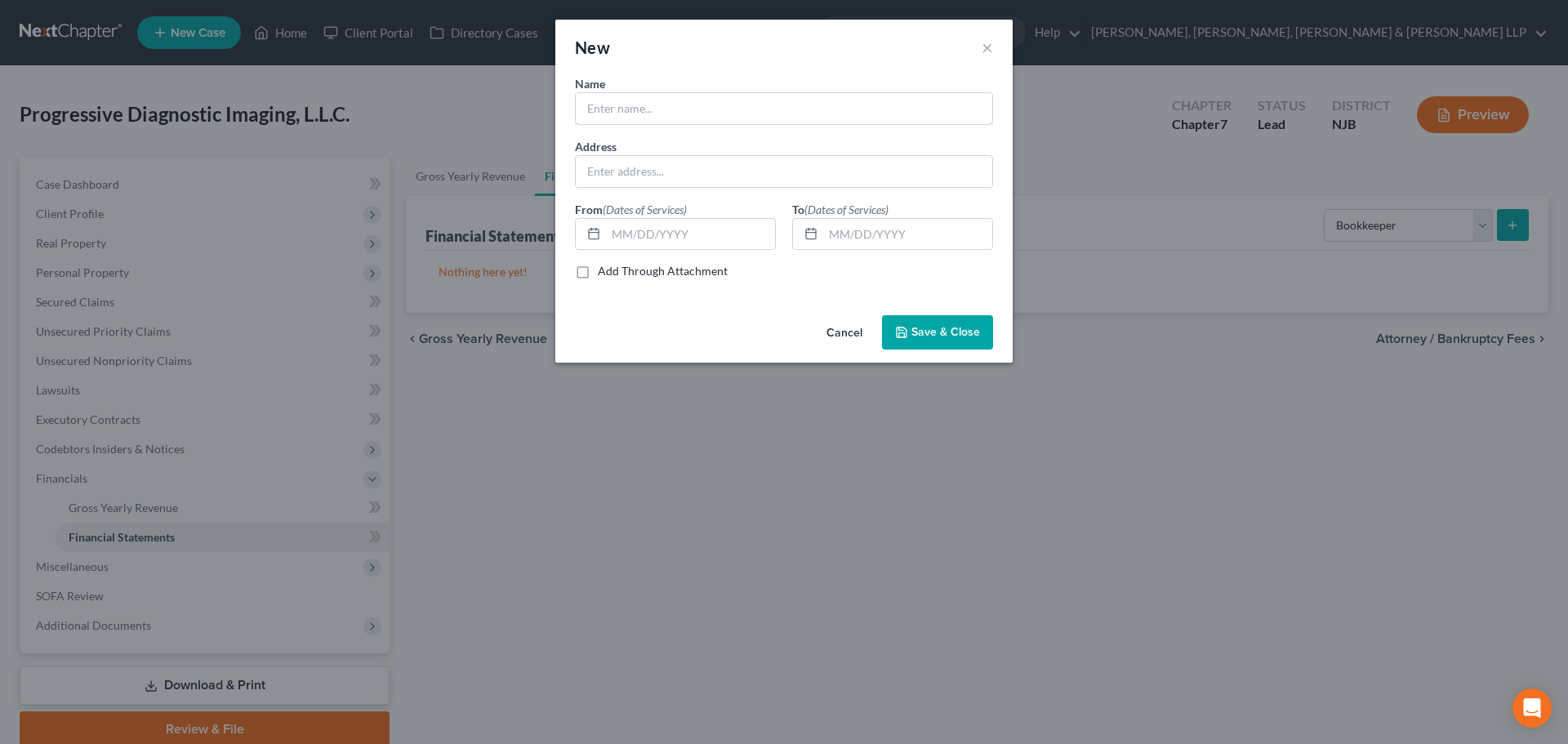
drag, startPoint x: 614, startPoint y: 107, endPoint x: 530, endPoint y: 147, distance: 93.0
click at [615, 107] on input "text" at bounding box center [783, 108] width 416 height 31
paste input "[PERSON_NAME] CPA PC"
type input "[PERSON_NAME] CPA PC"
drag, startPoint x: 737, startPoint y: 171, endPoint x: 708, endPoint y: 186, distance: 32.6
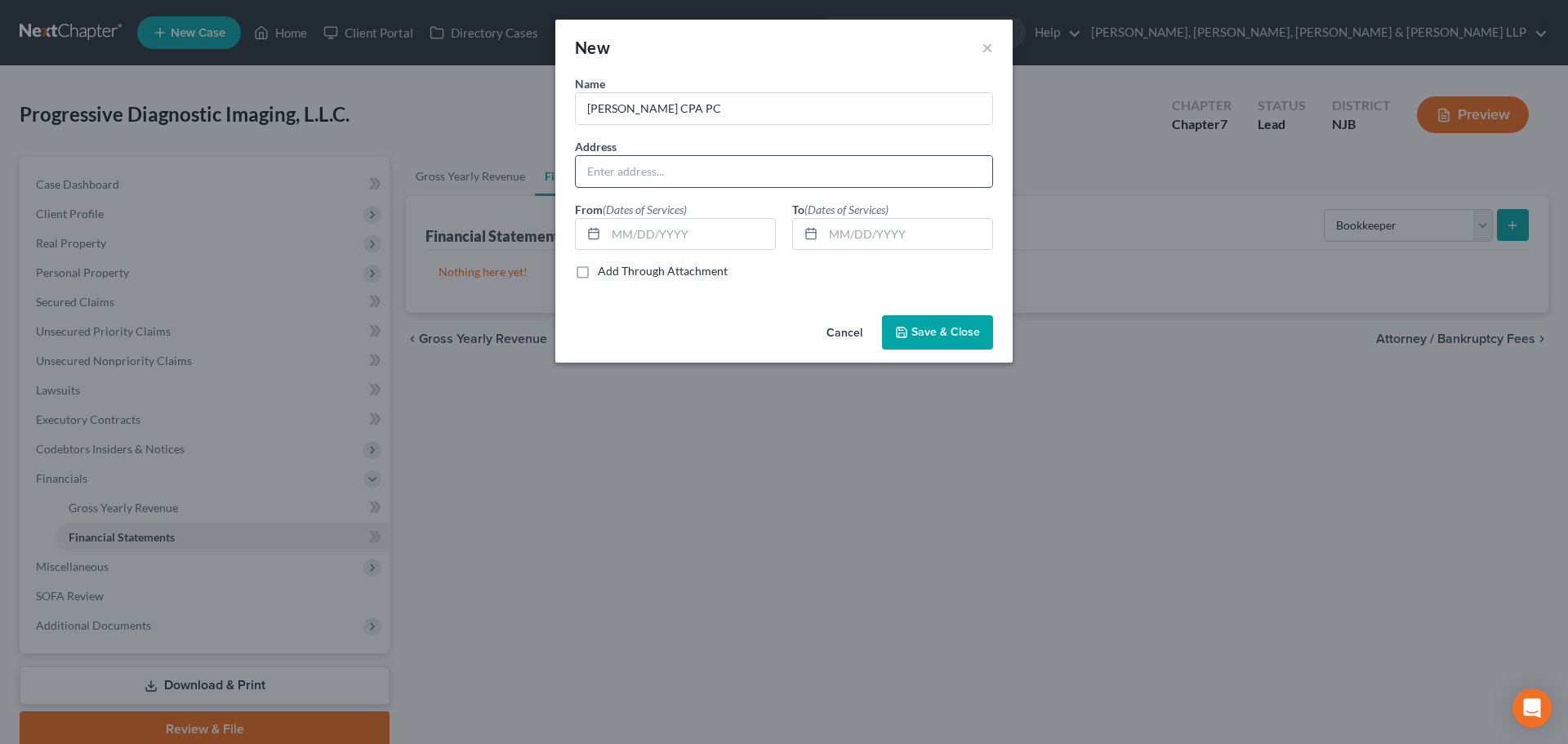
click at [737, 171] on input "text" at bounding box center [783, 171] width 416 height 31
paste input "[STREET_ADDRESS]"
type input "[STREET_ADDRESS]"
click at [623, 237] on input "text" at bounding box center [691, 234] width 169 height 31
type input "01/2019"
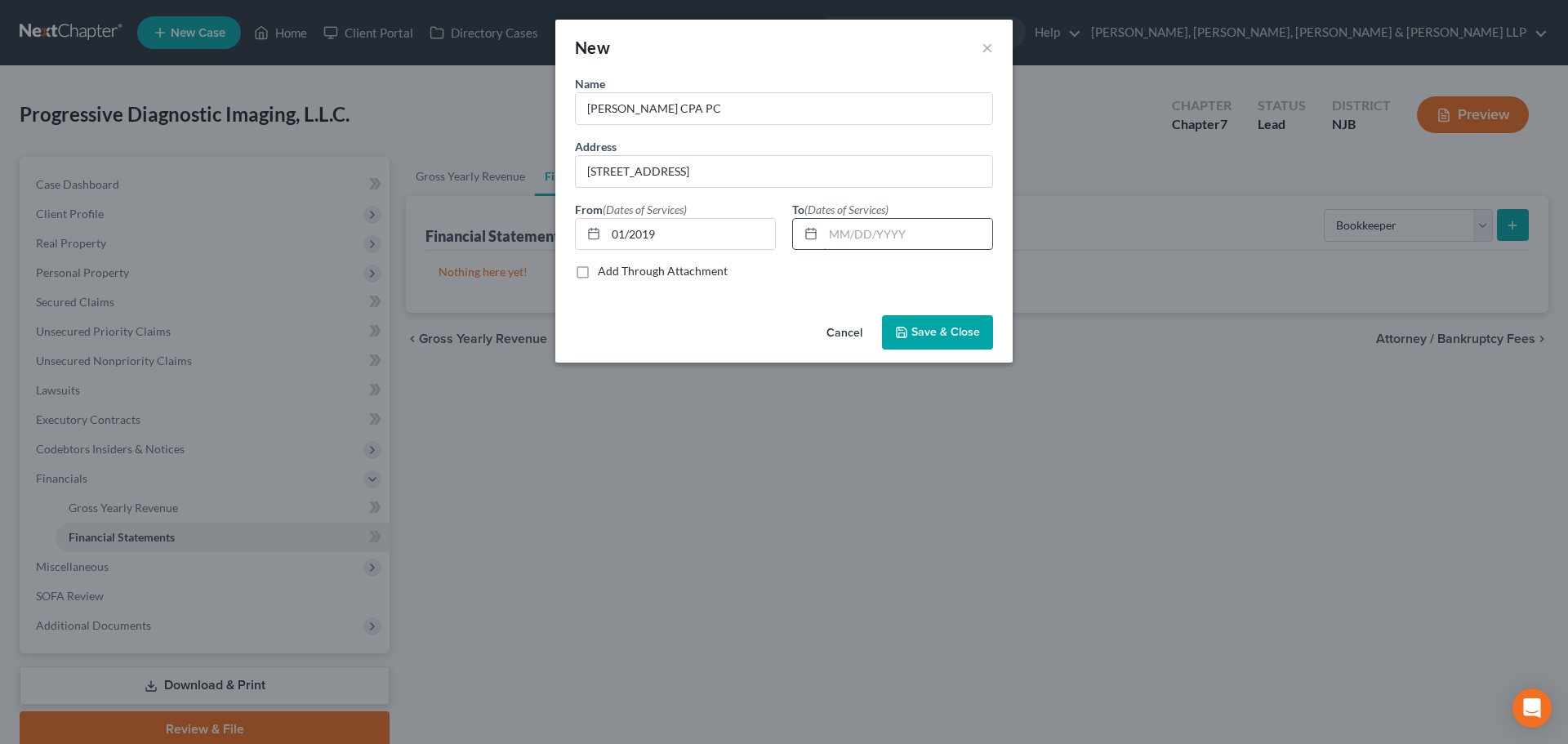
click at [826, 223] on input "text" at bounding box center [908, 234] width 169 height 31
click at [916, 324] on button "Save & Close" at bounding box center [937, 332] width 111 height 34
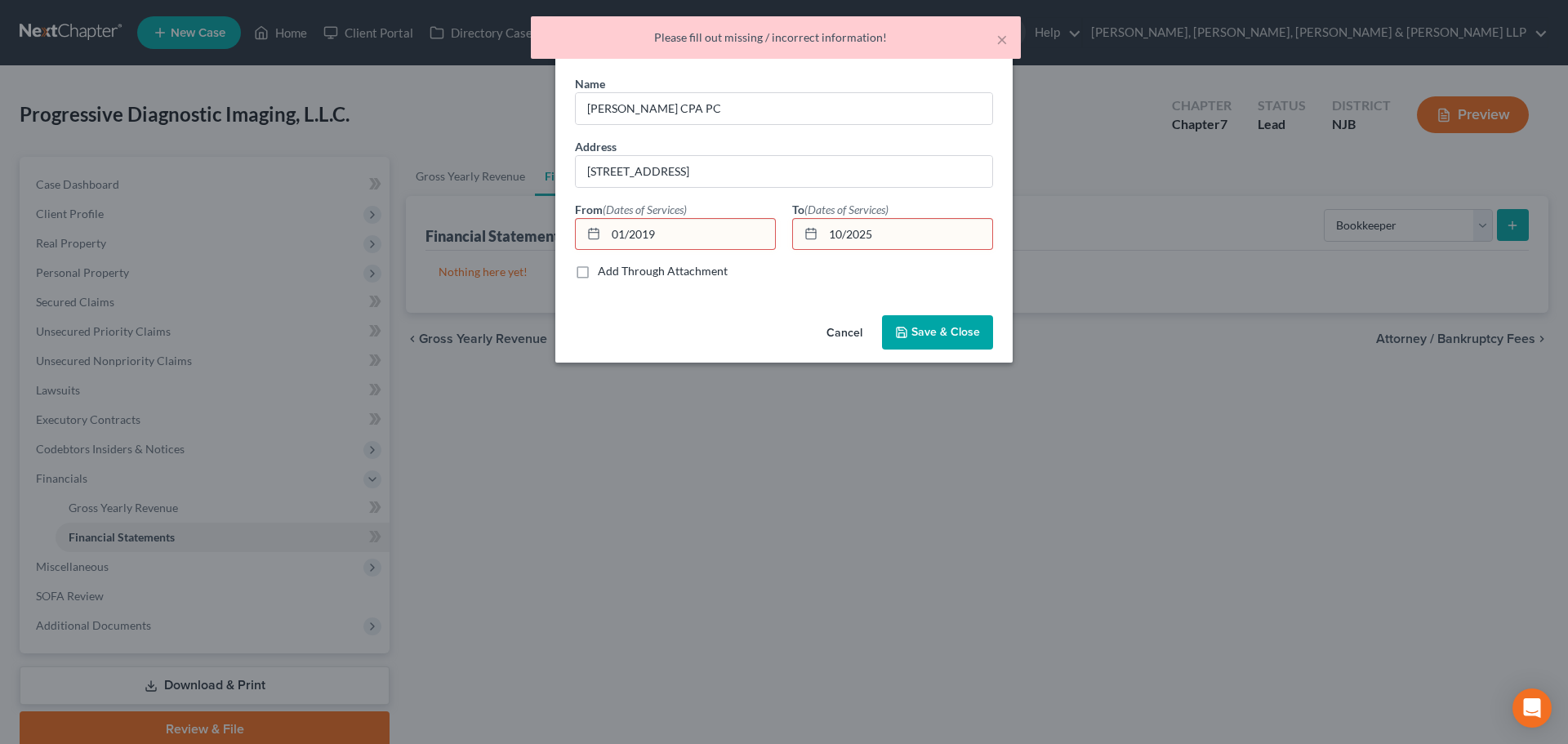
click at [854, 226] on input "10/2025" at bounding box center [908, 234] width 169 height 31
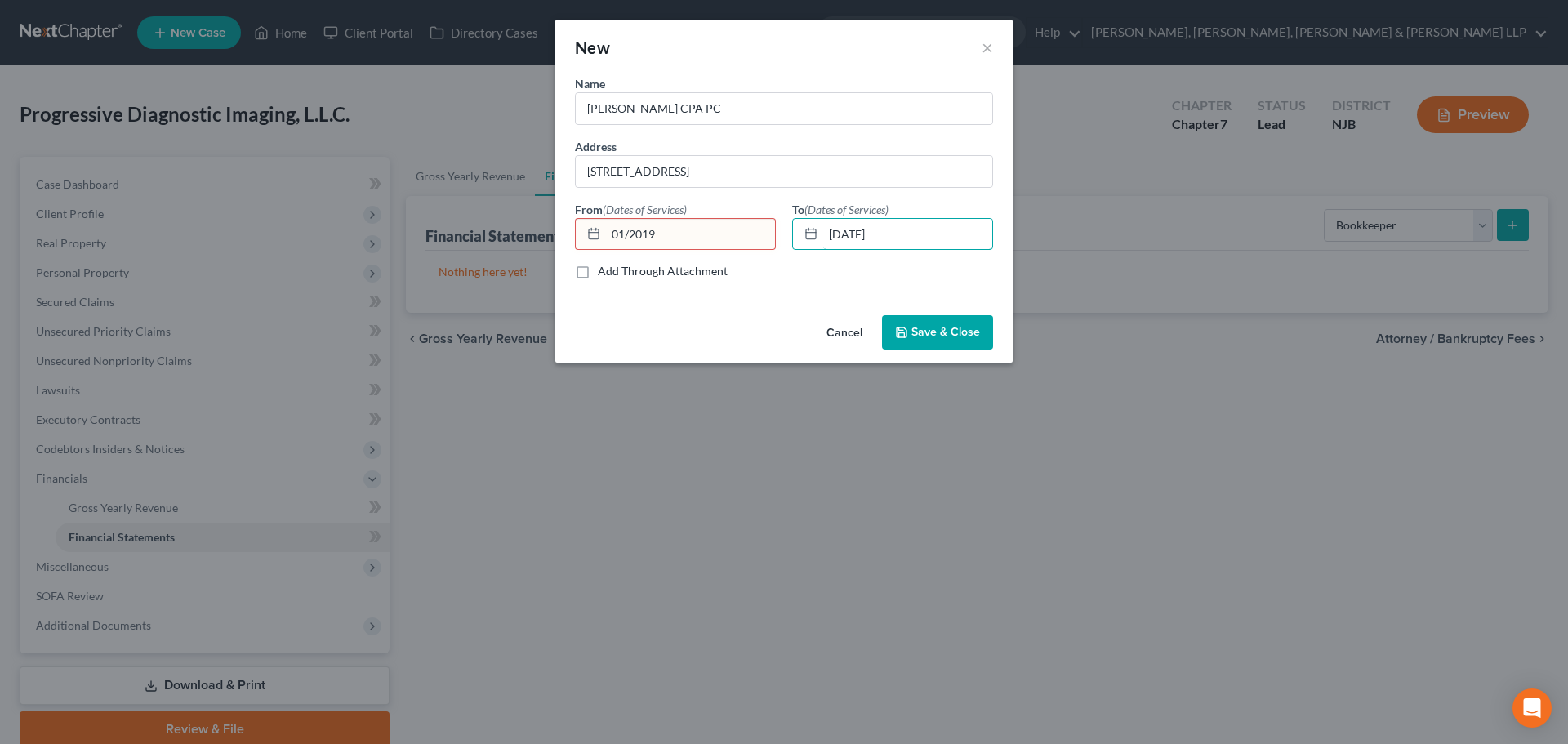
type input "[DATE]"
click at [626, 237] on input "01/2019" at bounding box center [691, 234] width 169 height 31
click at [630, 242] on input "01/2019" at bounding box center [691, 234] width 169 height 31
type input "[DATE]"
click at [934, 330] on span "Save & Close" at bounding box center [946, 331] width 69 height 14
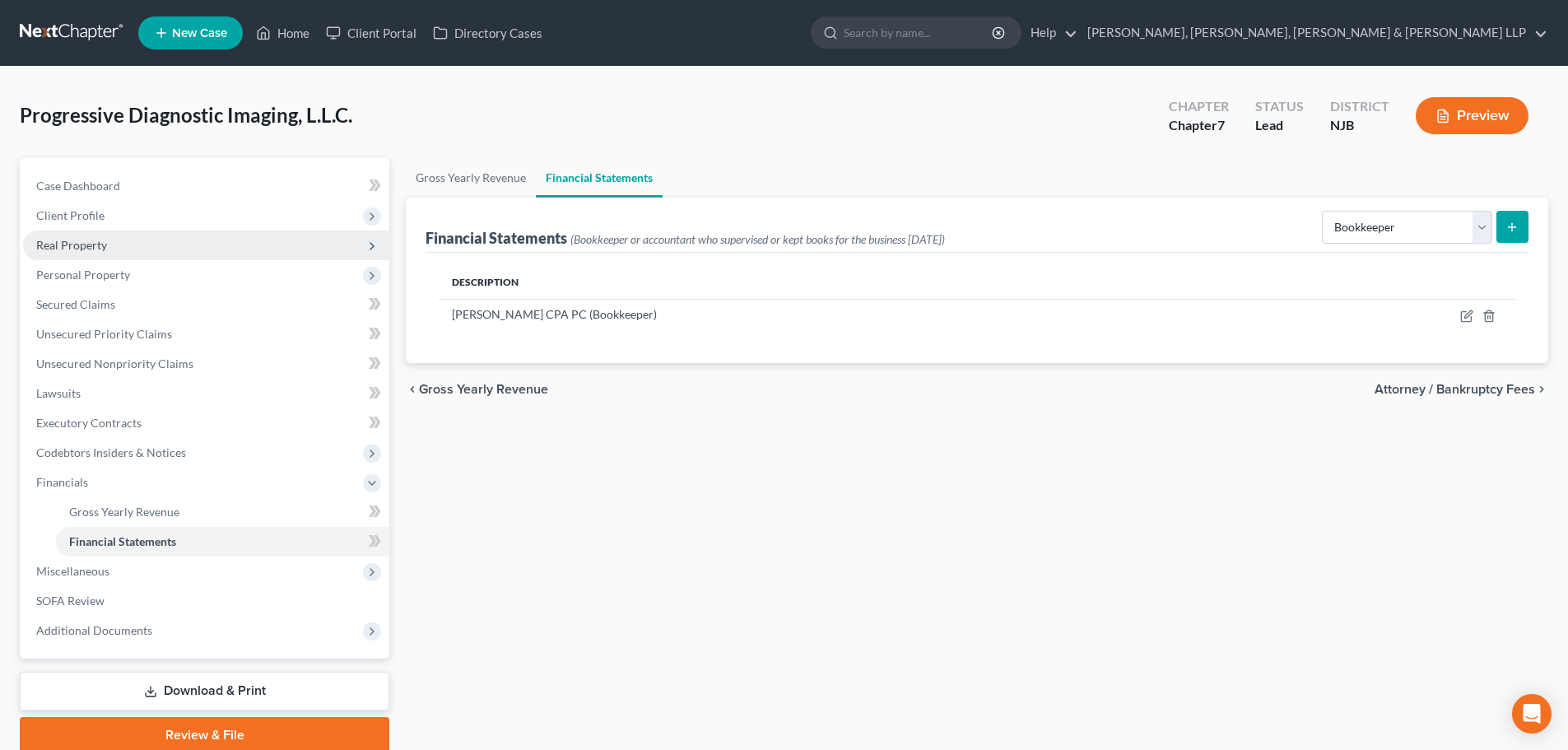
click at [114, 232] on span "Real Property" at bounding box center [206, 246] width 366 height 30
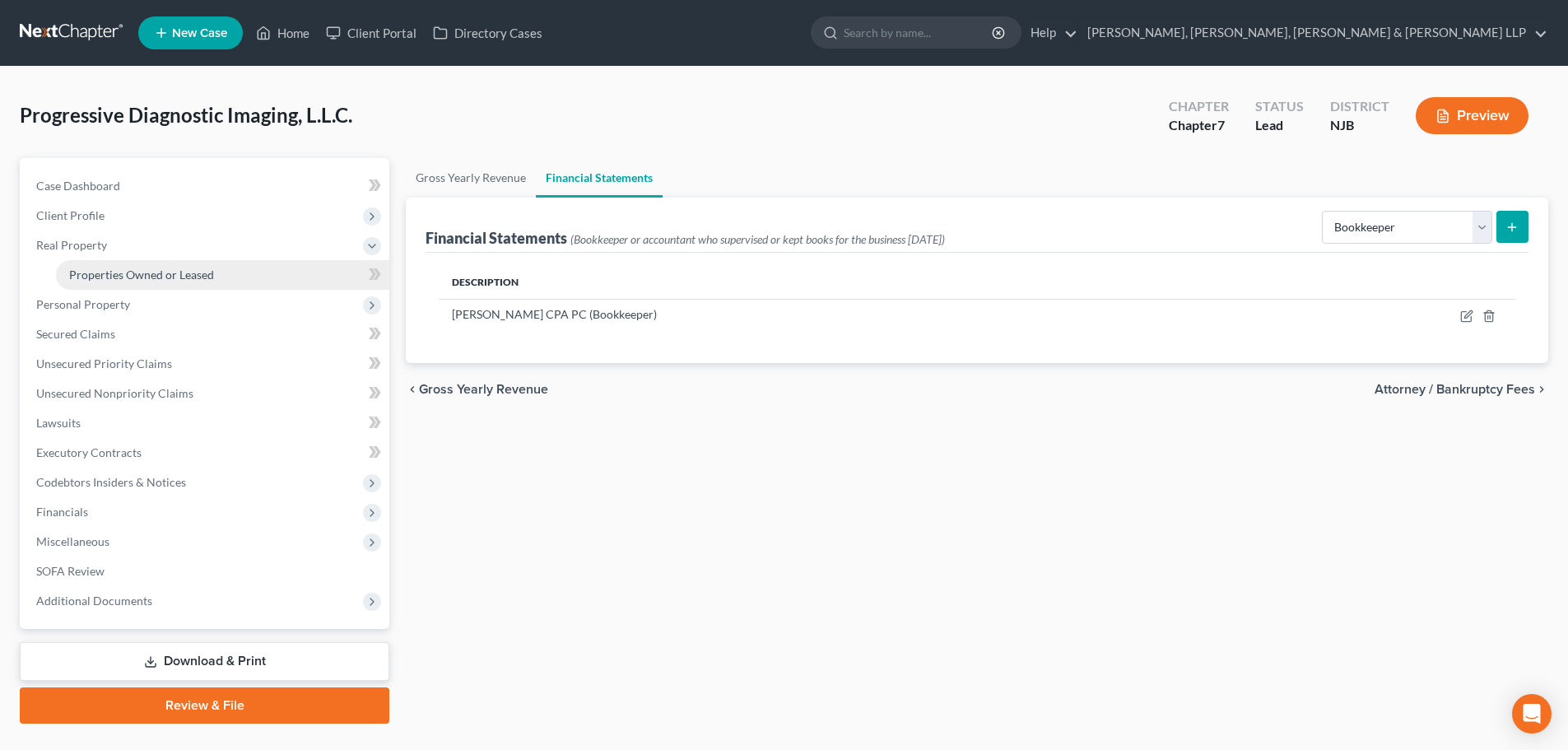
click at [114, 270] on span "Properties Owned or Leased" at bounding box center [142, 274] width 145 height 14
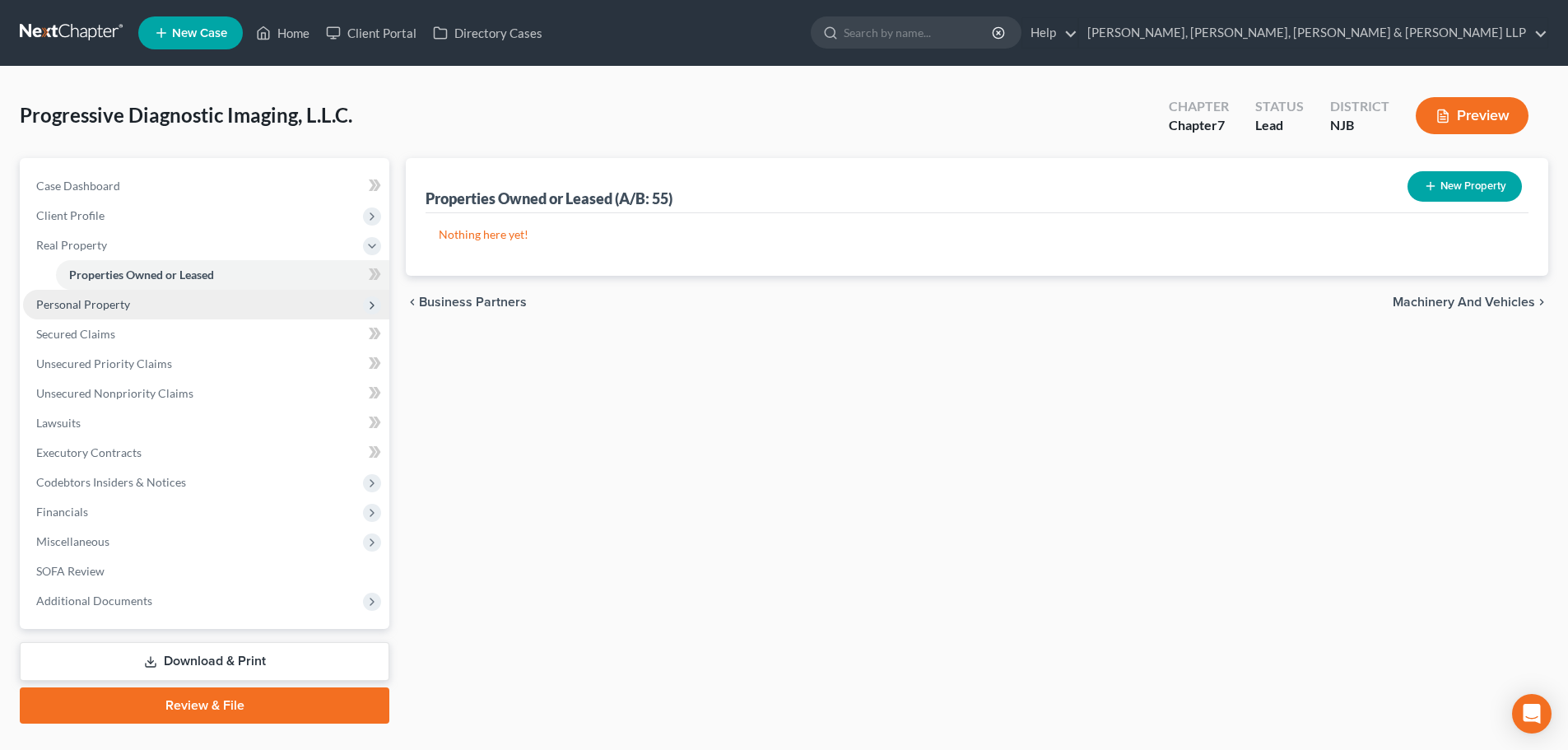
click at [94, 312] on span "Personal Property" at bounding box center [206, 305] width 366 height 30
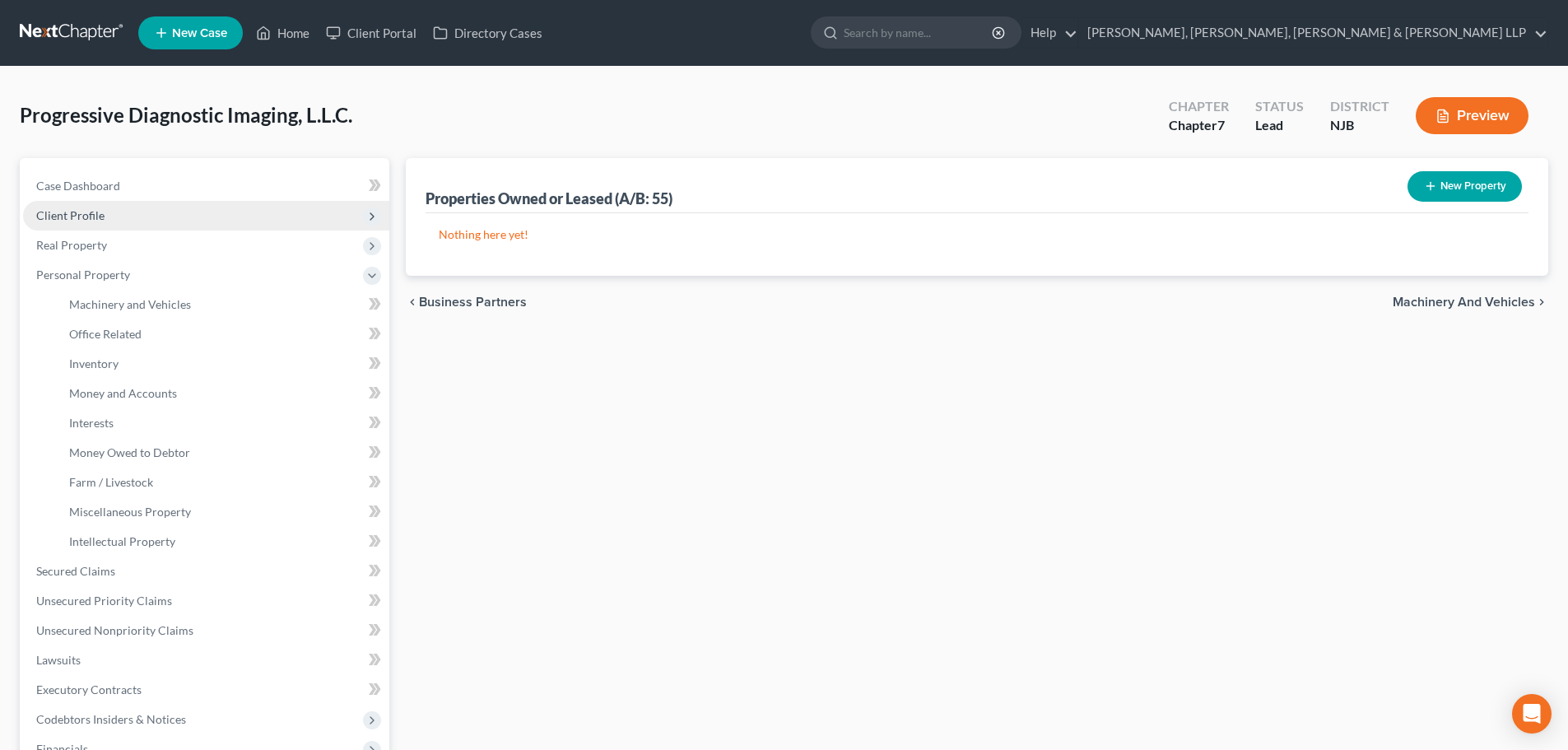
click at [114, 223] on span "Client Profile" at bounding box center [206, 216] width 366 height 30
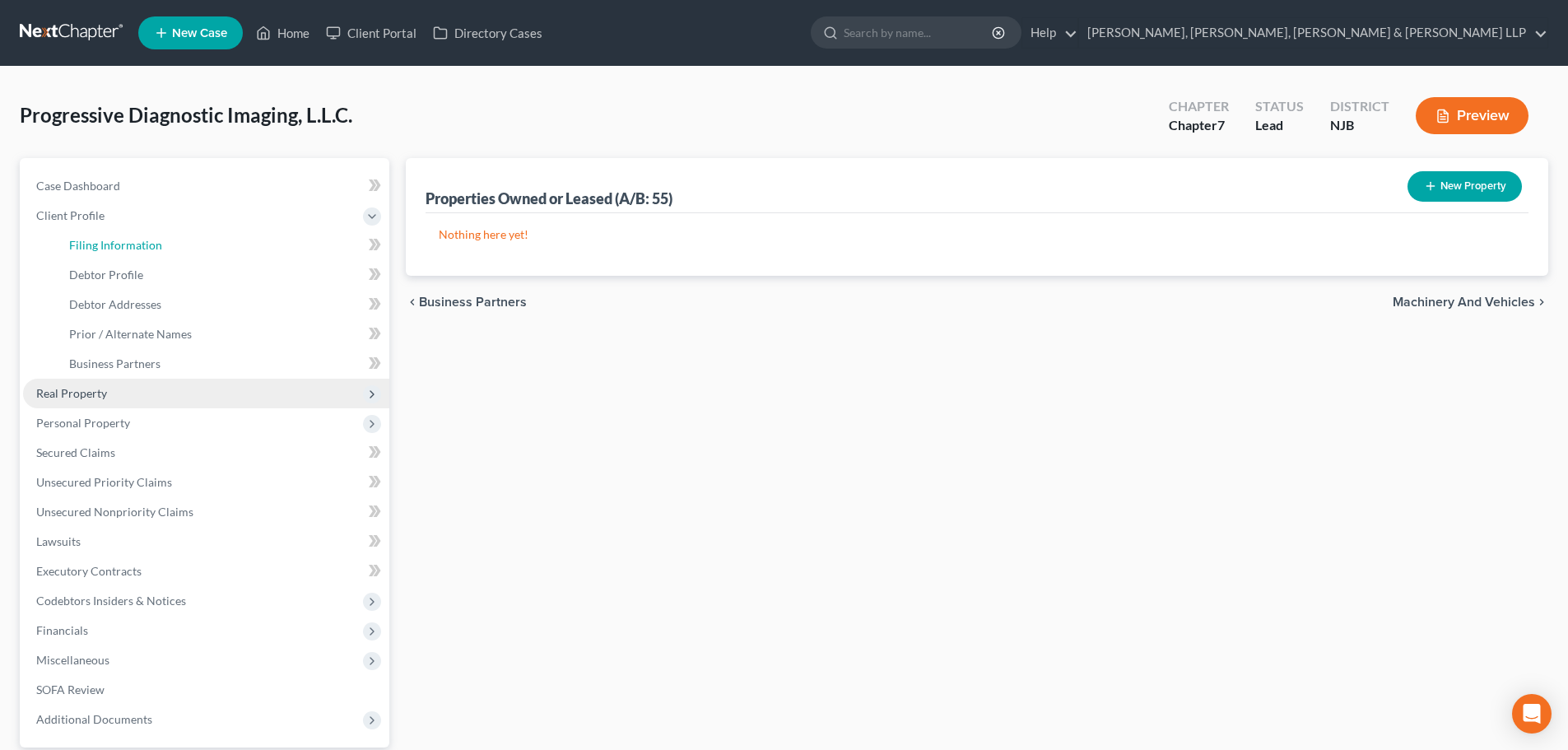
click at [118, 240] on span "Filing Information" at bounding box center [115, 245] width 93 height 14
select select "3"
select select "1"
select select "0"
select select "51"
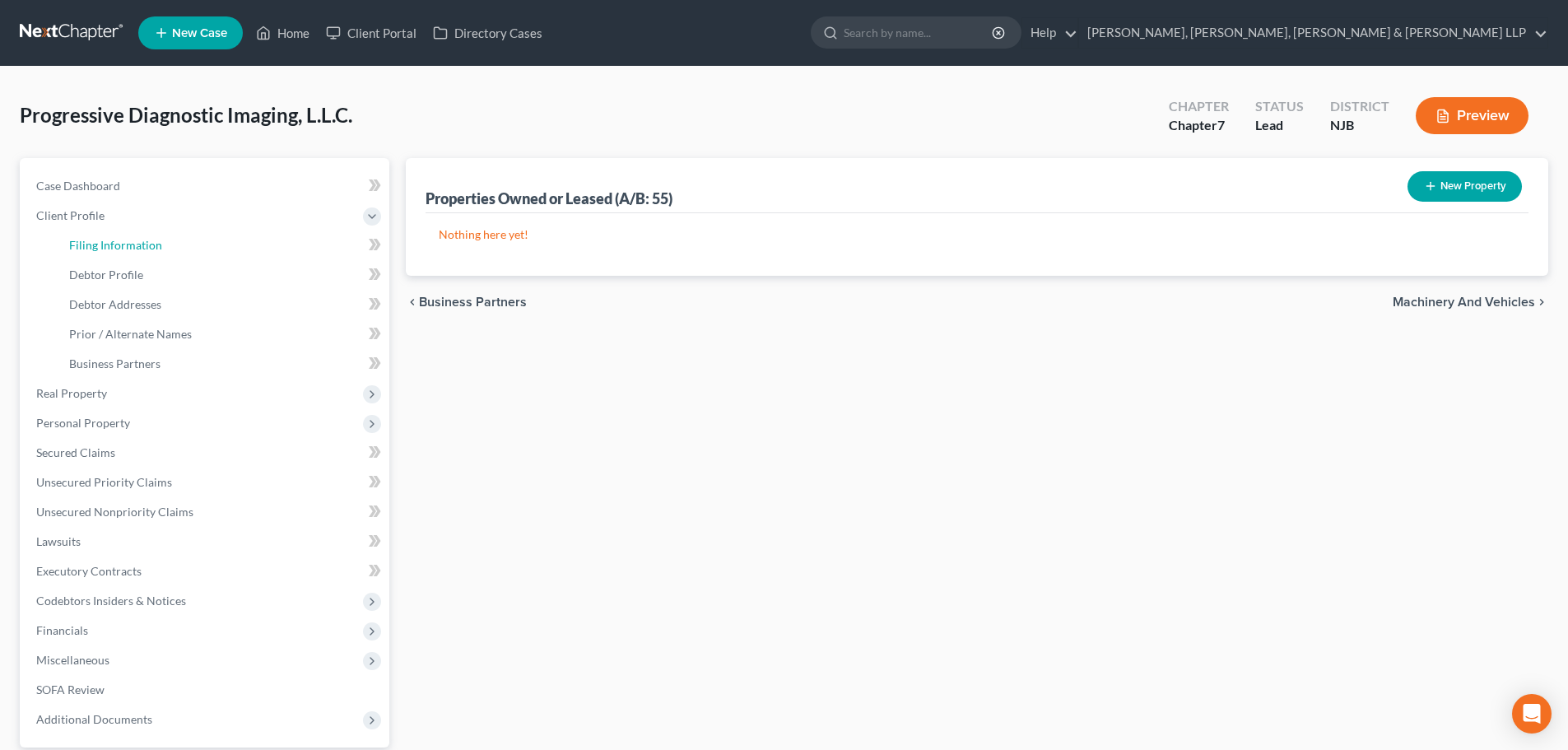
select select "0"
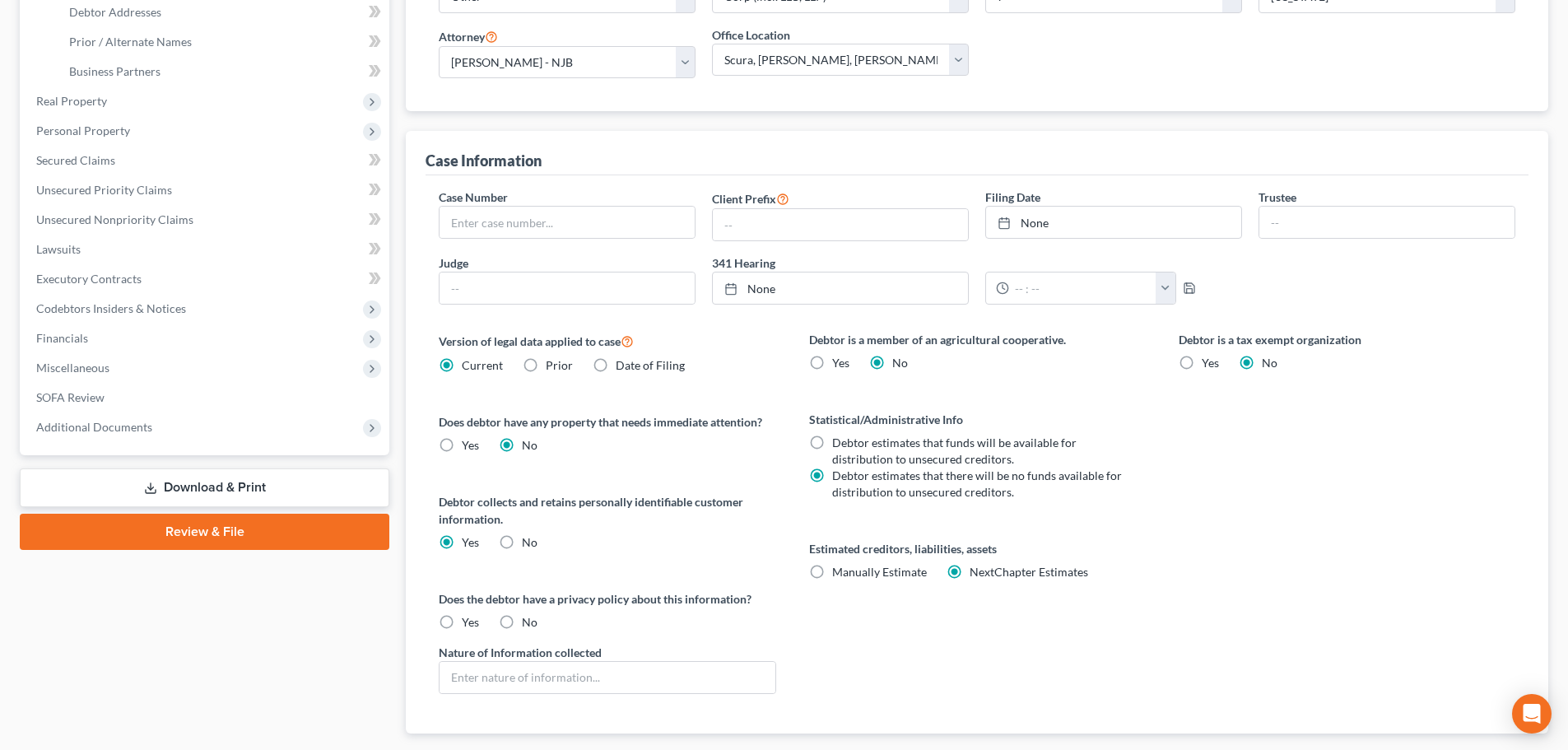
scroll to position [329, 0]
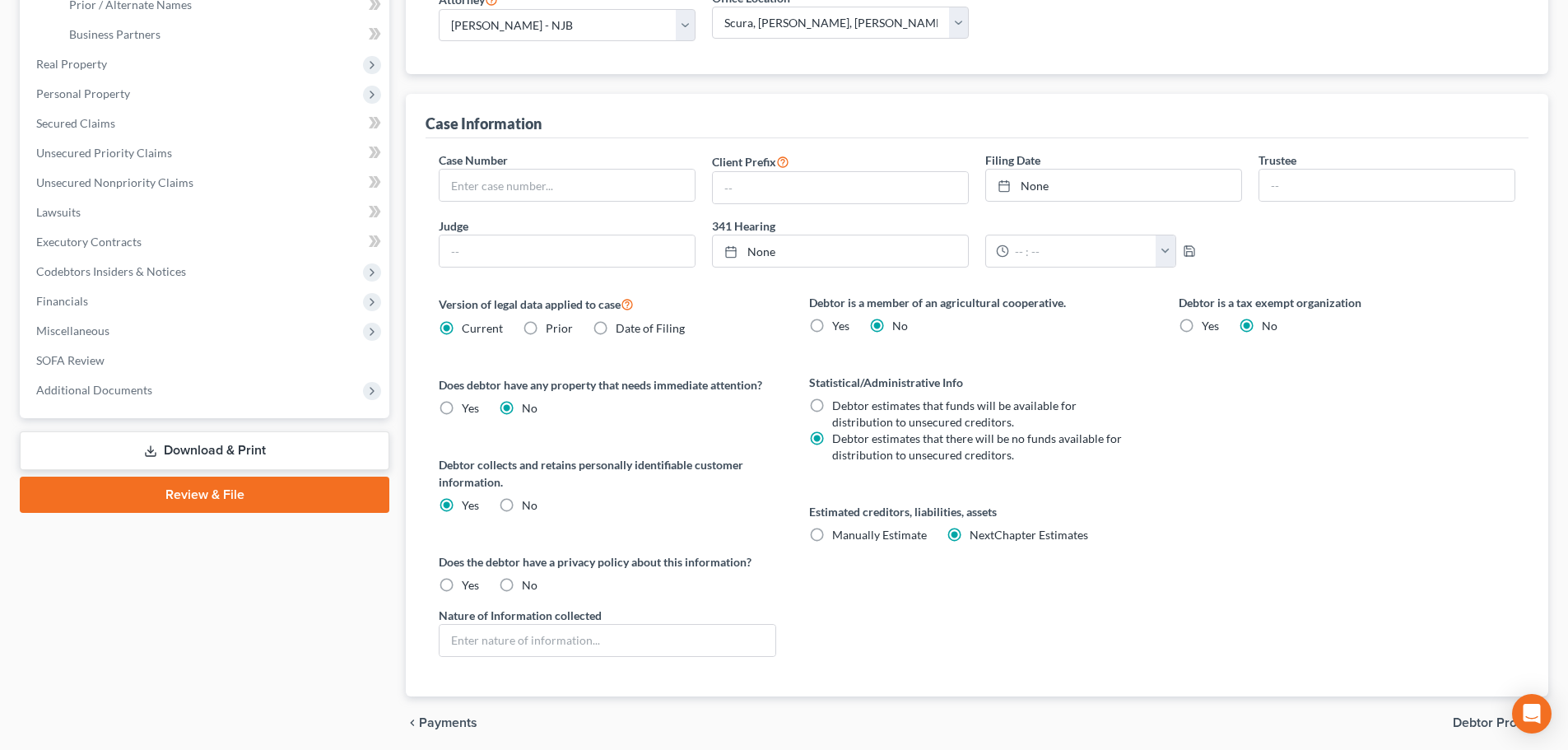
drag, startPoint x: 468, startPoint y: 593, endPoint x: 424, endPoint y: 615, distance: 49.2
click at [466, 593] on label "Yes" at bounding box center [470, 586] width 17 height 17
click at [468, 588] on input "Yes" at bounding box center [473, 582] width 10 height 10
radio input "true"
click at [466, 651] on input "text" at bounding box center [606, 640] width 335 height 31
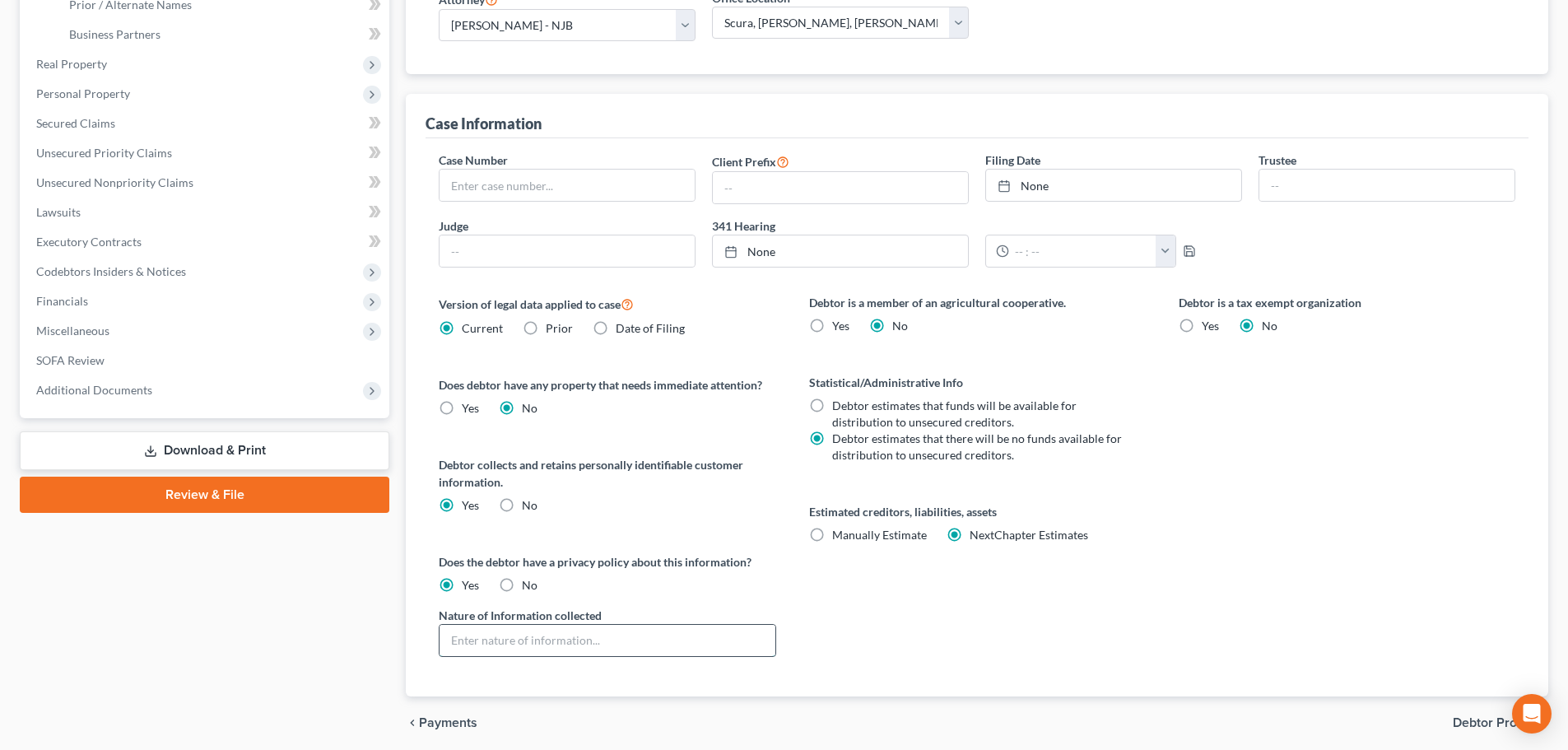
paste input "name/address/DOB/health records"
click at [449, 645] on input "name/address/DOB/health records" at bounding box center [606, 640] width 335 height 31
drag, startPoint x: 640, startPoint y: 640, endPoint x: 451, endPoint y: 642, distance: 189.0
click at [451, 642] on input "name/address/DOB/health records" at bounding box center [606, 640] width 335 height 31
paste input "Personal identifying information and client records, including names, addresses…"
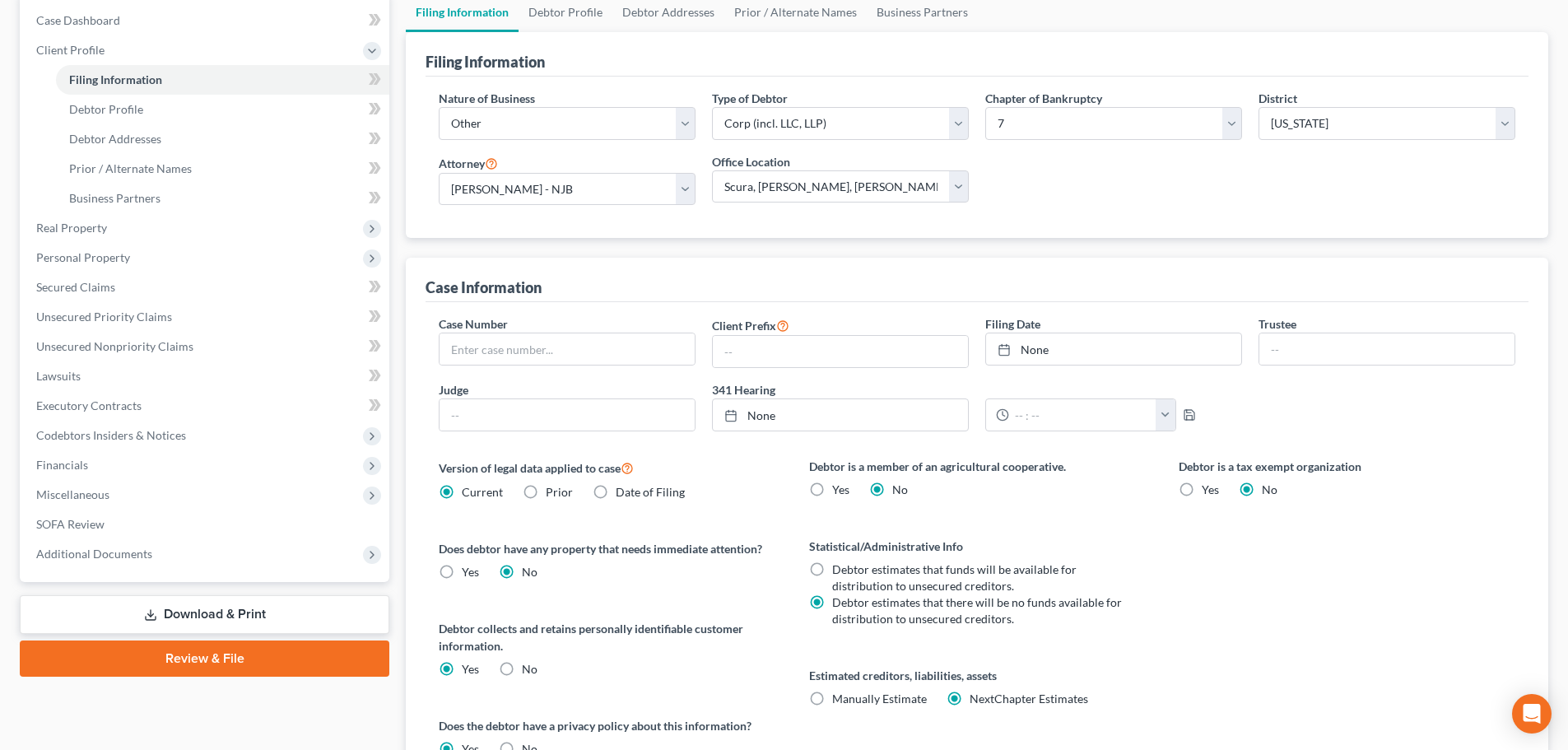
scroll to position [164, 0]
type input "Personal identifying information and client records, including names, addresses…"
drag, startPoint x: 601, startPoint y: 11, endPoint x: 686, endPoint y: 57, distance: 96.6
click at [601, 9] on link "Debtor Profile" at bounding box center [566, 13] width 94 height 39
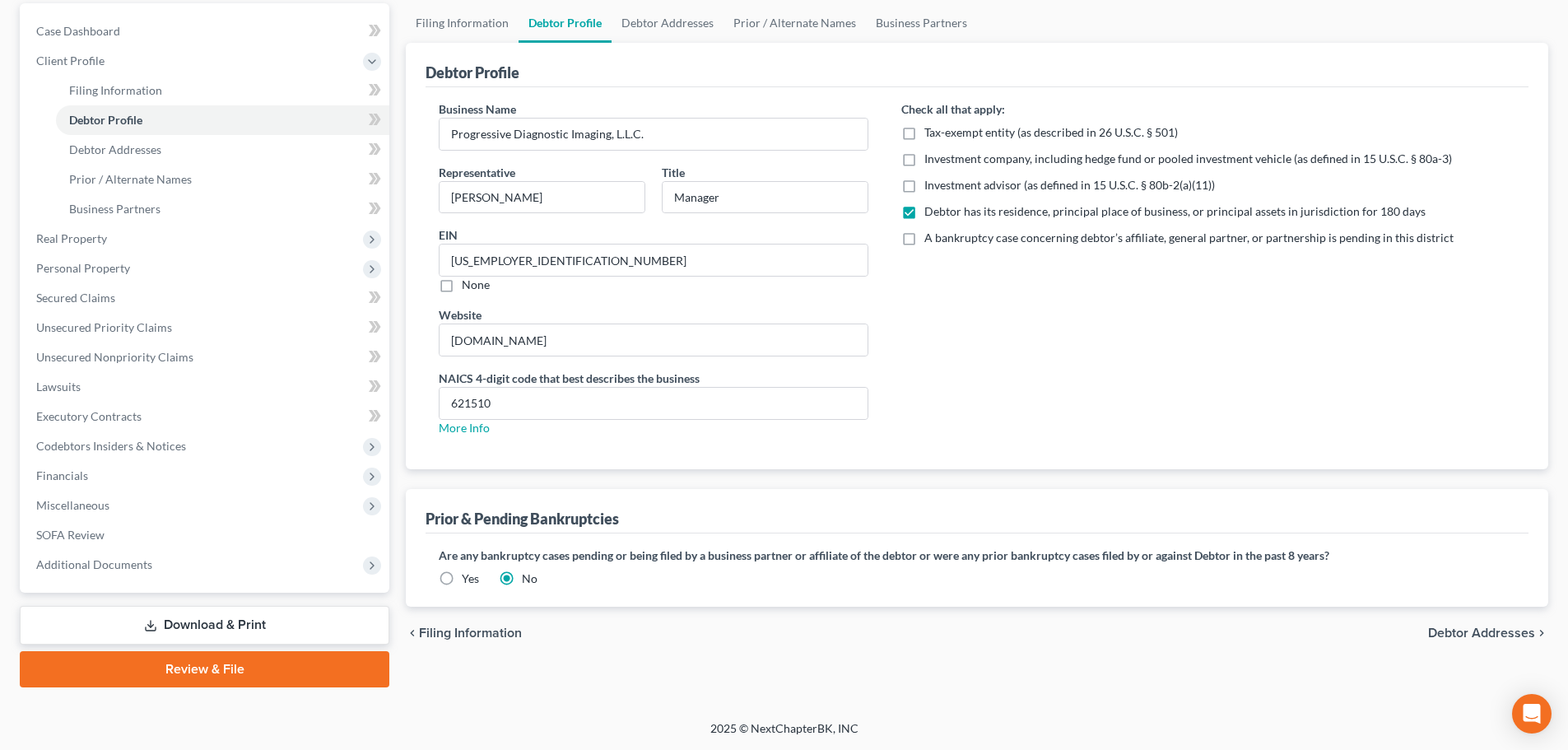
scroll to position [45, 0]
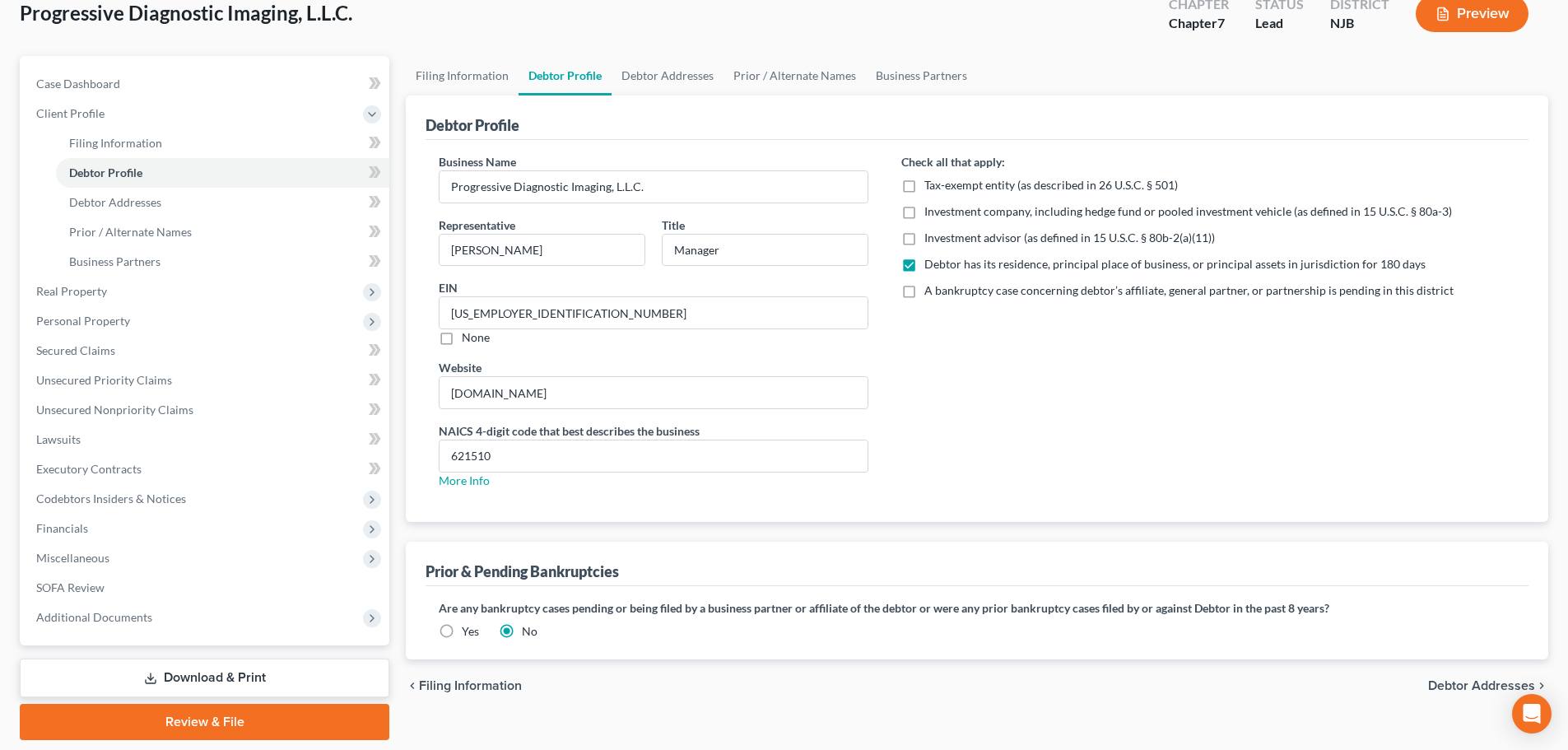
radio input "true"
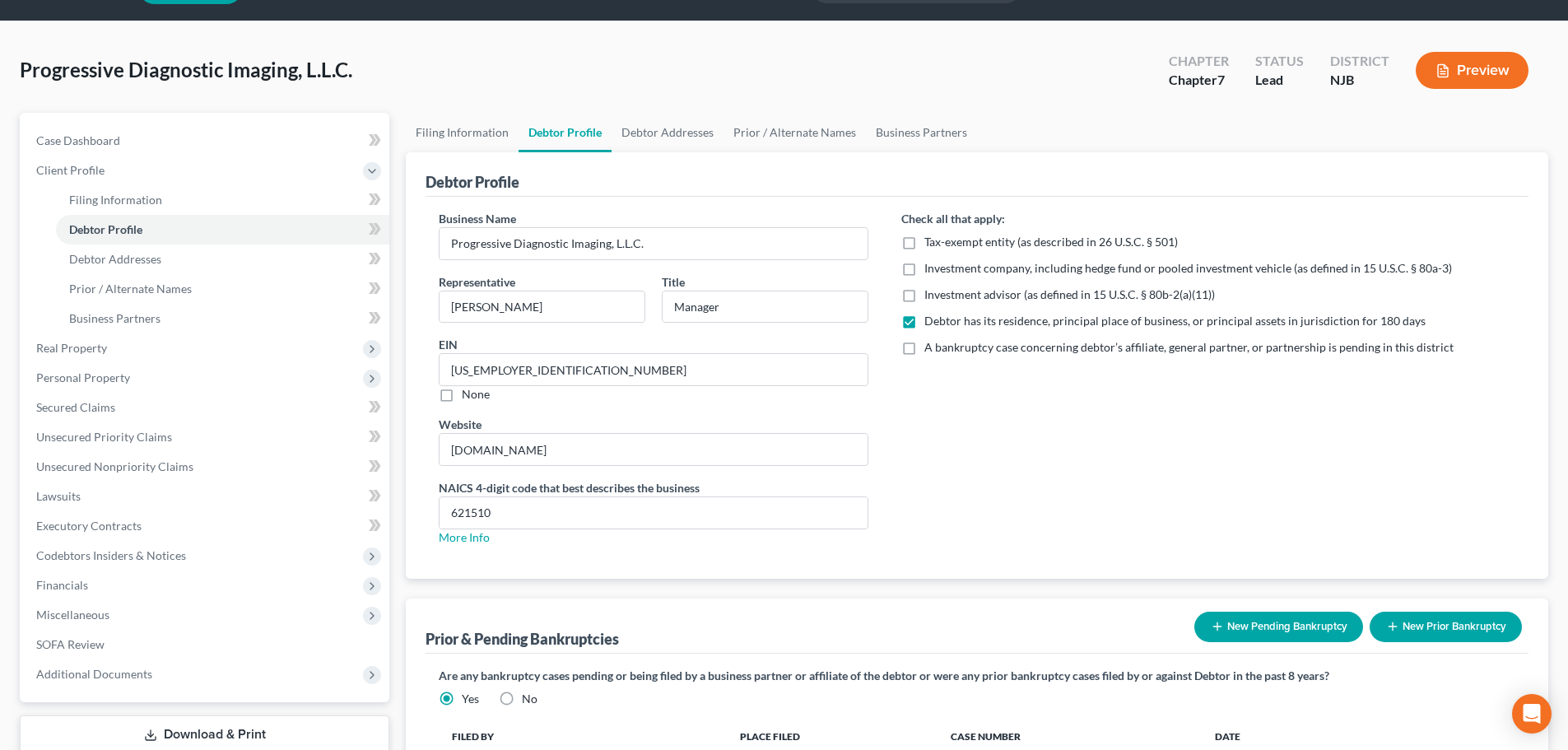
scroll to position [0, 0]
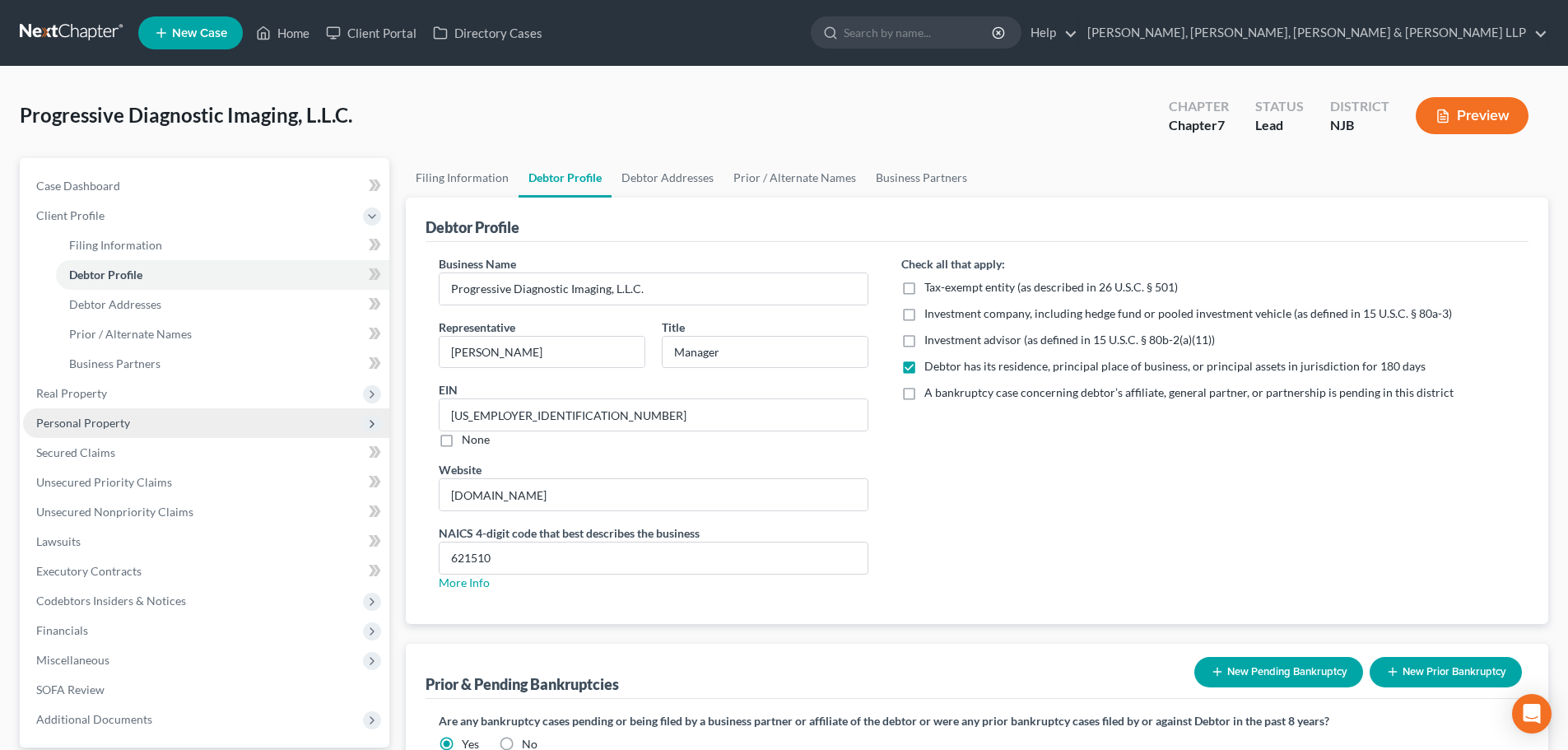
click at [167, 426] on span "Personal Property" at bounding box center [206, 423] width 366 height 30
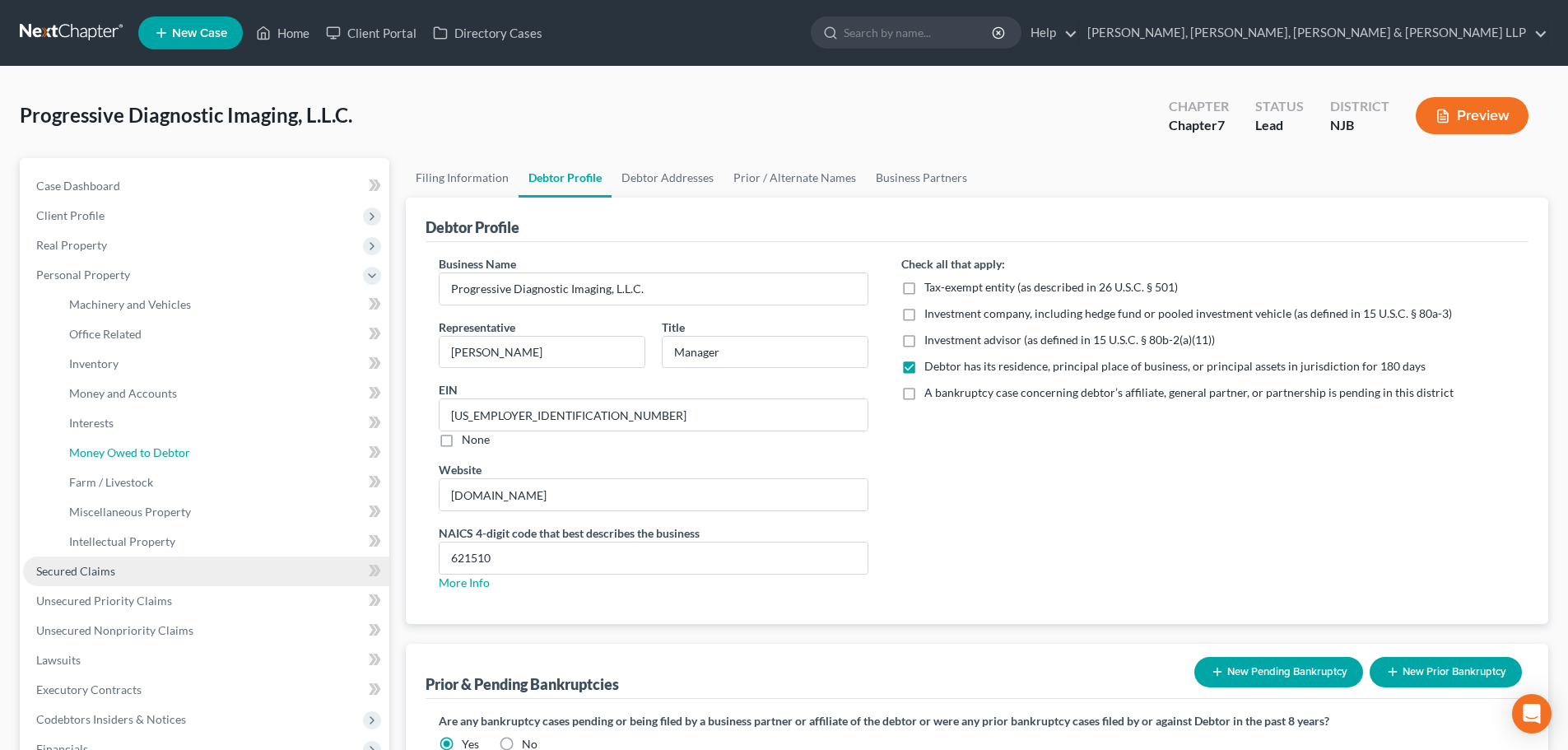
click at [161, 449] on span "Money Owed to Debtor" at bounding box center [129, 452] width 121 height 14
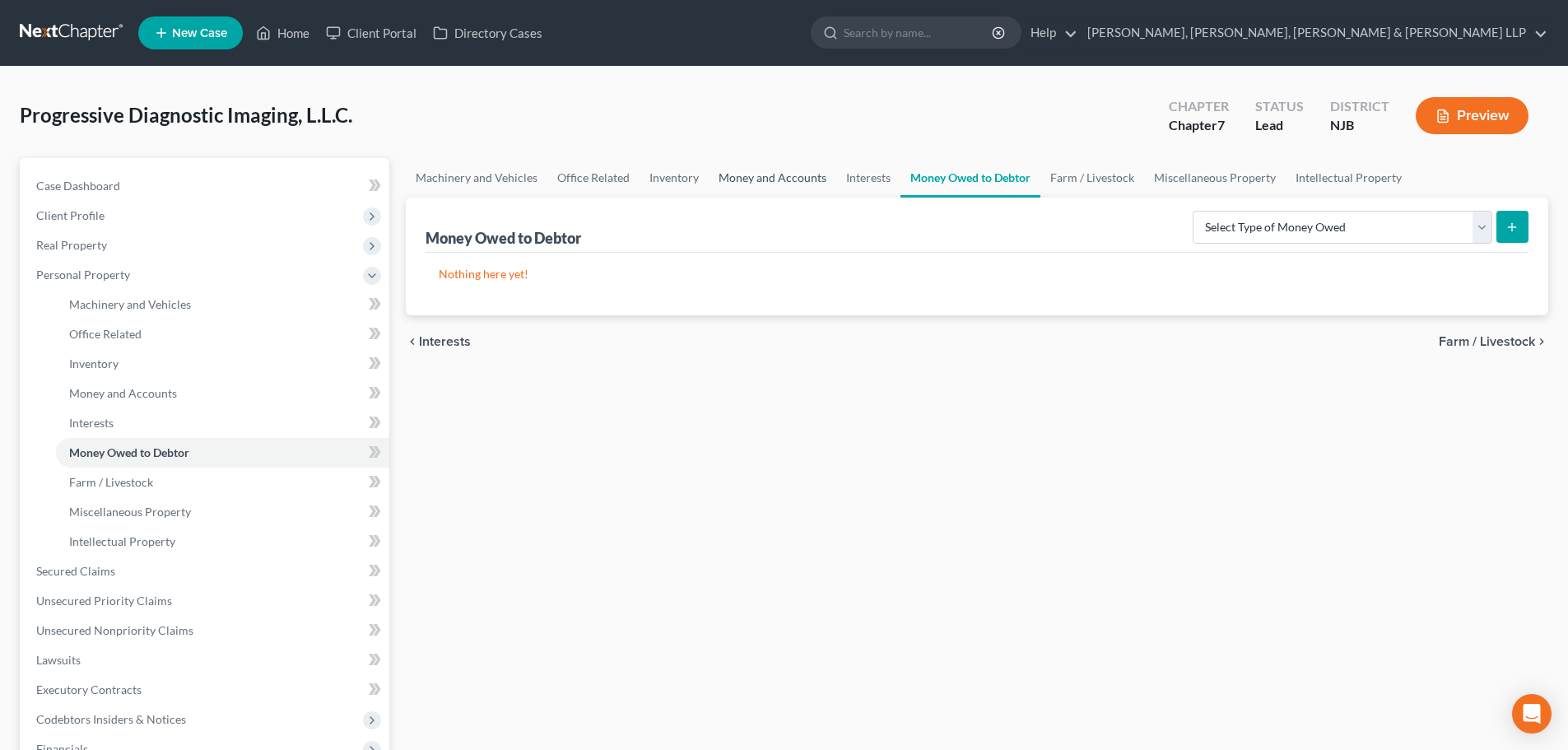
click at [755, 171] on link "Money and Accounts" at bounding box center [772, 177] width 128 height 39
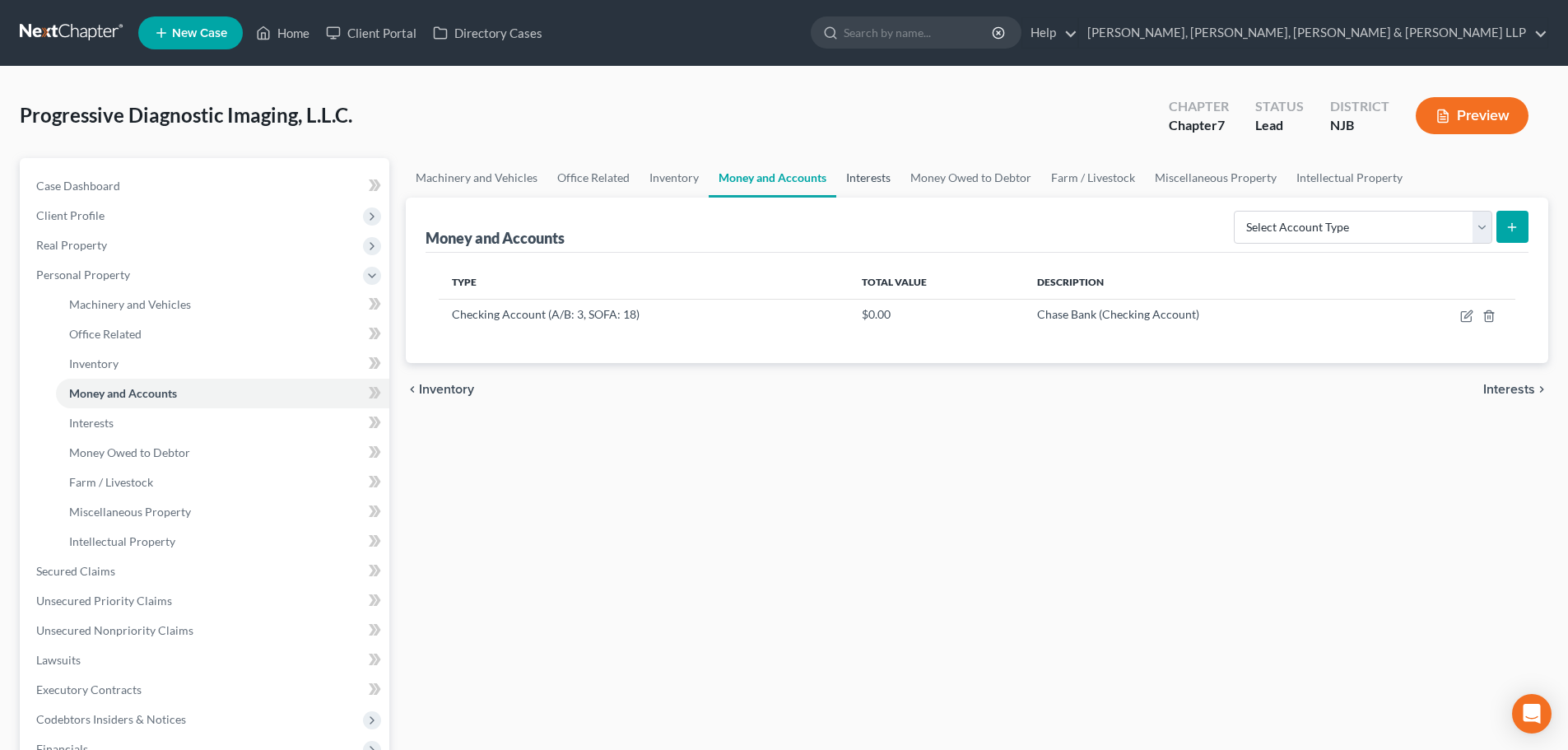
click at [868, 172] on link "Interests" at bounding box center [868, 177] width 64 height 39
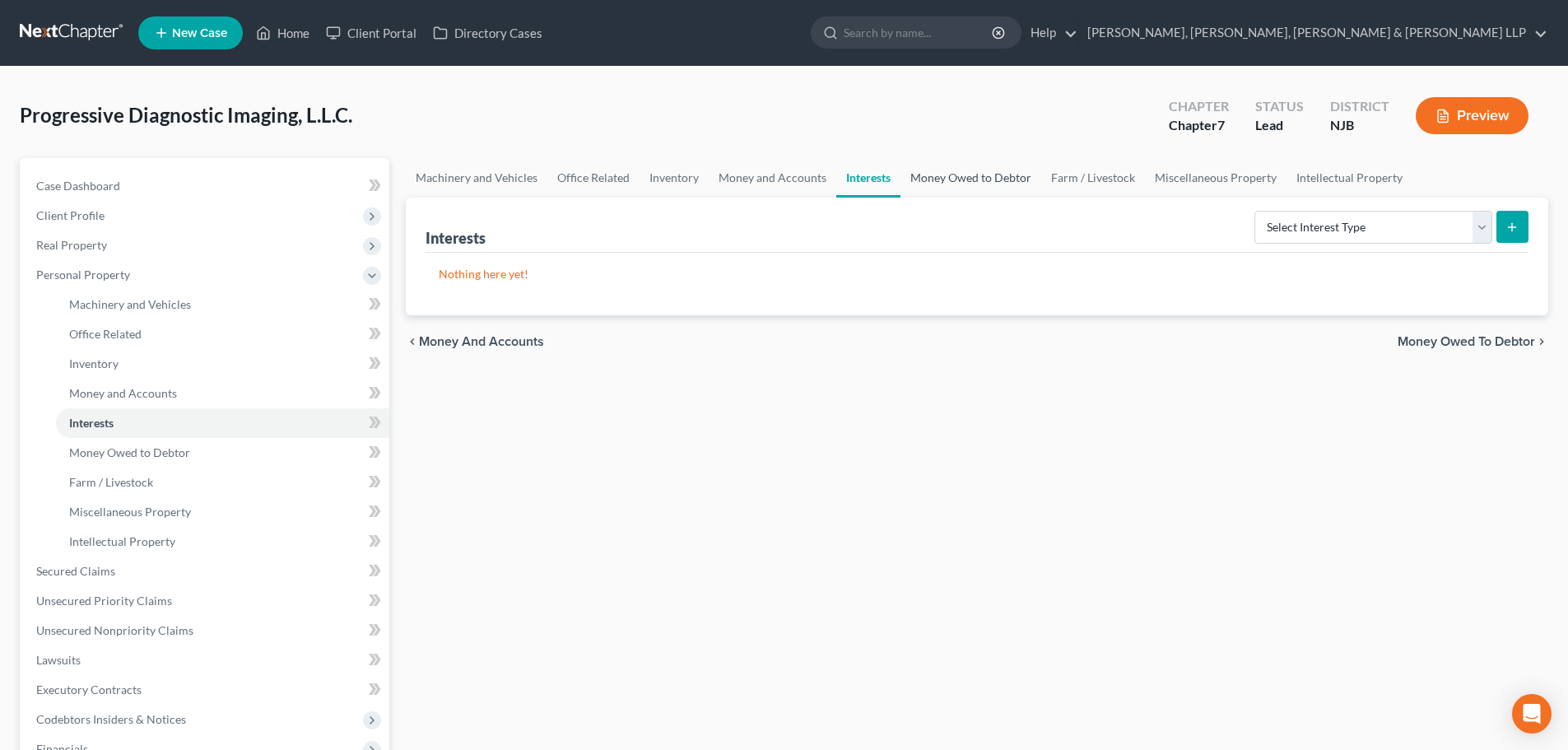
drag, startPoint x: 944, startPoint y: 177, endPoint x: 1016, endPoint y: 197, distance: 74.7
click at [946, 177] on link "Money Owed to Debtor" at bounding box center [971, 177] width 141 height 39
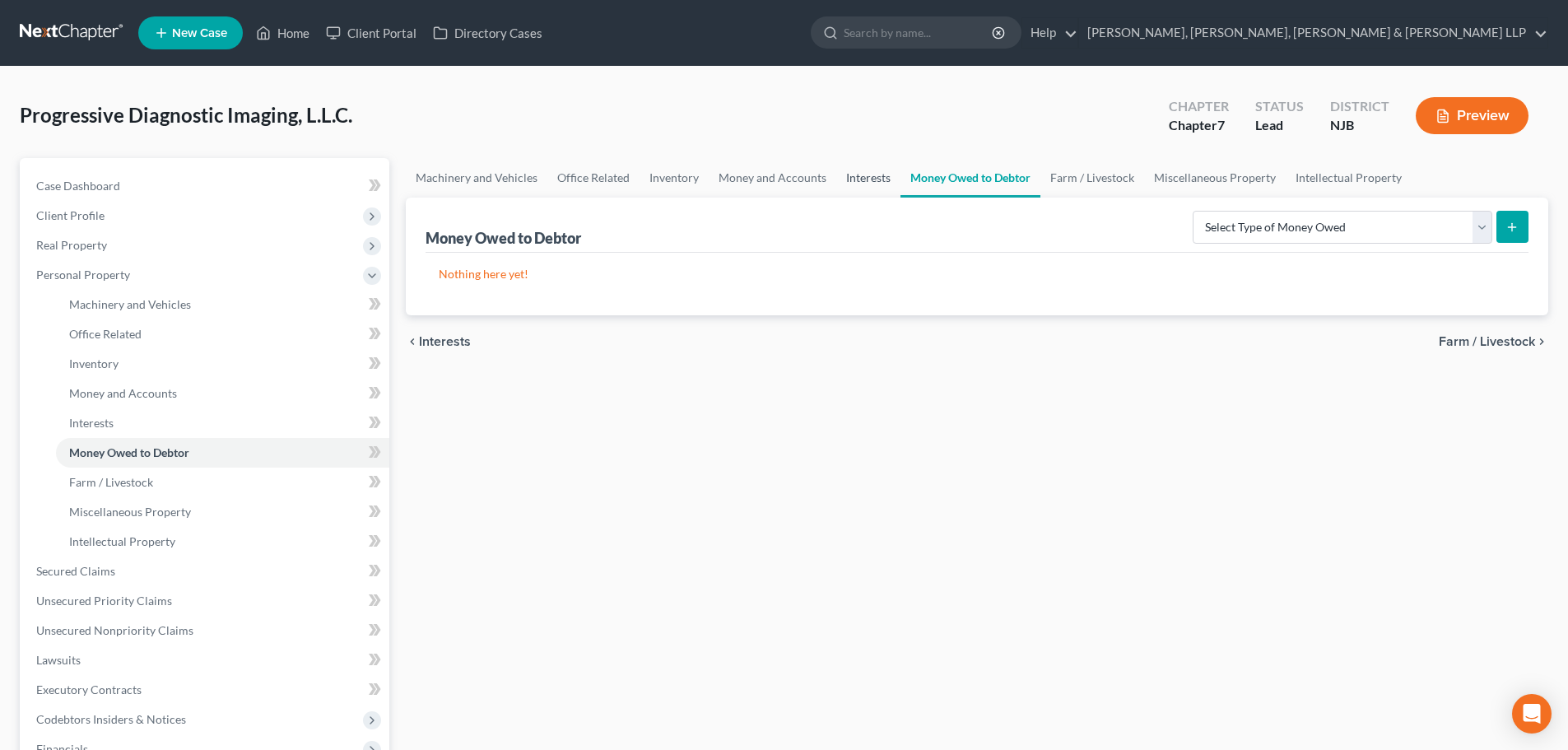
click at [867, 173] on link "Interests" at bounding box center [868, 177] width 64 height 39
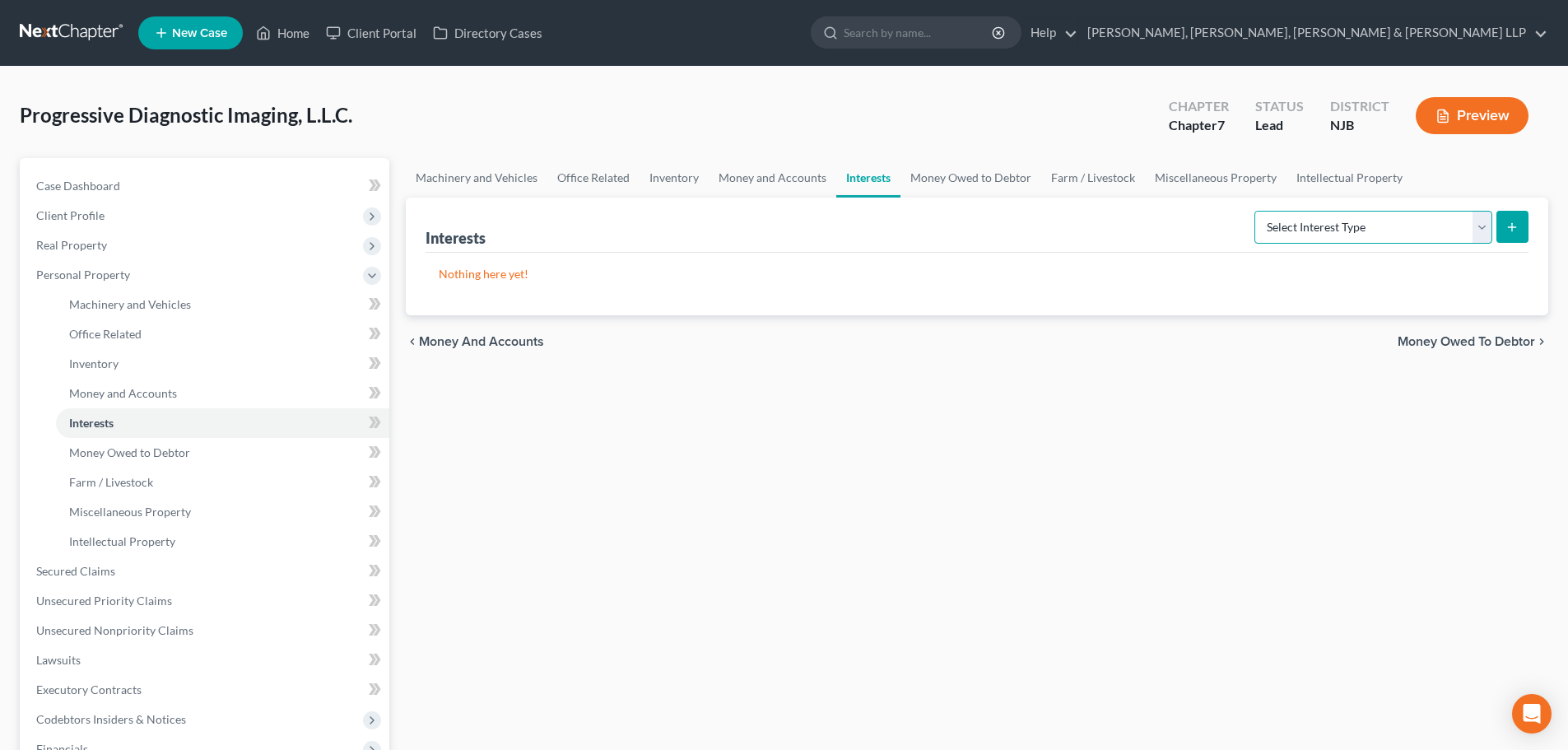
drag, startPoint x: 1275, startPoint y: 230, endPoint x: 1281, endPoint y: 243, distance: 14.3
click at [1275, 230] on select "Select Interest Type Bond (A/B: 16) Incorporated Business (A/B: 15) Insurance P…" at bounding box center [1374, 227] width 238 height 33
drag, startPoint x: 794, startPoint y: 182, endPoint x: 1334, endPoint y: 278, distance: 548.5
click at [794, 182] on link "Money and Accounts" at bounding box center [772, 177] width 128 height 39
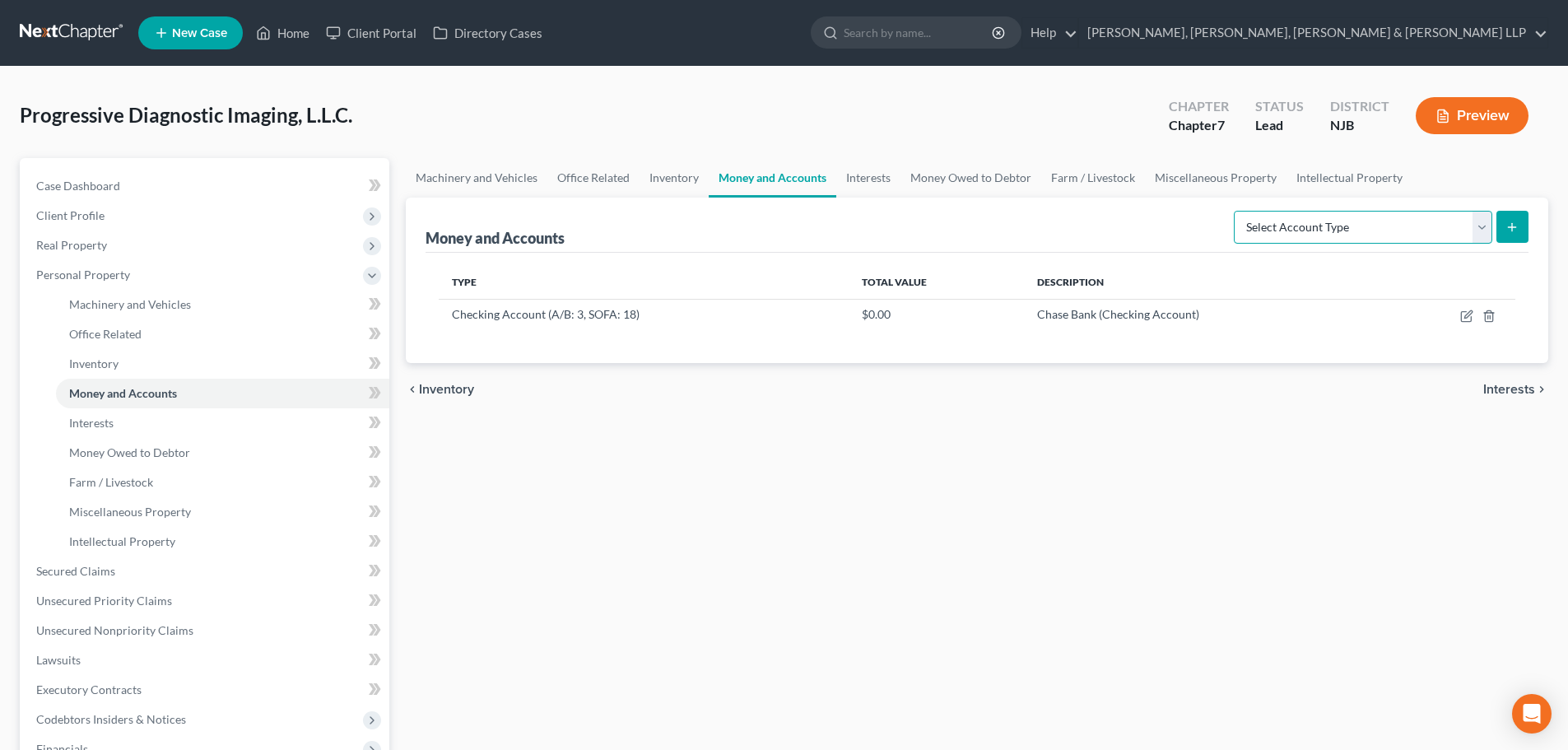
click at [1350, 214] on select "Select Account Type Brokerage (A/B: 3, SOFA: 18) Cash on Hand (A/B: 2) Certific…" at bounding box center [1362, 227] width 258 height 33
select select "security_deposits"
click at [1236, 211] on select "Select Account Type Brokerage (A/B: 3, SOFA: 18) Cash on Hand (A/B: 2) Certific…" at bounding box center [1362, 227] width 258 height 33
click at [1502, 235] on button "submit" at bounding box center [1513, 227] width 32 height 32
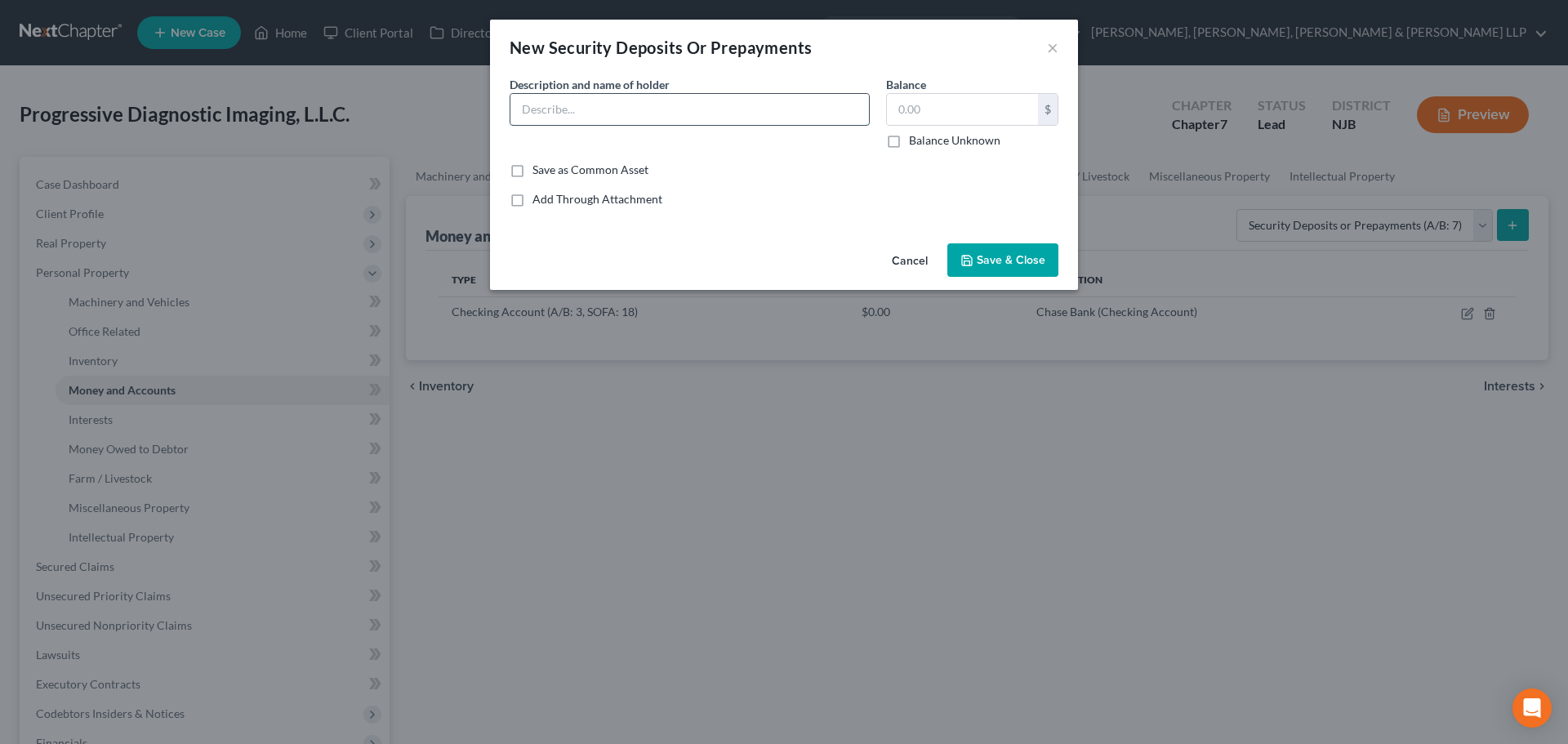
click at [664, 114] on input "text" at bounding box center [689, 109] width 358 height 31
type input "Security deposit held by Landlord"
click at [888, 105] on input "text" at bounding box center [963, 109] width 151 height 31
type input "9,150"
click at [990, 269] on button "Save & Close" at bounding box center [1003, 260] width 111 height 34
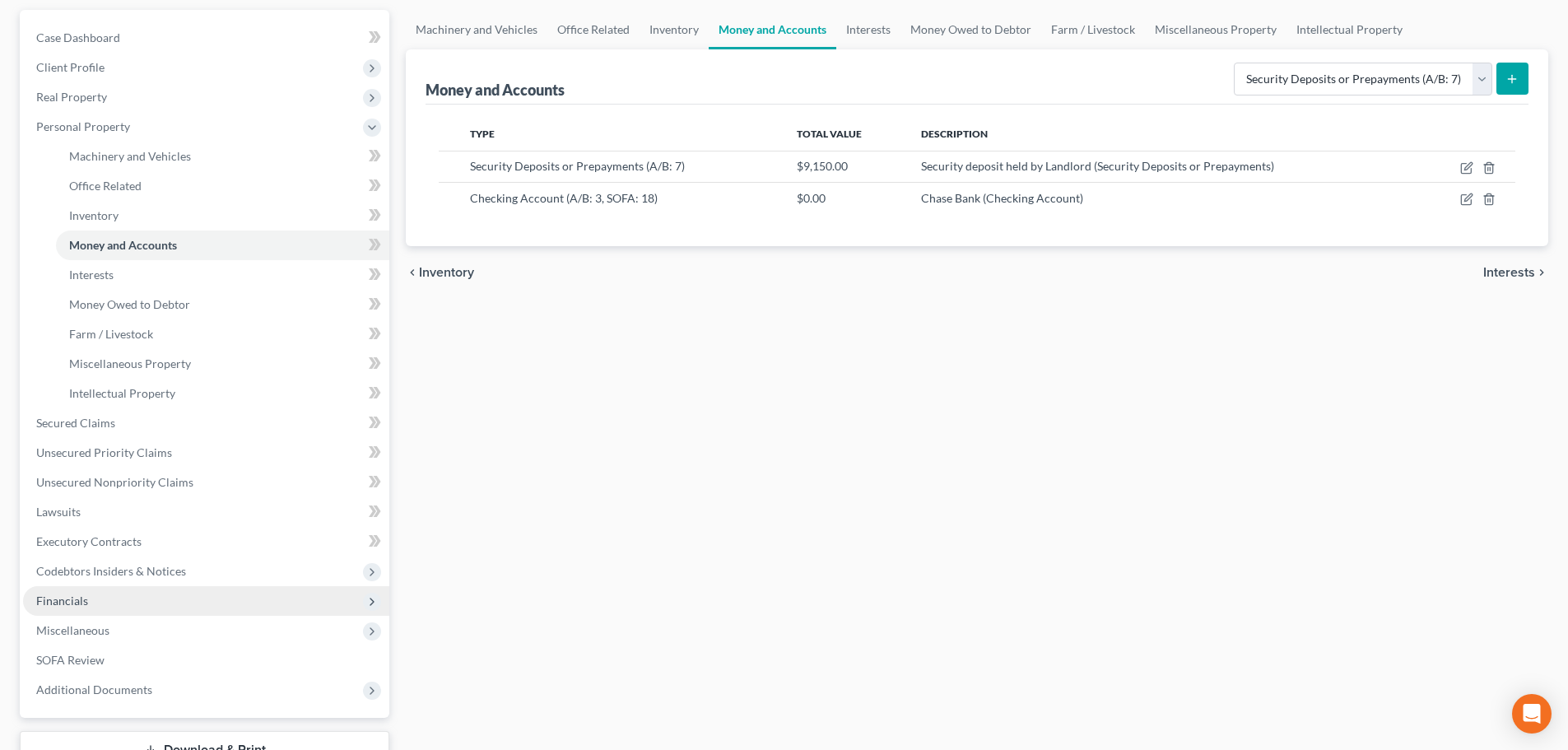
scroll to position [164, 0]
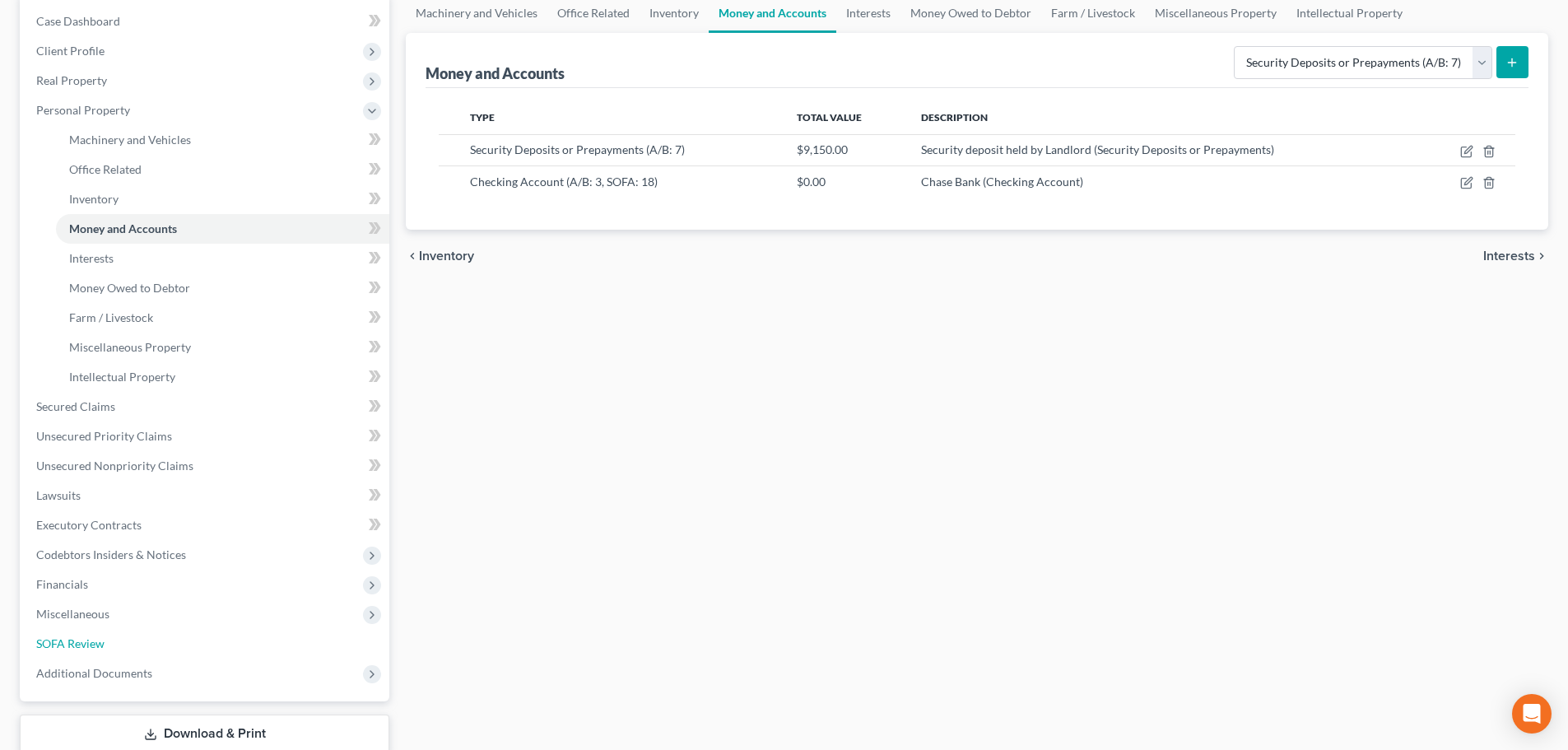
drag, startPoint x: 108, startPoint y: 645, endPoint x: 654, endPoint y: 357, distance: 617.3
click at [108, 645] on link "SOFA Review" at bounding box center [206, 644] width 366 height 30
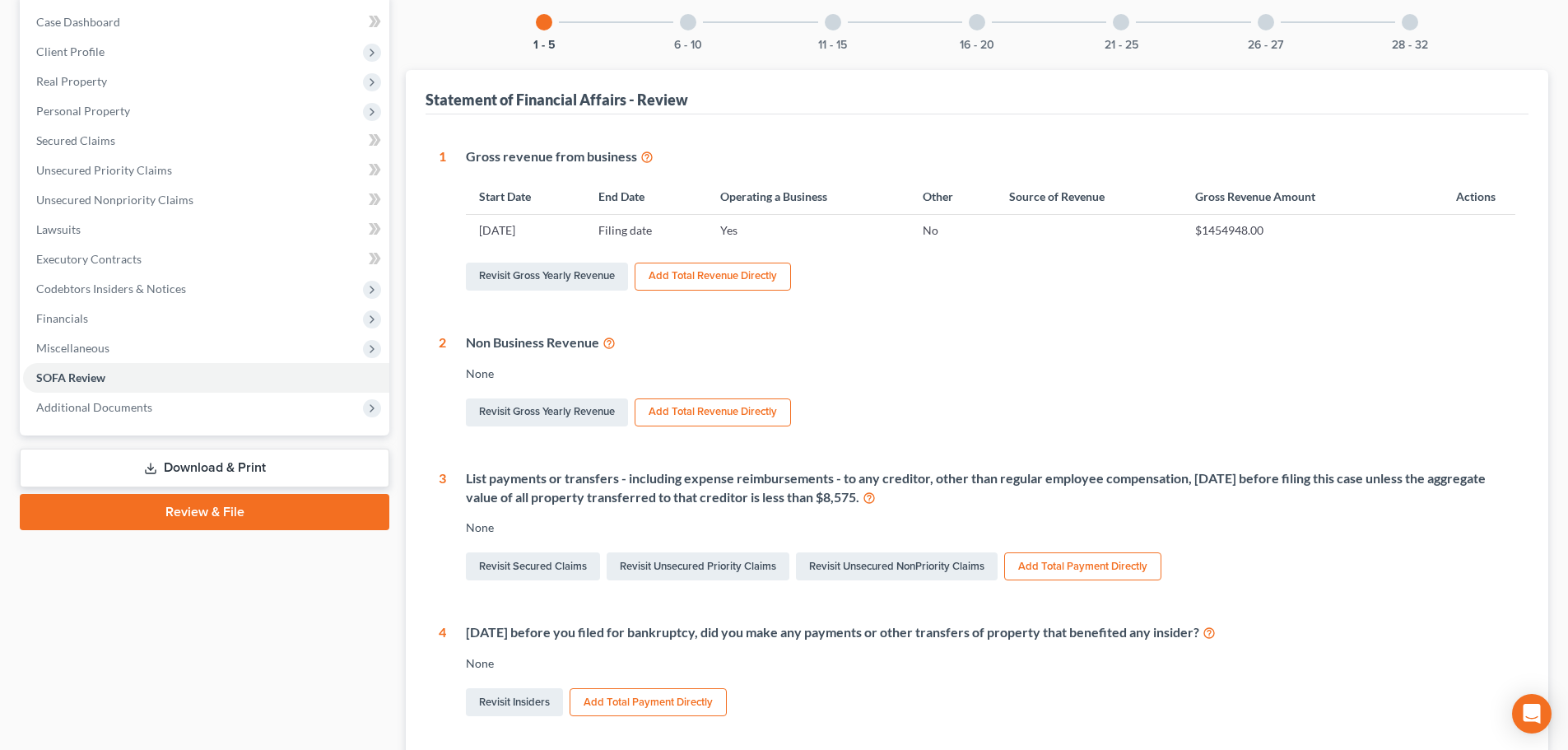
scroll to position [164, 0]
